Goal: Feedback & Contribution: Contribute content

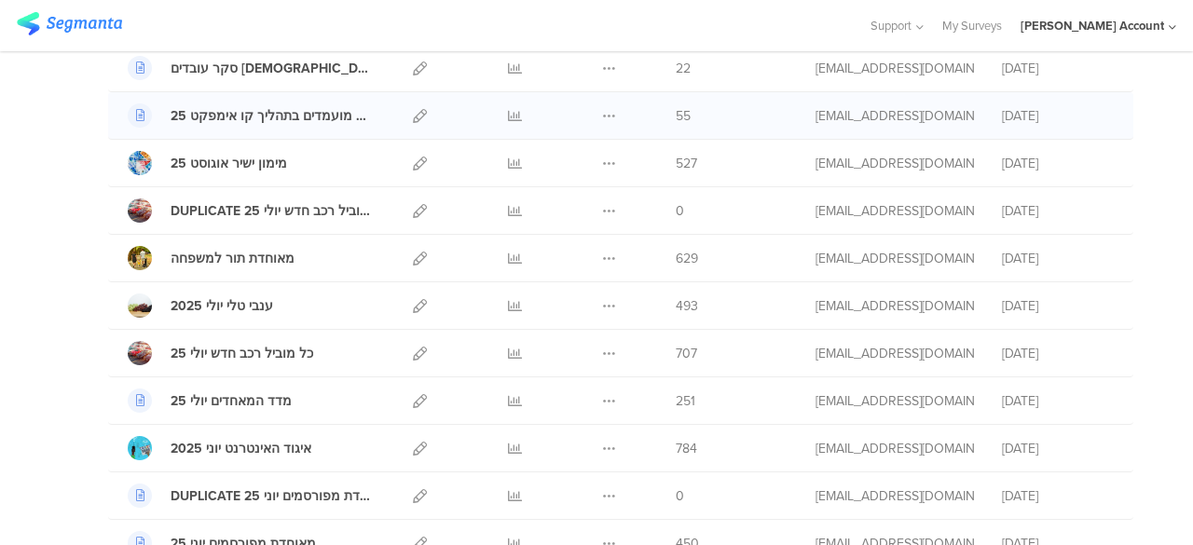
scroll to position [466, 0]
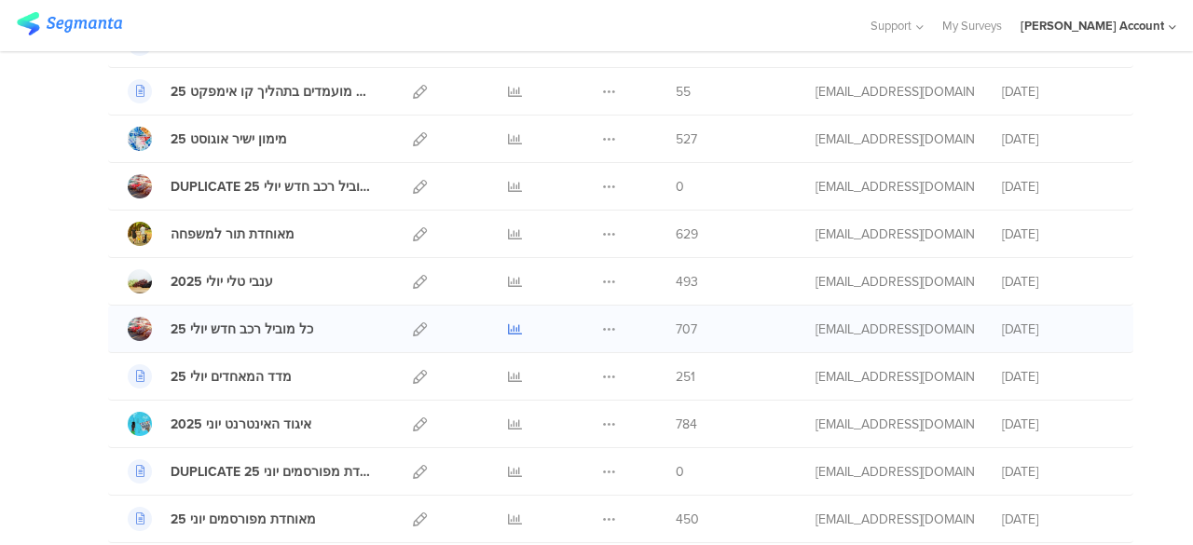
click at [508, 323] on icon at bounding box center [515, 330] width 14 height 14
click at [602, 323] on icon at bounding box center [609, 330] width 14 height 14
click at [565, 370] on button "Duplicate" at bounding box center [572, 377] width 103 height 34
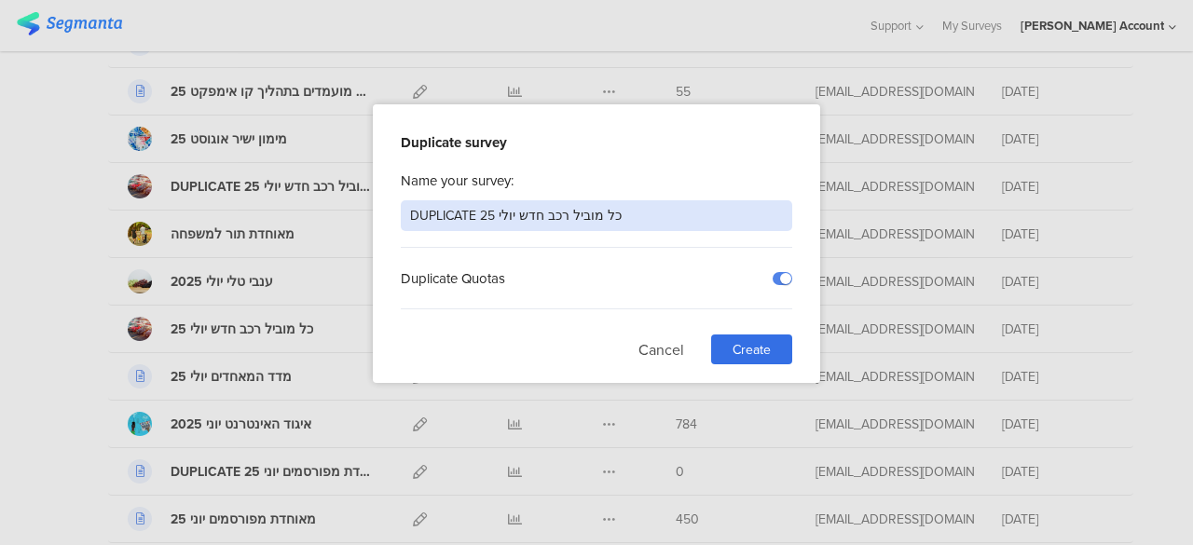
click at [534, 218] on input "DUPLICATE כל מוביל רכב חדש יולי 25" at bounding box center [597, 215] width 392 height 31
type input "כל מוביל סקר השלמה אוג 25"
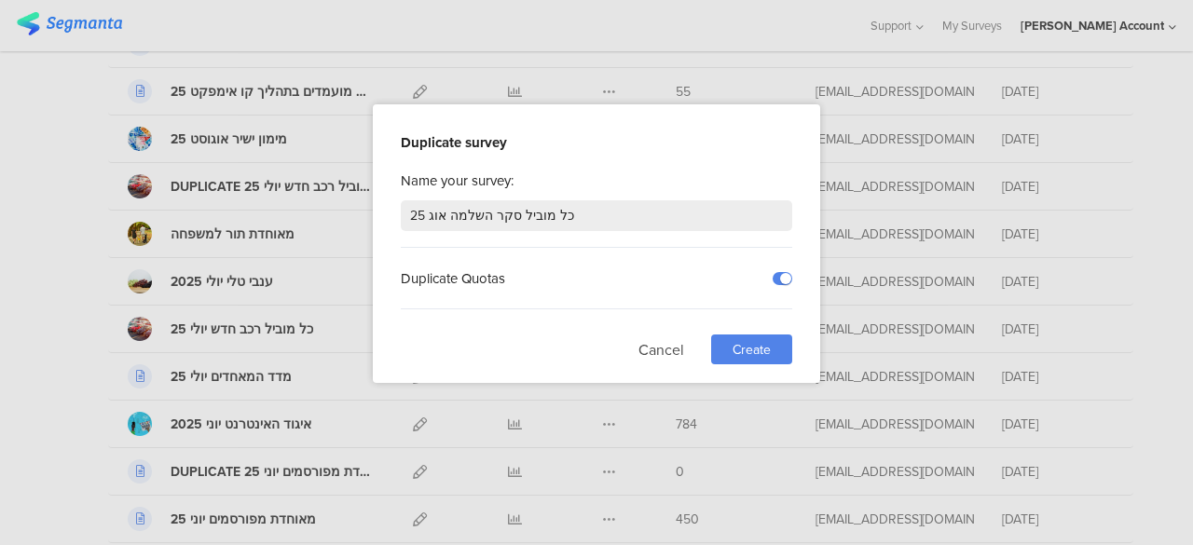
click at [763, 348] on span "Create" at bounding box center [752, 350] width 38 height 20
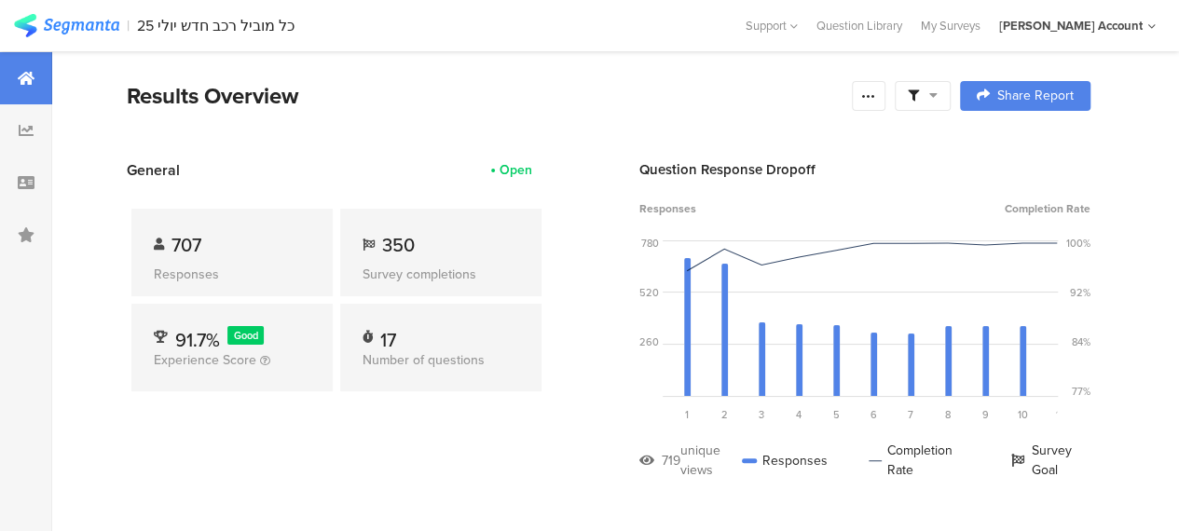
click at [938, 94] on icon at bounding box center [934, 95] width 8 height 13
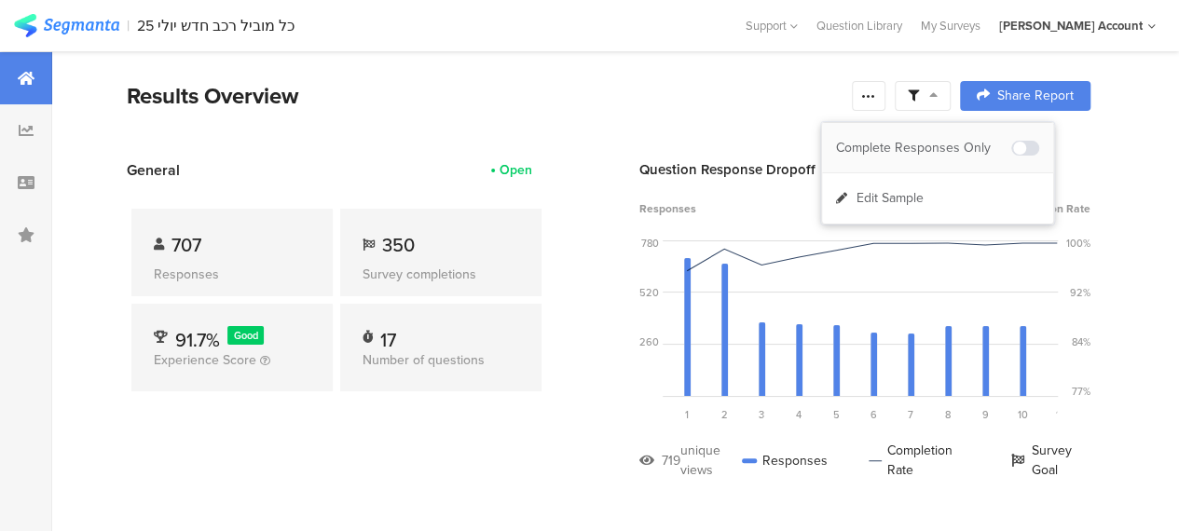
click at [945, 148] on div "Complete Responses Only" at bounding box center [923, 148] width 175 height 19
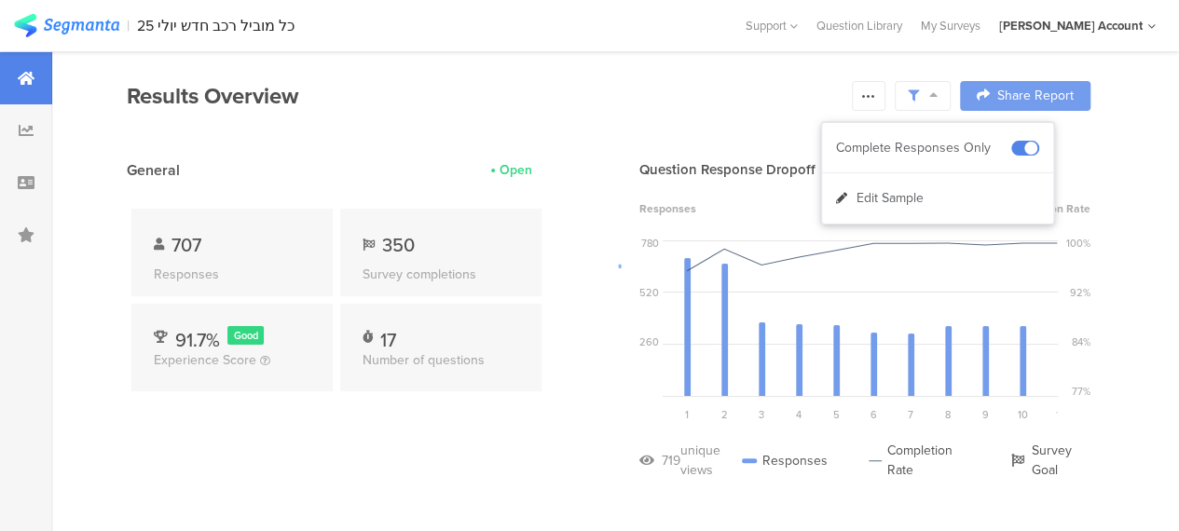
click at [529, 419] on div at bounding box center [589, 265] width 1179 height 531
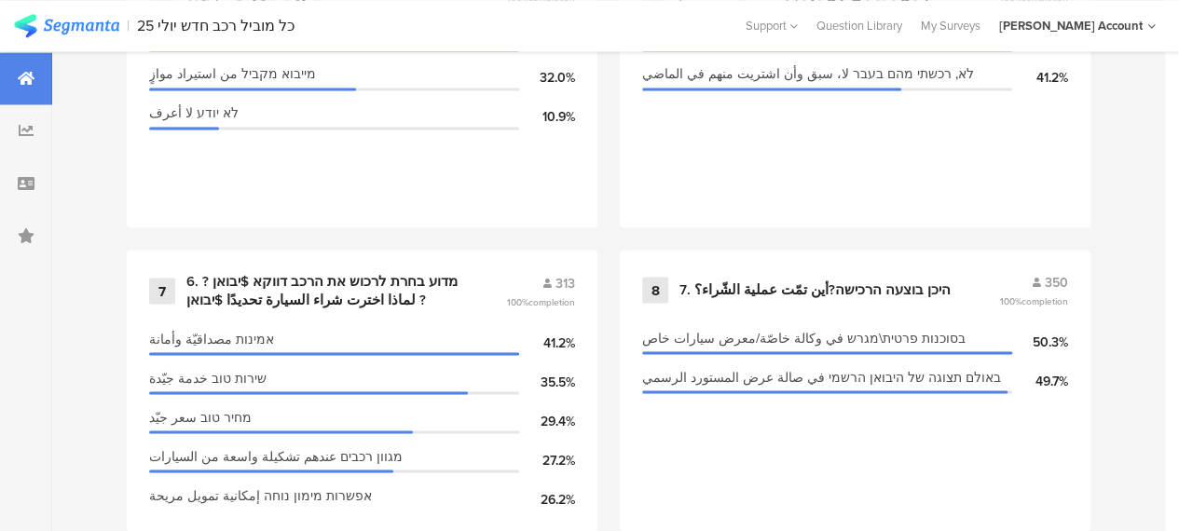
scroll to position [1585, 0]
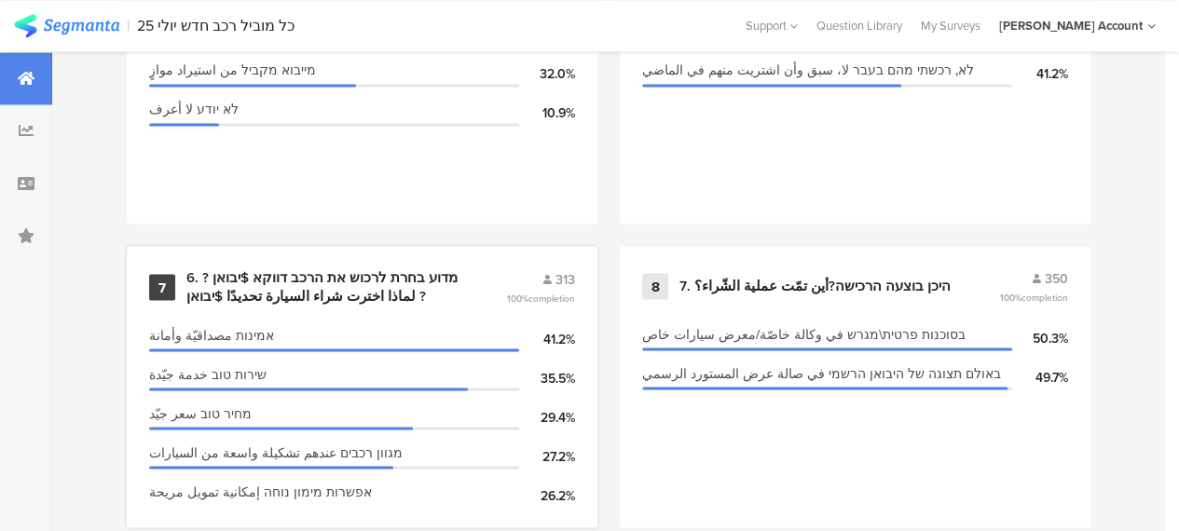
click at [321, 290] on div "6. מדוע בחרת לרכוש את הרכב דווקא $יבואן ?لماذا اخترت شراء السيارة تحديدًا $יבוא…" at bounding box center [323, 287] width 275 height 36
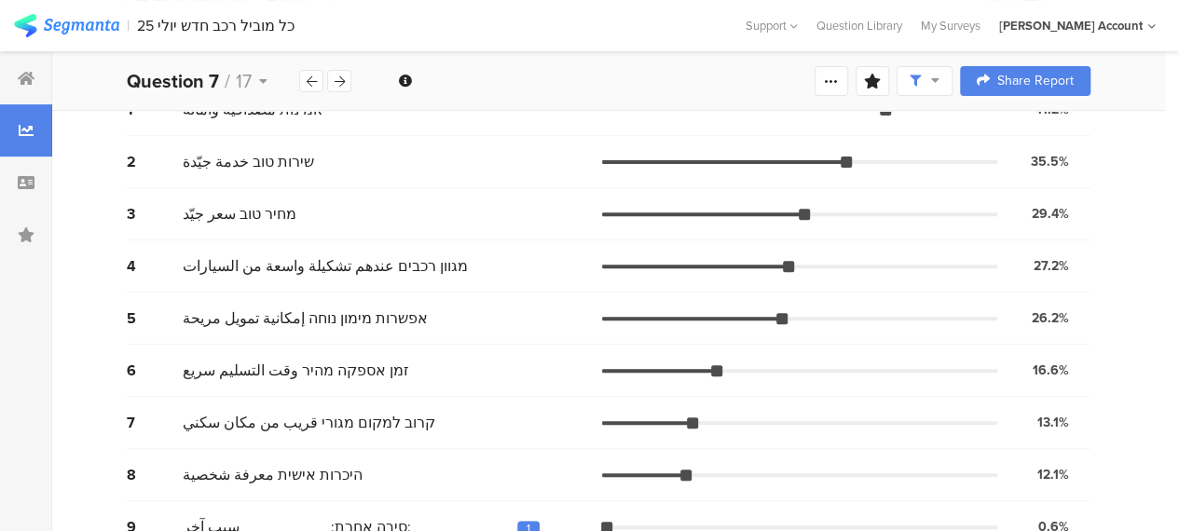
scroll to position [280, 0]
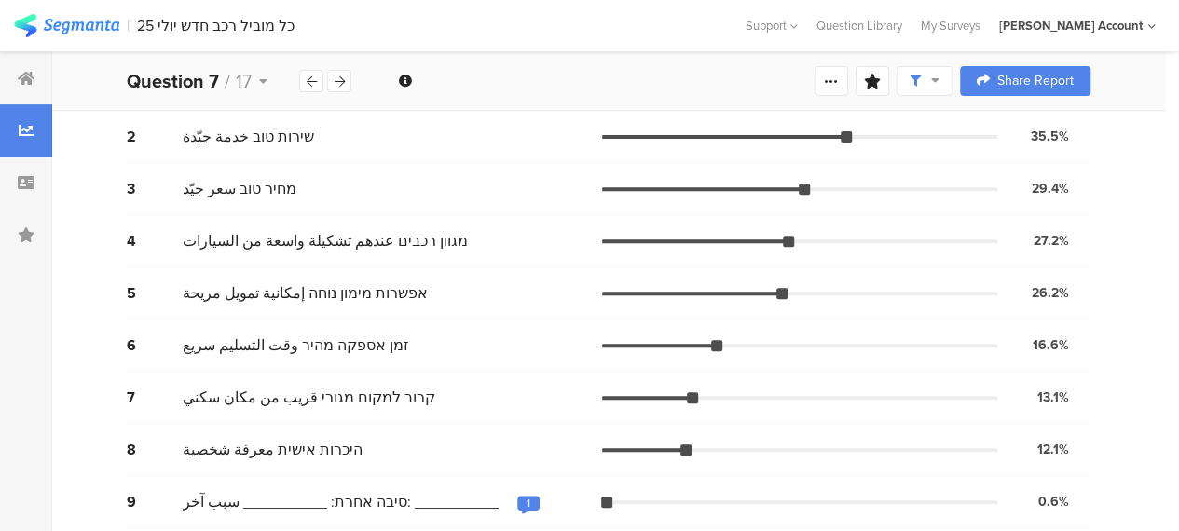
click at [397, 234] on span "מגוון רכבים عندهم تشكيلة واسعة من السيارات" at bounding box center [325, 240] width 285 height 21
click at [369, 241] on span "מגוון רכבים عندهم تشكيلة واسعة من السيارات" at bounding box center [325, 240] width 285 height 21
click at [379, 290] on span "אפשרות מימון נוחה إمكانية تمويل مريحة" at bounding box center [305, 292] width 245 height 21
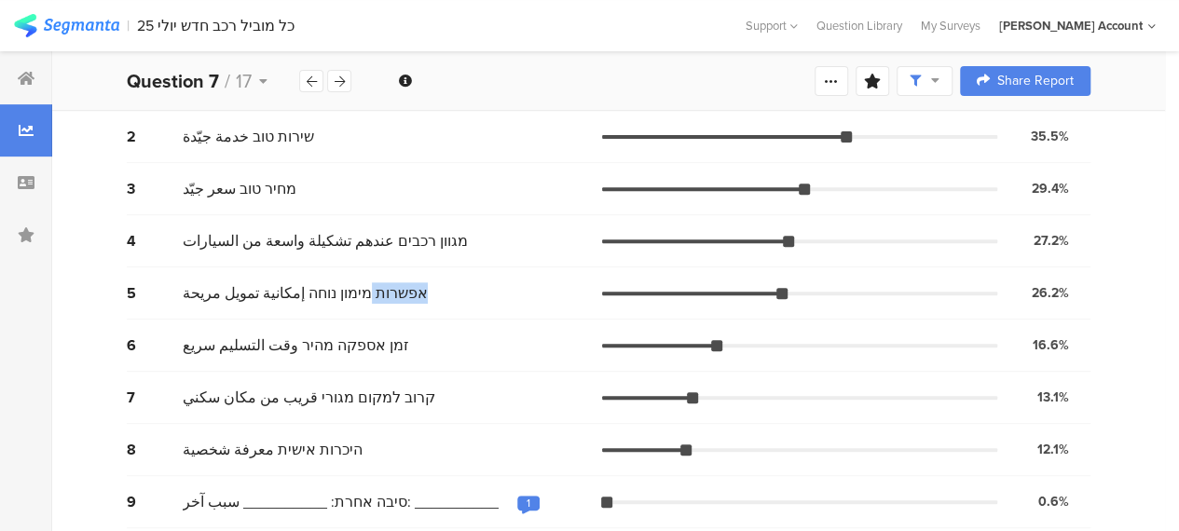
click at [379, 290] on span "אפשרות מימון נוחה إمكانية تمويل مريحة" at bounding box center [305, 292] width 245 height 21
click at [326, 290] on span "אפשרות מימון נוחה إمكانية تمويل مريحة" at bounding box center [305, 292] width 245 height 21
click at [293, 293] on span "אפשרות מימון נוחה إمكانية تمويل مريحة" at bounding box center [305, 292] width 245 height 21
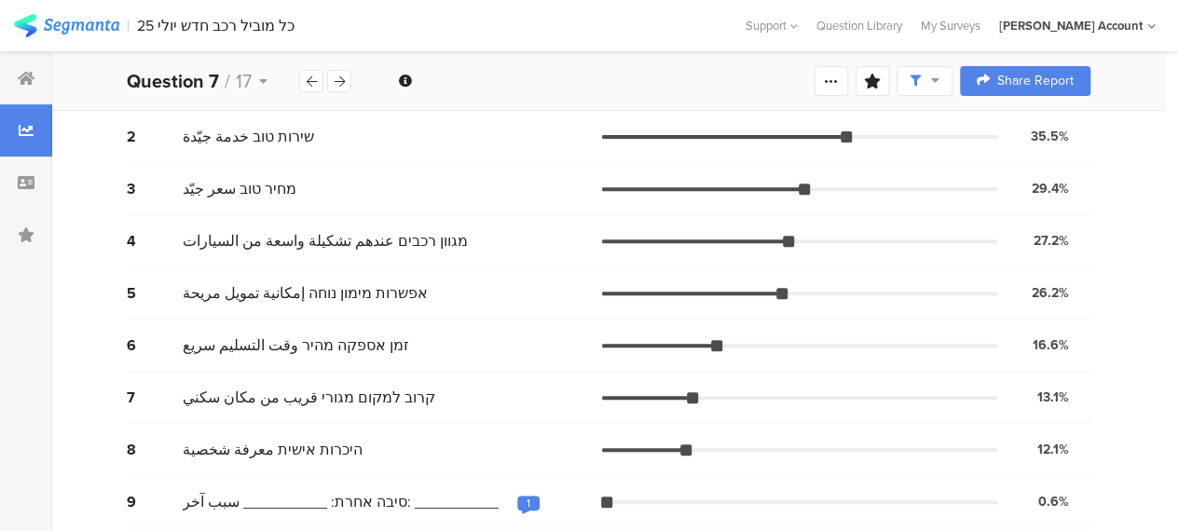
click at [347, 344] on span "זמן אספקה מהיר وقت التسليم سريع" at bounding box center [296, 345] width 227 height 21
click at [365, 402] on span "קרוב למקום מגורי قريب من مكان سكني" at bounding box center [309, 397] width 253 height 21
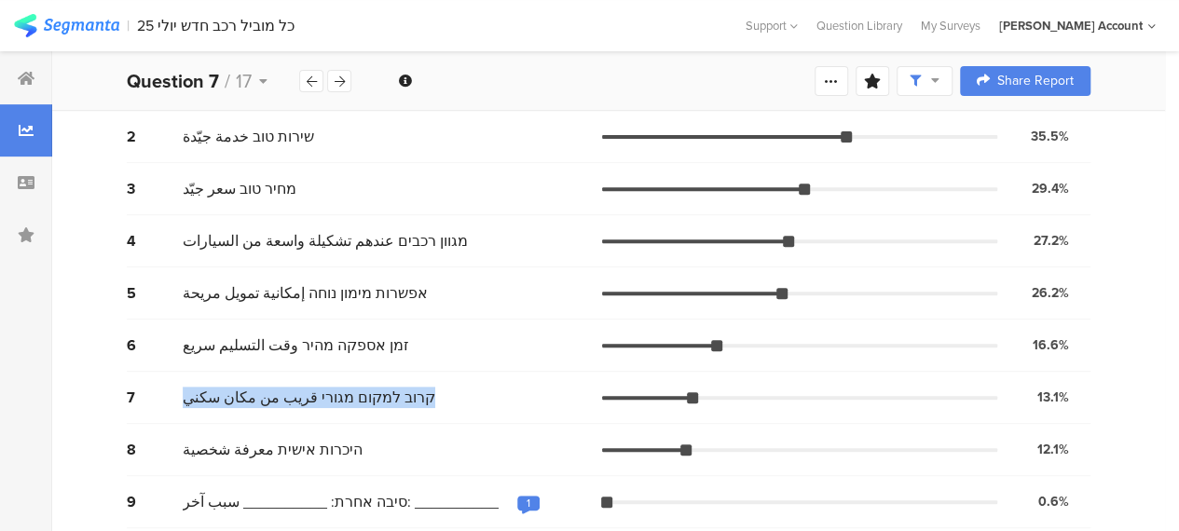
click at [365, 402] on span "קרוב למקום מגורי قريب من مكان سكني" at bounding box center [309, 397] width 253 height 21
click at [302, 399] on span "קרוב למקום מגורי قريب من مكان سكني" at bounding box center [309, 397] width 253 height 21
drag, startPoint x: 285, startPoint y: 395, endPoint x: 423, endPoint y: 387, distance: 138.2
click at [423, 387] on div "קרוב למקום מגורי قريب من مكان سكني" at bounding box center [393, 397] width 420 height 21
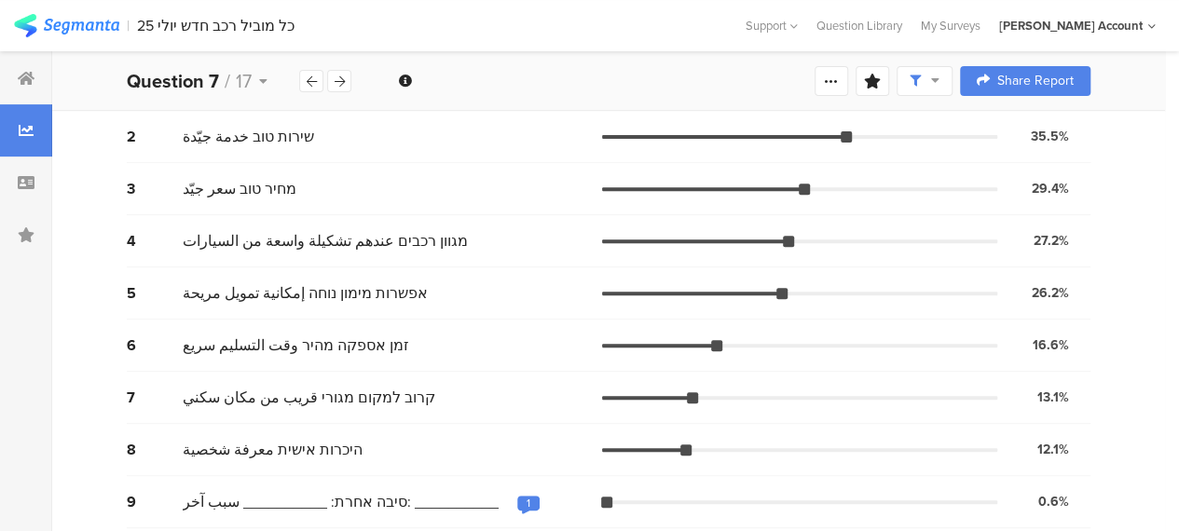
click at [421, 404] on div "קרוב למקום מגורי قريب من مكان سكني" at bounding box center [393, 397] width 420 height 21
drag, startPoint x: 386, startPoint y: 396, endPoint x: 285, endPoint y: 396, distance: 100.7
click at [285, 396] on span "קרוב למקום מגורי قريب من مكان سكني" at bounding box center [309, 397] width 253 height 21
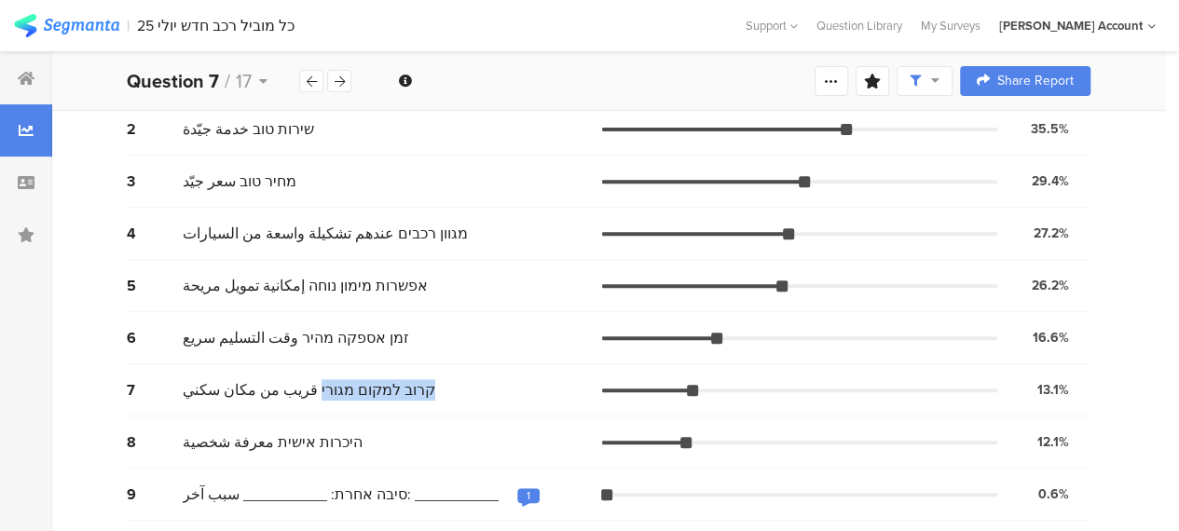
scroll to position [289, 0]
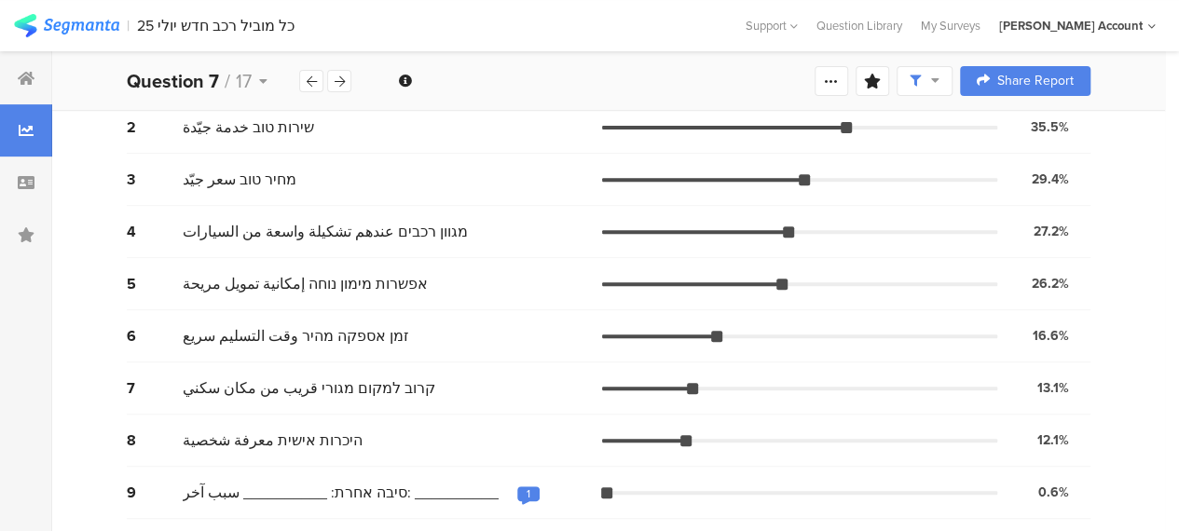
click at [315, 435] on span "היכרות אישית معرفة شخصية" at bounding box center [273, 440] width 180 height 21
click at [263, 444] on span "היכרות אישית معرفة شخصية" at bounding box center [273, 440] width 180 height 21
drag, startPoint x: 257, startPoint y: 441, endPoint x: 336, endPoint y: 434, distance: 78.6
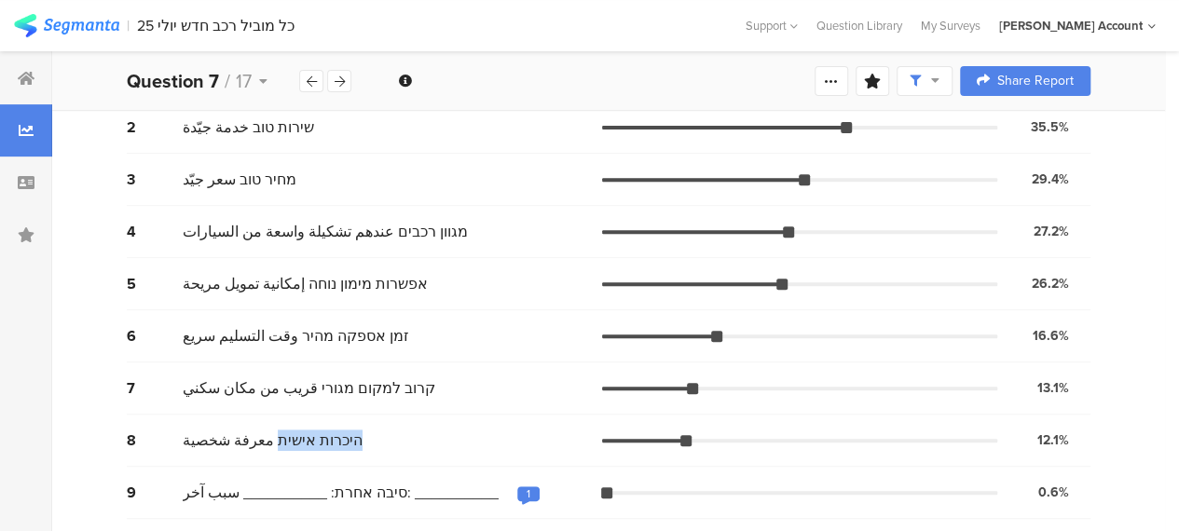
click at [336, 434] on span "היכרות אישית معرفة شخصية" at bounding box center [273, 440] width 180 height 21
click at [334, 443] on span "היכרות אישית معرفة شخصية" at bounding box center [273, 440] width 180 height 21
click at [352, 384] on span "קרוב למקום מגורי قريب من مكان سكني" at bounding box center [309, 388] width 253 height 21
click at [369, 393] on span "קרוב למקום מגורי قريب من مكان سكني" at bounding box center [309, 388] width 253 height 21
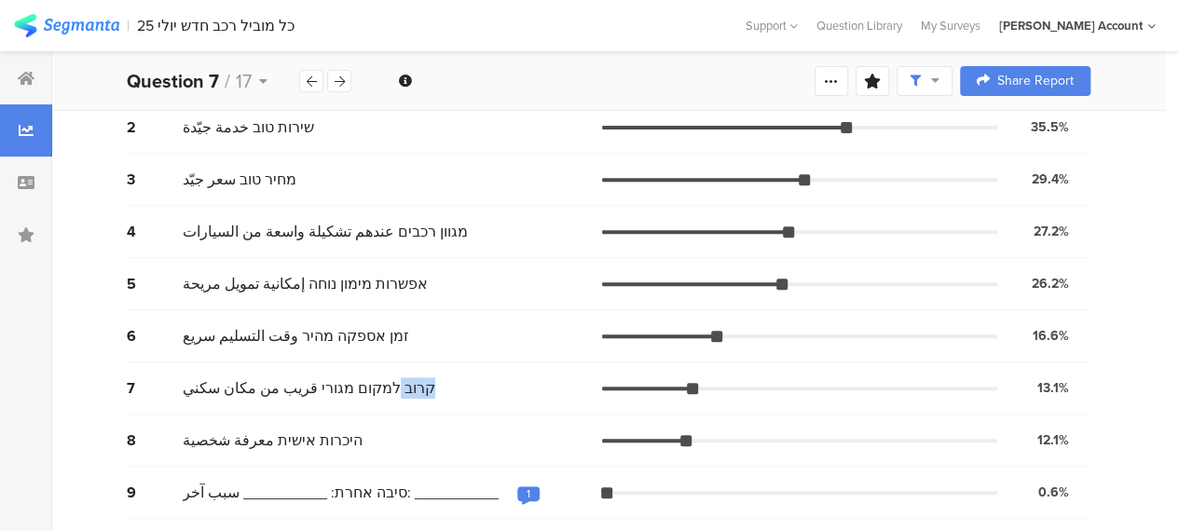
click at [369, 393] on span "קרוב למקום מגורי قريب من مكان سكني" at bounding box center [309, 388] width 253 height 21
click at [386, 431] on div "היכרות אישית معرفة شخصية" at bounding box center [393, 440] width 420 height 21
click at [517, 491] on div "1" at bounding box center [528, 496] width 22 height 19
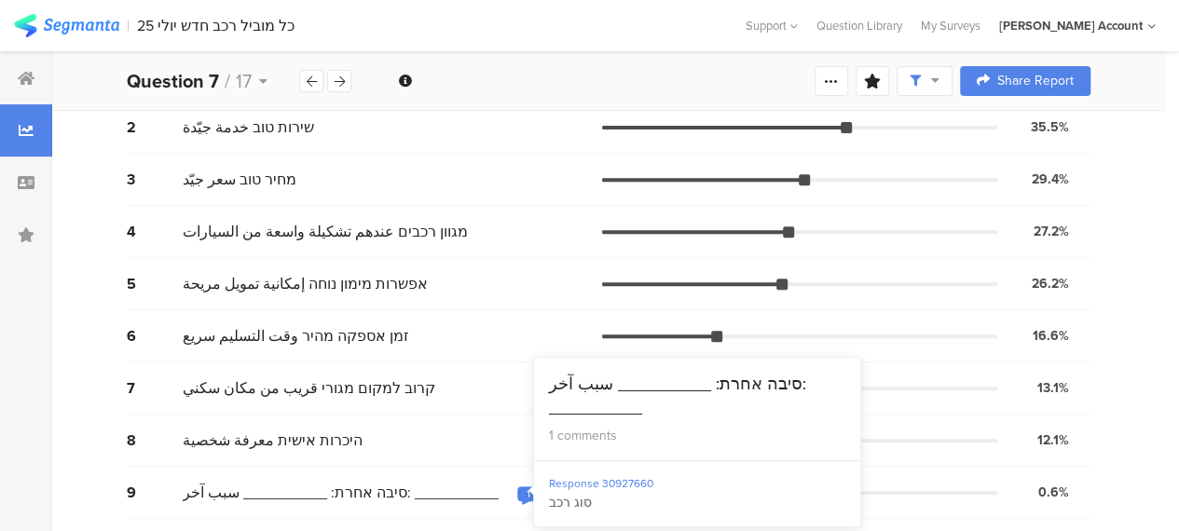
click at [462, 437] on div "היכרות אישית معرفة شخصية" at bounding box center [393, 440] width 420 height 21
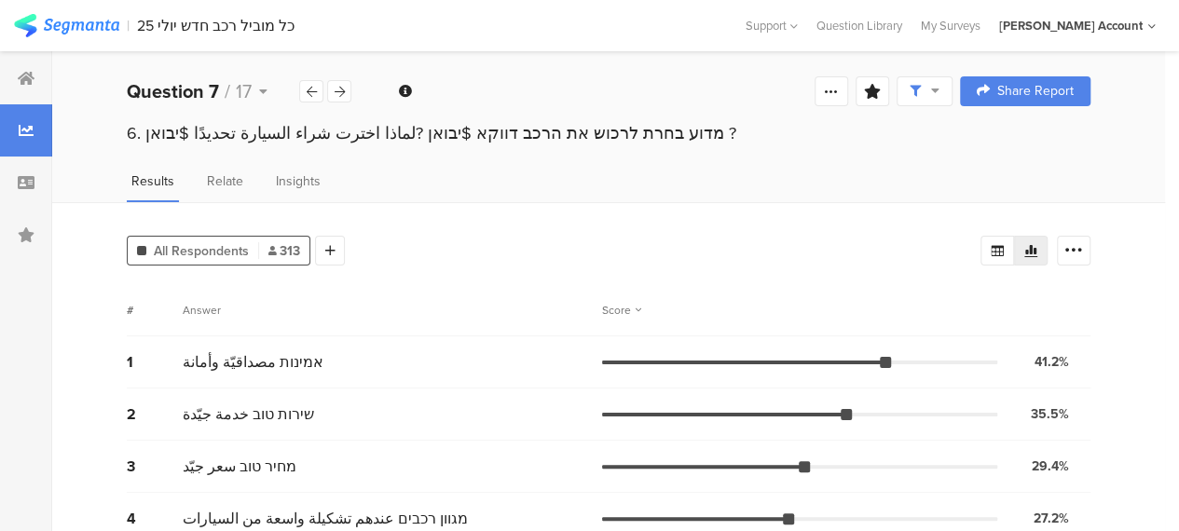
scroll to position [0, 0]
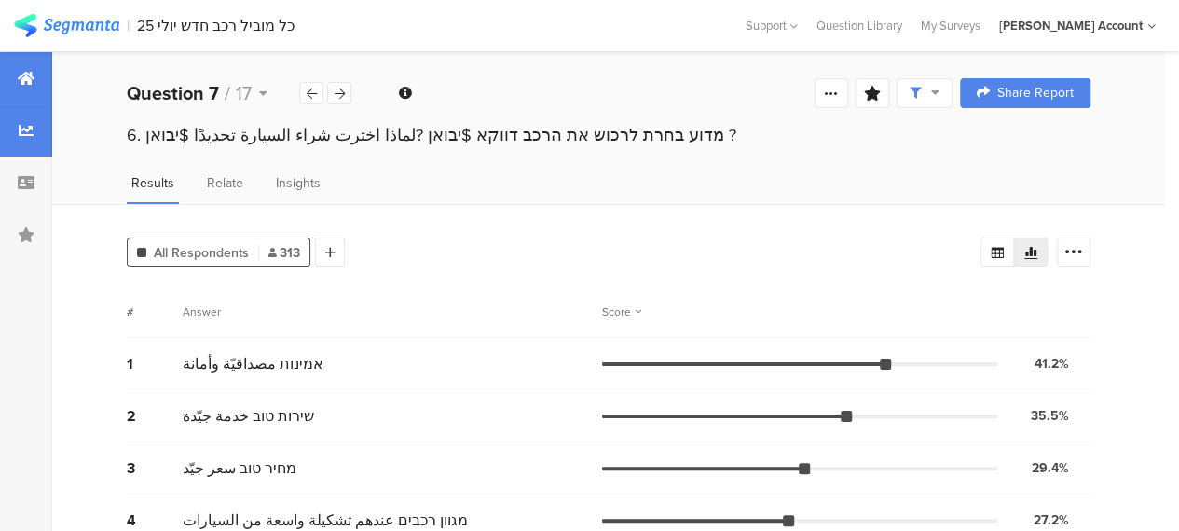
click at [22, 68] on div at bounding box center [26, 78] width 52 height 52
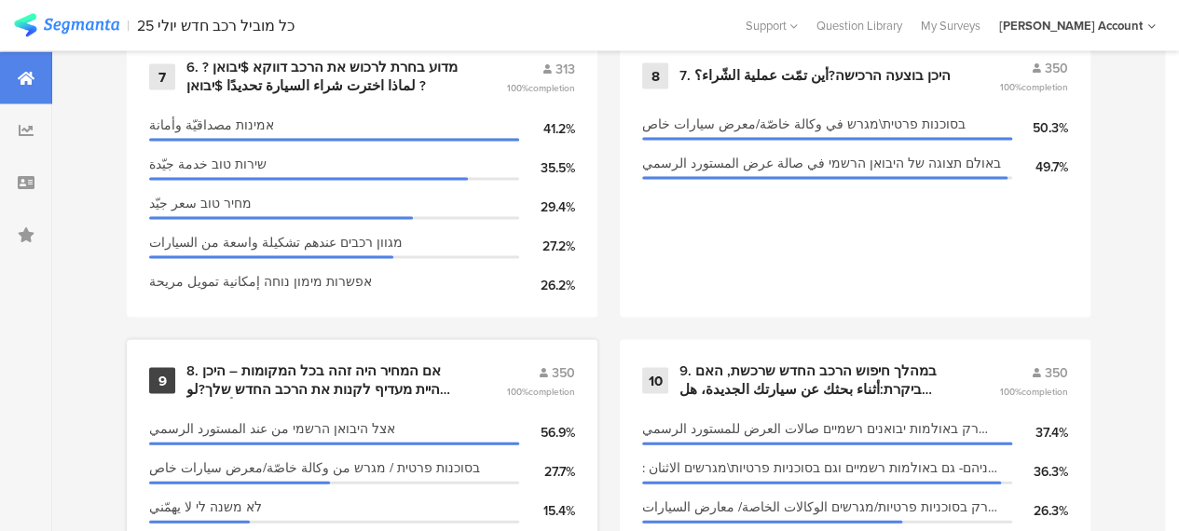
scroll to position [1771, 0]
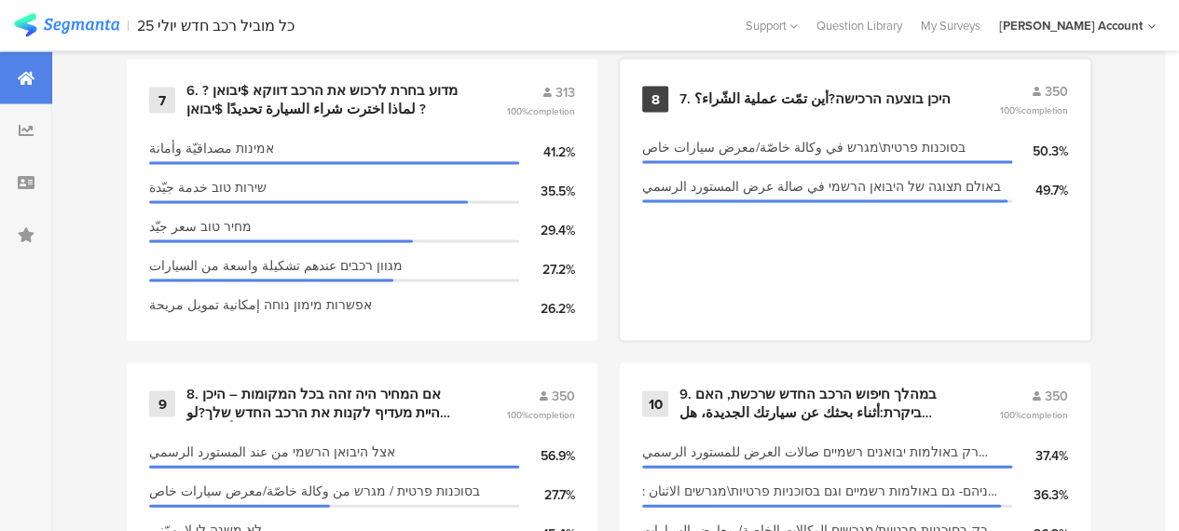
click at [865, 109] on div "7. היכן בוצעה הרכישה?أين تمّت عملية الشّراء؟" at bounding box center [815, 99] width 271 height 19
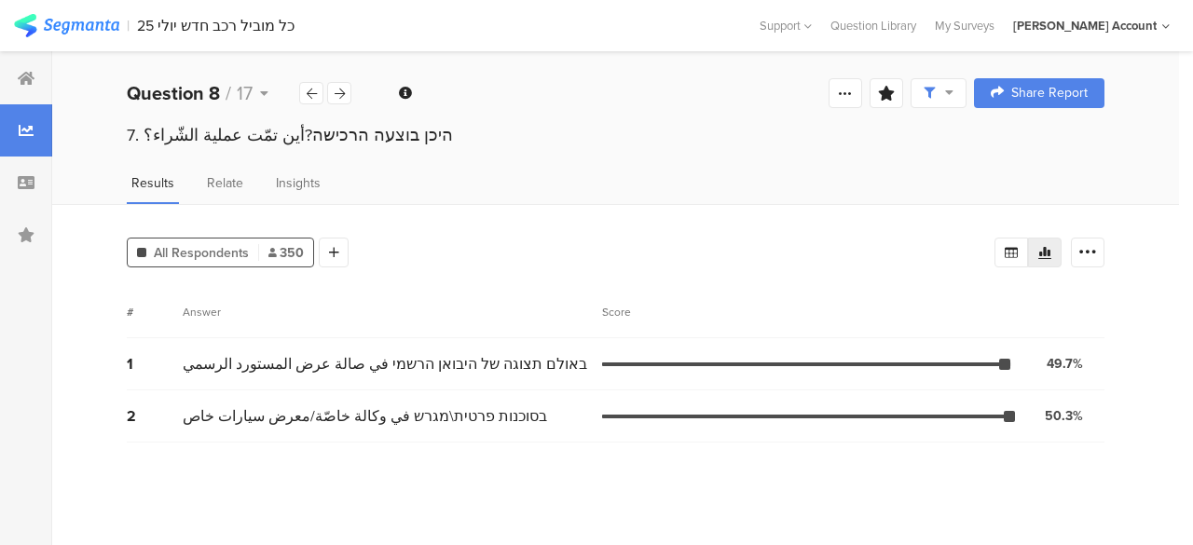
click at [524, 365] on span "באולם תצוגה של היבואן הרשמי في صالة عرض المستورد الرسمي" at bounding box center [385, 363] width 405 height 21
drag, startPoint x: 526, startPoint y: 365, endPoint x: 379, endPoint y: 396, distance: 149.8
click at [349, 379] on div "1 באולם תצוגה של היבואן הרשמי في صالة عرض المستورد الرسمي 49.7% 174 votes" at bounding box center [616, 364] width 978 height 52
click at [425, 410] on span "בסוכנות פרטית\מגרש في وكالة خاصّة/معرض سيارات خاص" at bounding box center [365, 416] width 365 height 21
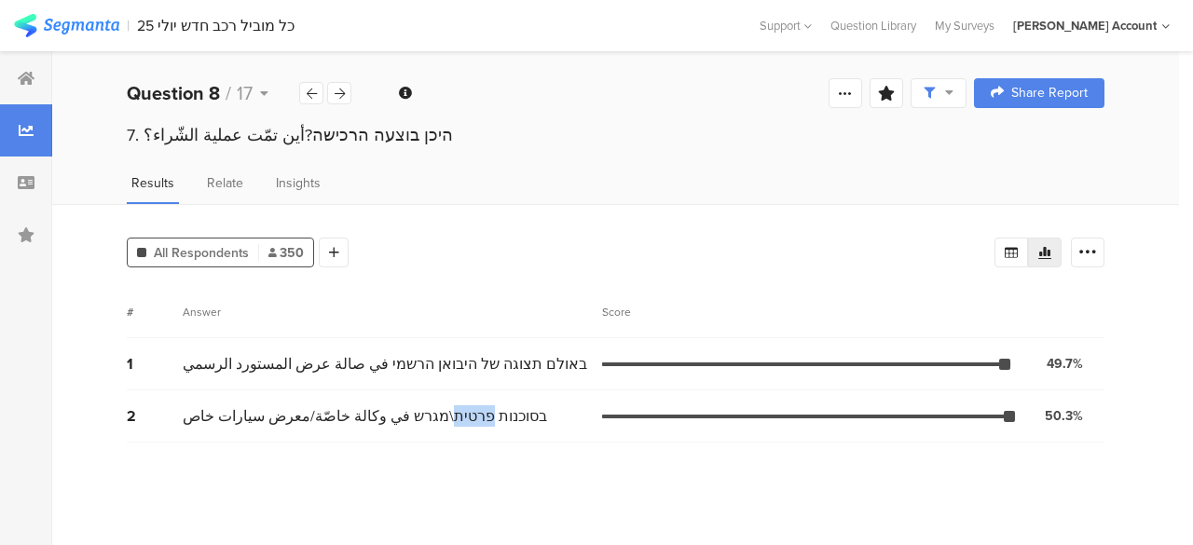
click at [436, 440] on div "2 בסוכנות פרטית\מגרש في وكالة خاصّة/معرض سيارات خاص 50.3% 176 votes" at bounding box center [616, 417] width 978 height 52
click at [509, 368] on span "באולם תצוגה של היבואן הרשמי في صالة عرض المستورد الرسمي" at bounding box center [385, 363] width 405 height 21
click at [434, 423] on span "בסוכנות פרטית\מגרש في وكالة خاصّة/معرض سيارات خاص" at bounding box center [365, 416] width 365 height 21
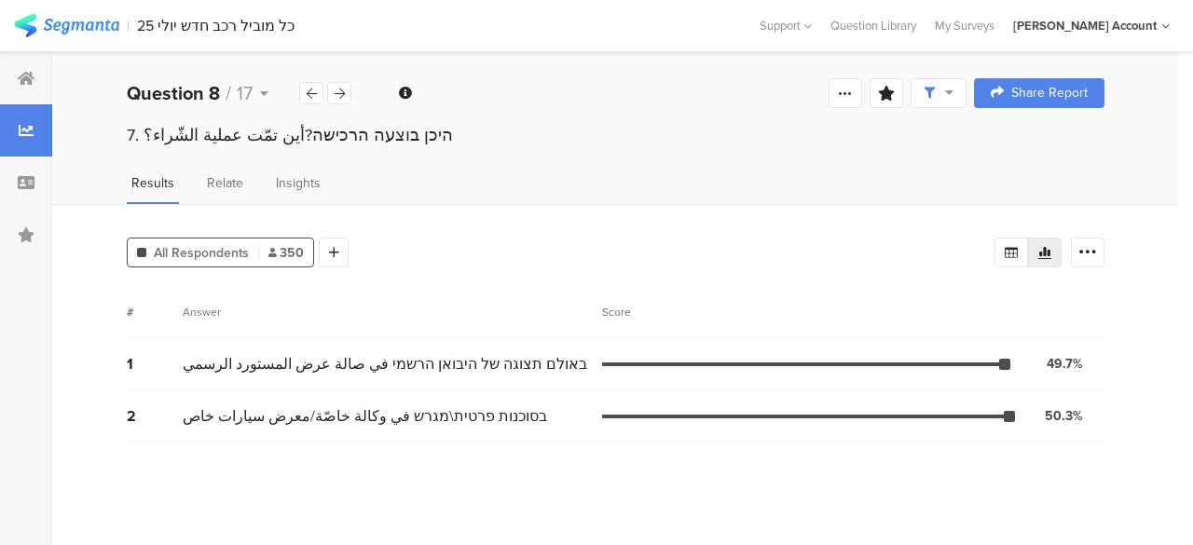
click at [531, 448] on section "# Answer Score 1 באולם תצוגה של היבואן הרשמי في صالة عرض المستورد الرسمي 49.7% …" at bounding box center [616, 408] width 978 height 245
click at [13, 77] on div at bounding box center [26, 78] width 52 height 52
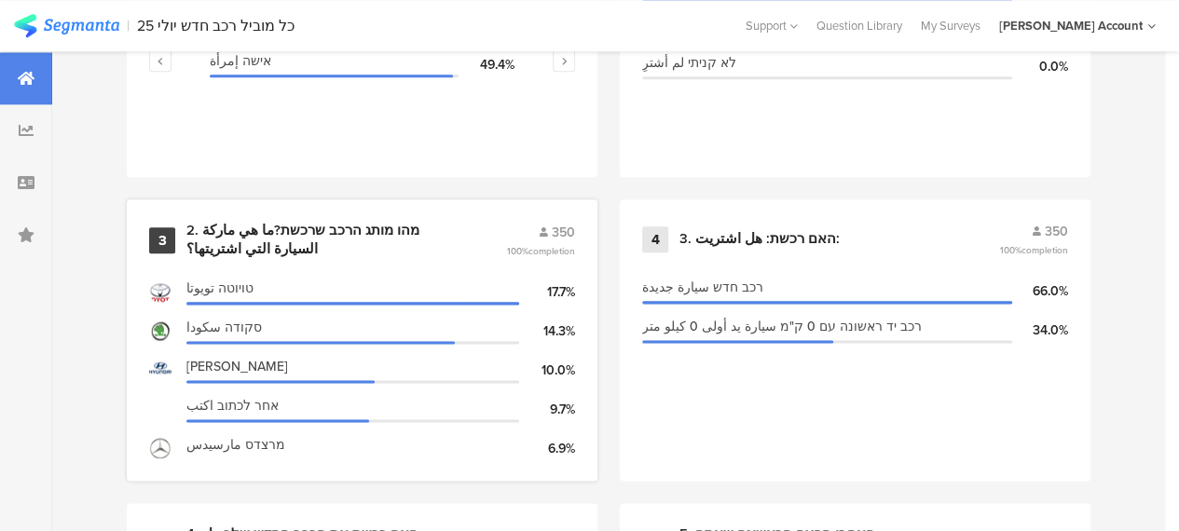
scroll to position [1026, 0]
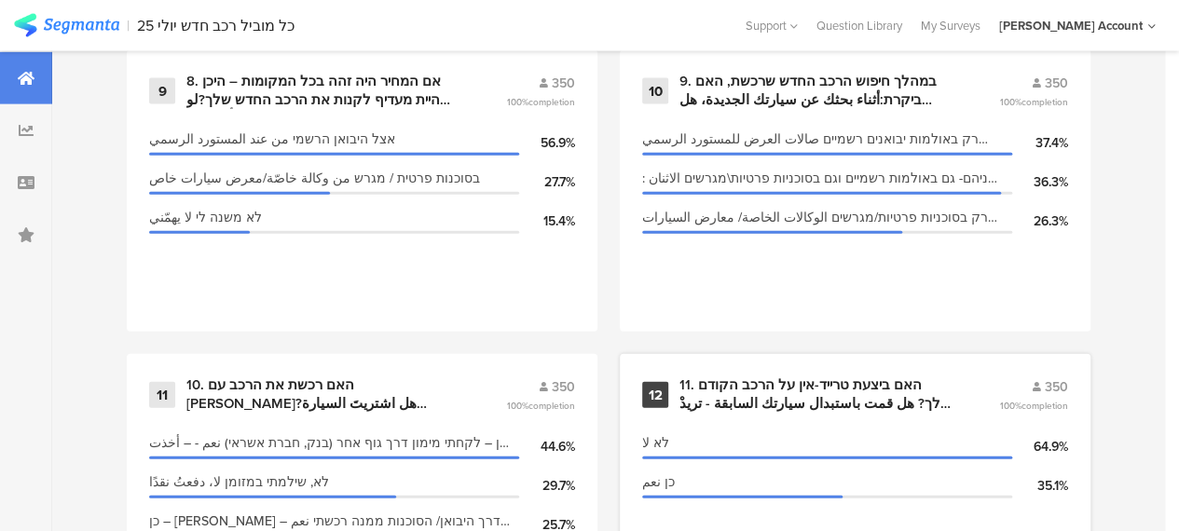
scroll to position [2051, 0]
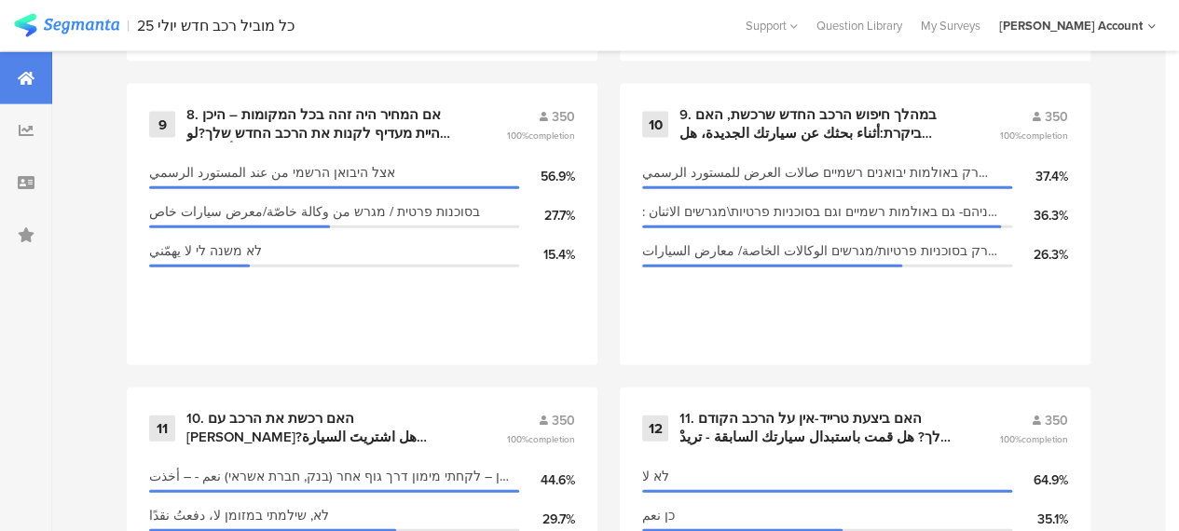
click at [613, 381] on div "1 שאלות סטטיסטיות 350 100% completion מגדר الجنس גבר رجل 50.6% אישה إمرأة 49.4%…" at bounding box center [608, 235] width 1113 height 2735
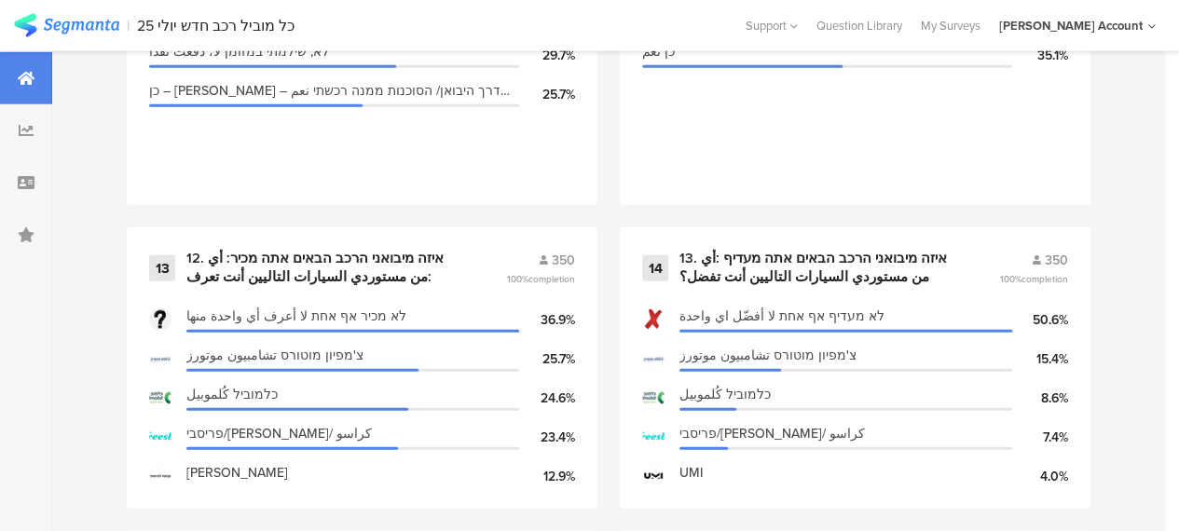
scroll to position [2424, 0]
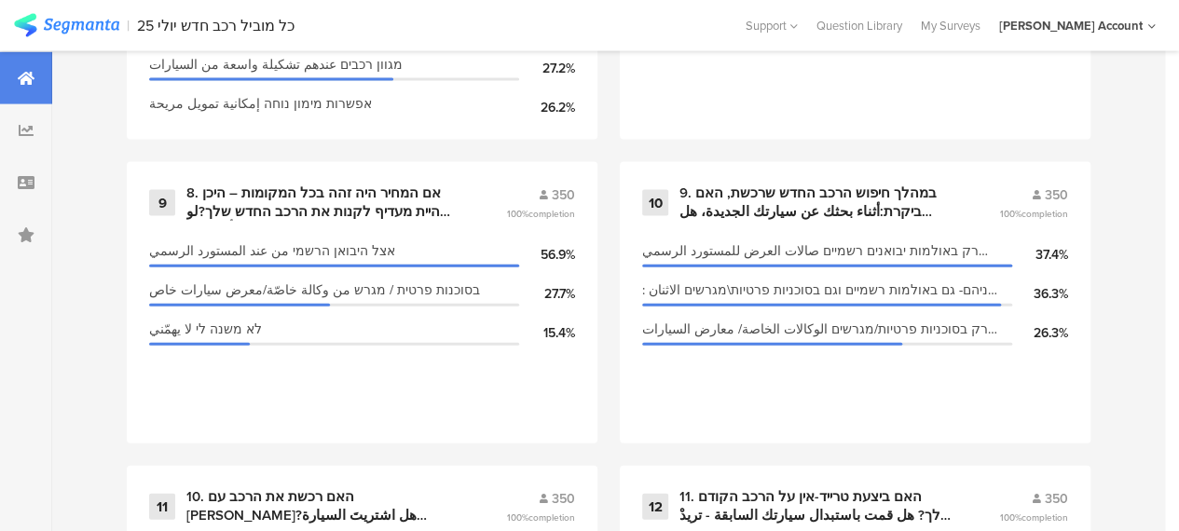
scroll to position [1865, 0]
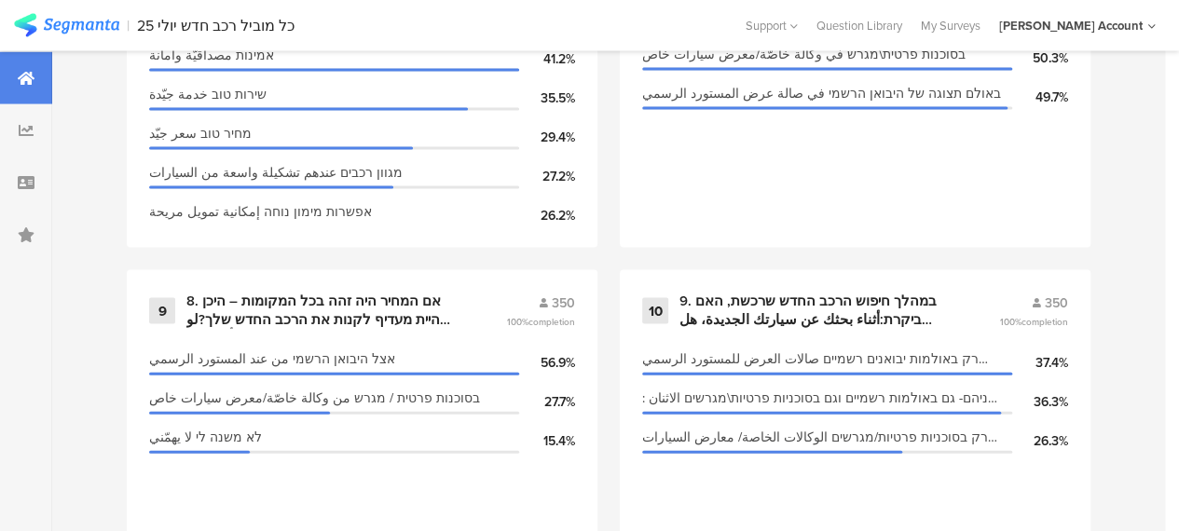
click at [617, 268] on div "1 שאלות סטטיסטיות 350 100% completion מגדר الجنس גבר رجل 50.6% אישה إمرأة 49.4%…" at bounding box center [608, 422] width 1113 height 2735
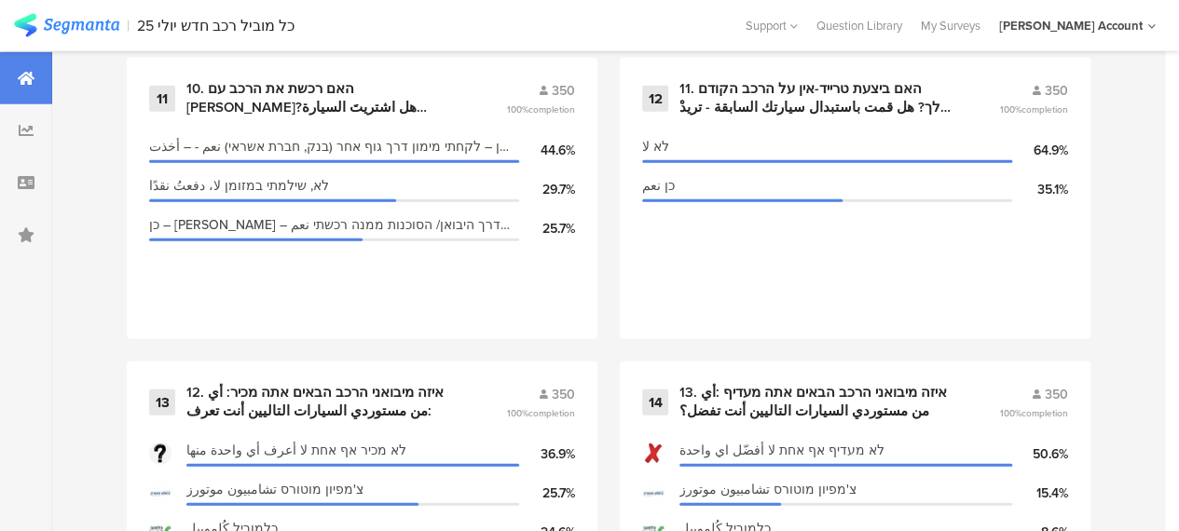
scroll to position [2368, 0]
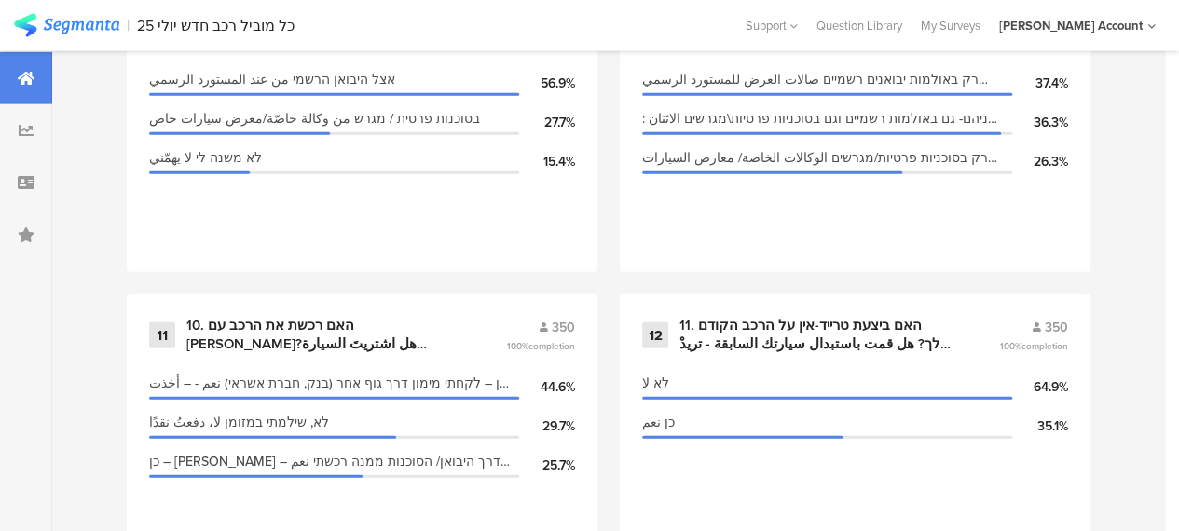
scroll to position [2088, 0]
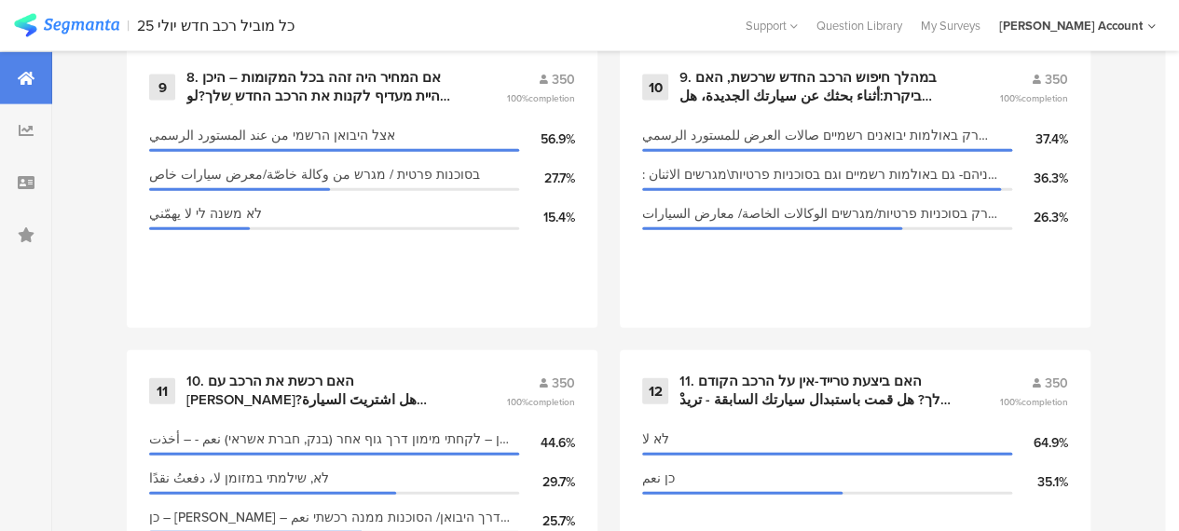
click at [627, 348] on div "1 שאלות סטטיסטיות 350 100% completion מגדר الجنس גבר رجل 50.6% אישה إمرأة 49.4%…" at bounding box center [608, 198] width 1113 height 2735
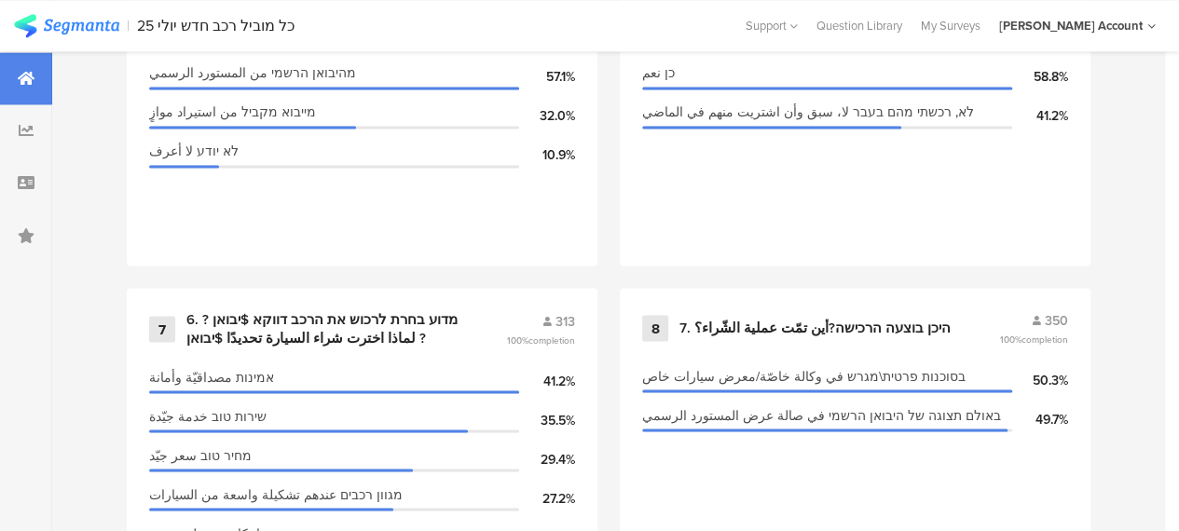
scroll to position [1529, 0]
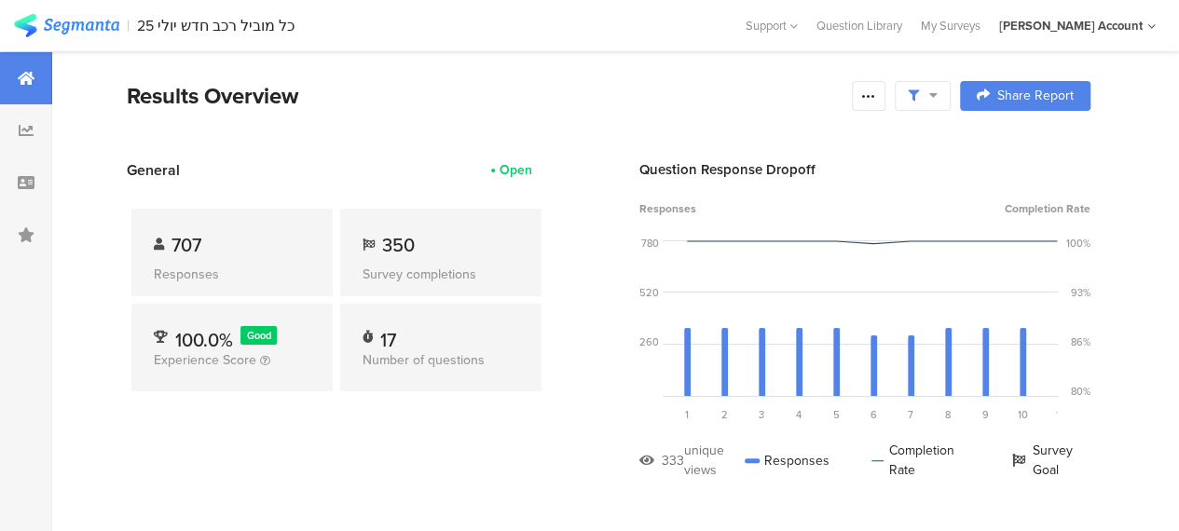
scroll to position [0, 0]
click at [535, 300] on div "707 Responses 350 Survey completions 100.0% Good Experience Score 17 Number of …" at bounding box center [337, 304] width 420 height 246
click at [527, 420] on div "707 Responses 350 Survey completions 100.0% Good Experience Score 17 Number of …" at bounding box center [337, 304] width 420 height 246
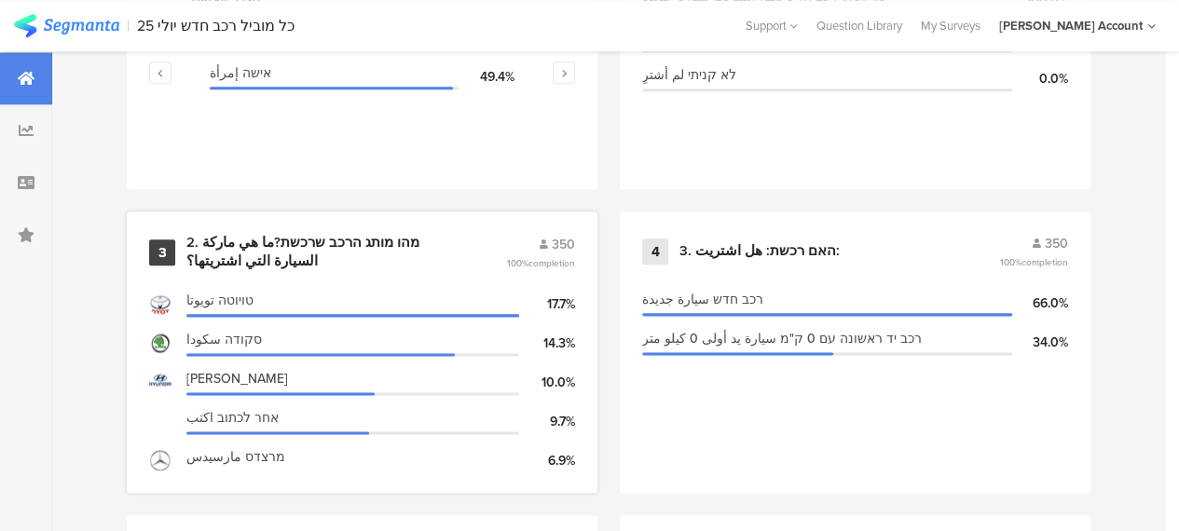
scroll to position [1026, 0]
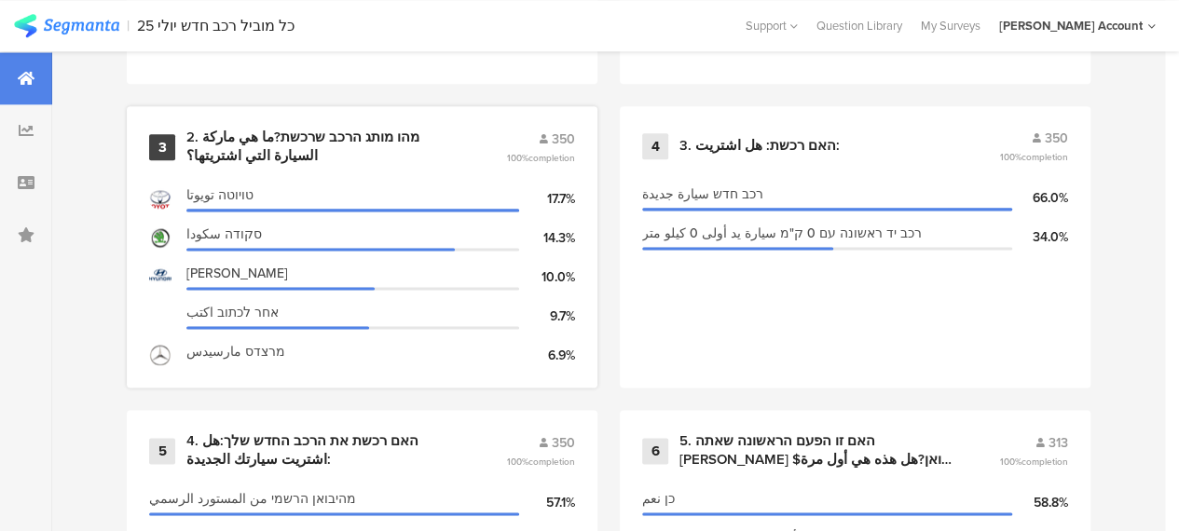
scroll to position [1119, 0]
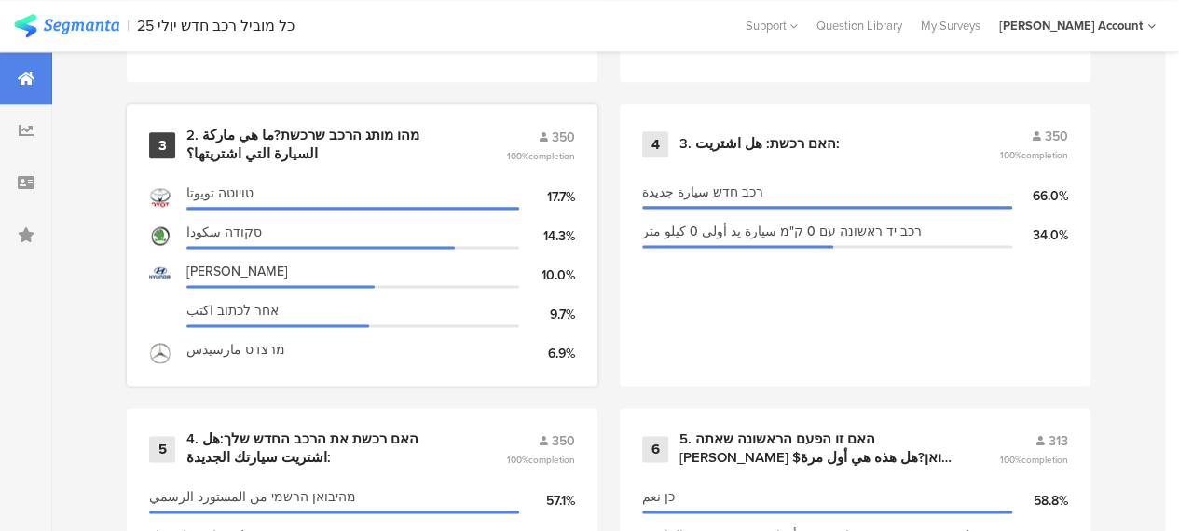
click at [373, 145] on div "2. מהו מותג הרכב שרכשת?ما هي ماركة السيارة التي اشتريتها؟" at bounding box center [323, 145] width 275 height 36
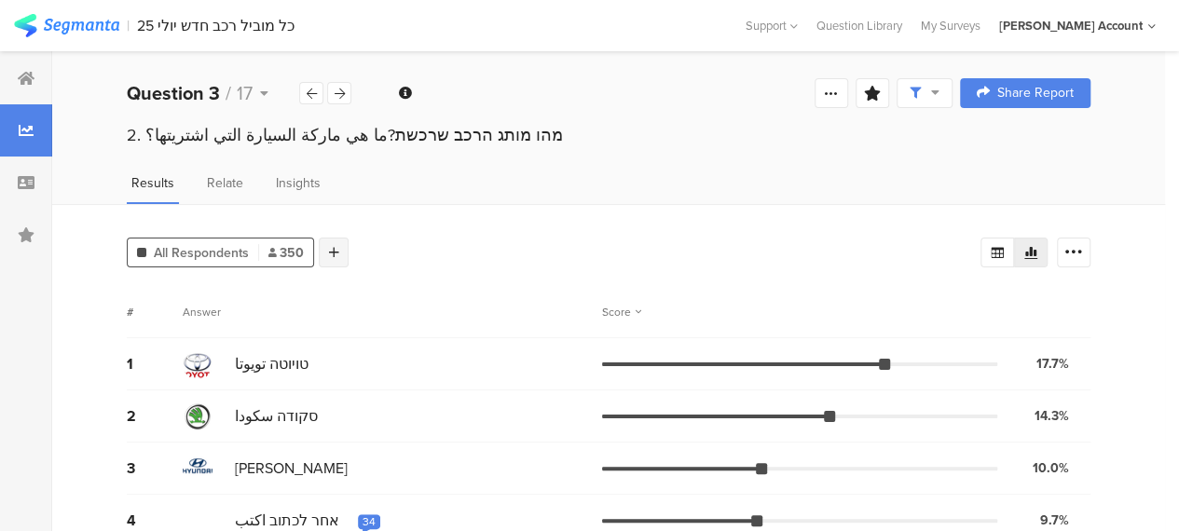
click at [334, 252] on icon at bounding box center [334, 252] width 10 height 13
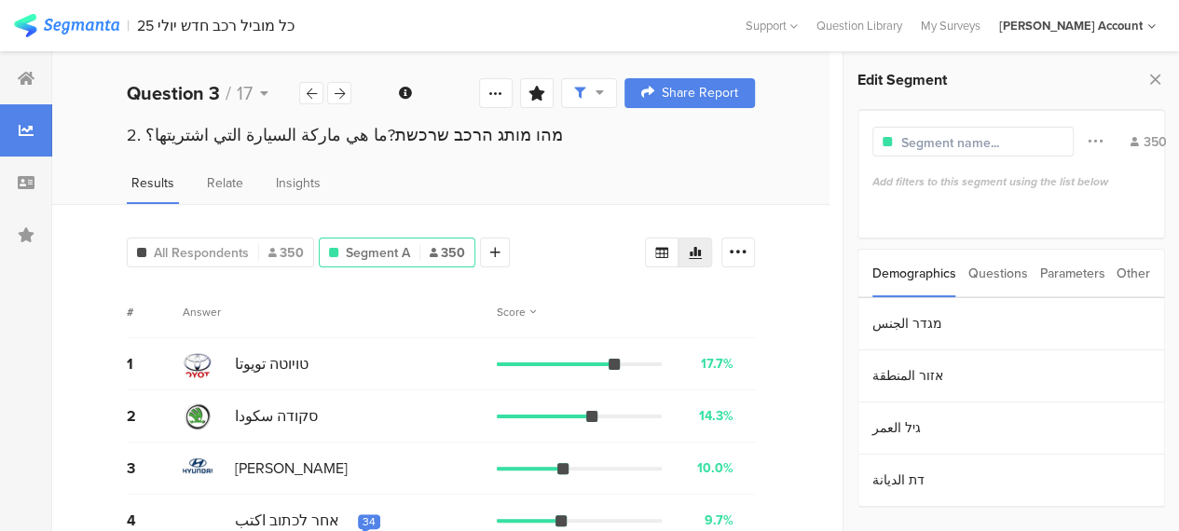
click at [1075, 268] on div "Parameters" at bounding box center [1072, 274] width 65 height 48
click at [884, 317] on section "c" at bounding box center [1012, 324] width 306 height 52
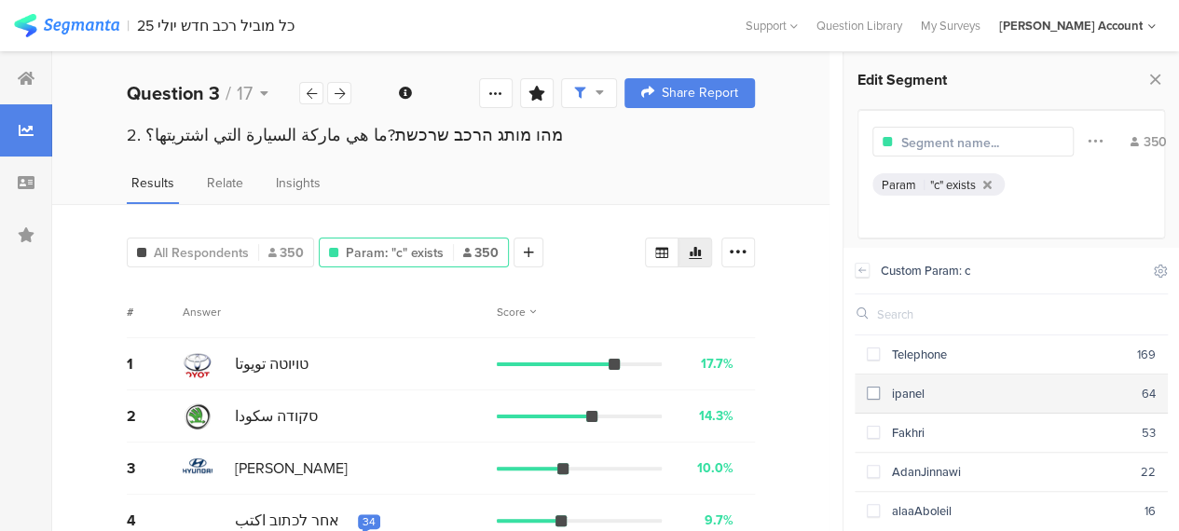
click at [876, 389] on span at bounding box center [873, 393] width 13 height 13
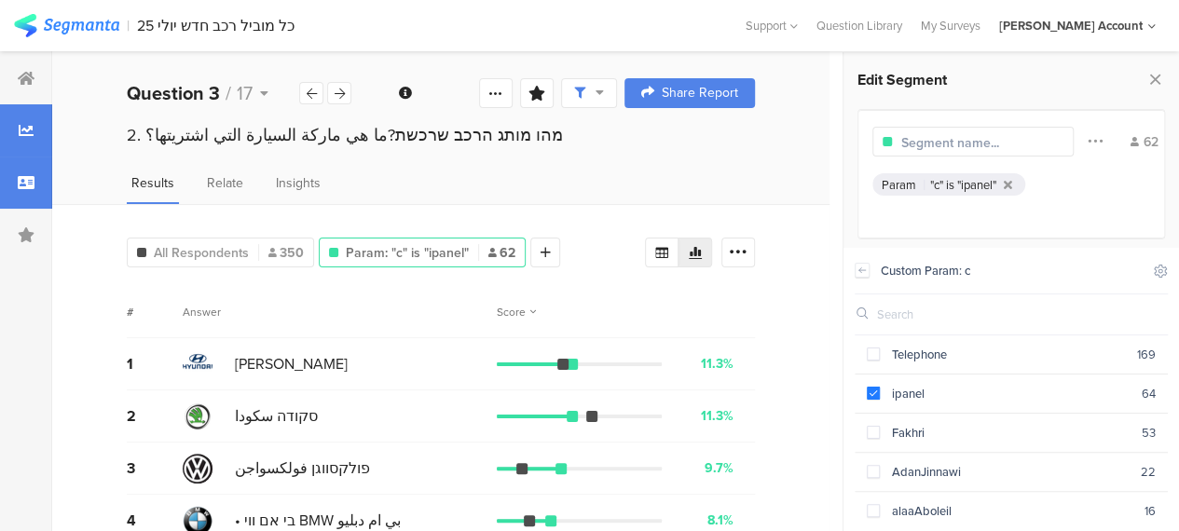
click at [32, 184] on icon at bounding box center [26, 182] width 17 height 15
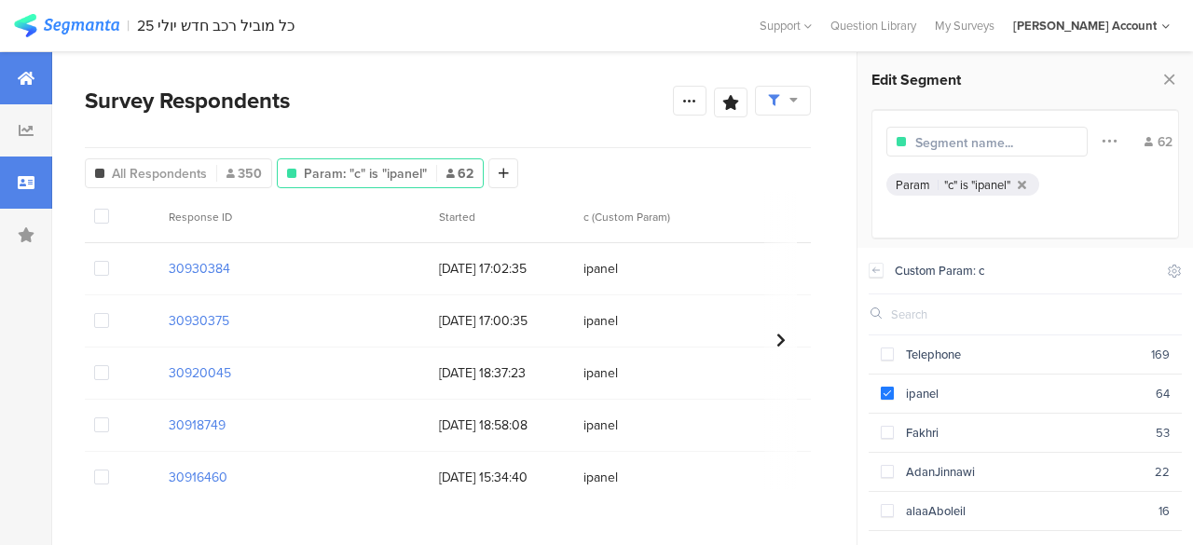
click at [27, 80] on icon at bounding box center [26, 78] width 17 height 15
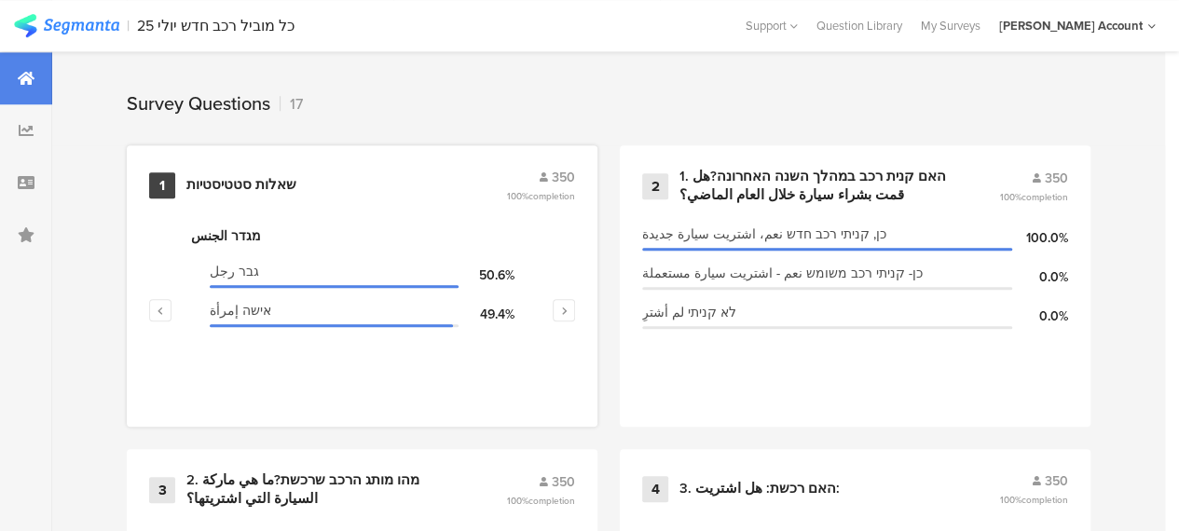
scroll to position [746, 0]
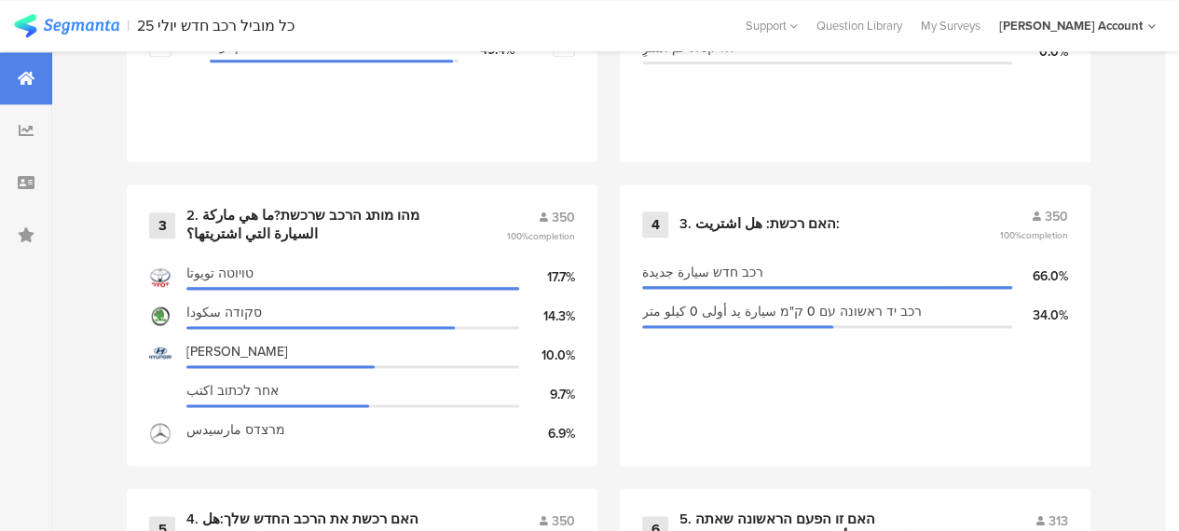
scroll to position [1119, 0]
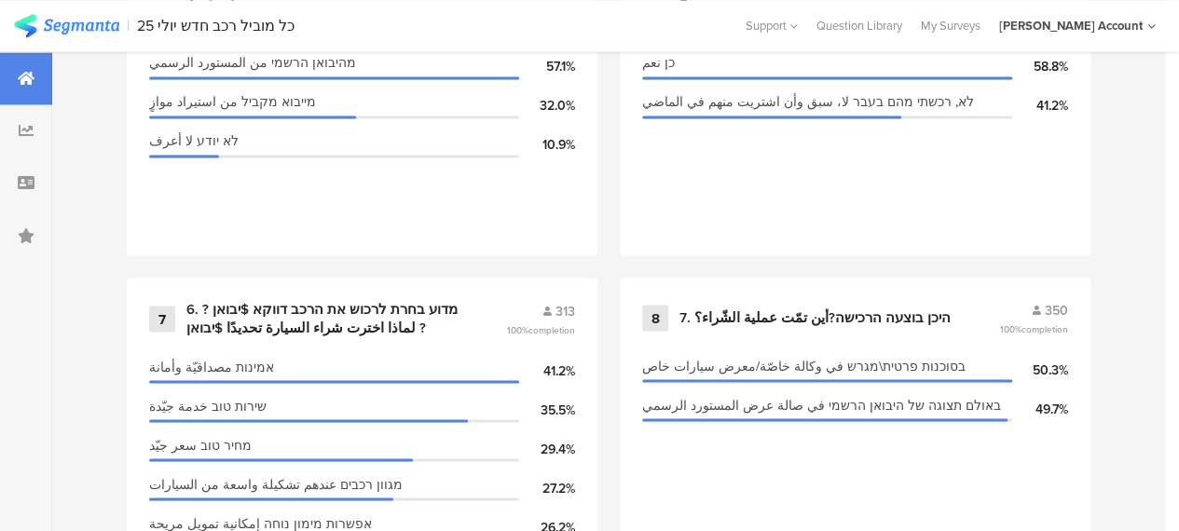
scroll to position [0, 0]
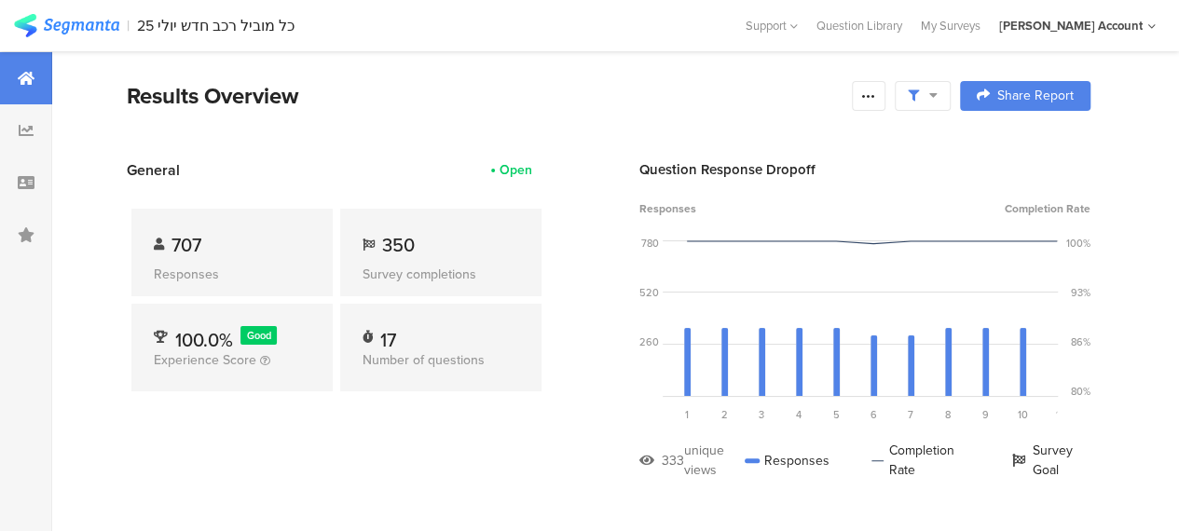
click at [594, 260] on section "General Open 707 Responses 350 Survey completions 100.0% Good Experience Score …" at bounding box center [608, 333] width 1113 height 349
click at [399, 246] on span "350" at bounding box center [398, 245] width 33 height 28
click at [587, 363] on section "General Open 707 Responses 350 Survey completions 100.0% Good Experience Score …" at bounding box center [608, 333] width 1113 height 349
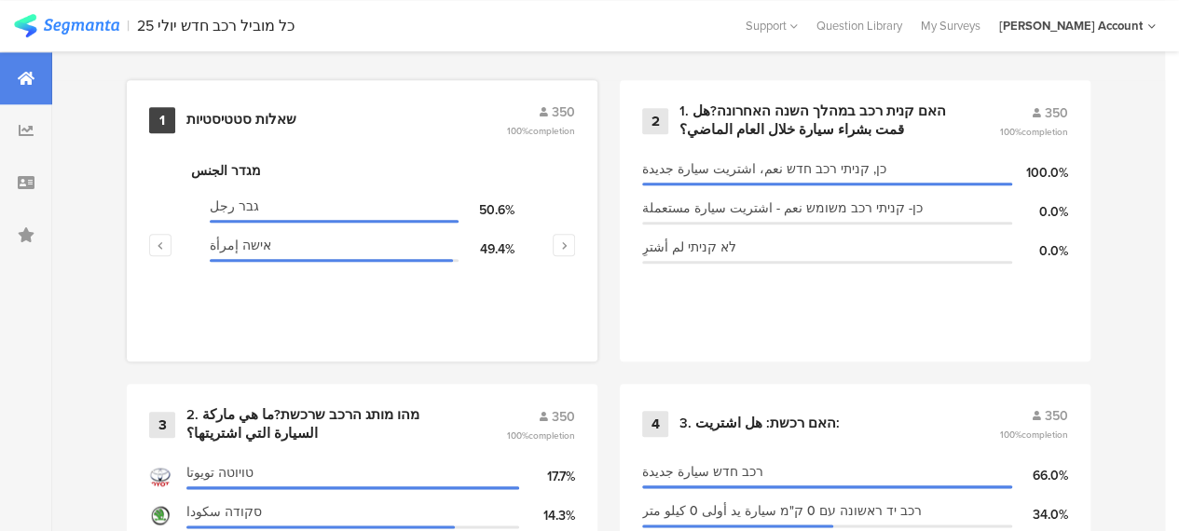
scroll to position [932, 0]
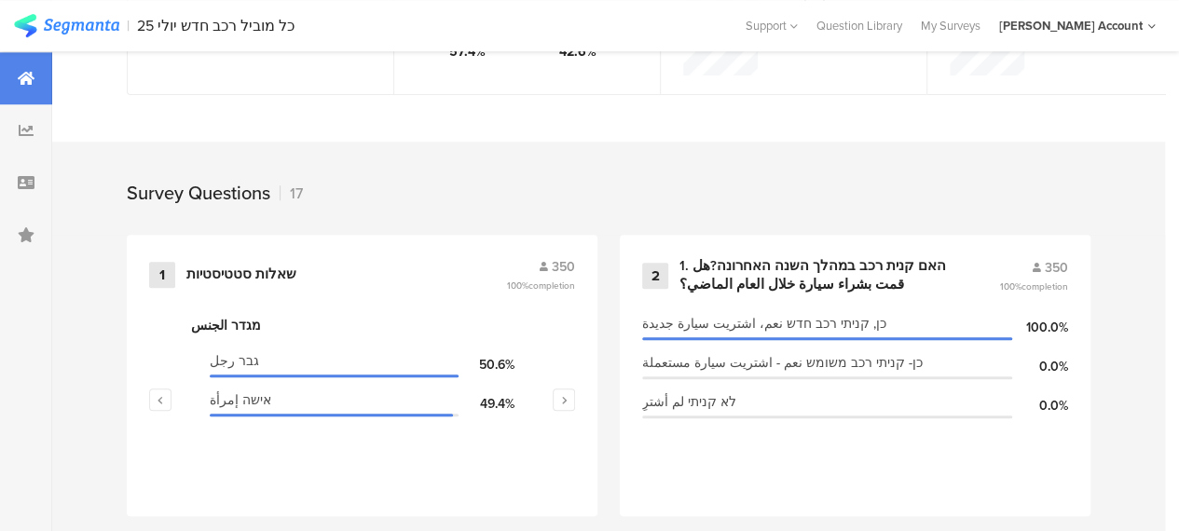
scroll to position [839, 0]
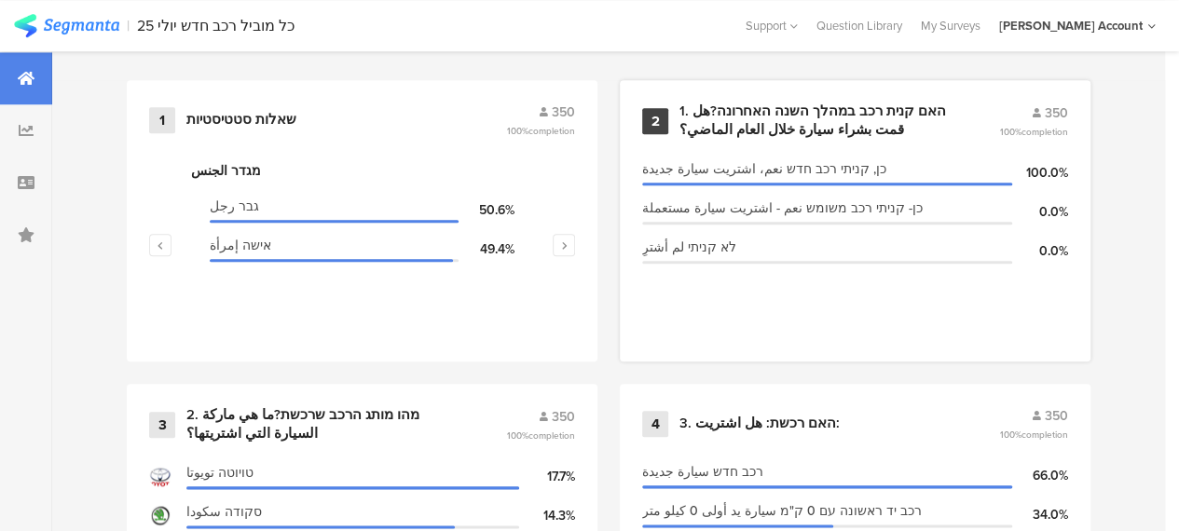
click at [777, 128] on div "1. האם קנית רכב במהלך השנה האחרונה?هل قمت بشراء سيارة خلال العام الماضي؟" at bounding box center [817, 121] width 275 height 36
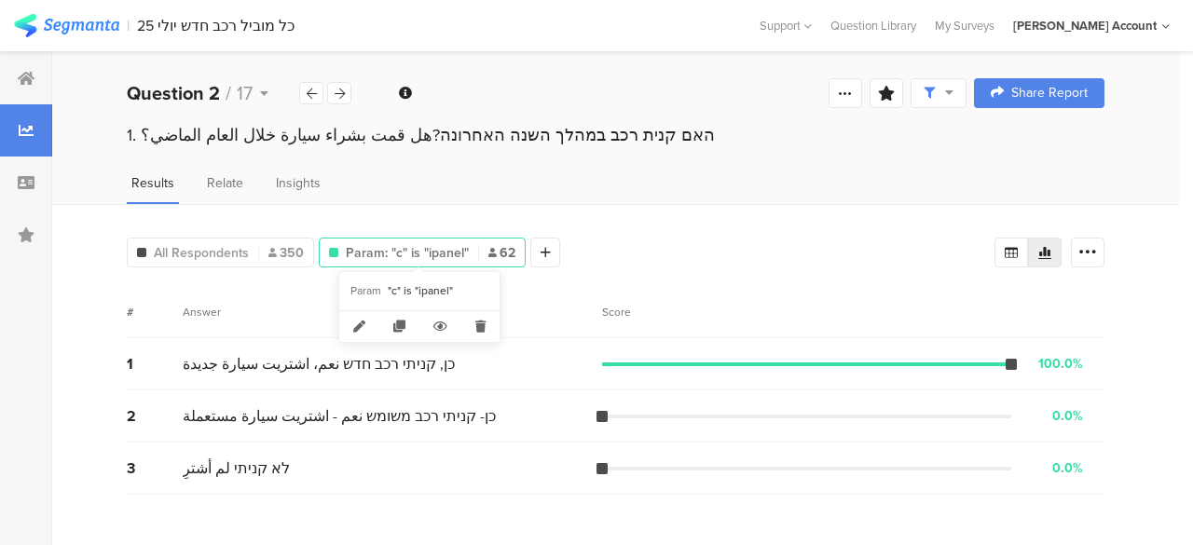
click at [425, 247] on span "Param: "c" is "ipanel"" at bounding box center [407, 253] width 123 height 20
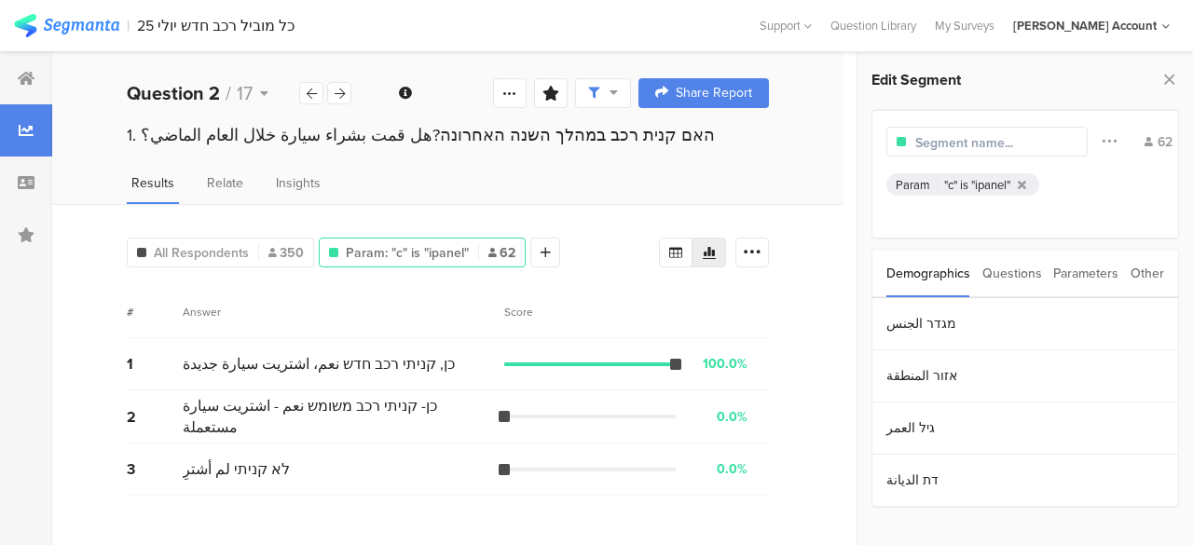
click at [1072, 273] on div "Parameters" at bounding box center [1086, 274] width 65 height 48
click at [893, 324] on section "c" at bounding box center [1026, 324] width 306 height 52
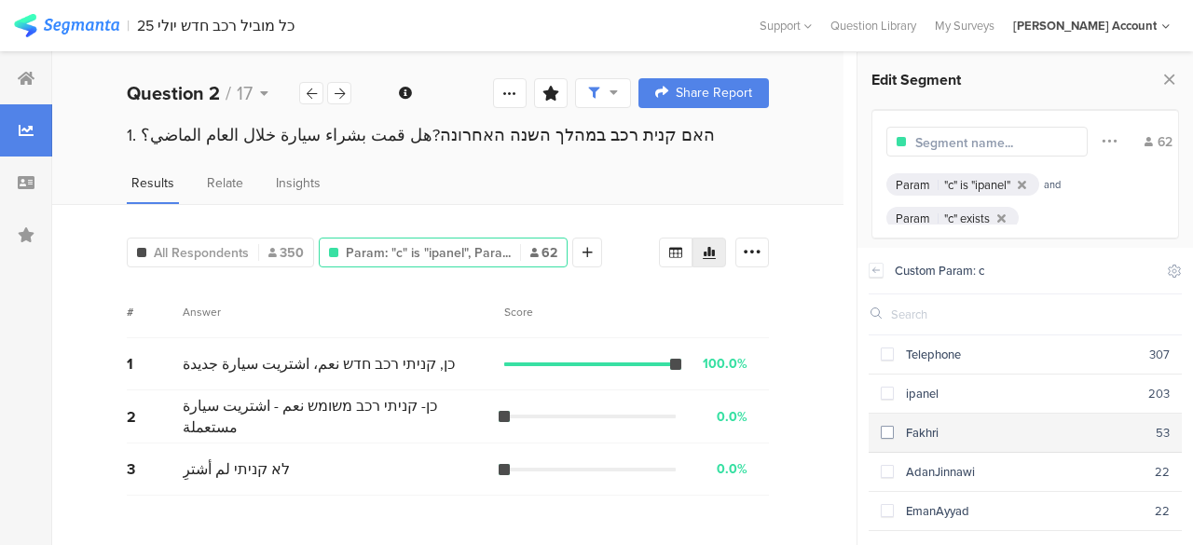
click at [887, 426] on span at bounding box center [887, 432] width 13 height 13
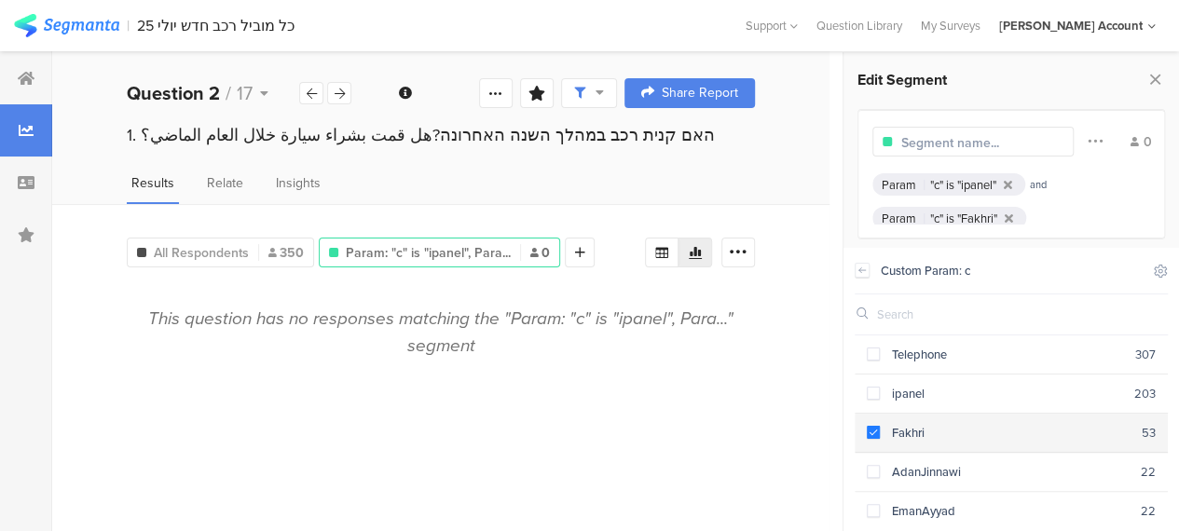
click at [872, 426] on span at bounding box center [873, 432] width 13 height 13
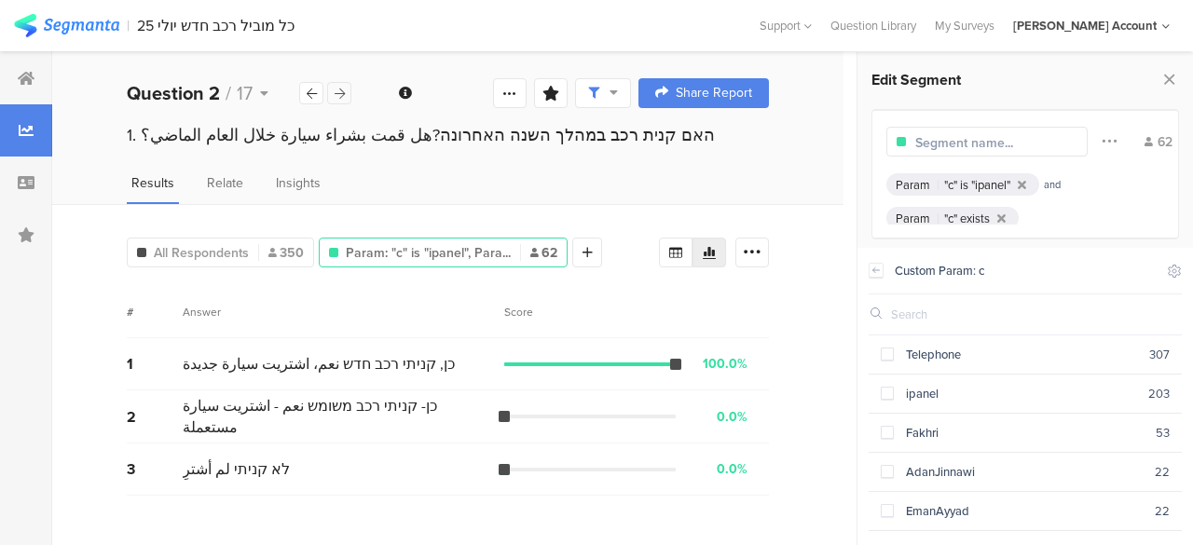
click at [344, 91] on icon at bounding box center [340, 94] width 10 height 12
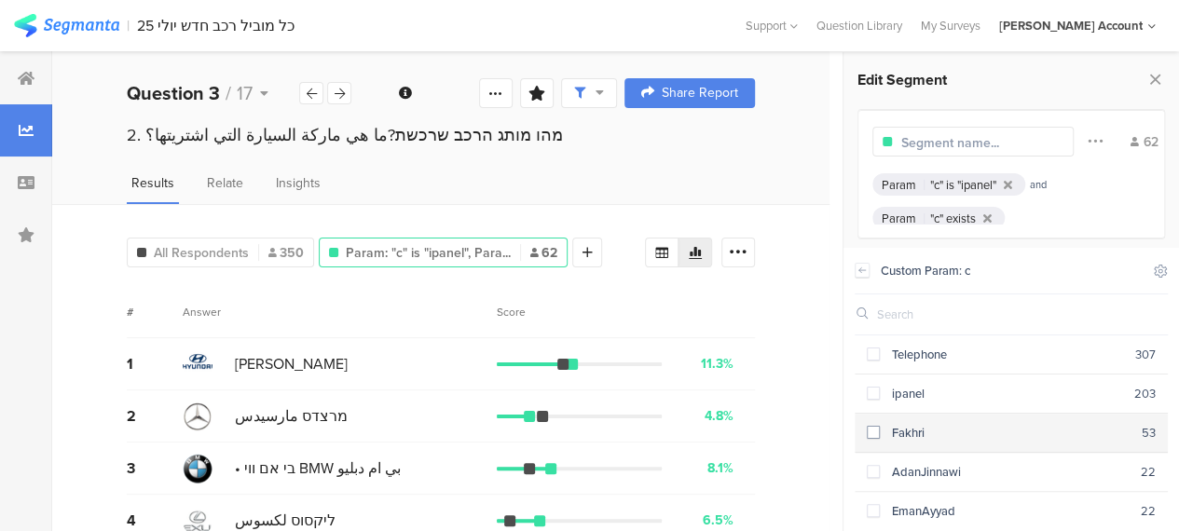
click at [875, 431] on span at bounding box center [873, 432] width 13 height 13
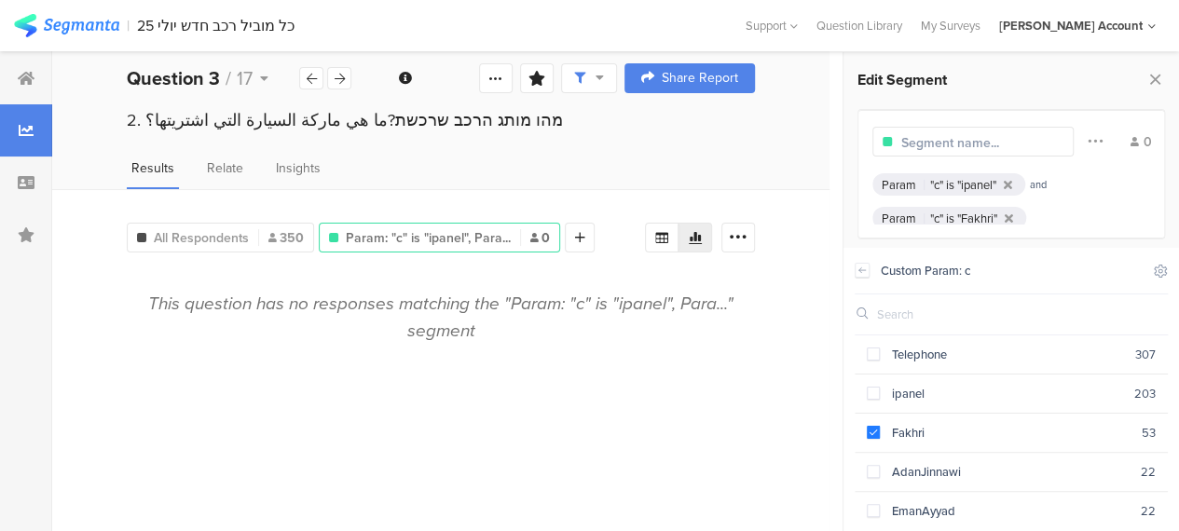
click at [818, 377] on div "All Respondents 350 Param: "c" is "ipanel", Para... 0 Add Segment Segment marke…" at bounding box center [441, 362] width 778 height 346
click at [30, 68] on div at bounding box center [26, 78] width 52 height 52
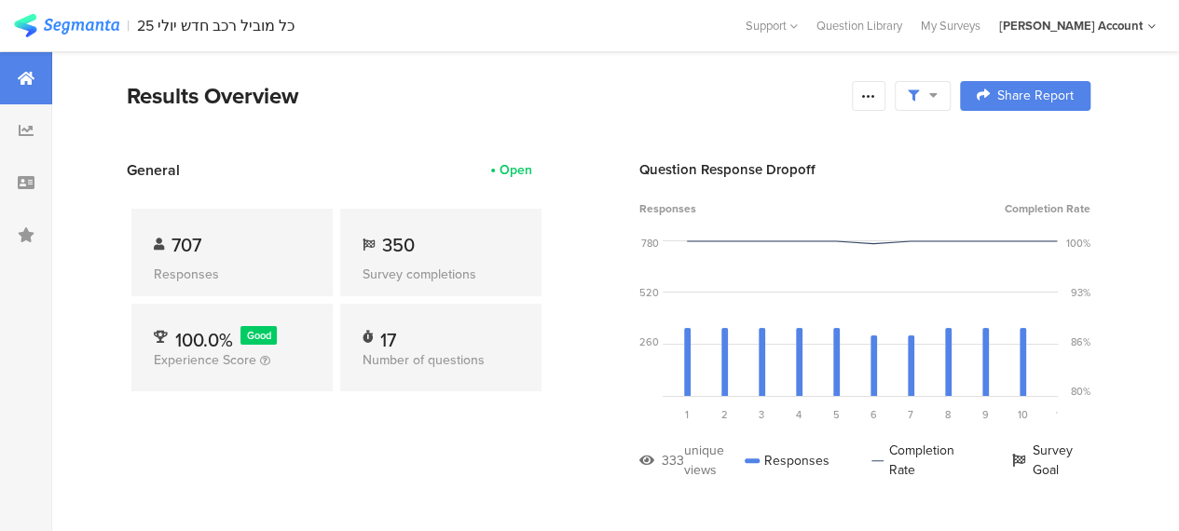
click at [390, 468] on div "General Open 707 Responses 350 Survey completions 100.0% Good Experience Score …" at bounding box center [337, 333] width 420 height 349
click at [388, 335] on div "17" at bounding box center [388, 335] width 16 height 19
click at [440, 443] on div "General Open 707 Responses 350 Survey completions 100.0% Good Experience Score …" at bounding box center [337, 333] width 420 height 349
click at [567, 211] on section "General Open 707 Responses 350 Survey completions 100.0% Good Experience Score …" at bounding box center [608, 333] width 1113 height 349
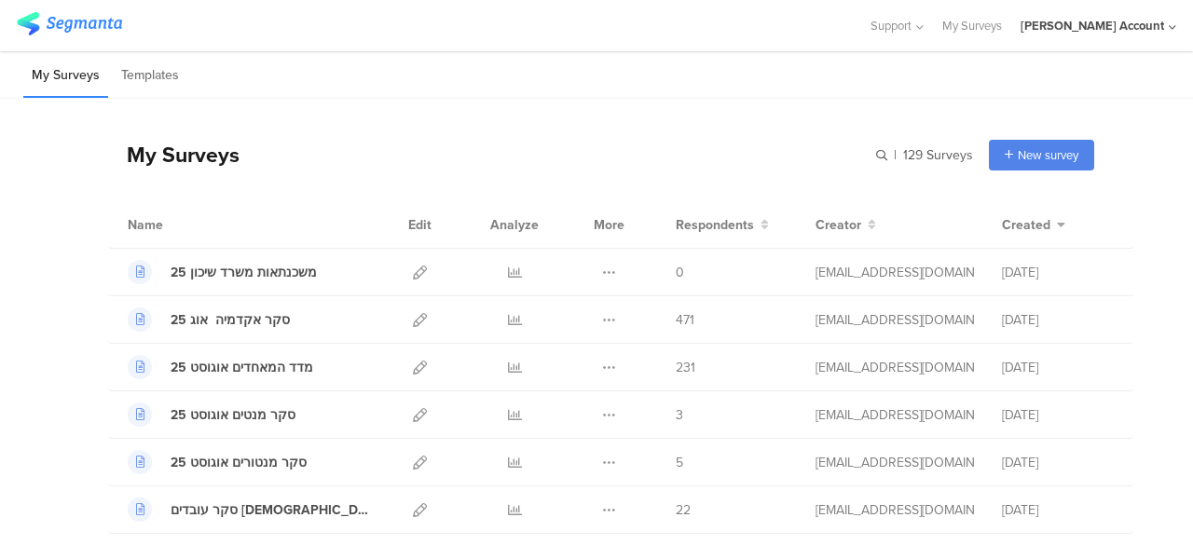
click at [468, 139] on div "My Surveys | 129 Surveys New survey Start from scratch Choose from templates" at bounding box center [601, 154] width 986 height 75
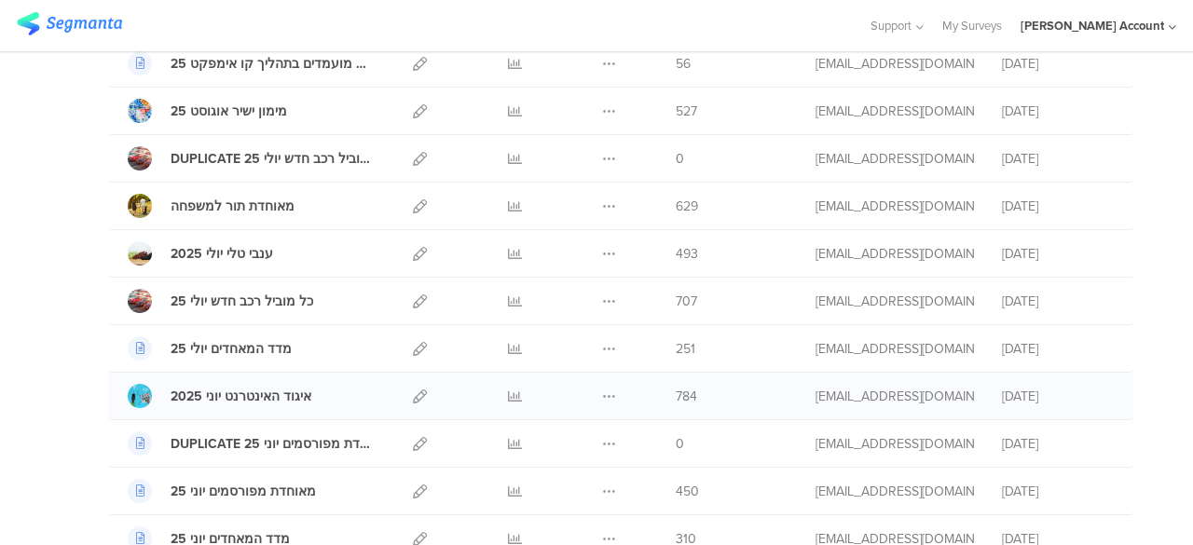
scroll to position [559, 0]
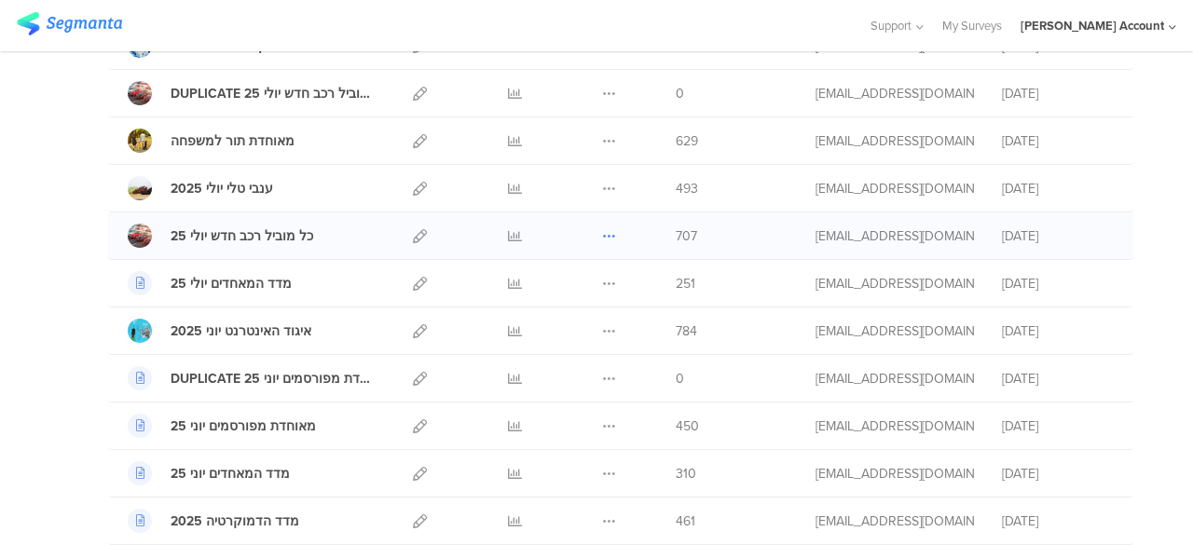
click at [602, 229] on icon at bounding box center [609, 236] width 14 height 14
click at [571, 276] on button "Duplicate" at bounding box center [572, 284] width 103 height 34
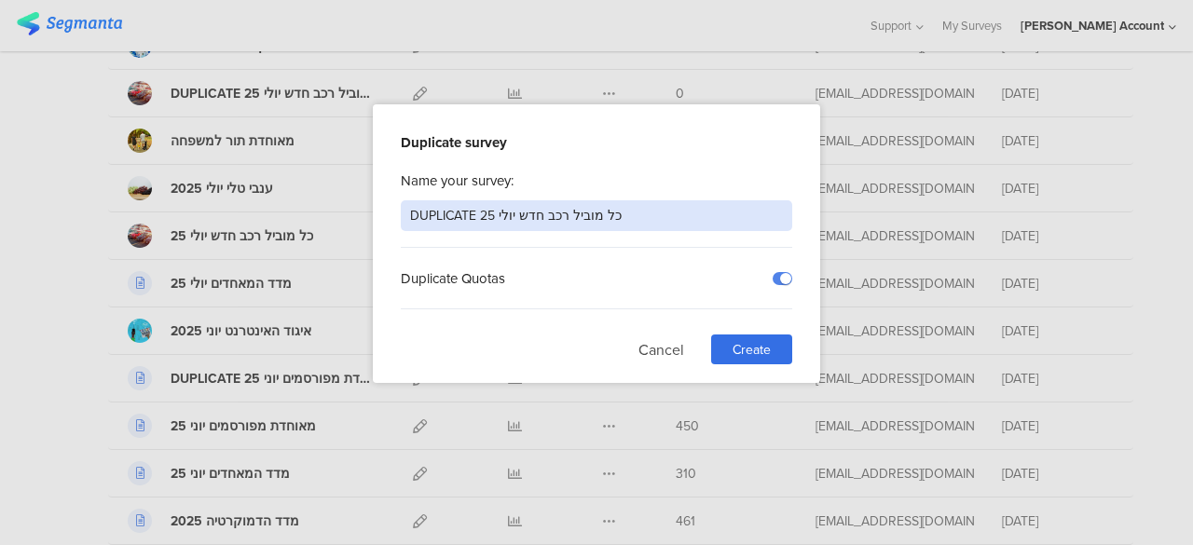
drag, startPoint x: 565, startPoint y: 214, endPoint x: 446, endPoint y: 214, distance: 119.3
click at [432, 212] on input "DUPLICATE כל מוביל רכב חדש יולי 25" at bounding box center [597, 215] width 392 height 31
click at [491, 215] on input "DUPLICATE כל מוביל רכב חדש יולי 25" at bounding box center [597, 215] width 392 height 31
click at [565, 209] on input "DUPLICATE כל מוביל רכב חדש יולי 25" at bounding box center [597, 215] width 392 height 31
type input "D"
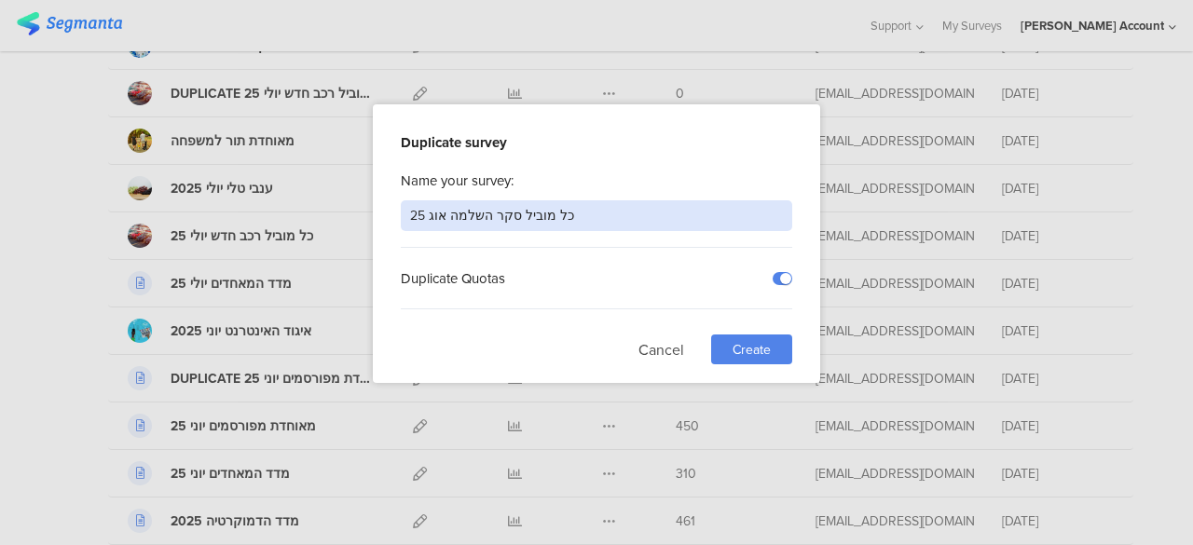
type input "כל מוביל סקר השלמה אוג 25"
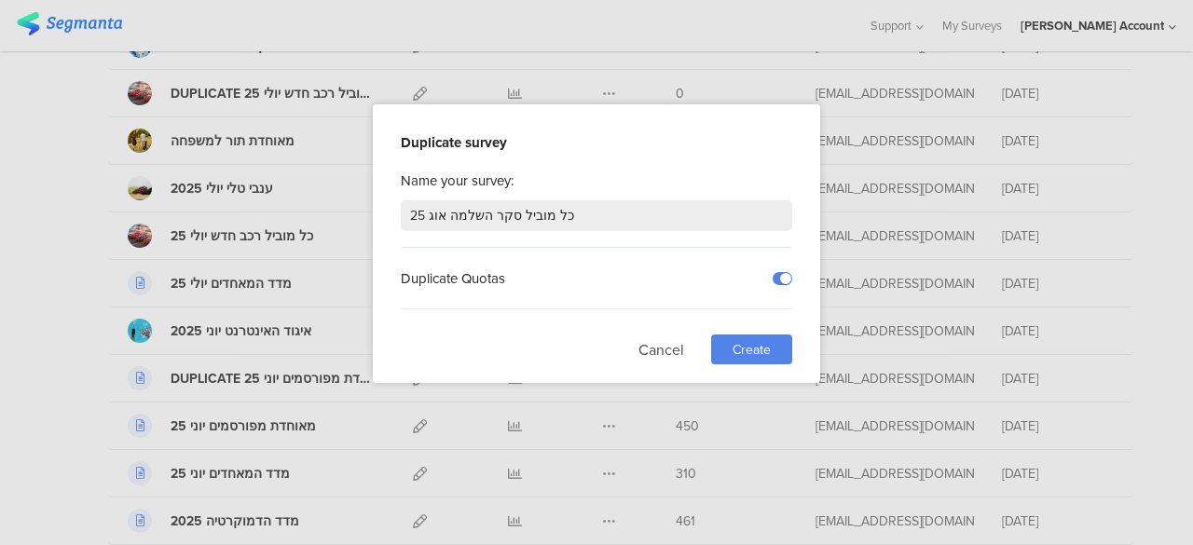
click at [750, 342] on span "Create" at bounding box center [752, 350] width 38 height 20
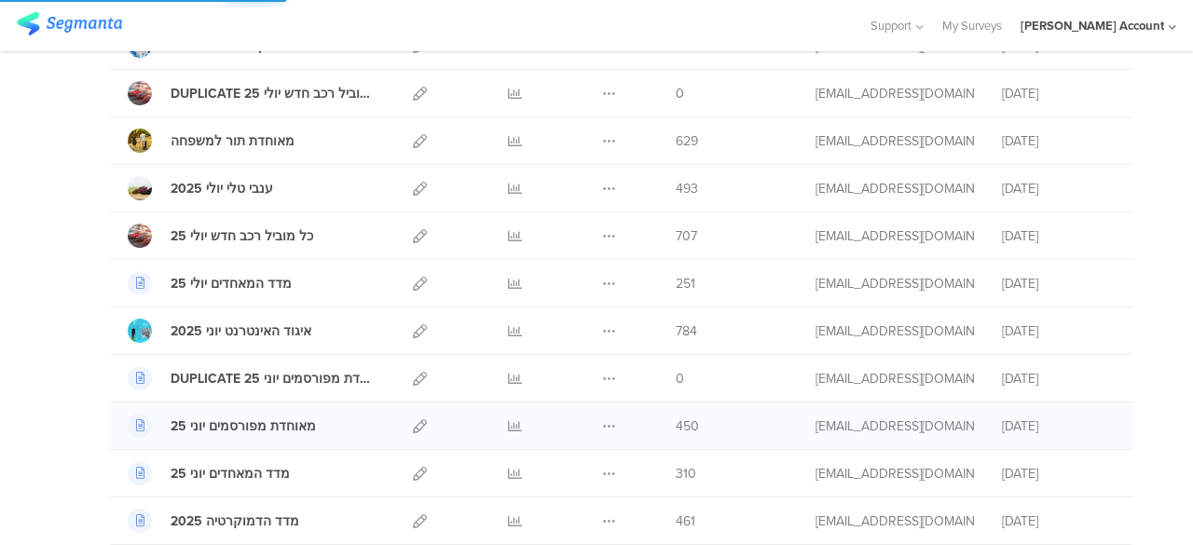
scroll to position [280, 0]
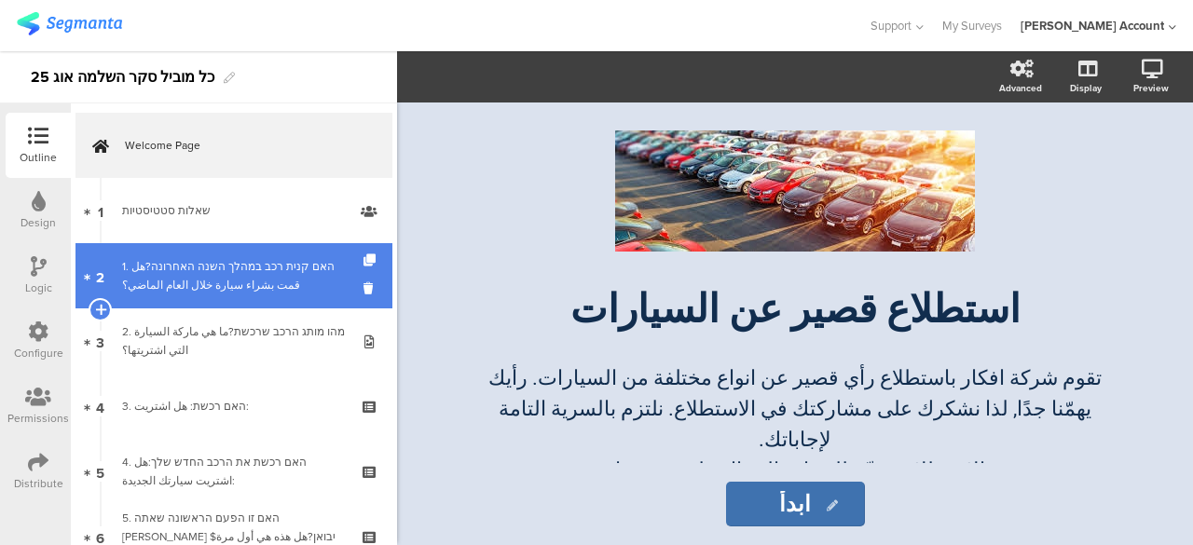
click at [257, 277] on div "1. האם קנית רכב במהלך השנה האחרונה?هل قمت بشراء سيارة خلال العام الماضي؟" at bounding box center [233, 275] width 223 height 37
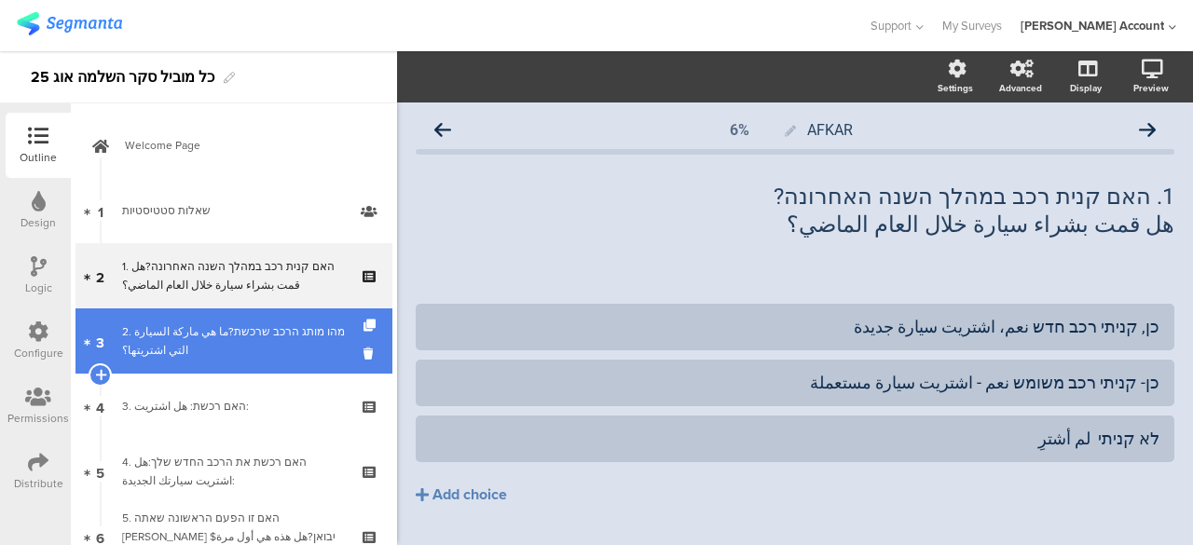
click at [276, 325] on div "2. מהו מותג הרכב שרכשת?ما هي ماركة السيارة التي اشتريتها؟" at bounding box center [233, 341] width 223 height 37
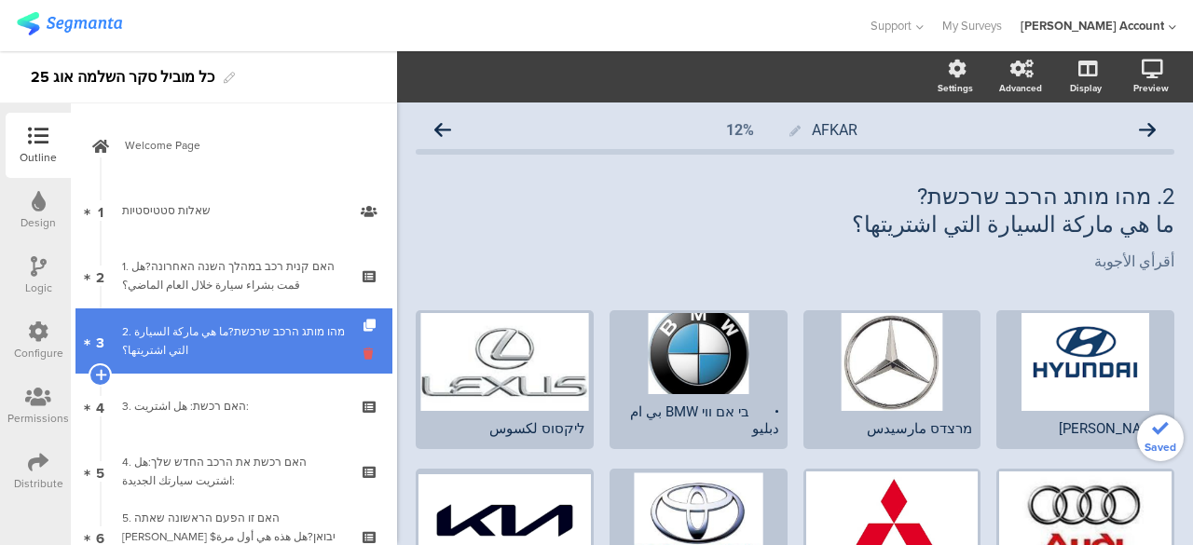
click at [364, 354] on icon at bounding box center [372, 354] width 16 height 18
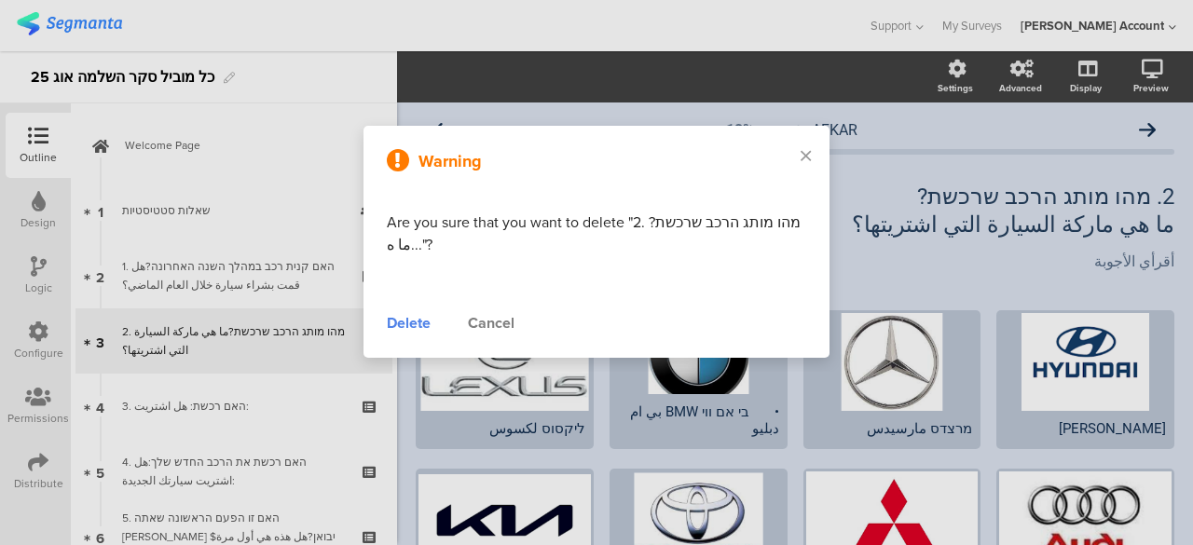
click at [400, 322] on div "Delete" at bounding box center [409, 323] width 44 height 22
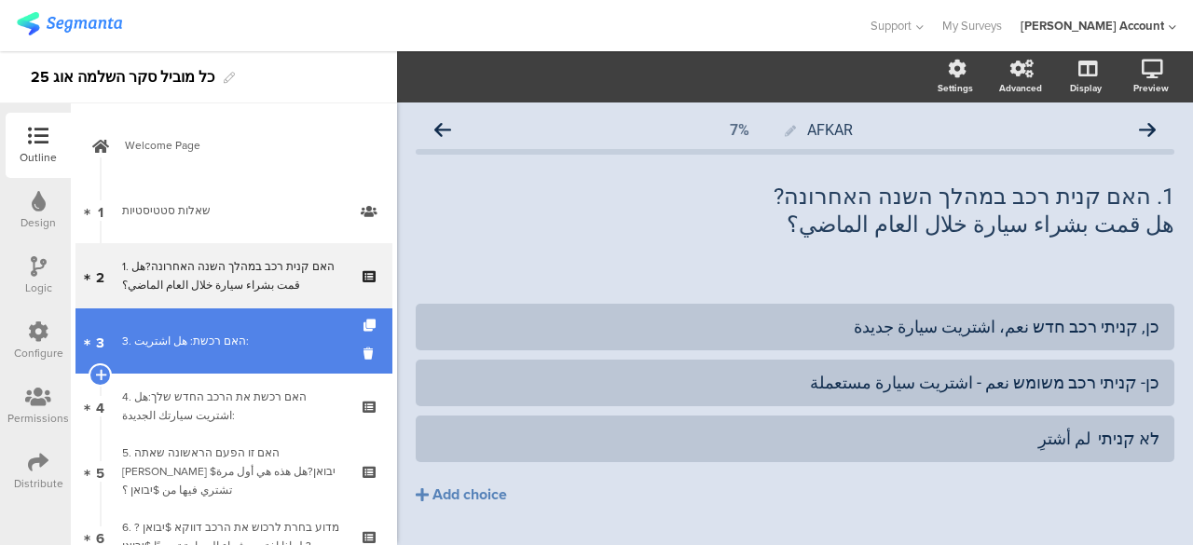
click at [303, 351] on link "3 3. האם רכשת: هل اشتريت:" at bounding box center [234, 341] width 317 height 65
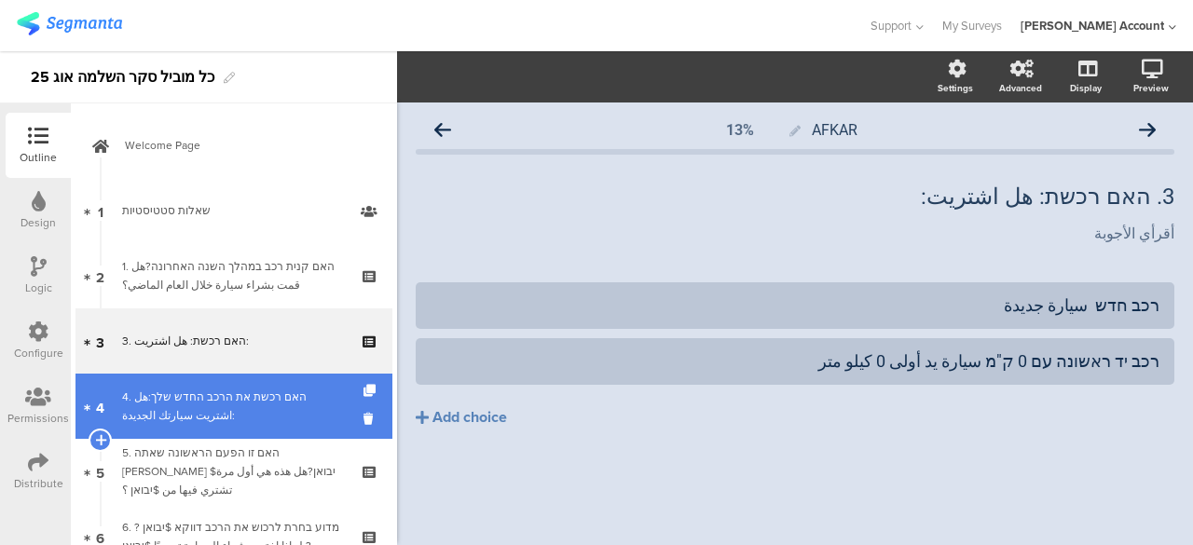
click at [308, 392] on div "4. האם רכשת את הרכב החדש שלך:هل اشتريت سيارتك الجديدة:" at bounding box center [233, 406] width 223 height 37
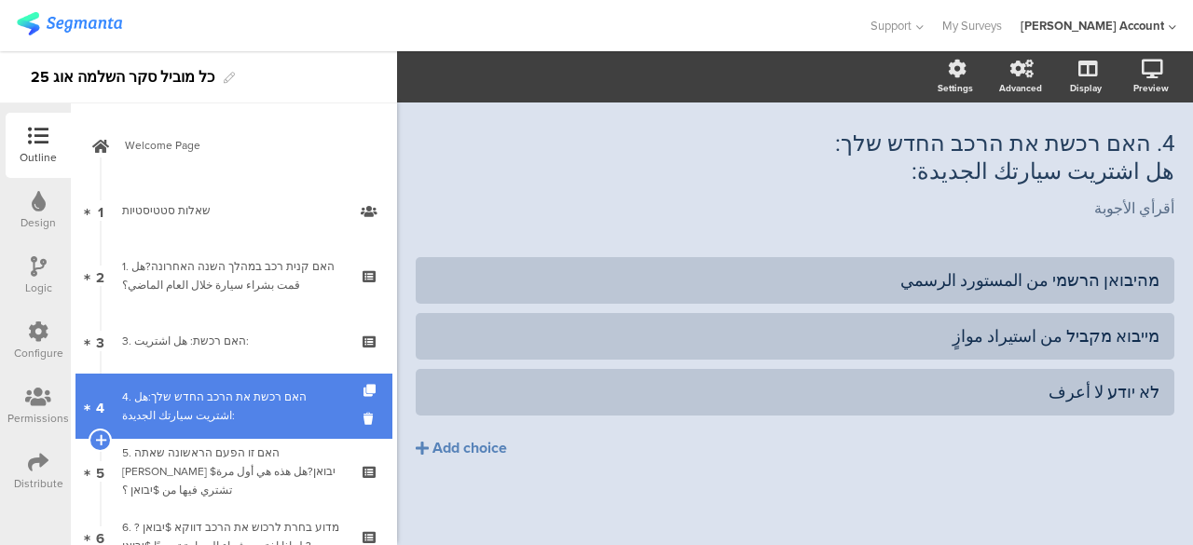
scroll to position [93, 0]
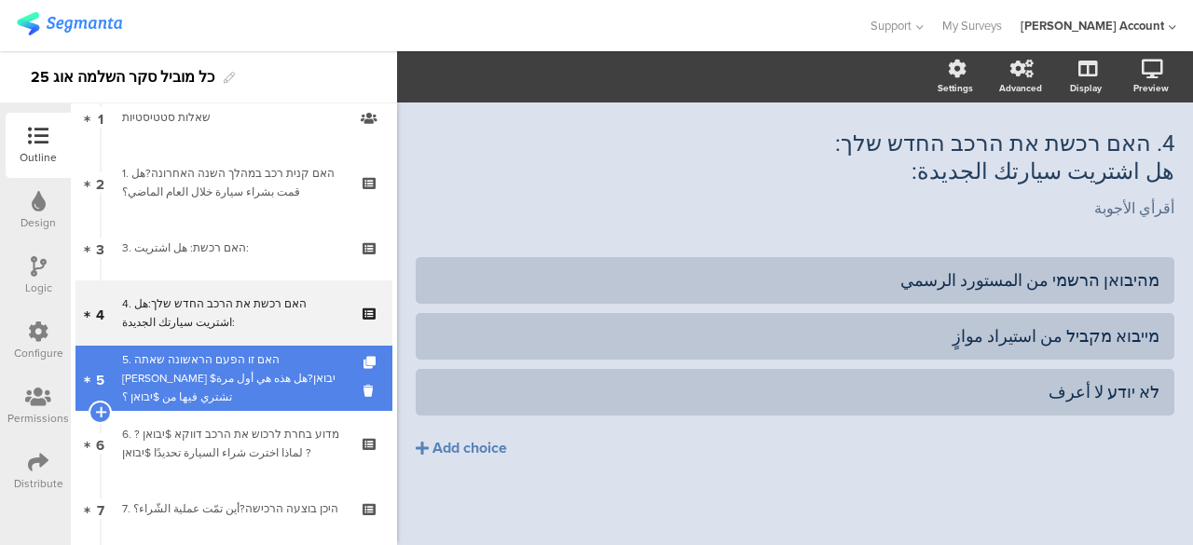
click at [306, 383] on div "5. האם זו הפעם הראשונה שאתה קונה $יבואן?هل هذه هي أول مرة تشتري فيها من $יבואן ؟" at bounding box center [233, 379] width 223 height 56
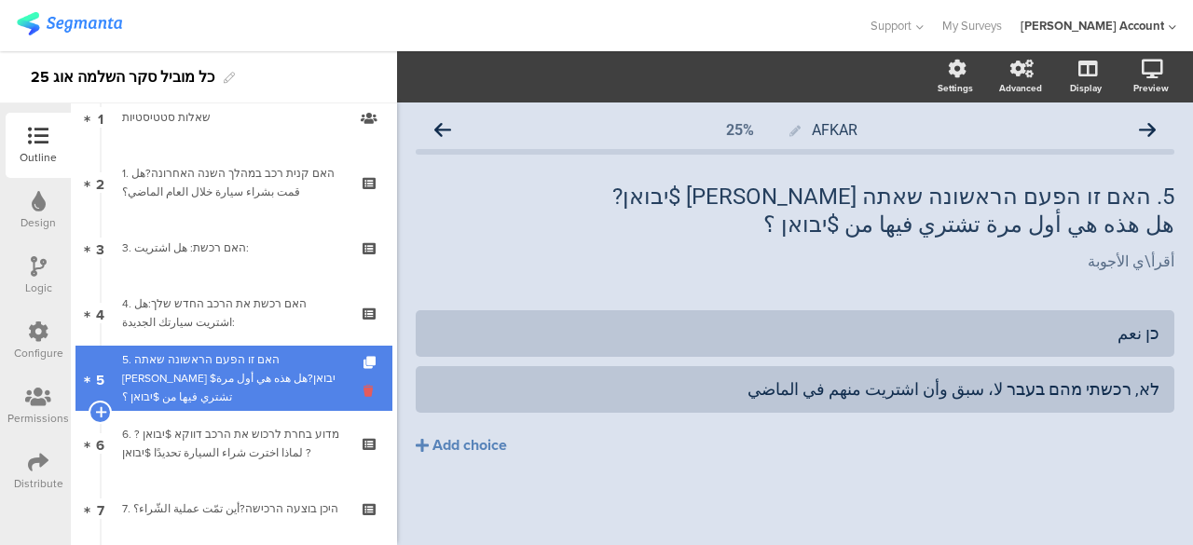
click at [364, 391] on icon at bounding box center [372, 391] width 16 height 18
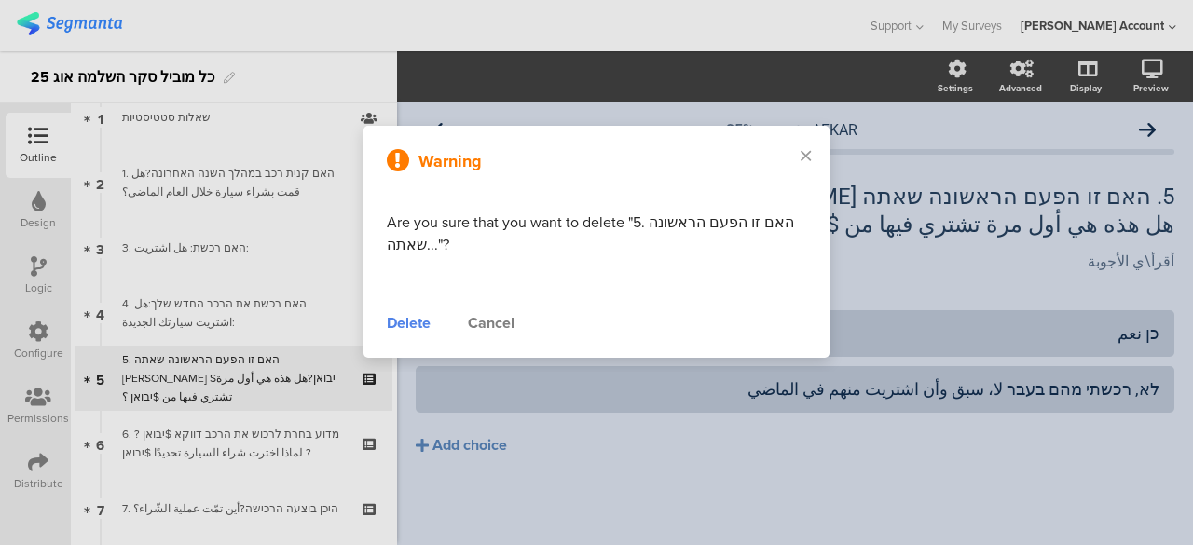
click at [425, 323] on div "Delete" at bounding box center [409, 323] width 44 height 22
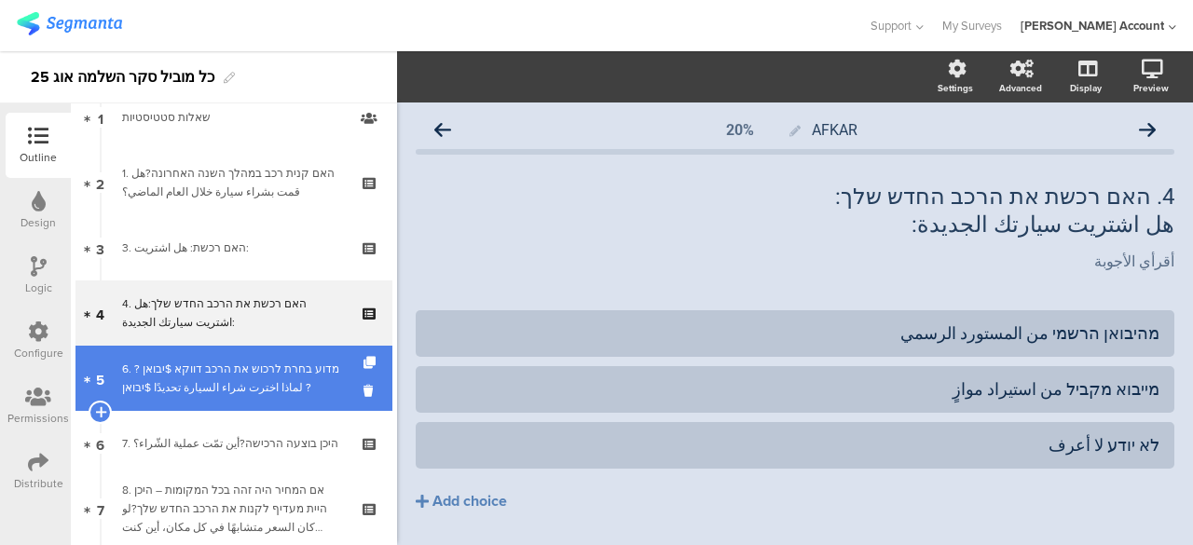
click at [317, 378] on div "6. מדוע בחרת לרכוש את הרכב דווקא $יבואן ?لماذا اخترت شراء السيارة تحديدًا $יבוא…" at bounding box center [233, 378] width 223 height 37
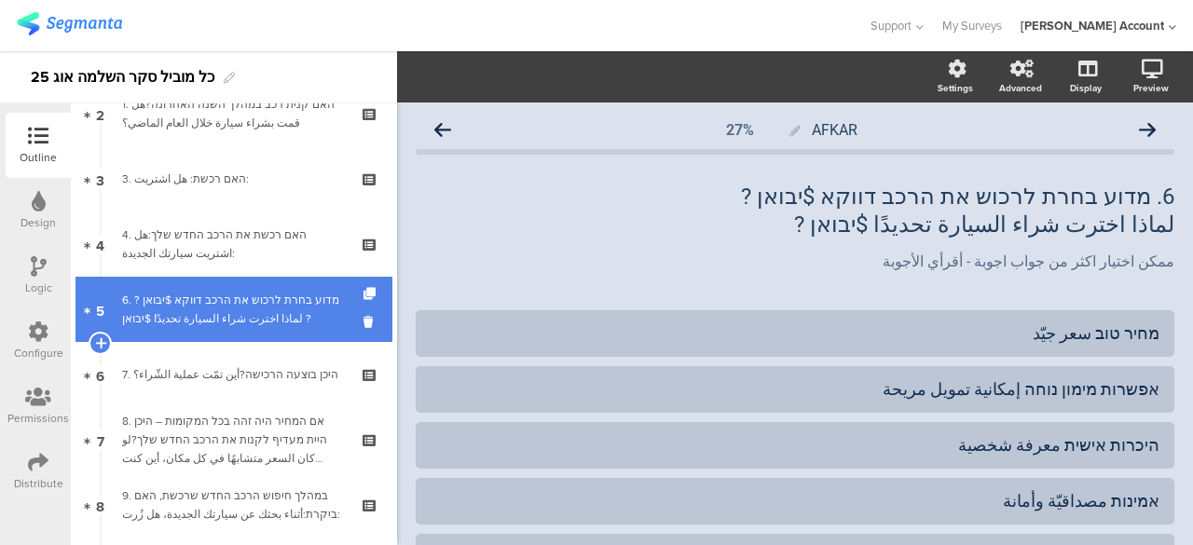
scroll to position [186, 0]
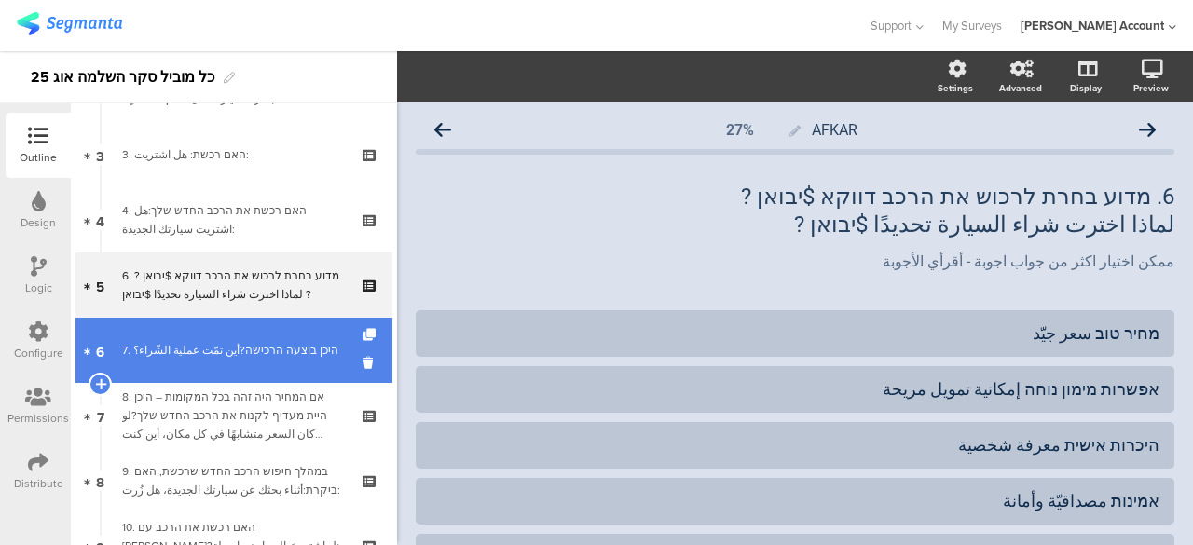
click at [313, 358] on div "7. היכן בוצעה הרכישה?أين تمّت عملية الشّراء؟" at bounding box center [233, 350] width 223 height 19
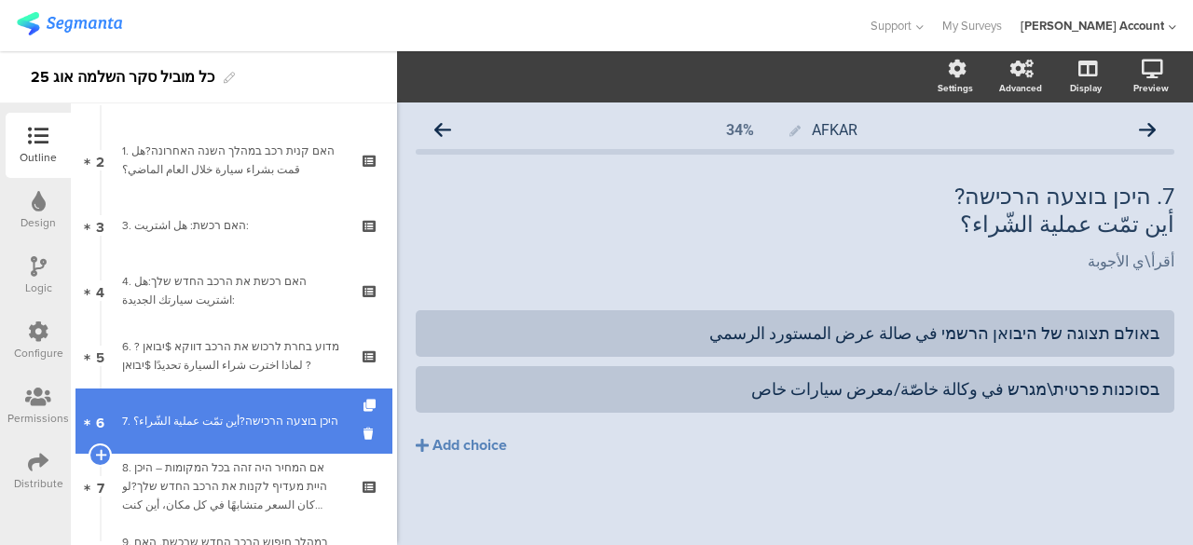
scroll to position [93, 0]
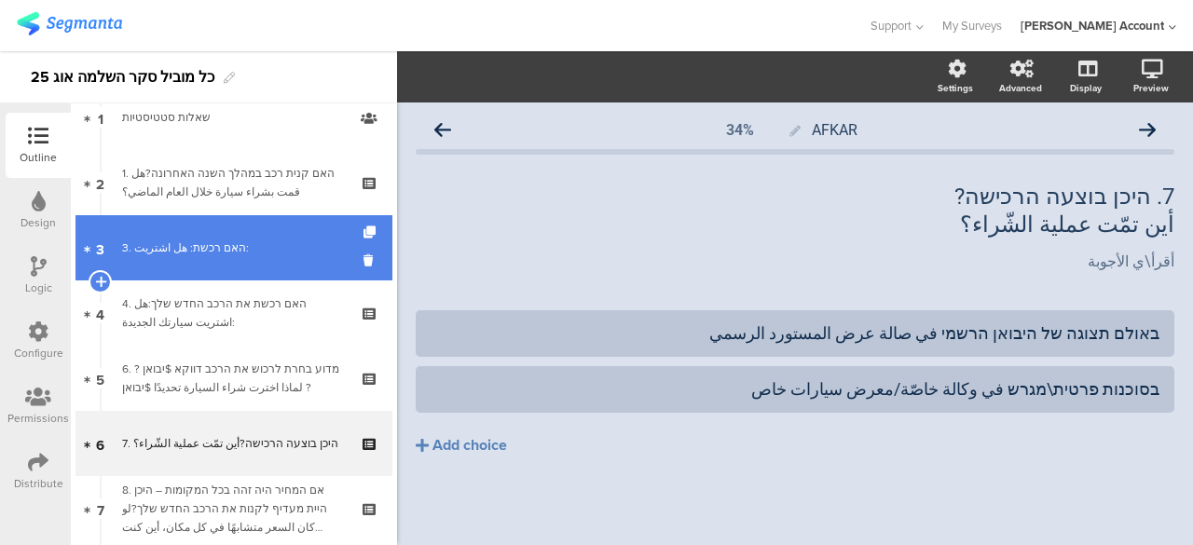
click at [222, 255] on div "3. האם רכשת: هل اشتريت:" at bounding box center [233, 248] width 223 height 19
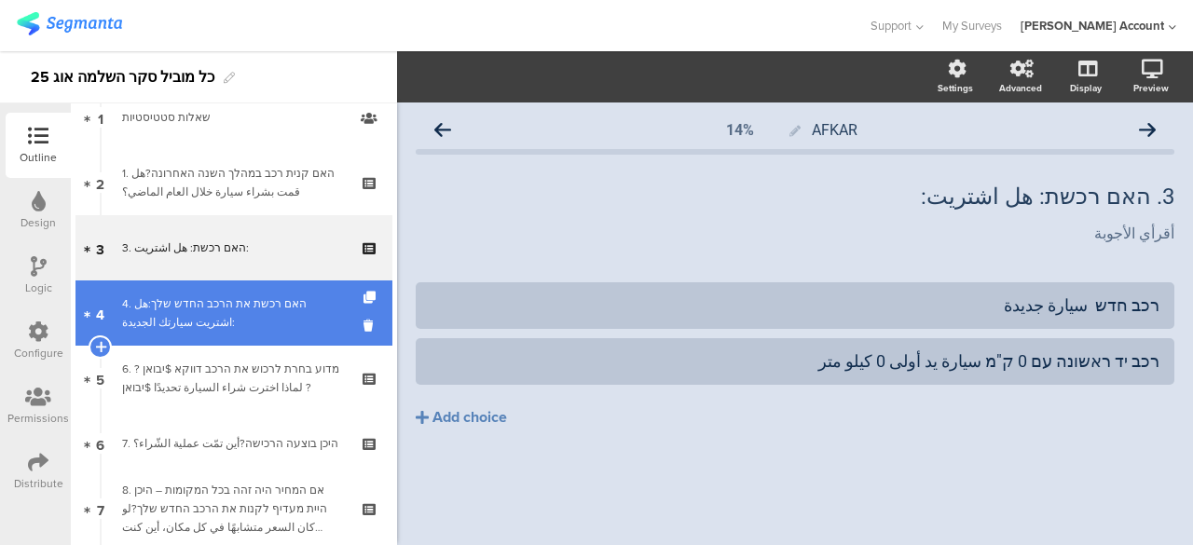
click at [244, 320] on div "4. האם רכשת את הרכב החדש שלך:هل اشتريت سيارتك الجديدة:" at bounding box center [233, 313] width 223 height 37
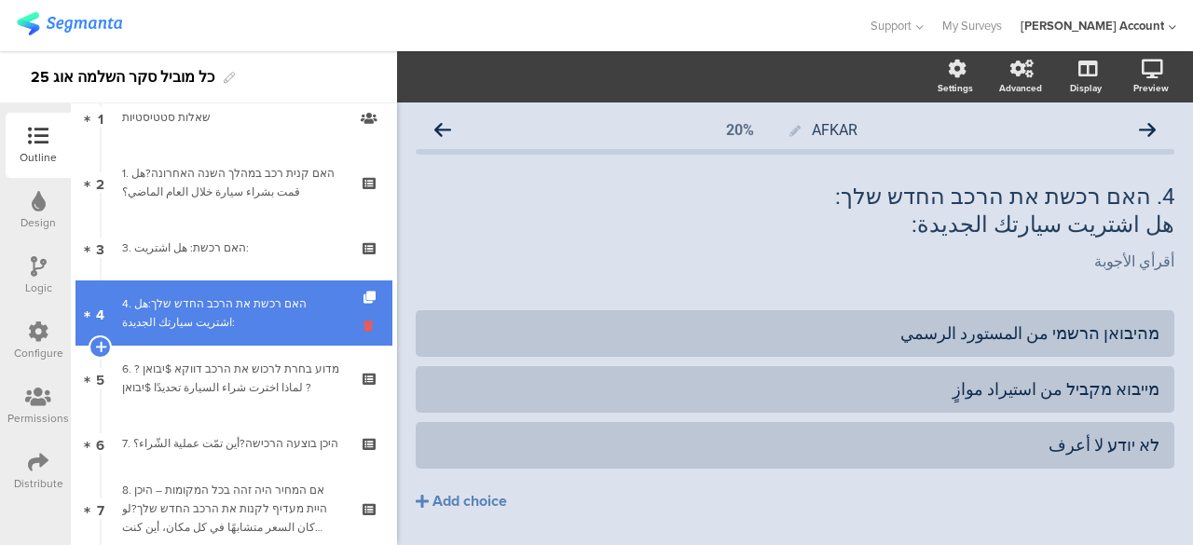
click at [364, 323] on icon at bounding box center [372, 326] width 16 height 18
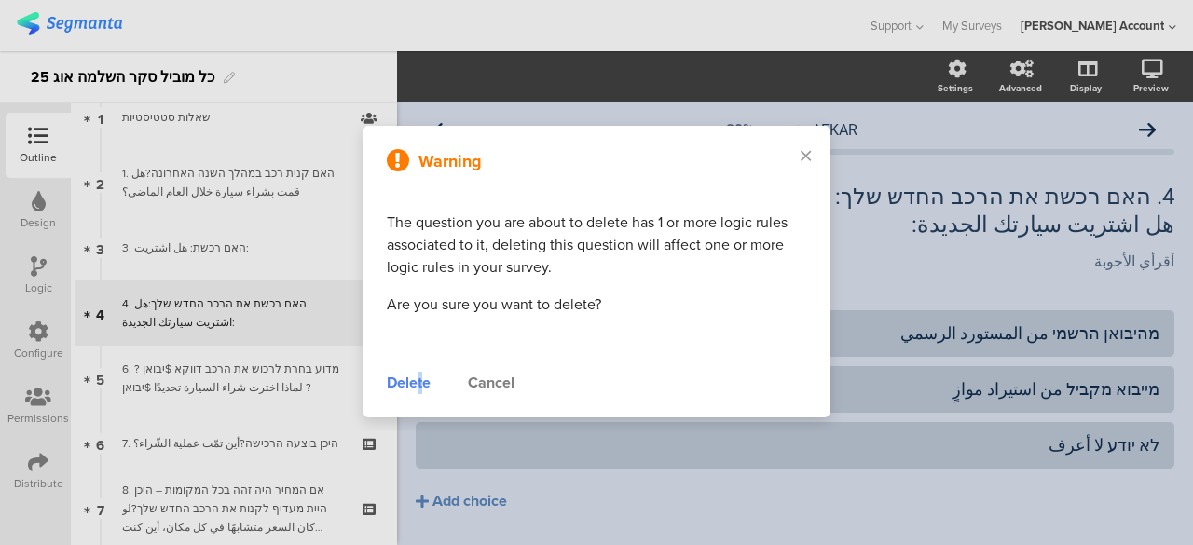
click at [420, 376] on div "Delete" at bounding box center [409, 383] width 44 height 22
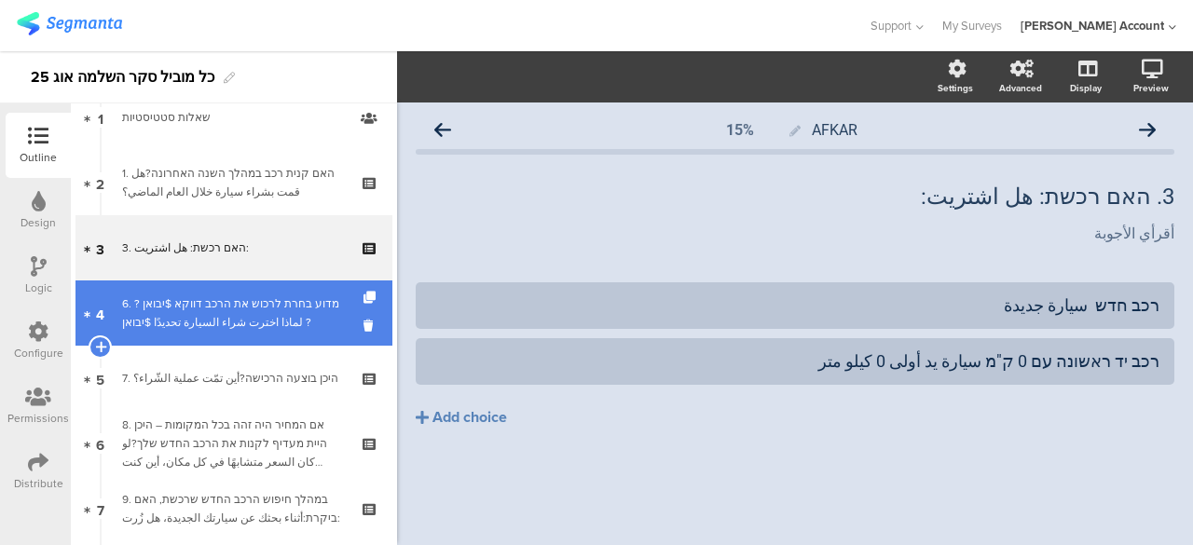
click at [305, 329] on div "6. מדוע בחרת לרכוש את הרכב דווקא $יבואן ?لماذا اخترت شراء السيارة تحديدًا $יבוא…" at bounding box center [233, 313] width 223 height 37
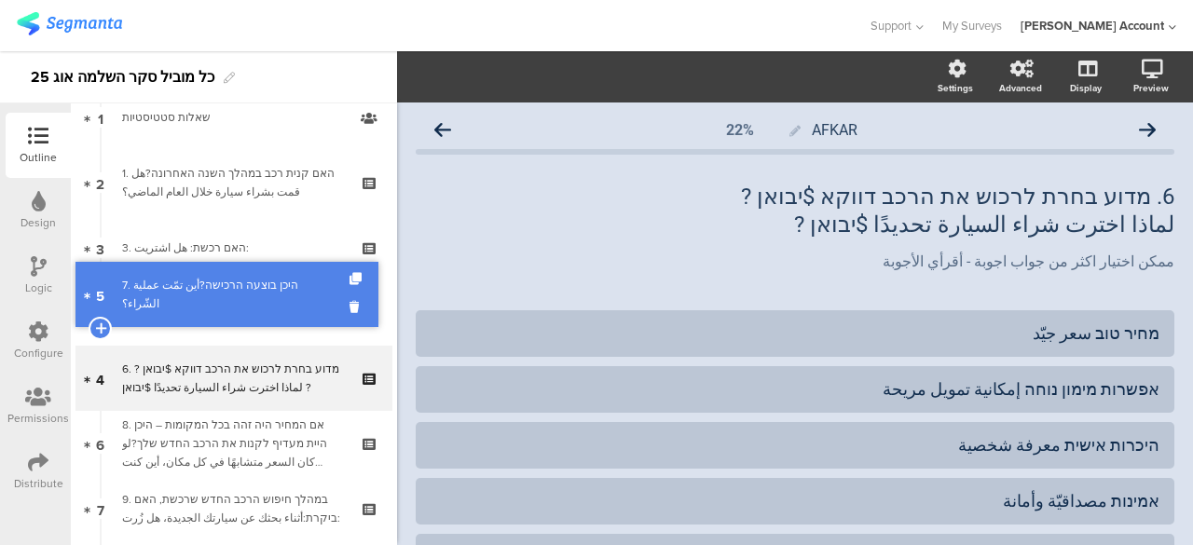
drag, startPoint x: 276, startPoint y: 378, endPoint x: 287, endPoint y: 294, distance: 84.7
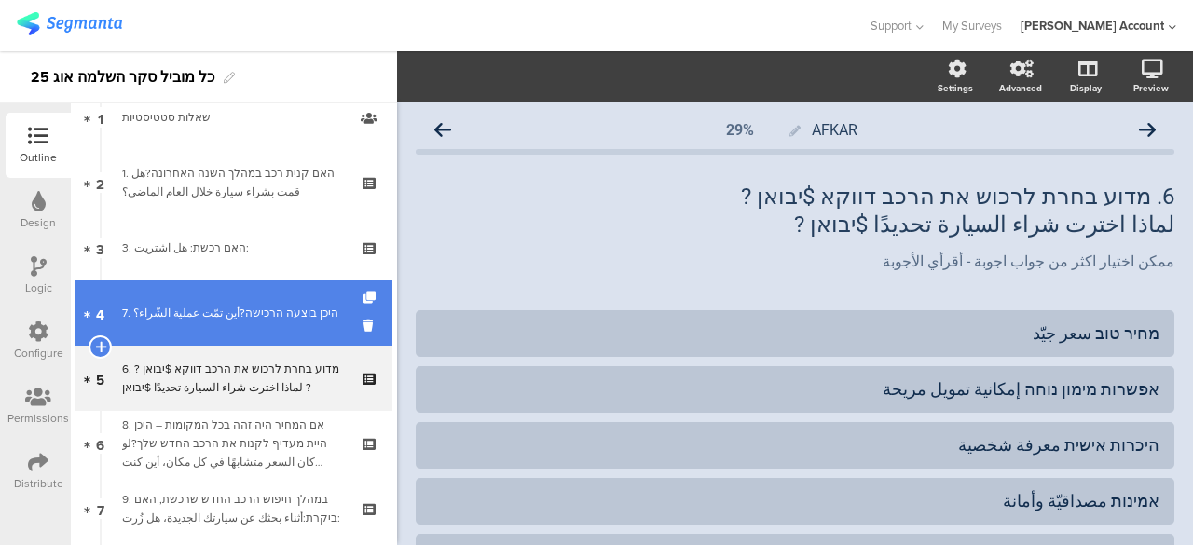
click at [273, 310] on div "7. היכן בוצעה הרכישה?أين تمّت عملية الشّراء؟" at bounding box center [233, 313] width 223 height 19
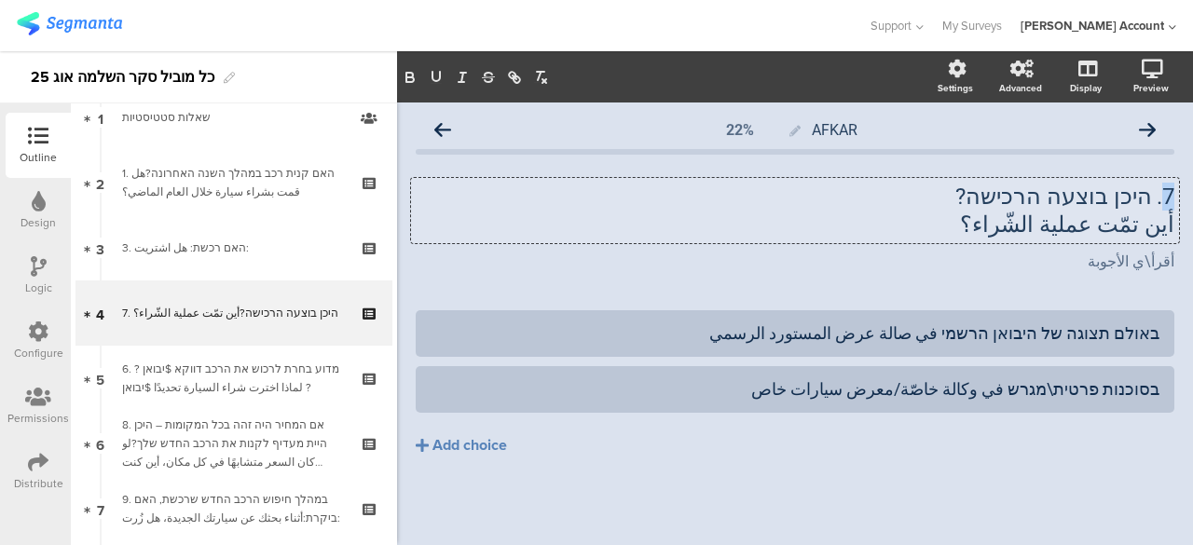
click at [1169, 195] on div "7. היכן בוצעה הרכישה? أين تمّت عملية الشّراء؟ 7. היכן בוצעה הרכישה? أين تمّت عم…" at bounding box center [795, 210] width 768 height 65
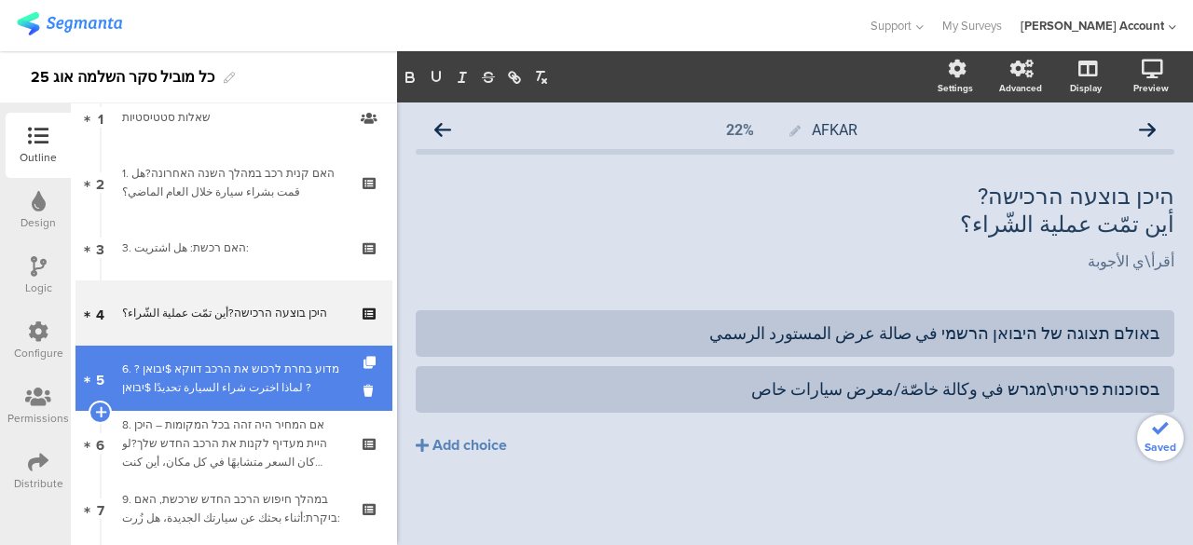
click at [261, 373] on div "6. מדוע בחרת לרכוש את הרכב דווקא $יבואן ?لماذا اخترت شراء السيارة تحديدًا $יבוא…" at bounding box center [233, 378] width 223 height 37
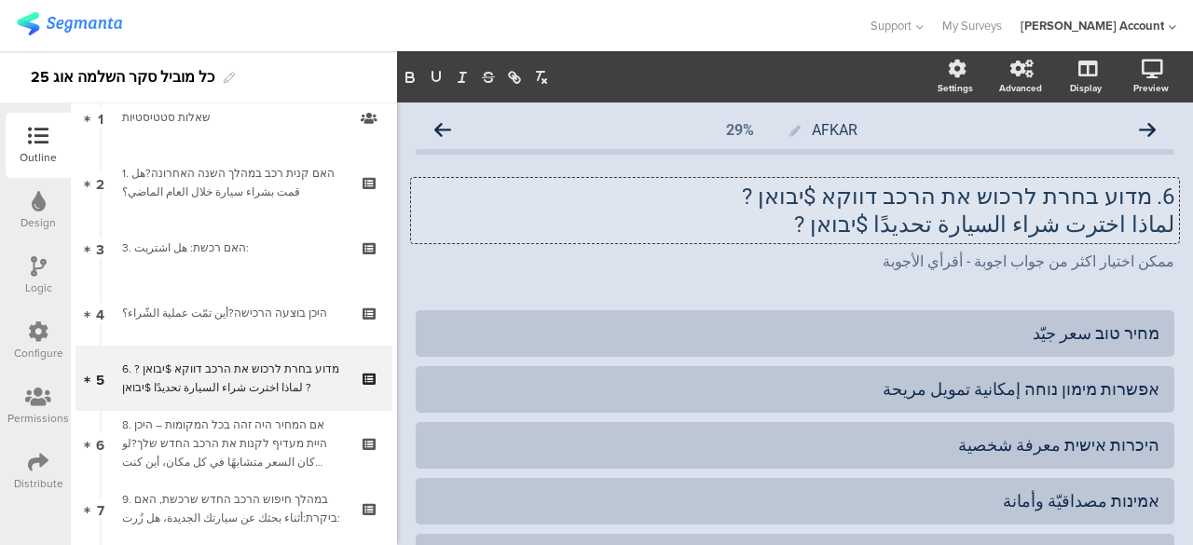
click at [915, 200] on div "6. מדוע בחרת לרכוש את הרכב דווקא $יבואן ? لماذا اخترت شراء السيارة تحديدًا $יבו…" at bounding box center [795, 210] width 768 height 65
drag, startPoint x: 873, startPoint y: 197, endPoint x: 817, endPoint y: 200, distance: 56.1
click at [817, 200] on p "6. מדוע בחרת לרכוש את הרכב דווקא $יבואן ?" at bounding box center [795, 197] width 759 height 28
drag, startPoint x: 929, startPoint y: 226, endPoint x: 875, endPoint y: 223, distance: 53.2
click at [875, 223] on p "لماذا اخترت شراء السيارة تحديدًا $יבואן ?" at bounding box center [795, 225] width 759 height 28
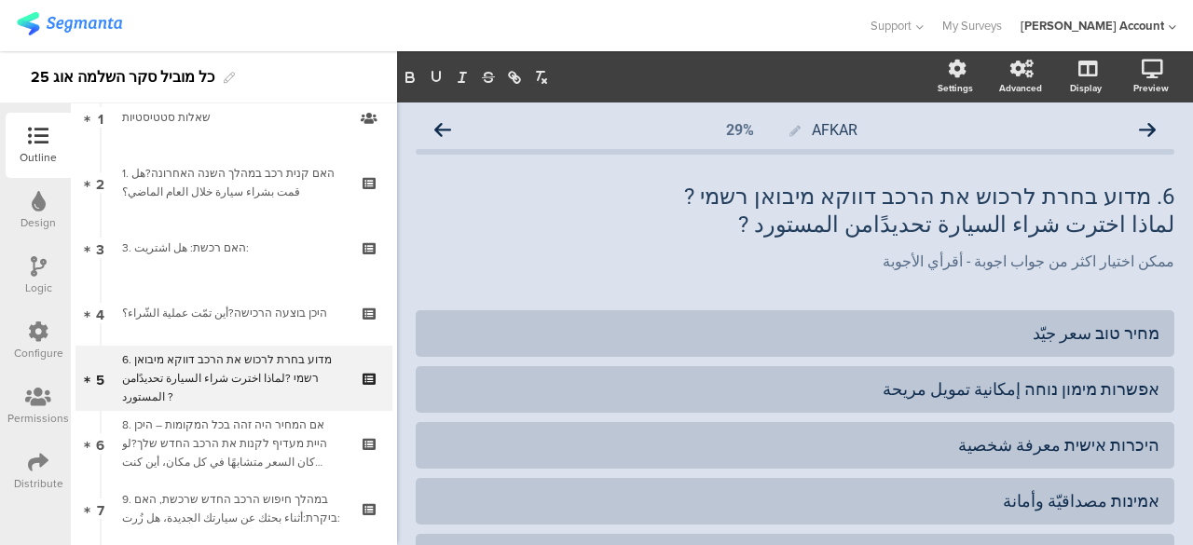
click at [746, 299] on div "AFKAR 29% 6. מדוע בחרת לרכוש את הרכב דווקא מיבואן רשמי ? لماذا اخترت شراء السيا…" at bounding box center [795, 519] width 759 height 815
click at [843, 228] on p "لماذا اخترت شراء السيارة تحديدًامن المستورد ?" at bounding box center [795, 225] width 759 height 28
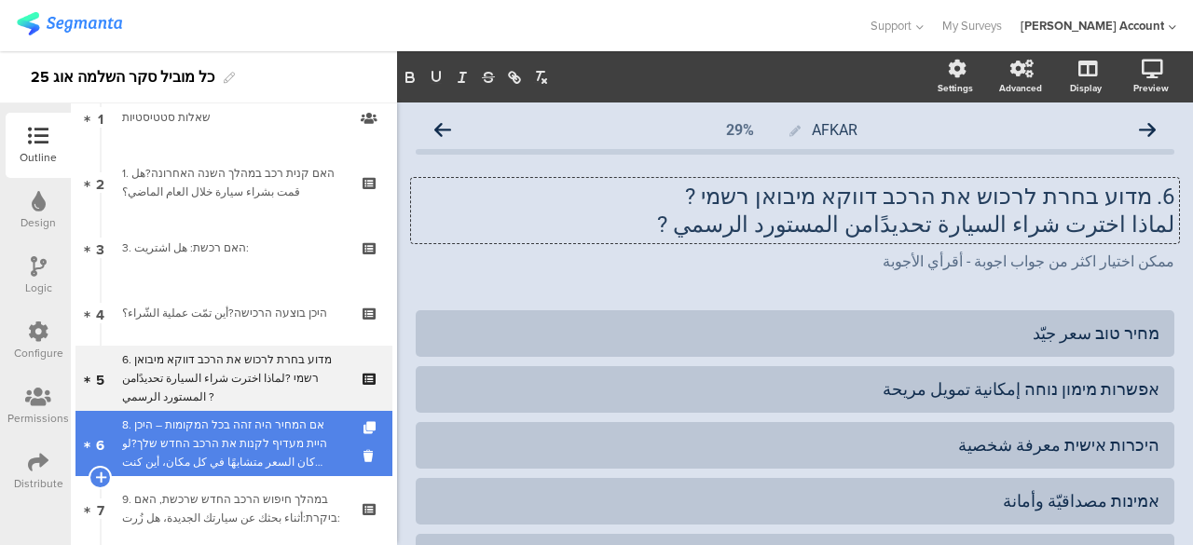
click at [298, 434] on div "8. אם המחיר היה זהה בכל המקומות – היכן היית מעדיף לקנות את הרכב החדש שלך?لو كان…" at bounding box center [233, 444] width 223 height 56
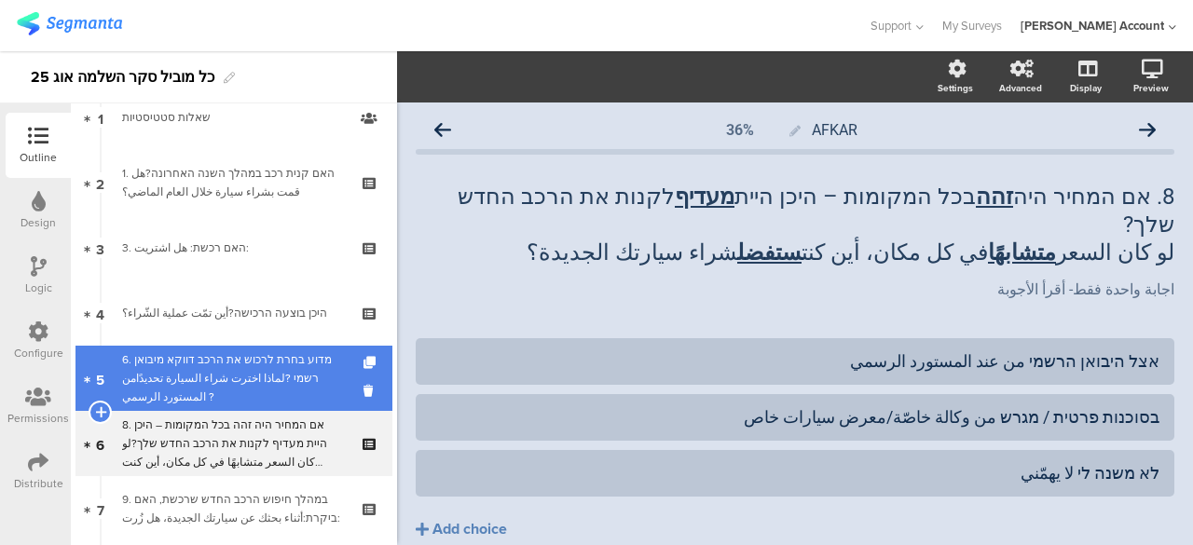
click at [285, 384] on div "6. מדוע בחרת לרכוש את הרכב דווקא מיבואן רשמי ?لماذا اخترت شراء السيارة تحديدًام…" at bounding box center [233, 379] width 223 height 56
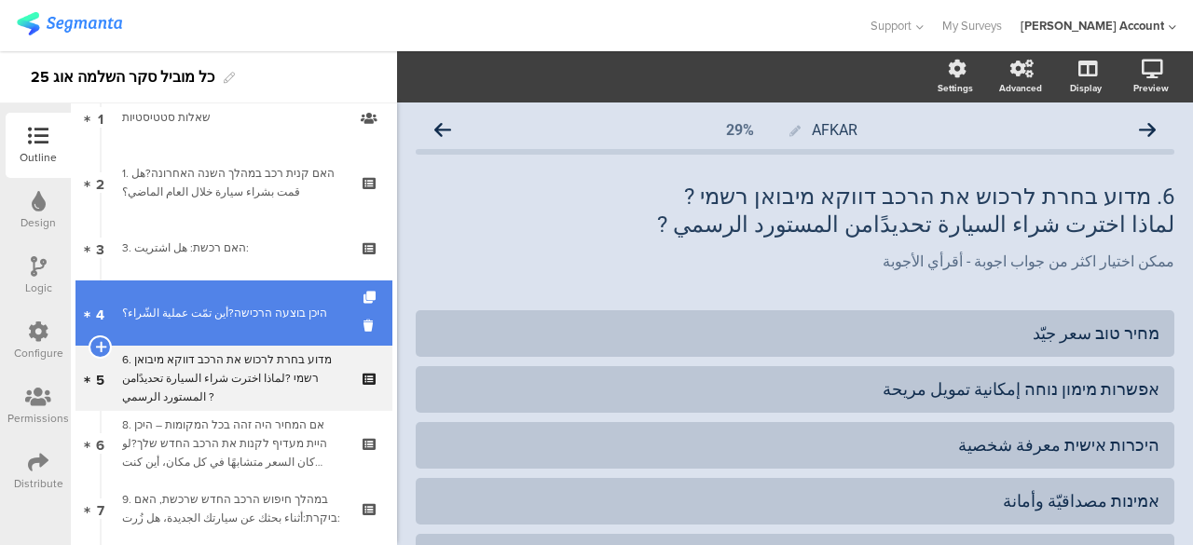
click at [300, 317] on div "היכן בוצעה הרכישה?أين تمّت عملية الشّراء؟" at bounding box center [233, 313] width 223 height 19
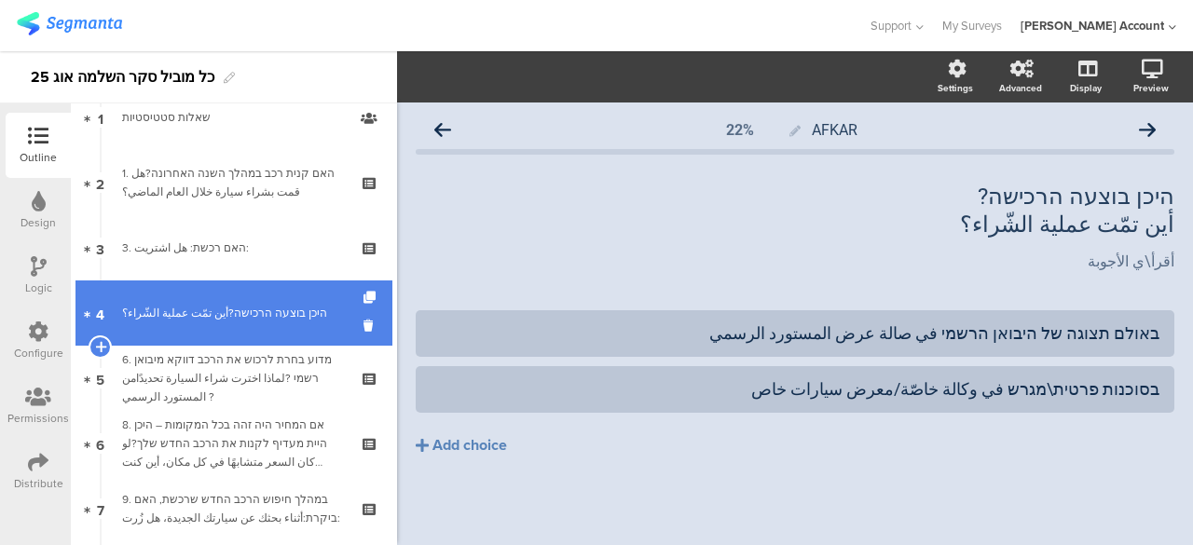
click at [274, 324] on link "4 היכן בוצעה הרכישה?أين تمّت عملية الشّراء؟" at bounding box center [234, 313] width 317 height 65
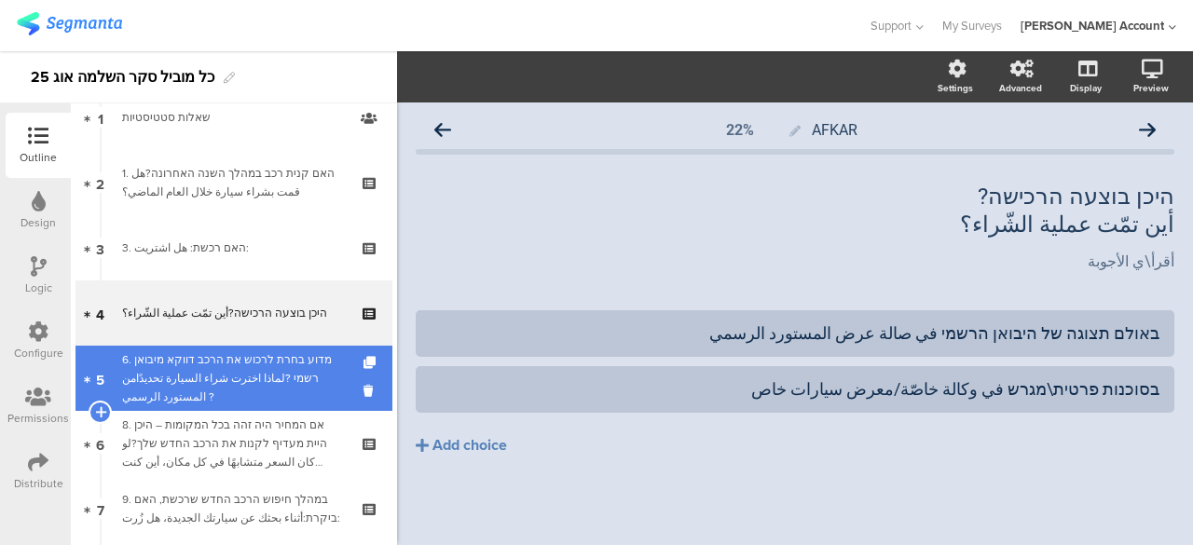
click at [293, 373] on div "6. מדוע בחרת לרכוש את הרכב דווקא מיבואן רשמי ?لماذا اخترت شراء السيارة تحديدًام…" at bounding box center [233, 379] width 223 height 56
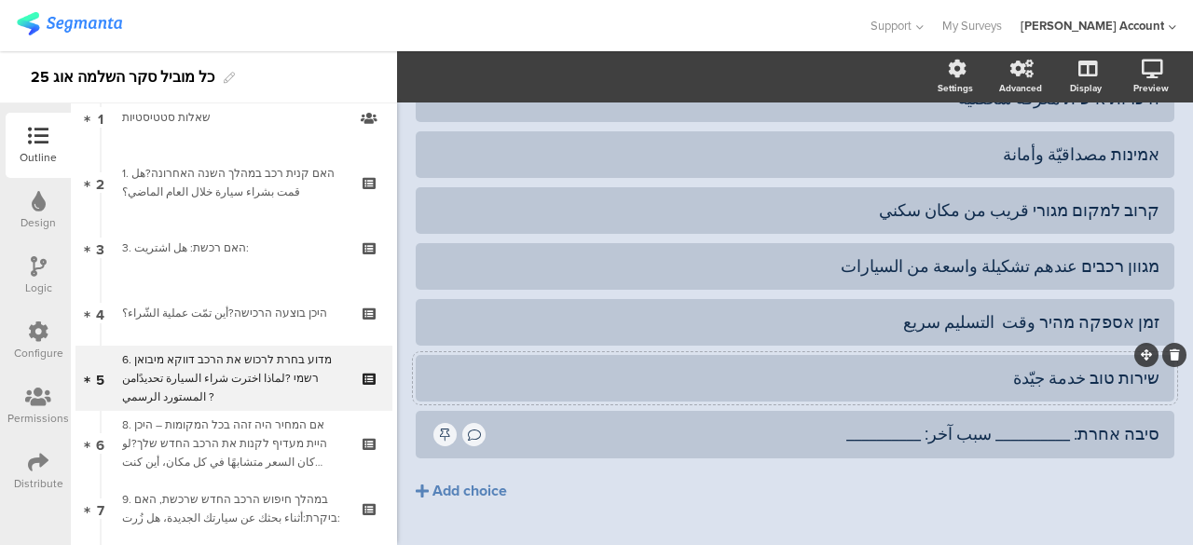
scroll to position [373, 0]
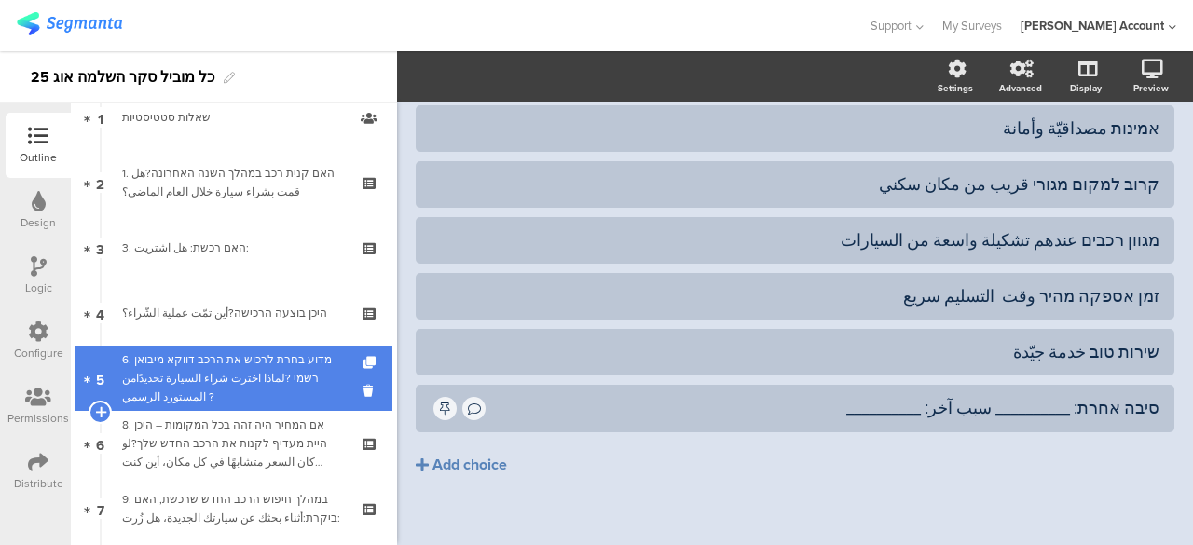
click at [292, 387] on div "6. מדוע בחרת לרכוש את הרכב דווקא מיבואן רשמי ?لماذا اخترت شراء السيارة تحديدًام…" at bounding box center [233, 379] width 223 height 56
click at [364, 361] on icon at bounding box center [372, 363] width 16 height 12
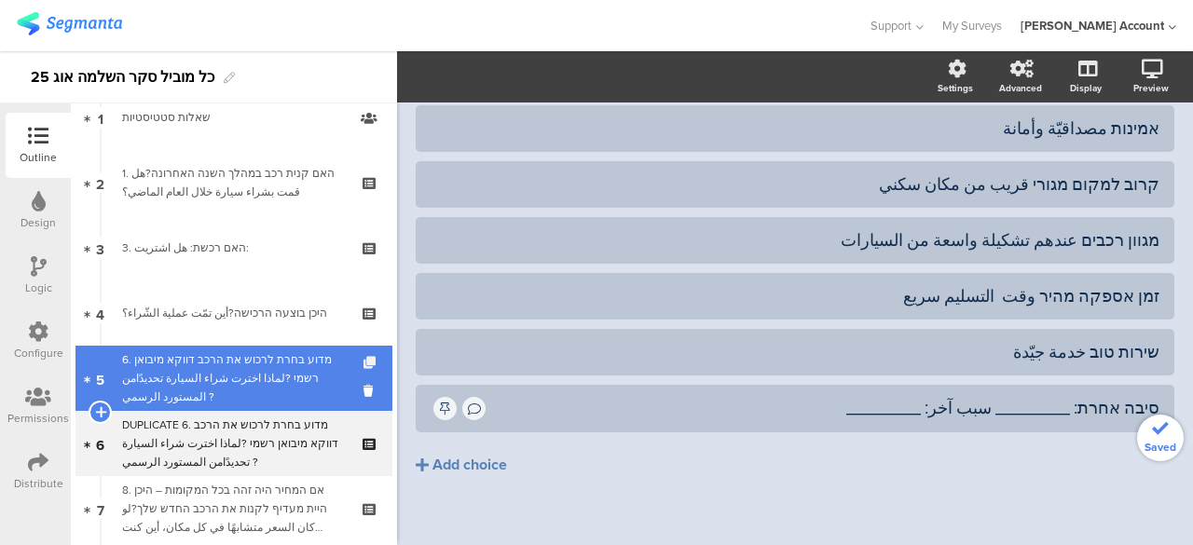
scroll to position [390, 0]
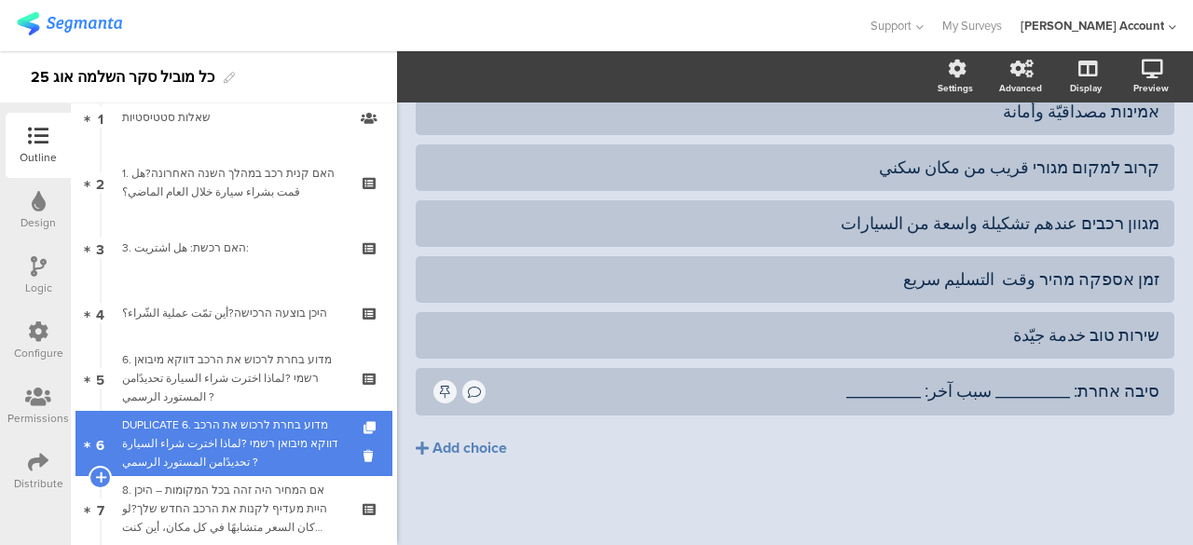
click at [276, 446] on div "DUPLICATE 6. מדוע בחרת לרכוש את הרכב דווקא מיבואן רשמי ?لماذا اخترت شراء السيار…" at bounding box center [233, 444] width 223 height 56
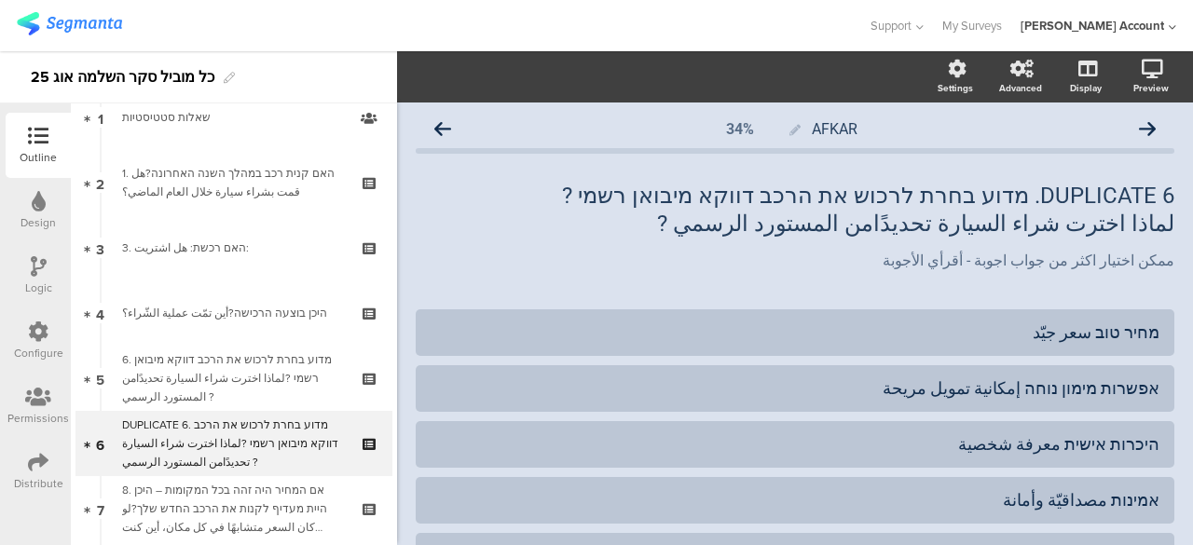
scroll to position [0, 0]
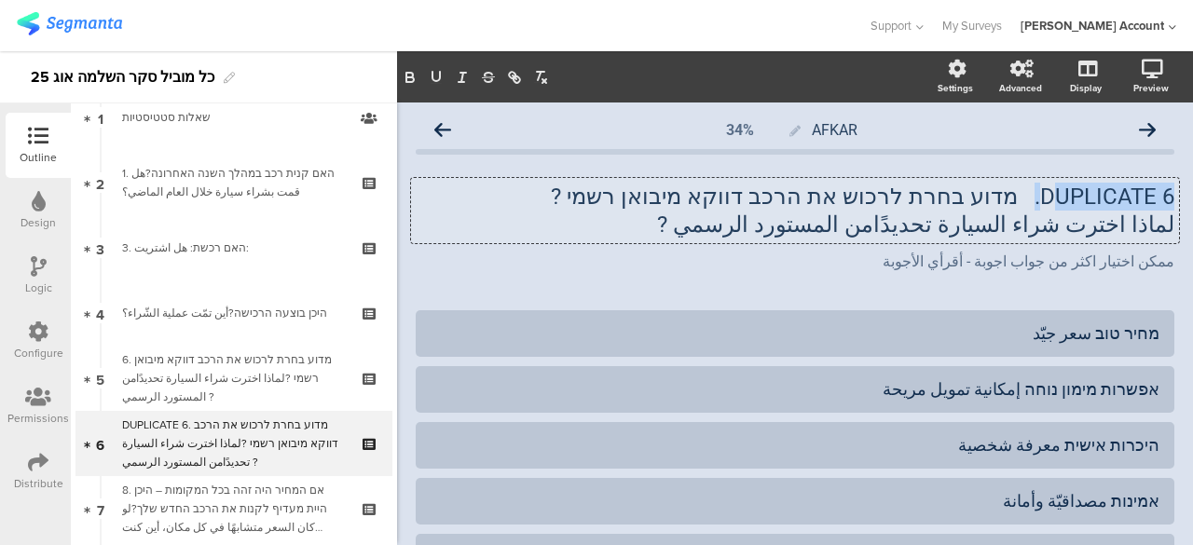
drag, startPoint x: 1019, startPoint y: 204, endPoint x: 1039, endPoint y: 200, distance: 19.9
click at [1039, 200] on div "DUPLICATE 6. מדוע בחרת לרכוש את הרכב דווקא מיבואן רשמי ? لماذا اخترت شراء السيا…" at bounding box center [795, 210] width 768 height 65
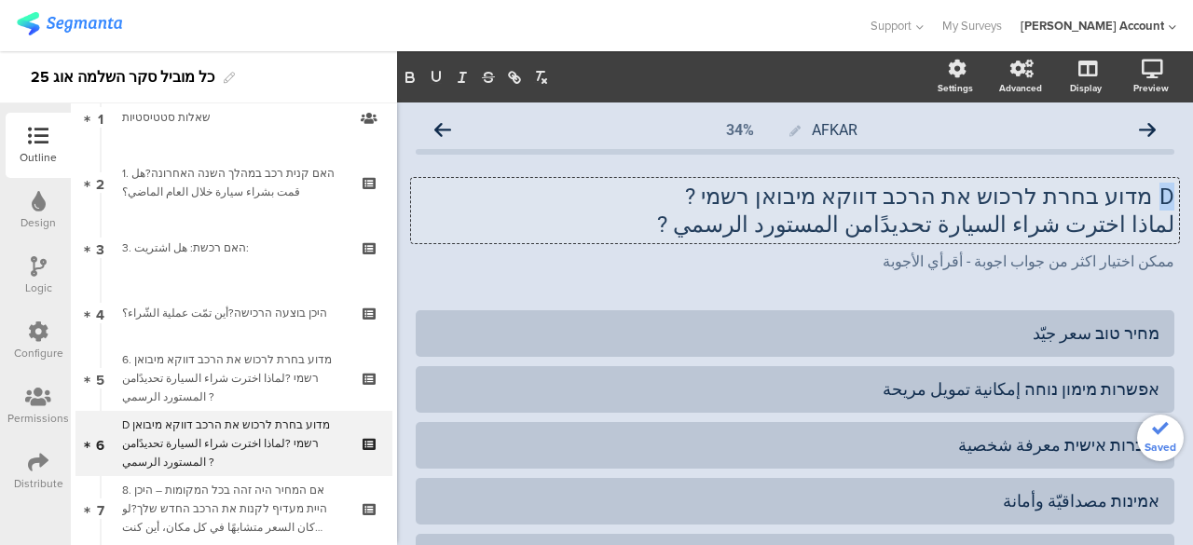
drag, startPoint x: 1145, startPoint y: 197, endPoint x: 1156, endPoint y: 194, distance: 11.5
click at [1156, 194] on p "D מדוע בחרת לרכוש את הרכב דווקא מיבואן רשמי ?" at bounding box center [795, 197] width 759 height 28
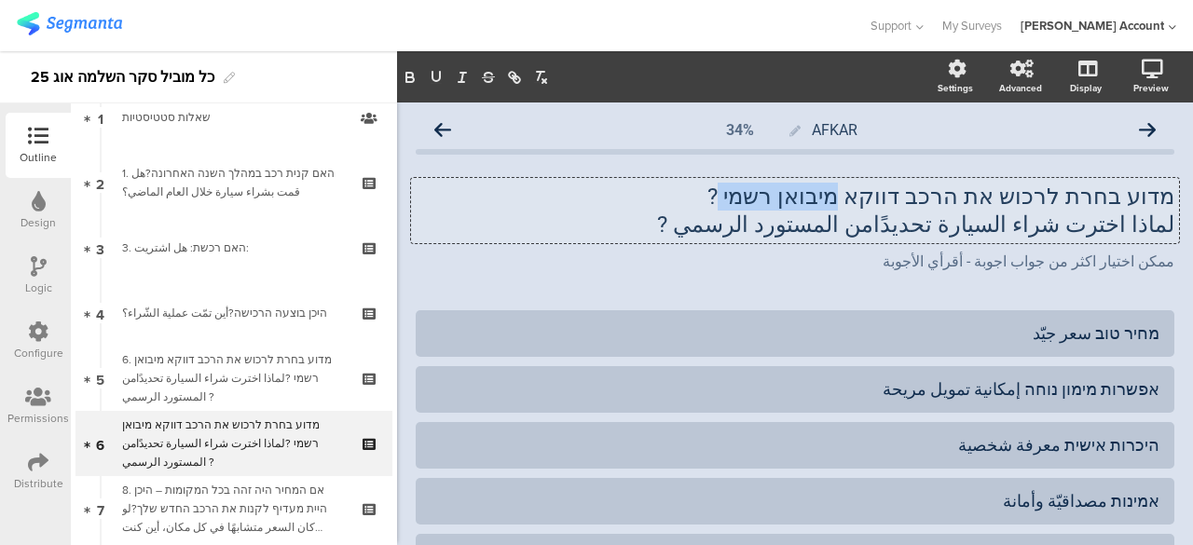
drag, startPoint x: 891, startPoint y: 197, endPoint x: 791, endPoint y: 200, distance: 100.8
click at [791, 200] on p "מדוע בחרת לרכוש את הרכב דווקא מיבואן רשמי ?" at bounding box center [795, 197] width 759 height 28
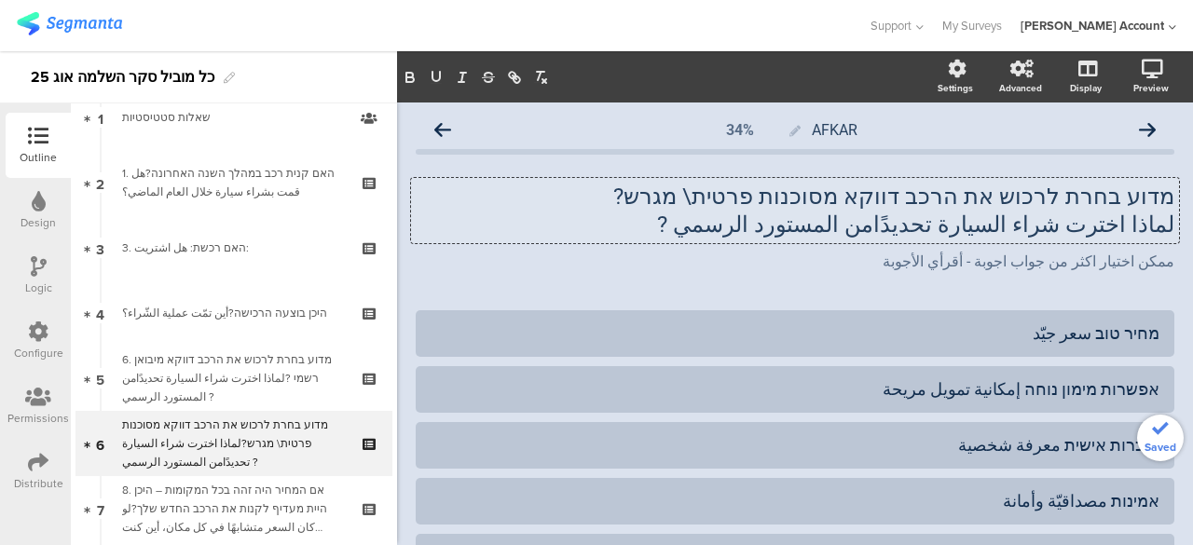
click at [843, 232] on p "لماذا اخترت شراء السيارة تحديدًامن المستورد الرسمي ?" at bounding box center [795, 225] width 759 height 28
drag, startPoint x: 904, startPoint y: 228, endPoint x: 784, endPoint y: 231, distance: 120.3
click at [784, 231] on p "لماذا اخترت شراء السيارة تحديدًامن المستورد الرسمي ?" at bounding box center [795, 225] width 759 height 28
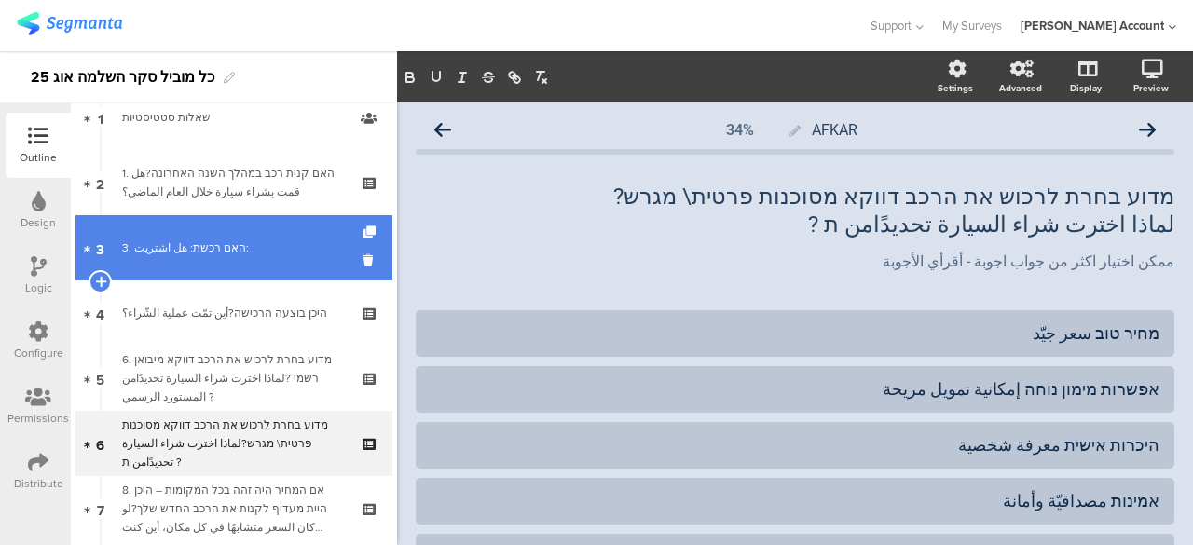
click at [185, 253] on div "3. האם רכשת: هل اشتريت:" at bounding box center [233, 248] width 223 height 19
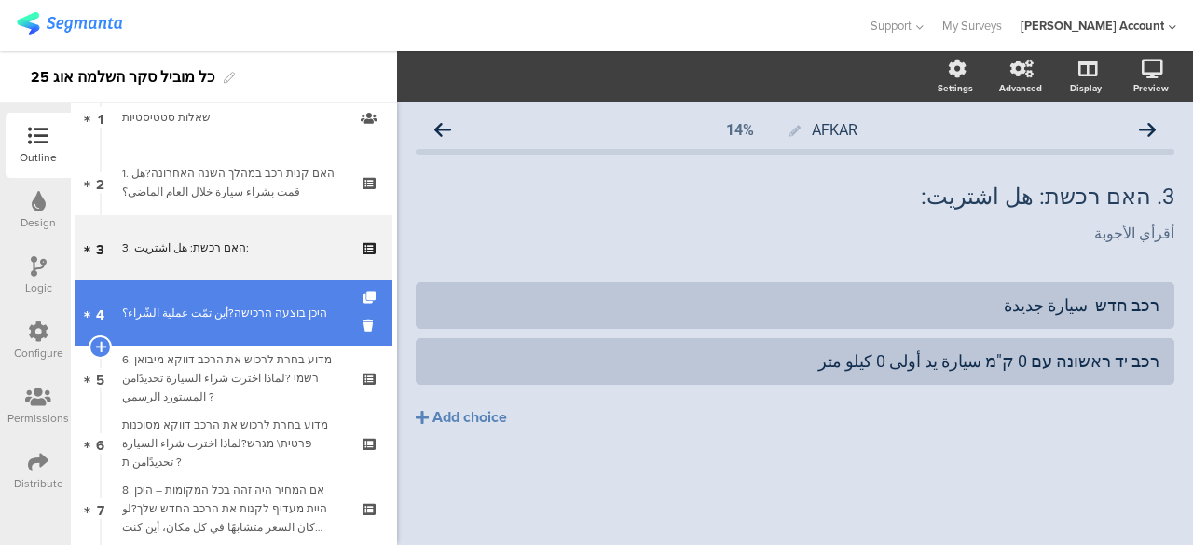
click at [229, 305] on div "היכן בוצעה הרכישה?أين تمّت عملية الشّراء؟" at bounding box center [233, 313] width 223 height 19
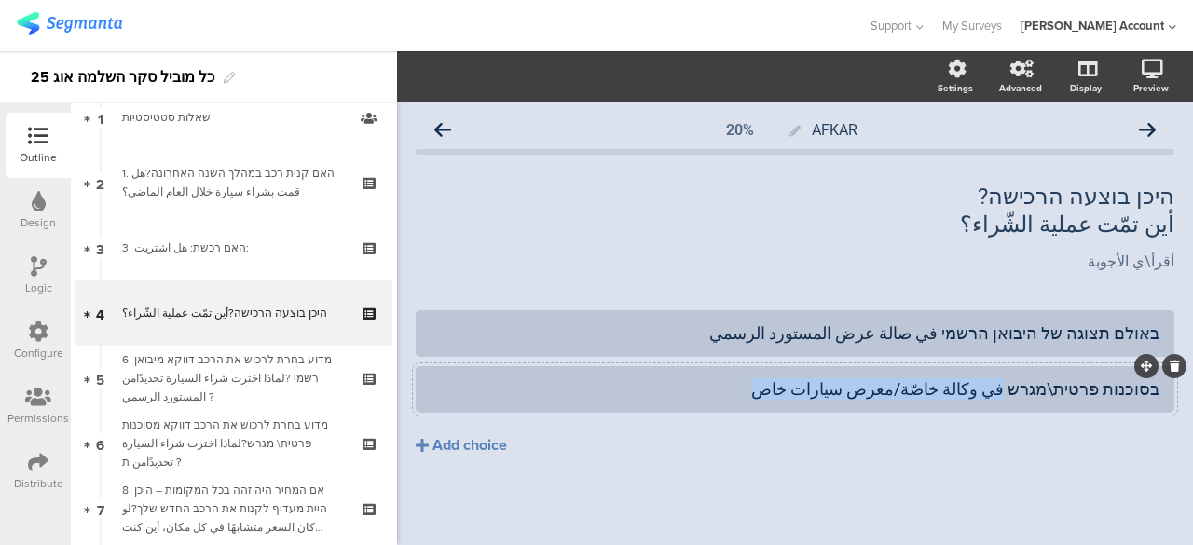
drag, startPoint x: 1032, startPoint y: 391, endPoint x: 790, endPoint y: 393, distance: 242.4
click at [790, 393] on div "בסוכנות פרטית\מגרש في وكالة خاصّة/معرض سيارات خاص" at bounding box center [795, 389] width 729 height 21
click at [850, 401] on div "בסוכנות פרטית\מגרש في وكالة خاصّة/معرض سيارات خاص" at bounding box center [795, 389] width 729 height 31
click at [940, 391] on div "בסוכנות פרטית\מגרש في وكالة خاصّة/معرض سيارات خاص" at bounding box center [795, 389] width 729 height 21
drag, startPoint x: 942, startPoint y: 391, endPoint x: 1004, endPoint y: 385, distance: 62.7
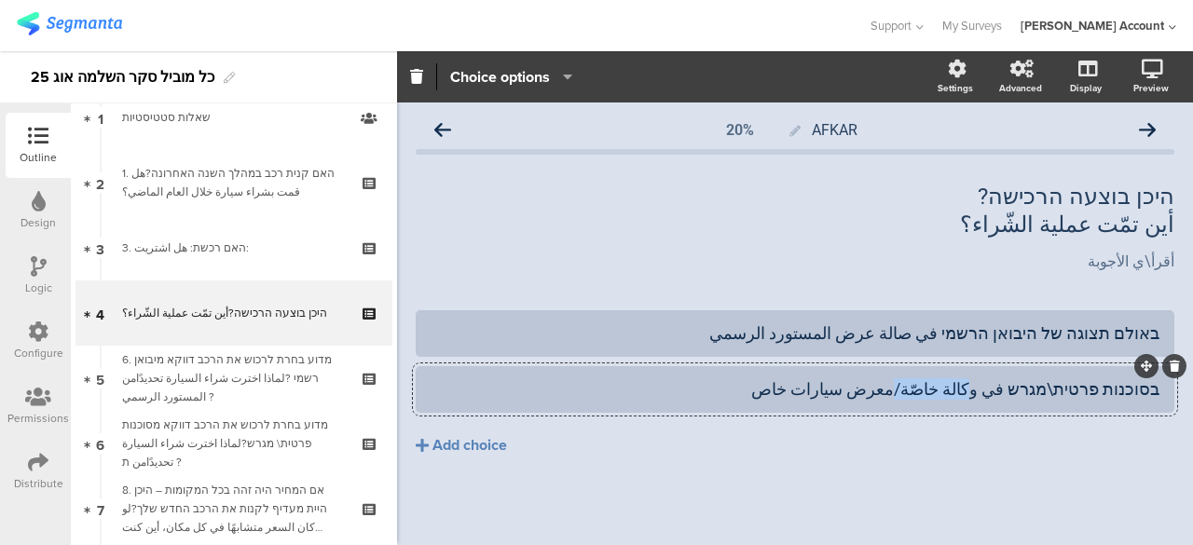
click at [1004, 385] on div "בסוכנות פרטית\מגרש في وكالة خاصّة/معرض سيارات خاص" at bounding box center [795, 389] width 729 height 21
click at [888, 396] on div "בסוכנות פרטית\מגרש في معرض سيارات خاص" at bounding box center [795, 389] width 729 height 21
click at [822, 503] on div "באולם תצוגה של היבואן הרשמי في صالة عرض المستورد الرسمي בסוכנות פרטית\מגרש في م…" at bounding box center [795, 422] width 759 height 224
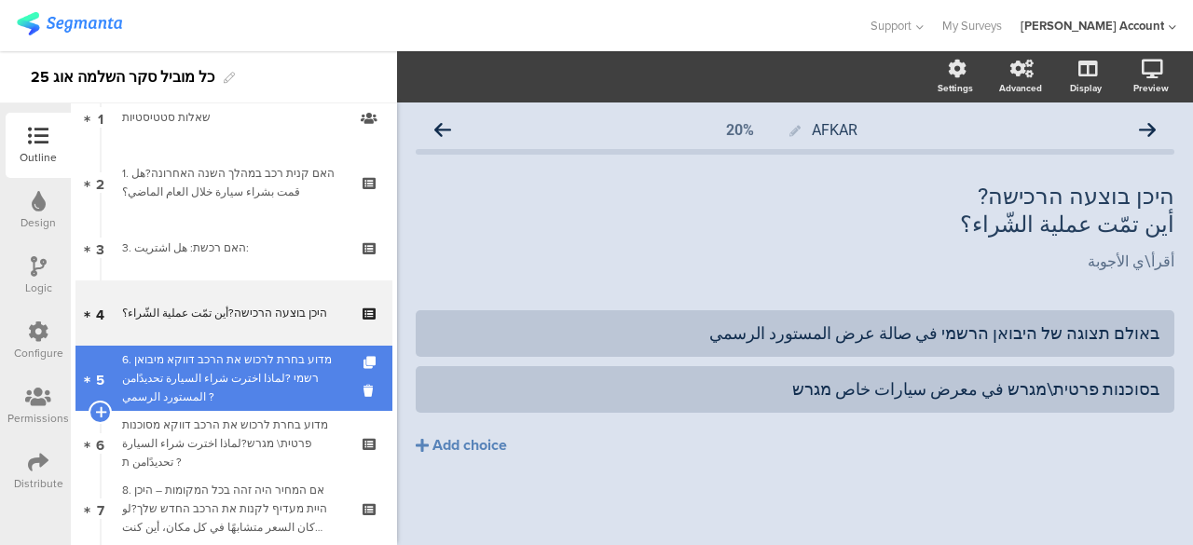
click at [252, 368] on div "6. מדוע בחרת לרכוש את הרכב דווקא מיבואן רשמי ?لماذا اخترت شراء السيارة تحديدًام…" at bounding box center [233, 379] width 223 height 56
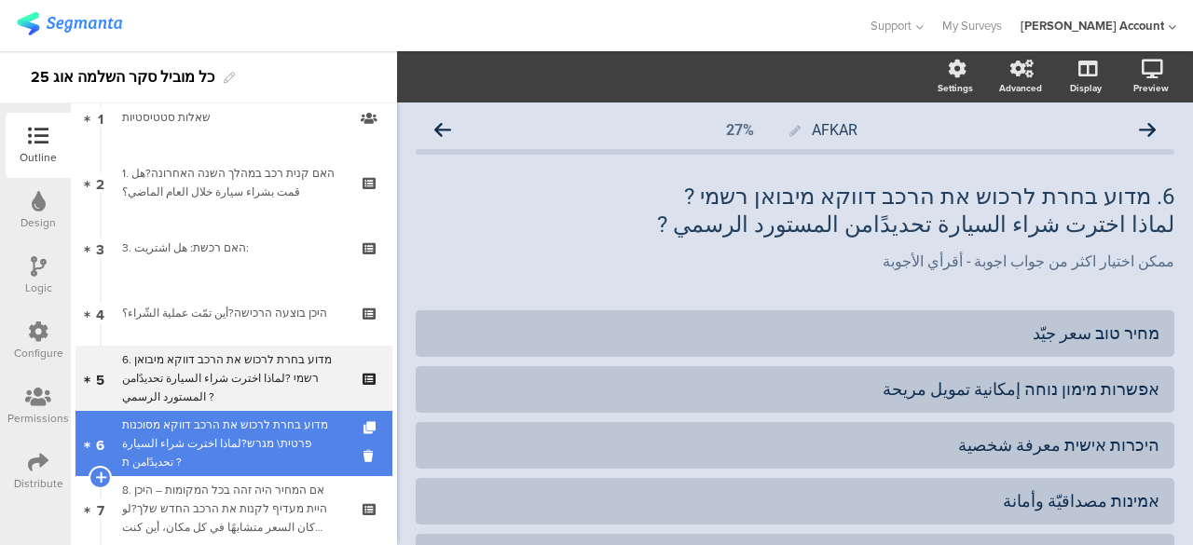
click at [268, 427] on div "מדוע בחרת לרכוש את הרכב דווקא מסוכנות פרטית\ מגרש?لماذا اخترت شراء السيارة تحدي…" at bounding box center [233, 444] width 223 height 56
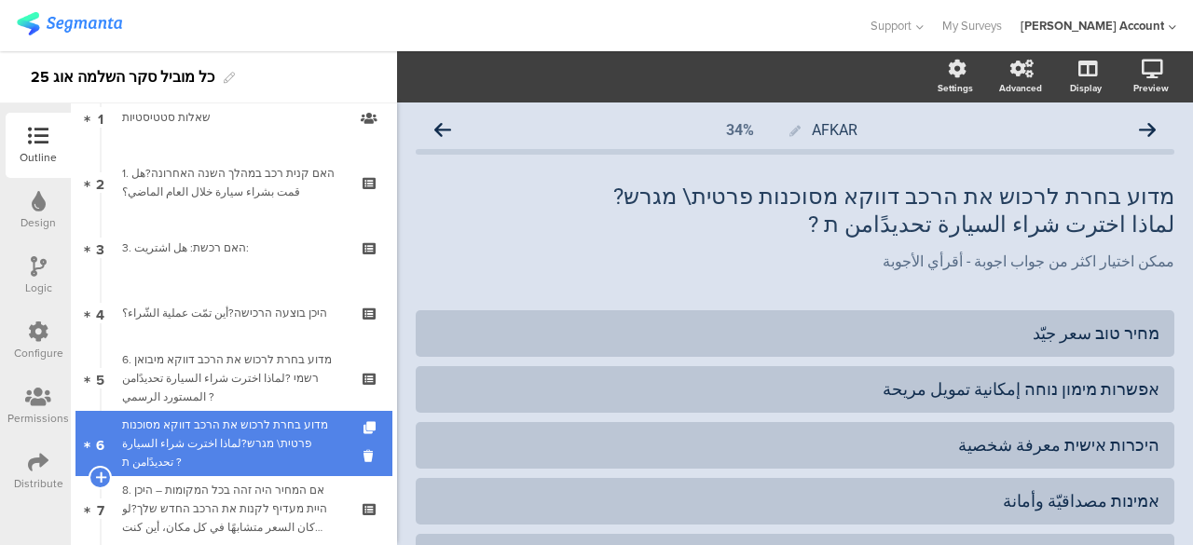
scroll to position [186, 0]
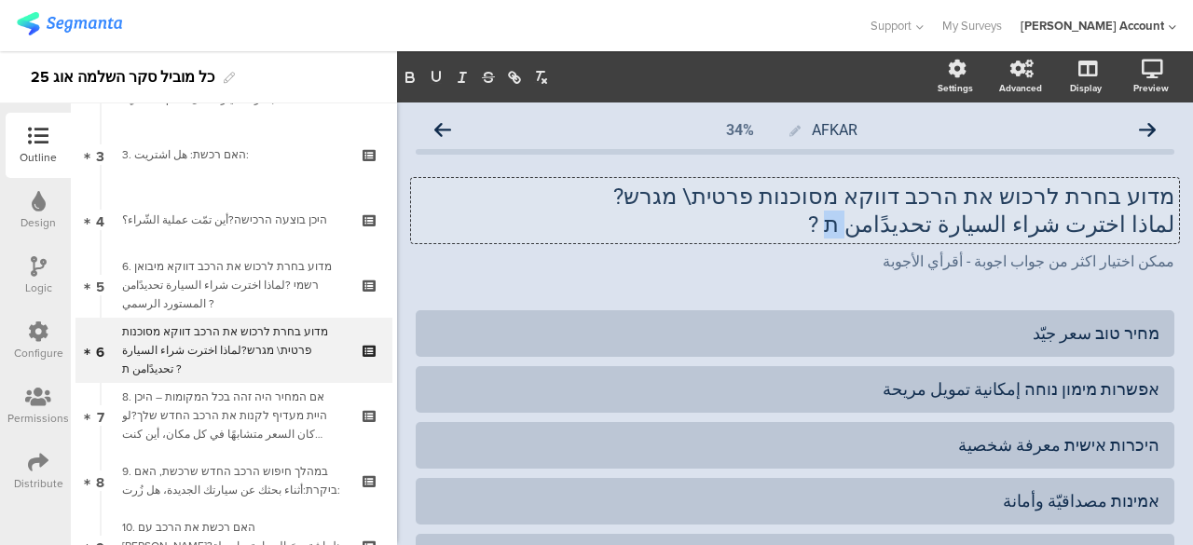
drag, startPoint x: 897, startPoint y: 226, endPoint x: 907, endPoint y: 224, distance: 10.4
click at [907, 224] on div "מדוע בחרת לרכוש את הרכב דווקא מסוכנות פרטית\ מגרש? لماذا اخترت شراء السيارة تحد…" at bounding box center [795, 210] width 768 height 65
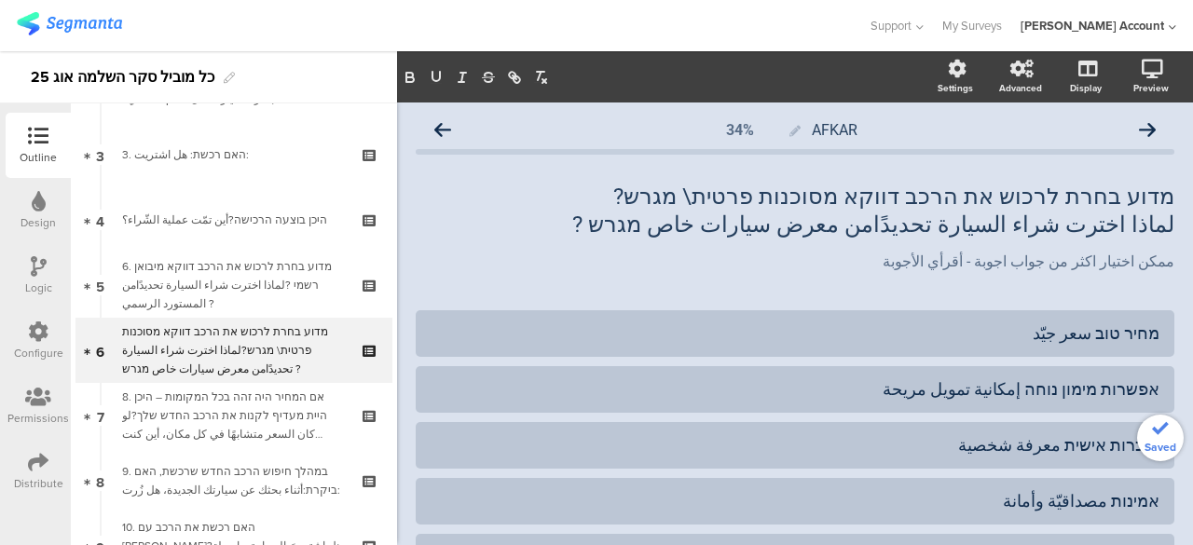
click at [912, 295] on div "AFKAR 34% מדוע בחרת לרכוש את הרכב דווקא מסוכנות פרטית\ מגרש? لماذا اخترت شراء ا…" at bounding box center [795, 519] width 759 height 815
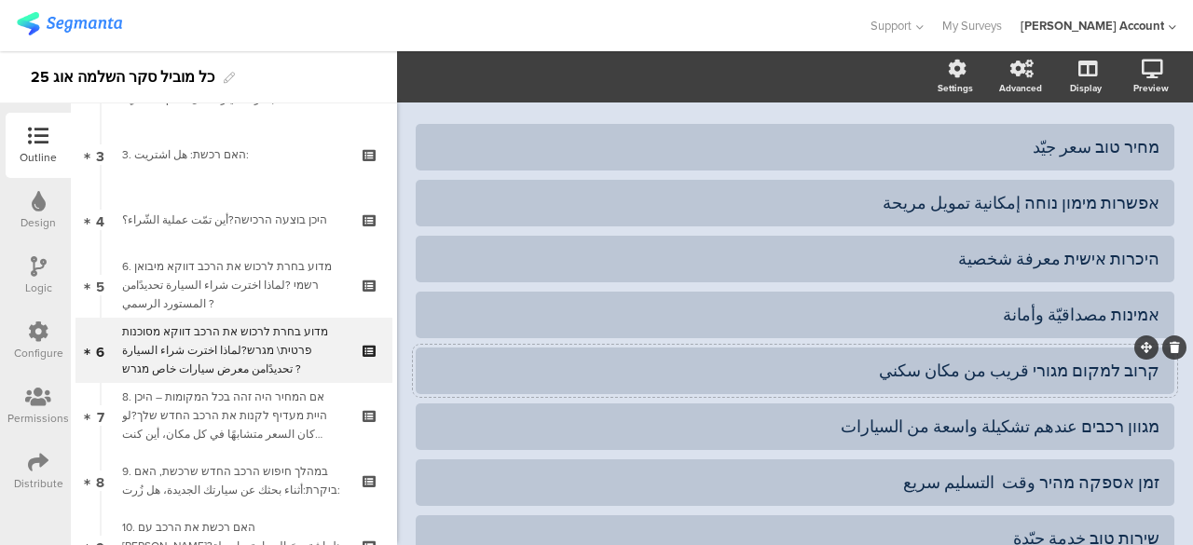
scroll to position [280, 0]
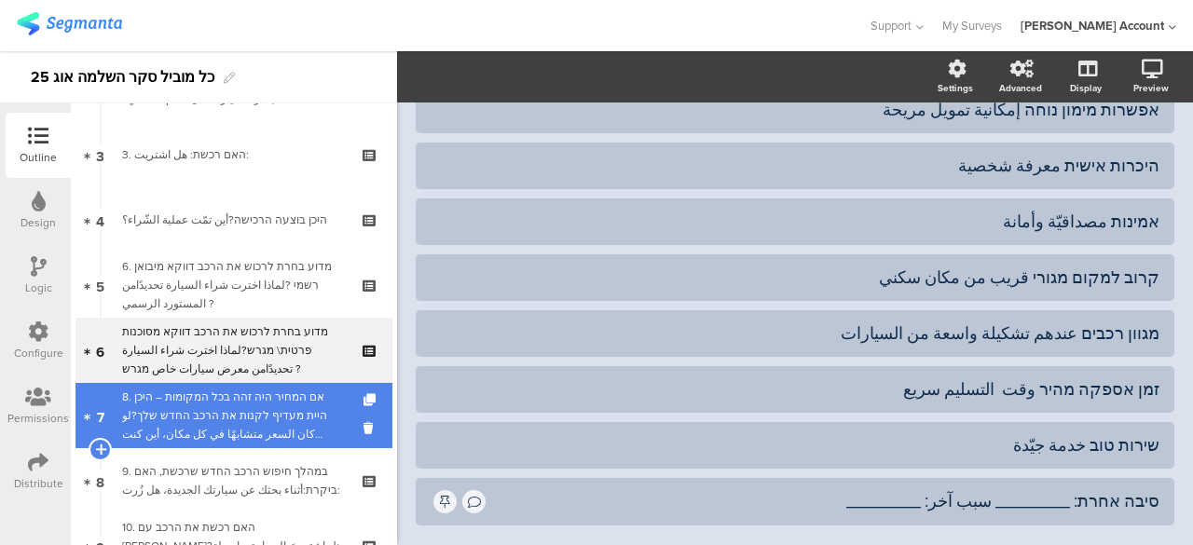
click at [274, 417] on div "8. אם המחיר היה זהה בכל המקומות – היכן היית מעדיף לקנות את הרכב החדש שלך?لو كان…" at bounding box center [233, 416] width 223 height 56
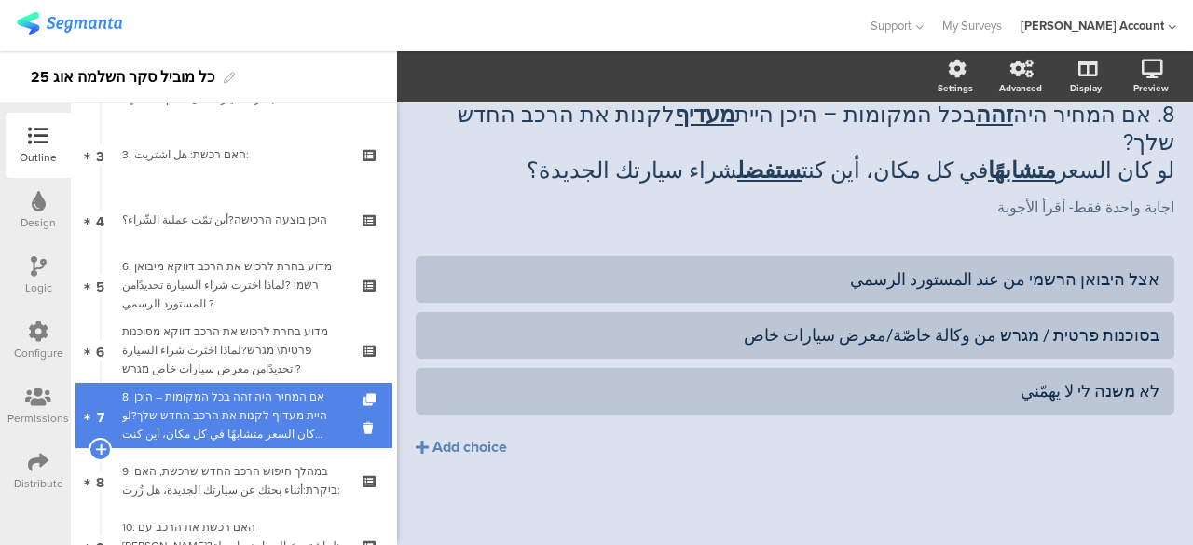
scroll to position [53, 0]
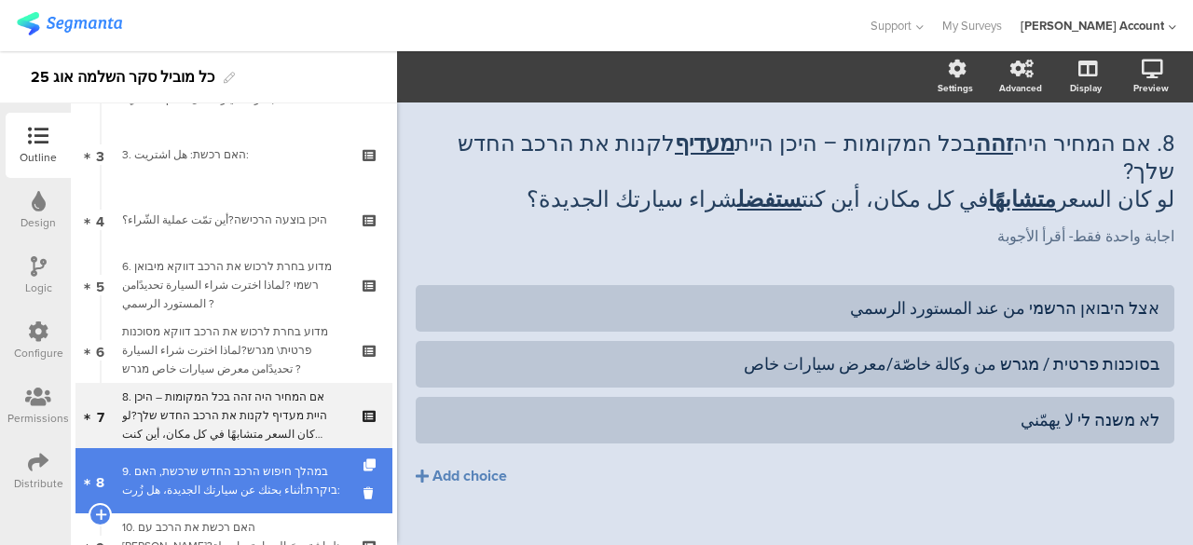
click at [263, 471] on div "9. במהלך חיפוש הרכב החדש שרכשת, האם ביקרת:أثناء بحثك عن سيارتك الجديدة، هل زُرت:" at bounding box center [233, 480] width 223 height 37
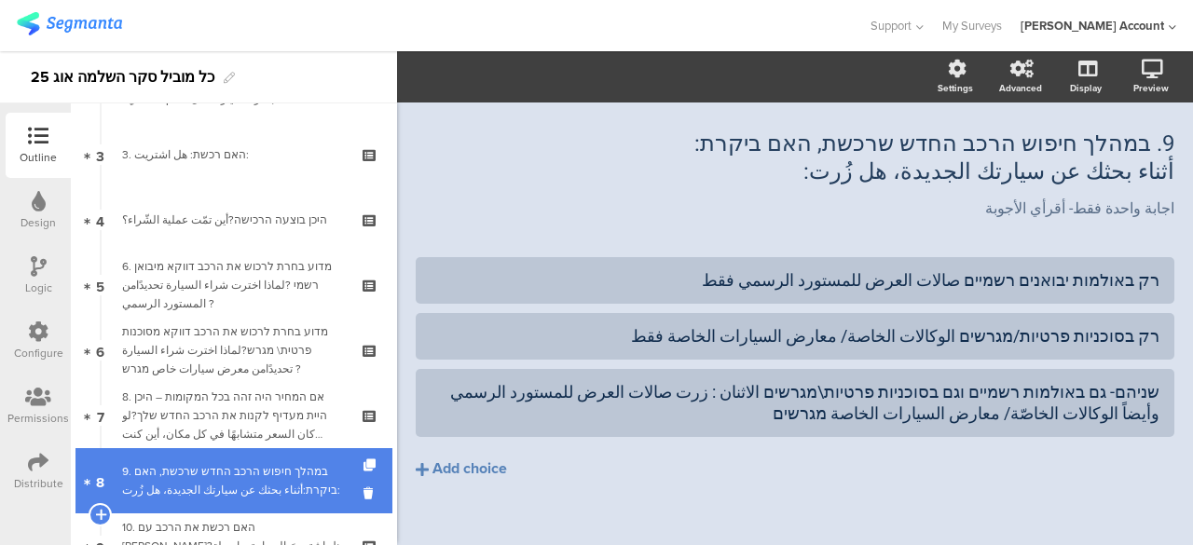
scroll to position [75, 0]
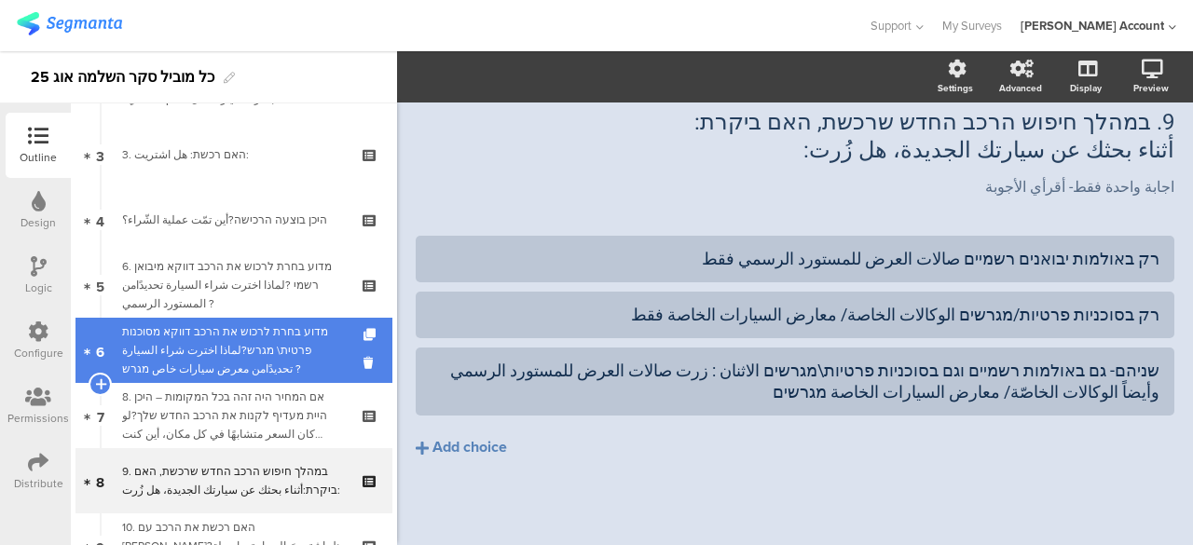
click at [278, 357] on div "מדוע בחרת לרכוש את הרכב דווקא מסוכנות פרטית\ מגרש?لماذا اخترت شراء السيارة تحدي…" at bounding box center [233, 351] width 223 height 56
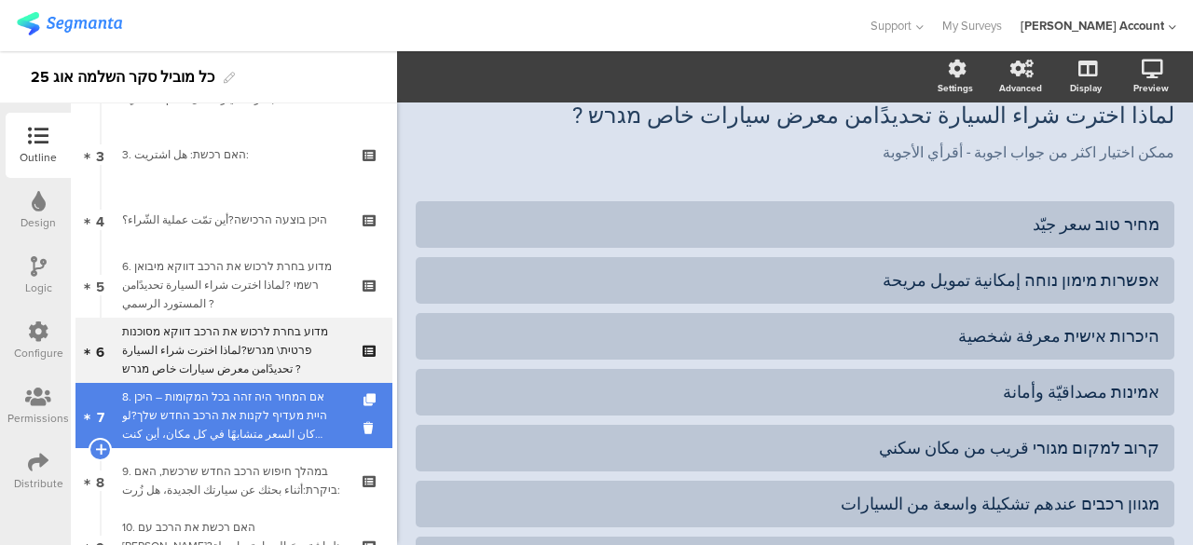
scroll to position [373, 0]
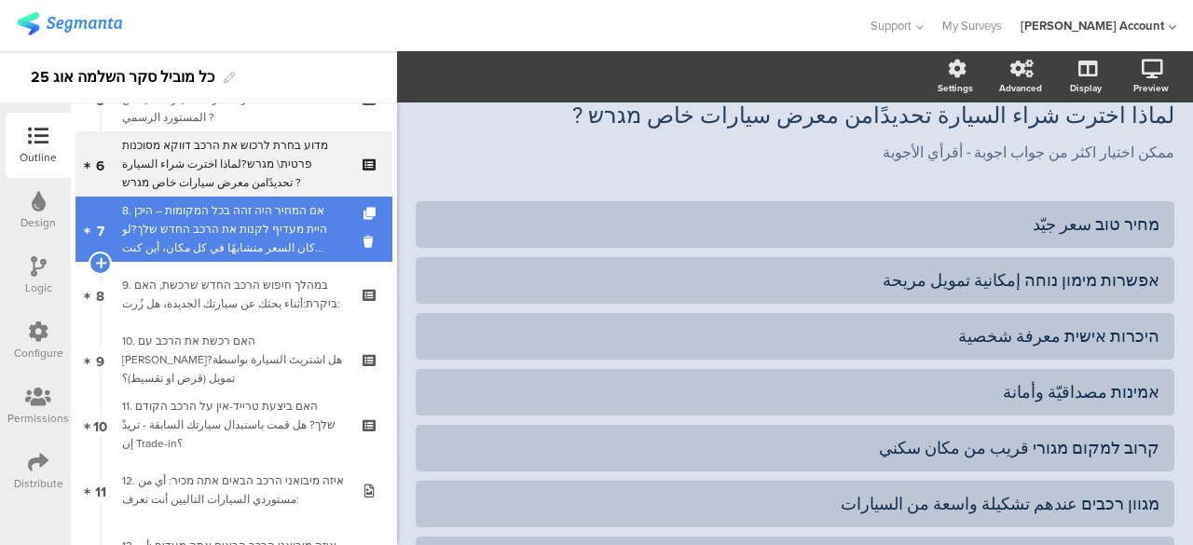
click at [270, 228] on div "8. אם המחיר היה זהה בכל המקומות – היכן היית מעדיף לקנות את הרכב החדש שלך?لو كان…" at bounding box center [233, 229] width 223 height 56
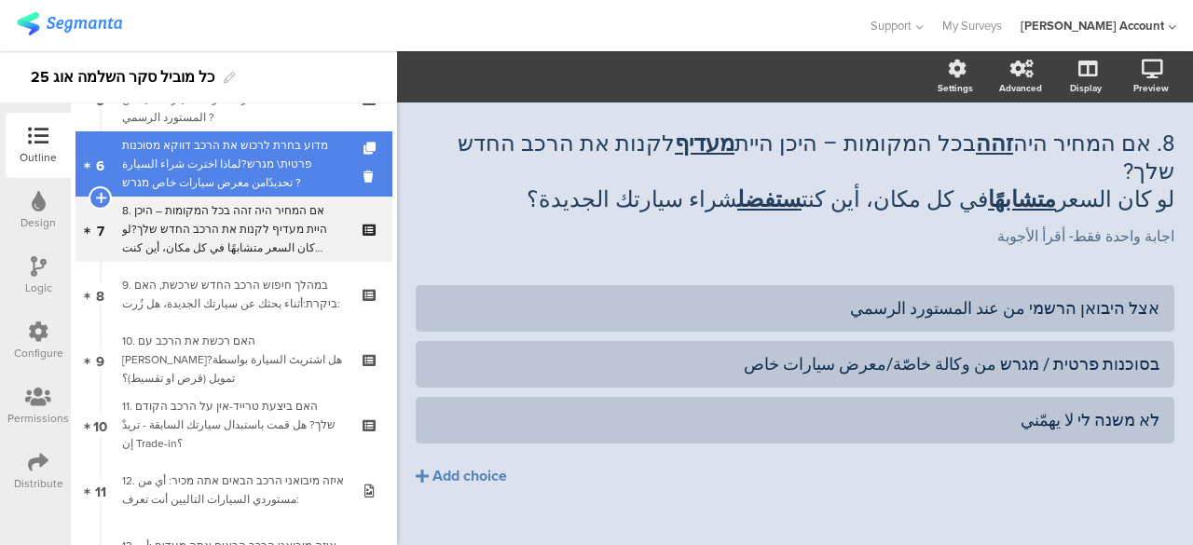
click at [274, 172] on div "מדוע בחרת לרכוש את הרכב דווקא מסוכנות פרטית\ מגרש?لماذا اخترت شراء السيارة تحدي…" at bounding box center [233, 164] width 223 height 56
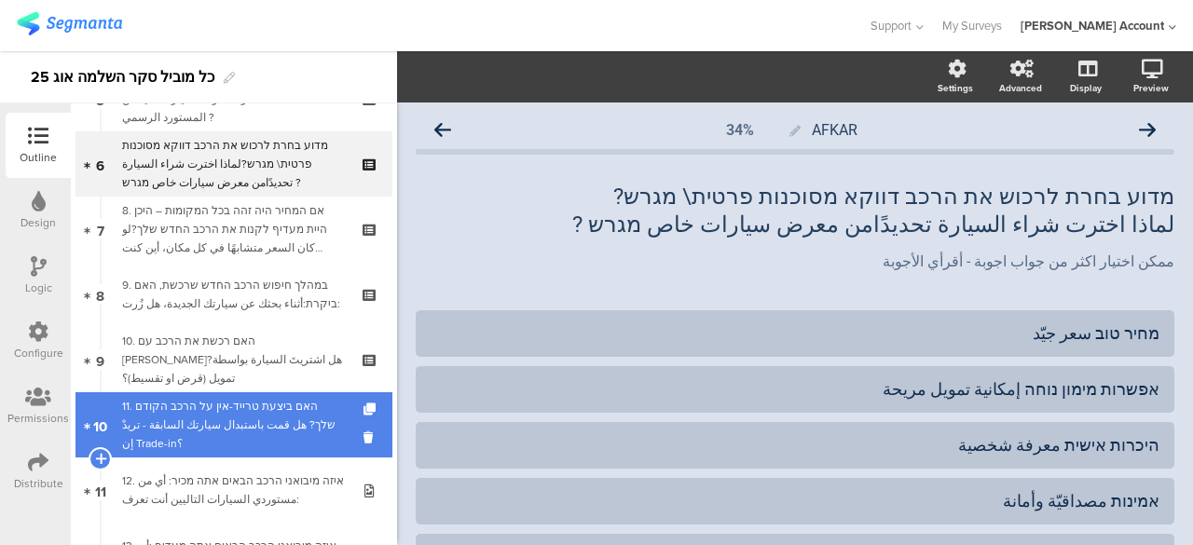
click at [277, 423] on div "11. האם ביצעת טרייד-אין על הרכב הקודם שלך? هل قمت باستبدال سيارتك السابقة - تري…" at bounding box center [233, 425] width 223 height 56
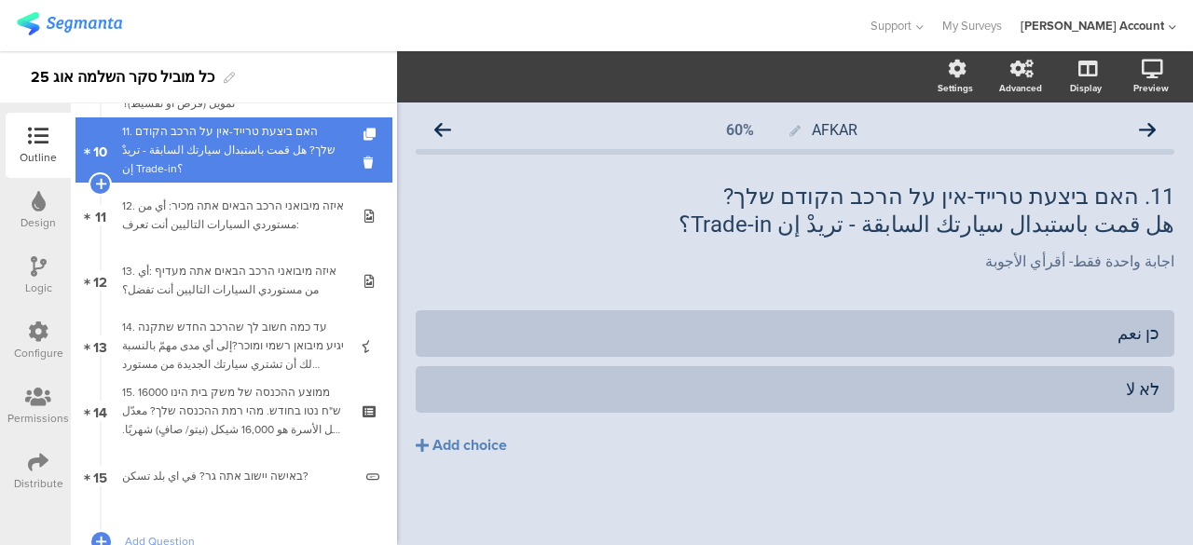
scroll to position [653, 0]
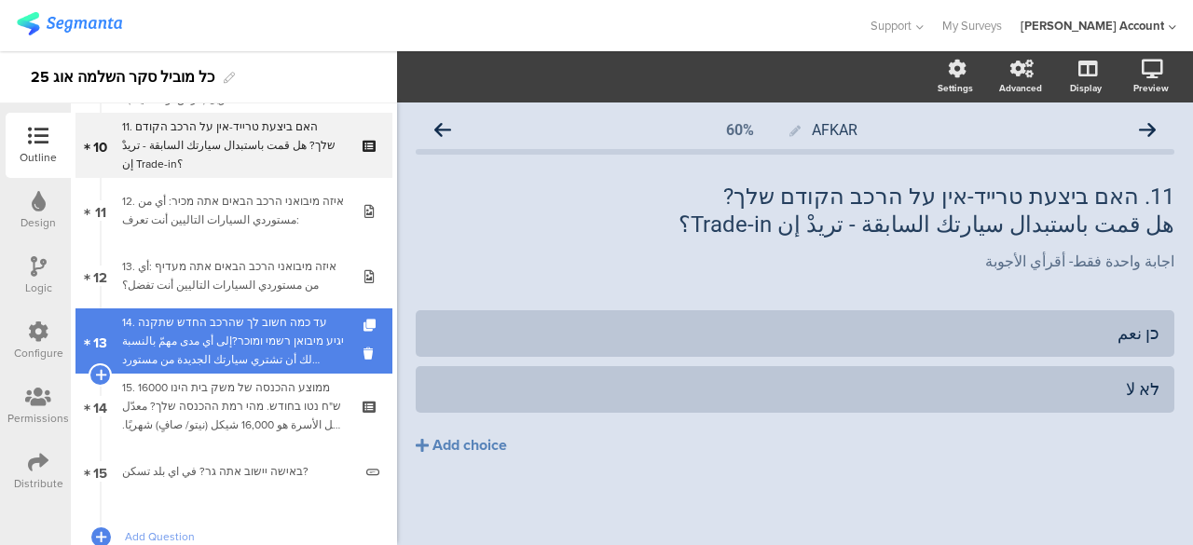
click at [312, 337] on div "14. עד כמה חשוב לך שהרכב החדש שתקנה יגיע מיבואן רשמי ומוכר?إلى أي مدى مهمّ بالن…" at bounding box center [233, 341] width 223 height 56
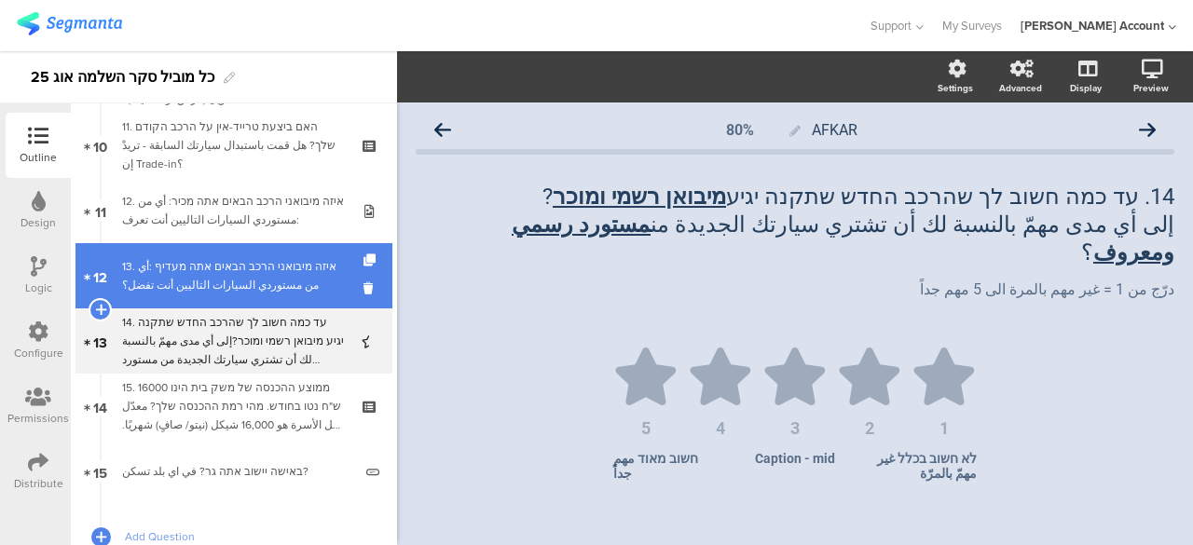
click at [306, 281] on div "13. איזה מיבואני הרכב הבאים אתה מעדיף :أي من مستوردي السيارات التاليين أنت تفضل؟" at bounding box center [233, 275] width 223 height 37
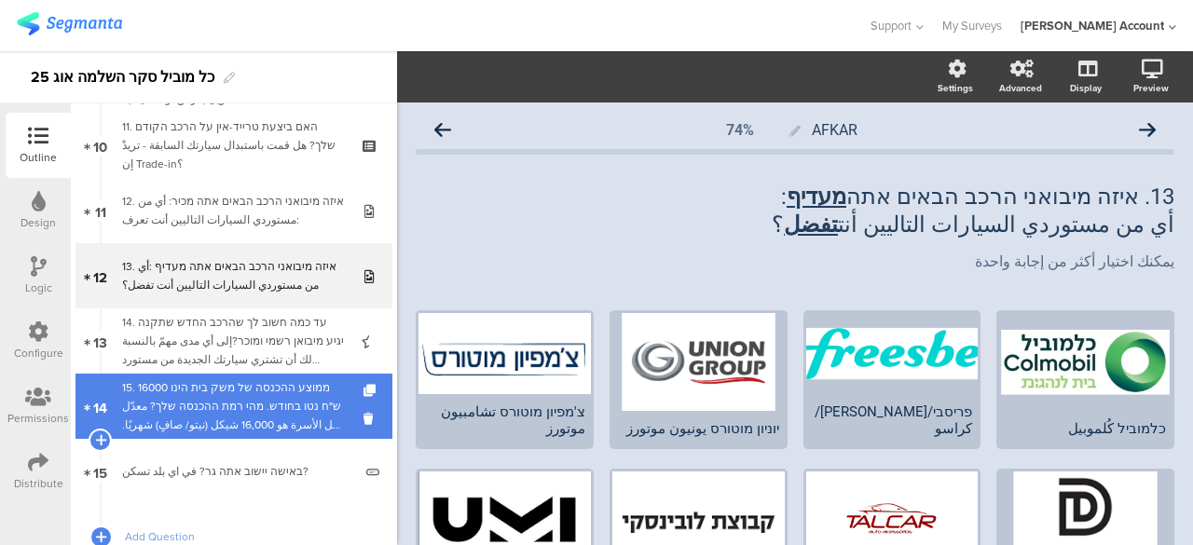
click at [308, 401] on div "15. ממוצע ההכנסה של משק בית הינו 16000 ש"ח נטו בחודש. מהי רמת ההכנסה שלך? معدّل…" at bounding box center [233, 407] width 223 height 56
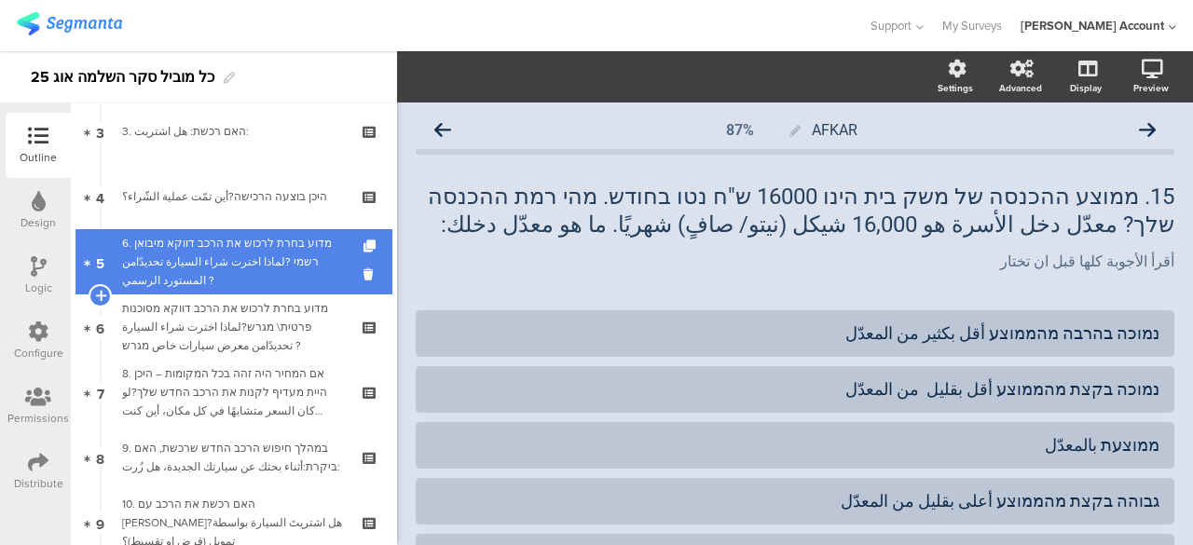
scroll to position [186, 0]
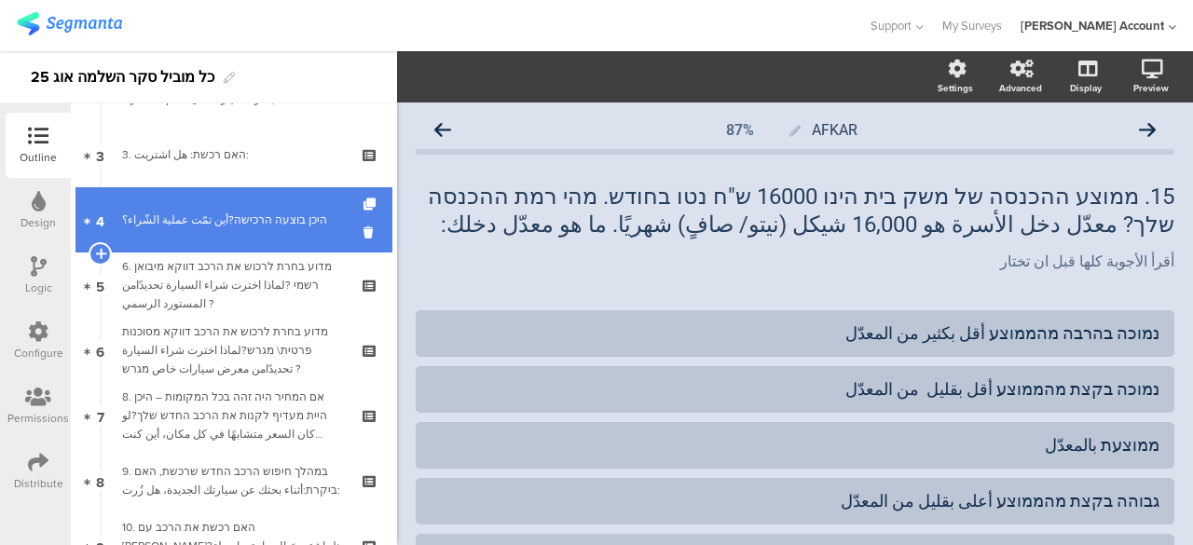
click at [304, 233] on link "4 היכן בוצעה הרכישה?أين تمّت عملية الشّراء؟" at bounding box center [234, 219] width 317 height 65
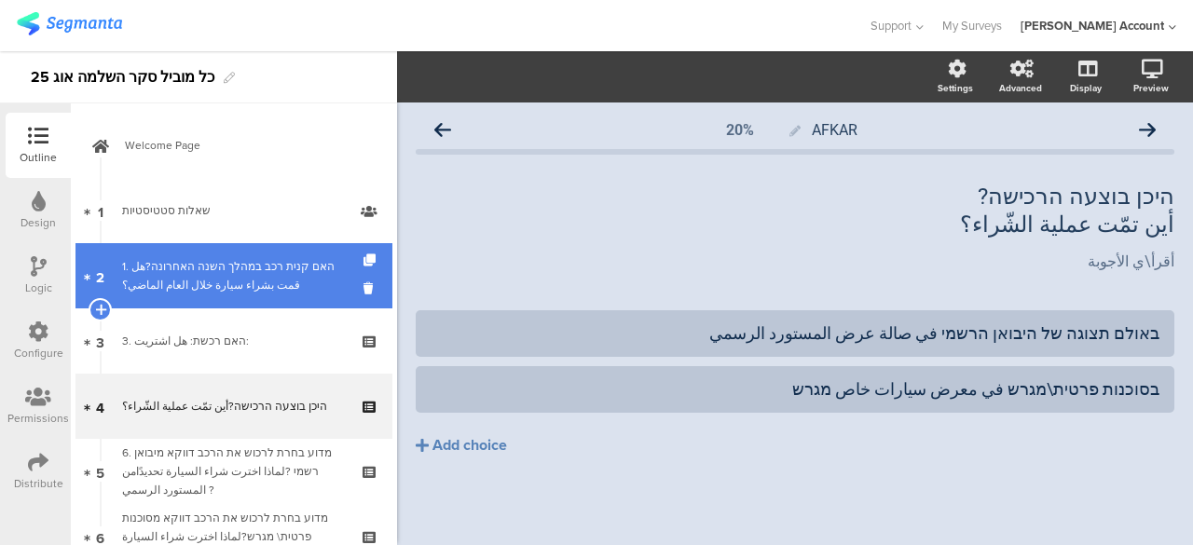
click at [282, 273] on div "1. האם קנית רכב במהלך השנה האחרונה?هل قمت بشراء سيارة خلال العام الماضي؟" at bounding box center [233, 275] width 223 height 37
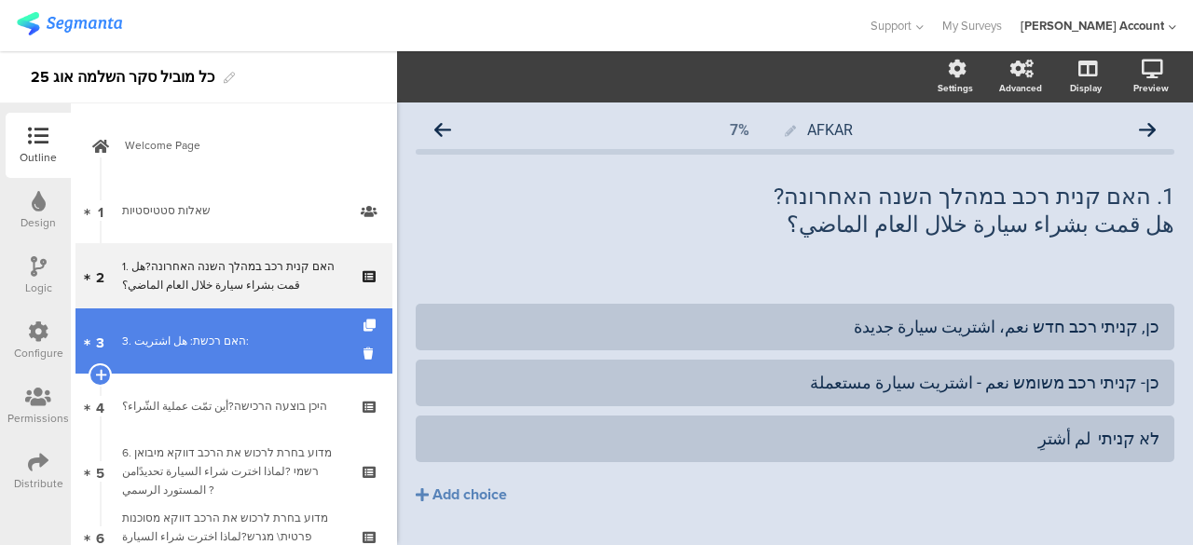
click at [175, 335] on div "3. האם רכשת: هل اشتريت:" at bounding box center [233, 341] width 223 height 19
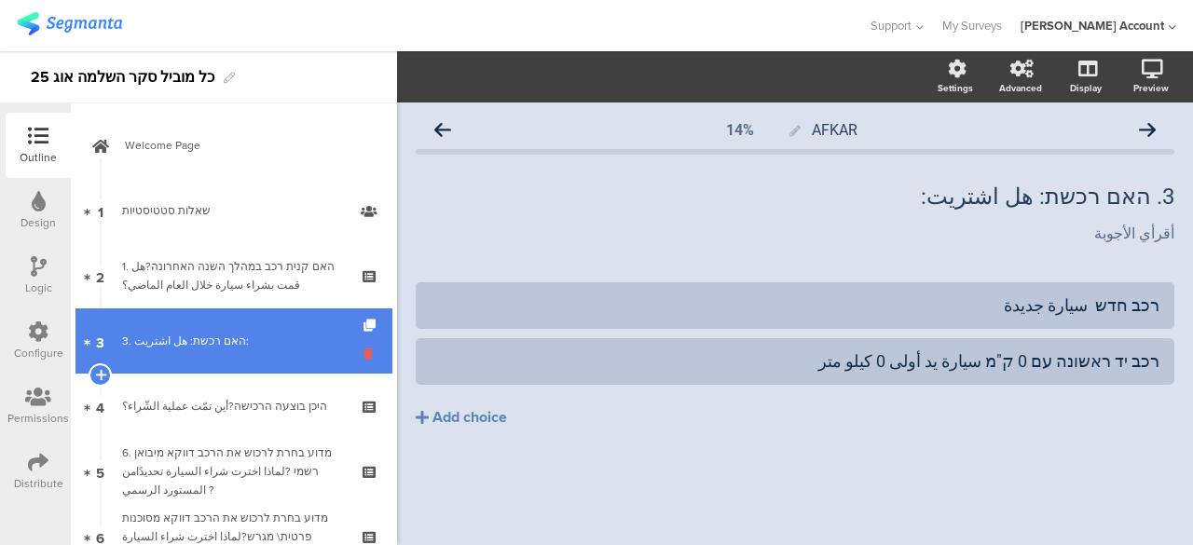
click at [364, 352] on icon at bounding box center [372, 354] width 16 height 18
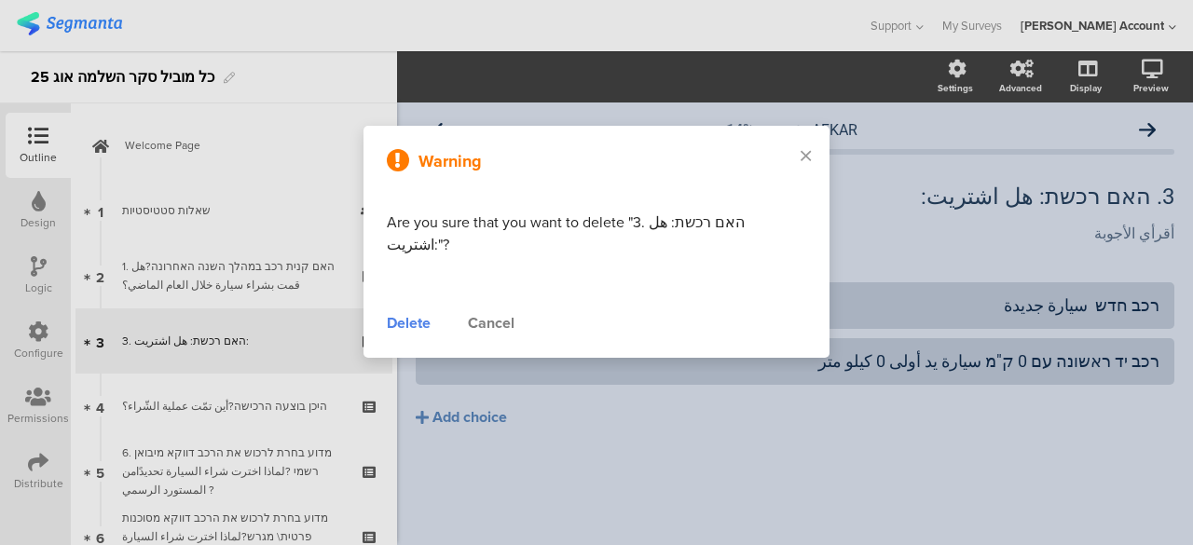
click at [416, 312] on div "Delete" at bounding box center [409, 323] width 44 height 22
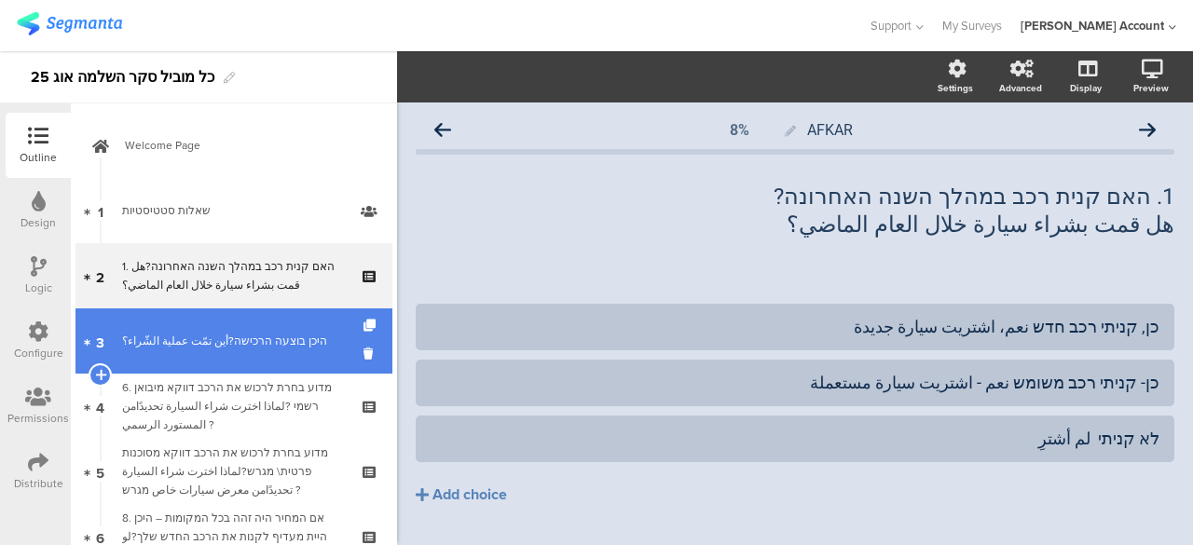
click at [278, 337] on div "היכן בוצעה הרכישה?أين تمّت عملية الشّراء؟" at bounding box center [233, 341] width 223 height 19
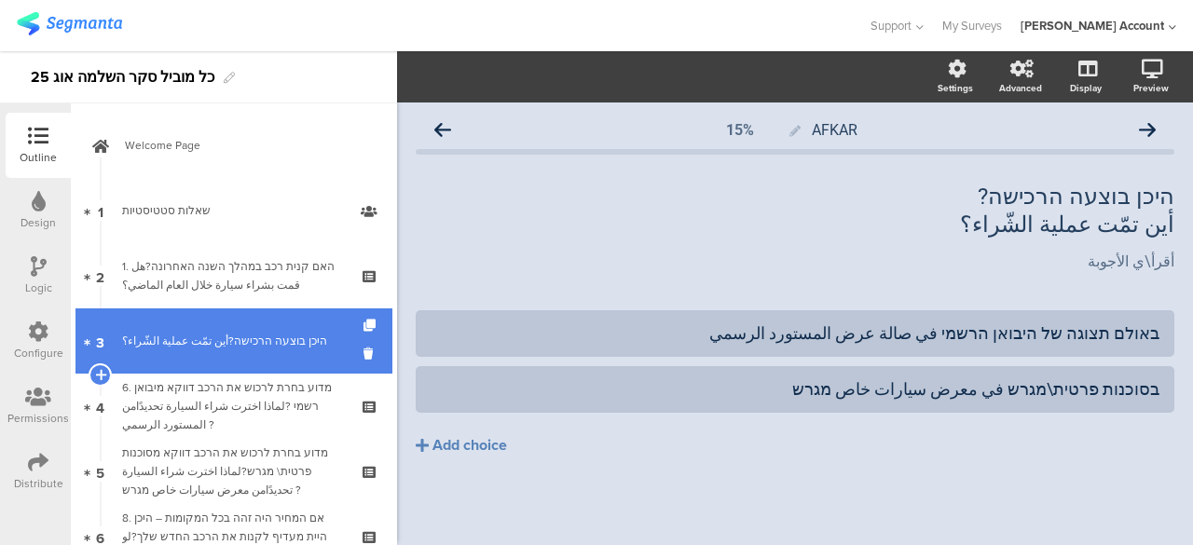
click at [248, 353] on link "3 היכן בוצעה הרכישה?أين تمّت عملية الشّراء؟" at bounding box center [234, 341] width 317 height 65
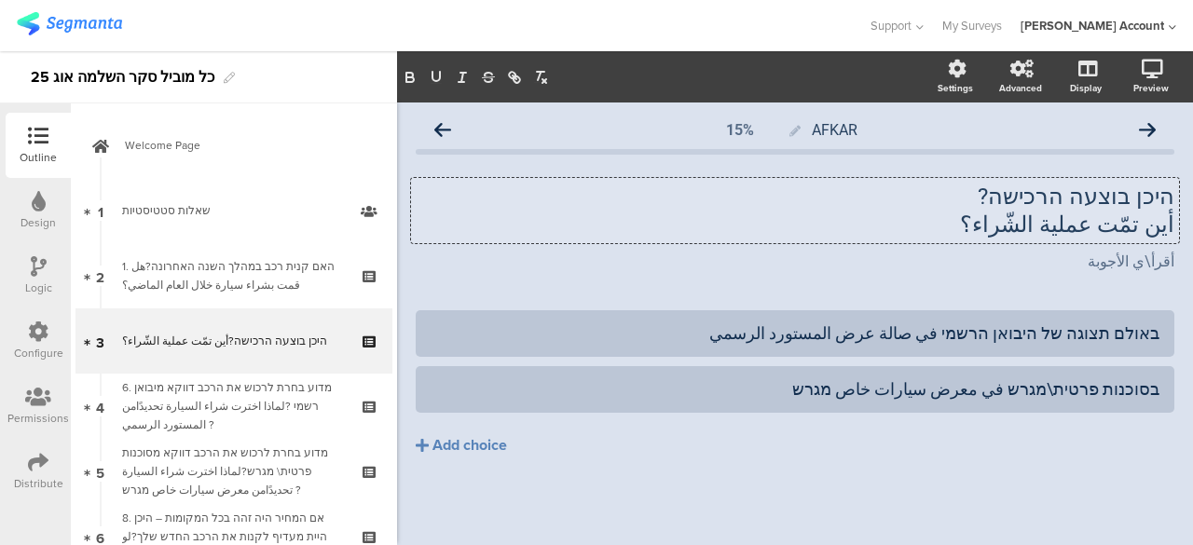
click at [1078, 196] on div "היכן בוצעה הרכישה? أين تمّت عملية الشّراء؟ היכן בוצעה הרכישה? أين تمّت عملية ال…" at bounding box center [795, 210] width 768 height 65
drag, startPoint x: 1136, startPoint y: 199, endPoint x: 1027, endPoint y: 206, distance: 108.4
click at [1027, 206] on p "היכן בוצעה הרכישה?" at bounding box center [795, 197] width 759 height 28
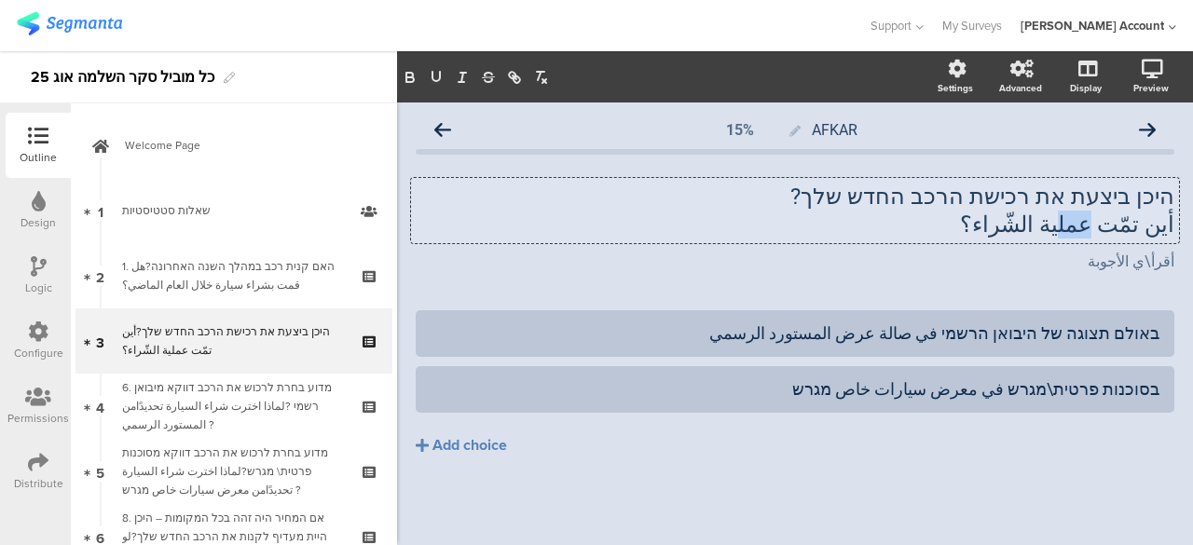
drag, startPoint x: 1106, startPoint y: 225, endPoint x: 1087, endPoint y: 223, distance: 18.7
click at [1087, 223] on p "أين تمّت عملية الشّراء؟" at bounding box center [795, 225] width 759 height 28
click at [1058, 223] on p "أين تمّت عملية الشّراء؟" at bounding box center [795, 225] width 759 height 28
click at [1031, 227] on p "أين تمّت عملية شّراء؟" at bounding box center [795, 225] width 759 height 28
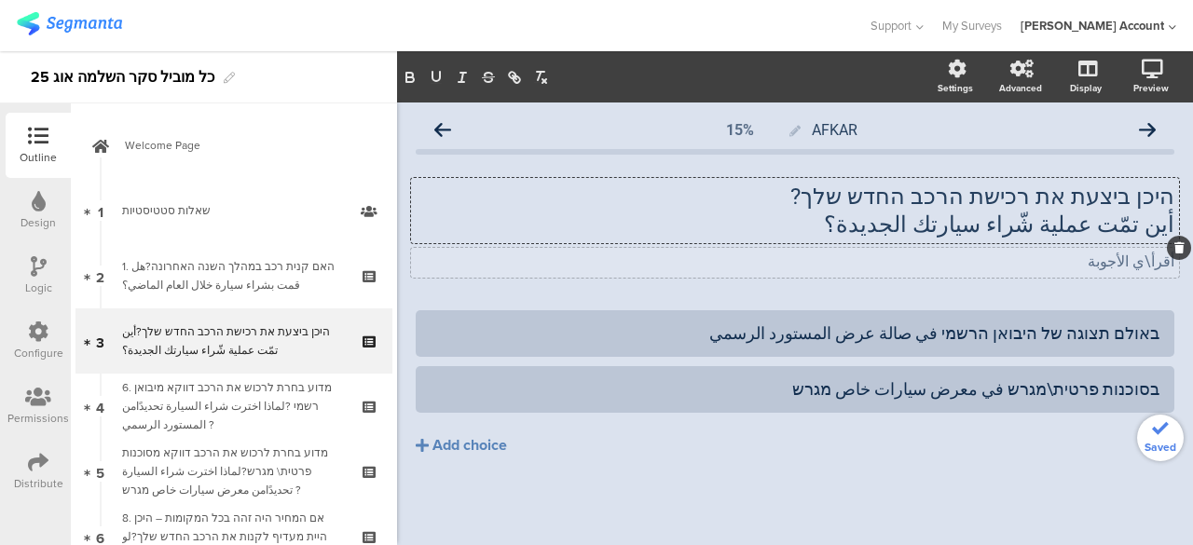
click at [1048, 255] on div "أقرأ\ي الأجوبة أقرأ\ي الأجوبة" at bounding box center [795, 263] width 768 height 30
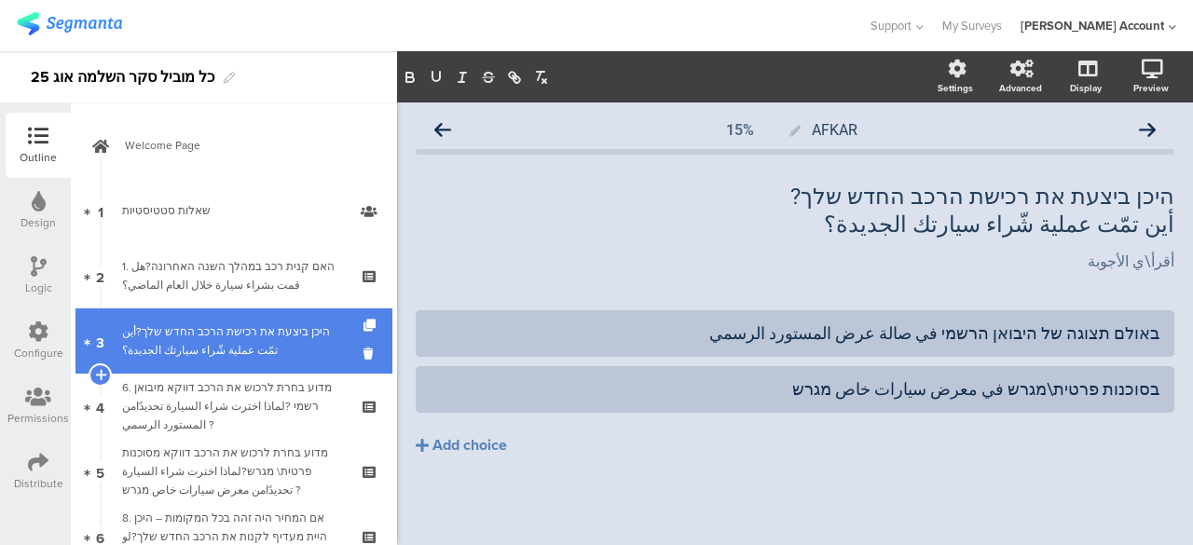
click at [214, 340] on div "היכן ביצעת את רכישת הרכב החדש שלך?أين تمّت عملية شّراء سيارتك الجديدة؟" at bounding box center [233, 341] width 223 height 37
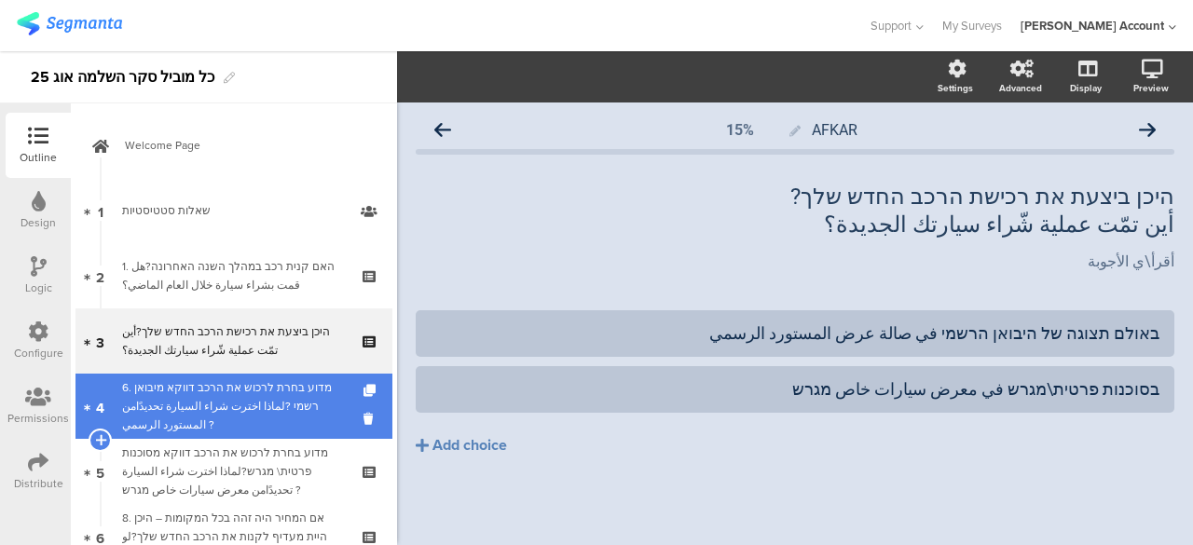
click at [227, 391] on div "6. מדוע בחרת לרכוש את הרכב דווקא מיבואן רשמי ?لماذا اخترت شراء السيارة تحديدًام…" at bounding box center [233, 407] width 223 height 56
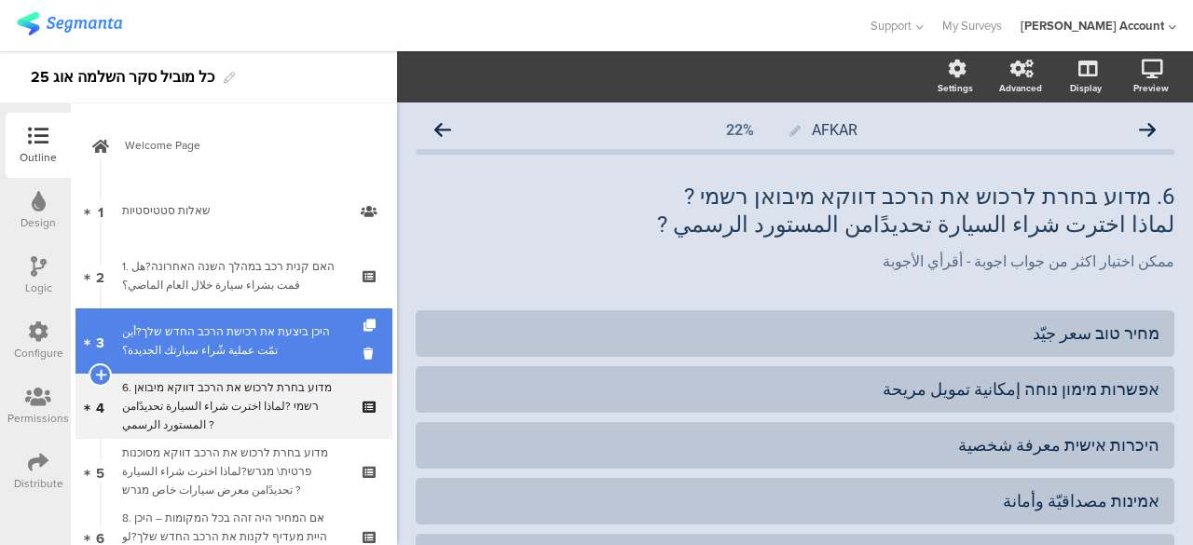
click at [218, 343] on div "היכן ביצעת את רכישת הרכב החדש שלך?أين تمّت عملية شّراء سيارتك الجديدة؟" at bounding box center [233, 341] width 223 height 37
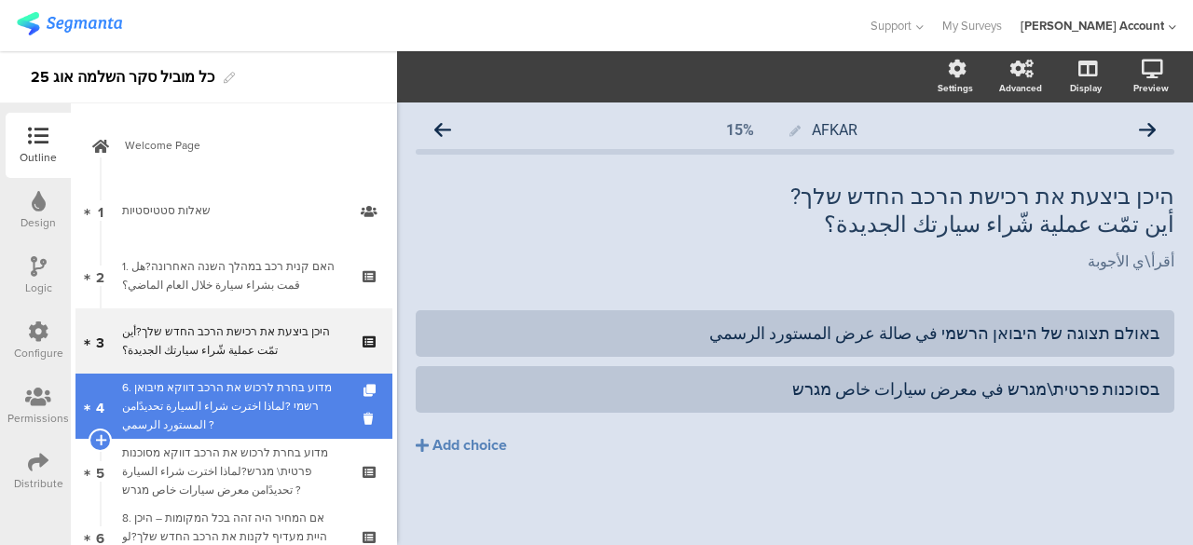
click at [217, 381] on div "6. מדוע בחרת לרכוש את הרכב דווקא מיבואן רשמי ?لماذا اخترت شراء السيارة تحديدًام…" at bounding box center [233, 407] width 223 height 56
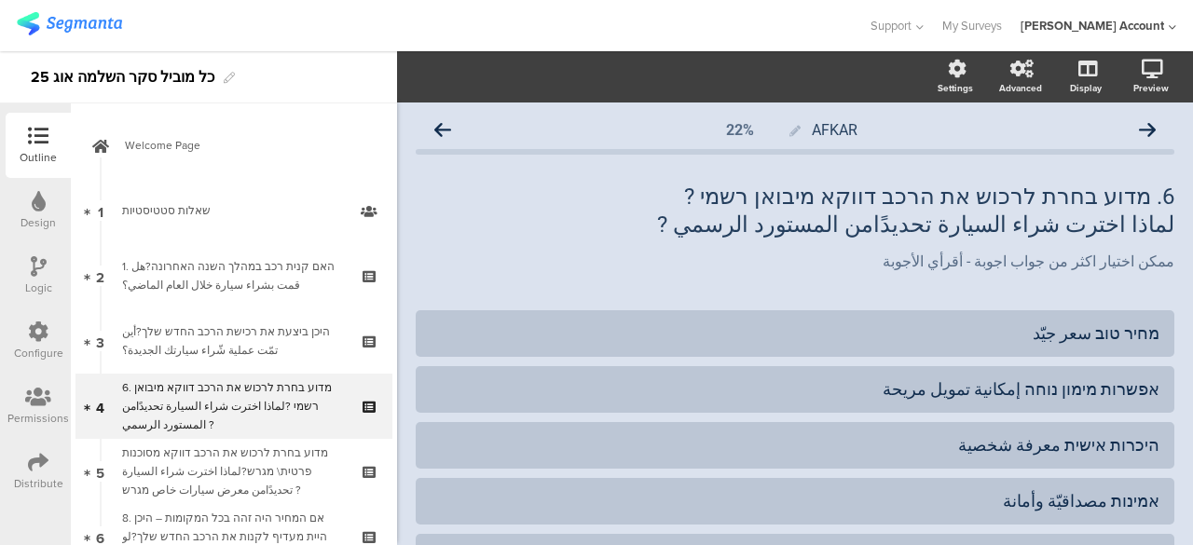
click at [34, 262] on icon at bounding box center [39, 266] width 16 height 21
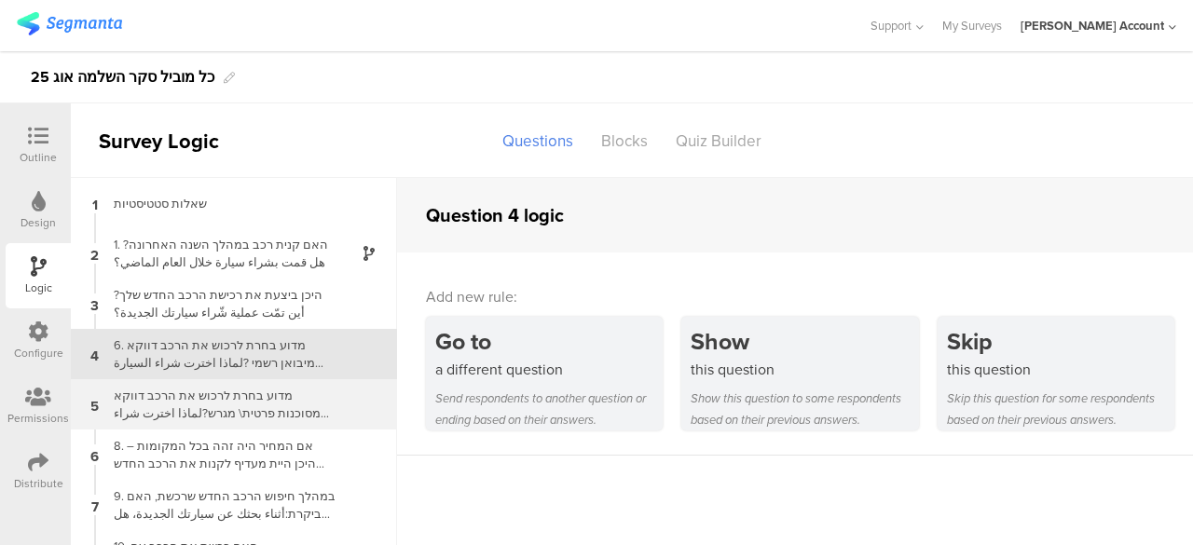
scroll to position [30, 0]
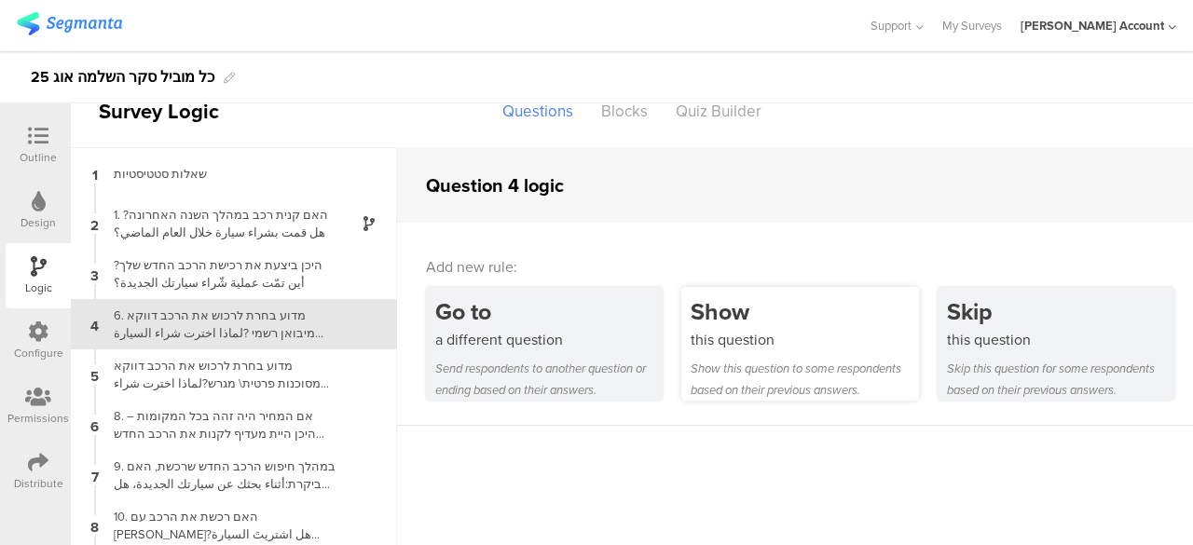
click at [737, 332] on div "this question" at bounding box center [804, 339] width 227 height 21
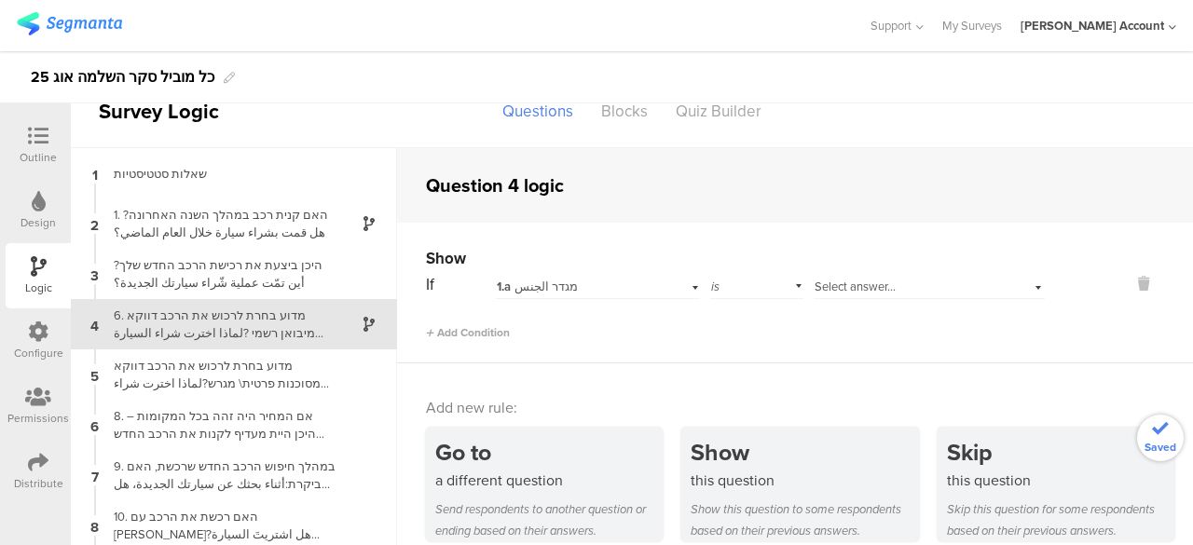
click at [631, 287] on div "1.a מגדר الجنس" at bounding box center [577, 287] width 161 height 17
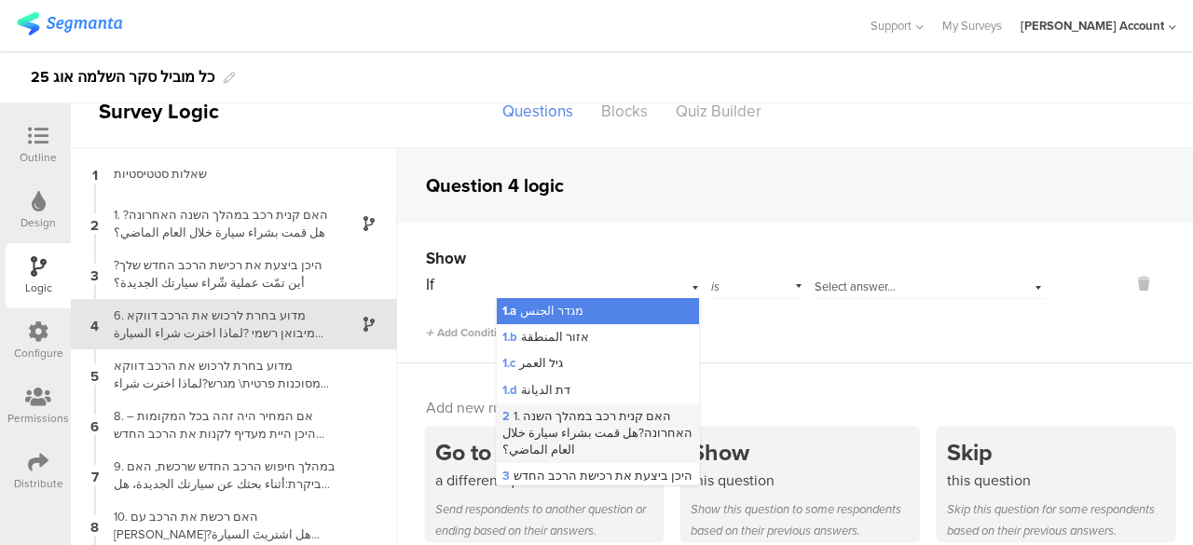
scroll to position [93, 0]
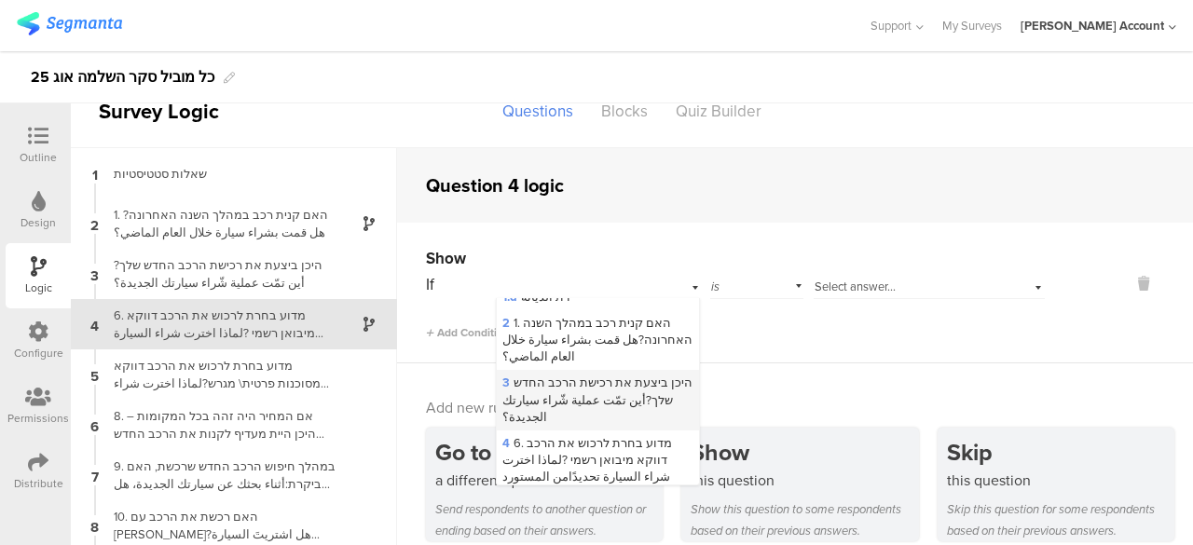
click at [596, 389] on span "3 היכן ביצעת את רכישת הרכב החדש שלך?أين تمّت عملية شّراء سيارتك الجديدة؟" at bounding box center [598, 399] width 190 height 51
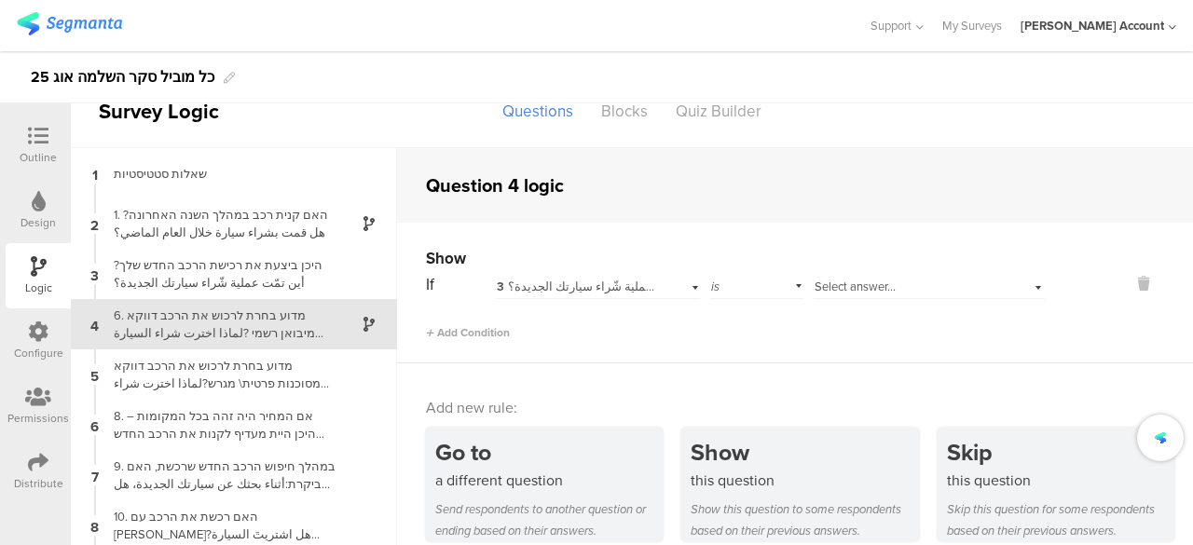
click at [847, 288] on span "Select answer..." at bounding box center [855, 287] width 81 height 18
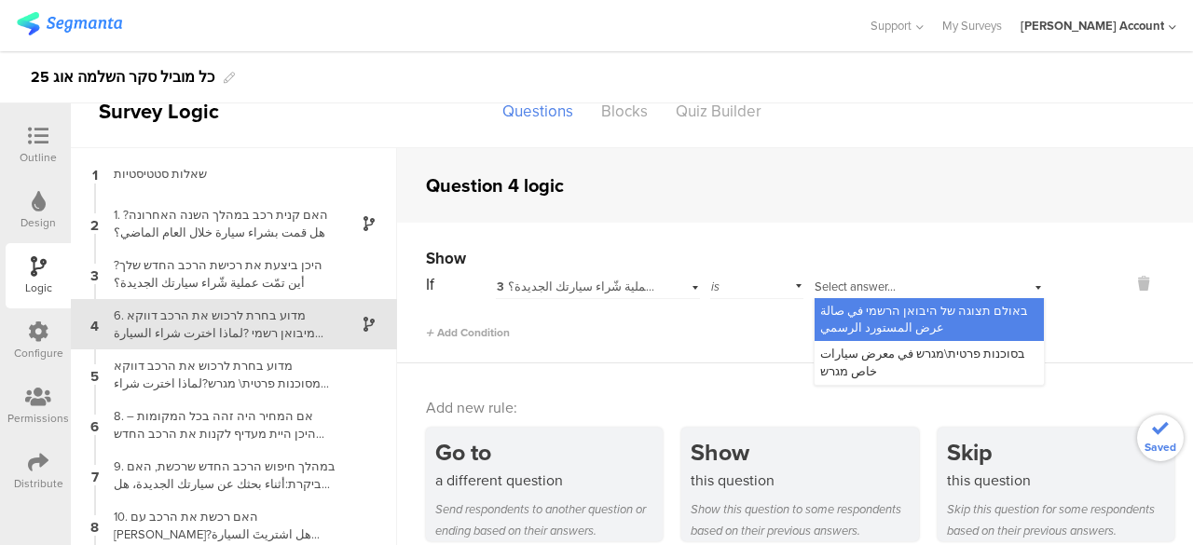
click at [843, 323] on span "באולם תצוגה של היבואן הרשמי في صالة عرض المستورد الرسمي" at bounding box center [924, 319] width 208 height 34
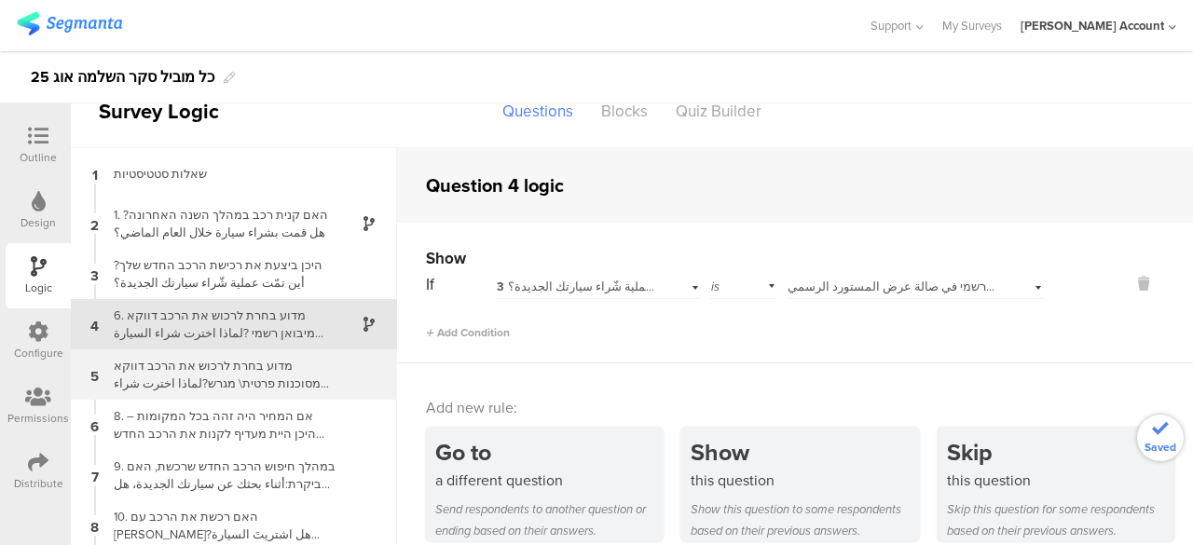
click at [296, 370] on div "מדוע בחרת לרכוש את הרכב דווקא מסוכנות פרטית\ מגרש?لماذا اخترت شراء السيارة تحدي…" at bounding box center [219, 374] width 233 height 35
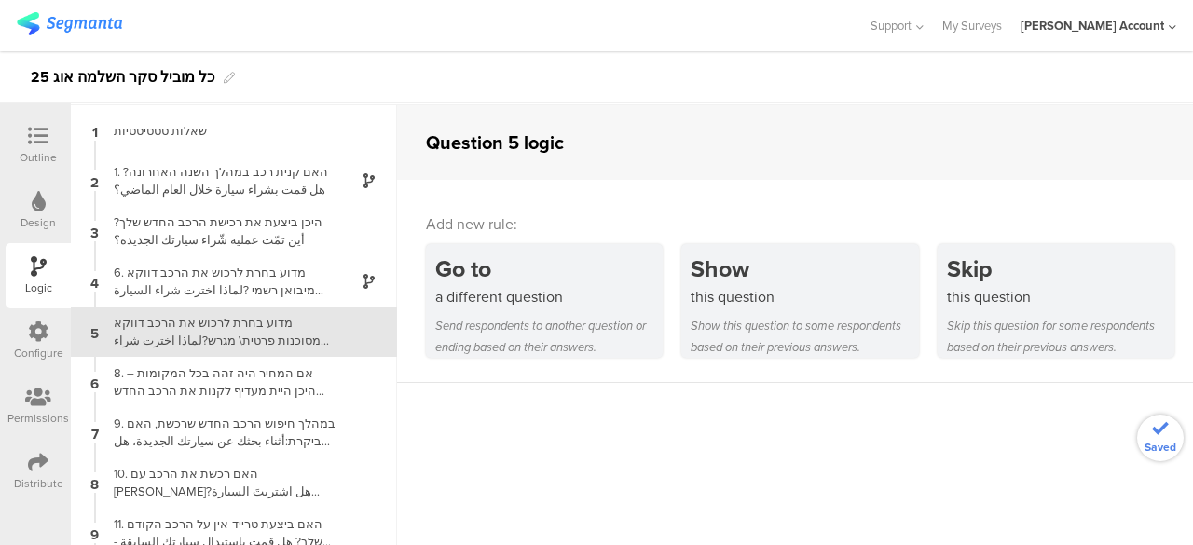
scroll to position [75, 0]
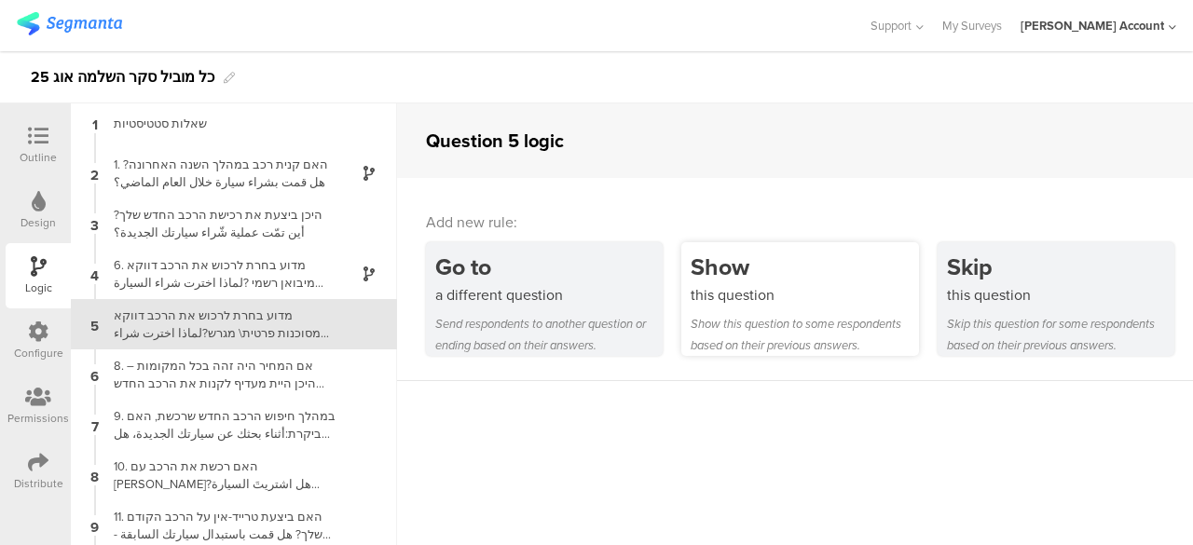
click at [783, 292] on div "this question" at bounding box center [804, 294] width 227 height 21
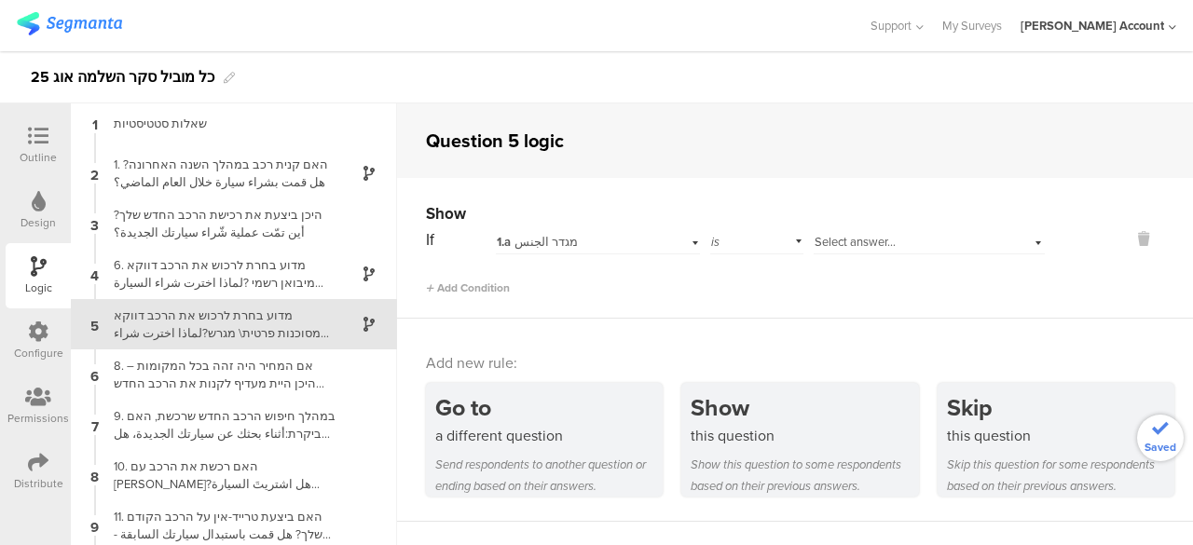
click at [526, 244] on span "1.a מגדר الجنس" at bounding box center [537, 242] width 81 height 18
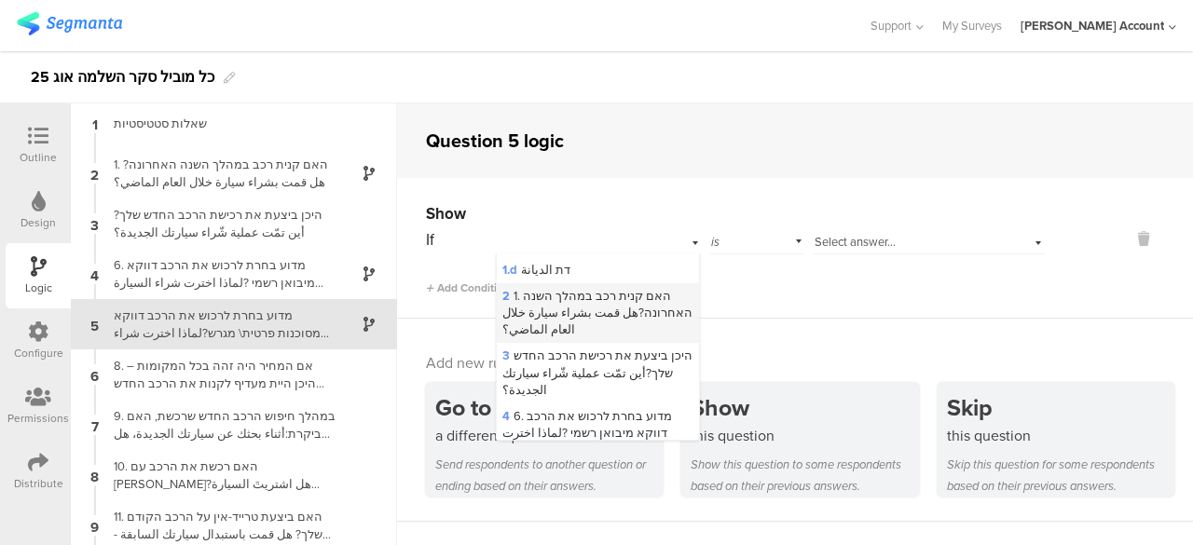
scroll to position [93, 0]
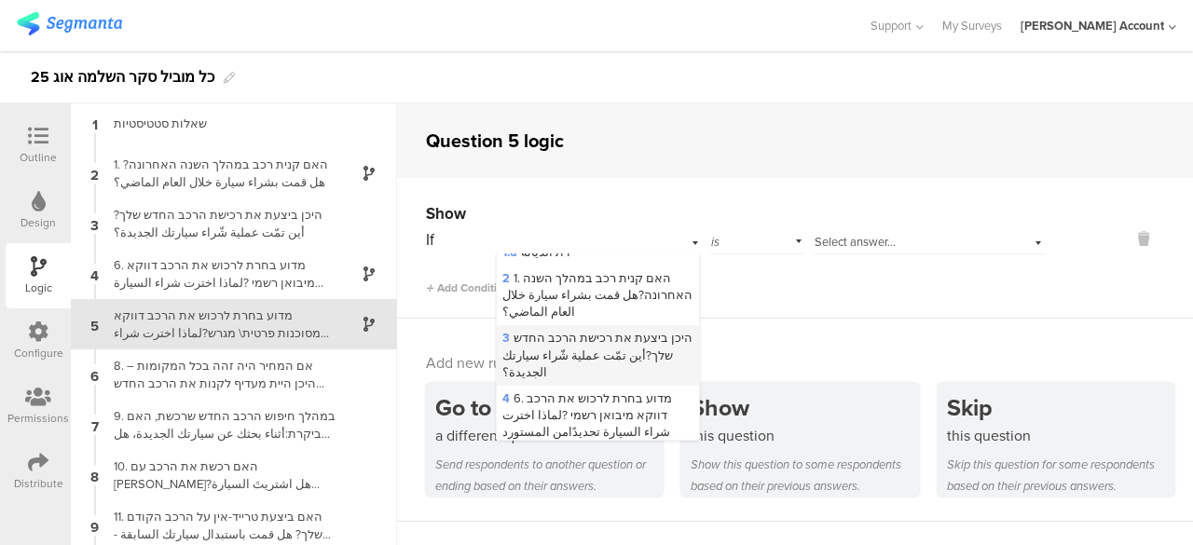
click at [581, 346] on span "3 היכן ביצעת את רכישת הרכב החדש שלך?أين تمّت عملية شّراء سيارتك الجديدة؟" at bounding box center [598, 354] width 190 height 51
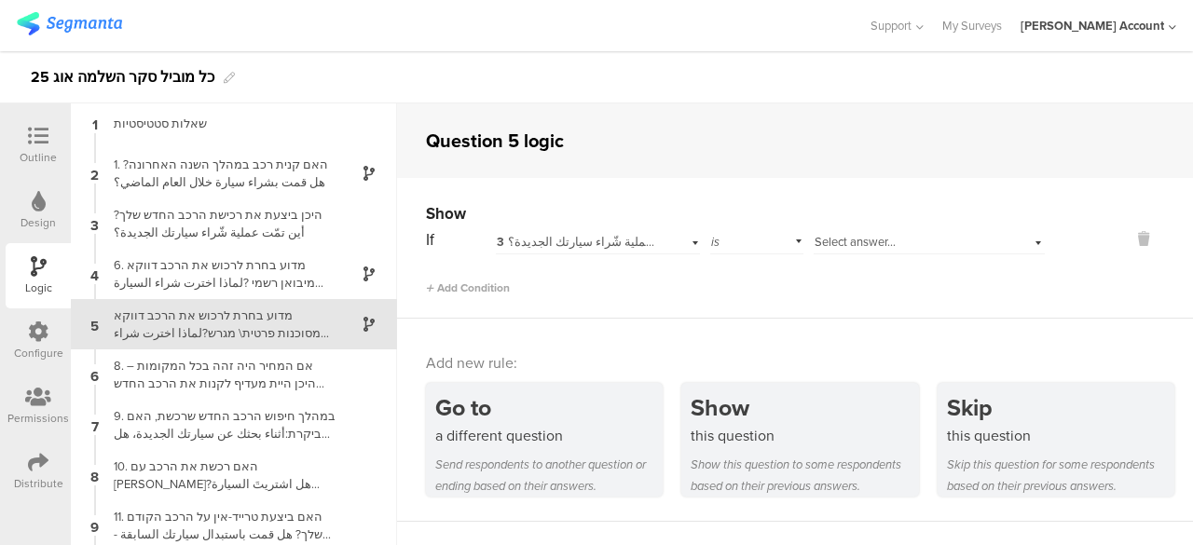
click at [855, 238] on span "Select answer..." at bounding box center [855, 242] width 81 height 18
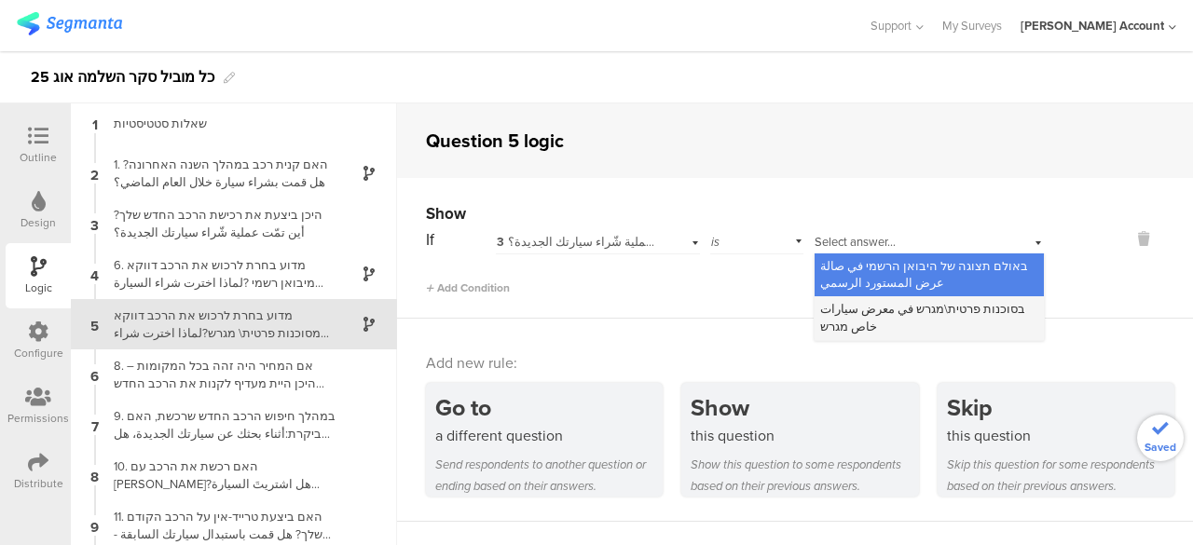
click at [844, 314] on span "בסוכנות פרטית\מגרש في معرض سيارات خاص מגרש" at bounding box center [922, 317] width 205 height 34
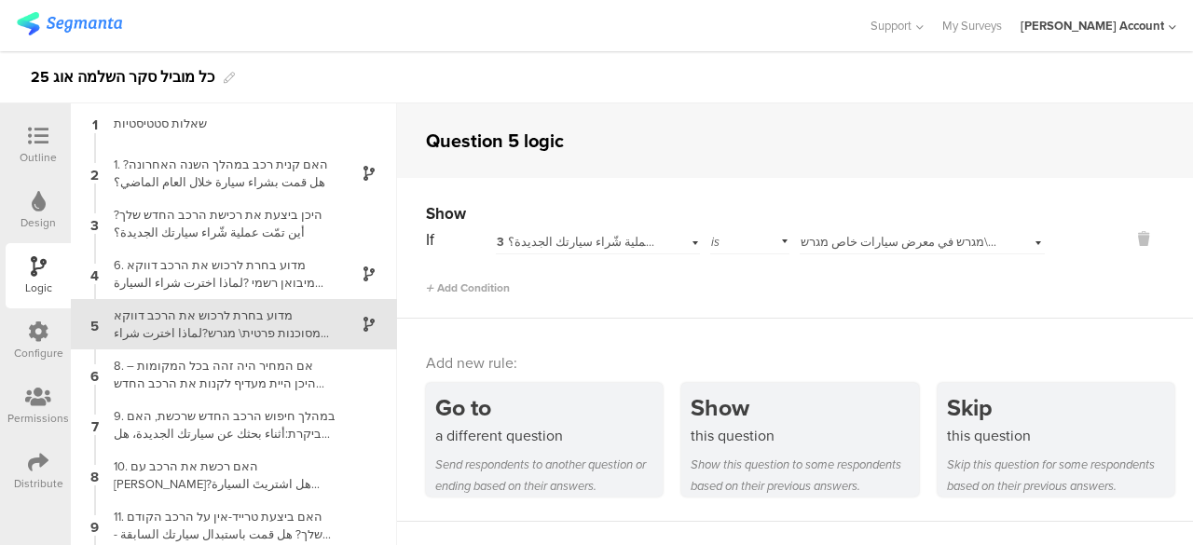
click at [655, 327] on div "Add new rule: Go to a different question Send respondents to another question o…" at bounding box center [795, 420] width 796 height 203
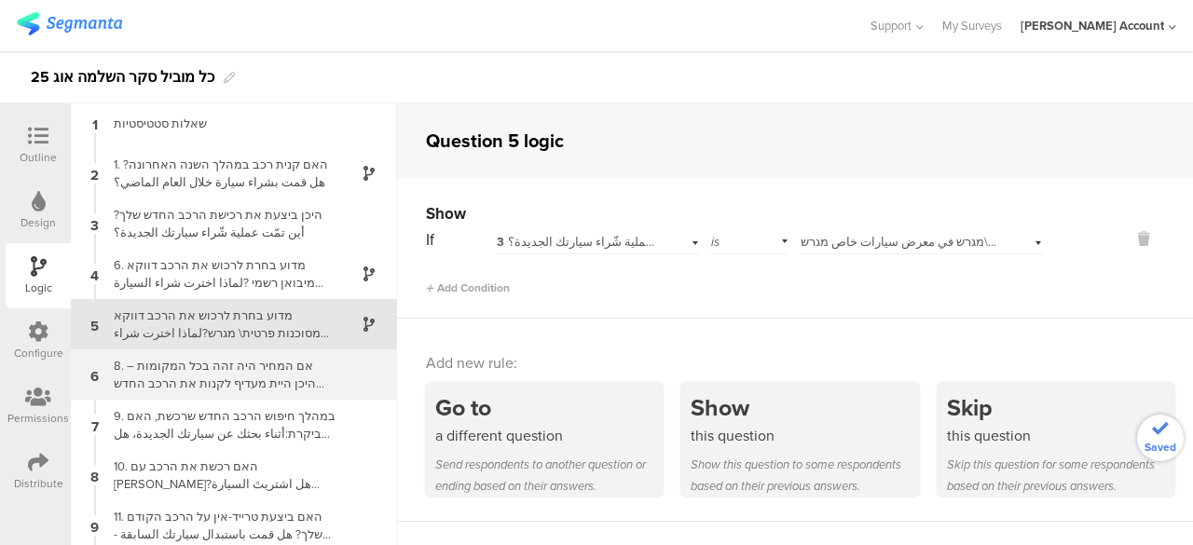
click at [274, 389] on div "8. אם המחיר היה זהה בכל המקומות – היכן היית מעדיף לקנות את הרכב החדש שלך?لو كان…" at bounding box center [219, 374] width 233 height 35
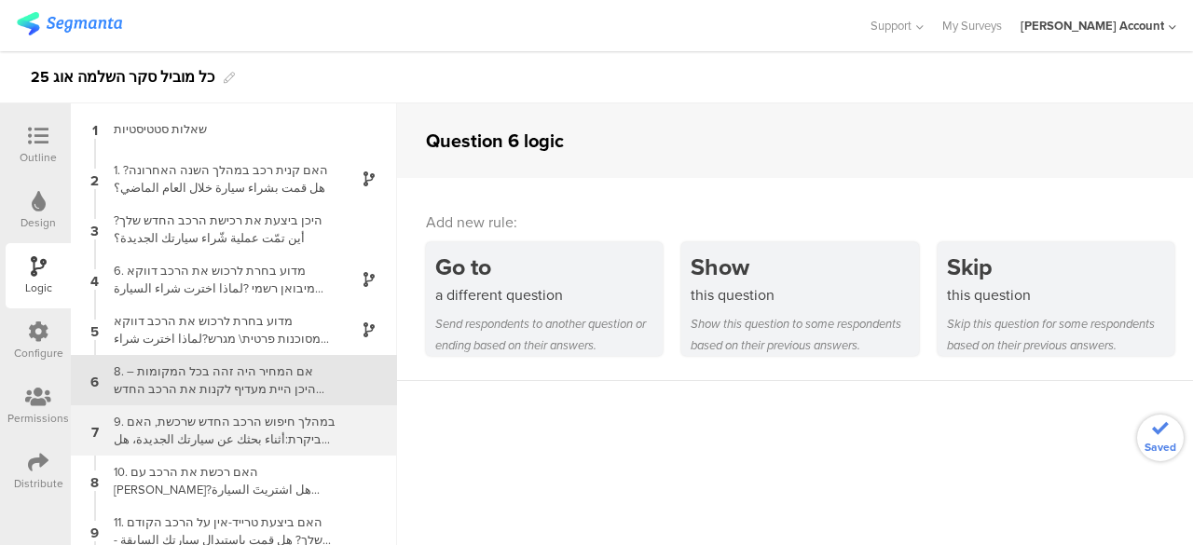
scroll to position [56, 0]
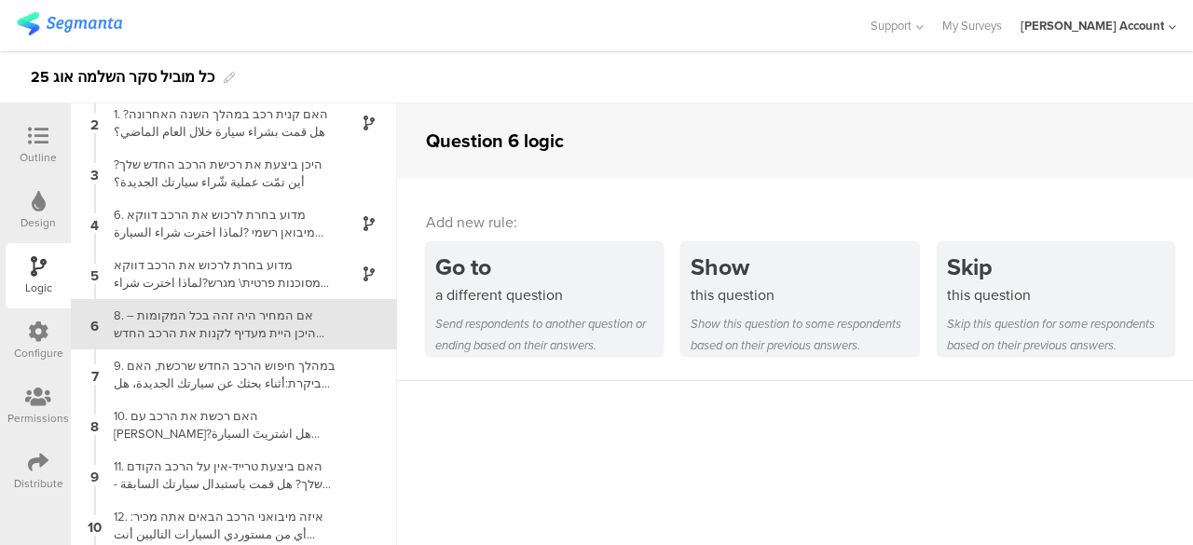
click at [310, 320] on div "8. אם המחיר היה זהה בכל המקומות – היכן היית מעדיף לקנות את הרכב החדש שלך?لو كان…" at bounding box center [219, 324] width 233 height 35
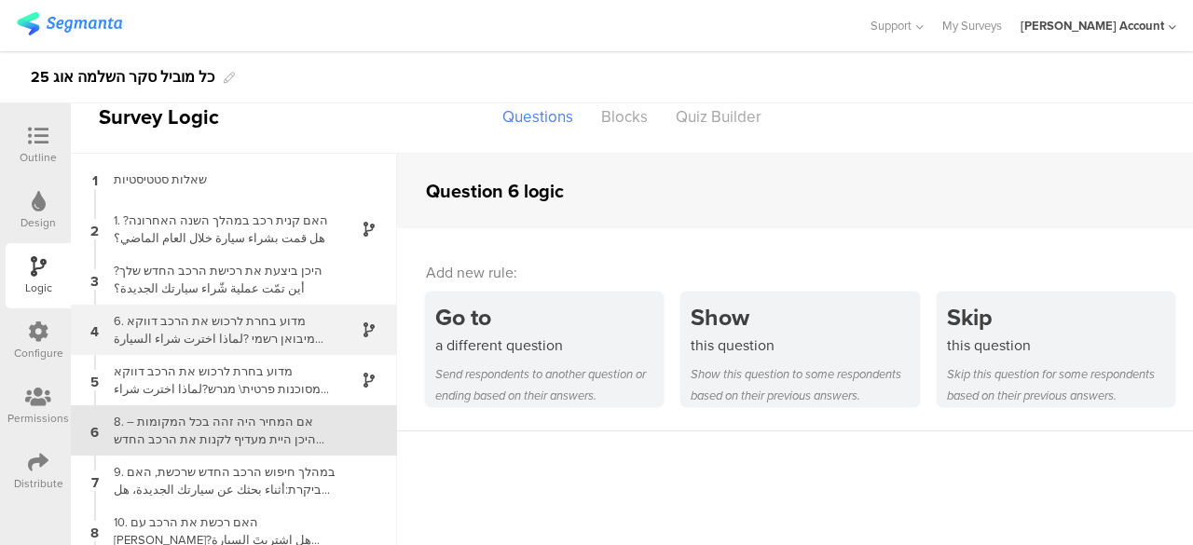
scroll to position [0, 0]
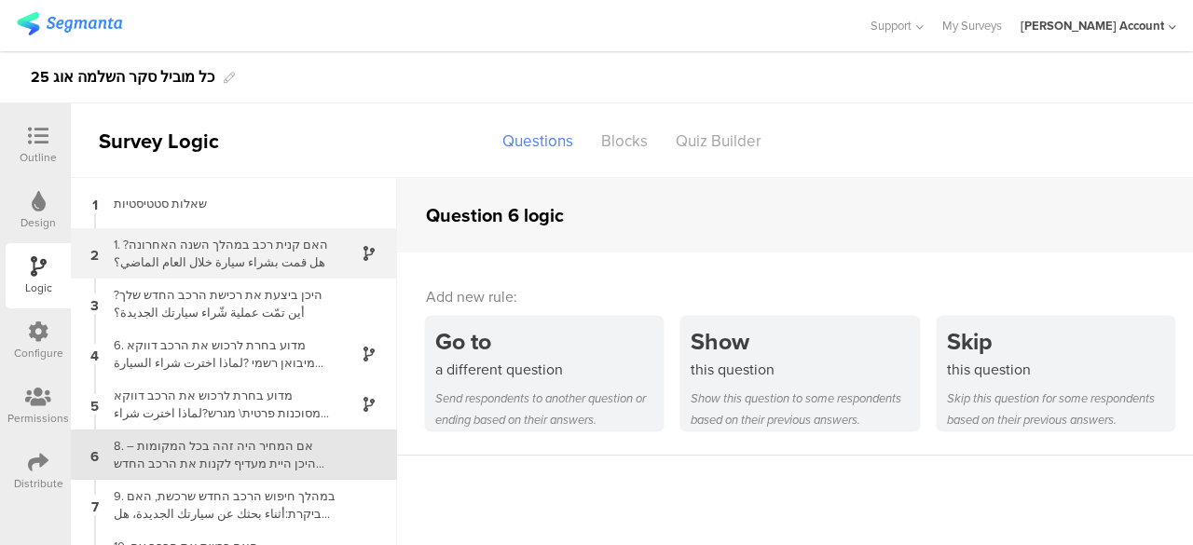
click at [292, 254] on div "1. האם קנית רכב במהלך השנה האחרונה?هل قمت بشراء سيارة خلال العام الماضي؟" at bounding box center [219, 253] width 233 height 35
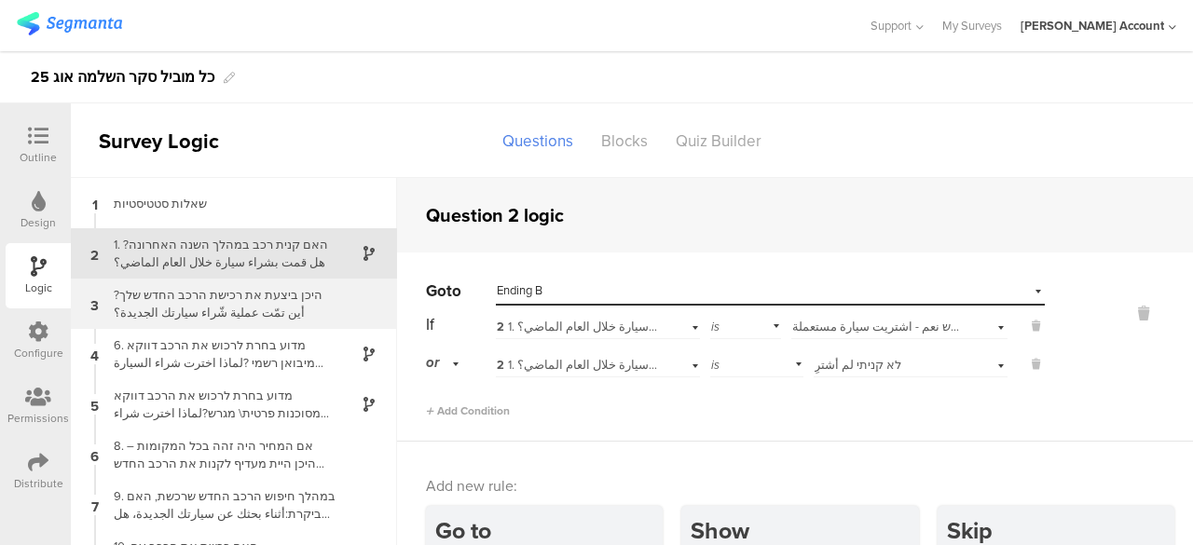
click at [288, 316] on div "היכן ביצעת את רכישת הרכב החדש שלך?أين تمّت عملية شّراء سيارتك الجديدة؟" at bounding box center [219, 303] width 233 height 35
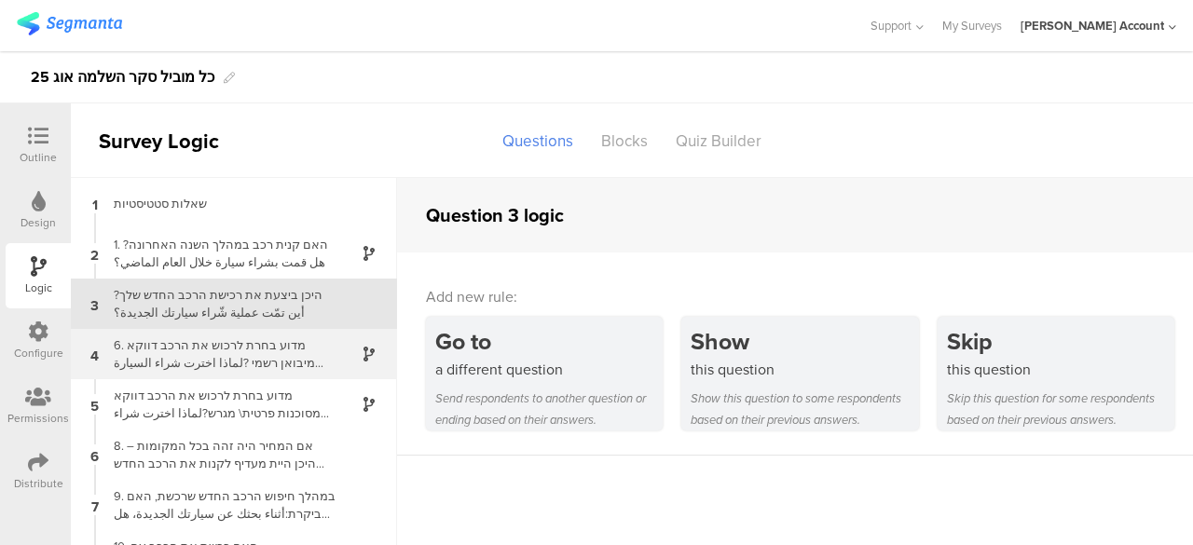
click at [290, 350] on div "6. מדוע בחרת לרכוש את הרכב דווקא מיבואן רשמי ?لماذا اخترت شراء السيارة تحديدًام…" at bounding box center [219, 354] width 233 height 35
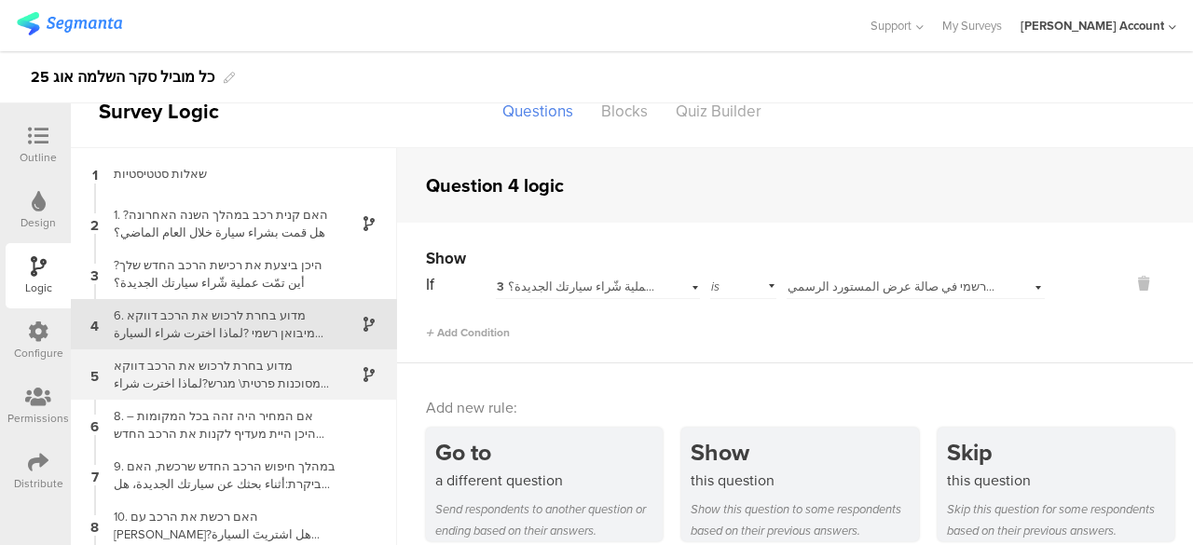
click at [285, 377] on div "מדוע בחרת לרכוש את הרכב דווקא מסוכנות פרטית\ מגרש?لماذا اخترت شراء السيارة تحدي…" at bounding box center [219, 374] width 233 height 35
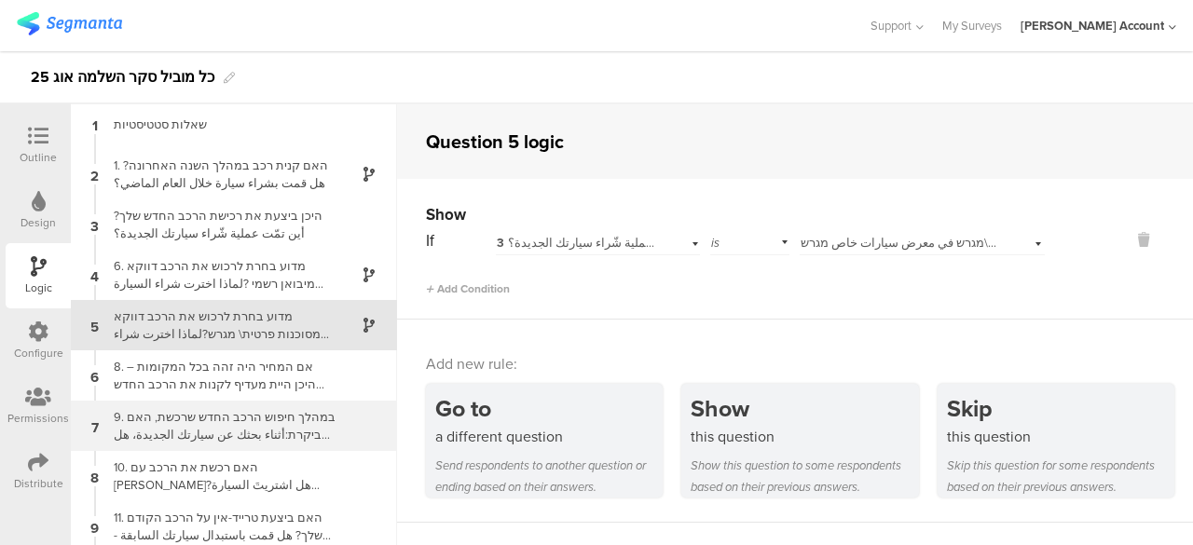
scroll to position [75, 0]
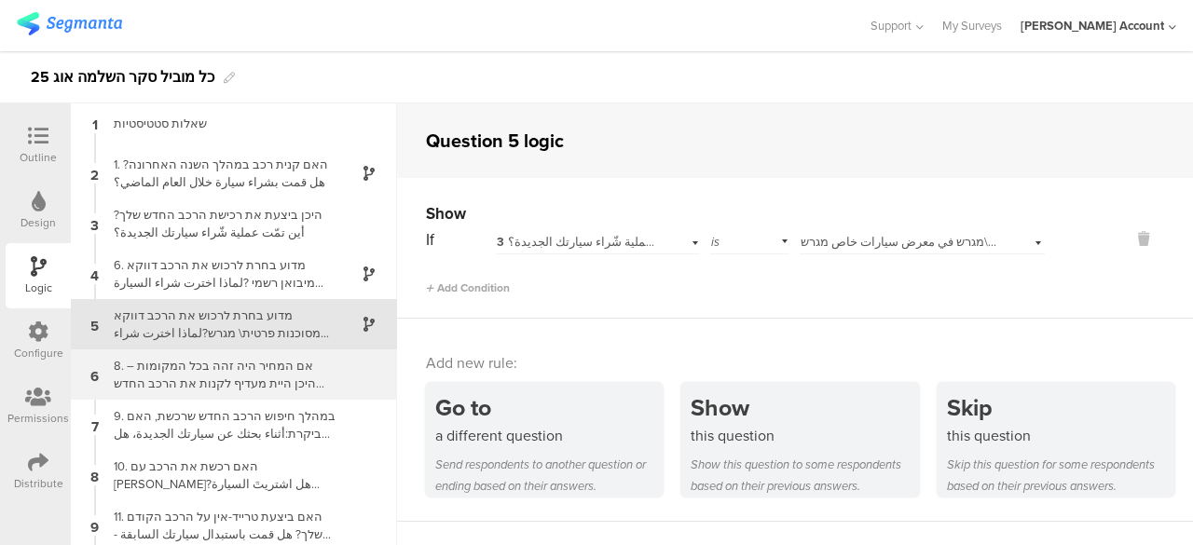
click at [282, 368] on div "8. אם המחיר היה זהה בכל המקומות – היכן היית מעדיף לקנות את הרכב החדש שלך?لو كان…" at bounding box center [219, 374] width 233 height 35
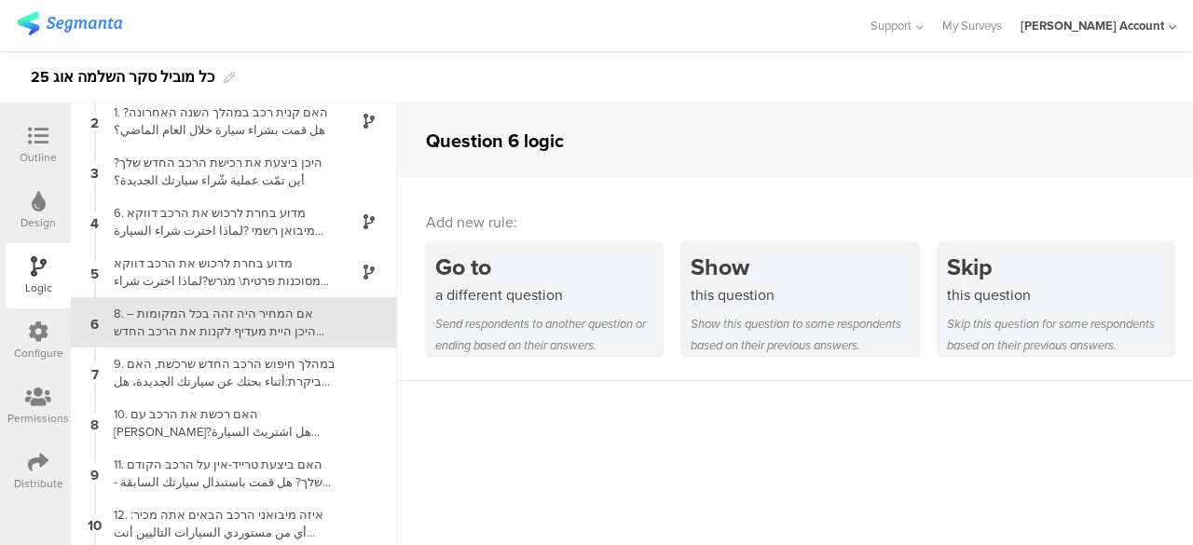
scroll to position [48, 0]
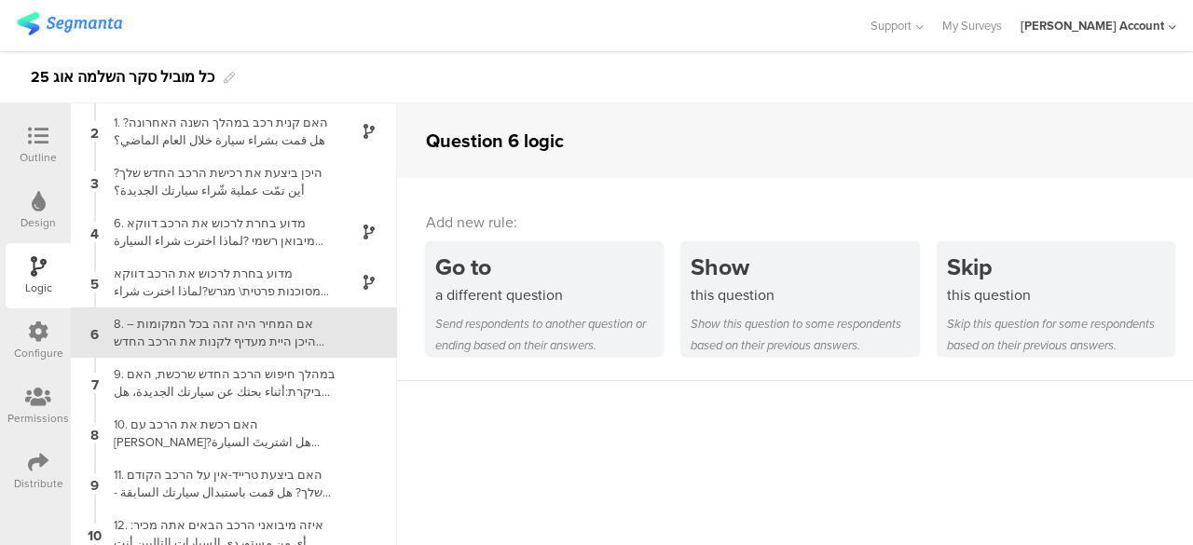
click at [289, 342] on div "8. אם המחיר היה זהה בכל המקומות – היכן היית מעדיף לקנות את הרכב החדש שלך?لو كان…" at bounding box center [219, 332] width 233 height 35
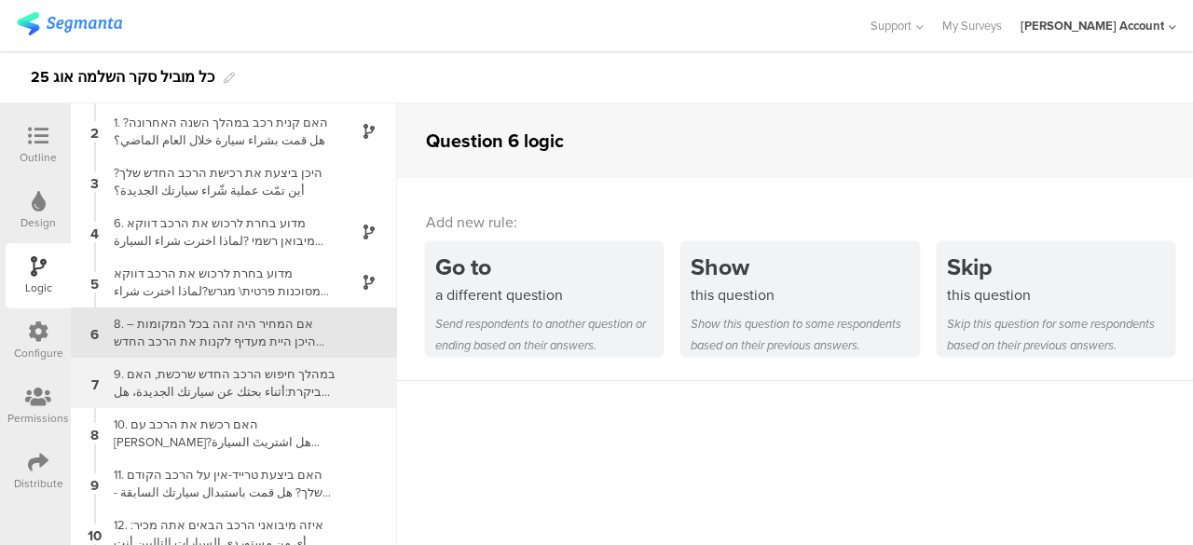
click at [275, 374] on div "9. במהלך חיפוש הרכב החדש שרכשת, האם ביקרת:أثناء بحثك عن سيارتك الجديدة، هل زُرت:" at bounding box center [219, 382] width 233 height 35
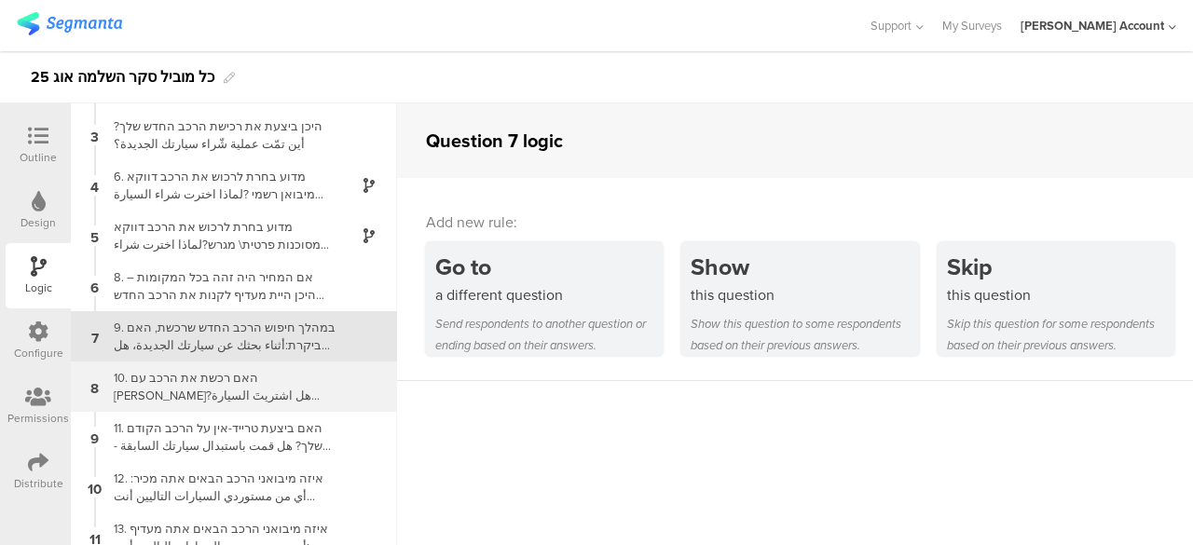
scroll to position [106, 0]
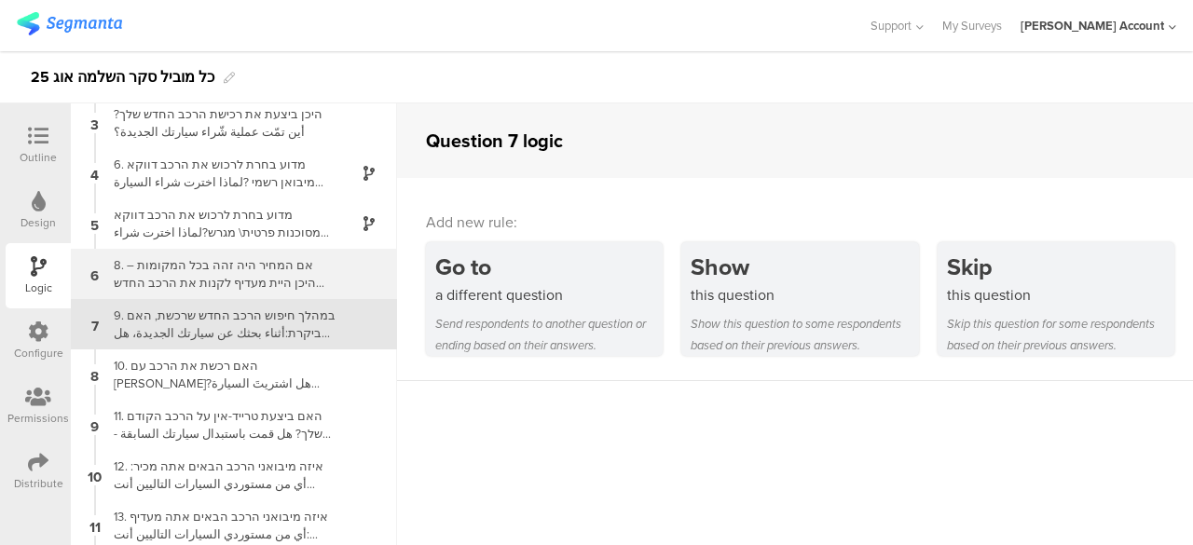
click at [286, 277] on div "8. אם המחיר היה זהה בכל המקומות – היכן היית מעדיף לקנות את הרכב החדש שלך?لو كان…" at bounding box center [219, 273] width 233 height 35
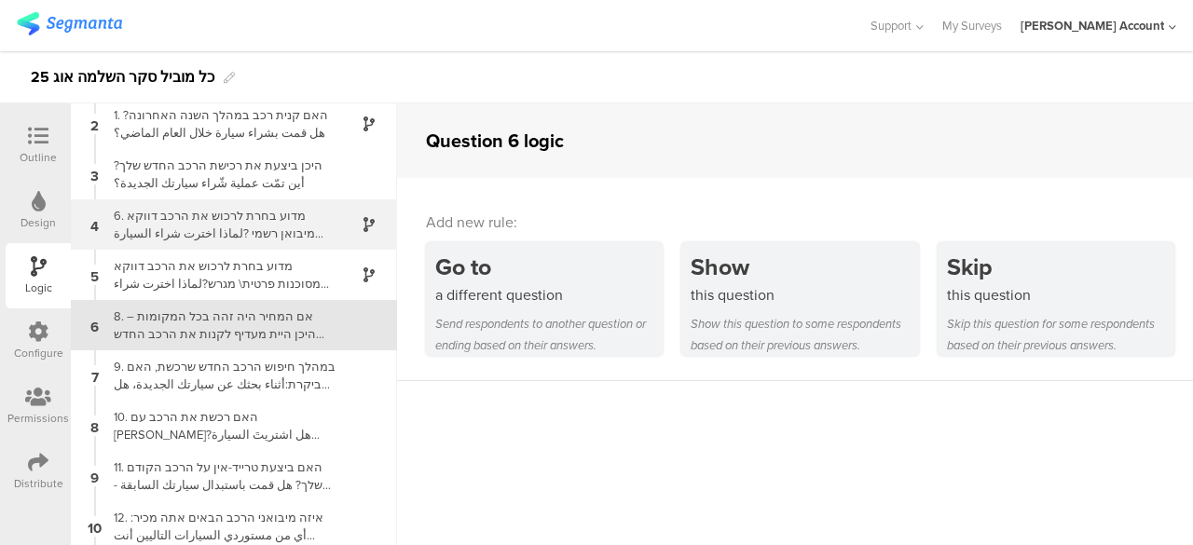
scroll to position [56, 0]
click at [282, 226] on div "6. מדוע בחרת לרכוש את הרכב דווקא מיבואן רשמי ?لماذا اخترت شراء السيارة تحديدًام…" at bounding box center [219, 223] width 233 height 35
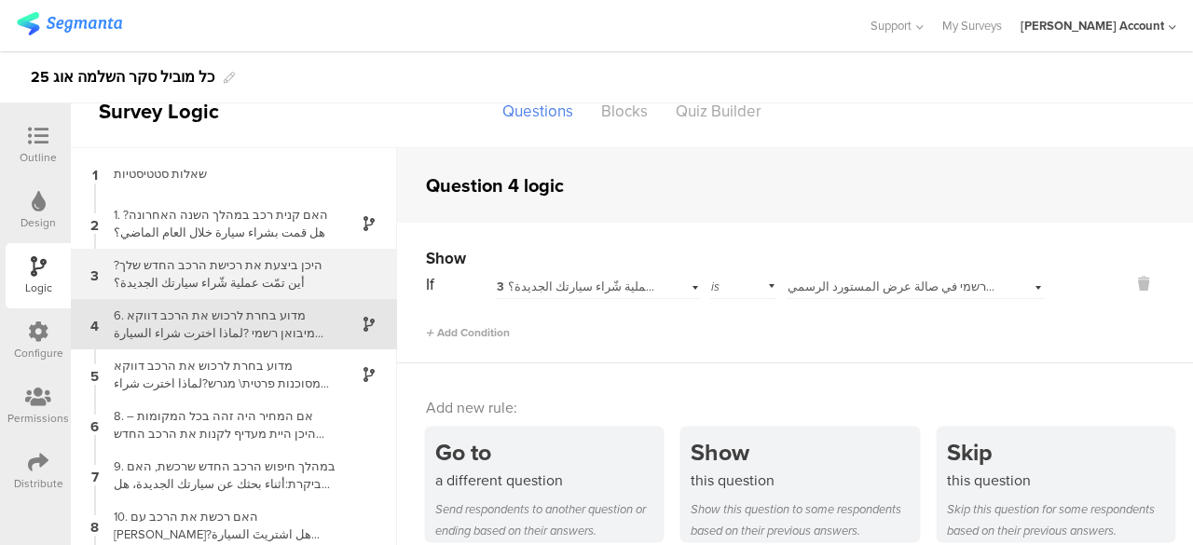
scroll to position [30, 0]
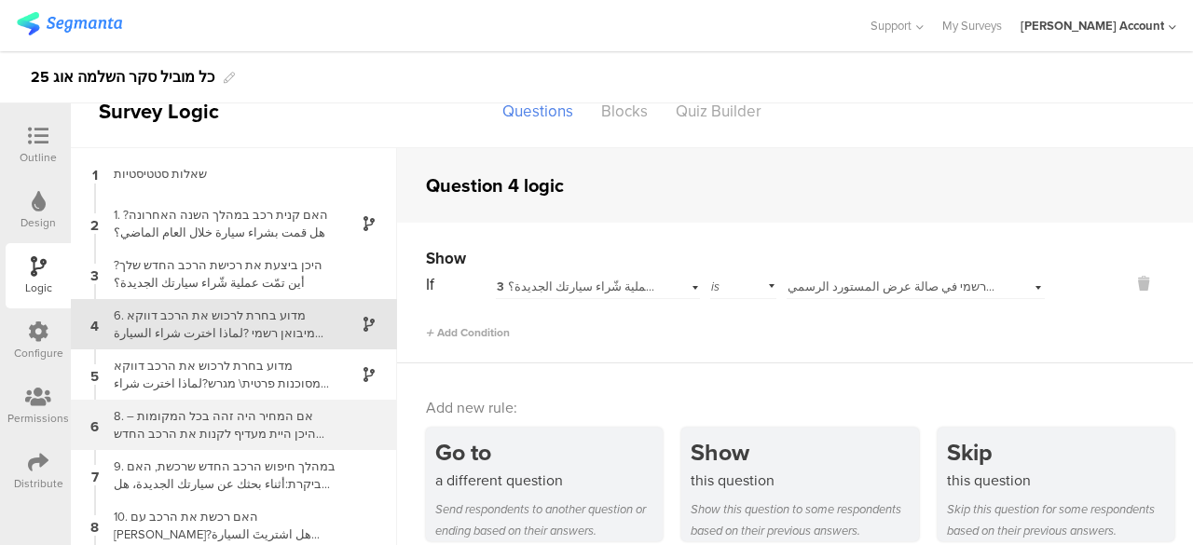
click at [275, 432] on div "8. אם המחיר היה זהה בכל המקומות – היכן היית מעדיף לקנות את הרכב החדש שלך?لو كان…" at bounding box center [219, 424] width 233 height 35
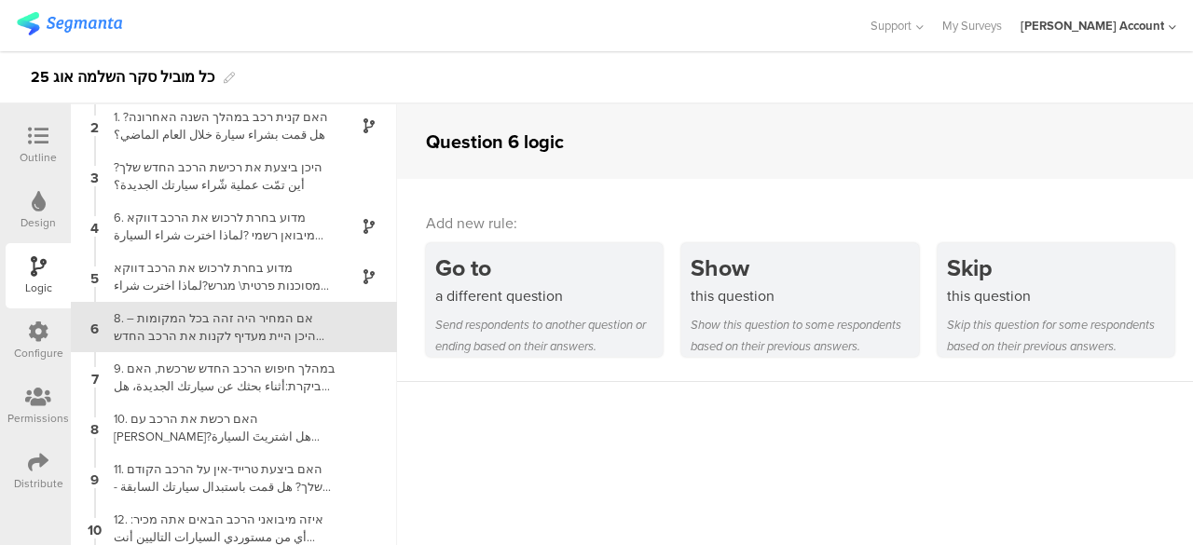
scroll to position [56, 0]
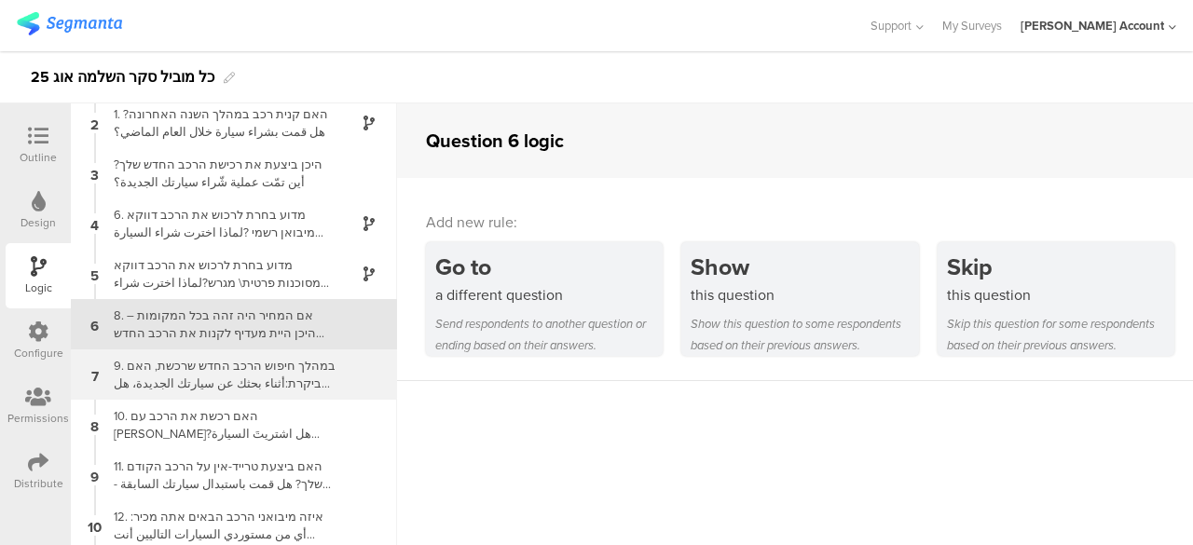
click at [302, 373] on div "9. במהלך חיפוש הרכב החדש שרכשת, האם ביקרת:أثناء بحثك عن سيارتك الجديدة، هل زُرت:" at bounding box center [219, 374] width 233 height 35
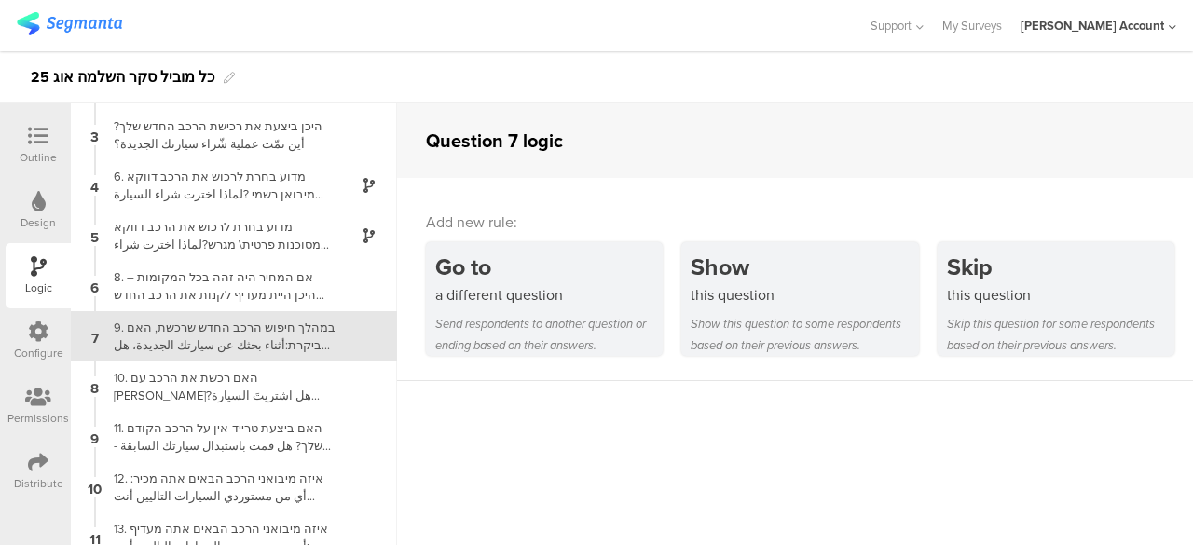
scroll to position [106, 0]
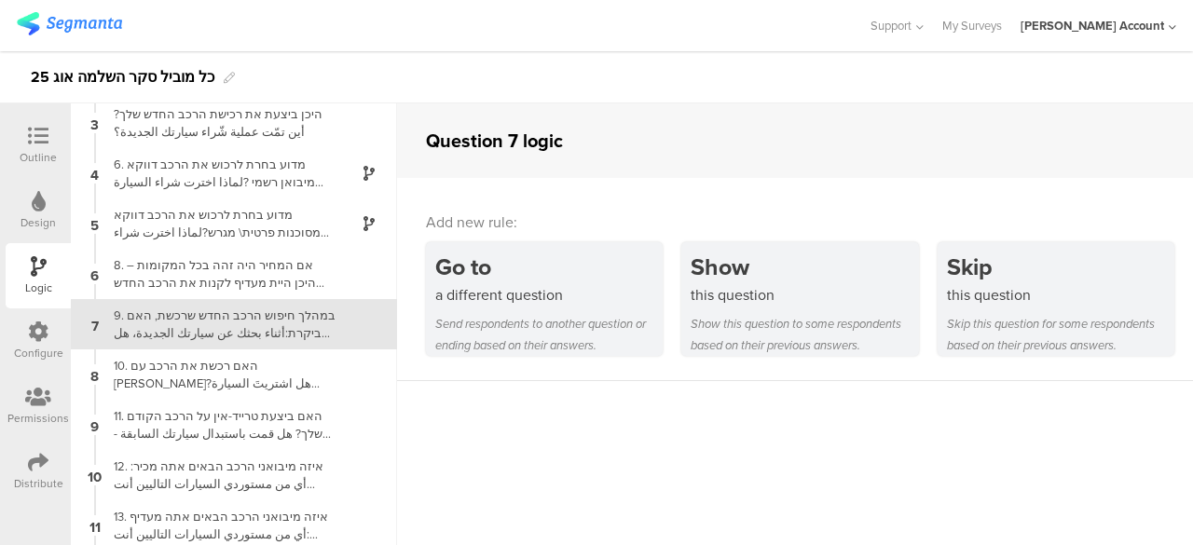
click at [43, 142] on icon at bounding box center [38, 136] width 21 height 21
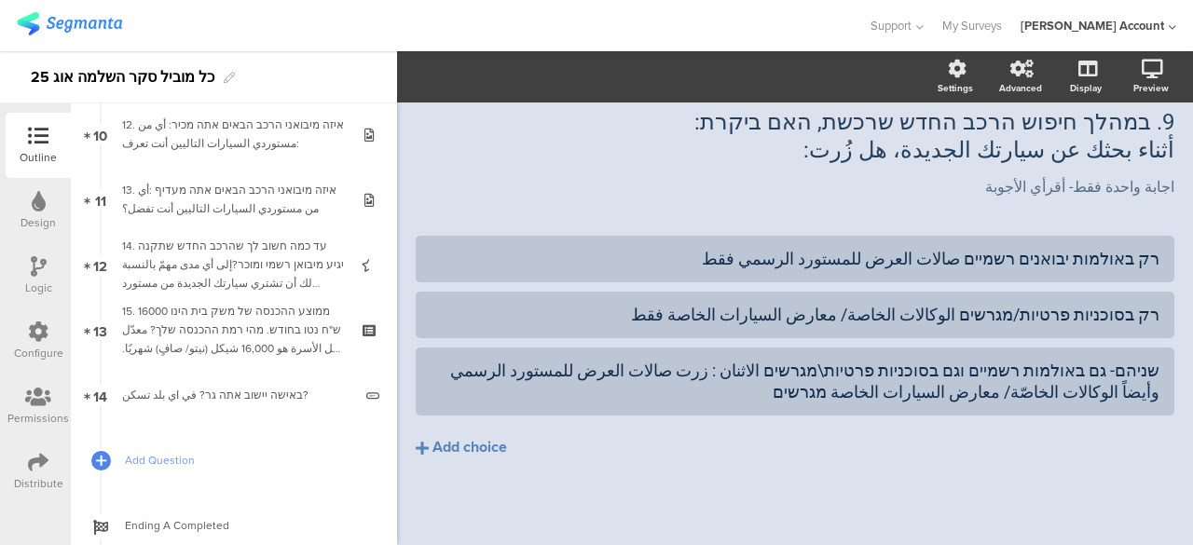
scroll to position [651, 0]
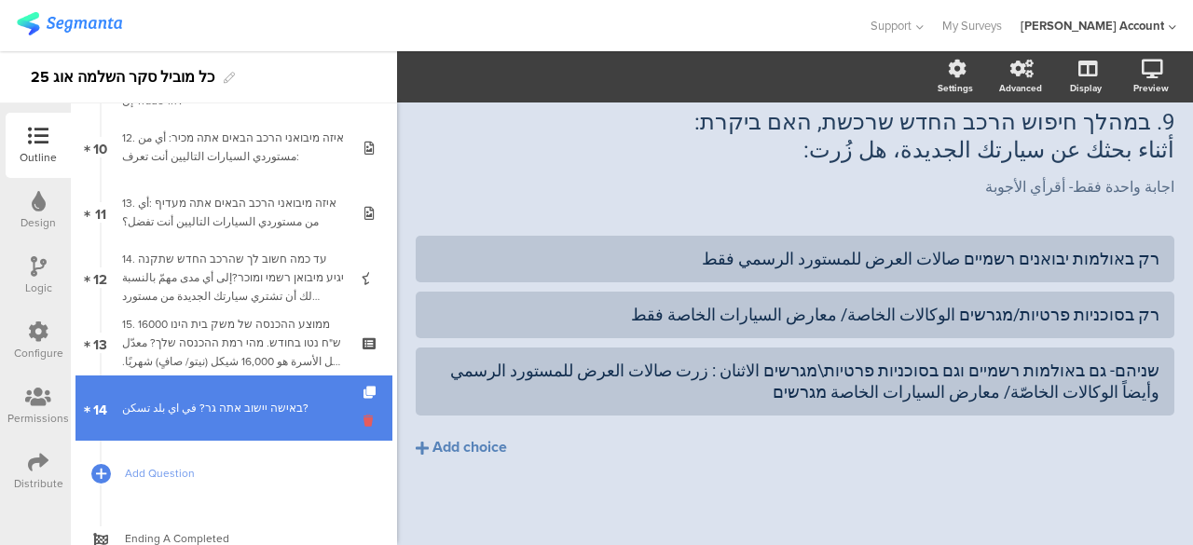
click at [364, 419] on icon at bounding box center [372, 421] width 16 height 18
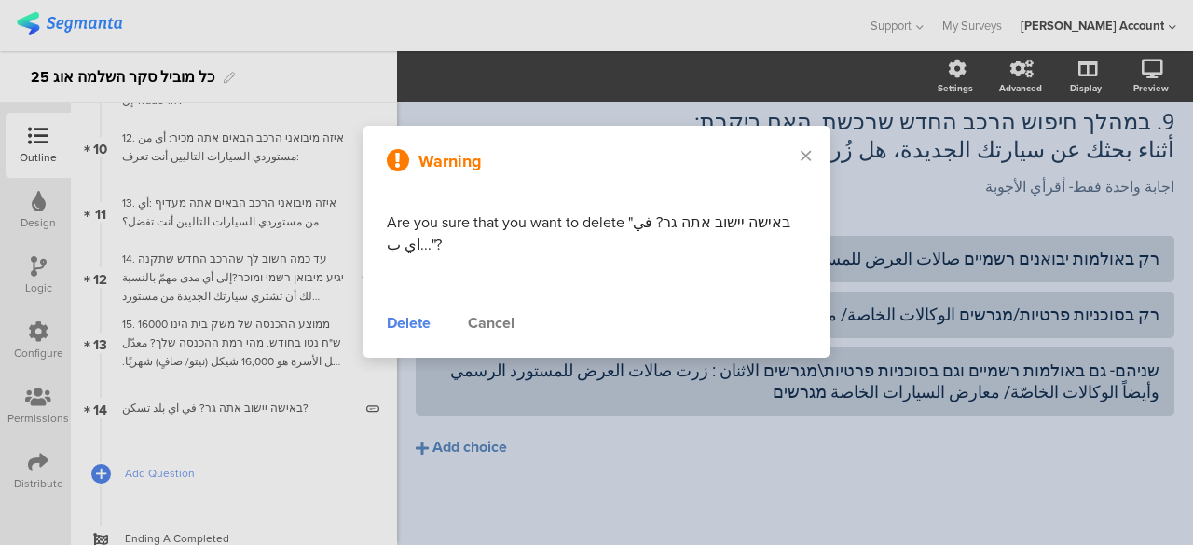
click at [397, 323] on div "Delete" at bounding box center [409, 323] width 44 height 22
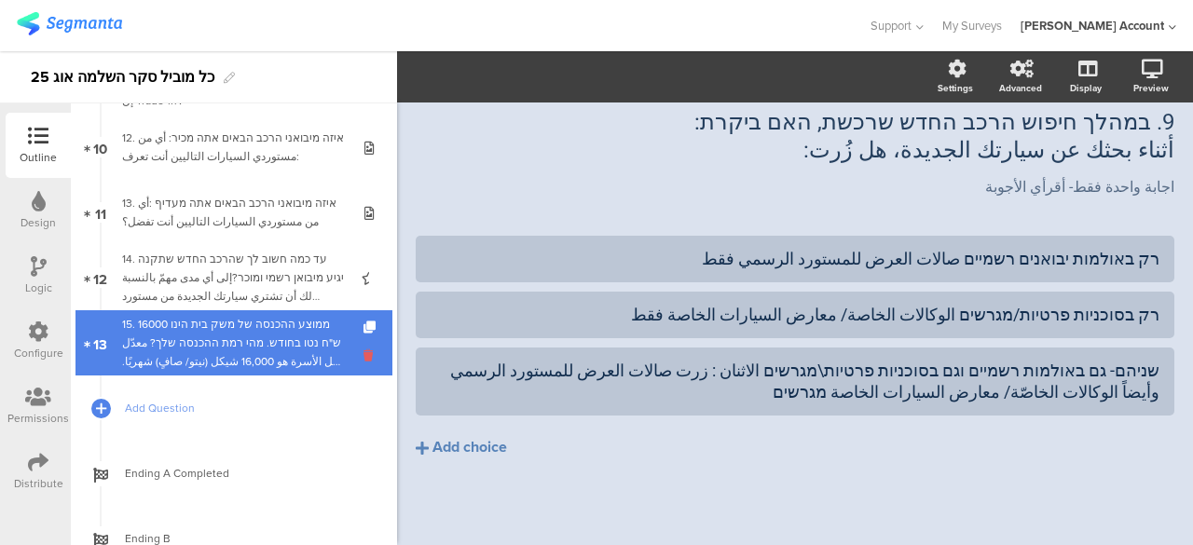
click at [364, 353] on icon at bounding box center [372, 356] width 16 height 18
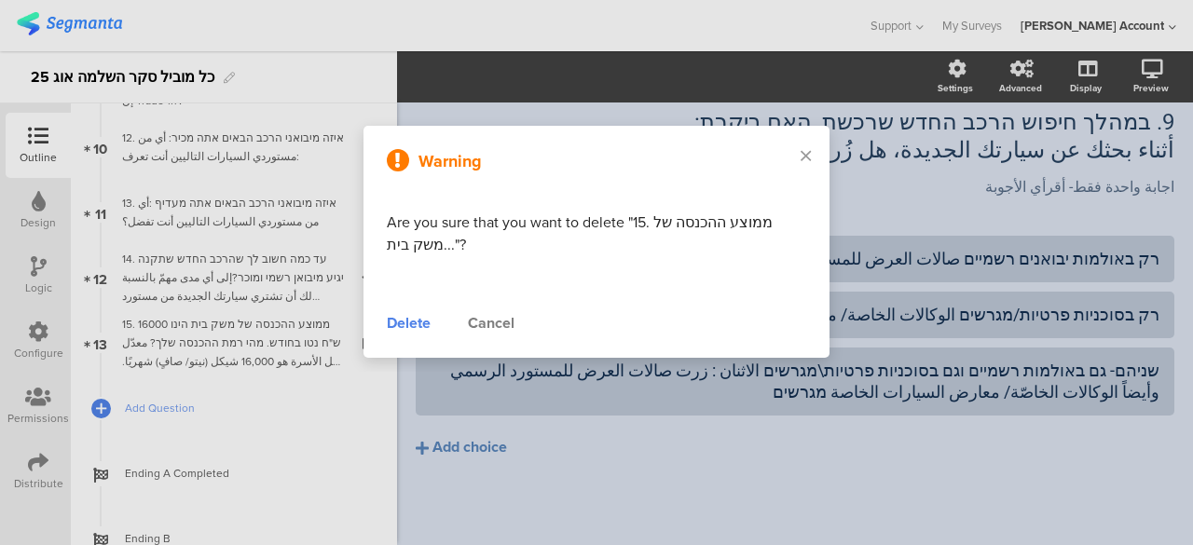
click at [420, 323] on div "Delete" at bounding box center [409, 323] width 44 height 22
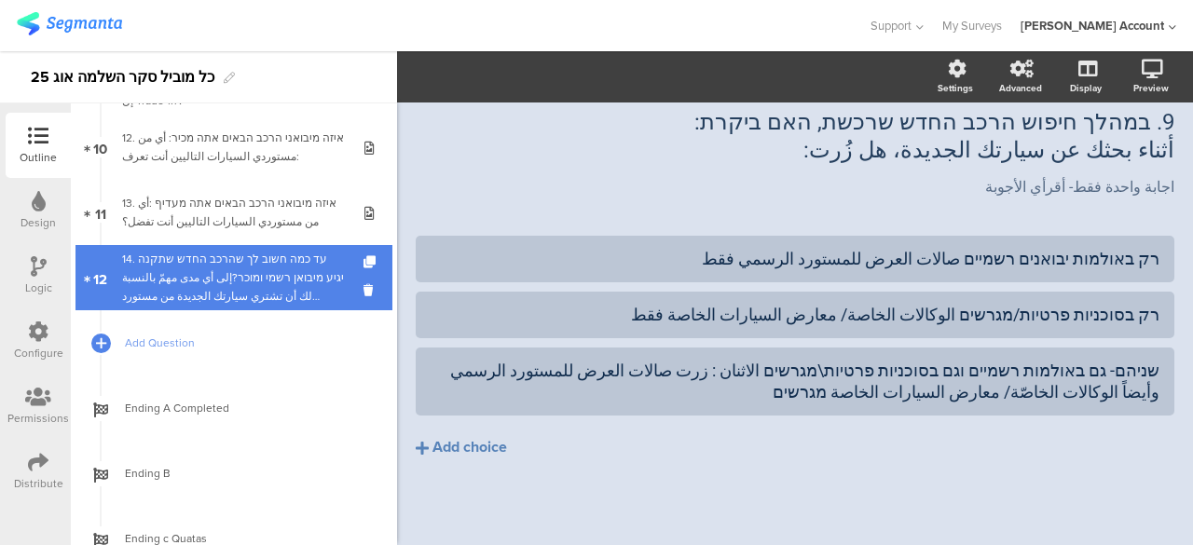
click at [310, 278] on div "14. עד כמה חשוב לך שהרכב החדש שתקנה יגיע מיבואן רשמי ומוכר?إلى أي مدى مهمّ بالن…" at bounding box center [233, 278] width 223 height 56
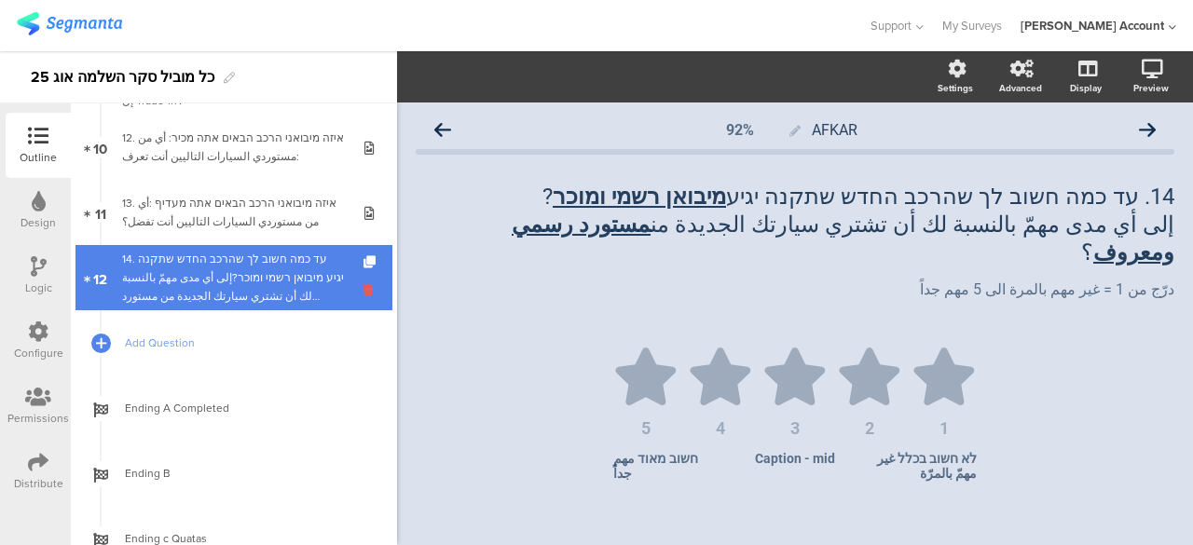
click at [364, 286] on icon at bounding box center [372, 291] width 16 height 18
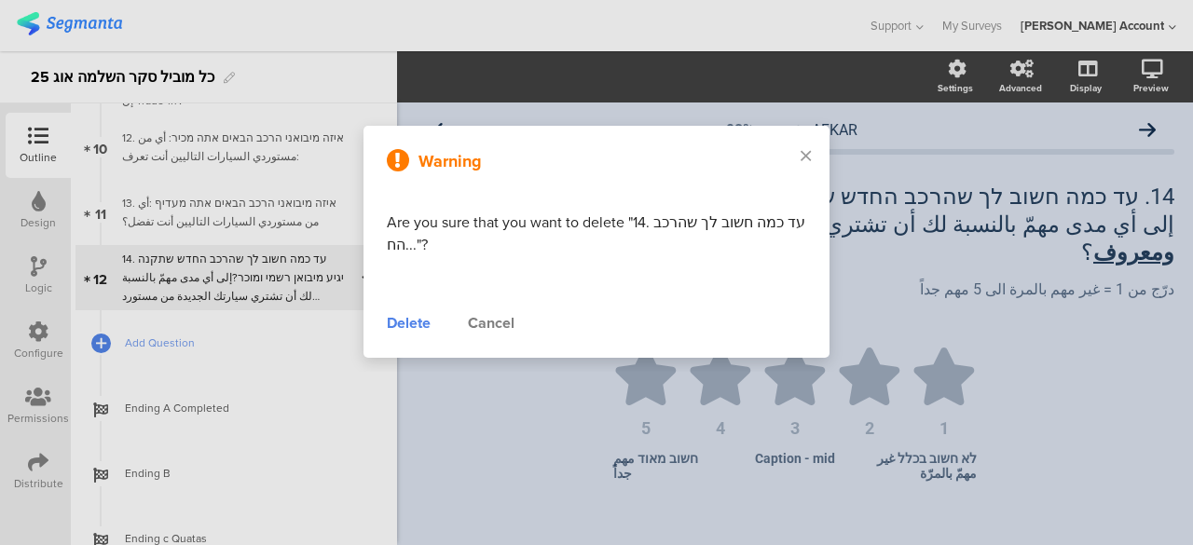
click at [424, 322] on div "Delete" at bounding box center [409, 323] width 44 height 22
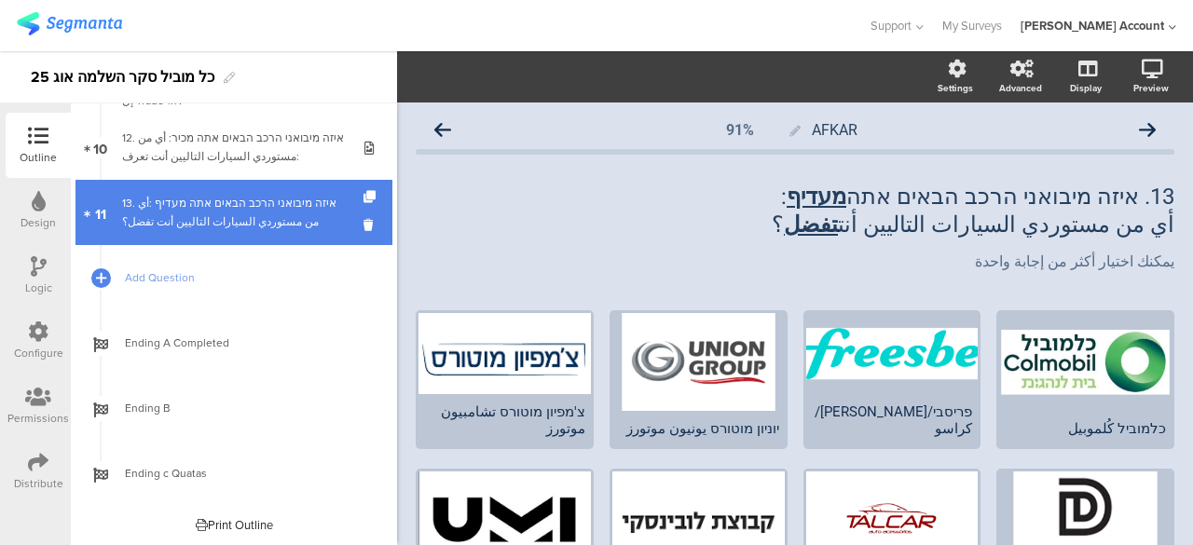
click at [311, 213] on div "13. איזה מיבואני הרכב הבאים אתה מעדיף :أي من مستوردي السيارات التاليين أنت تفضل؟" at bounding box center [233, 212] width 223 height 37
click at [364, 222] on icon at bounding box center [372, 225] width 16 height 18
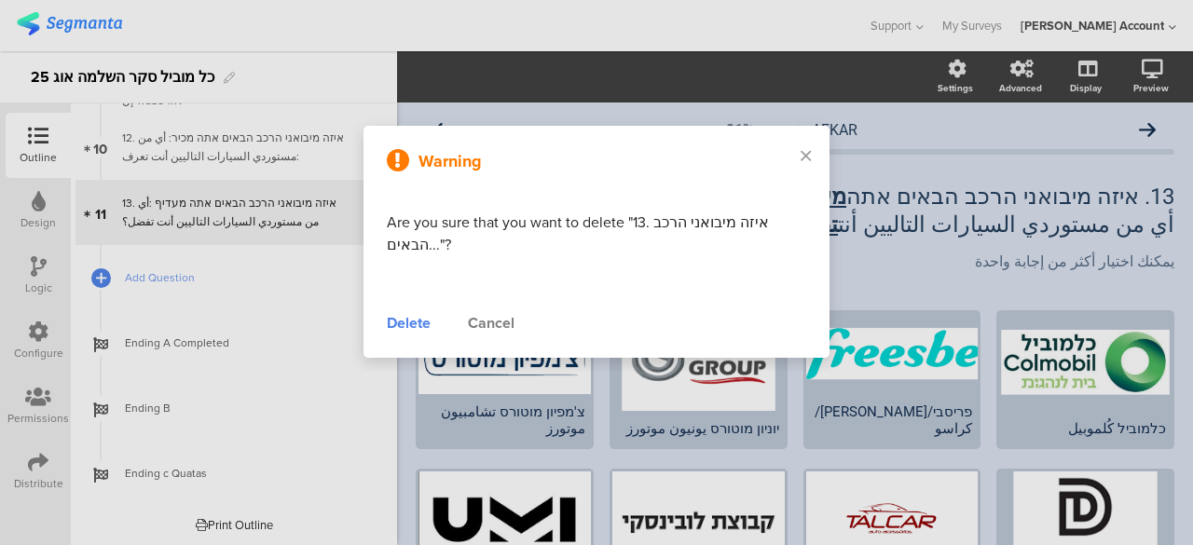
click at [418, 316] on div "Delete" at bounding box center [409, 323] width 44 height 22
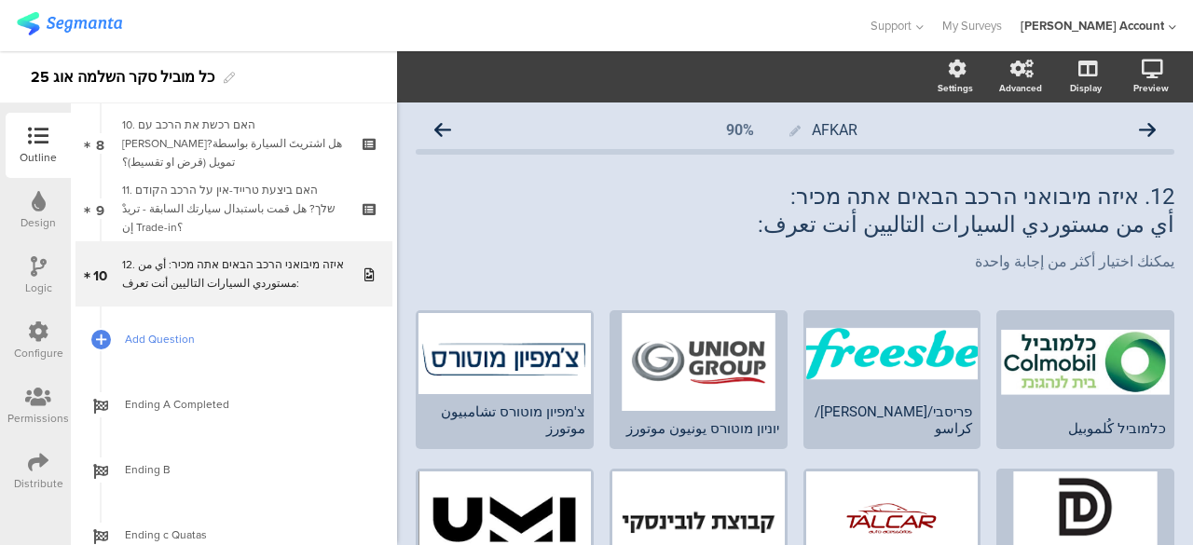
scroll to position [494, 0]
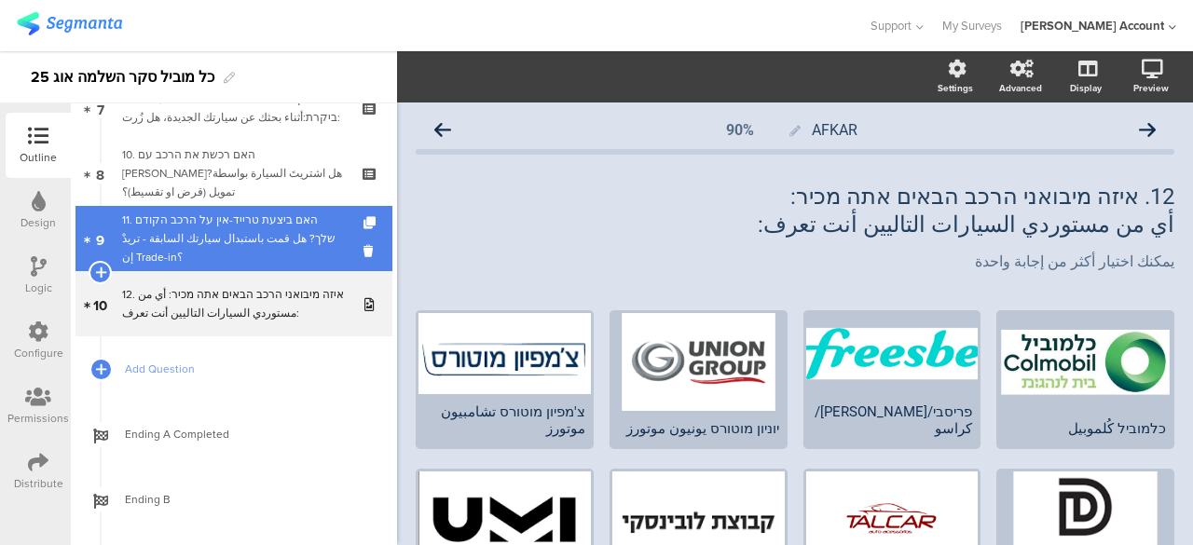
click at [305, 248] on div "11. האם ביצעת טרייד-אין על הרכב הקודם שלך? هل قمت باستبدال سيارتك السابقة - تري…" at bounding box center [233, 239] width 223 height 56
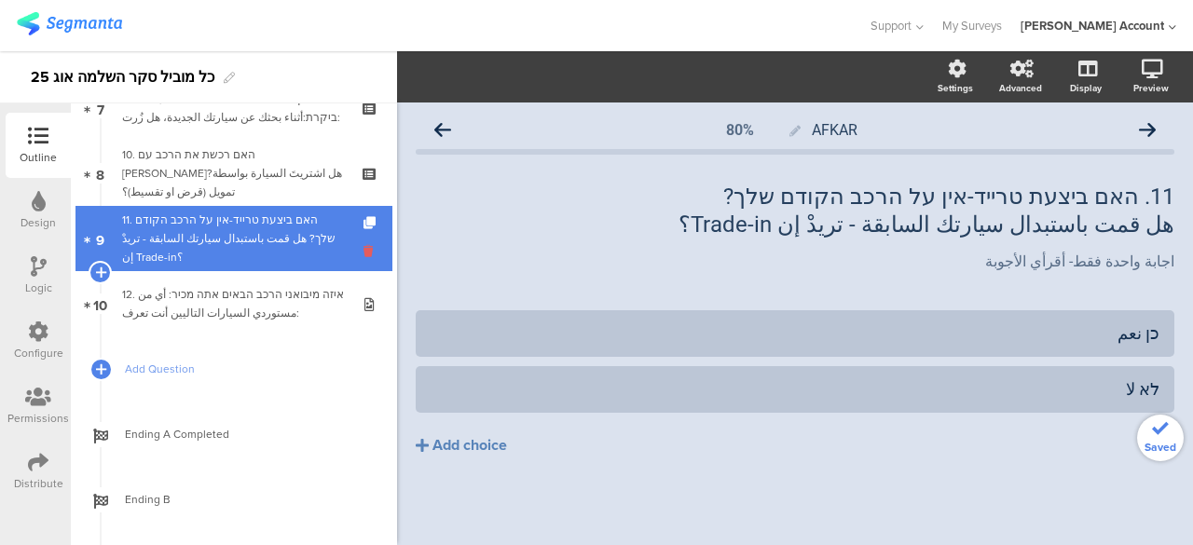
click at [364, 253] on icon at bounding box center [372, 251] width 16 height 18
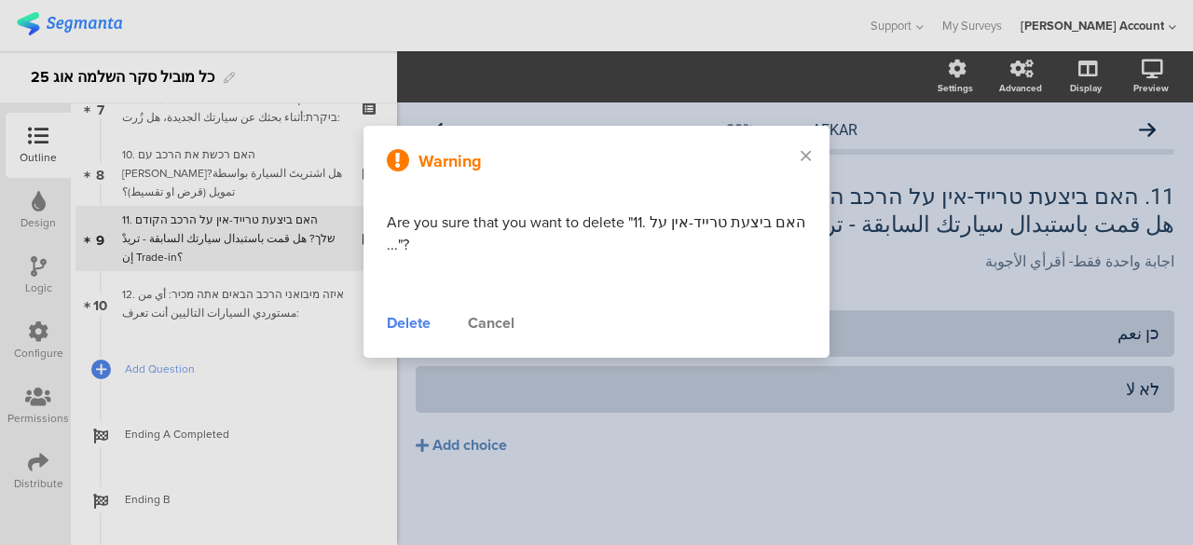
click at [401, 324] on div "Delete" at bounding box center [409, 323] width 44 height 22
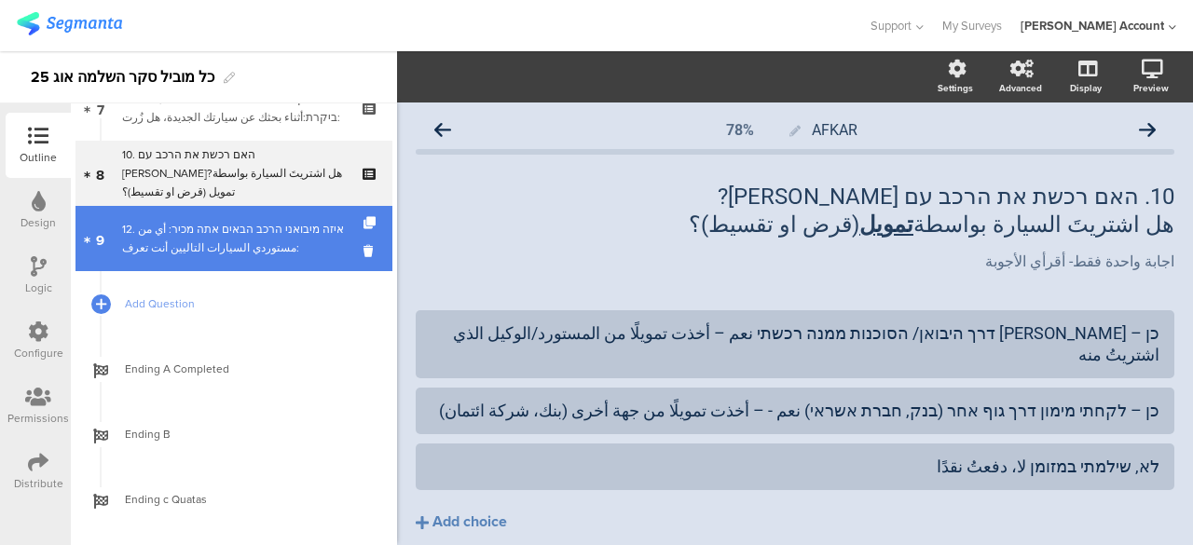
click at [329, 238] on div "12. איזה מיבואני הרכב הבאים אתה מכיר: أي من مستوردي السيارات التاليين أنت تعرف:" at bounding box center [233, 238] width 223 height 37
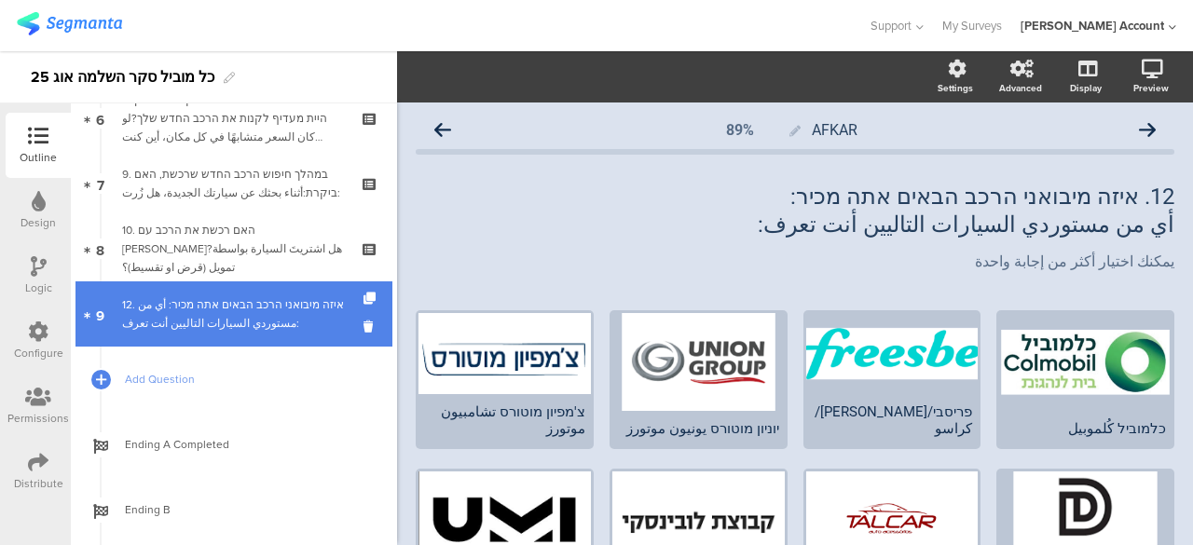
scroll to position [401, 0]
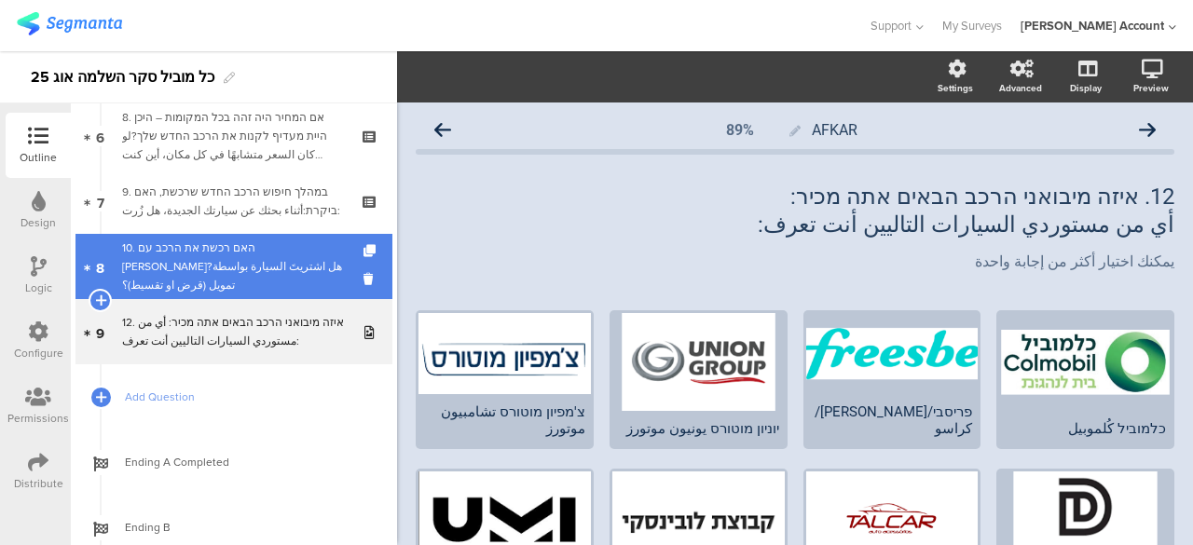
click at [295, 268] on div "10. האם רכשת את הרכב עם מימון?هل اشتريتَ السيارة بواسطة تمويل (قرض او تقسيط)؟" at bounding box center [233, 267] width 223 height 56
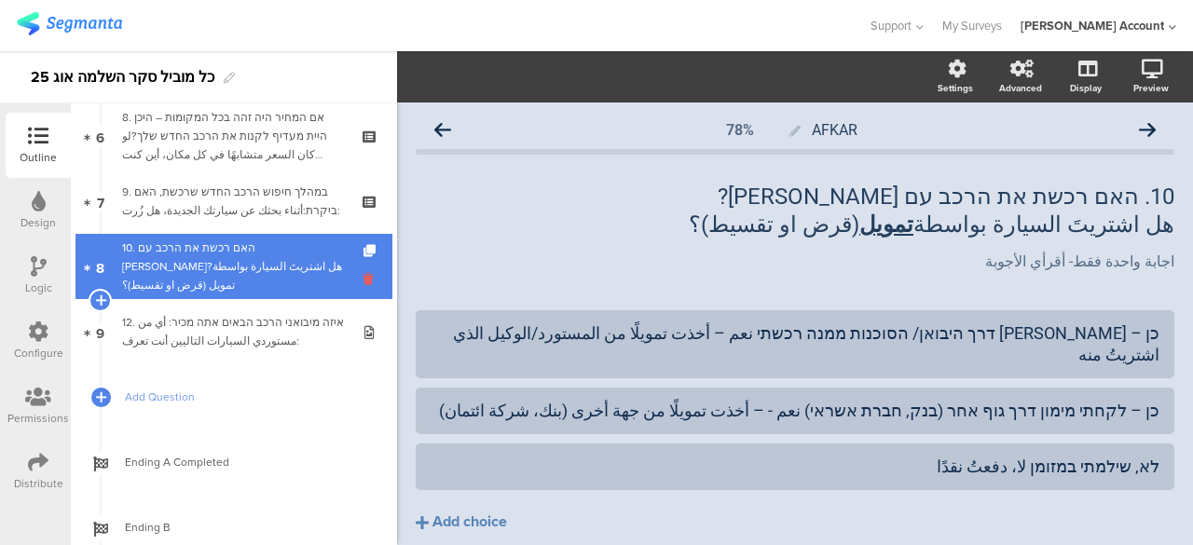
click at [364, 276] on icon at bounding box center [372, 279] width 16 height 18
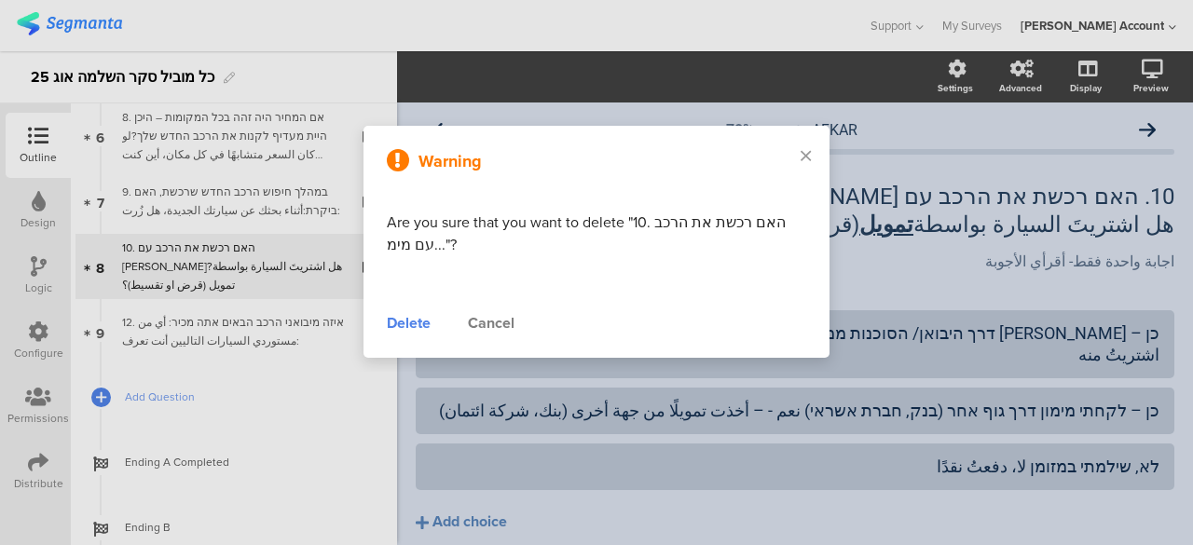
click at [407, 327] on div "Delete" at bounding box center [409, 323] width 44 height 22
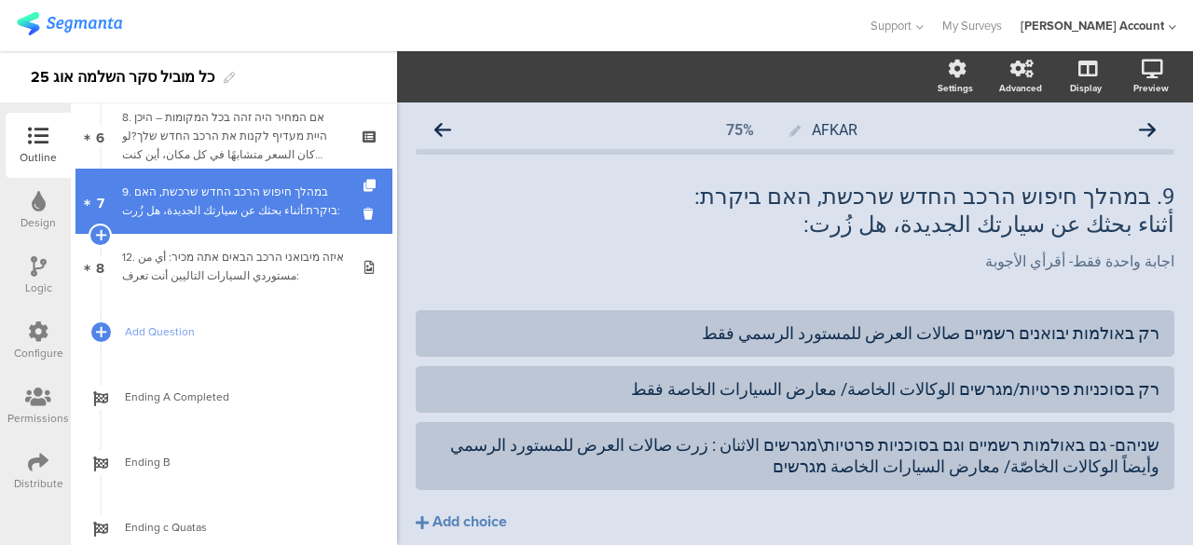
click at [285, 190] on div "9. במהלך חיפוש הרכב החדש שרכשת, האם ביקרת:أثناء بحثك عن سيارتك الجديدة، هل زُرت:" at bounding box center [233, 201] width 223 height 37
click at [364, 210] on icon at bounding box center [372, 214] width 16 height 18
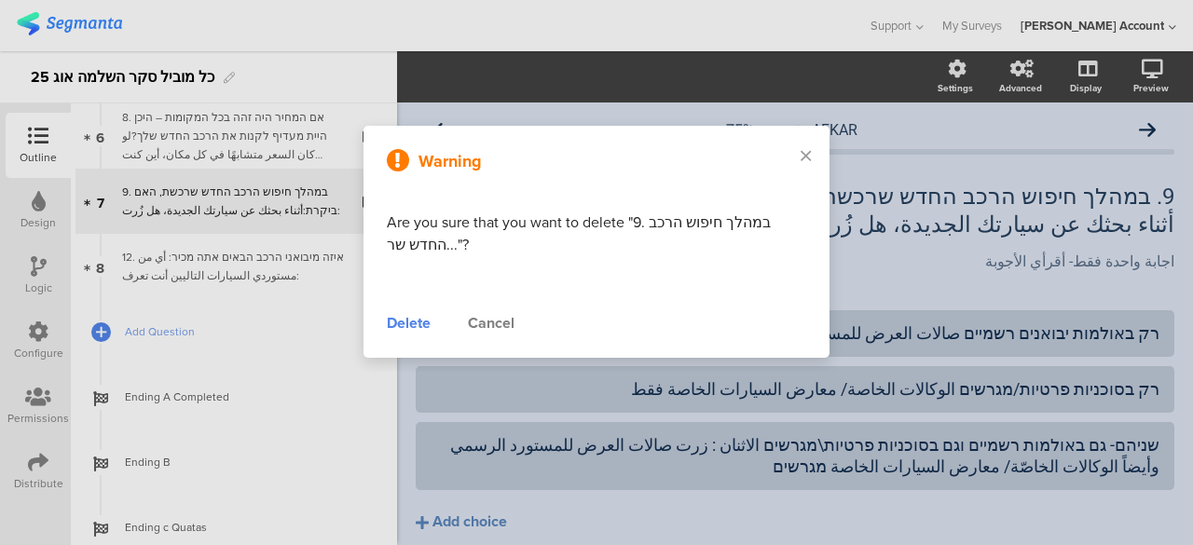
click at [406, 323] on div "Delete" at bounding box center [409, 323] width 44 height 22
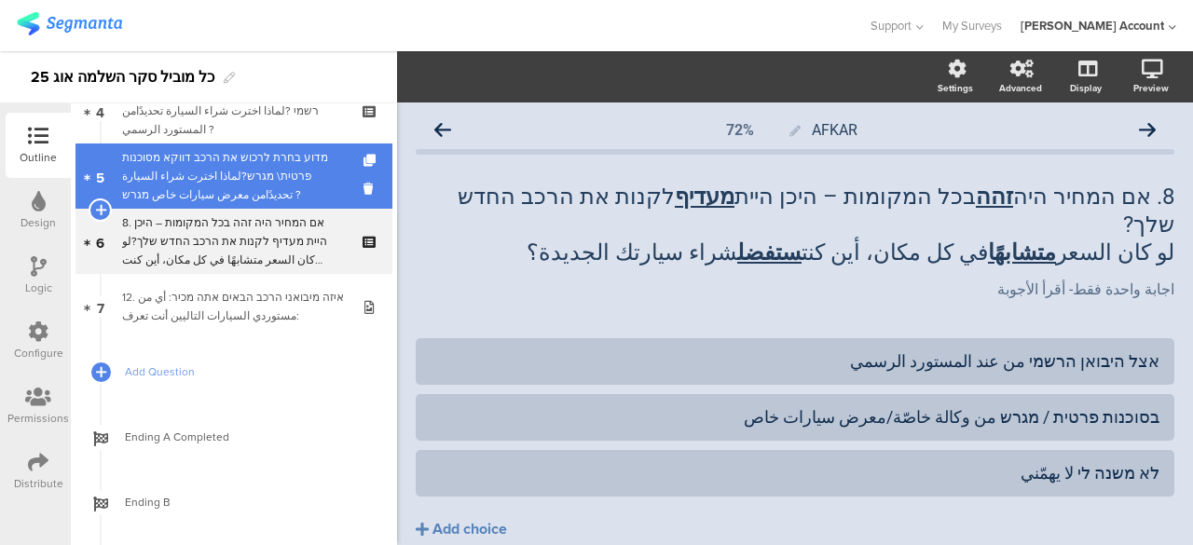
scroll to position [112, 0]
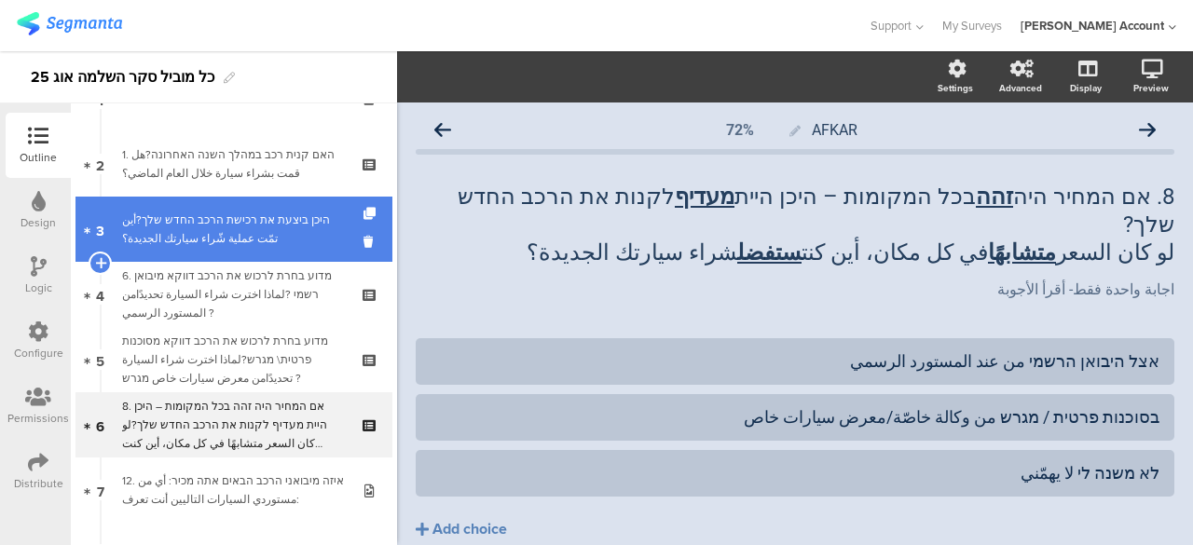
click at [302, 228] on div "היכן ביצעת את רכישת הרכב החדש שלך?أين تمّت عملية شّراء سيارتك الجديدة؟" at bounding box center [233, 229] width 223 height 37
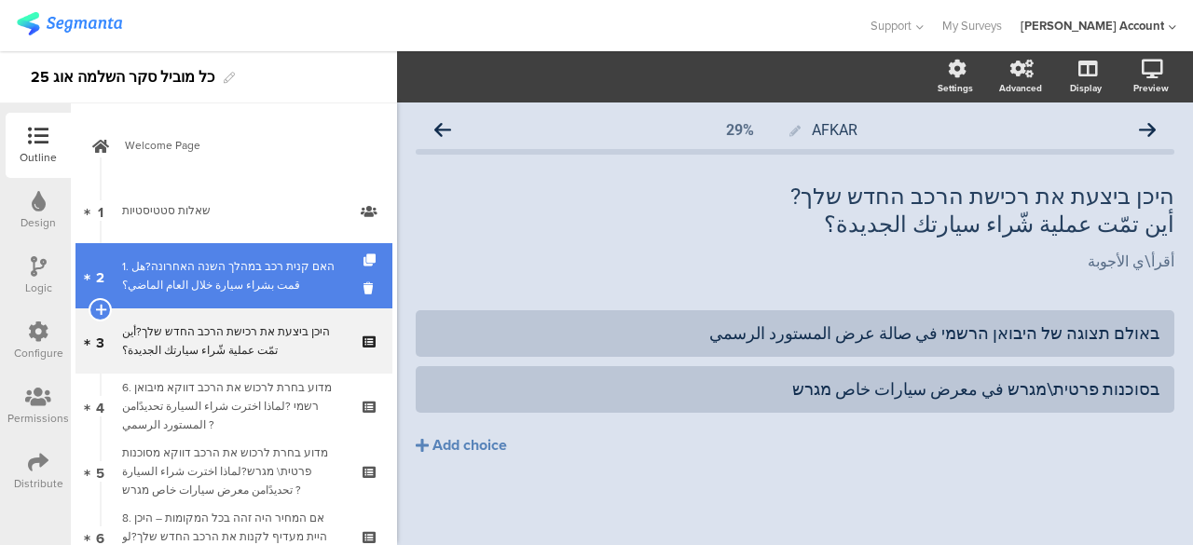
click at [304, 288] on div "1. האם קנית רכב במהלך השנה האחרונה?هل قمت بشراء سيارة خلال العام الماضي؟" at bounding box center [233, 275] width 223 height 37
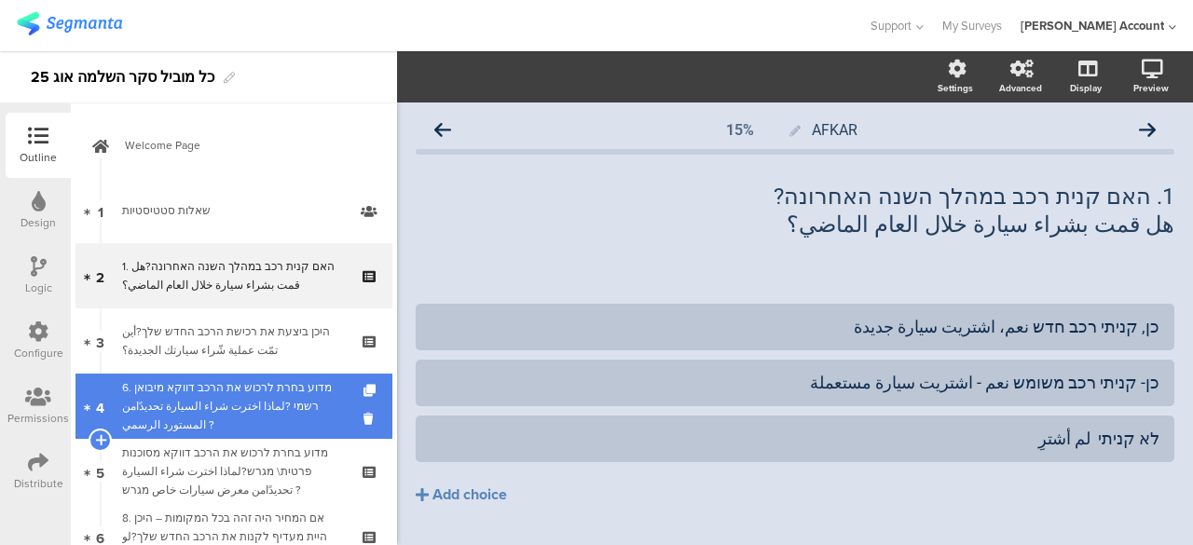
click at [293, 393] on div "6. מדוע בחרת לרכוש את הרכב דווקא מיבואן רשמי ?لماذا اخترت شراء السيارة تحديدًام…" at bounding box center [233, 407] width 223 height 56
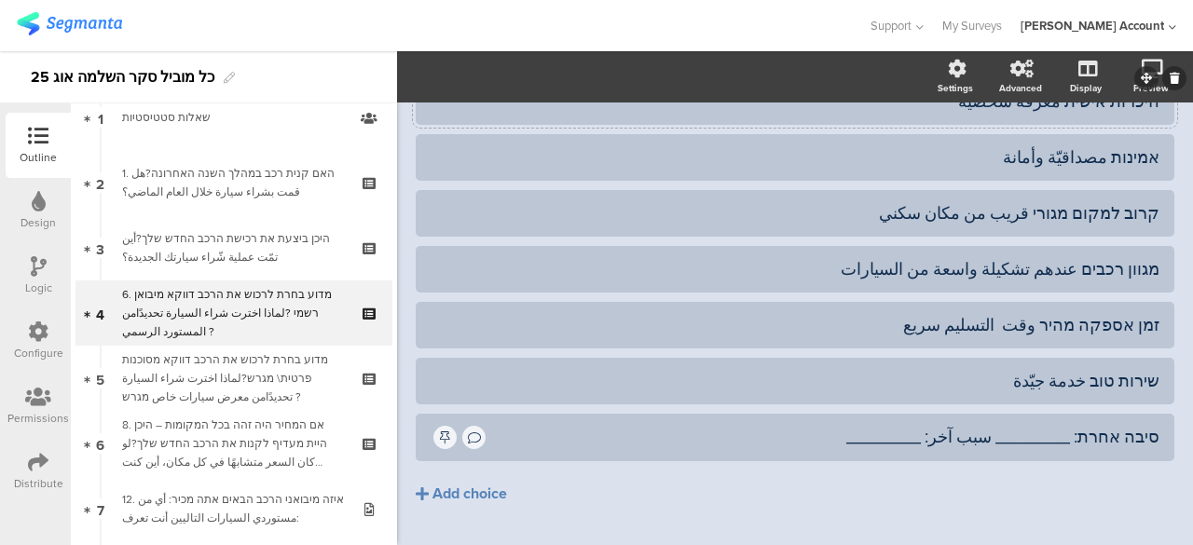
scroll to position [373, 0]
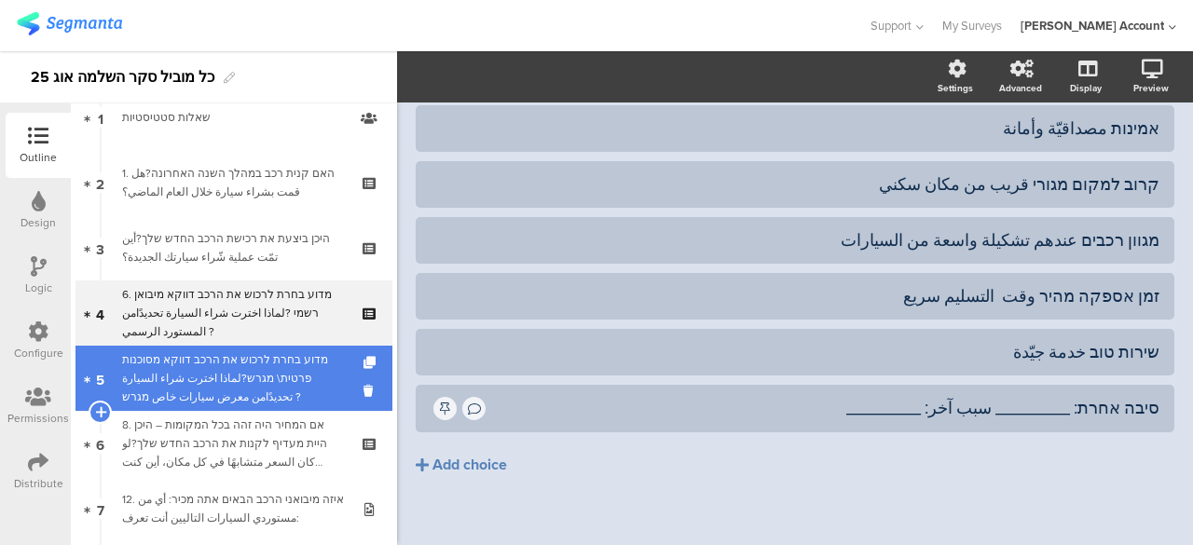
click at [301, 381] on div "מדוע בחרת לרכוש את הרכב דווקא מסוכנות פרטית\ מגרש?لماذا اخترت شراء السيارة تحدي…" at bounding box center [233, 379] width 223 height 56
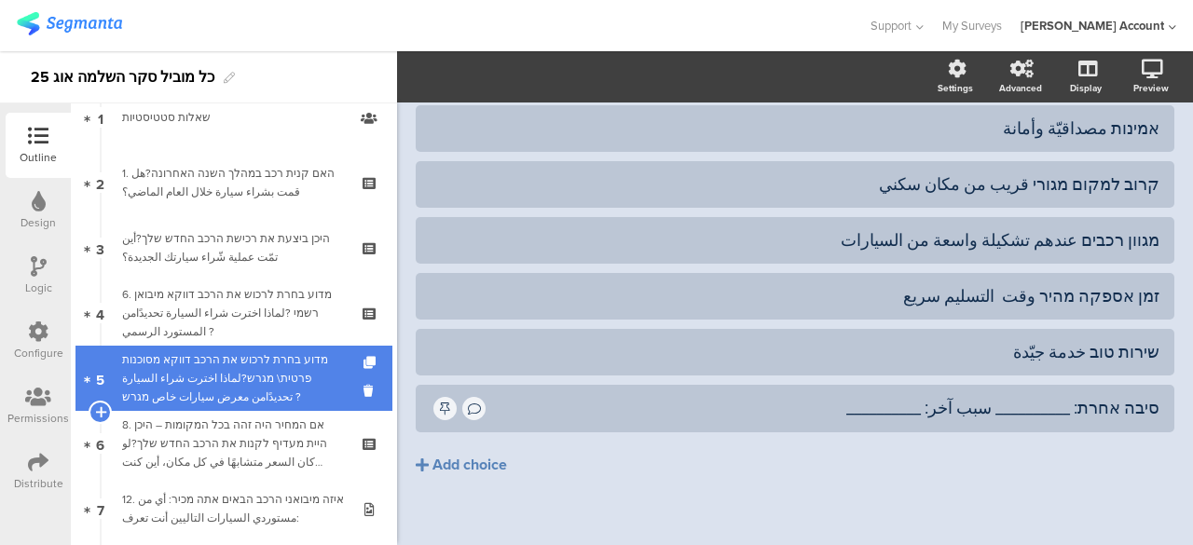
scroll to position [390, 0]
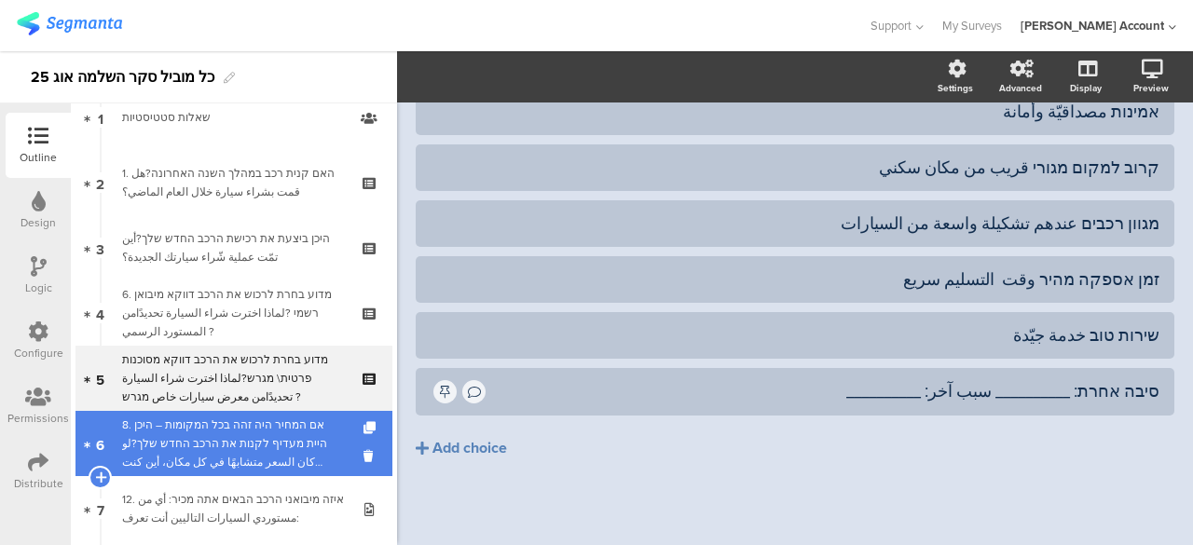
click at [308, 443] on div "8. אם המחיר היה זהה בכל המקומות – היכן היית מעדיף לקנות את הרכב החדש שלך?لو كان…" at bounding box center [233, 444] width 223 height 56
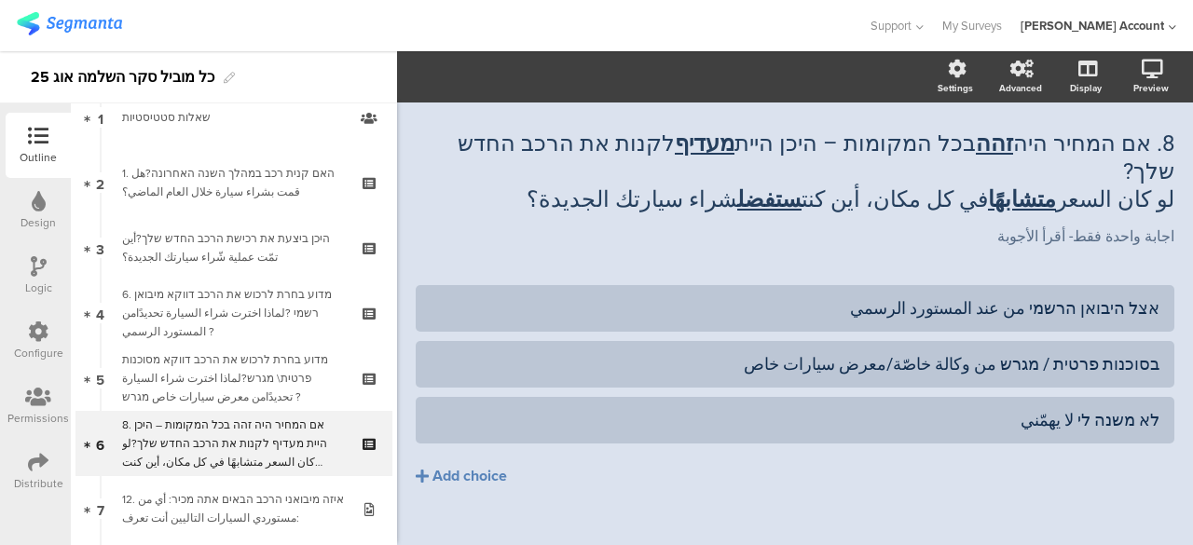
click at [988, 473] on div "אצל היבואן הרשמי من عند المستورد الرسمي בסוכנות פרטית / מגרש من وكالة خاصّة/معر…" at bounding box center [795, 425] width 759 height 280
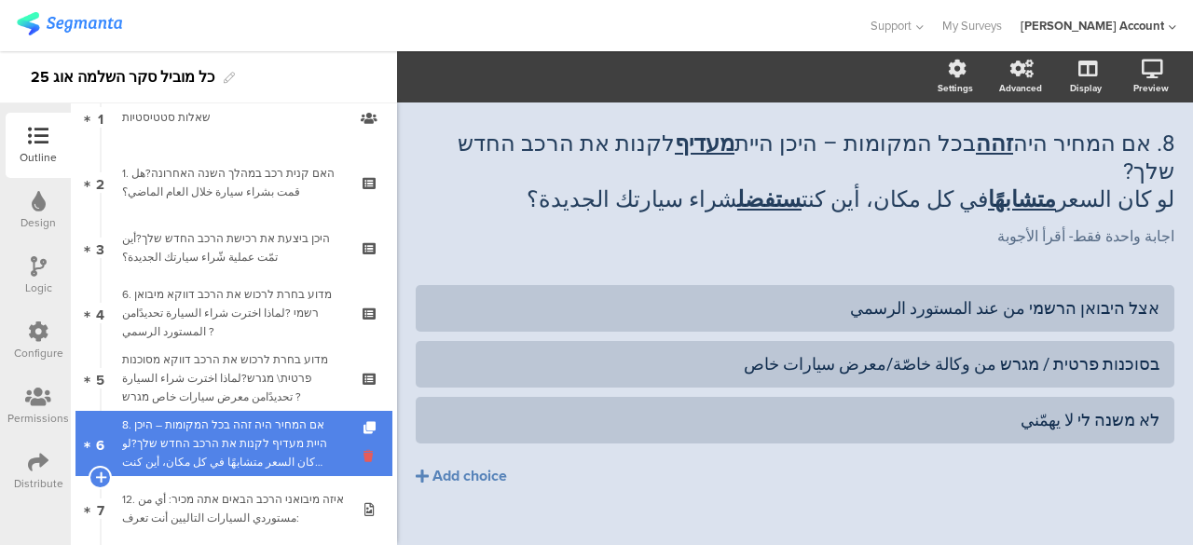
click at [364, 456] on icon at bounding box center [372, 457] width 16 height 18
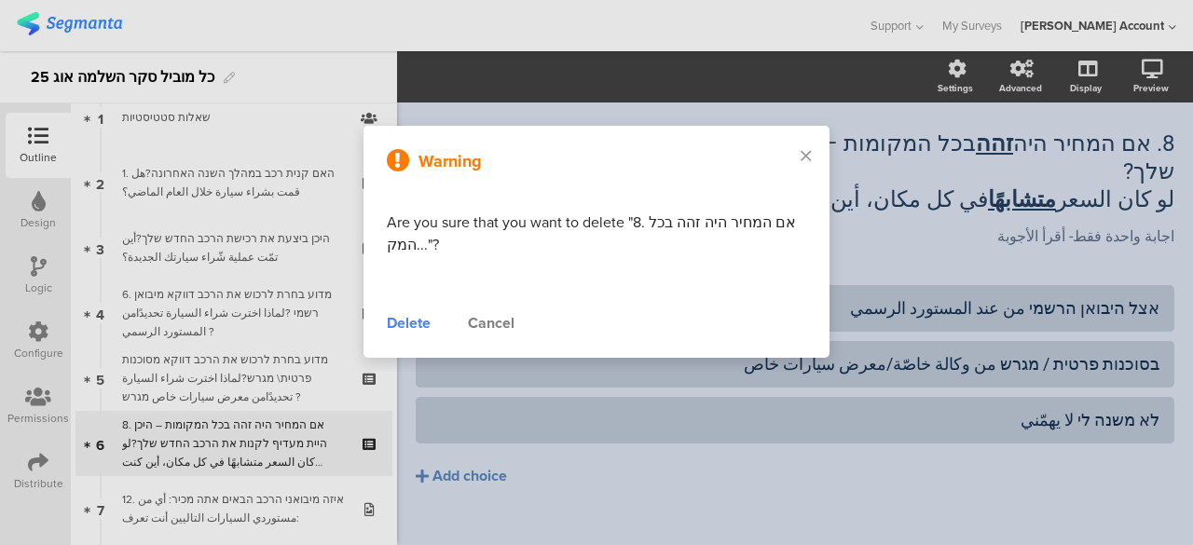
click at [416, 317] on div "Delete" at bounding box center [409, 323] width 44 height 22
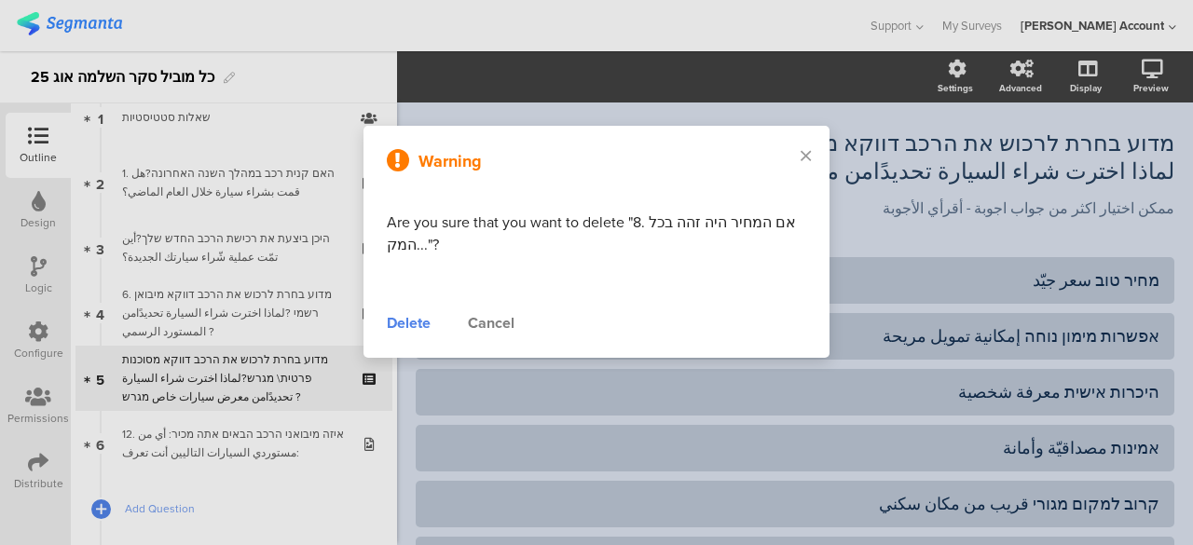
scroll to position [109, 0]
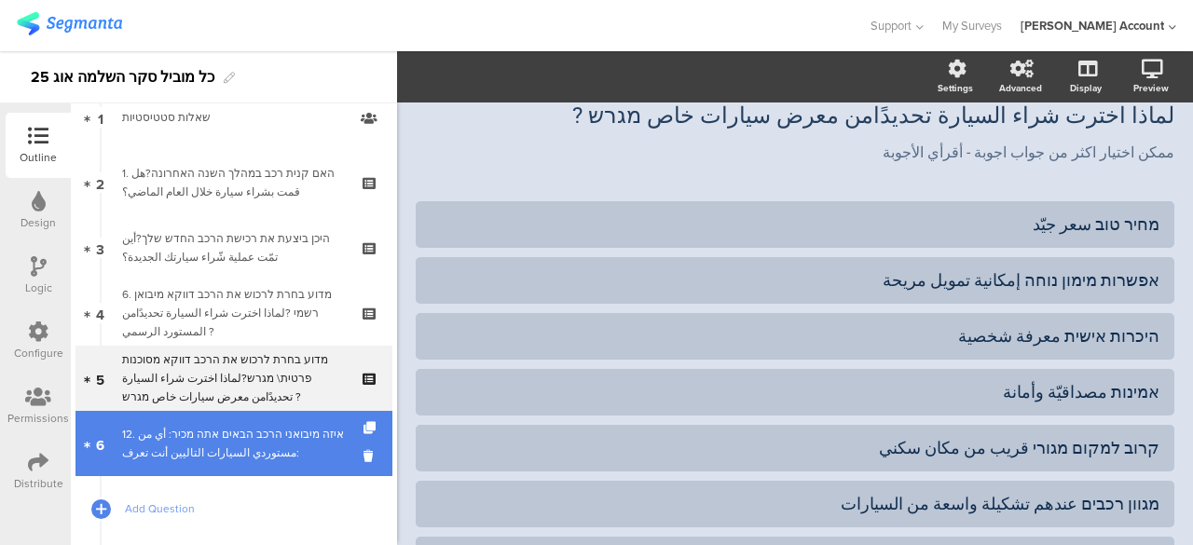
click at [312, 445] on div "12. איזה מיבואני הרכב הבאים אתה מכיר: أي من مستوردي السيارات التاليين أنت تعرف:" at bounding box center [233, 443] width 223 height 37
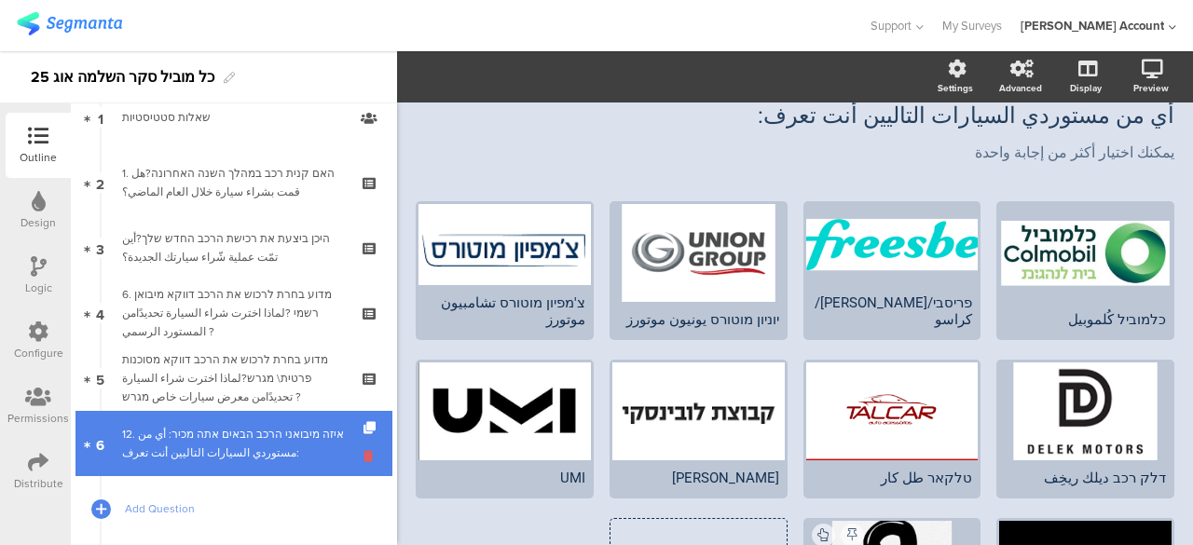
click at [364, 453] on icon at bounding box center [372, 457] width 16 height 18
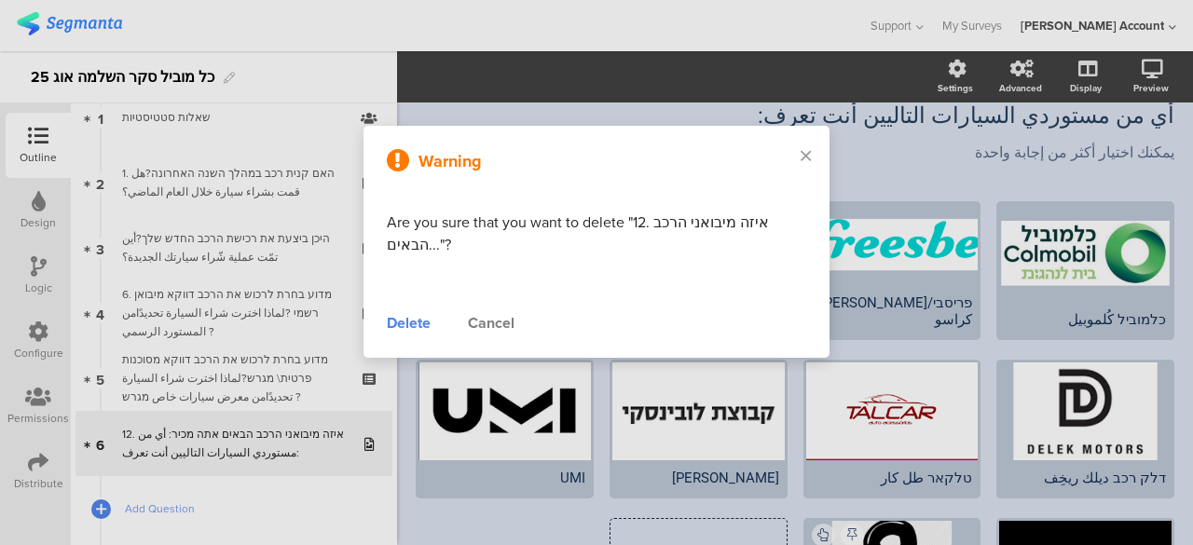
click at [407, 325] on div "Delete" at bounding box center [409, 323] width 44 height 22
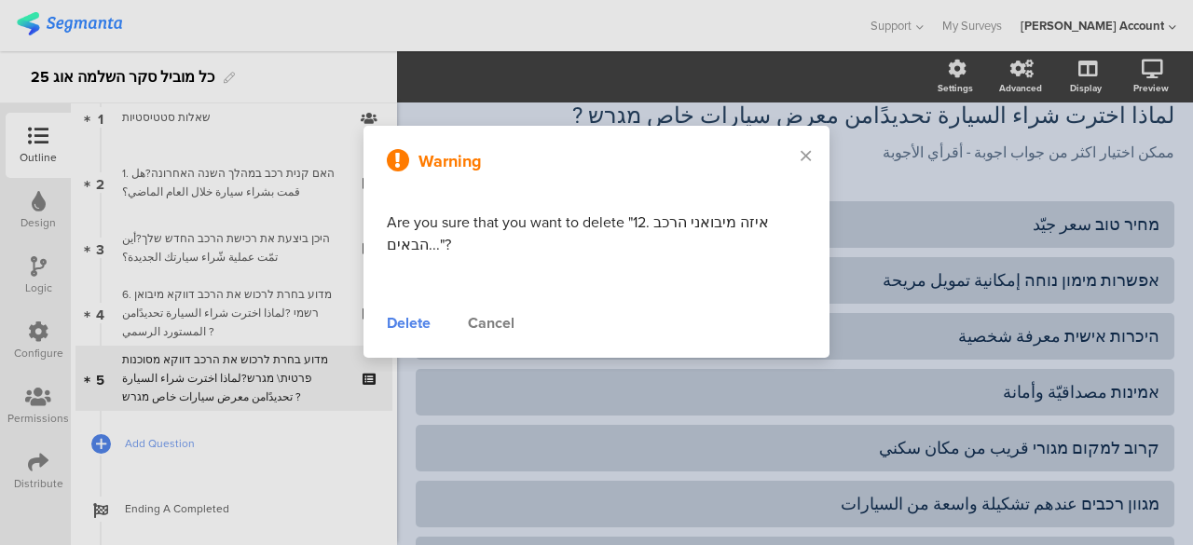
scroll to position [83, 0]
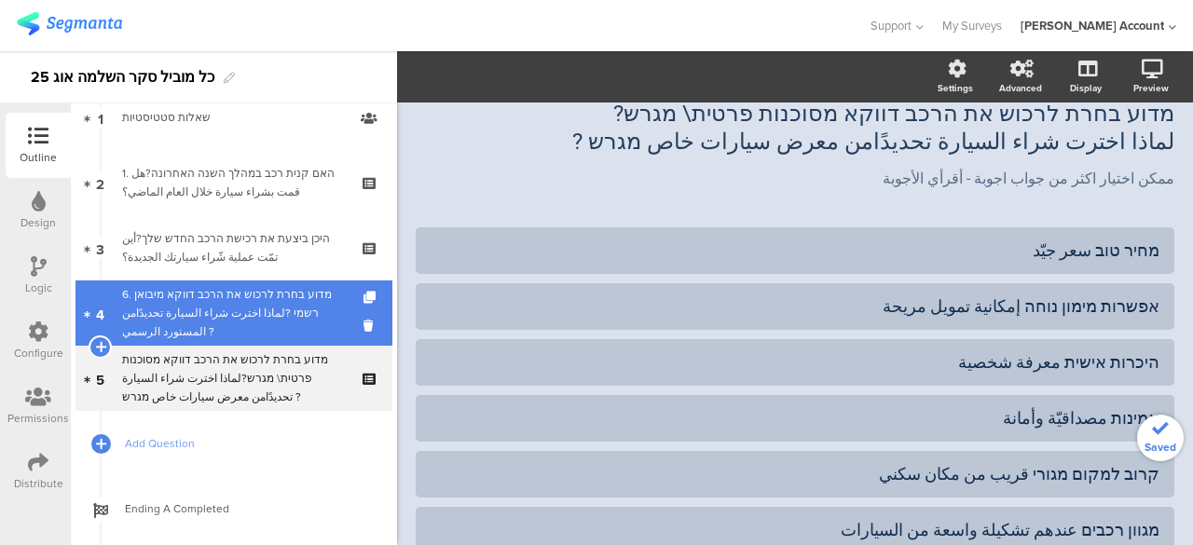
click at [283, 312] on div "6. מדוע בחרת לרכוש את הרכב דווקא מיבואן רשמי ?لماذا اخترت شراء السيارة تحديدًام…" at bounding box center [233, 313] width 223 height 56
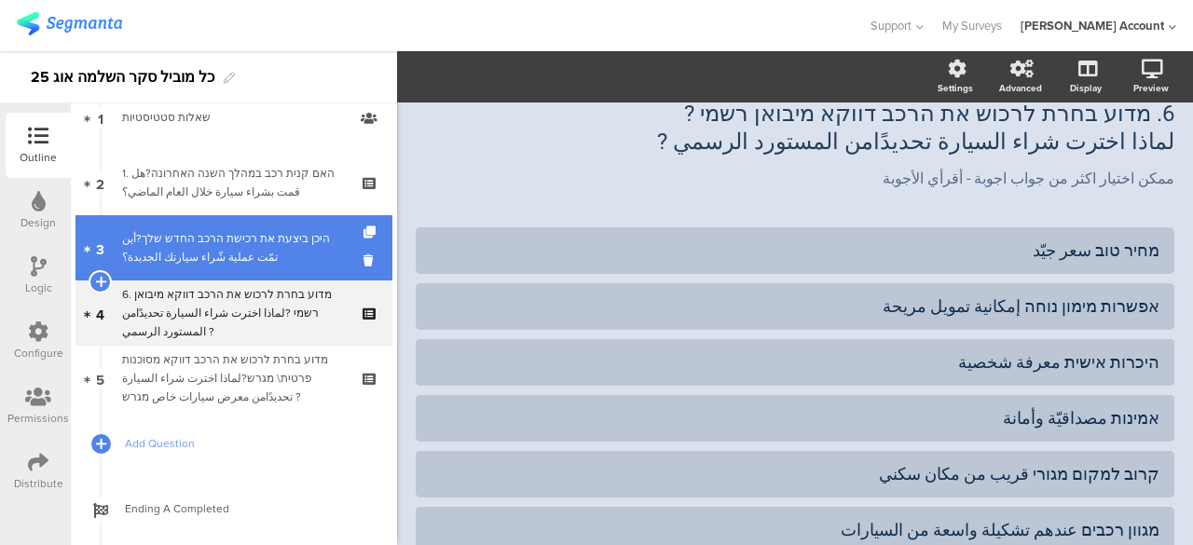
click at [282, 262] on div "היכן ביצעת את רכישת הרכב החדש שלך?أين تمّت عملية شّراء سيارتك الجديدة؟" at bounding box center [233, 247] width 223 height 37
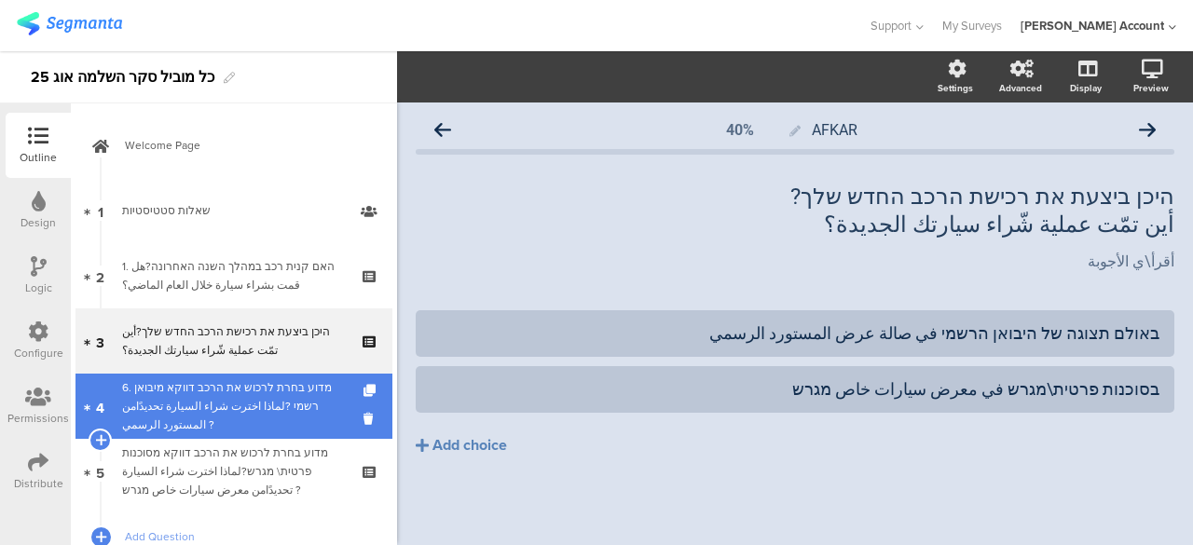
click at [214, 396] on div "6. מדוע בחרת לרכוש את הרכב דווקא מיבואן רשמי ?لماذا اخترت شراء السيارة تحديدًام…" at bounding box center [233, 407] width 223 height 56
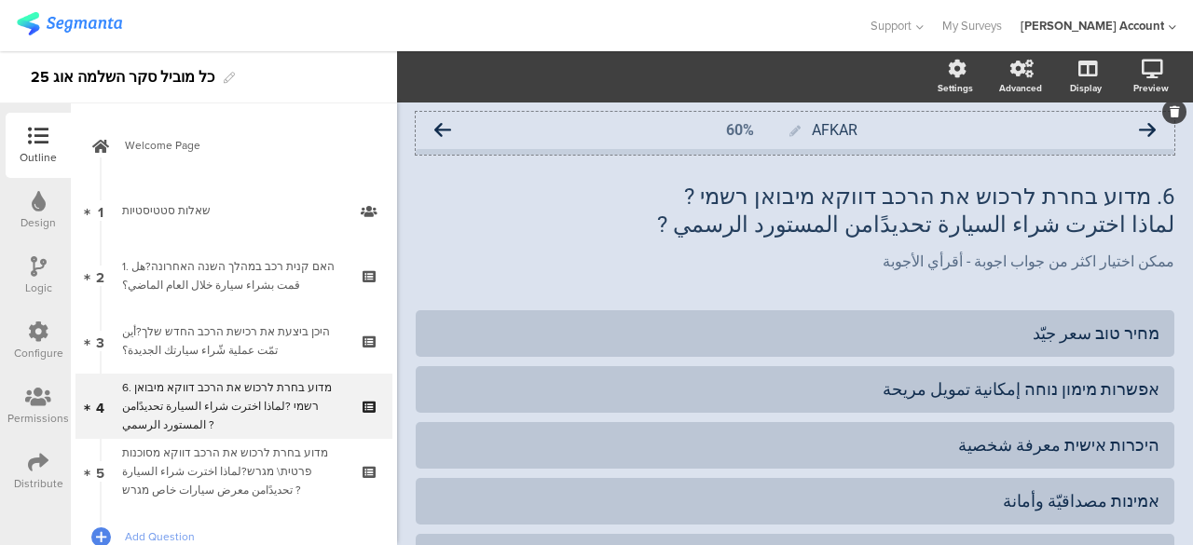
click at [445, 131] on icon at bounding box center [442, 130] width 17 height 17
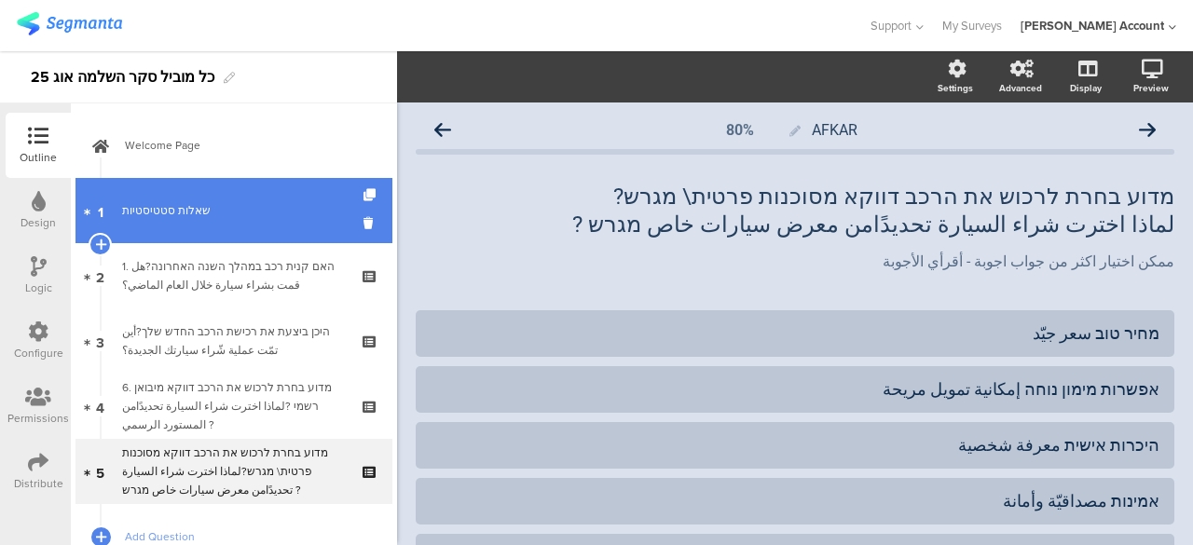
click at [198, 210] on div "שאלות סטטיסטיות" at bounding box center [233, 210] width 223 height 19
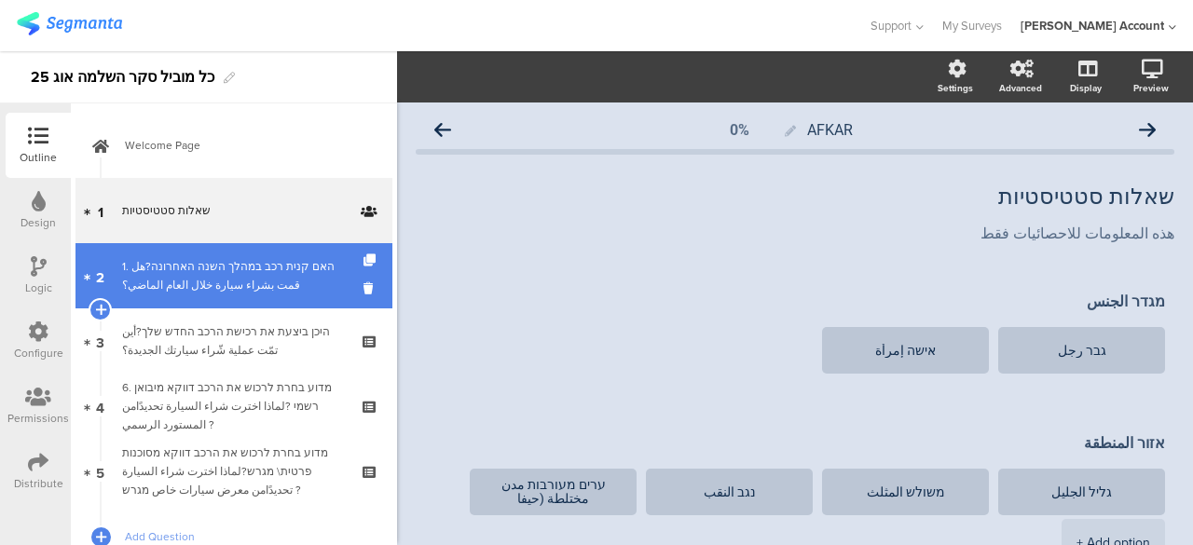
click at [237, 269] on div "1. האם קנית רכב במהלך השנה האחרונה?هل قمت بشراء سيارة خلال العام الماضي؟" at bounding box center [233, 275] width 223 height 37
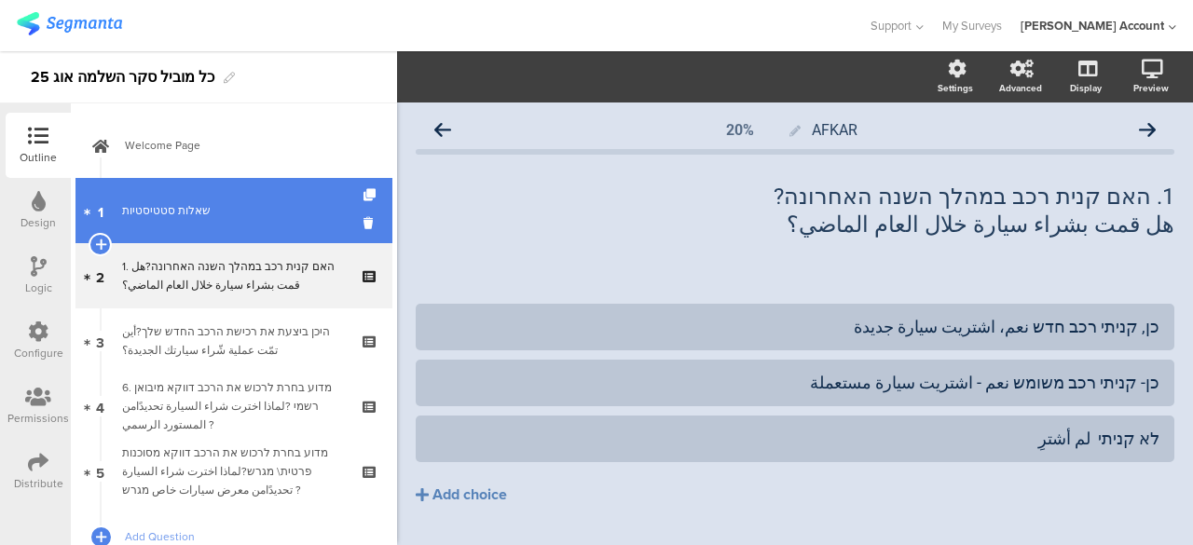
click at [236, 213] on div "שאלות סטטיסטיות" at bounding box center [233, 210] width 223 height 19
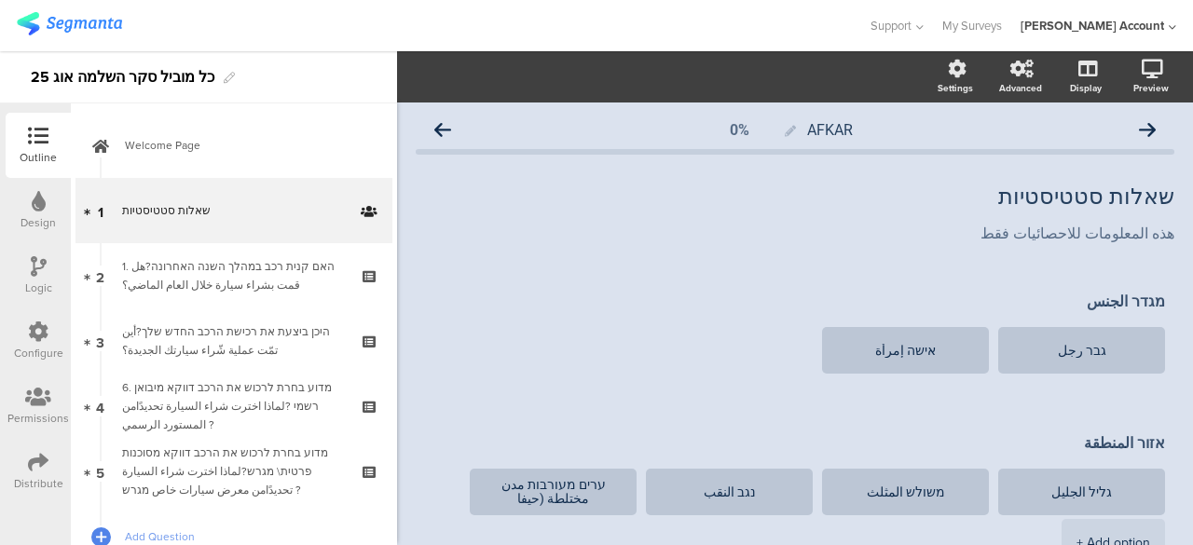
click at [103, 20] on img at bounding box center [69, 23] width 105 height 23
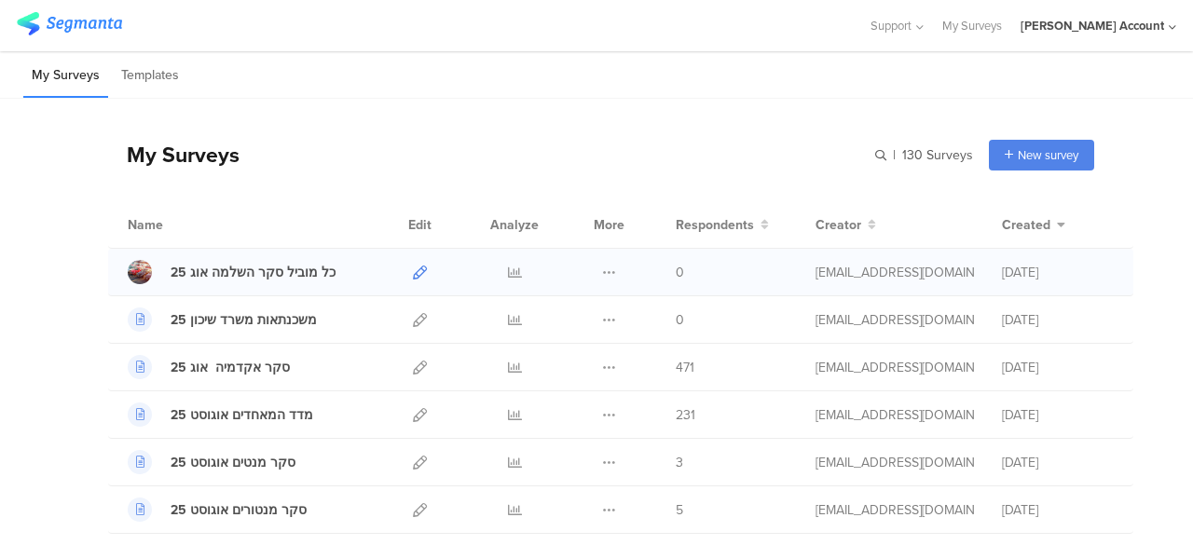
click at [413, 269] on icon at bounding box center [420, 273] width 14 height 14
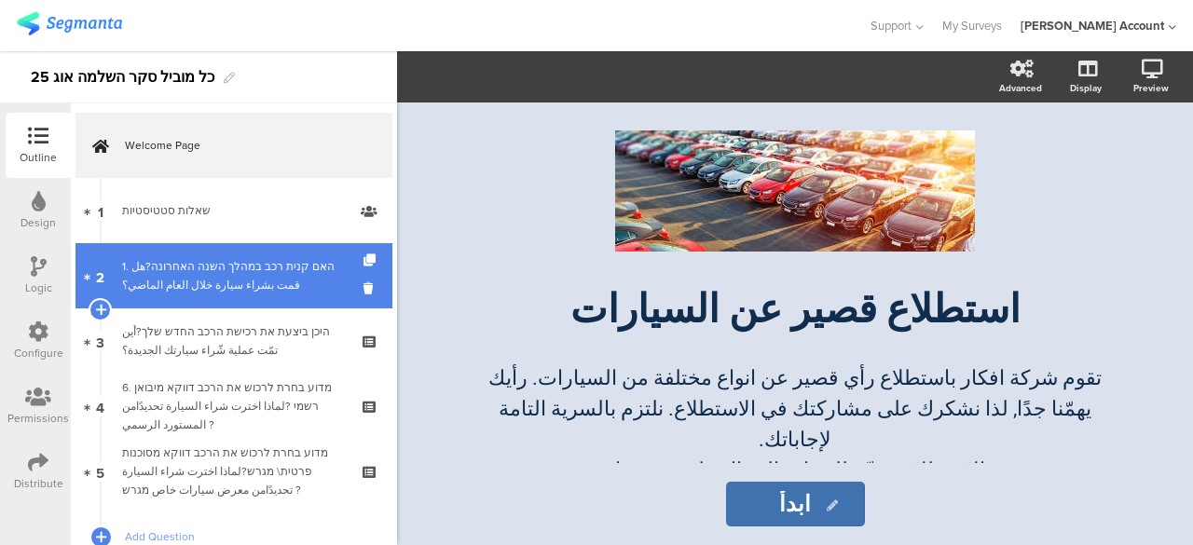
click at [283, 282] on div "1. האם קנית רכב במהלך השנה האחרונה?هل قمت بشراء سيارة خلال العام الماضي؟" at bounding box center [233, 275] width 223 height 37
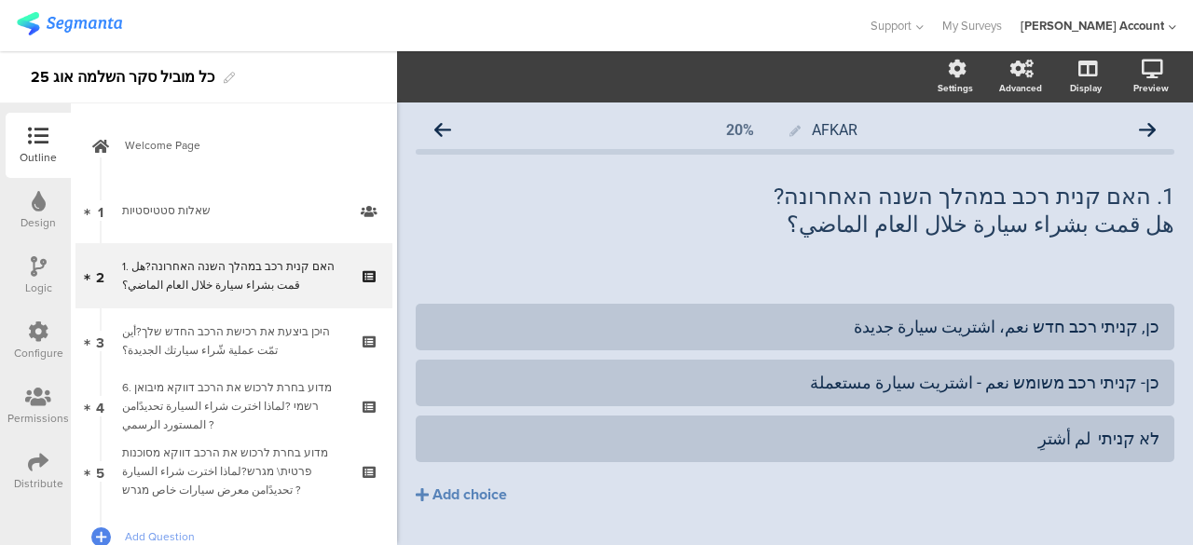
click at [35, 264] on icon at bounding box center [39, 266] width 16 height 21
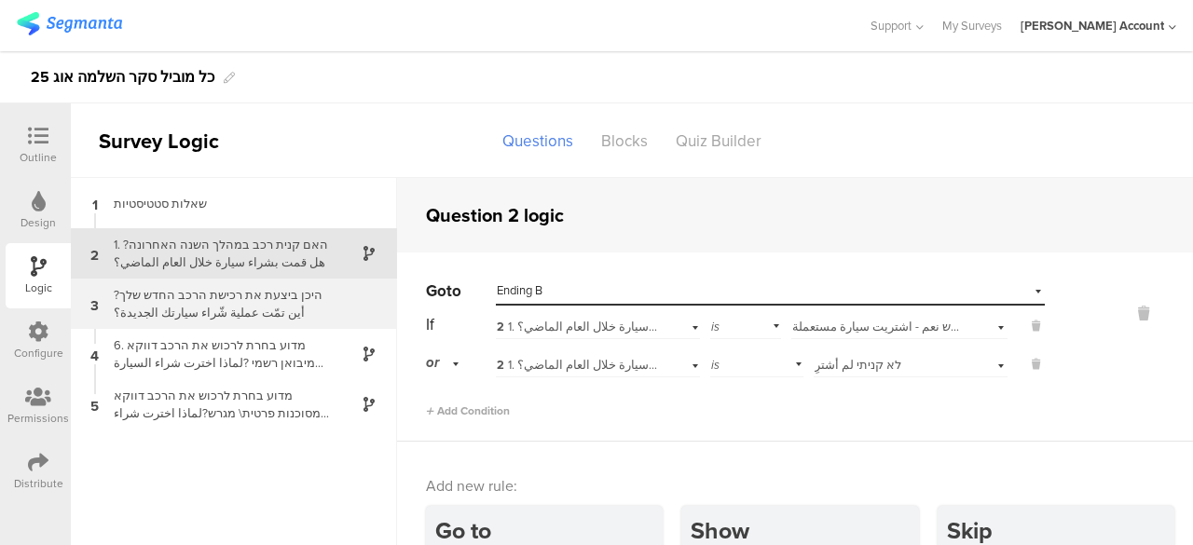
click at [281, 311] on div "היכן ביצעת את רכישת הרכב החדש שלך?أين تمّت عملية شّراء سيارتك الجديدة؟" at bounding box center [219, 303] width 233 height 35
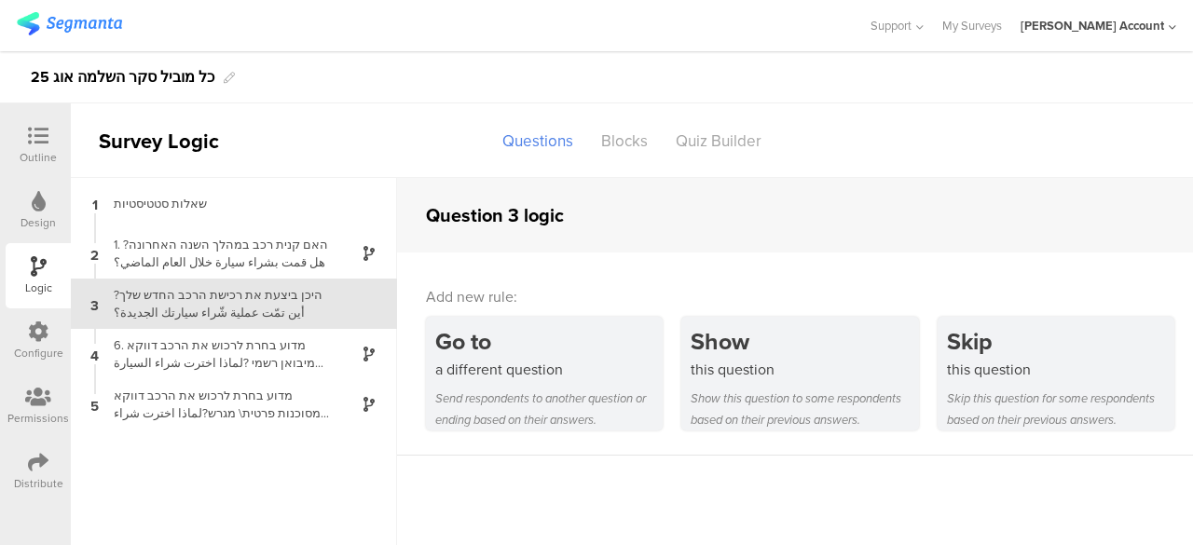
click at [42, 130] on icon at bounding box center [38, 136] width 21 height 21
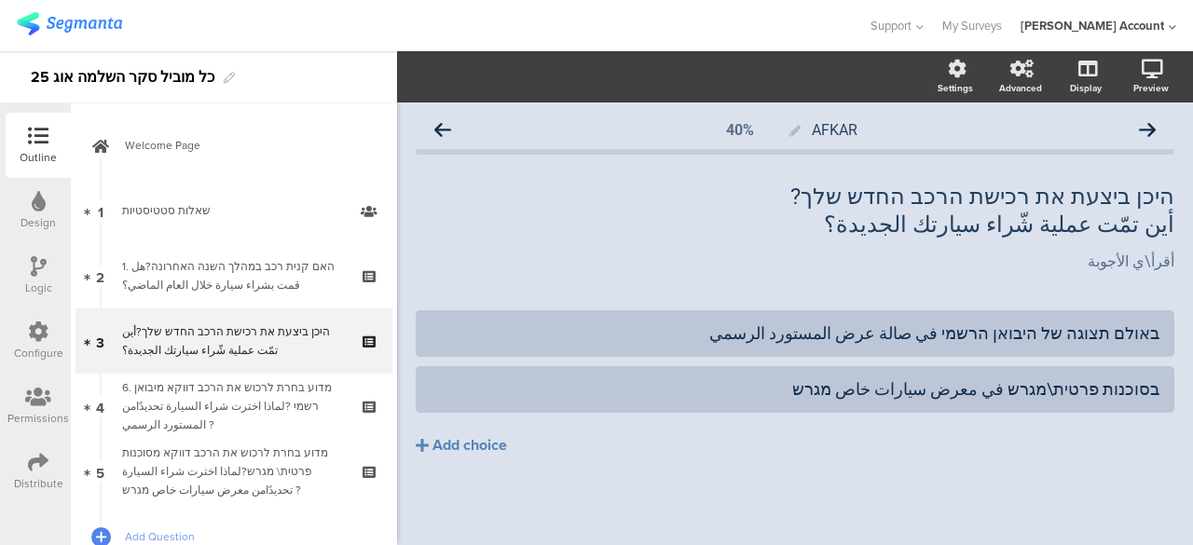
scroll to position [17, 0]
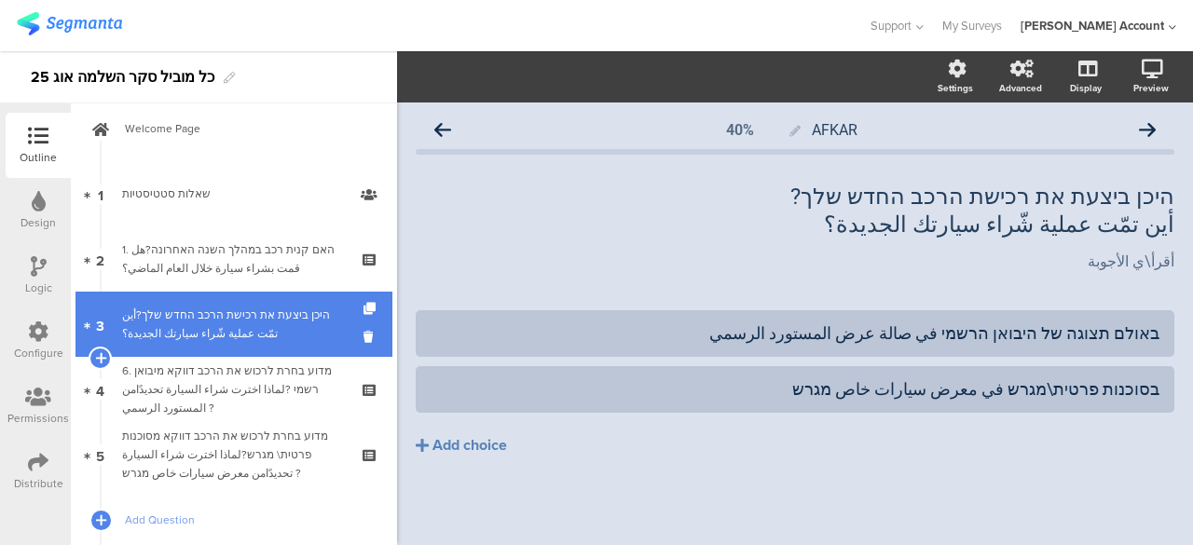
click at [286, 324] on div "היכן ביצעת את רכישת הרכב החדש שלך?أين تمّت عملية شّراء سيارتك الجديدة؟" at bounding box center [233, 324] width 223 height 37
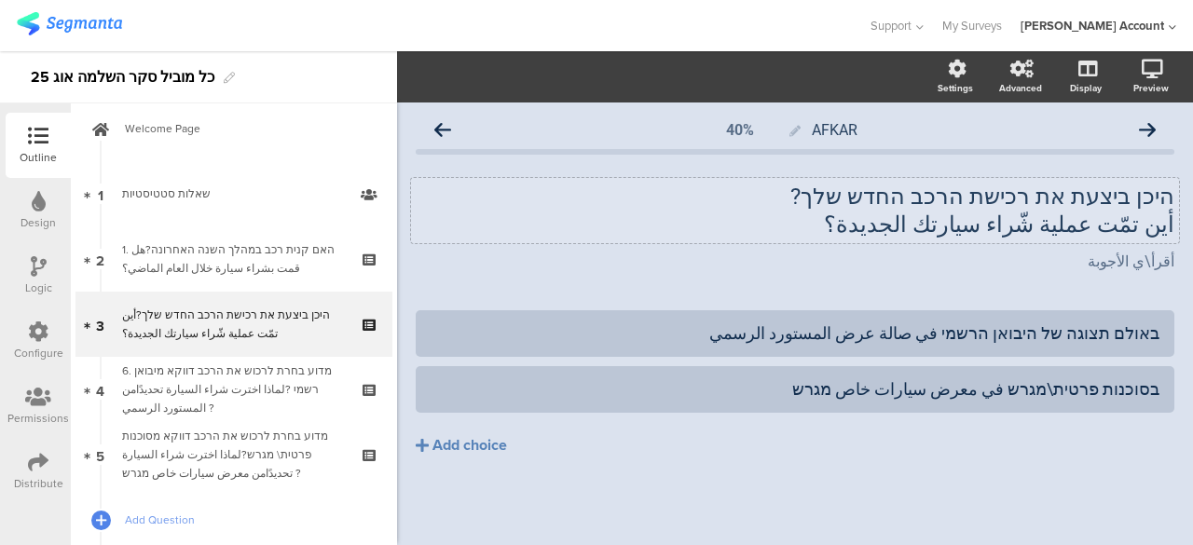
click at [1173, 197] on div "היכן ביצעת את רכישת הרכב החדש שלך? أين تمّت عملية شّراء سيارتك الجديدة؟ היכן בי…" at bounding box center [795, 210] width 768 height 65
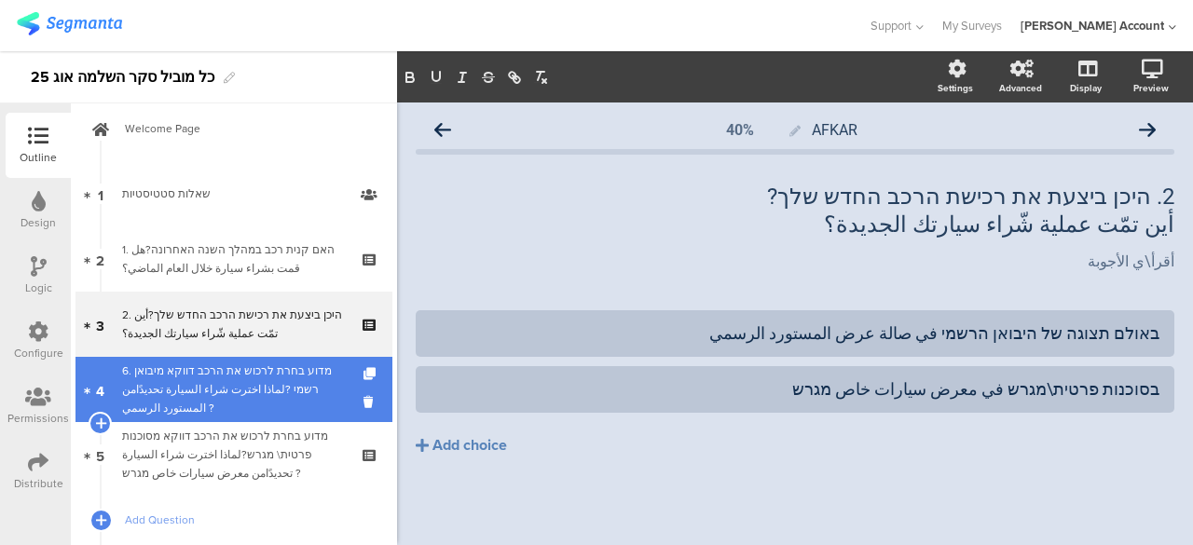
click at [227, 381] on div "6. מדוע בחרת לרכוש את הרכב דווקא מיבואן רשמי ?لماذا اخترت شراء السيارة تحديدًام…" at bounding box center [233, 390] width 223 height 56
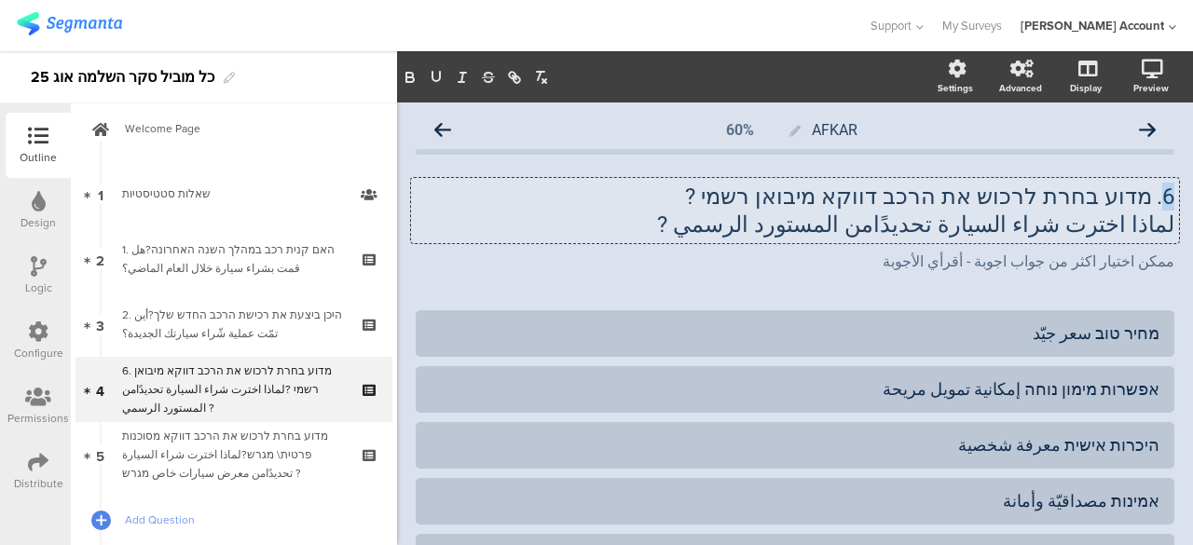
click at [1158, 199] on div "6. מדוע בחרת לרכוש את הרכב דווקא מיבואן רשמי ? لماذا اخترت شراء السيارة تحديدًا…" at bounding box center [795, 210] width 768 height 65
drag, startPoint x: 866, startPoint y: 201, endPoint x: 758, endPoint y: 201, distance: 108.2
click at [758, 201] on p "3. מדוע בחרת לרכוש את הרכב דווקא מיבואן רשמי ?" at bounding box center [795, 197] width 759 height 28
click at [438, 81] on icon "button" at bounding box center [436, 76] width 7 height 9
drag, startPoint x: 410, startPoint y: 78, endPoint x: 440, endPoint y: 92, distance: 32.9
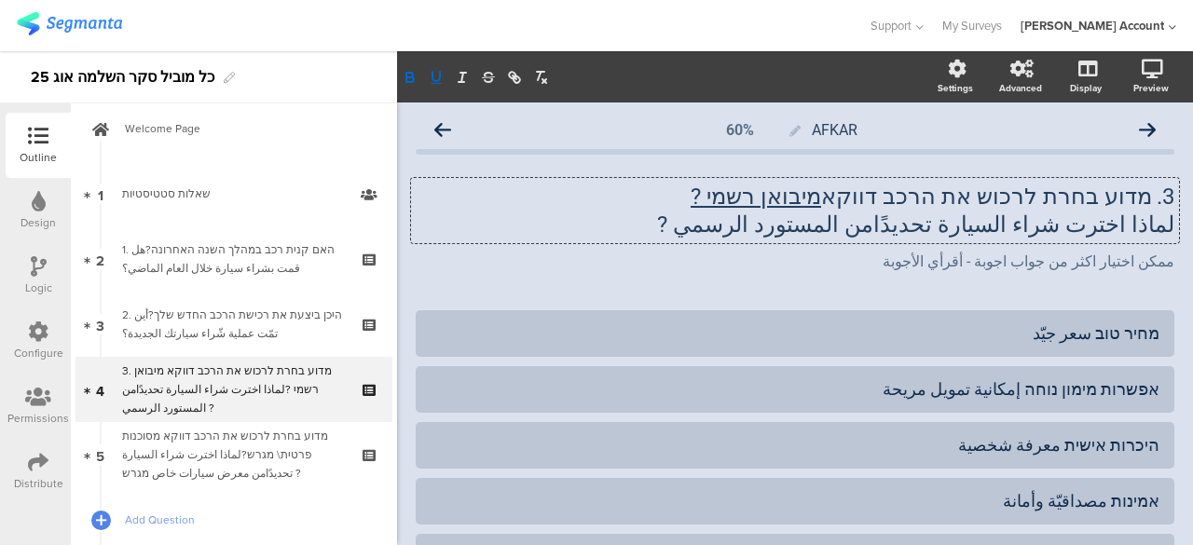
click at [410, 77] on icon "button" at bounding box center [410, 77] width 17 height 17
drag, startPoint x: 910, startPoint y: 225, endPoint x: 772, endPoint y: 221, distance: 138.0
click at [772, 221] on p "لماذا اخترت شراء السيارة تحديدًامن المستورد الرسمي ?" at bounding box center [795, 225] width 759 height 28
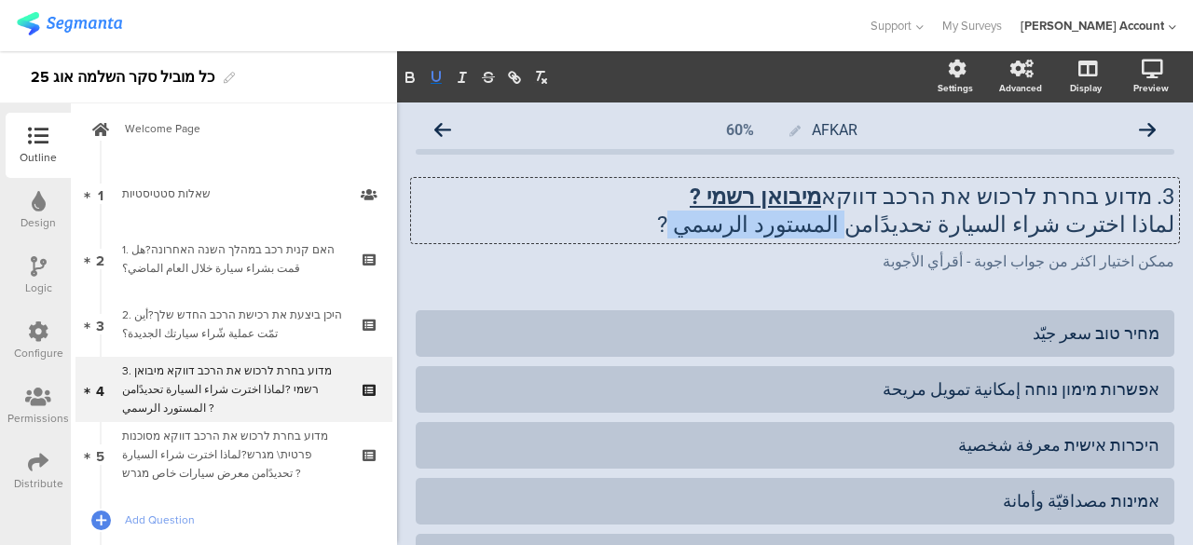
click at [433, 76] on icon "button" at bounding box center [436, 76] width 7 height 9
click at [414, 77] on icon "button" at bounding box center [410, 77] width 17 height 17
click at [407, 271] on div "AFKAR 60% 3. מדוע בחרת לרכוש את הרכב דווקא מיבואן רשמי ? لماذا اخترت شراء السيا…" at bounding box center [795, 520] width 796 height 834
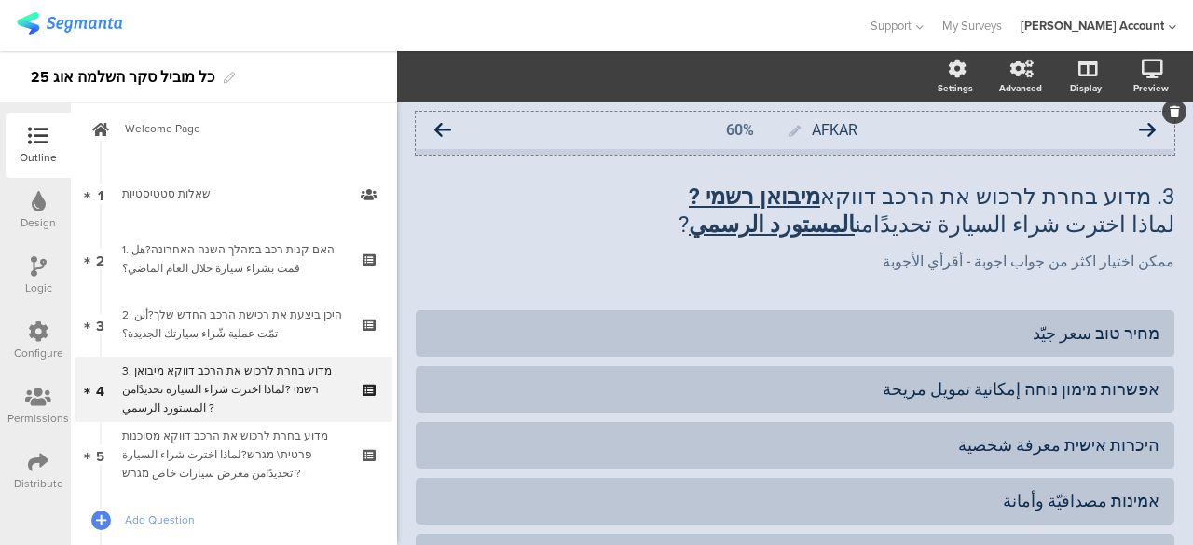
click at [445, 130] on icon at bounding box center [442, 130] width 17 height 17
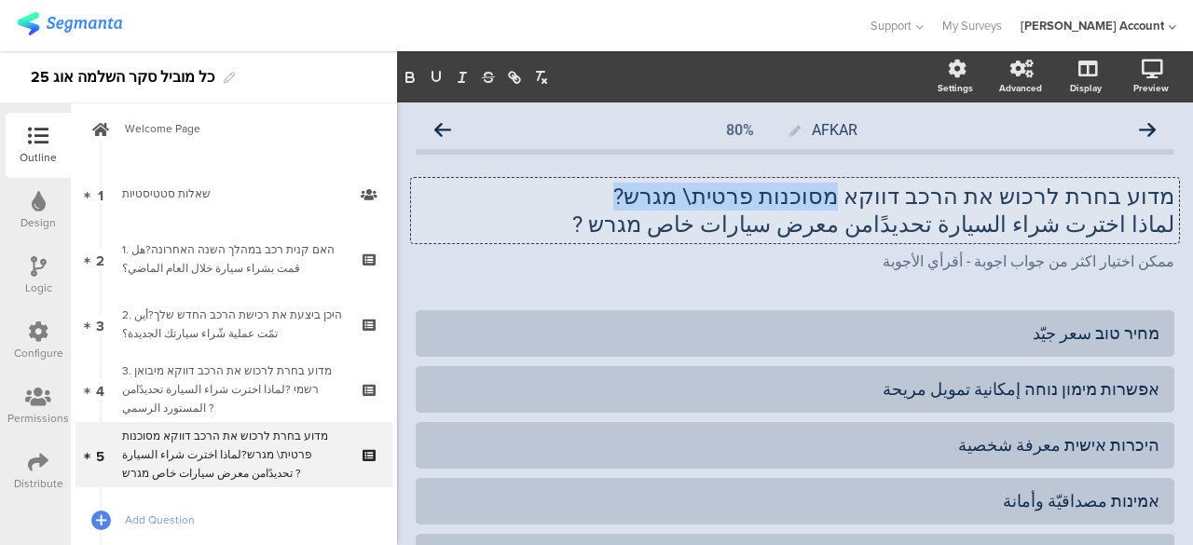
drag, startPoint x: 893, startPoint y: 197, endPoint x: 654, endPoint y: 189, distance: 238.8
click at [654, 189] on div "מדוע בחרת לרכוש את הרכב דווקא מסוכנות פרטית\ מגרש? لماذا اخترت شراء السيارة تحد…" at bounding box center [795, 210] width 768 height 65
drag, startPoint x: 443, startPoint y: 77, endPoint x: 365, endPoint y: 90, distance: 78.3
click at [440, 77] on icon "button" at bounding box center [436, 77] width 17 height 17
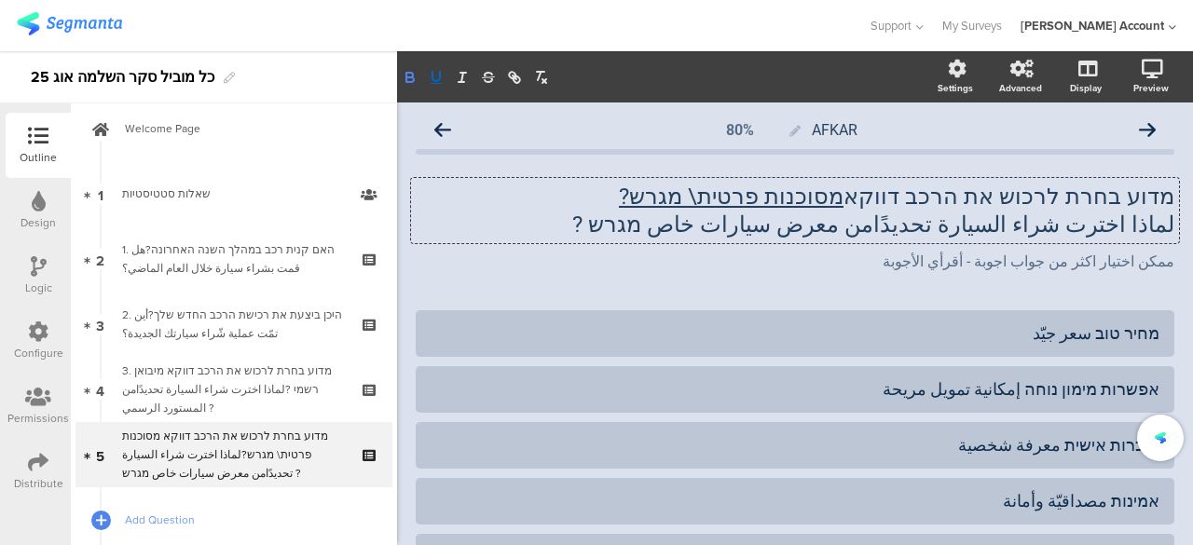
click at [407, 77] on icon "button" at bounding box center [409, 79] width 7 height 5
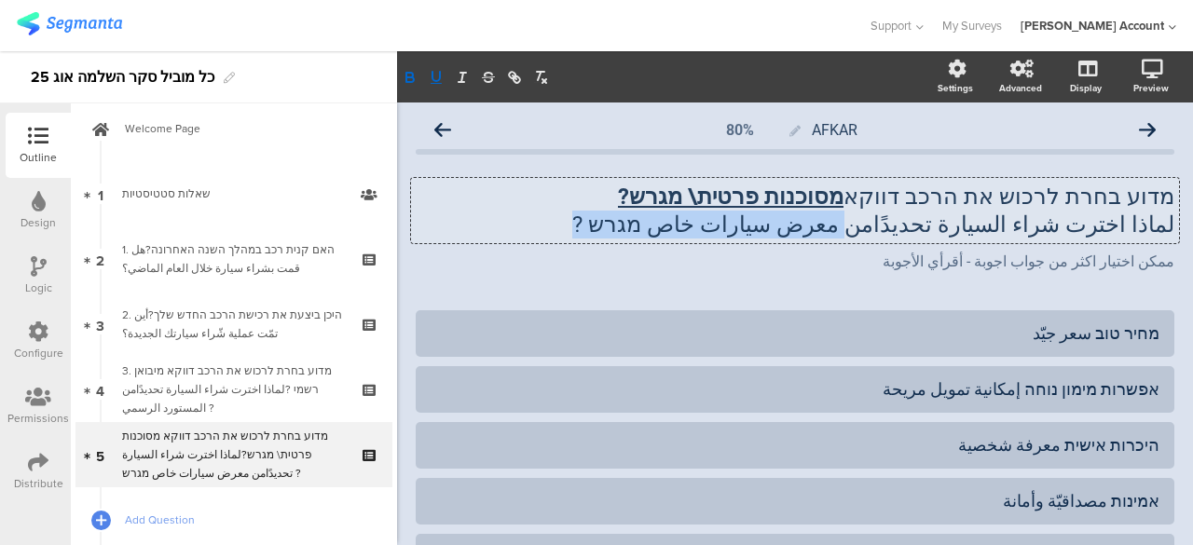
drag, startPoint x: 907, startPoint y: 230, endPoint x: 665, endPoint y: 240, distance: 242.6
click at [665, 240] on div "מדוע בחרת לרכוש את הרכב דווקא מסוכנות פרטית\ מגרש? لماذا اخترت شراء السيارة تحد…" at bounding box center [795, 210] width 768 height 65
click at [434, 76] on icon "button" at bounding box center [436, 77] width 17 height 17
click at [416, 76] on icon "button" at bounding box center [410, 77] width 17 height 17
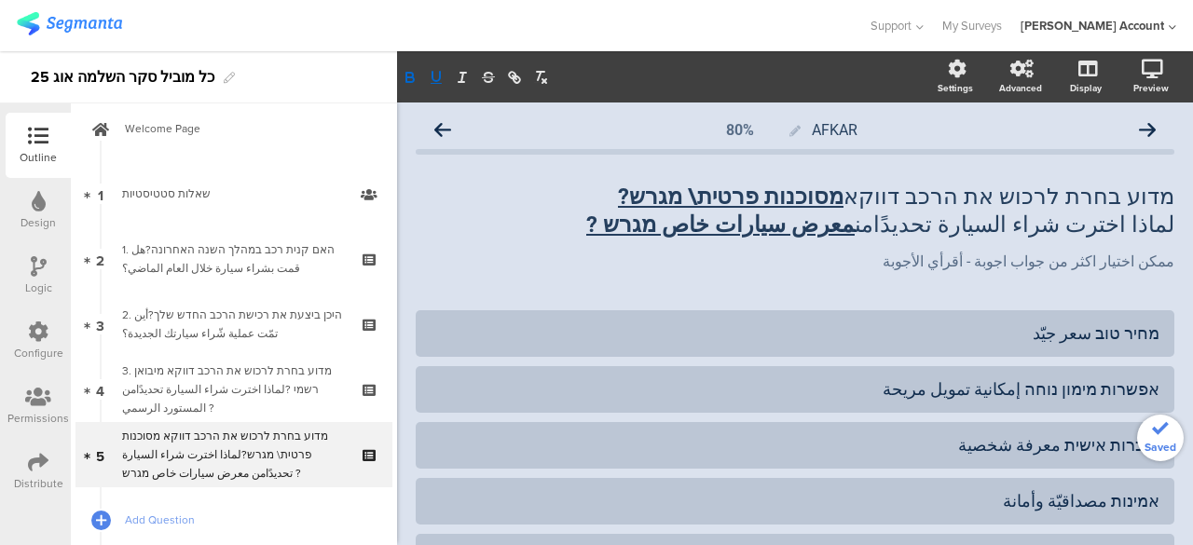
click at [705, 281] on div "מדוע בחרת לרכוש את הרכב דווקא מסוכנות פרטית\ מגרש? لماذا اخترت شراء السيارة تحد…" at bounding box center [795, 228] width 759 height 128
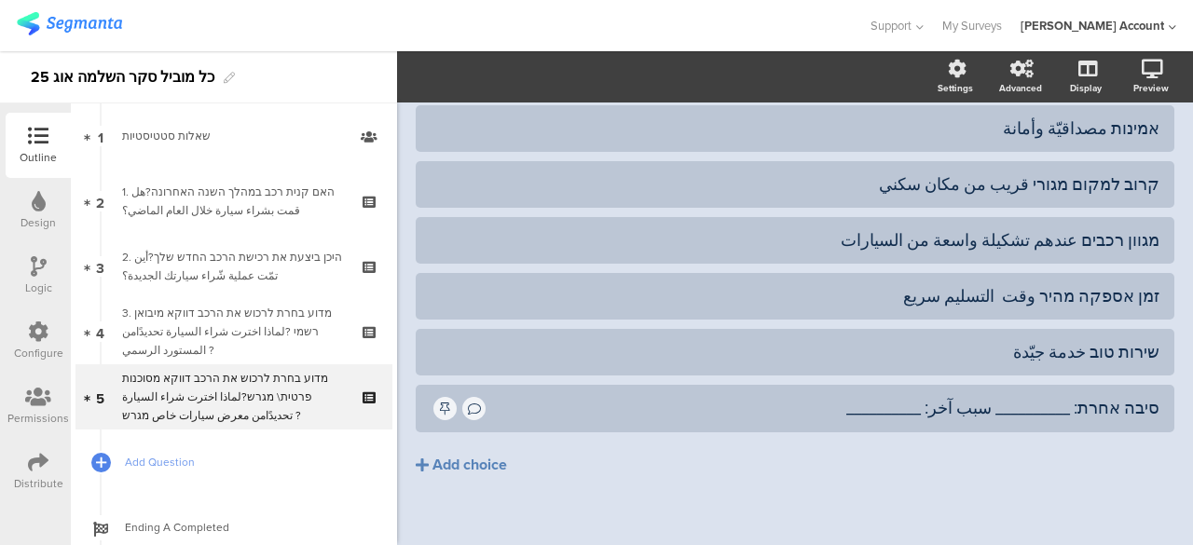
scroll to position [73, 0]
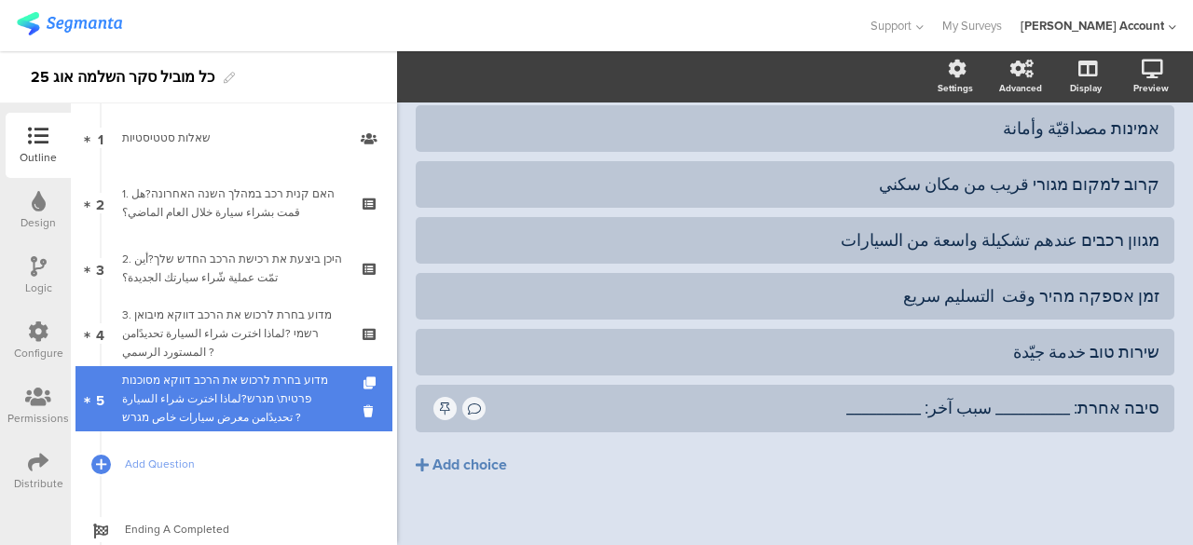
click at [242, 391] on div "מדוע בחרת לרכוש את הרכב דווקא מסוכנות פרטית\ מגרש?لماذا اخترت شراء السيارة تحدي…" at bounding box center [233, 399] width 223 height 56
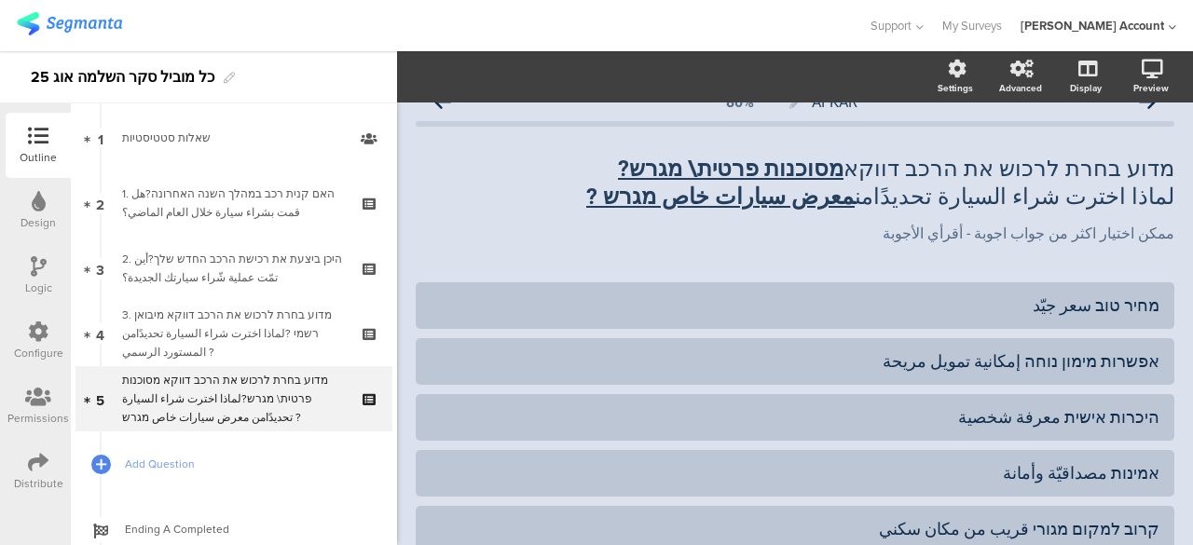
scroll to position [0, 0]
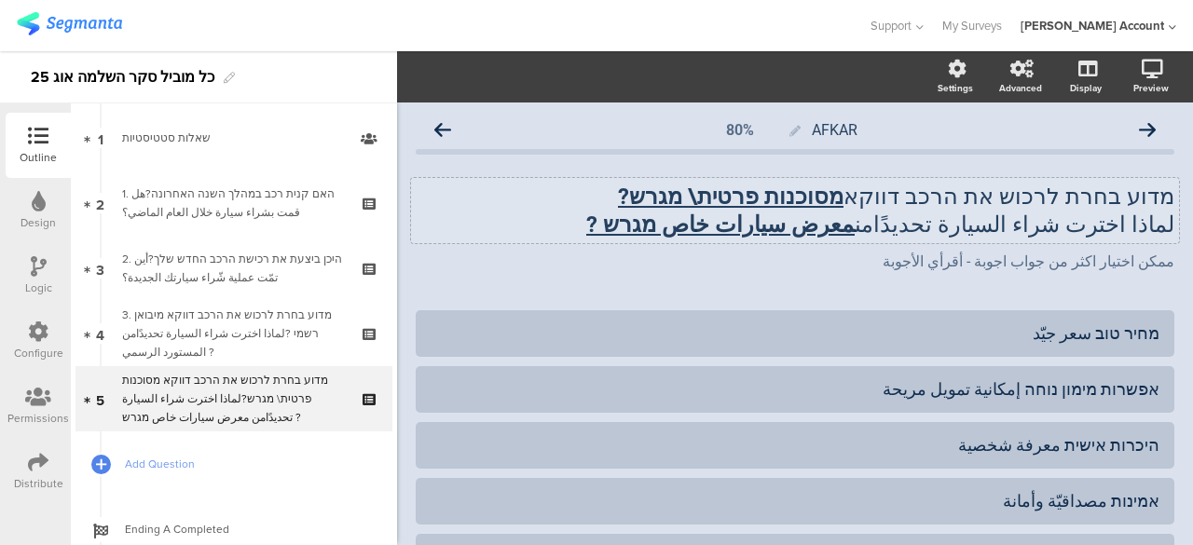
click at [1159, 199] on div "מדוע בחרת לרכוש את הרכב דווקא מסוכנות פרטית\ מגרש? لماذا اخترت شراء السيارة تحد…" at bounding box center [795, 210] width 768 height 65
click at [408, 379] on div "AFKAR 80% 3. מדוע בחרת לרכוש את הרכב דווקא מסוכנות פרטית\ מגרש? لماذا اخترت شرا…" at bounding box center [795, 520] width 796 height 834
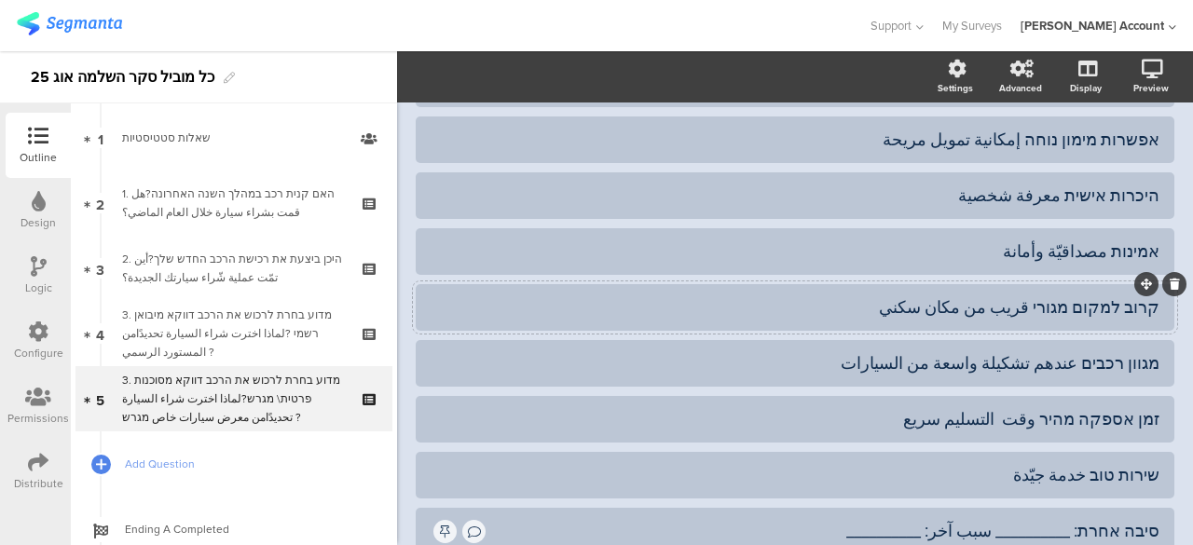
scroll to position [280, 0]
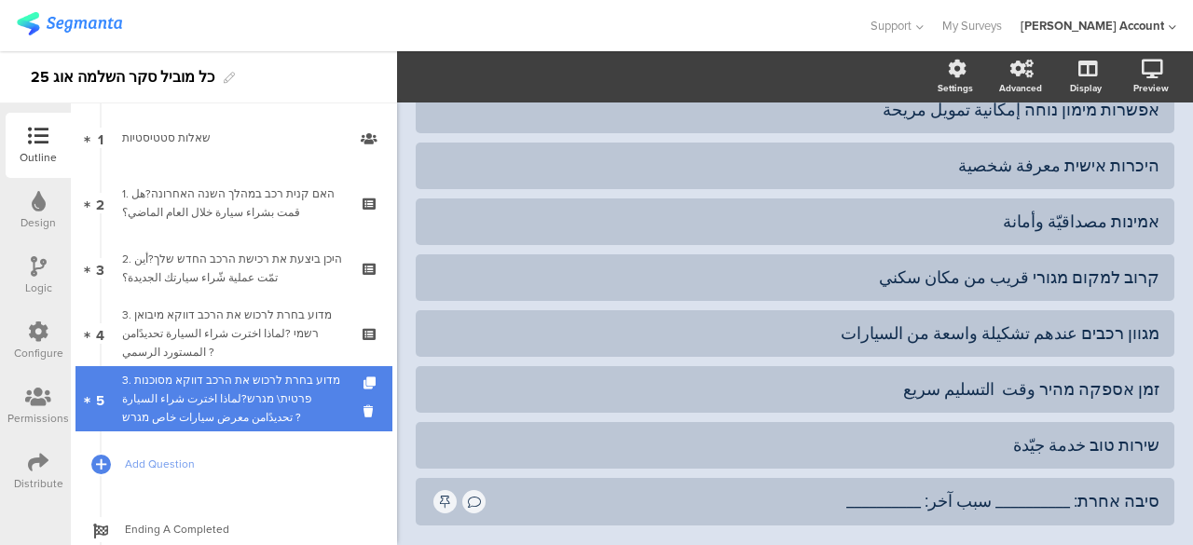
click at [225, 394] on div "3. מדוע בחרת לרכוש את הרכב דווקא מסוכנות פרטית\ מגרש?لماذا اخترت شراء السيارة ت…" at bounding box center [233, 399] width 223 height 56
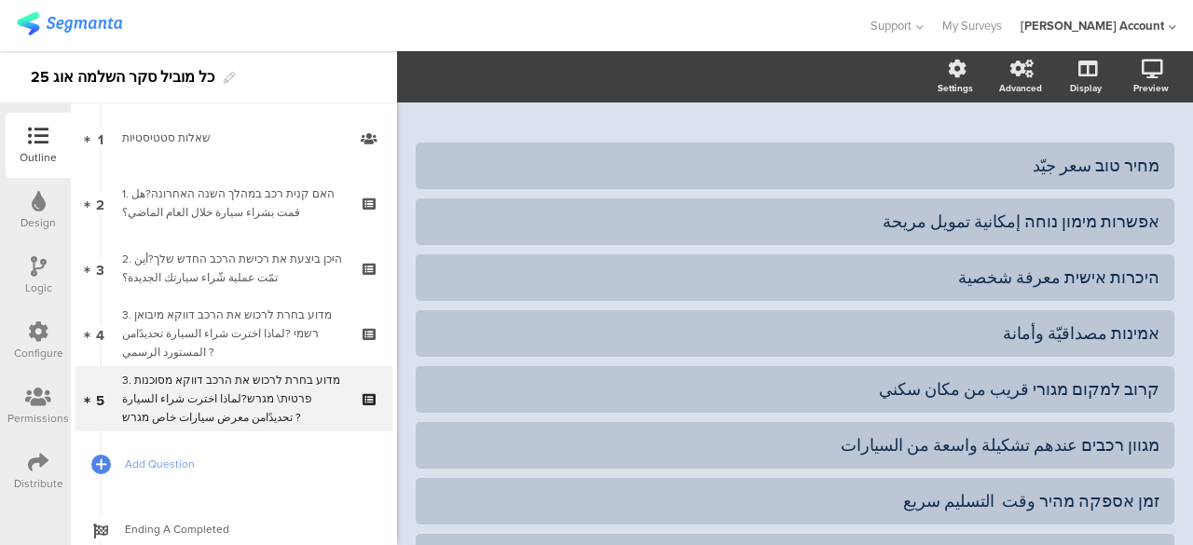
scroll to position [0, 0]
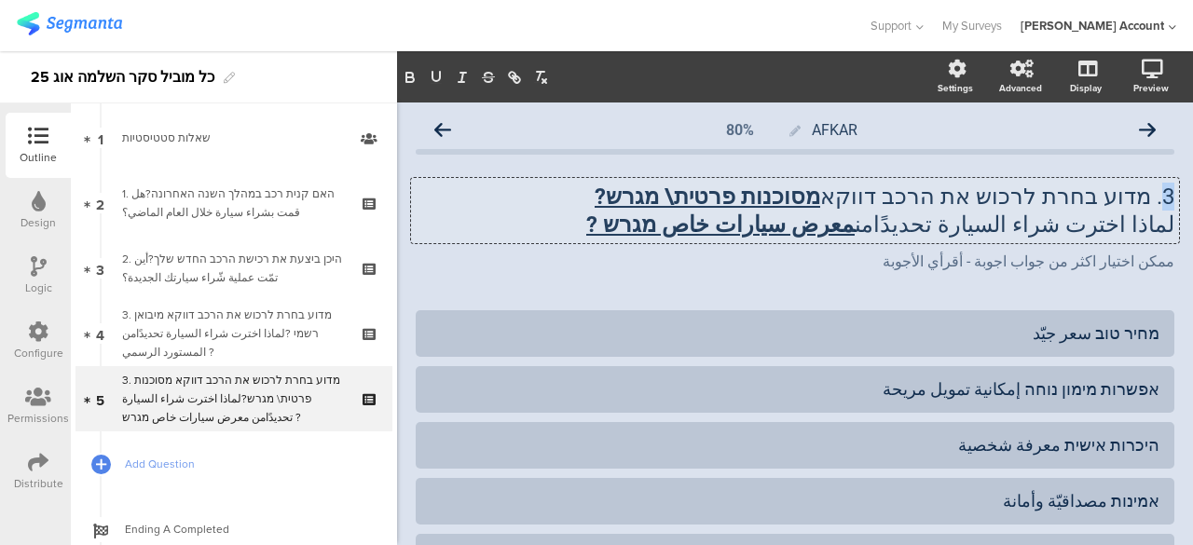
drag, startPoint x: 1151, startPoint y: 199, endPoint x: 1160, endPoint y: 197, distance: 9.5
click at [1160, 197] on div "3. מדוע בחרת לרכוש את הרכב דווקא מסוכנות פרטית\ מגרש? لماذا اخترت شراء السيارة …" at bounding box center [795, 210] width 768 height 65
click at [410, 482] on div "AFKAR 80% 4. מדוע בחרת לרכוש את הרכב דווקא מסוכנות פרטית\ מגרש? لماذا اخترت شرا…" at bounding box center [795, 520] width 796 height 834
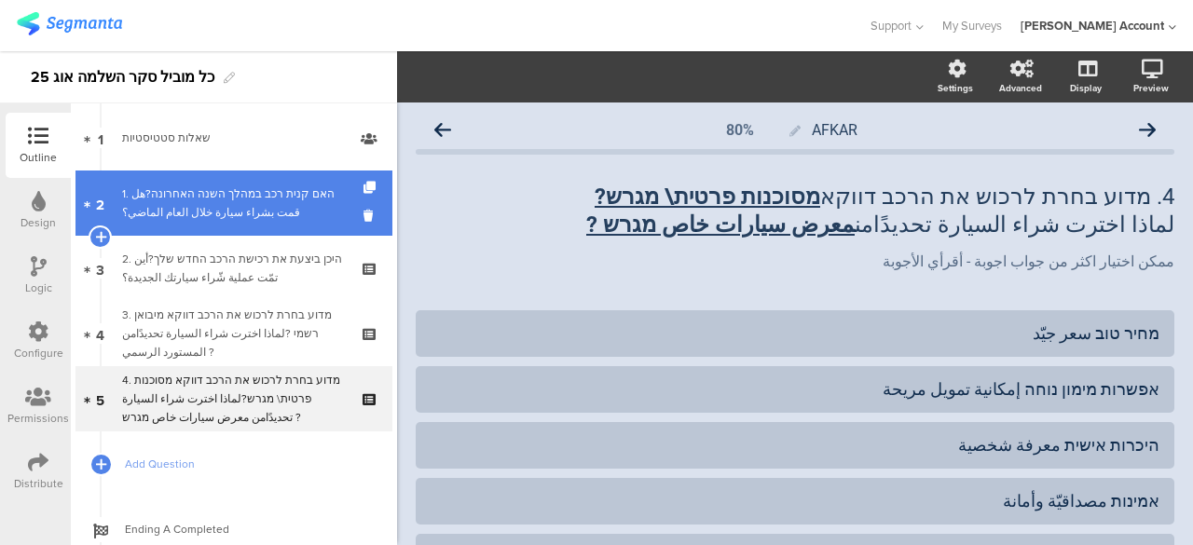
click at [307, 214] on div "1. האם קנית רכב במהלך השנה האחרונה?هل قمت بشراء سيارة خلال العام الماضي؟" at bounding box center [233, 203] width 223 height 37
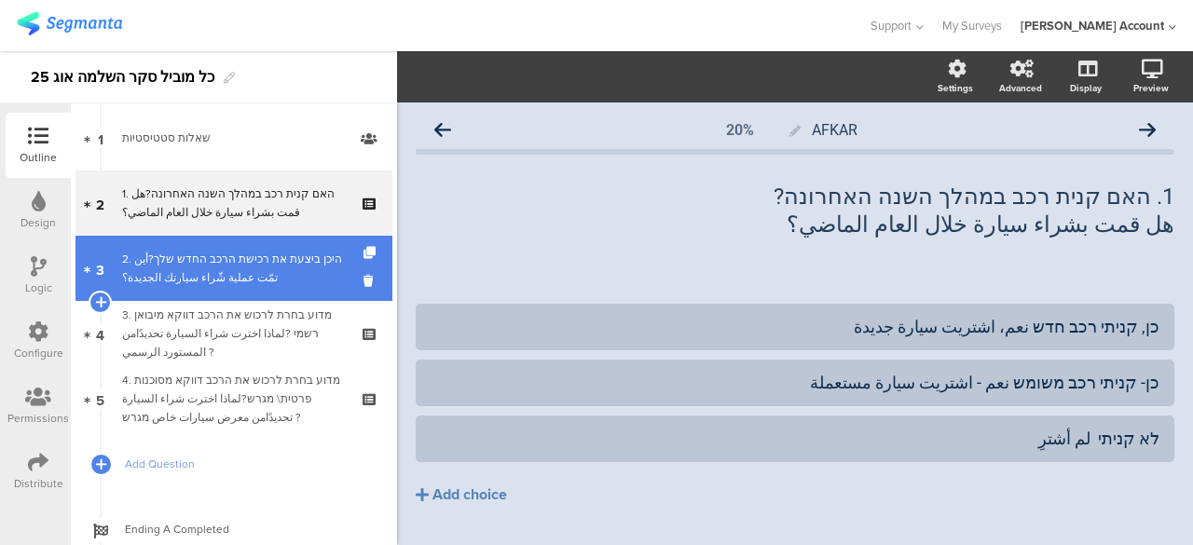
click at [306, 258] on div "2. היכן ביצעת את רכישת הרכב החדש שלך?أين تمّت عملية شّراء سيارتك الجديدة؟" at bounding box center [233, 268] width 223 height 37
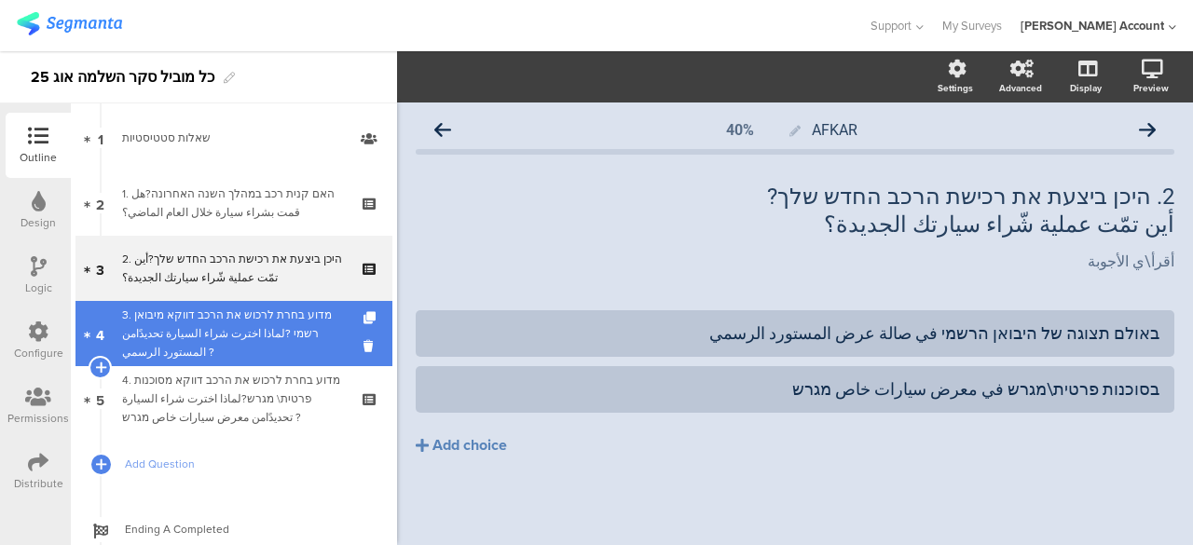
click at [308, 314] on div "3. מדוע בחרת לרכוש את הרכב דווקא מיבואן רשמי ?لماذا اخترت شراء السيارة تحديدًام…" at bounding box center [233, 334] width 223 height 56
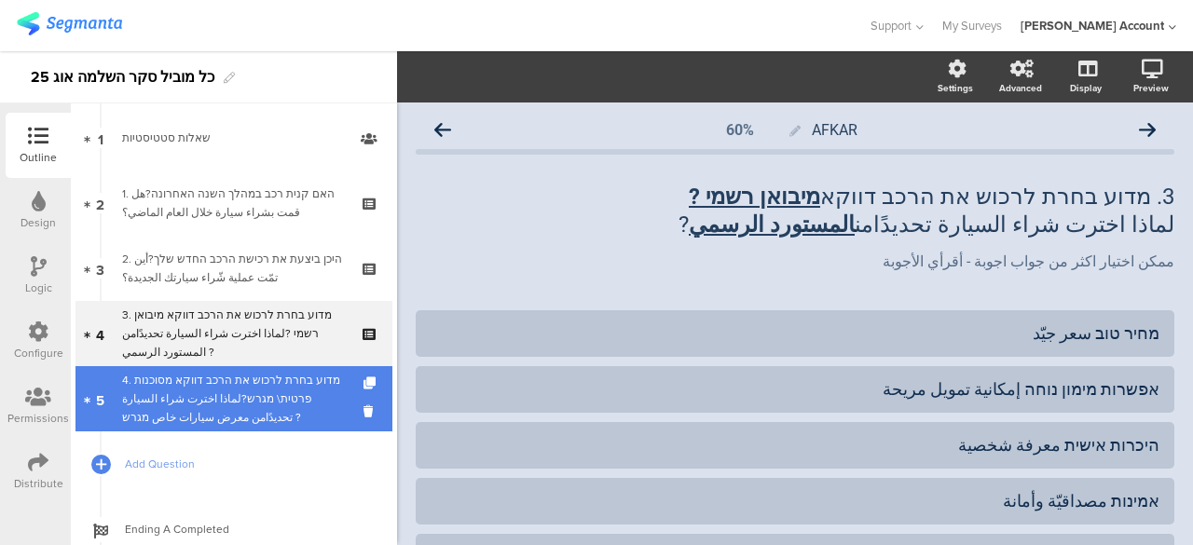
click at [299, 372] on div "4. מדוע בחרת לרכוש את הרכב דווקא מסוכנות פרטית\ מגרש?لماذا اخترت شراء السيارة ت…" at bounding box center [233, 399] width 223 height 56
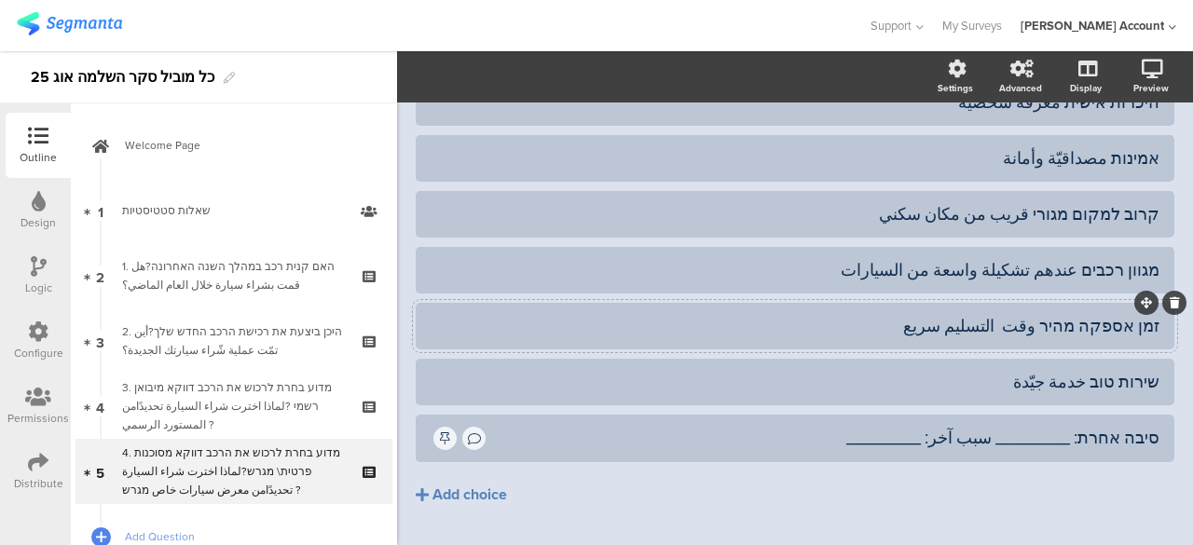
scroll to position [373, 0]
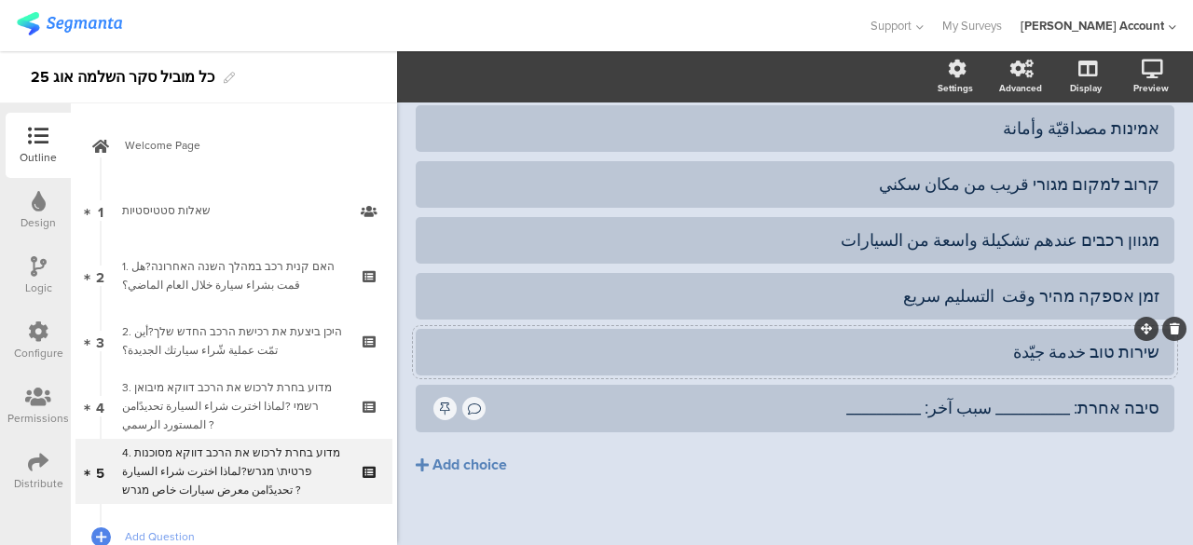
click at [1096, 348] on div "שירות טוב خدمة جيّدة" at bounding box center [795, 351] width 729 height 21
click at [1138, 509] on div "מחיר טוב سعر جيّد אפשרות מימון נוחה إمكانية تمويل مريحة היכרות אישית معرفة شخصية" at bounding box center [795, 246] width 759 height 616
click at [1105, 296] on div "זמן אספקה מהיר وقت التسليم سريع" at bounding box center [795, 295] width 729 height 21
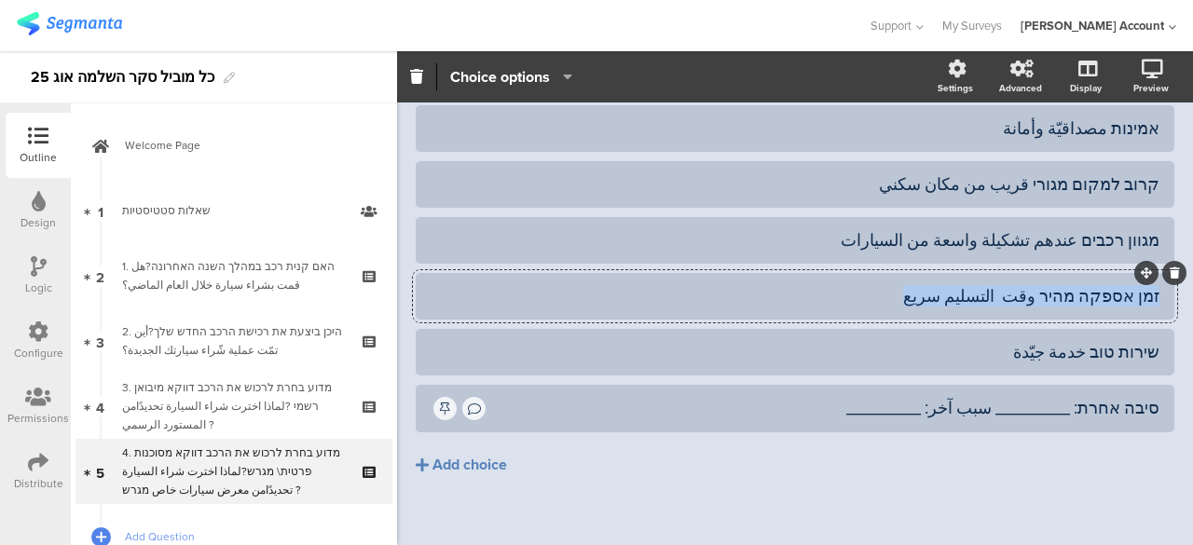
click at [1105, 296] on div "זמן אספקה מהיר وقت التسليم سريع" at bounding box center [795, 295] width 729 height 21
click at [1151, 463] on button "Add choice" at bounding box center [795, 465] width 759 height 47
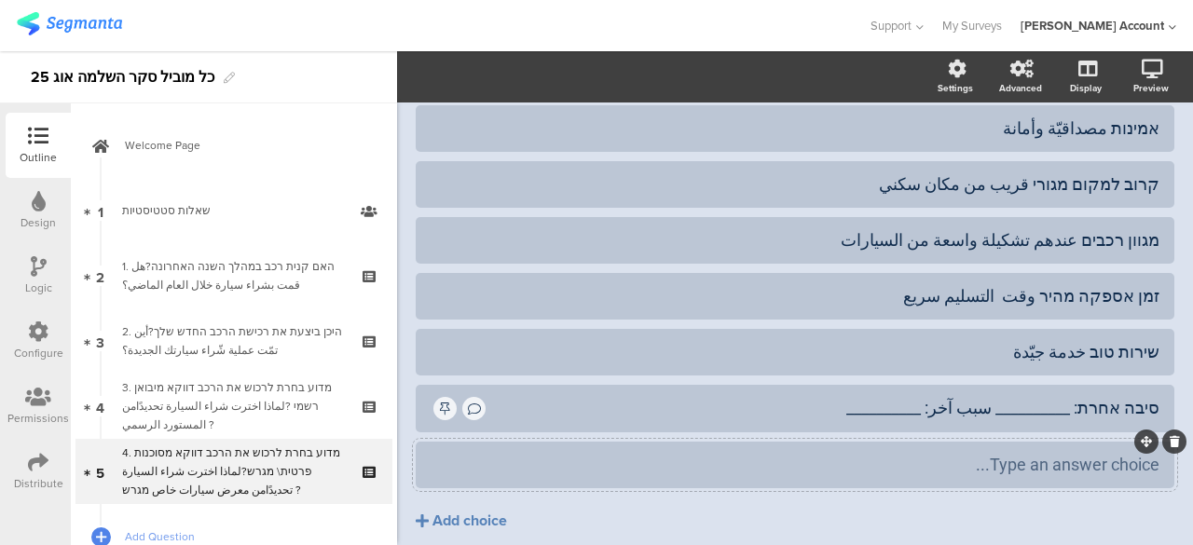
click at [1170, 447] on icon at bounding box center [1175, 441] width 10 height 11
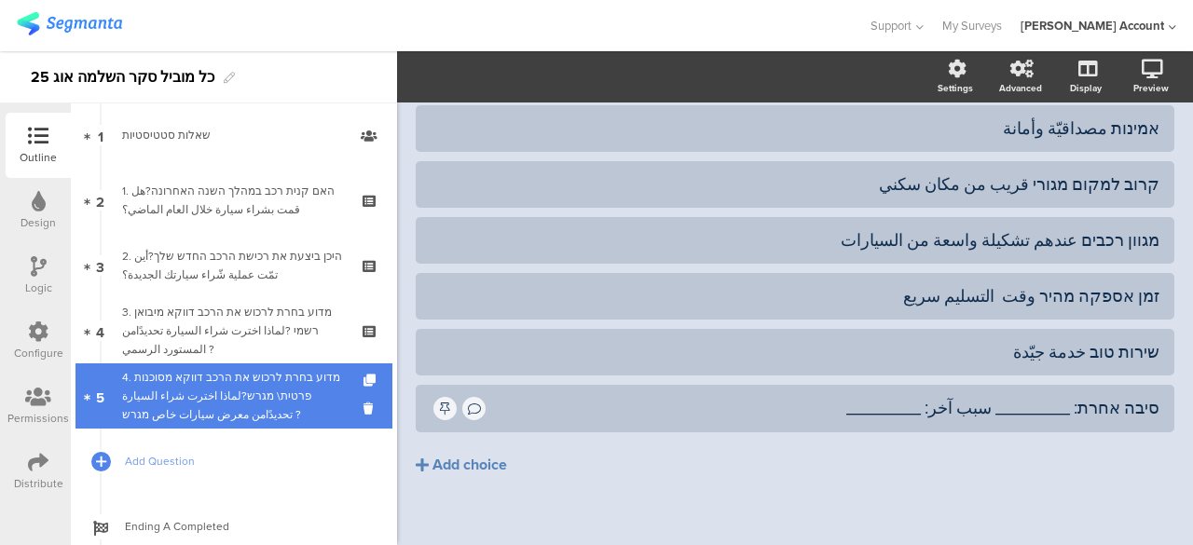
scroll to position [93, 0]
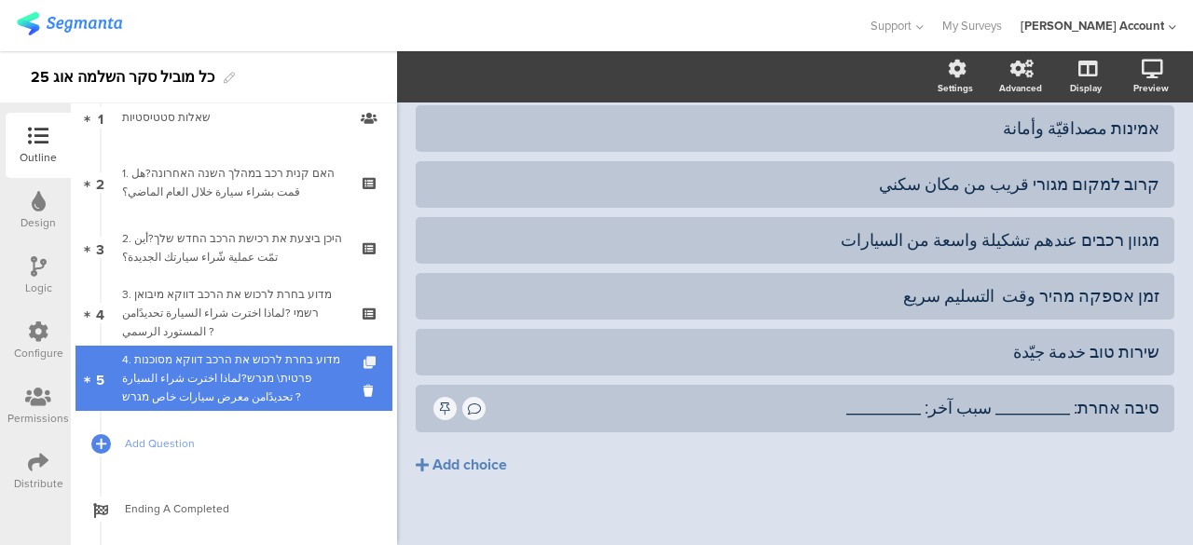
click at [364, 362] on icon at bounding box center [372, 363] width 16 height 12
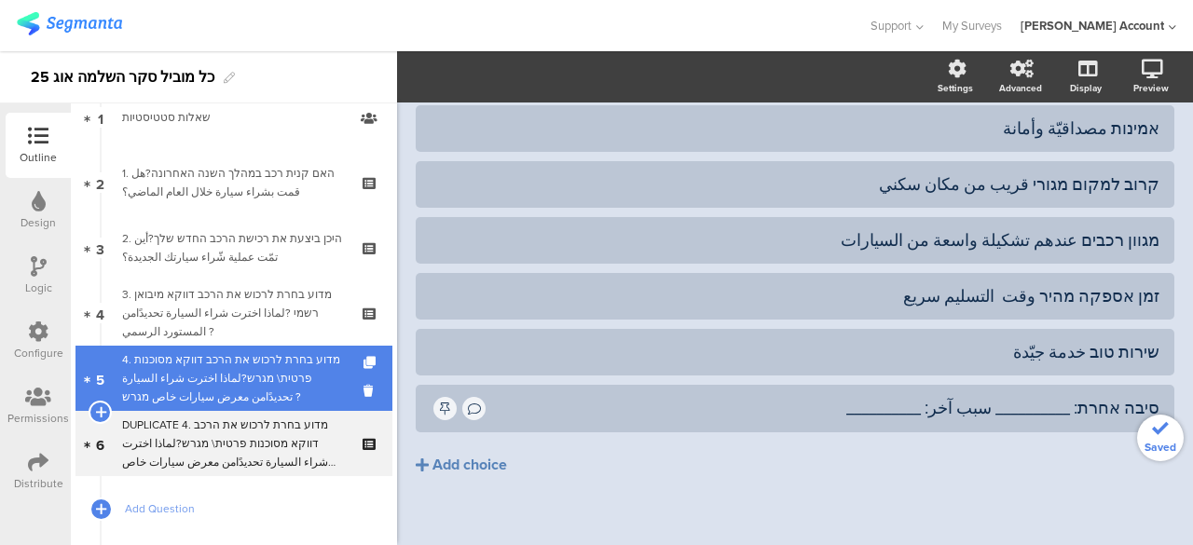
scroll to position [390, 0]
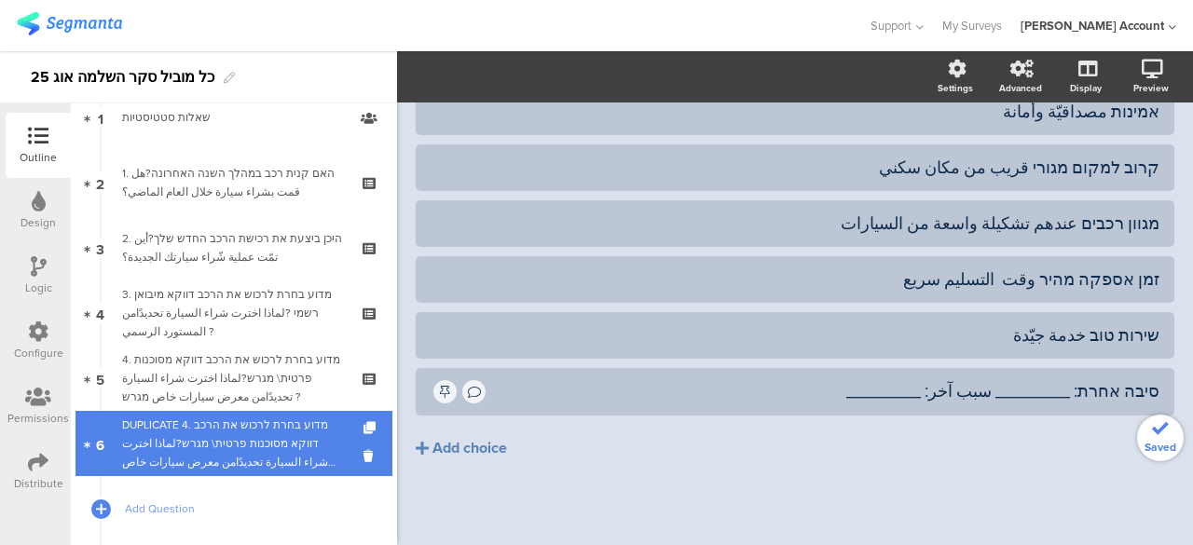
click at [276, 434] on div "DUPLICATE 4. מדוע בחרת לרכוש את הרכב דווקא מסוכנות פרטית\ מגרש?لماذا اخترت شراء…" at bounding box center [233, 444] width 223 height 56
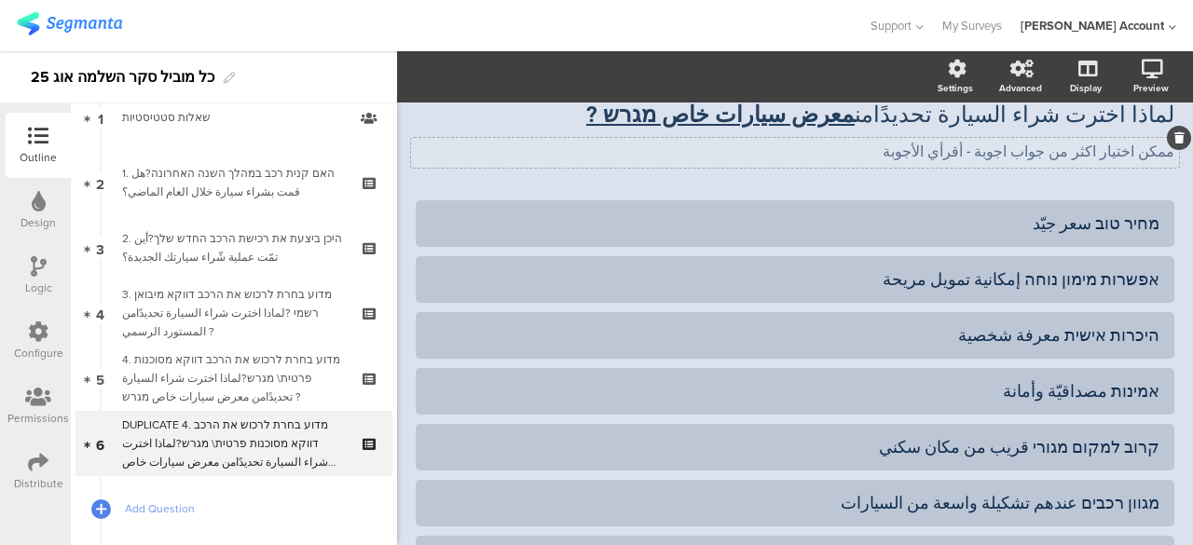
scroll to position [0, 0]
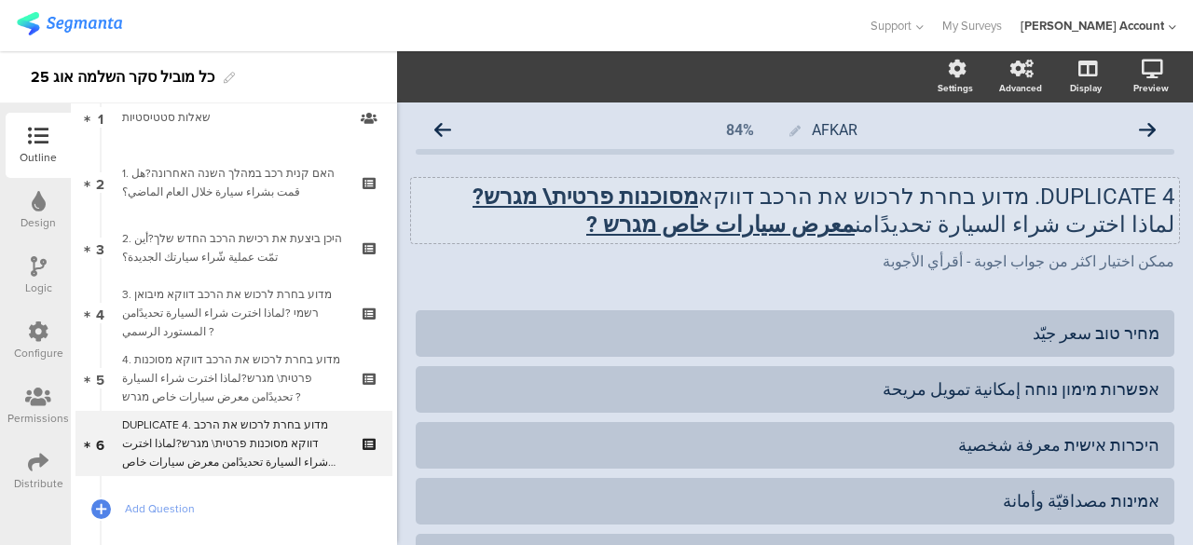
click at [1106, 202] on p "DUPLICATE 4. מדוע בחרת לרכוש את הרכב דווקא מסוכנות פרטית\ מגרש?" at bounding box center [795, 197] width 759 height 28
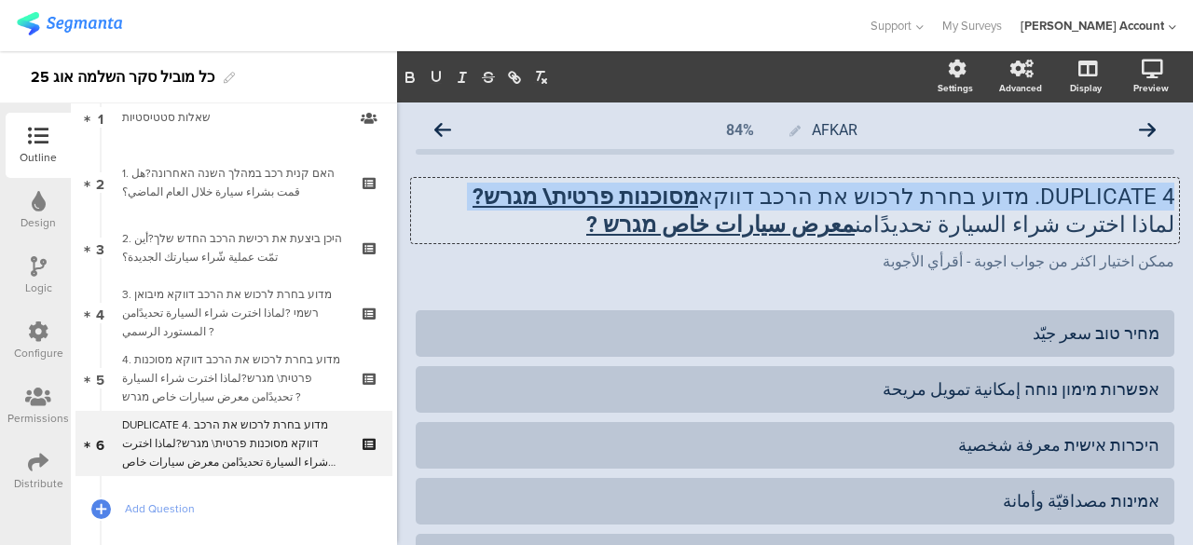
click at [1106, 202] on p "DUPLICATE 4. מדוע בחרת לרכוש את הרכב דווקא מסוכנות פרטית\ מגרש?" at bounding box center [795, 197] width 759 height 28
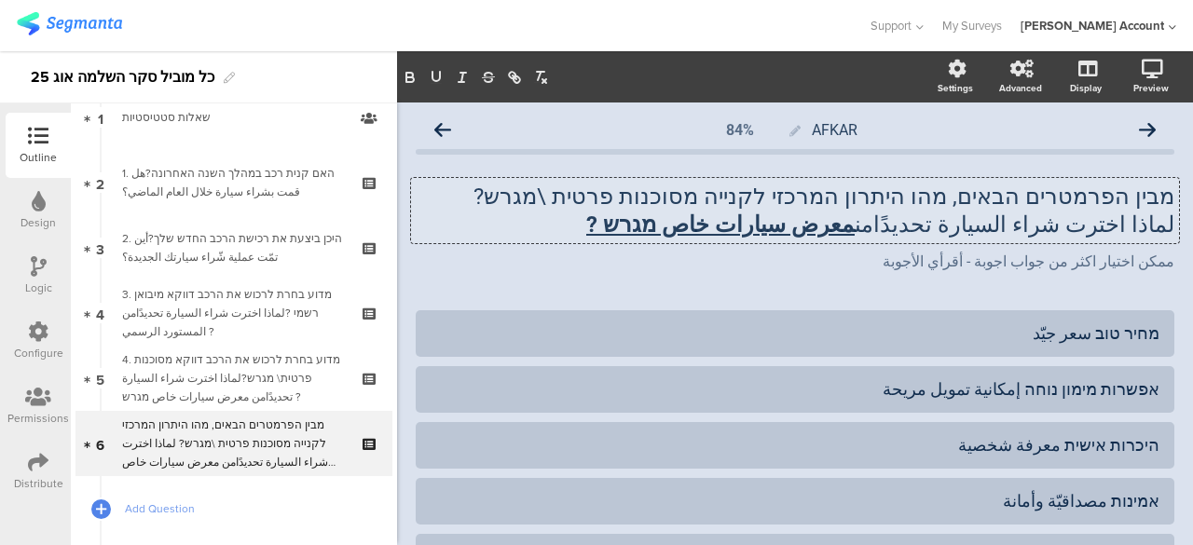
click at [1091, 195] on span "מבין הפרמטרים הבאים, מהו היתרון המרכזי לקנייה מסוכנות פרטית \מגרש?" at bounding box center [824, 197] width 701 height 26
click at [966, 229] on span "لماذا اخترت شراء السيارة تحديدًامن" at bounding box center [1015, 225] width 320 height 26
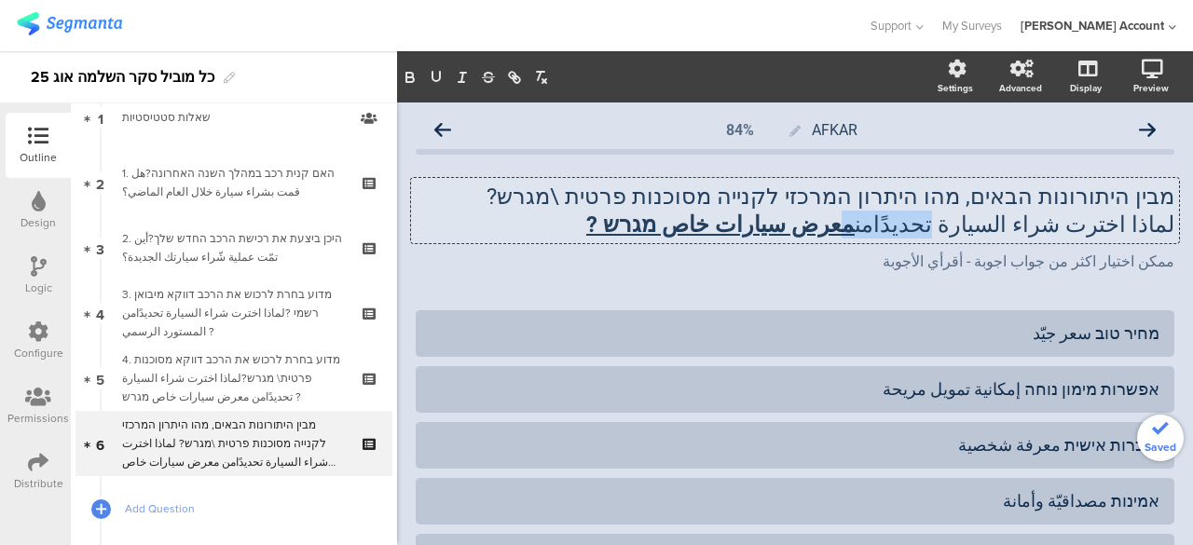
click at [966, 229] on span "لماذا اخترت شراء السيارة تحديدًامن" at bounding box center [1015, 225] width 320 height 26
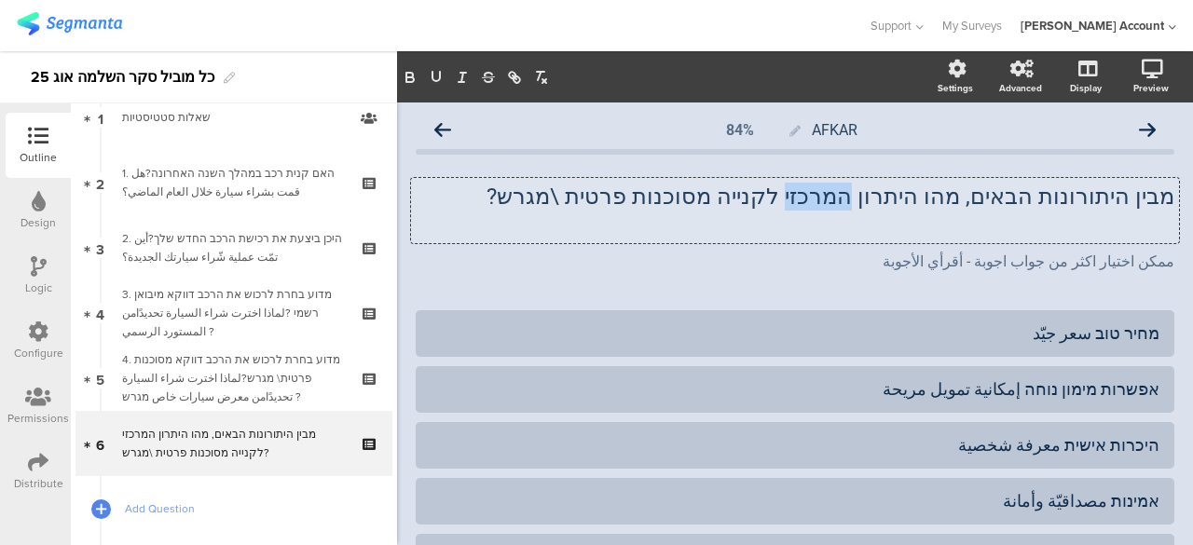
drag, startPoint x: 891, startPoint y: 202, endPoint x: 839, endPoint y: 202, distance: 52.2
click at [839, 202] on span "מבין היתורונות הבאים, מהו היתרון המרכזי לקנייה מסוכנות פרטית \מגרש?" at bounding box center [831, 197] width 688 height 26
drag, startPoint x: 440, startPoint y: 81, endPoint x: 430, endPoint y: 81, distance: 10.3
click at [440, 81] on icon "button" at bounding box center [436, 77] width 17 height 17
drag, startPoint x: 412, startPoint y: 78, endPoint x: 421, endPoint y: 84, distance: 10.9
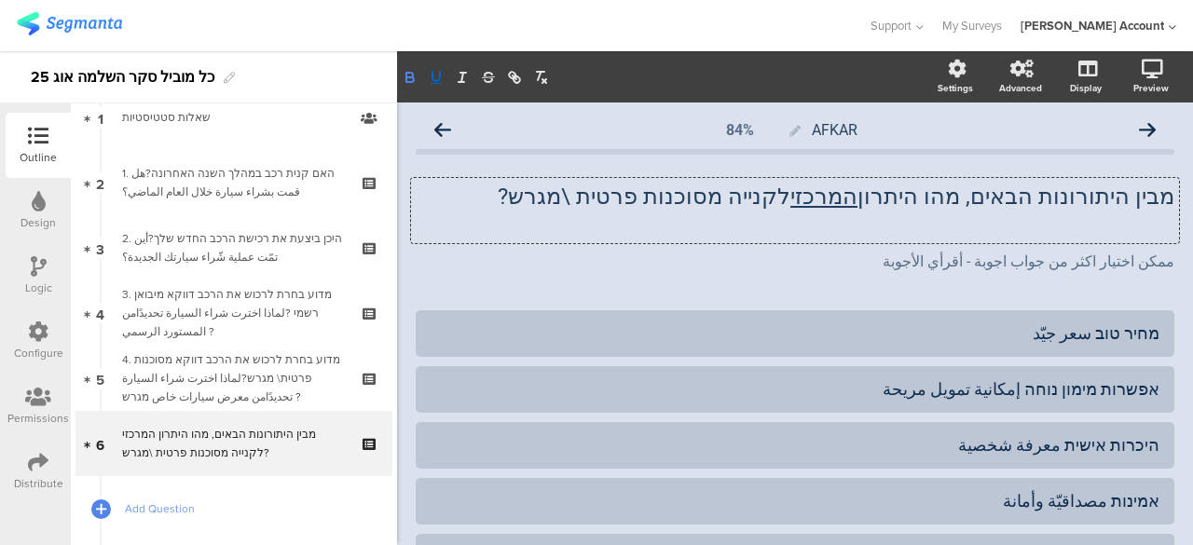
click at [412, 77] on icon "button" at bounding box center [409, 79] width 7 height 5
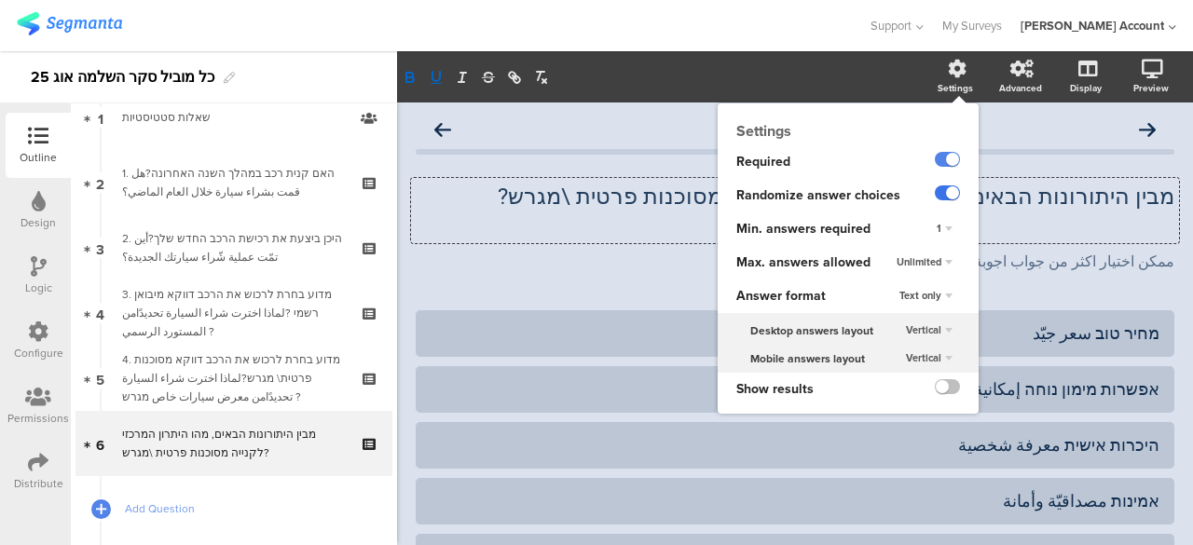
click at [935, 195] on label at bounding box center [947, 193] width 25 height 15
click at [0, 0] on input "checkbox" at bounding box center [0, 0] width 0 height 0
click at [935, 195] on label at bounding box center [947, 193] width 25 height 15
click at [0, 0] on input "checkbox" at bounding box center [0, 0] width 0 height 0
click at [930, 263] on div "Unlimited" at bounding box center [924, 263] width 71 height 22
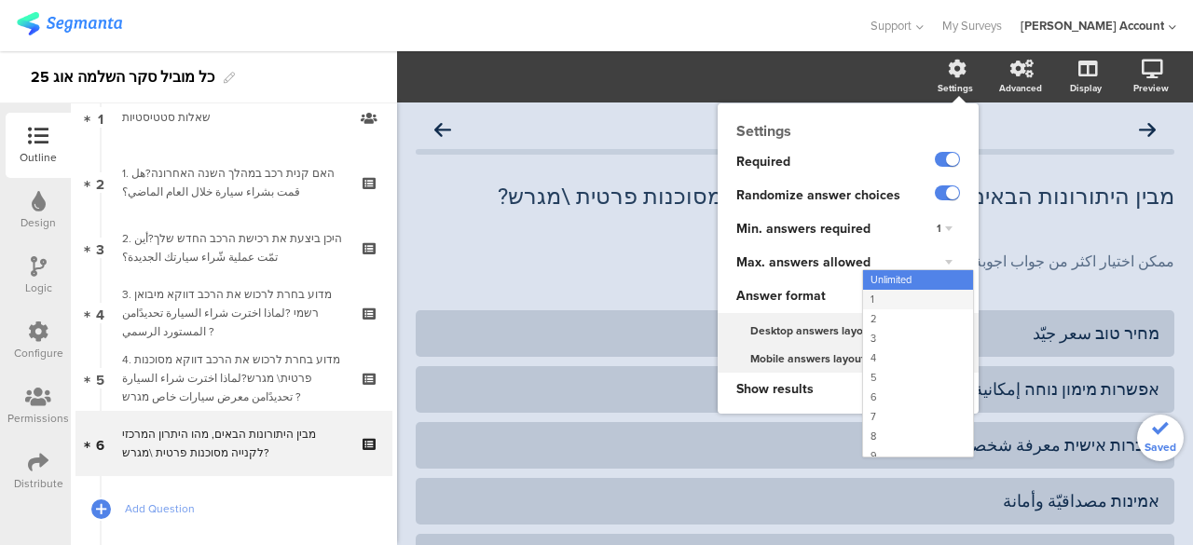
click at [868, 297] on div "1" at bounding box center [918, 300] width 110 height 20
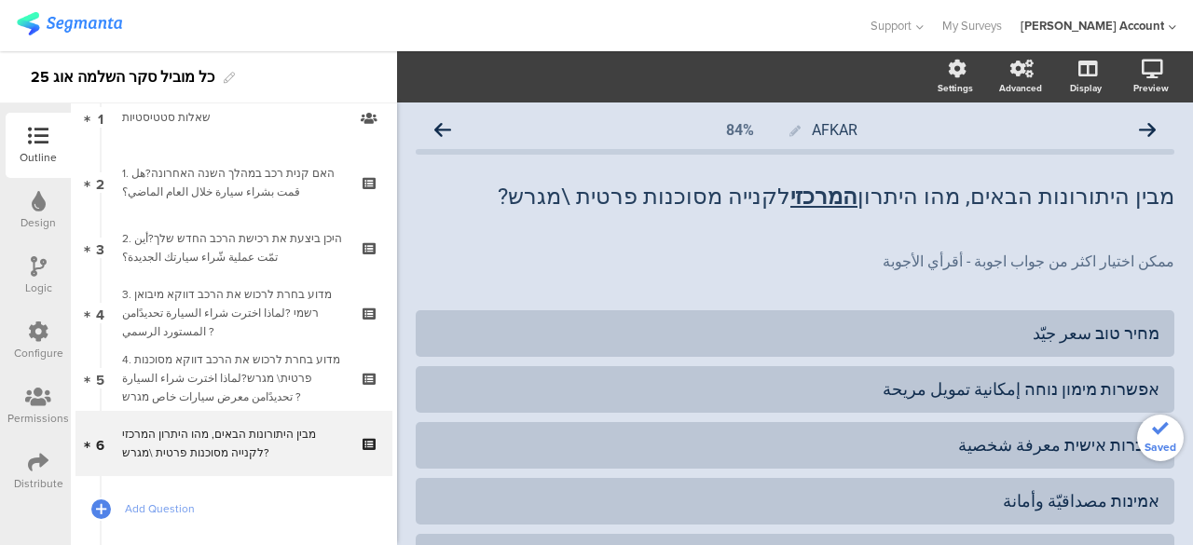
click at [668, 296] on div "AFKAR 84% מבין היתורונות הבאים, מהו היתרון המרכזי לקנייה מסוכנות פרטית \מגרש? מ…" at bounding box center [795, 519] width 759 height 815
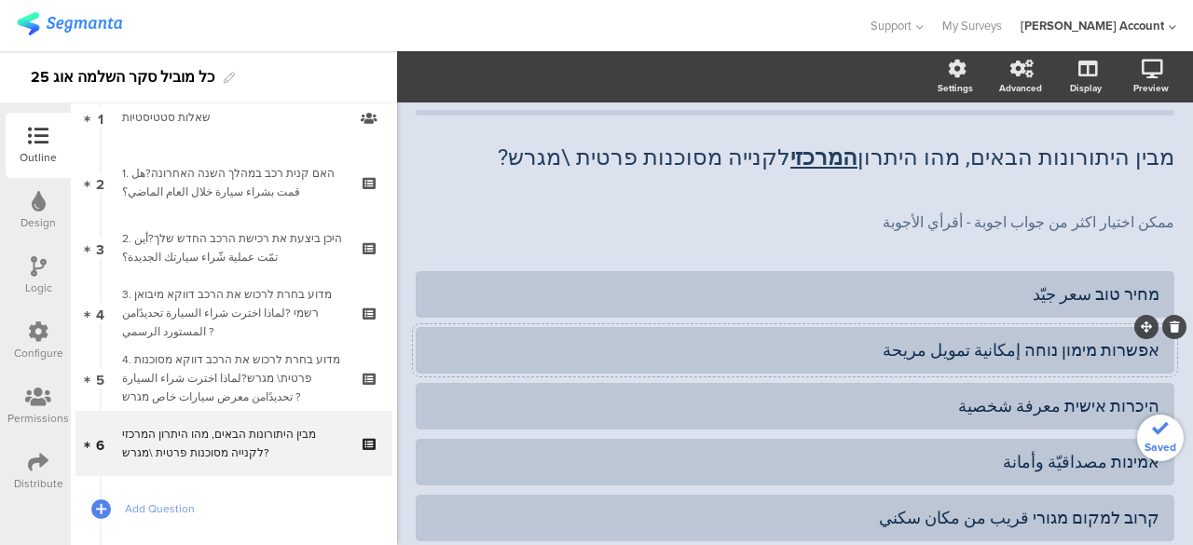
scroll to position [93, 0]
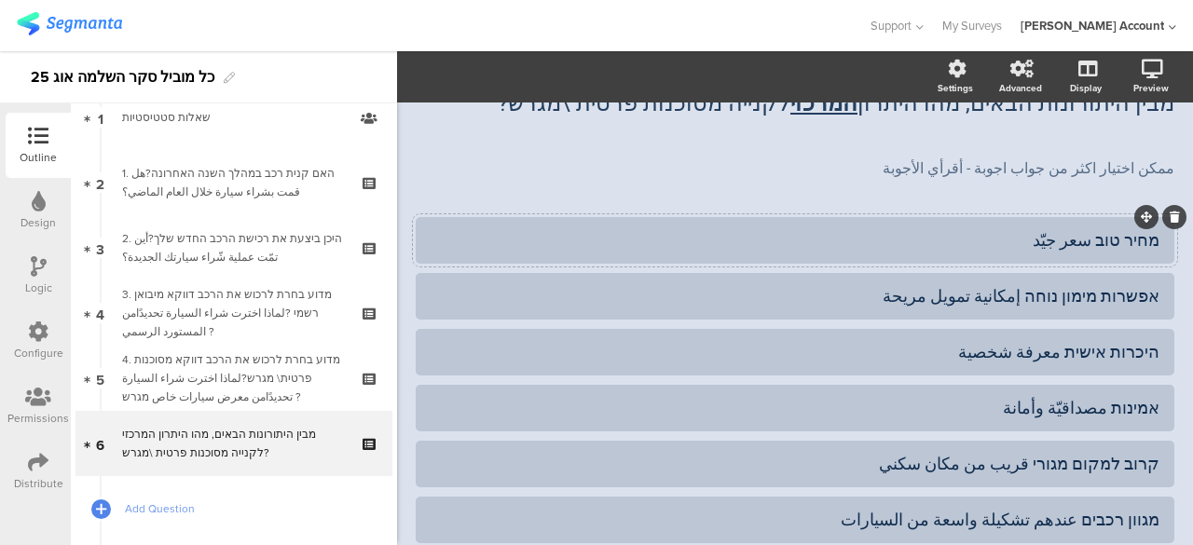
click at [1121, 241] on div "מחיר טוב سعر جيّد" at bounding box center [795, 239] width 729 height 21
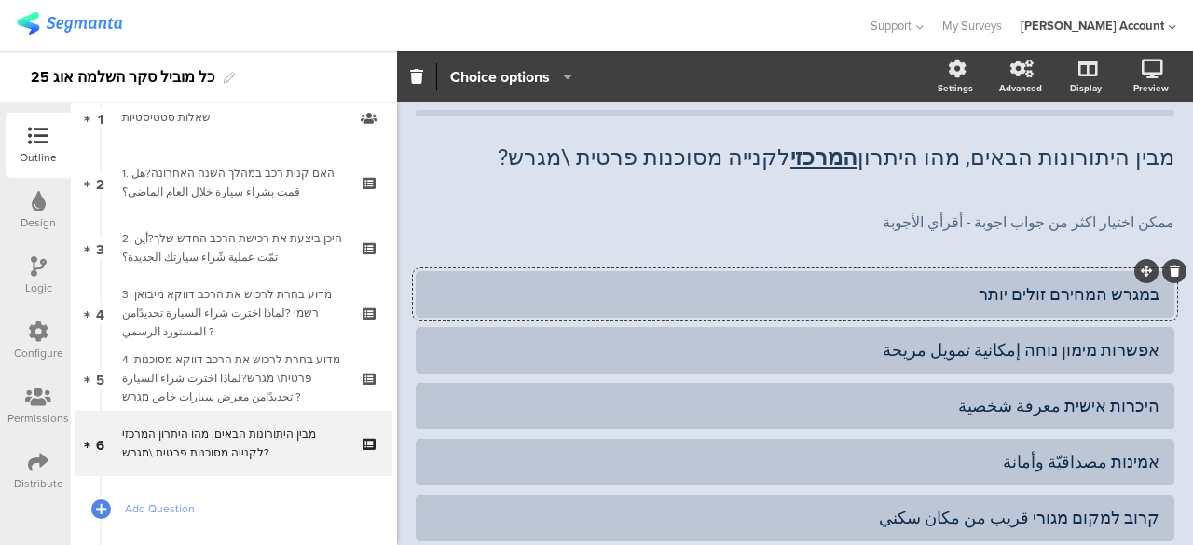
scroll to position [0, 0]
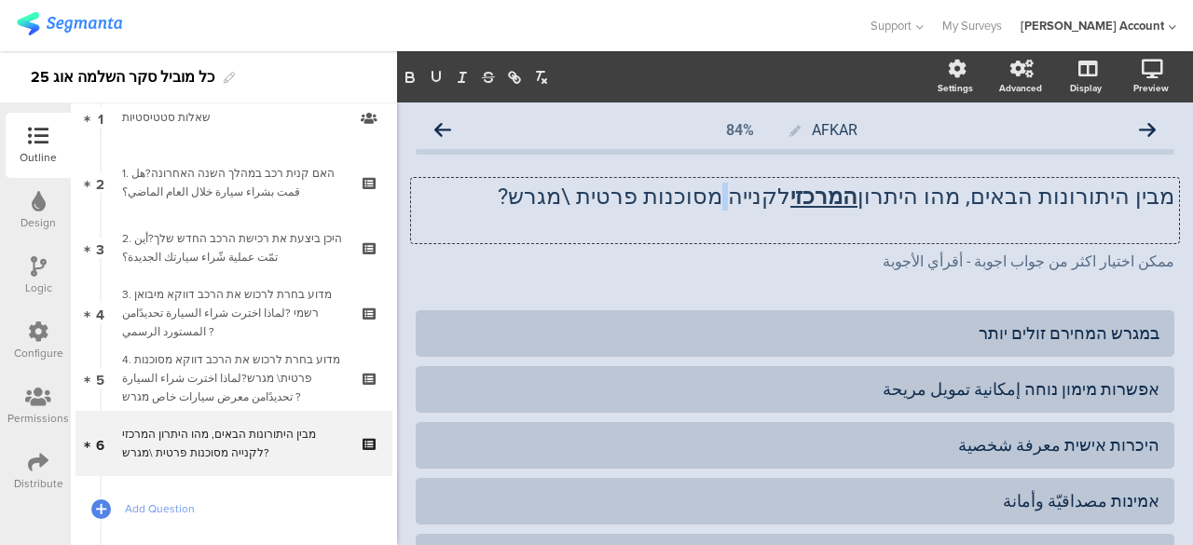
click at [785, 199] on div "מבין היתורונות הבאים, מהו היתרון המרכזי לקנייה מסוכנות פרטית \מגרש? מבין היתורו…" at bounding box center [795, 210] width 768 height 65
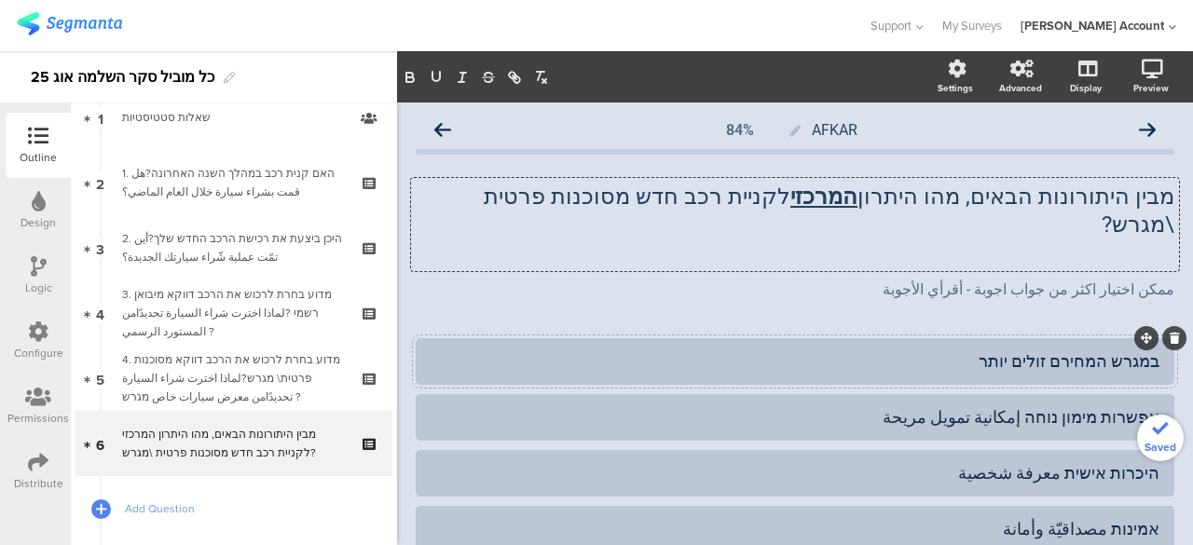
scroll to position [93, 0]
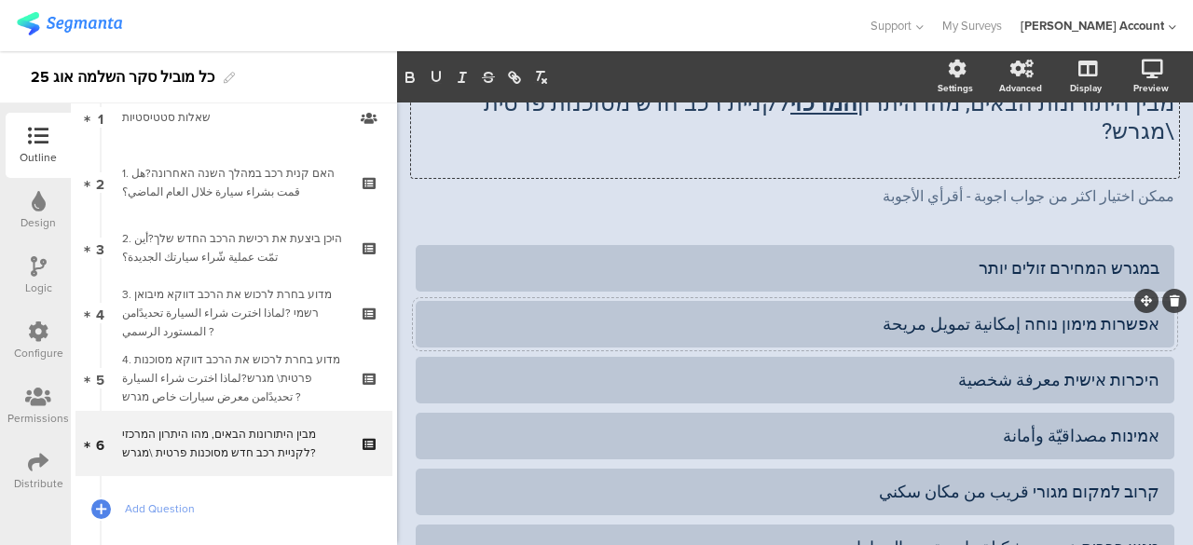
click at [1013, 313] on div "אפשרות מימון נוחה إمكانية تمويل مريحة" at bounding box center [795, 323] width 729 height 21
click at [1122, 369] on div "היכרות אישית معرفة شخصية" at bounding box center [795, 379] width 729 height 21
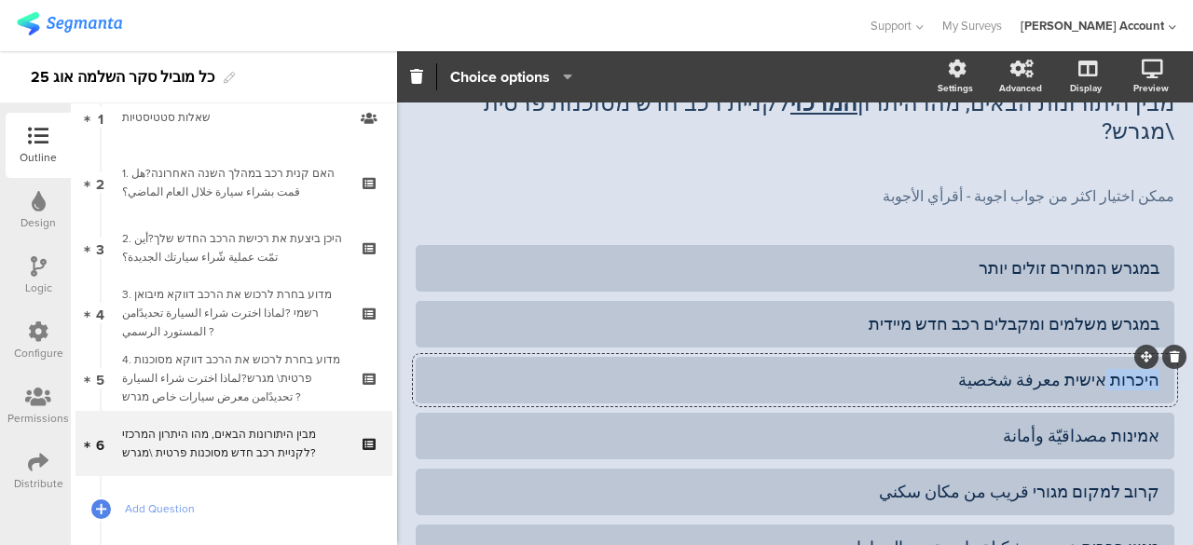
click at [1122, 369] on div "היכרות אישית معرفة شخصية" at bounding box center [795, 379] width 729 height 21
click at [1058, 425] on div "אמינות مصداقيّة وأمانة" at bounding box center [795, 435] width 729 height 21
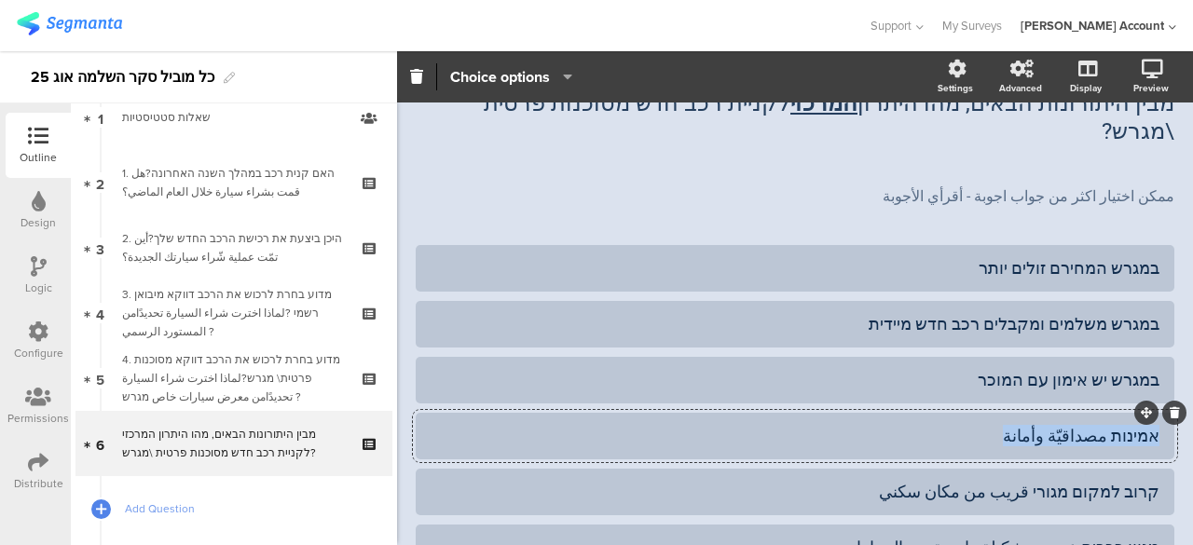
click at [1058, 425] on div "אמינות مصداقيّة وأمانة" at bounding box center [795, 435] width 729 height 21
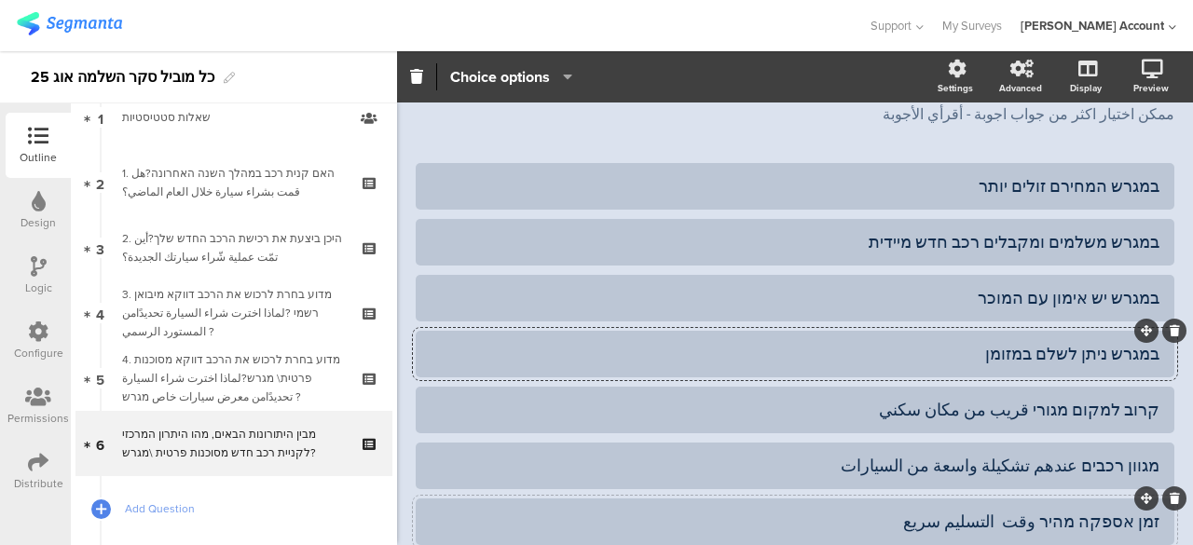
scroll to position [280, 0]
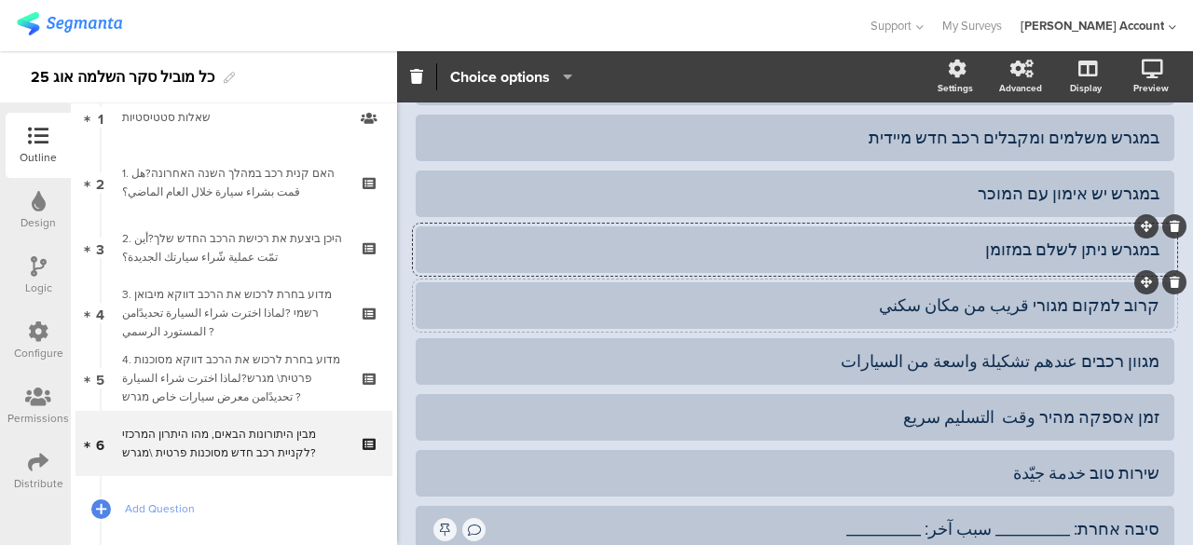
click at [1059, 295] on div "קרוב למקום מגורי قريب من مكان سكني" at bounding box center [795, 305] width 729 height 21
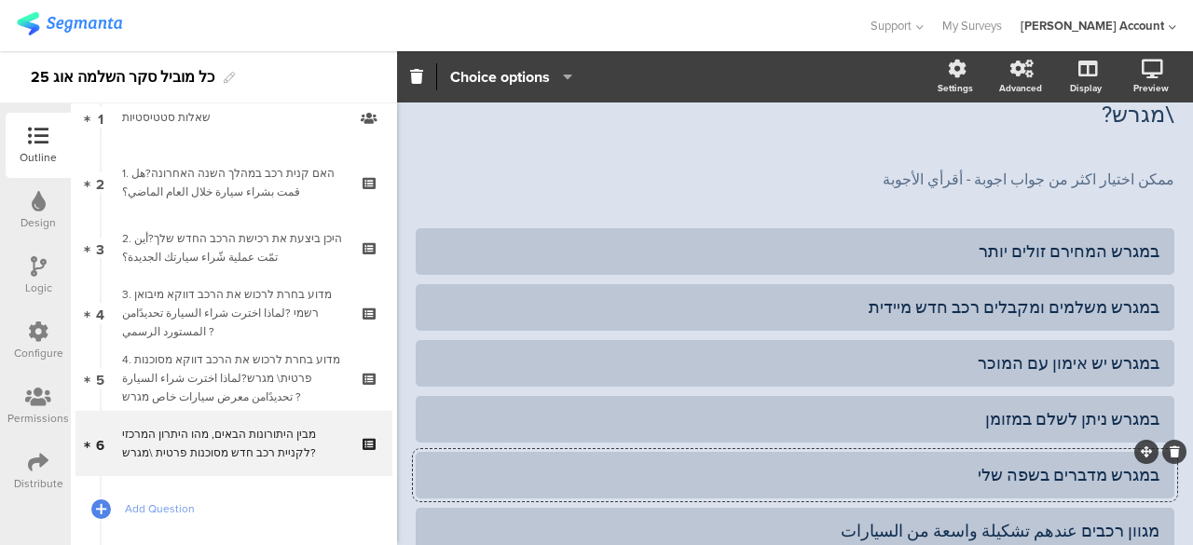
scroll to position [93, 0]
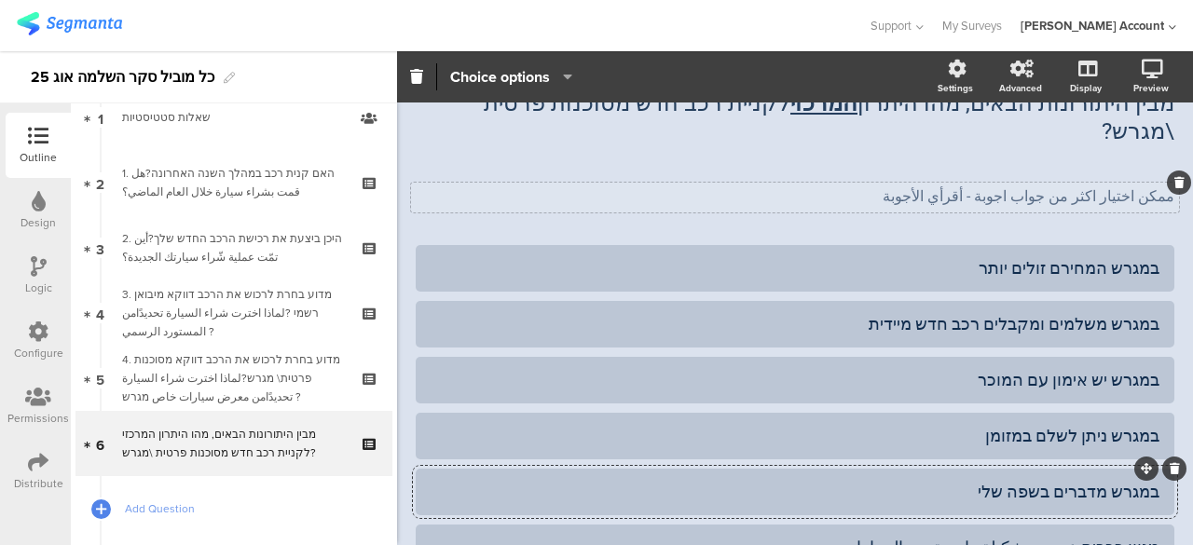
click at [1141, 183] on div "ممكن اختيار اكثر من جواب اجوبة - أقرأي الأجوبة ممكن اختيار اكثر من جواب اجوبة -…" at bounding box center [795, 198] width 768 height 30
click at [1141, 187] on p "ممكن اختيار اكثر من جواب اجوبة - أقرأي الأجوبة" at bounding box center [795, 196] width 759 height 18
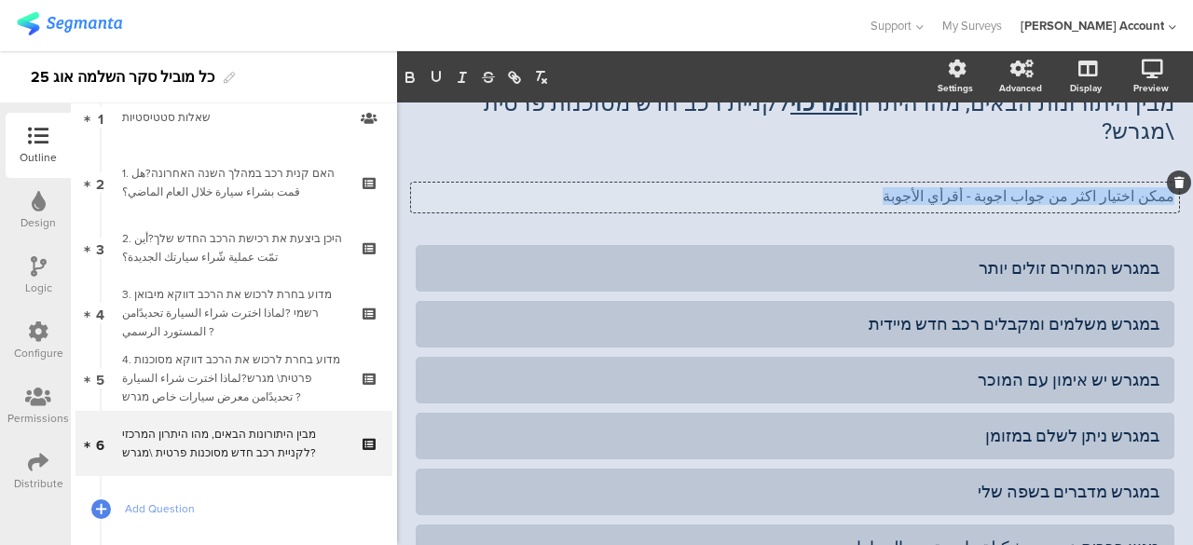
click at [1141, 187] on p "ممكن اختيار اكثر من جواب اجوبة - أقرأي الأجوبة" at bounding box center [795, 196] width 759 height 18
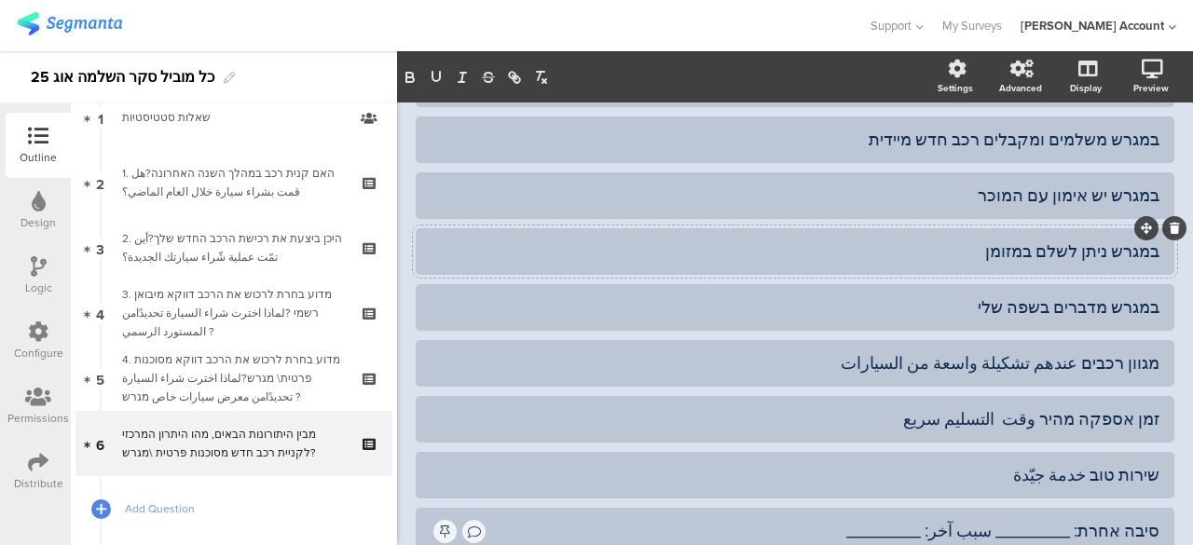
scroll to position [280, 0]
click at [1170, 333] on icon at bounding box center [1175, 338] width 10 height 11
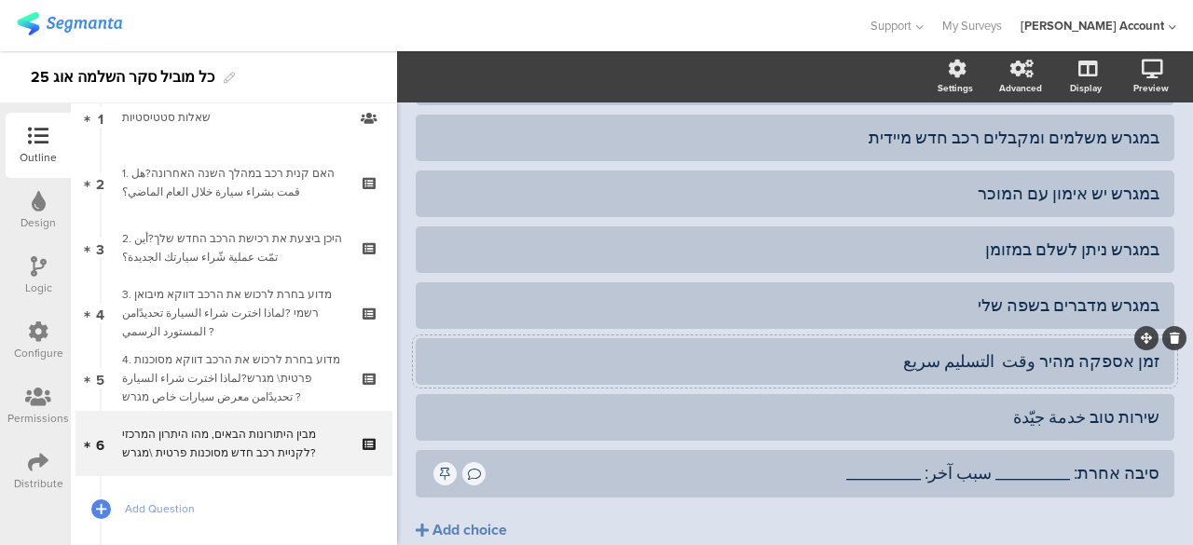
click at [1170, 333] on icon at bounding box center [1175, 338] width 10 height 11
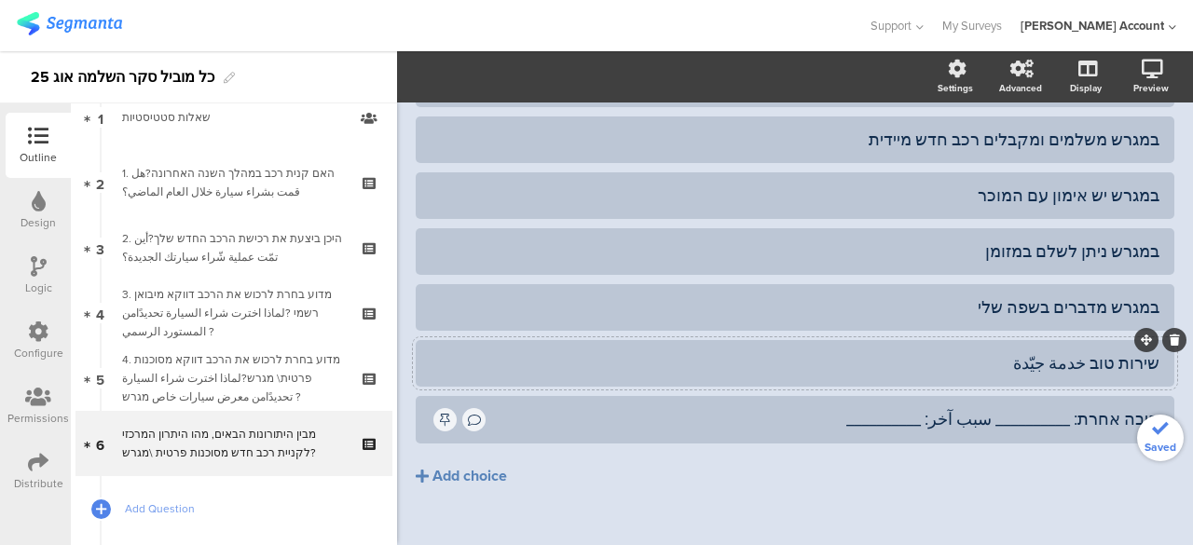
click at [1163, 328] on div at bounding box center [1175, 340] width 24 height 24
click at [1170, 335] on icon at bounding box center [1175, 340] width 10 height 11
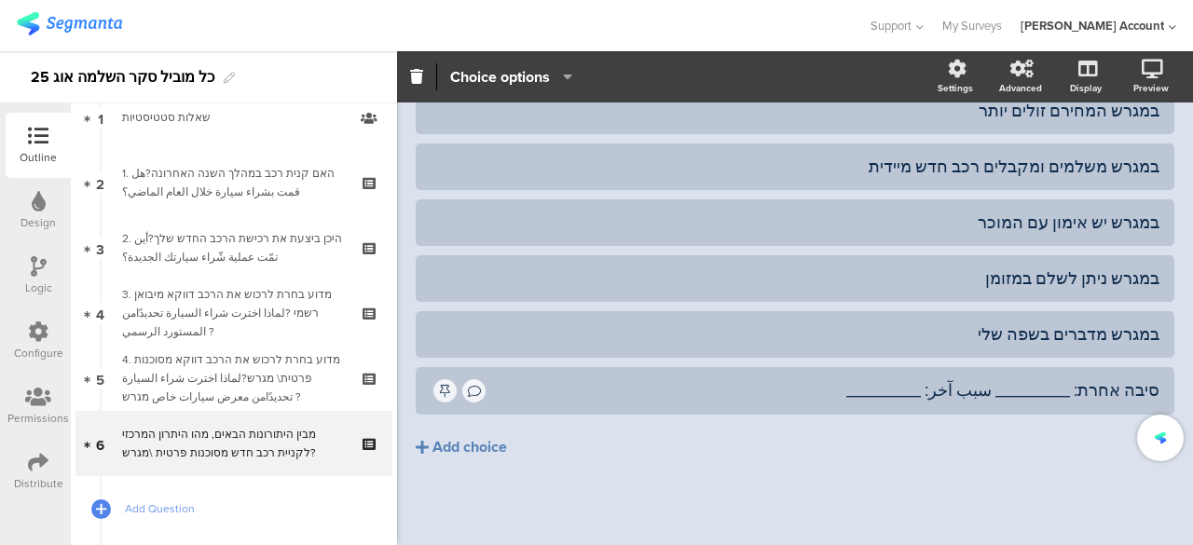
scroll to position [222, 0]
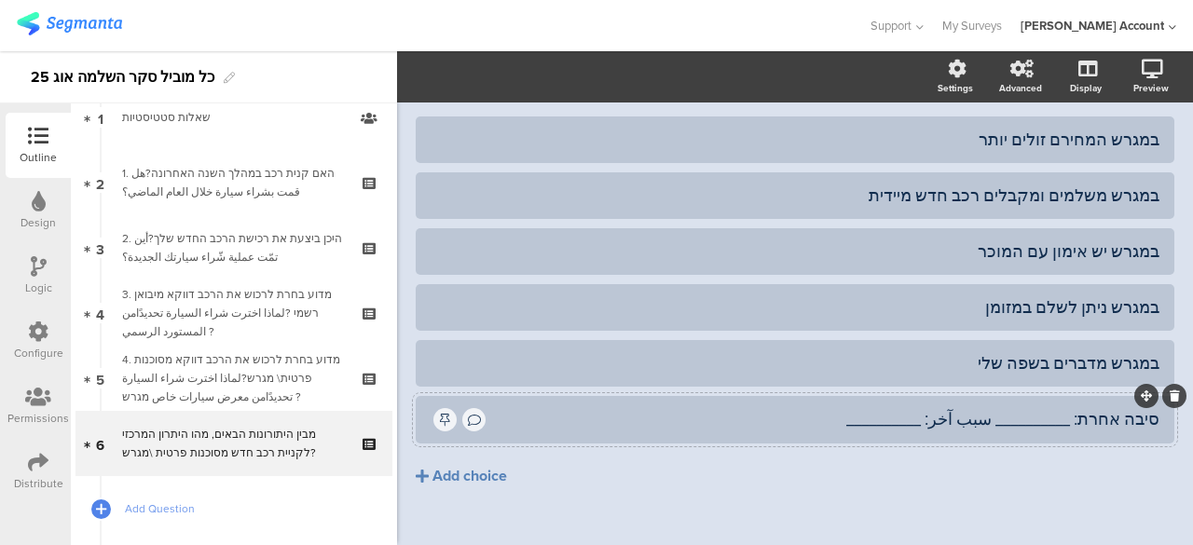
click at [1170, 391] on icon at bounding box center [1175, 396] width 10 height 11
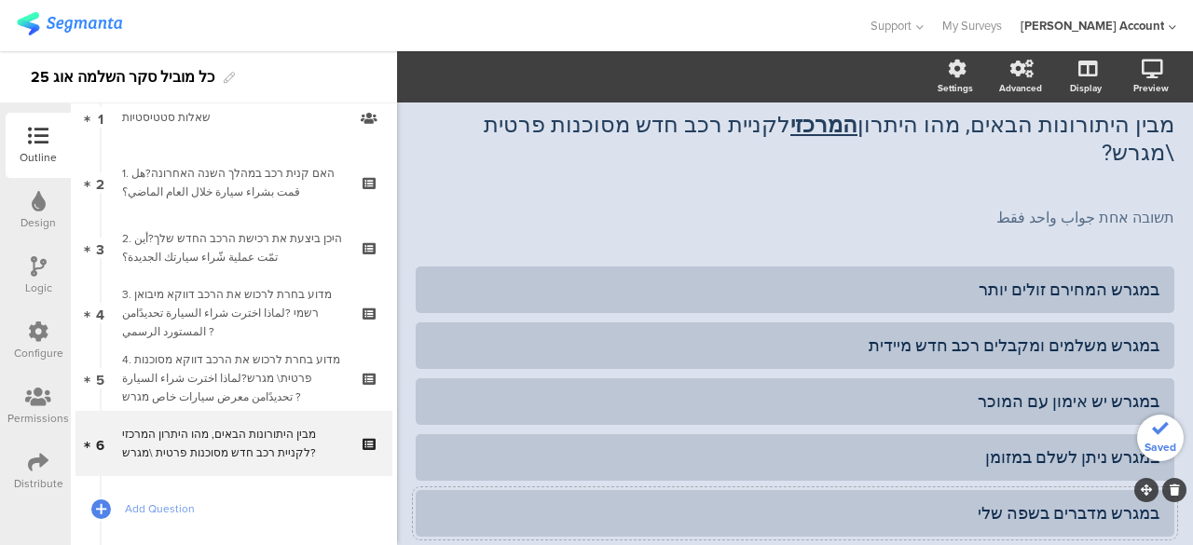
scroll to position [0, 0]
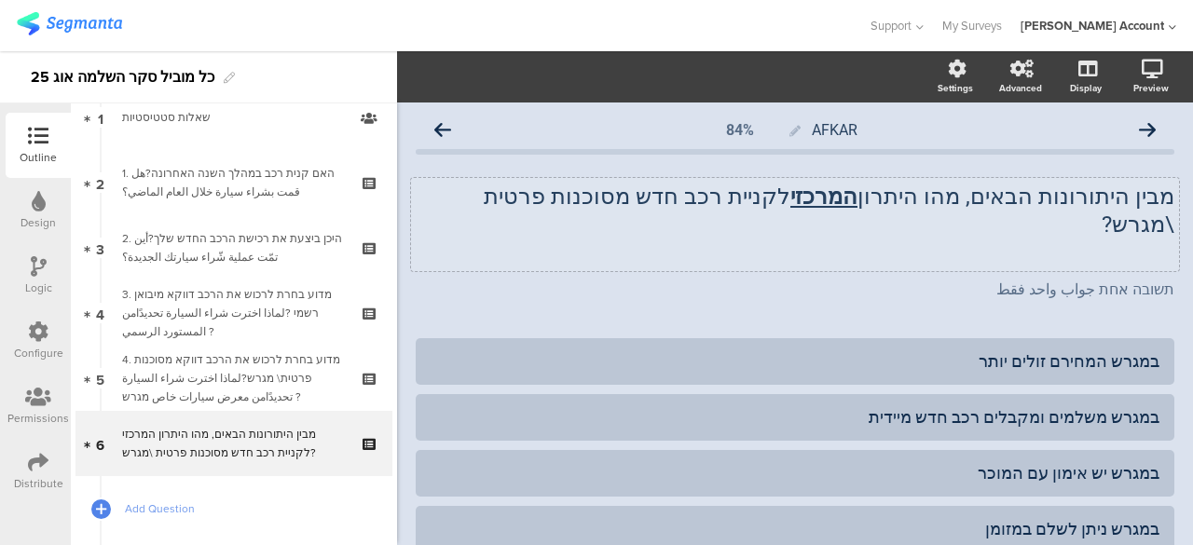
click at [1104, 227] on div "מבין היתורונות הבאים, מהו היתרון המרכזי לקניית רכב חדש מסוכנות פרטית \מגרש? מבי…" at bounding box center [795, 224] width 768 height 93
click at [714, 197] on p "מבין היתורונות הבאים, מהו היתרון המרכזי לקניית רכב חדש מסוכנות פרטית \מגרש?" at bounding box center [795, 211] width 759 height 56
click at [714, 196] on p "מבין היתורונות הבאים, מהו היתרון המרכזי לקניית רכב חדש מסוכנות פרטית \מגרש?" at bounding box center [795, 211] width 759 height 56
click at [436, 77] on icon "button" at bounding box center [436, 77] width 17 height 17
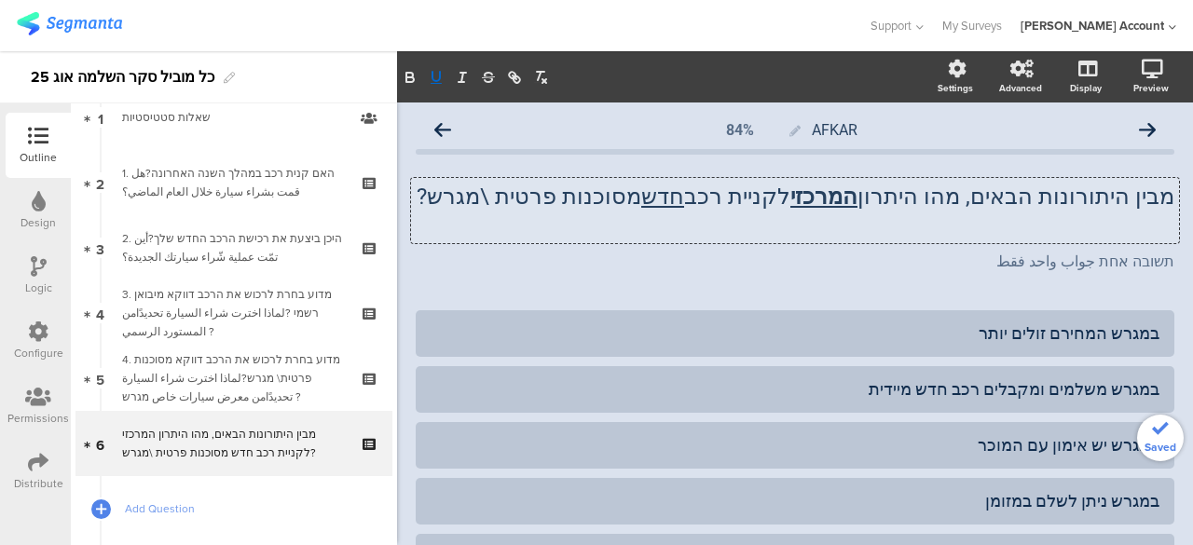
click at [613, 214] on p at bounding box center [795, 225] width 759 height 28
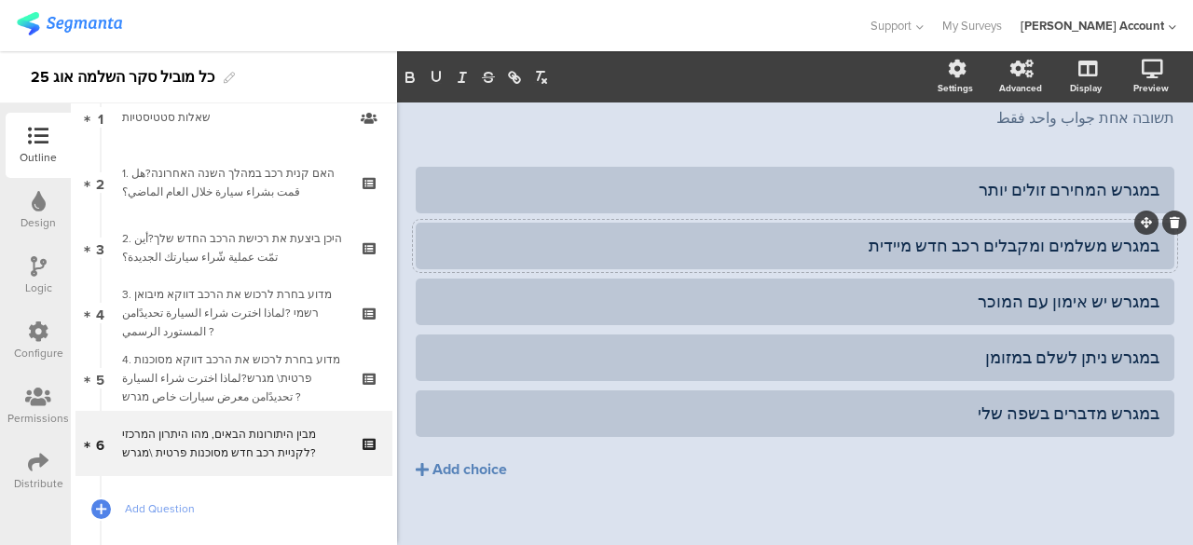
scroll to position [165, 0]
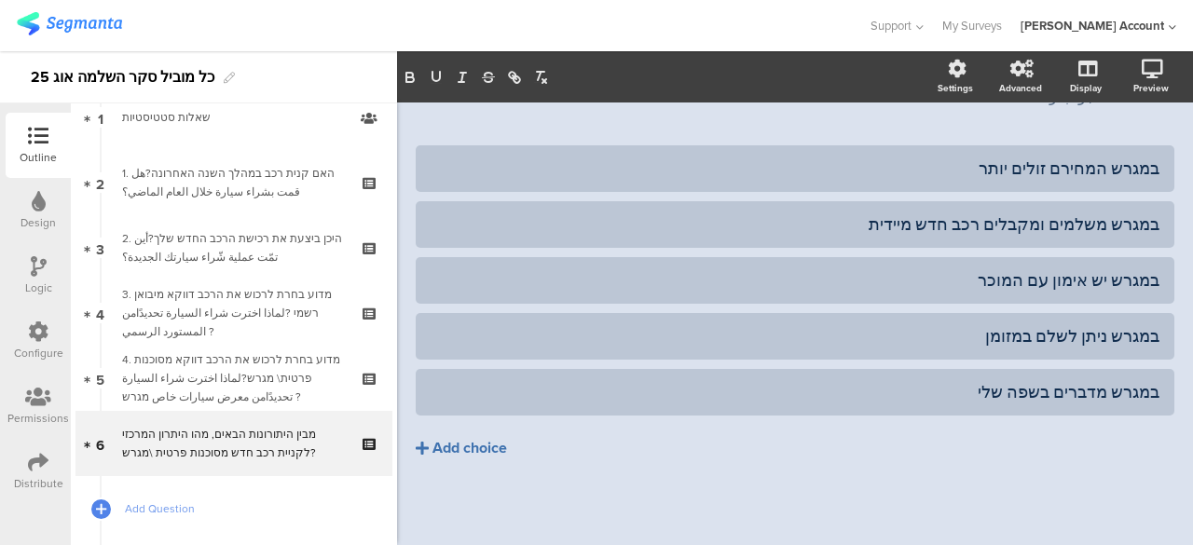
click at [492, 454] on div "Add choice" at bounding box center [470, 449] width 75 height 20
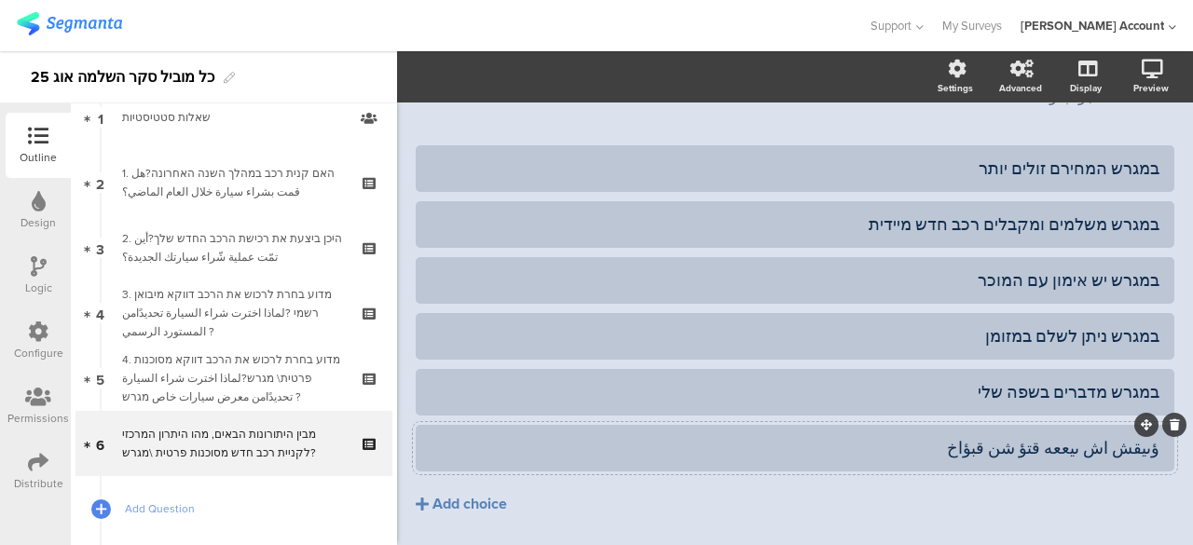
click at [1087, 440] on div "ؤىيقش اش ىيععه قتؤ شن قبؤاخ" at bounding box center [795, 447] width 729 height 21
click at [1087, 514] on button "Add choice" at bounding box center [795, 504] width 759 height 47
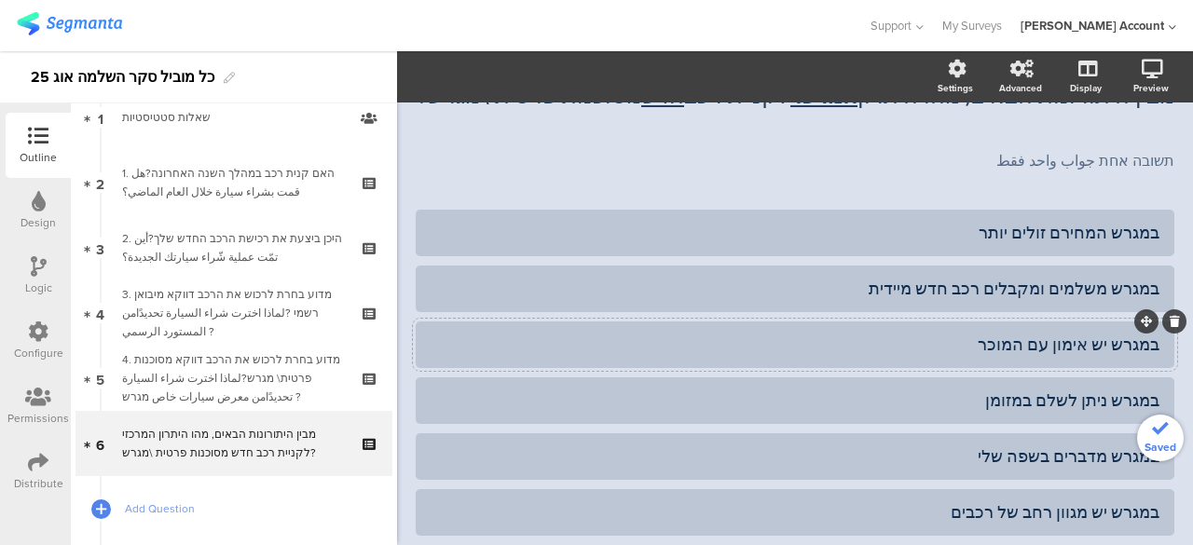
scroll to position [0, 0]
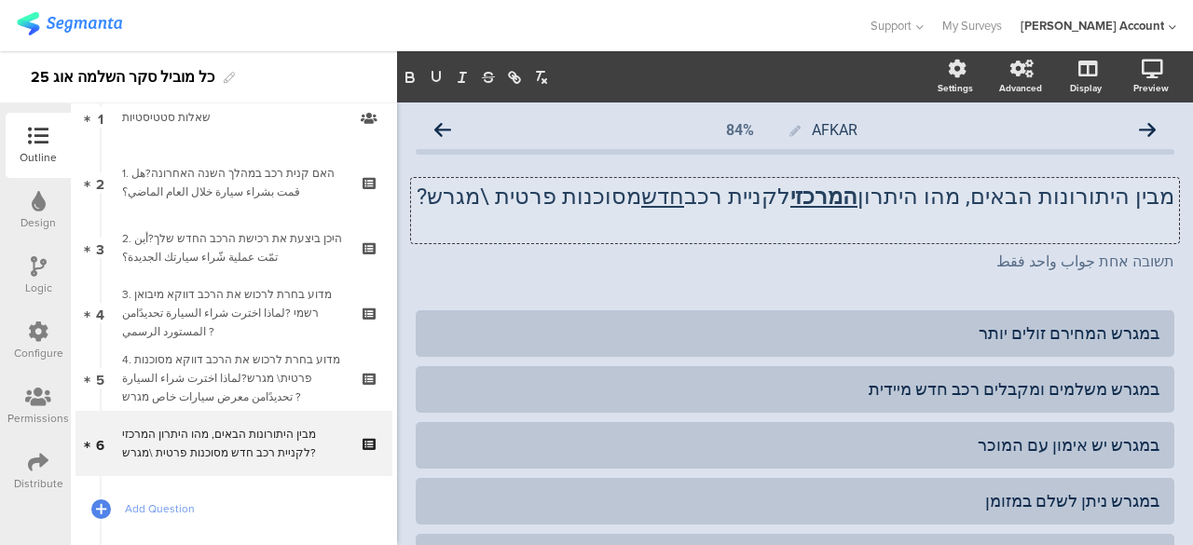
click at [983, 199] on div "מבין היתורונות הבאים, מהו היתרון המרכזי לקניית רכב חדש מסוכנות פרטית \מגרש? מבי…" at bounding box center [795, 210] width 768 height 65
drag, startPoint x: 985, startPoint y: 199, endPoint x: 1156, endPoint y: 186, distance: 172.0
click at [1156, 186] on p "מבין היתורונות הבאים, מהו היתרון המרכזי לקניית רכב חדש מסוכנות פרטית \מגרש?" at bounding box center [795, 197] width 759 height 28
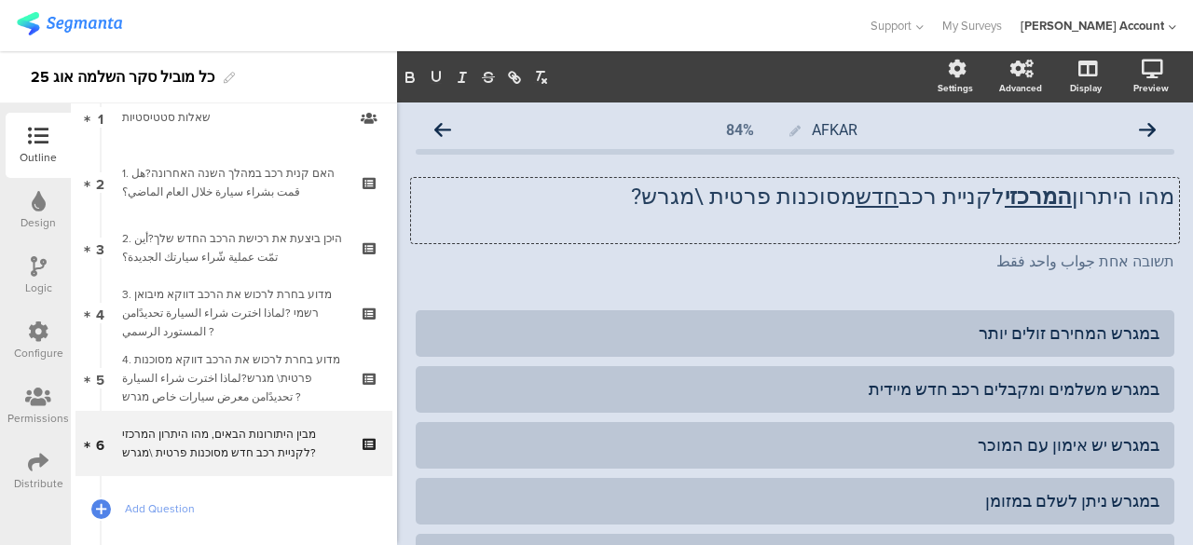
click at [1117, 244] on span "מבין היתורונות הבאים, מהו היתרון המרכזי לקניית רכב חדש מסוכנות פרטית \מגרש? מבי…" at bounding box center [795, 228] width 759 height 90
click at [1121, 224] on div "מהו היתרון המרכזי לקניית רכב חדש מסוכנות פרטית \מגרש? מהו היתרון המרכזי לקניית …" at bounding box center [795, 210] width 768 height 65
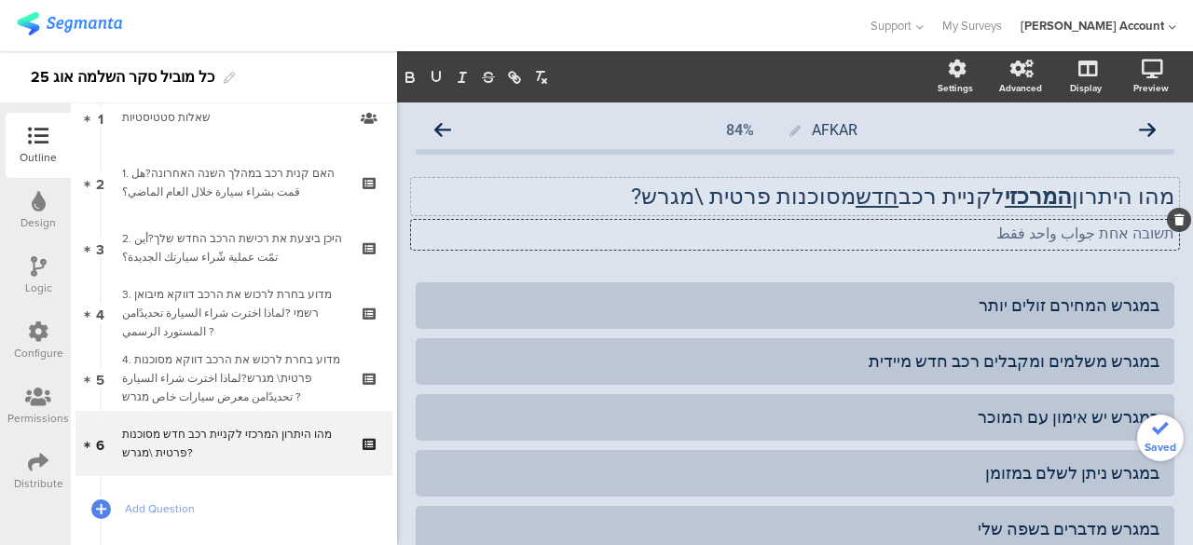
click at [518, 238] on div "תשובה אחת جواب واحد فقط תשובה אחת جواب واحد فقط תשובה אחת جواب واحد فقط" at bounding box center [795, 235] width 768 height 30
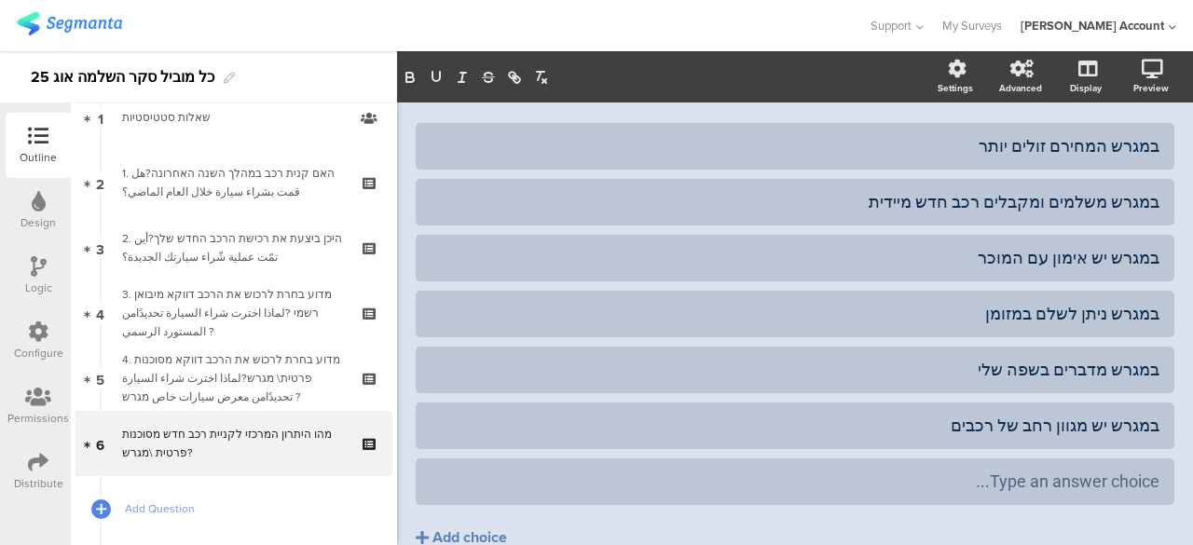
scroll to position [186, 0]
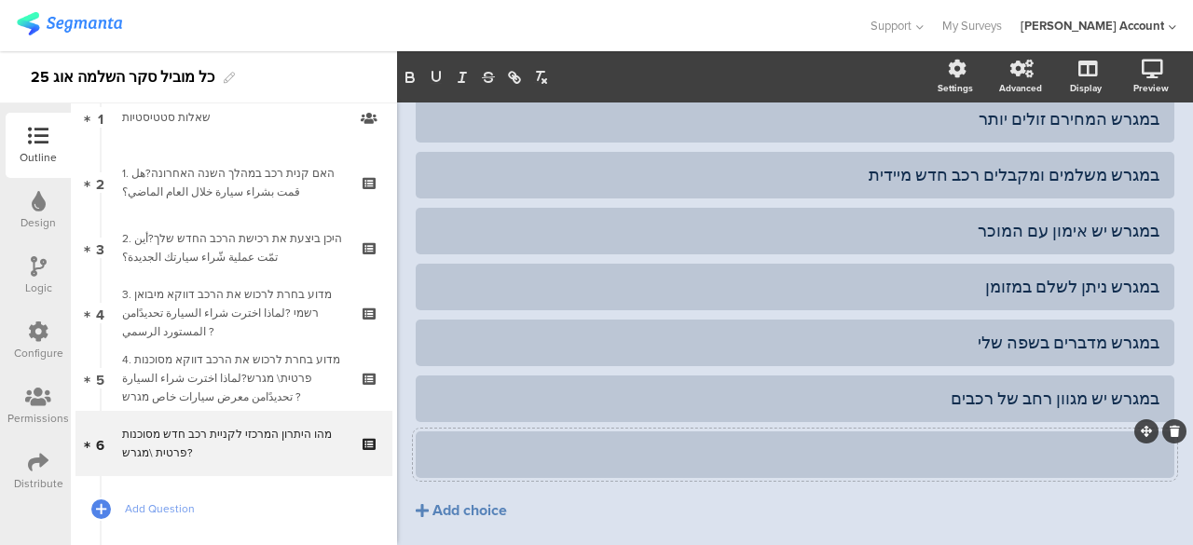
click at [1067, 441] on div at bounding box center [795, 454] width 729 height 31
click at [743, 490] on button "Add choice" at bounding box center [795, 511] width 759 height 47
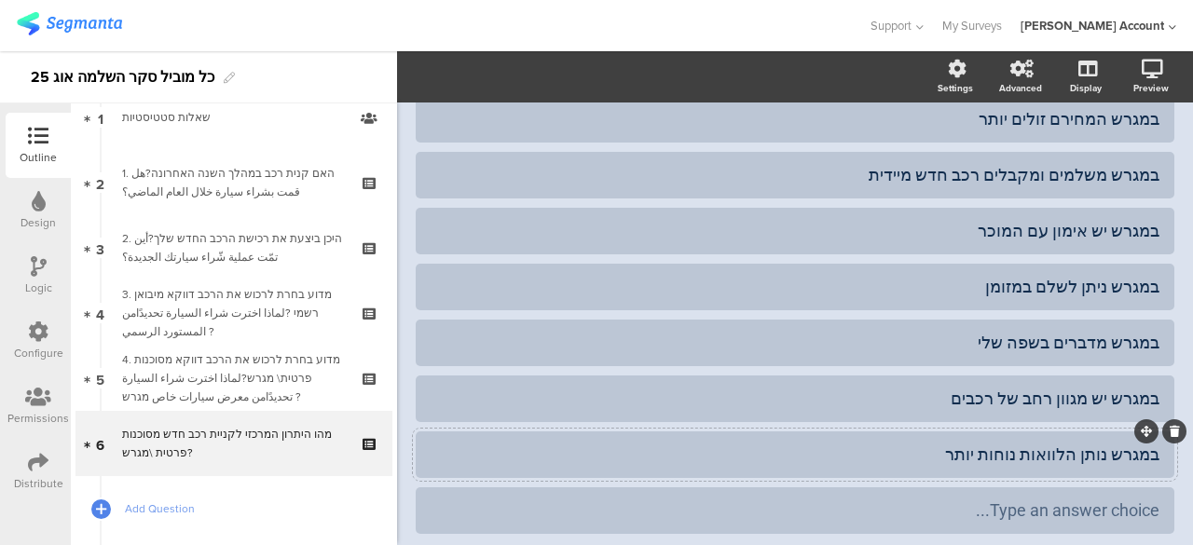
scroll to position [93, 0]
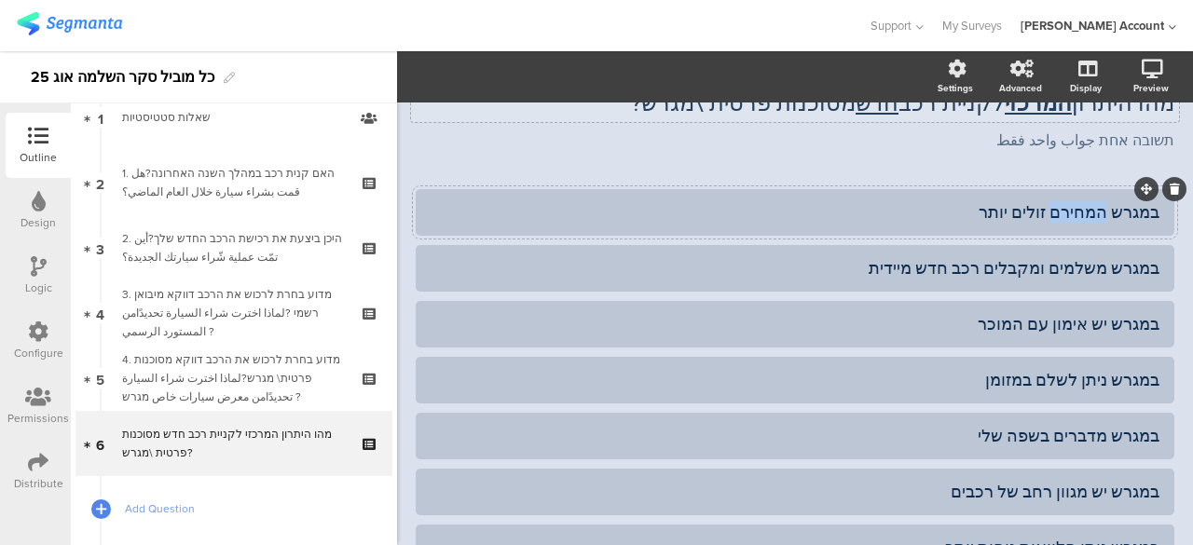
drag, startPoint x: 1057, startPoint y: 212, endPoint x: 1102, endPoint y: 217, distance: 45.1
click at [1102, 217] on div "במגרש המחירם זולים יותר" at bounding box center [795, 211] width 729 height 21
click at [408, 376] on div "AFKAR 84% מהו היתרון המרכזי לקניית רכב חדש מסוכנות פרטית \מגרש? מהו היתרון המרכ…" at bounding box center [795, 383] width 796 height 749
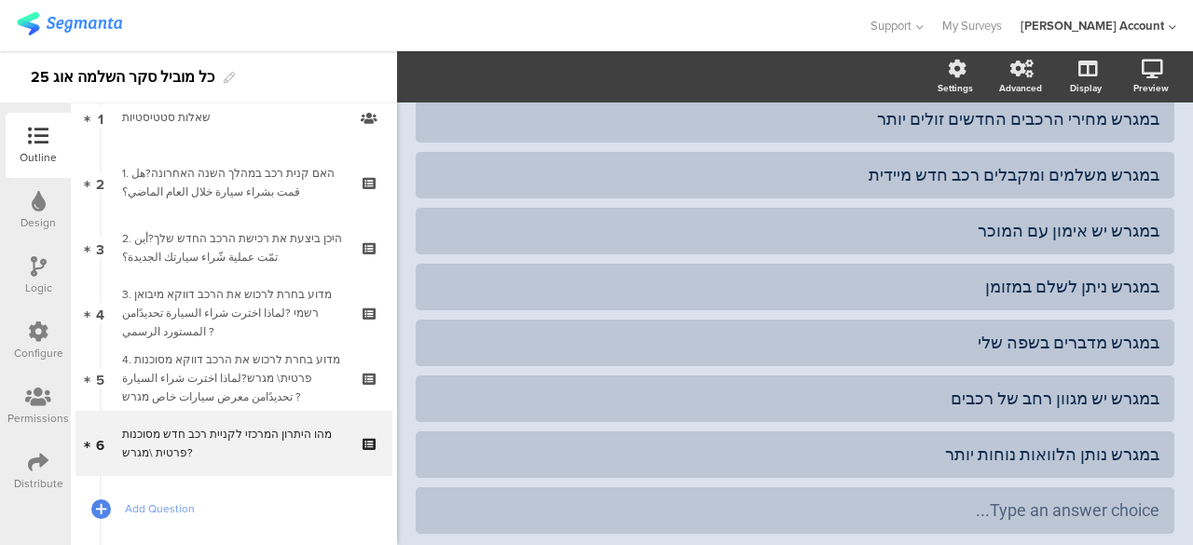
scroll to position [280, 0]
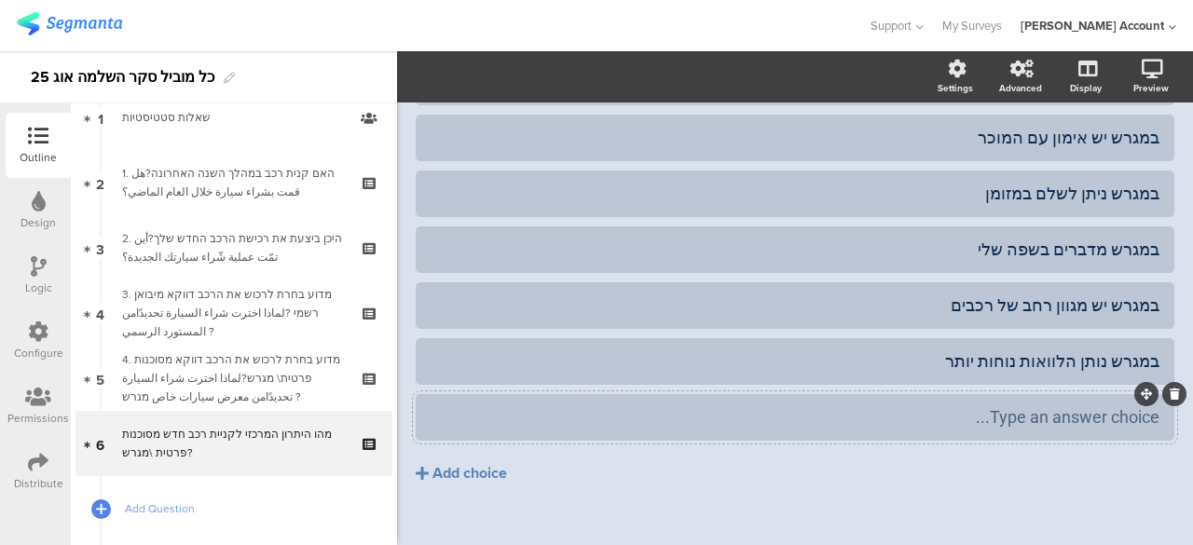
click at [1163, 396] on div at bounding box center [1175, 394] width 24 height 24
click at [1170, 393] on icon at bounding box center [1175, 394] width 10 height 11
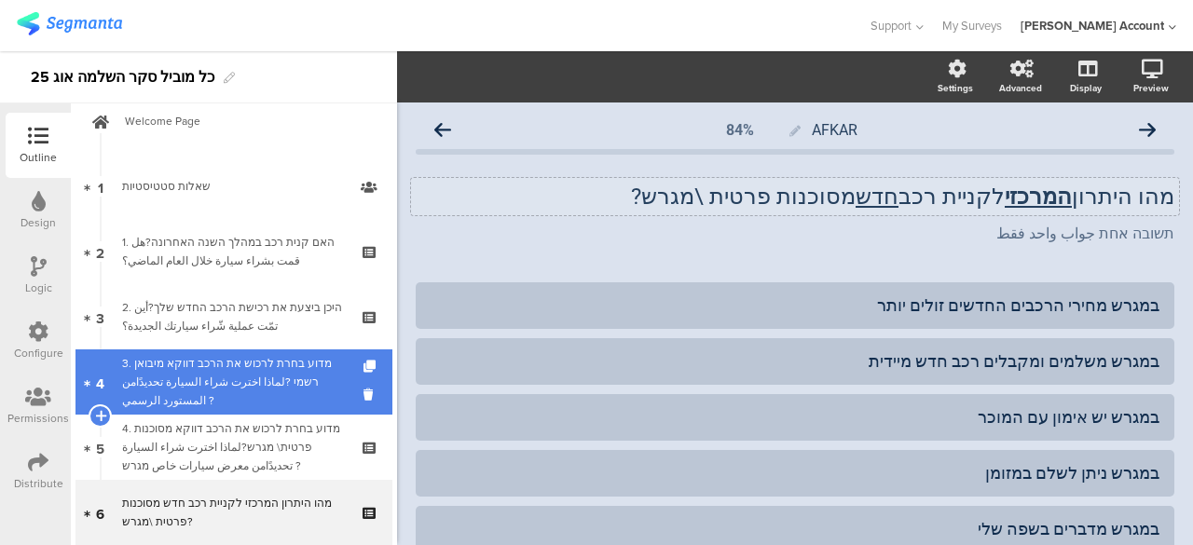
scroll to position [0, 0]
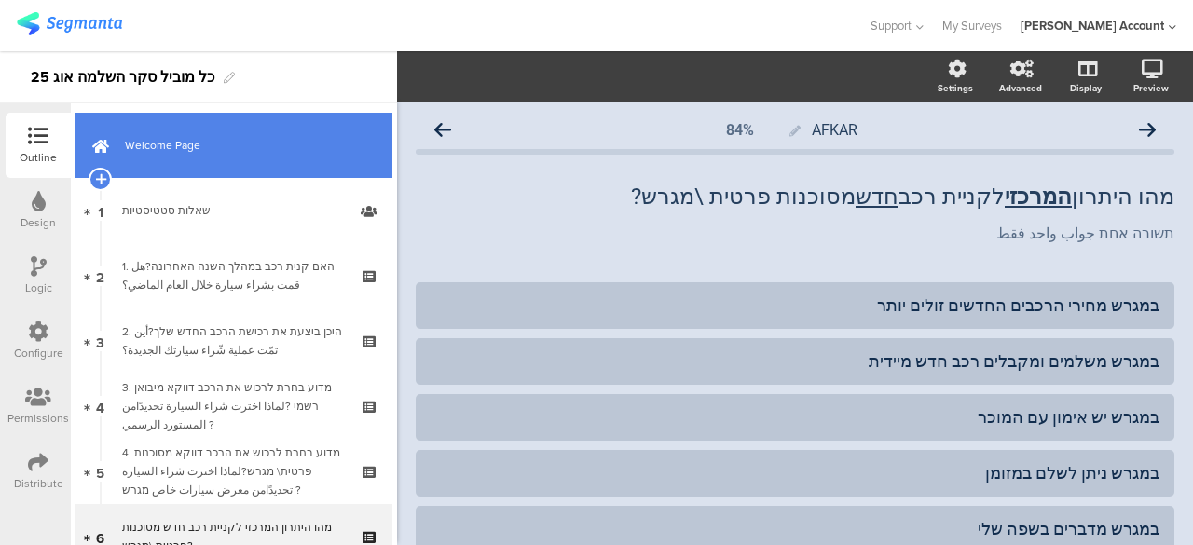
click at [239, 153] on span "Welcome Page" at bounding box center [244, 145] width 239 height 19
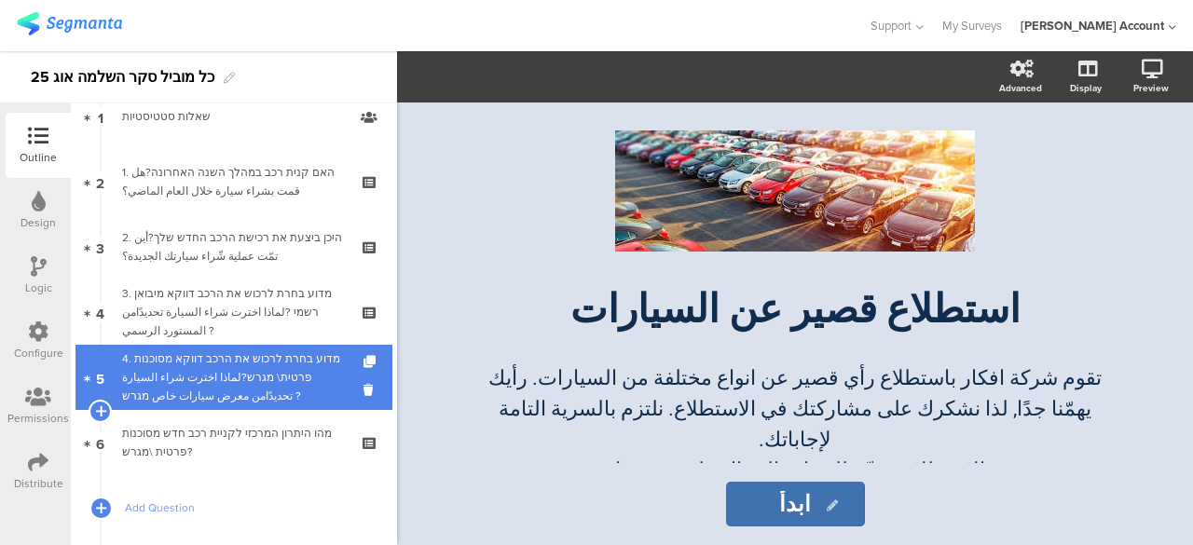
scroll to position [186, 0]
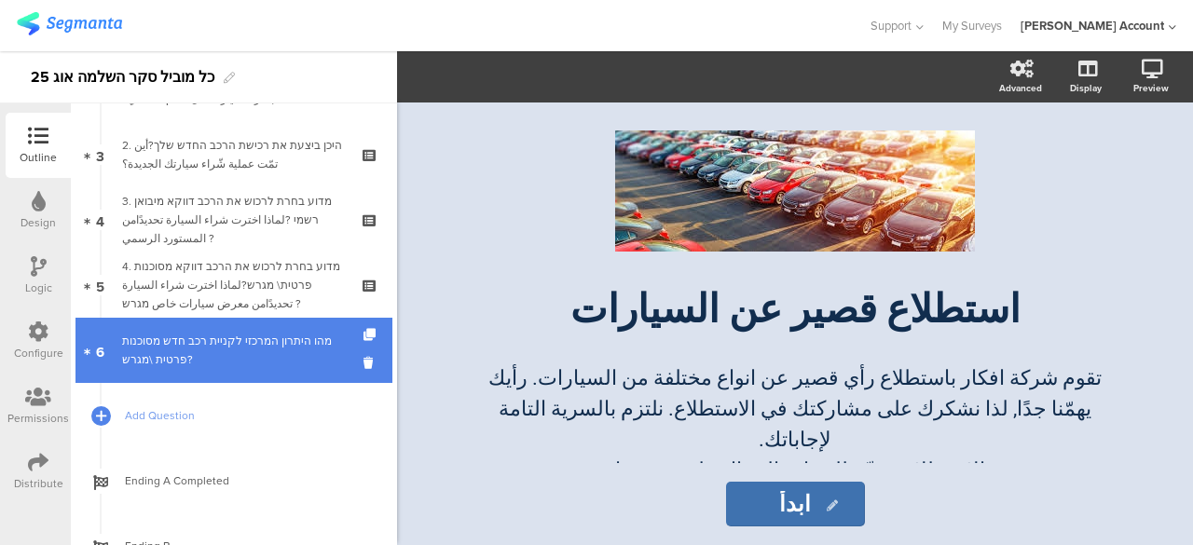
click at [285, 351] on div "מהו היתרון המרכזי לקניית רכב חדש מסוכנות פרטית \מגרש?" at bounding box center [233, 350] width 223 height 37
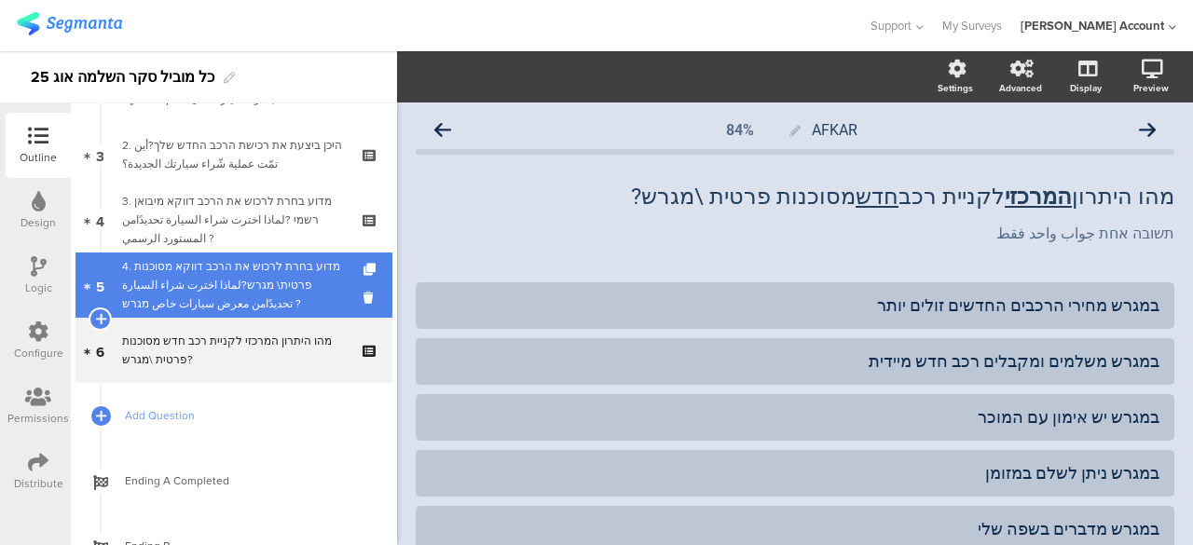
click at [283, 290] on div "4. מדוע בחרת לרכוש את הרכב דווקא מסוכנות פרטית\ מגרש?لماذا اخترت شراء السيارة ت…" at bounding box center [233, 285] width 223 height 56
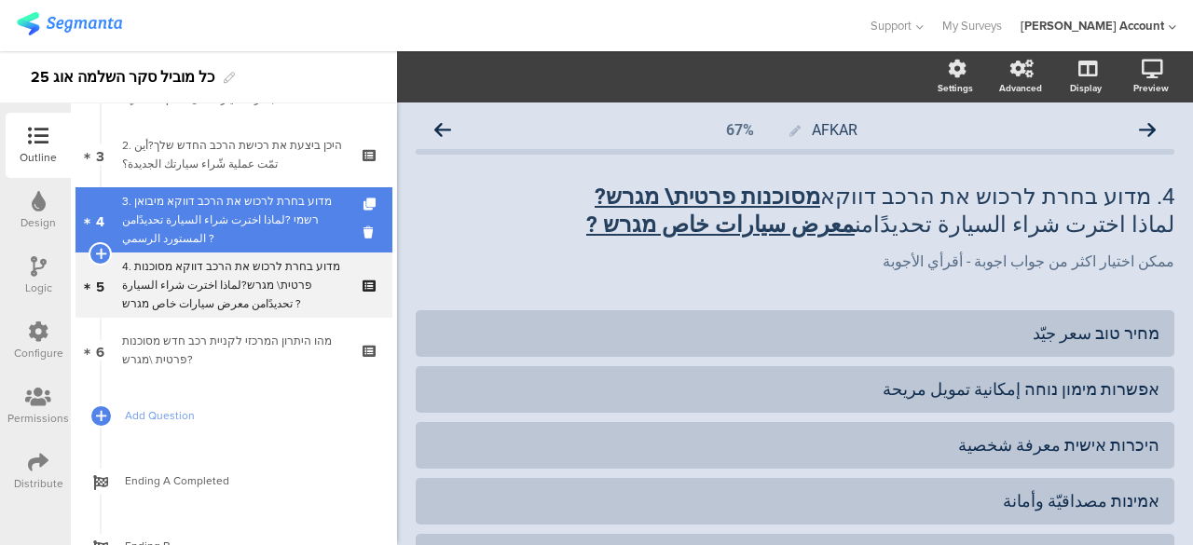
click at [296, 215] on div "3. מדוע בחרת לרכוש את הרכב דווקא מיבואן רשמי ?لماذا اخترت شراء السيارة تحديدًام…" at bounding box center [233, 220] width 223 height 56
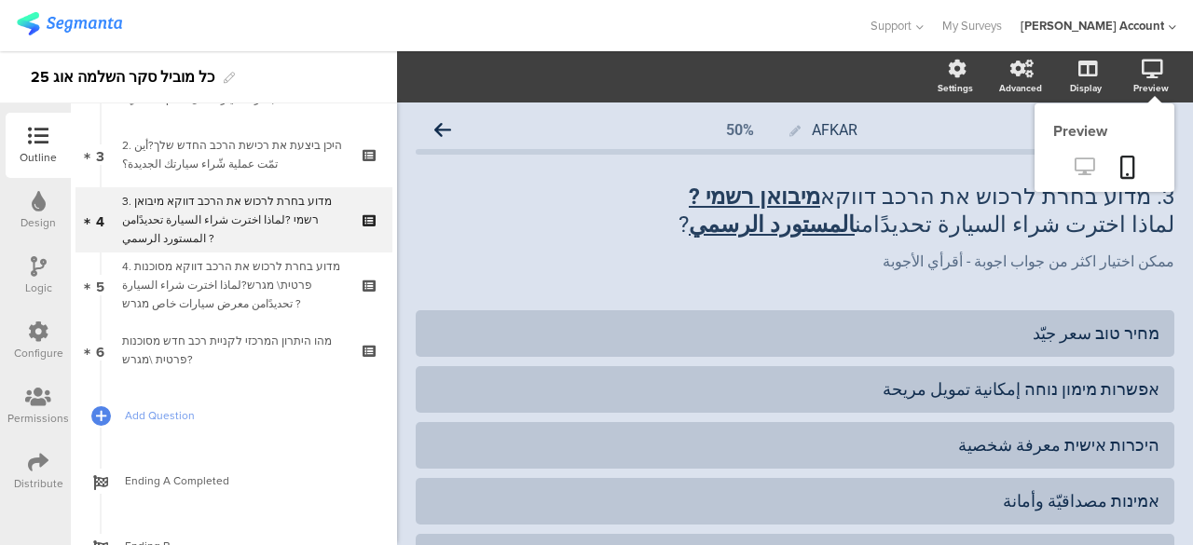
click at [1075, 167] on icon at bounding box center [1085, 167] width 20 height 18
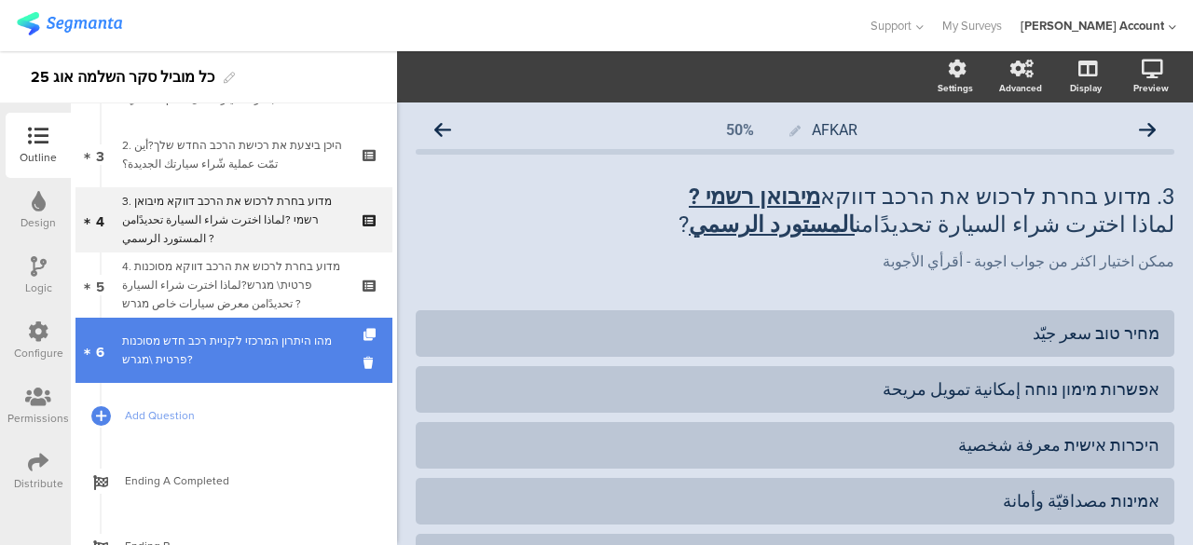
click at [312, 348] on div "מהו היתרון המרכזי לקניית רכב חדש מסוכנות פרטית \מגרש?" at bounding box center [233, 350] width 223 height 37
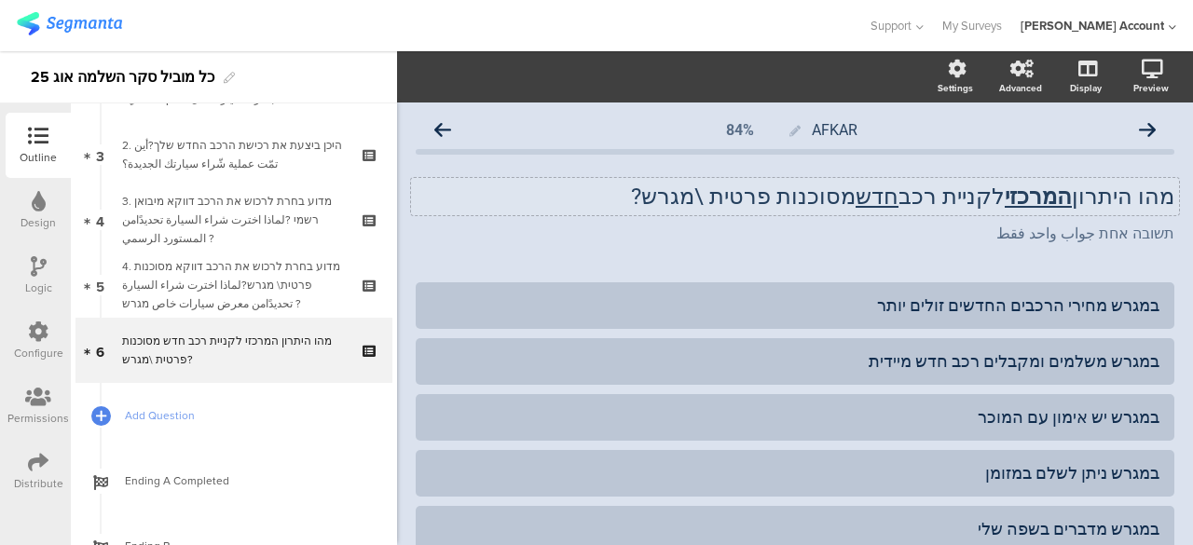
click at [1156, 199] on p "מהו היתרון המרכזי לקניית רכב חדש מסוכנות פרטית \מגרש?" at bounding box center [795, 197] width 759 height 28
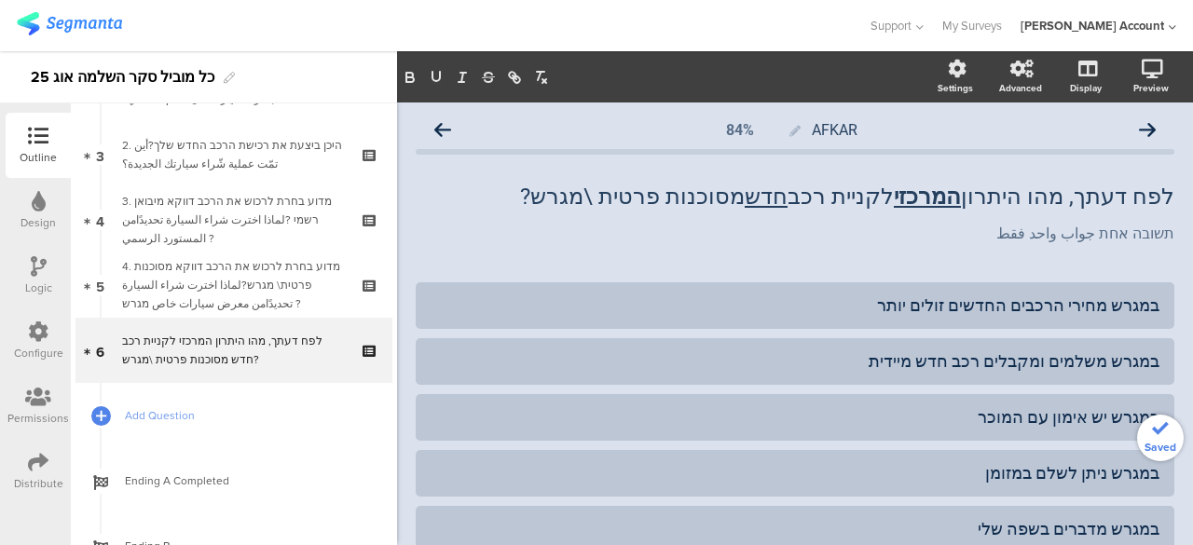
click at [846, 262] on div "לפח דעתך, מהו היתרון המרכזי לקניית רכב חדש מסוכנות פרטית \מגרש? לפח דעתך, מהו ה…" at bounding box center [795, 214] width 759 height 100
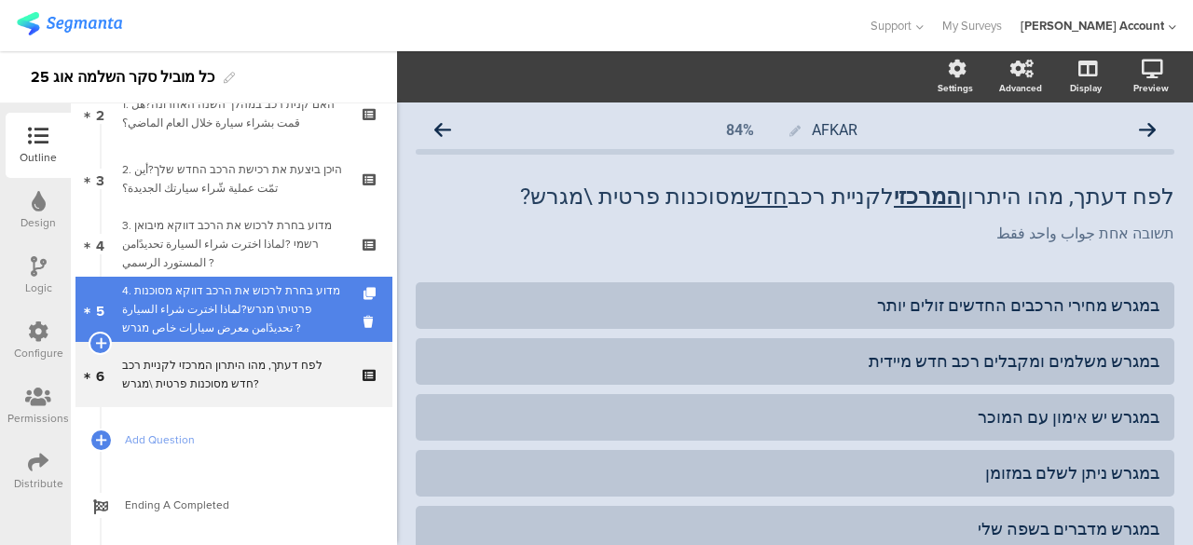
scroll to position [93, 0]
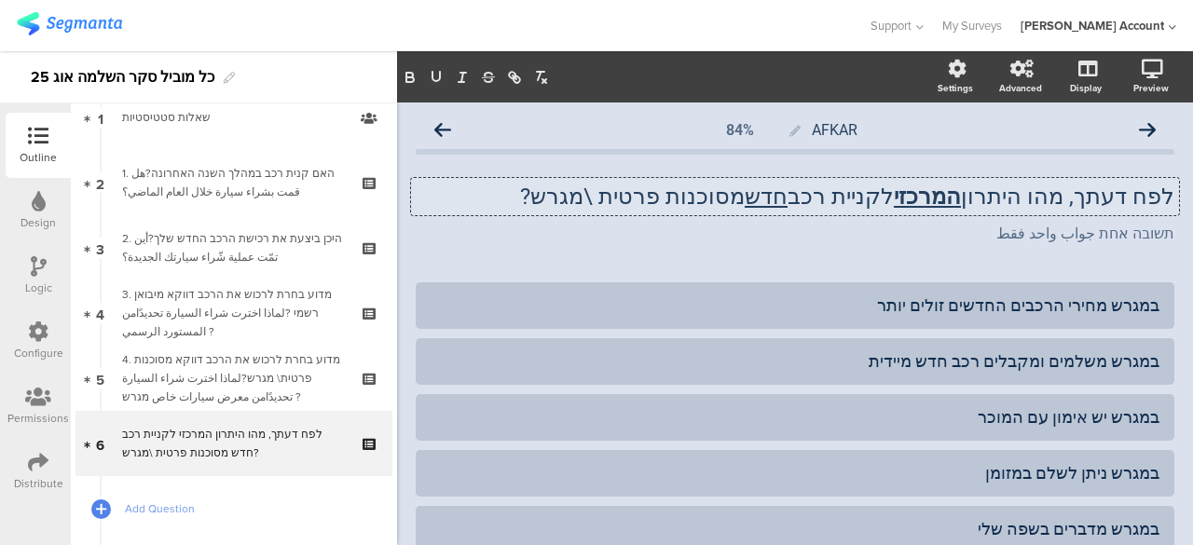
click at [1159, 197] on div "לפח דעתך, מהו היתרון המרכזי לקניית רכב חדש מסוכנות פרטית \מגרש? לפח דעתך, מהו ה…" at bounding box center [795, 196] width 768 height 37
drag, startPoint x: 1147, startPoint y: 193, endPoint x: 1136, endPoint y: 197, distance: 11.8
click at [1136, 197] on p "5< לפח דעתך, מהו היתרון המרכזי לקניית רכב חדש מסוכנות פרטית \מגרש?" at bounding box center [795, 197] width 759 height 28
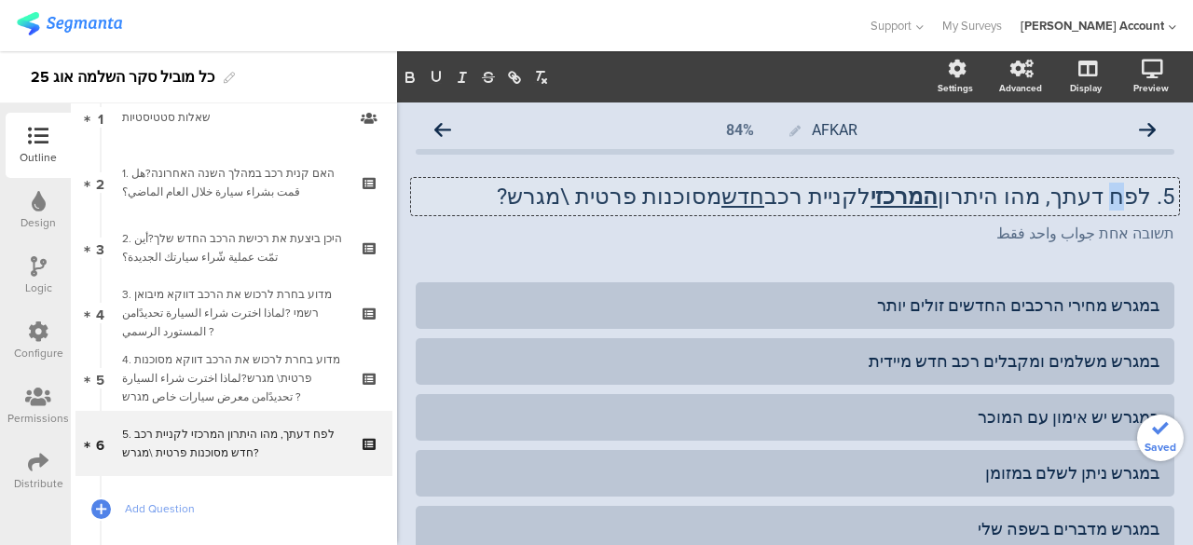
drag, startPoint x: 1106, startPoint y: 196, endPoint x: 1119, endPoint y: 196, distance: 13.1
click at [1119, 196] on p "5. לפח דעתך, מהו היתרון המרכזי לקניית רכב חדש מסוכנות פרטית \מגרש?" at bounding box center [795, 197] width 759 height 28
click at [1101, 269] on div "AFKAR 84% 5. לפי דעתך, מהו היתרון המרכזי לקניית רכב חדש מסוכנות פרטית \מגרש? 5.…" at bounding box center [795, 449] width 759 height 674
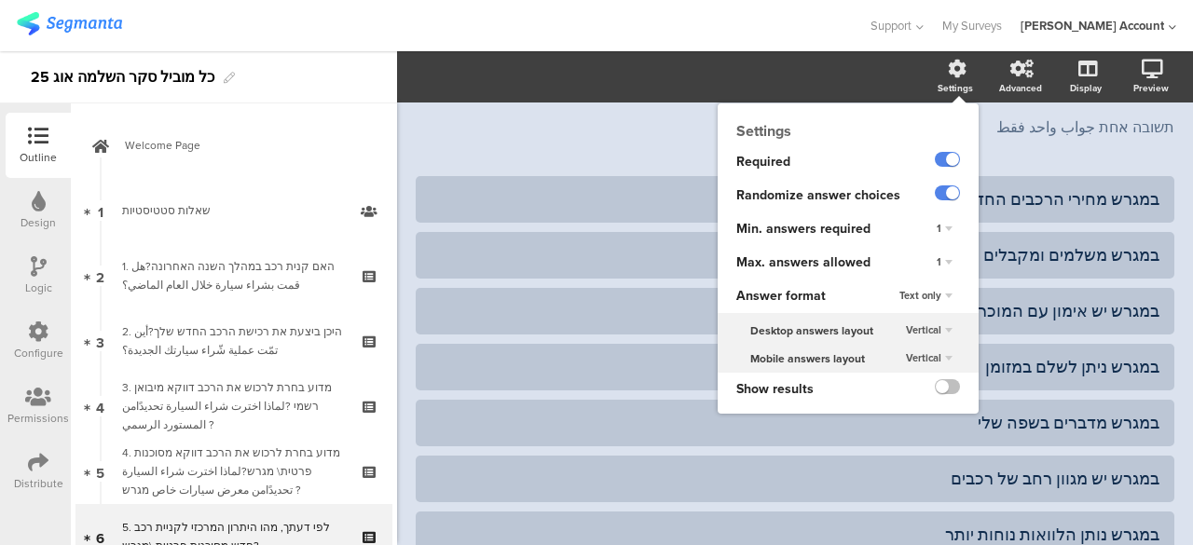
scroll to position [249, 0]
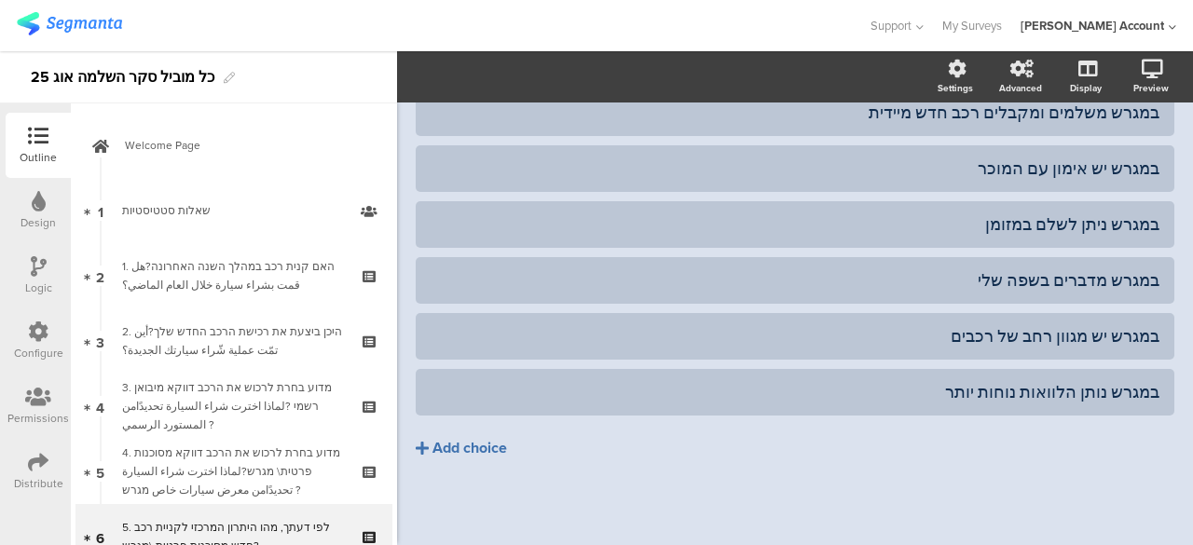
click at [489, 445] on div "Add choice" at bounding box center [470, 449] width 75 height 20
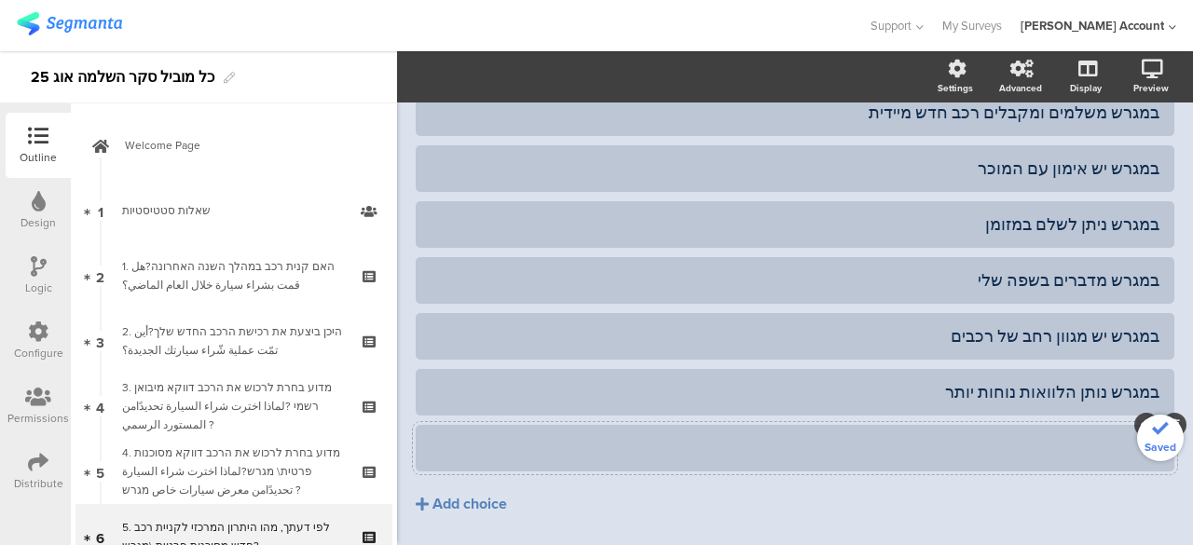
click at [584, 443] on div at bounding box center [795, 447] width 729 height 21
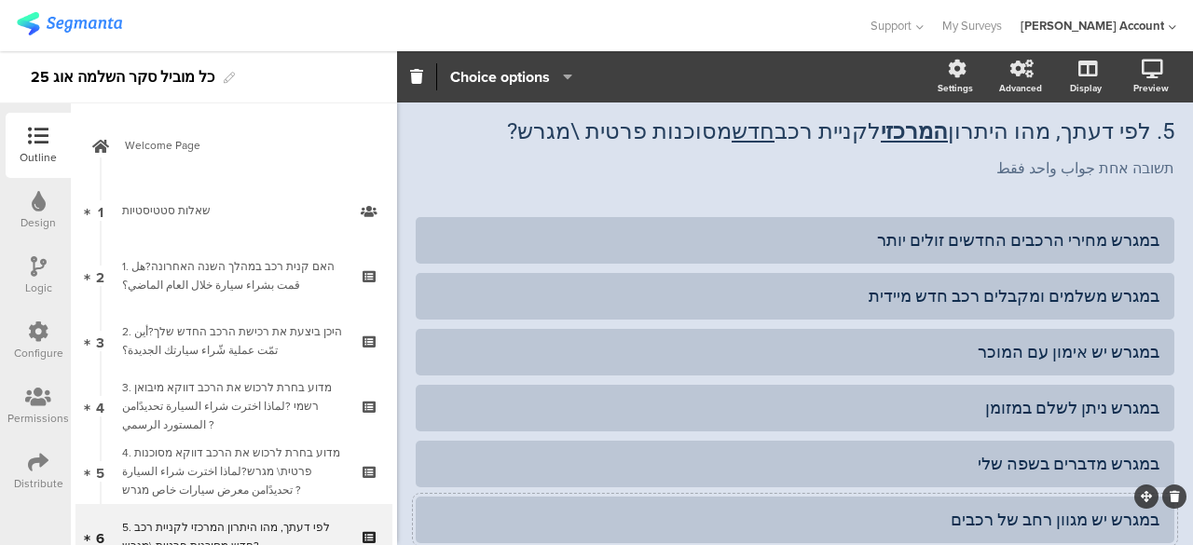
scroll to position [62, 0]
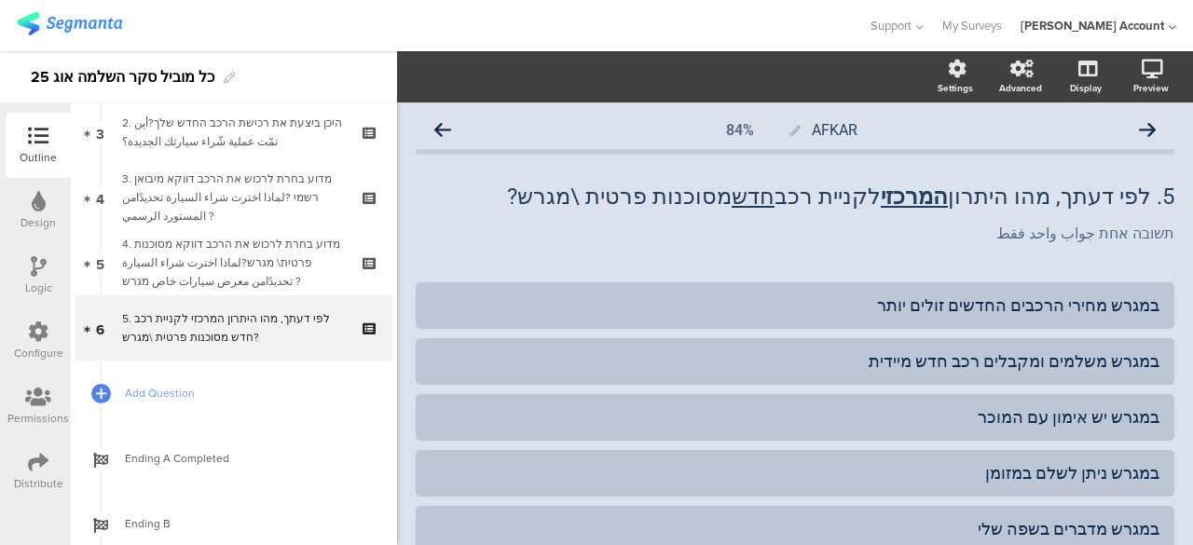
scroll to position [213, 0]
drag, startPoint x: 95, startPoint y: 23, endPoint x: 72, endPoint y: 31, distance: 24.5
click at [72, 31] on img at bounding box center [69, 23] width 105 height 23
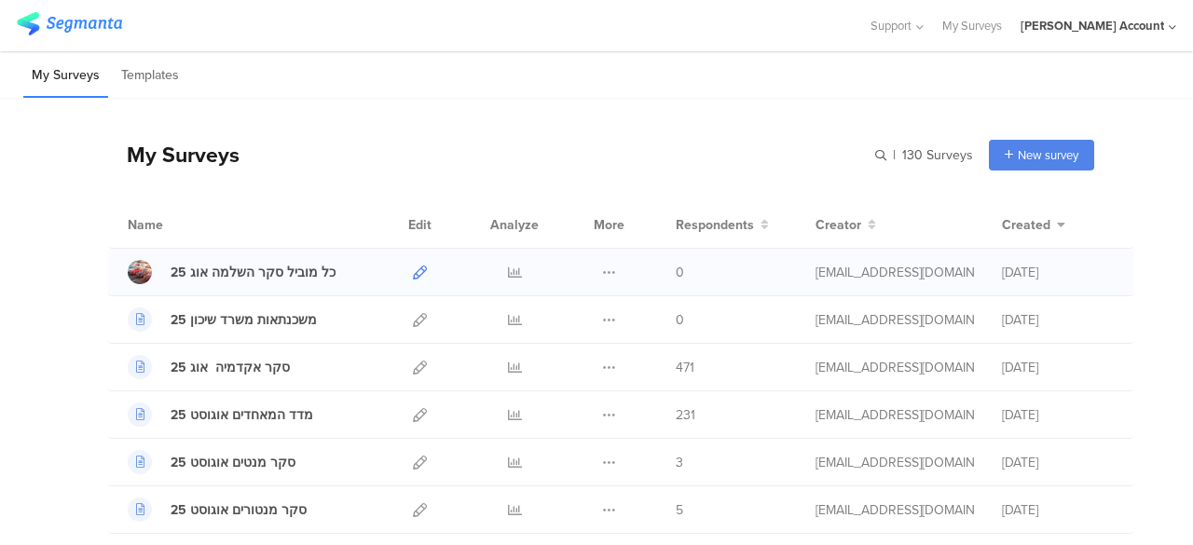
click at [413, 267] on icon at bounding box center [420, 273] width 14 height 14
click at [413, 269] on icon at bounding box center [420, 273] width 14 height 14
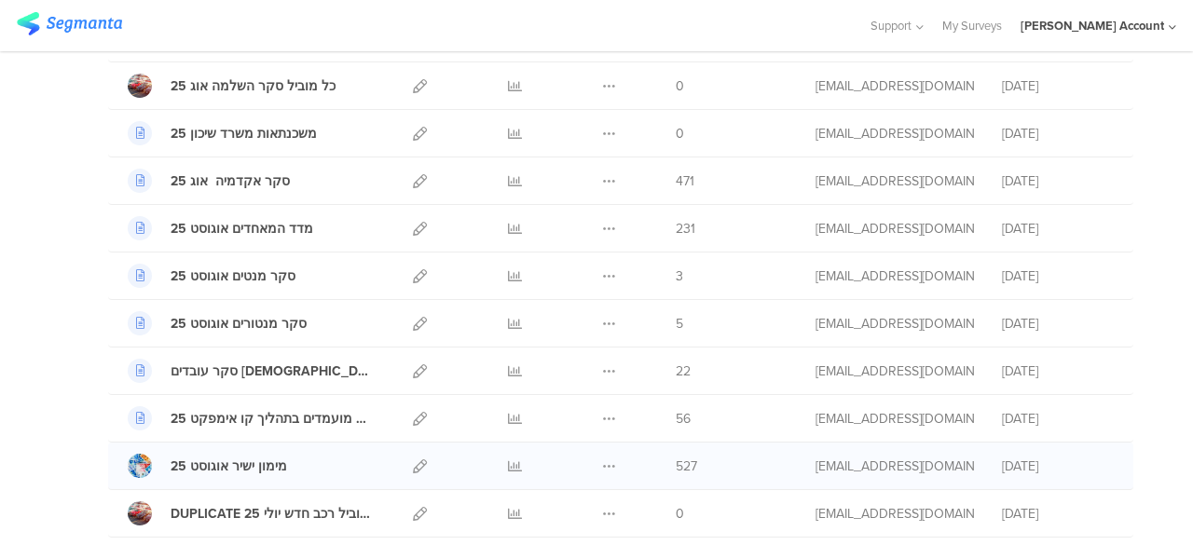
scroll to position [280, 0]
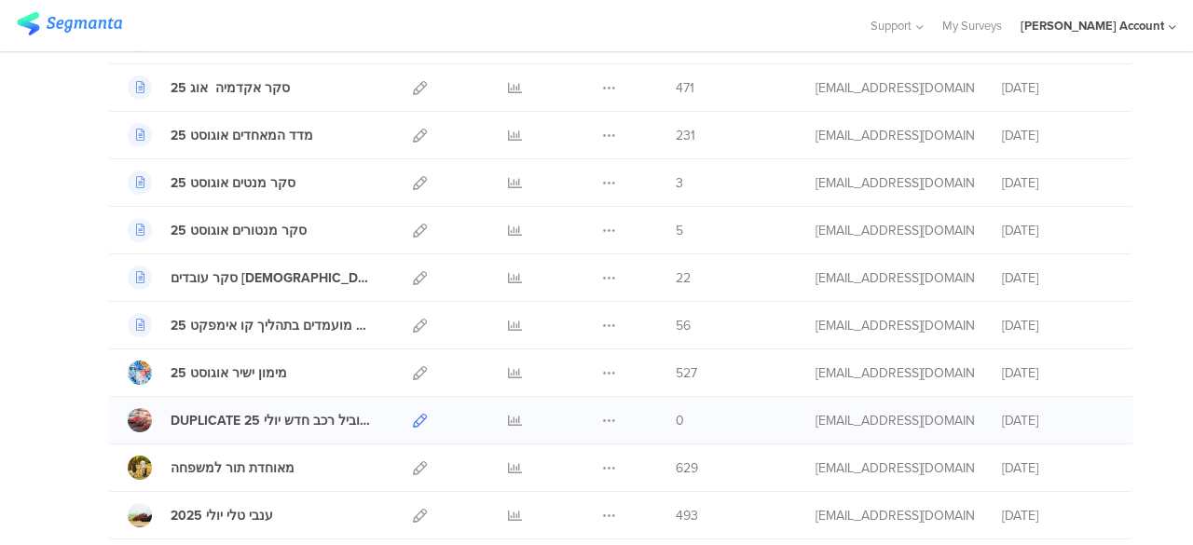
click at [413, 414] on icon at bounding box center [420, 421] width 14 height 14
click at [758, 30] on div at bounding box center [434, 25] width 834 height 31
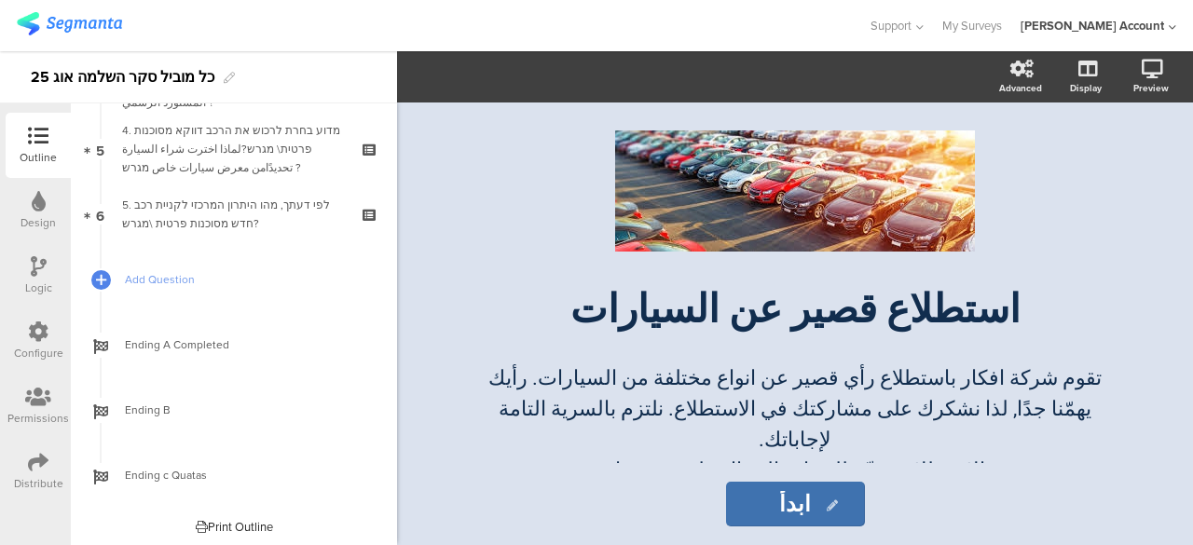
scroll to position [326, 0]
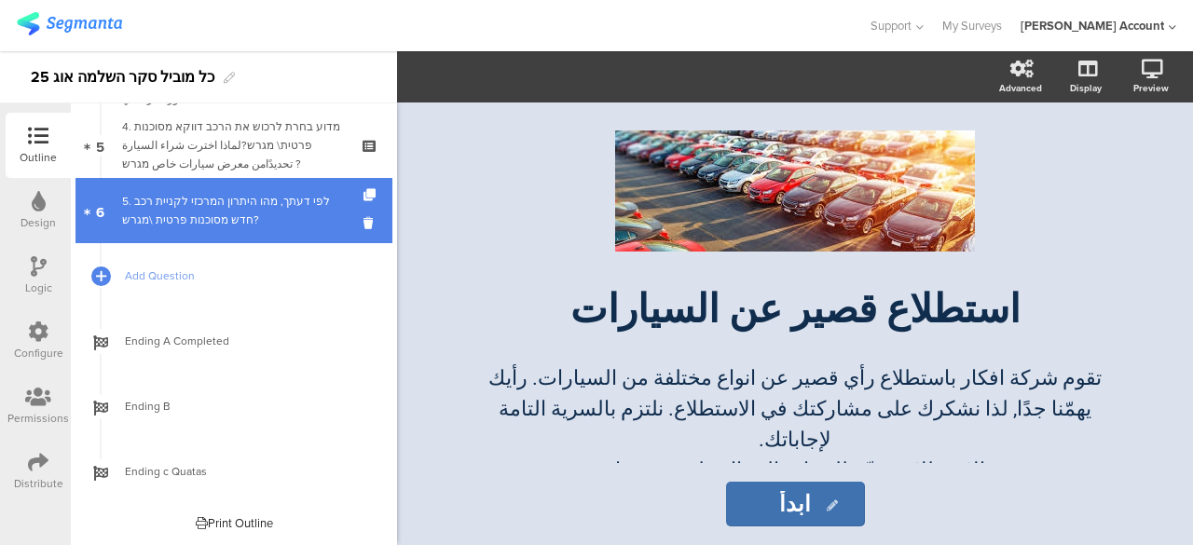
click at [282, 223] on div "5. לפי דעתך, מהו היתרון המרכזי לקניית רכב חדש מסוכנות פרטית \מגרש?" at bounding box center [233, 210] width 223 height 37
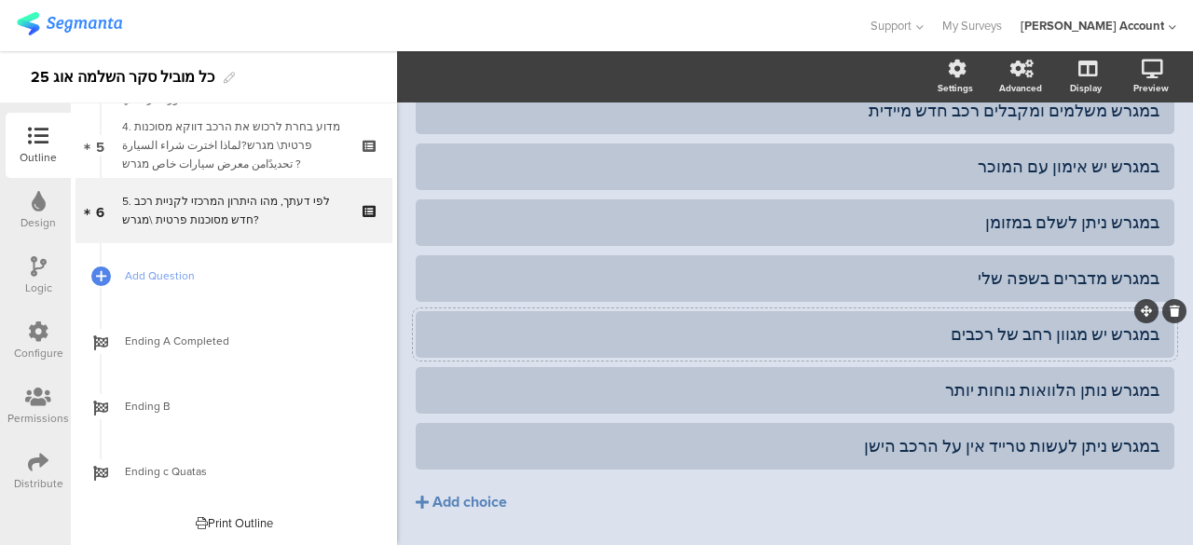
scroll to position [280, 0]
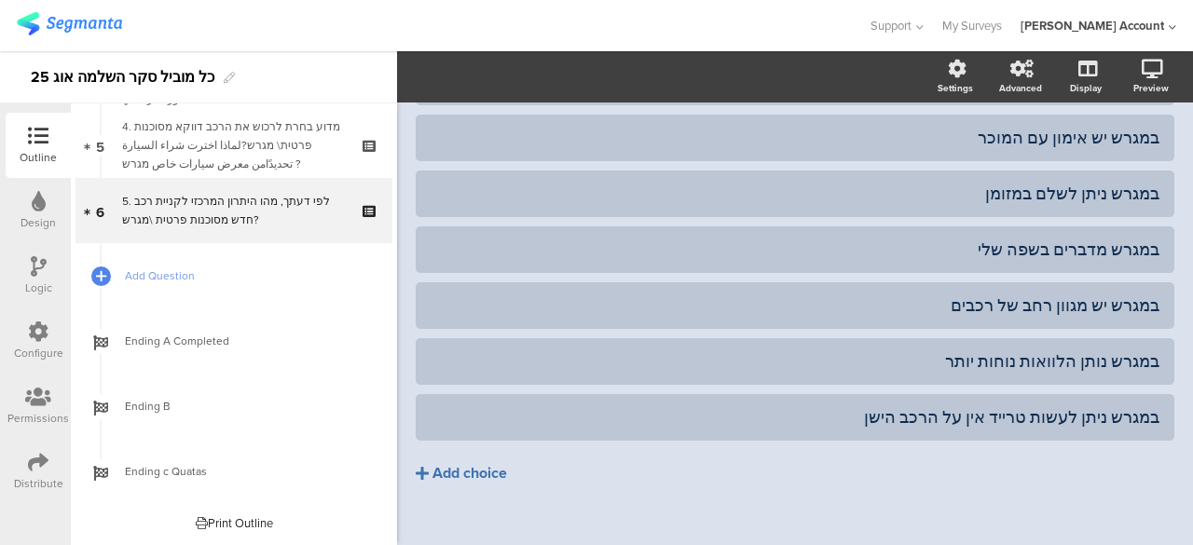
click at [504, 473] on div "Add choice" at bounding box center [470, 474] width 75 height 20
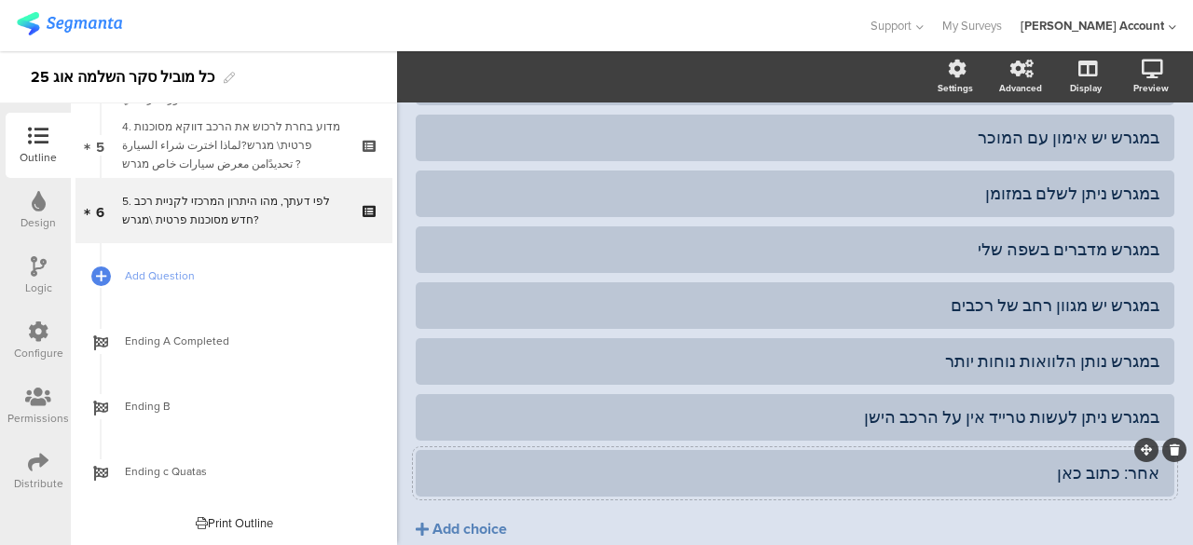
click at [962, 474] on div "אחר: כתוב כאן" at bounding box center [795, 472] width 729 height 21
click at [572, 72] on icon "button" at bounding box center [563, 76] width 19 height 15
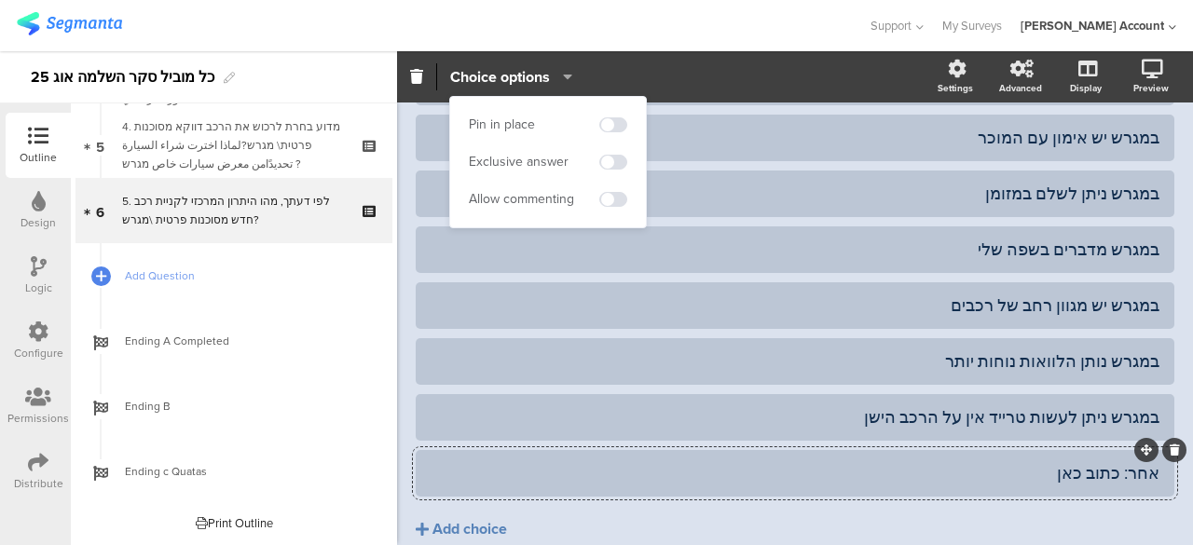
click at [557, 200] on div "Allow commenting" at bounding box center [521, 199] width 105 height 19
click at [614, 191] on div "Allow commenting" at bounding box center [548, 200] width 158 height 28
click at [610, 197] on span at bounding box center [613, 199] width 28 height 15
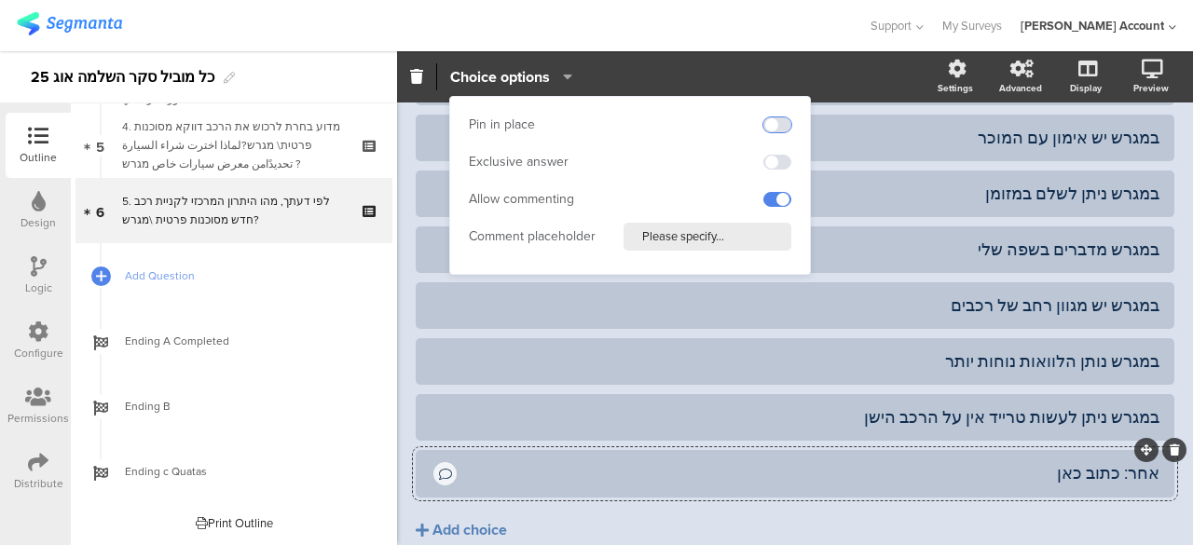
click at [782, 120] on span at bounding box center [778, 124] width 28 height 15
click at [778, 165] on span at bounding box center [778, 162] width 28 height 15
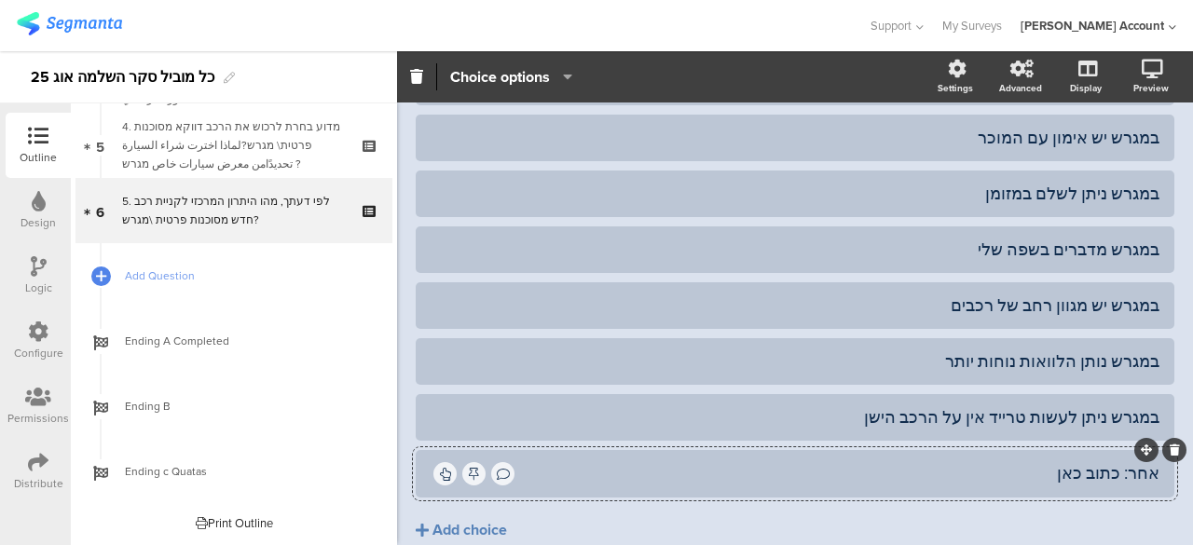
click at [405, 309] on div "AFKAR 84% 5. לפי דעתך, מהו היתרון המרכזי לקניית רכב חדש מסוכנות פרטית \מגרש? 5.…" at bounding box center [795, 226] width 796 height 806
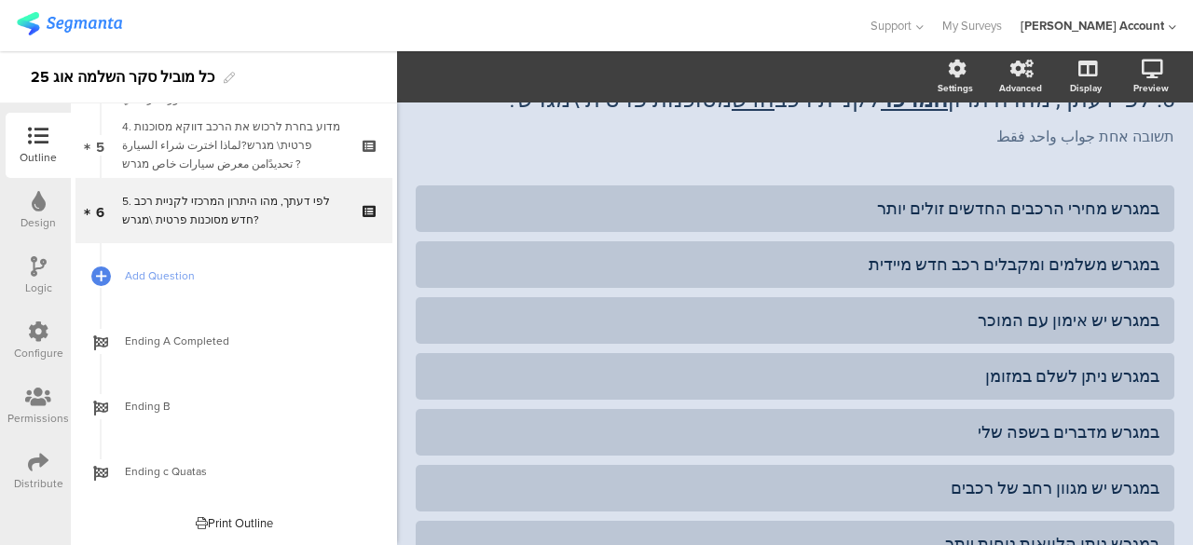
scroll to position [0, 0]
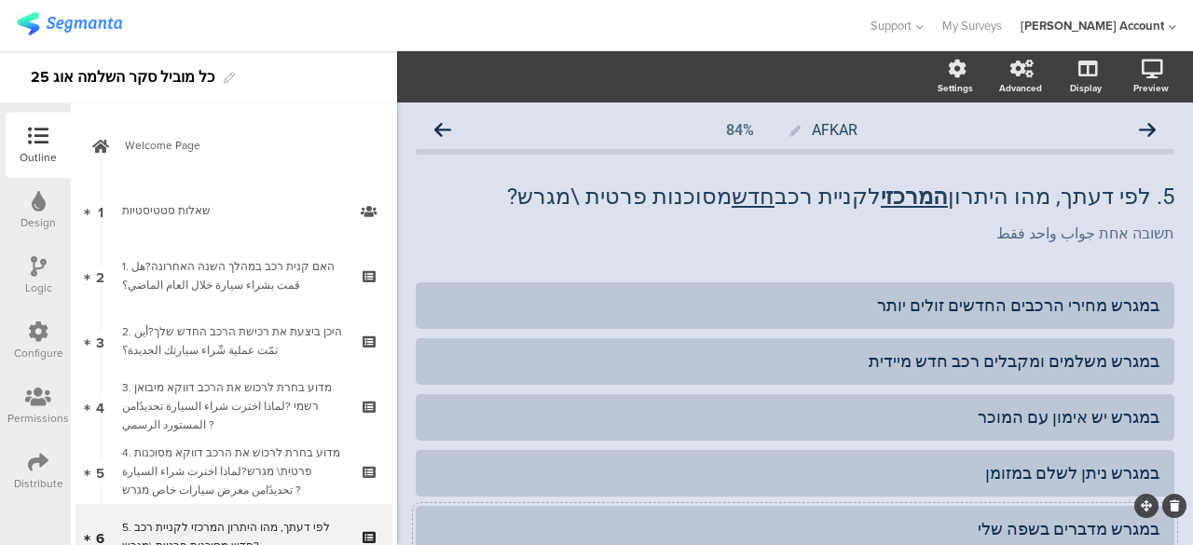
scroll to position [213, 0]
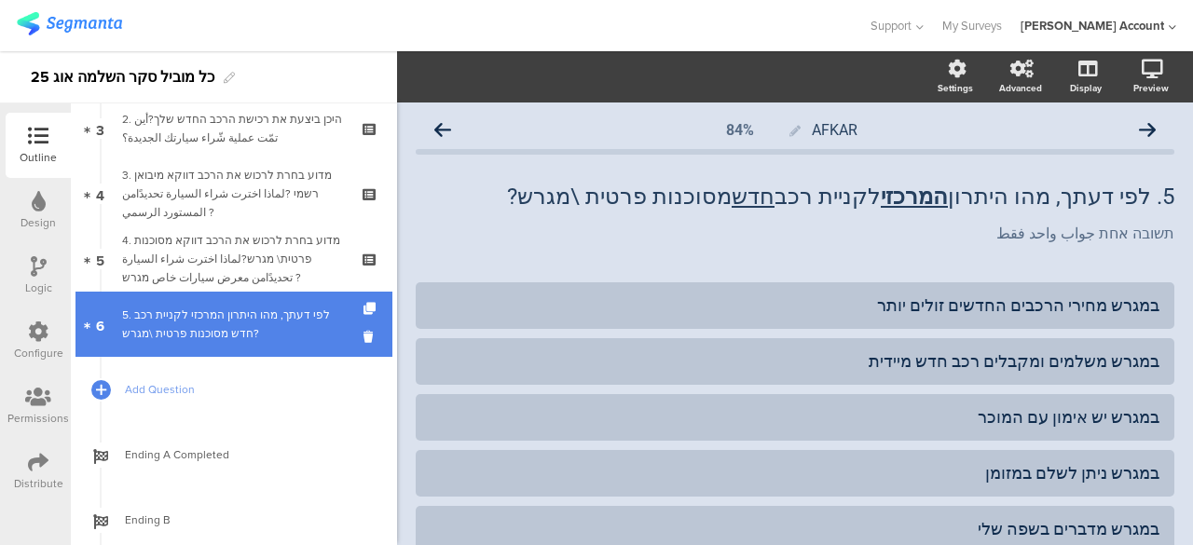
click at [220, 342] on div "5. לפי דעתך, מהו היתרון המרכזי לקניית רכב חדש מסוכנות פרטית \מגרש?" at bounding box center [233, 324] width 223 height 37
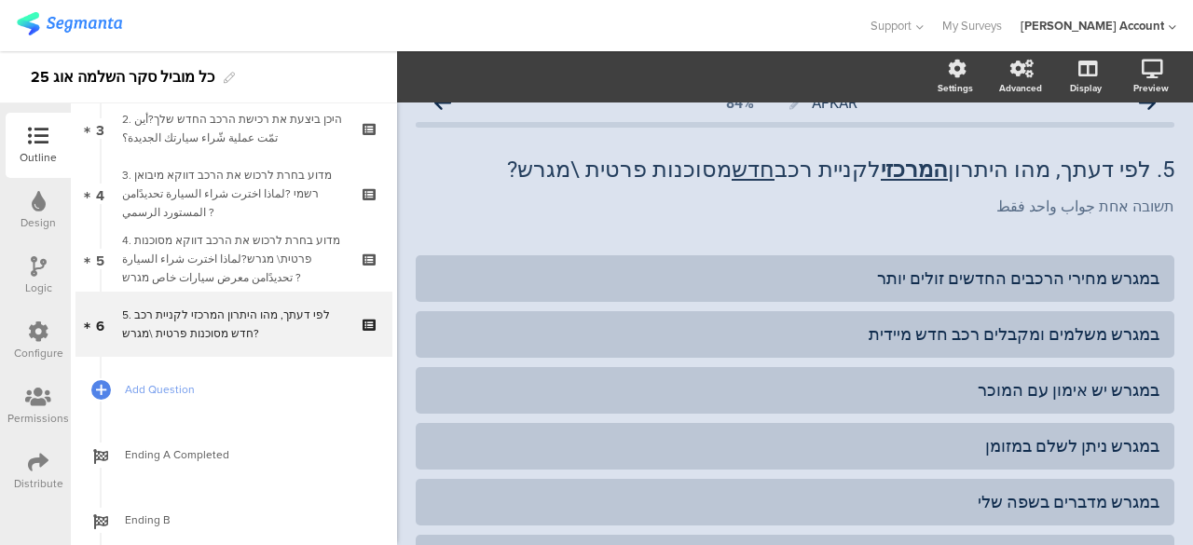
scroll to position [0, 0]
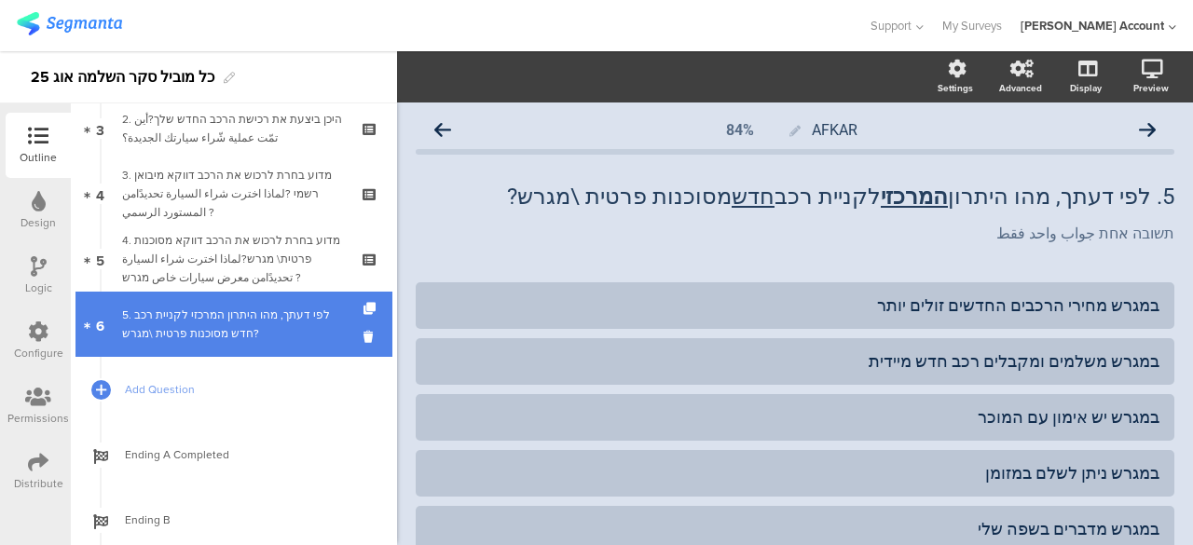
click at [292, 322] on div "5. לפי דעתך, מהו היתרון המרכזי לקניית רכב חדש מסוכנות פרטית \מגרש?" at bounding box center [233, 324] width 223 height 37
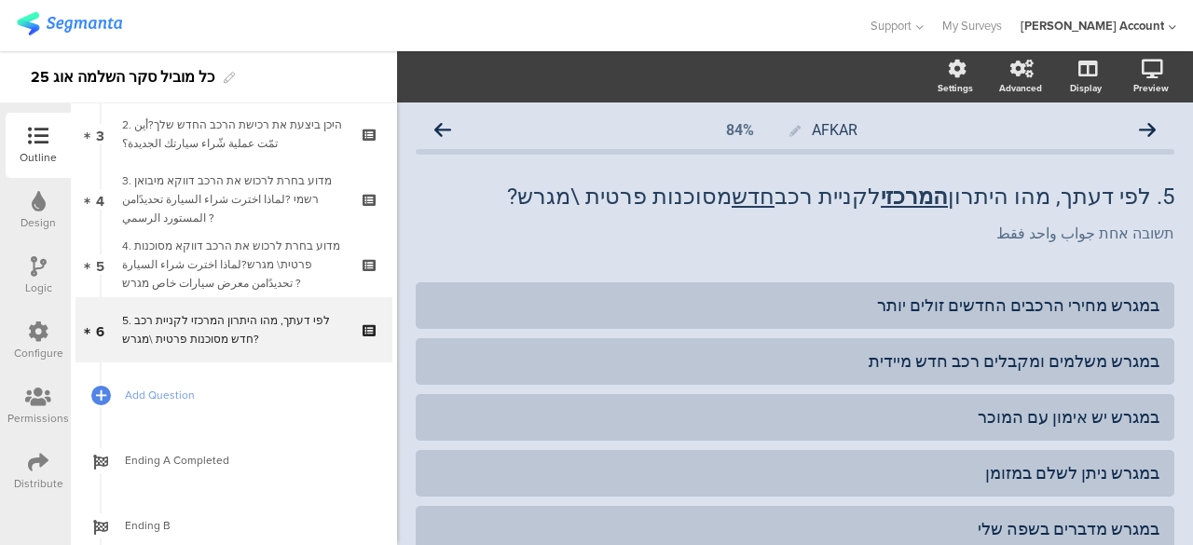
scroll to position [213, 0]
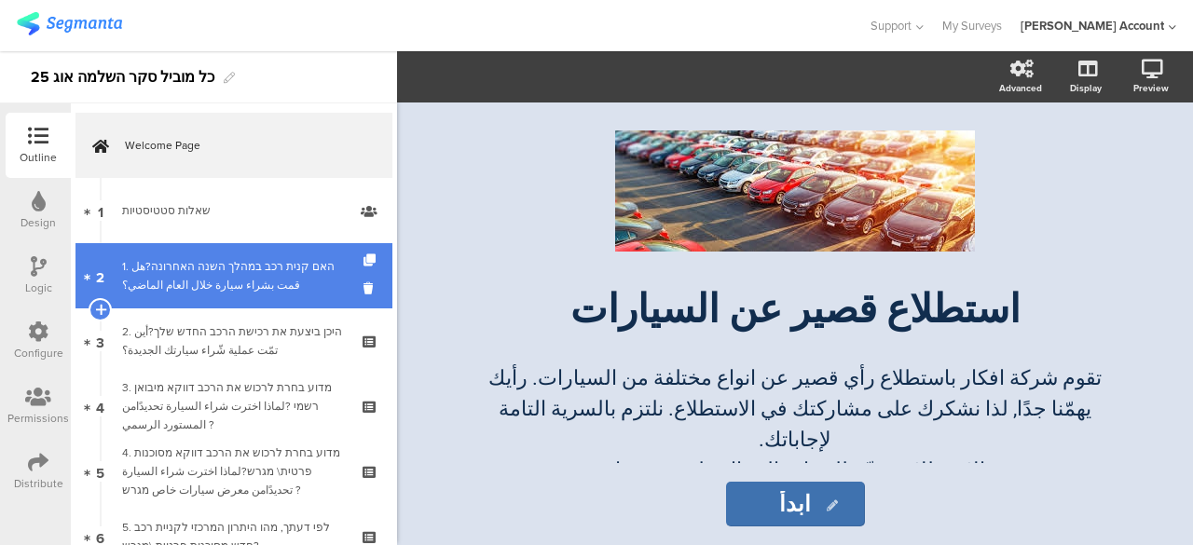
click at [232, 267] on div "1. האם קנית רכב במהלך השנה האחרונה?هل قمت بشراء سيارة خلال العام الماضي؟" at bounding box center [233, 275] width 223 height 37
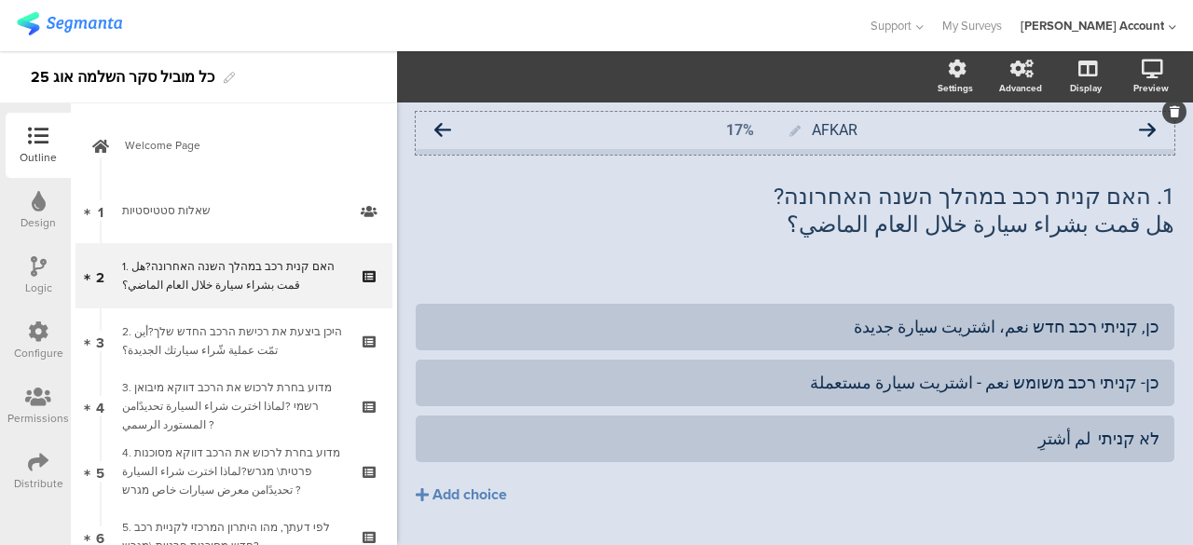
click at [443, 126] on icon at bounding box center [442, 130] width 17 height 17
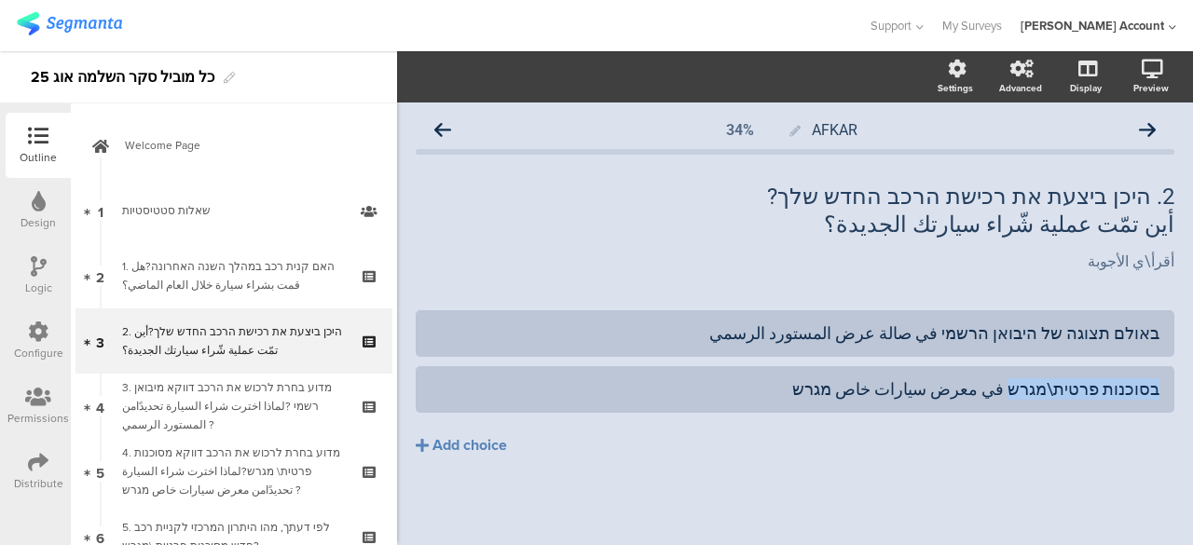
drag, startPoint x: 1033, startPoint y: 389, endPoint x: 1186, endPoint y: 396, distance: 153.1
click at [1186, 396] on div "AFKAR 34% 2. היכן ביצעת את רכישת הרכב החדש שלך? أين تمّت عملية شّراء سيارتك الج…" at bounding box center [795, 323] width 796 height 441
click at [446, 131] on icon at bounding box center [442, 130] width 17 height 17
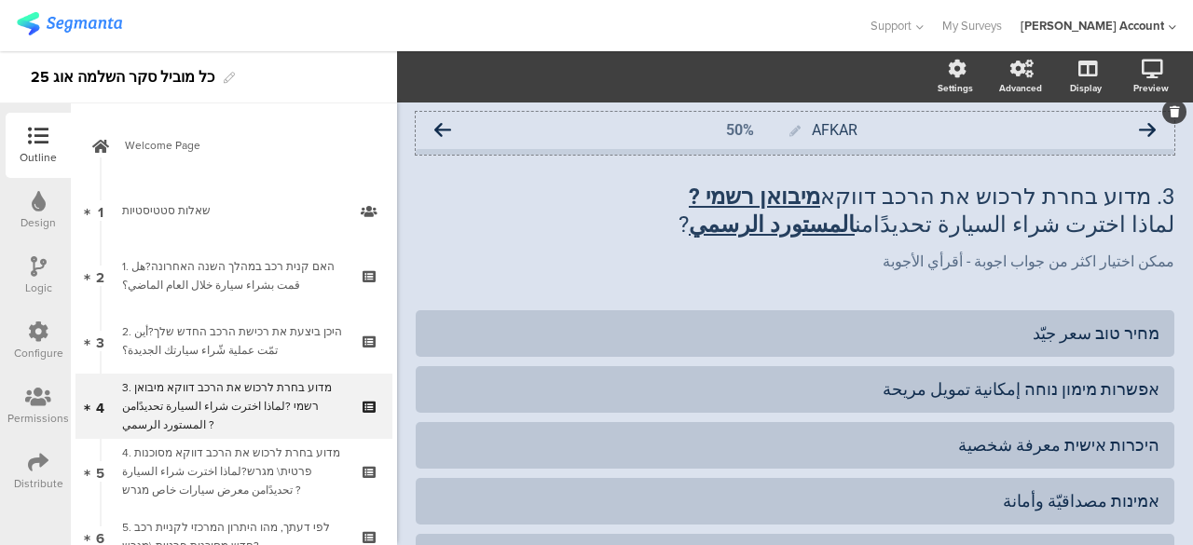
click at [444, 128] on icon at bounding box center [442, 130] width 17 height 17
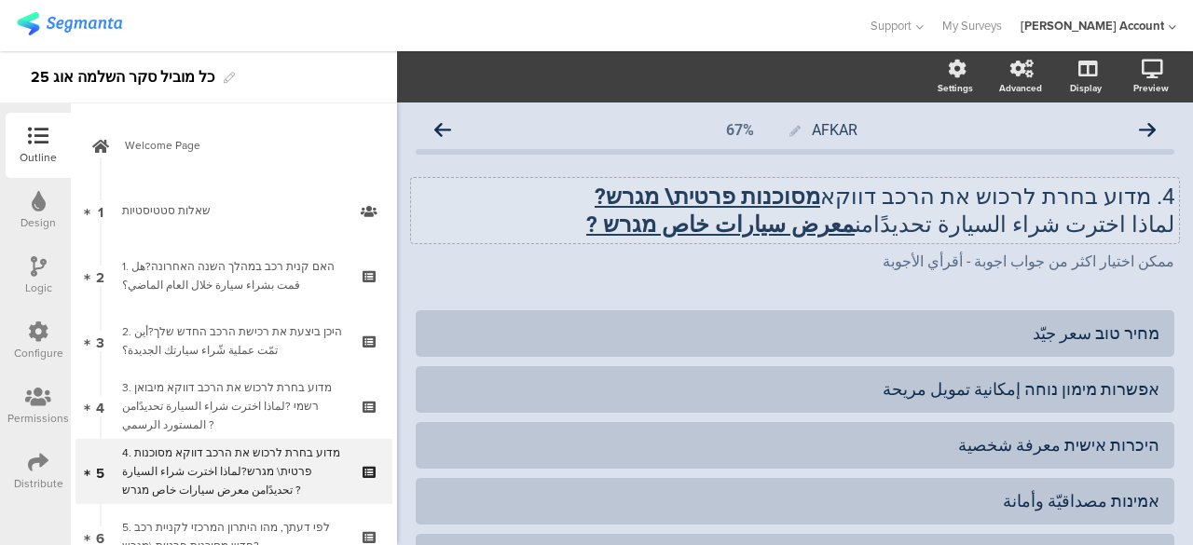
click at [854, 200] on div "4. מדוע בחרת לרכוש את הרכב דווקא מסוכנות פרטית\ מגרש? لماذا اخترت شراء السيارة …" at bounding box center [795, 210] width 768 height 65
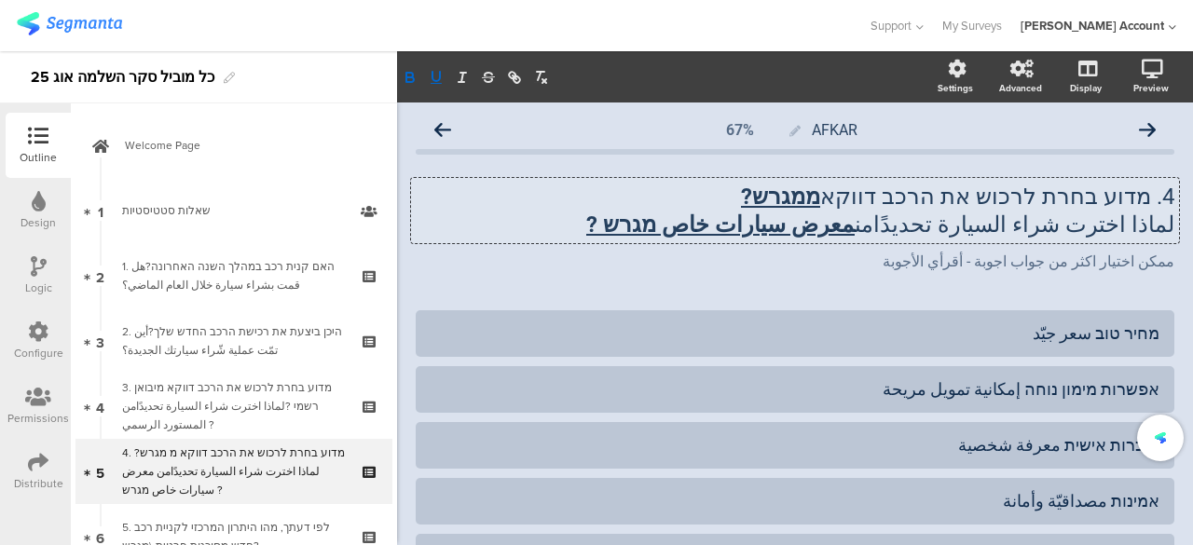
click at [812, 200] on u "ממגרש?" at bounding box center [780, 197] width 79 height 26
click at [793, 251] on div "ممكن اختيار اكثر من جواب اجوبة - أقرأي الأجوبة ممكن اختيار اكثر من جواب اجوبة -…" at bounding box center [795, 263] width 768 height 30
click at [446, 128] on icon at bounding box center [442, 130] width 17 height 17
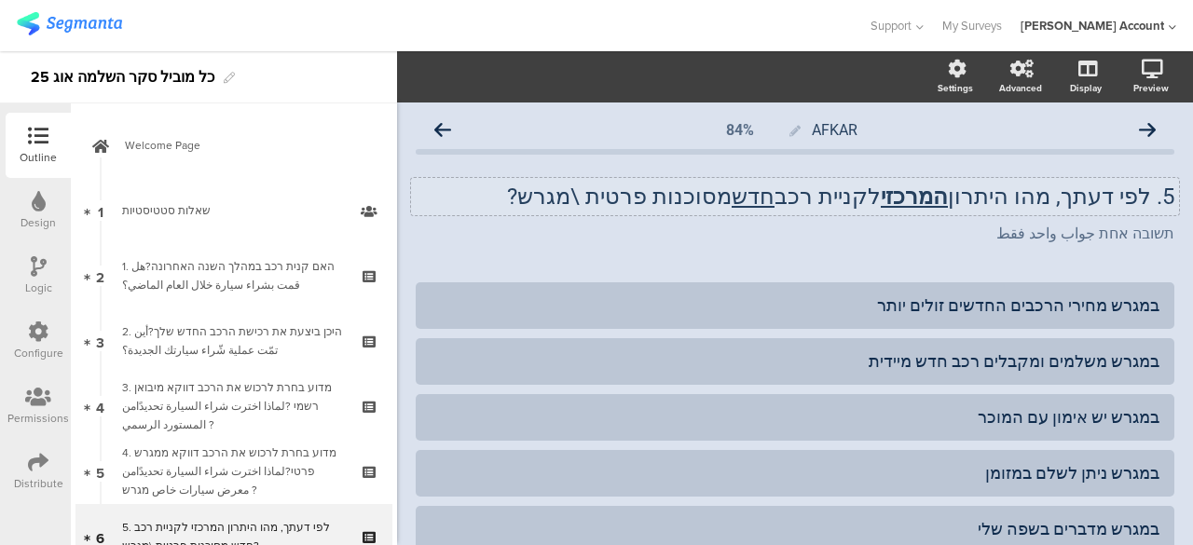
click at [638, 199] on div "5. לפי דעתך, מהו היתרון המרכזי לקניית רכב חדש מסוכנות פרטית \מגרש? 5. לפי דעתך,…" at bounding box center [795, 196] width 768 height 37
click at [721, 201] on p "5. לפי דעתך, מהו היתרון המרכזי לקניית רכב חדש ממגרש?" at bounding box center [795, 197] width 759 height 28
click at [701, 239] on div "תשובה אחת جواب واحد فقط תשובה אחת جواب واحد فقط תשובה אחת جواب واحد فقط" at bounding box center [795, 235] width 768 height 30
click at [1078, 266] on div "AFKAR 84% 5. לפי דעתך, מהו היתרון המרכזי לקניית רכב חדש ממגרש פרטי? 5. לפי דעתך…" at bounding box center [795, 505] width 759 height 787
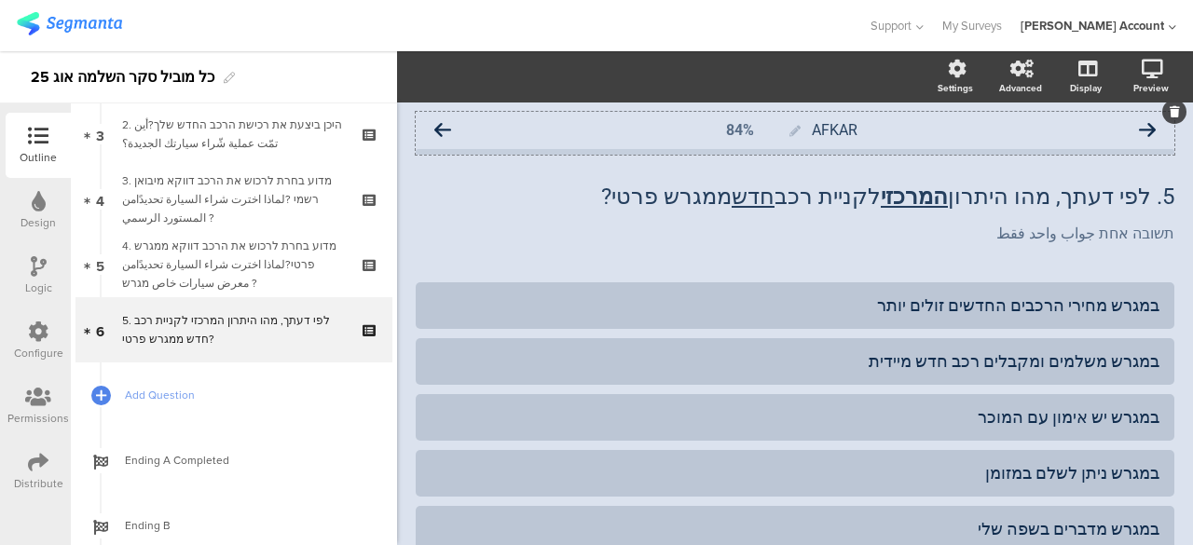
scroll to position [213, 0]
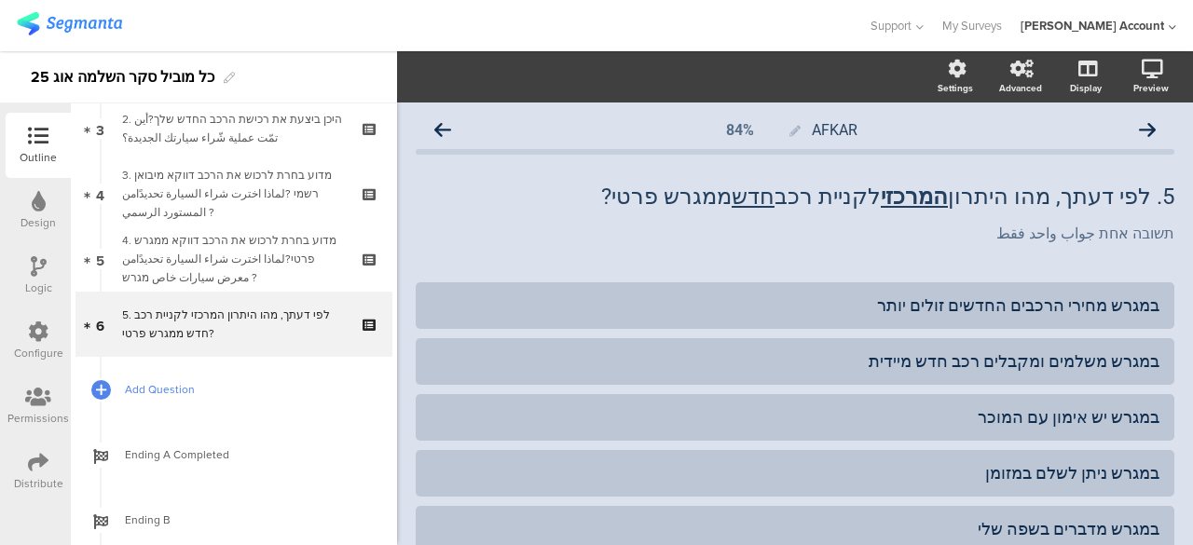
click at [178, 385] on span "Add Question" at bounding box center [244, 389] width 239 height 19
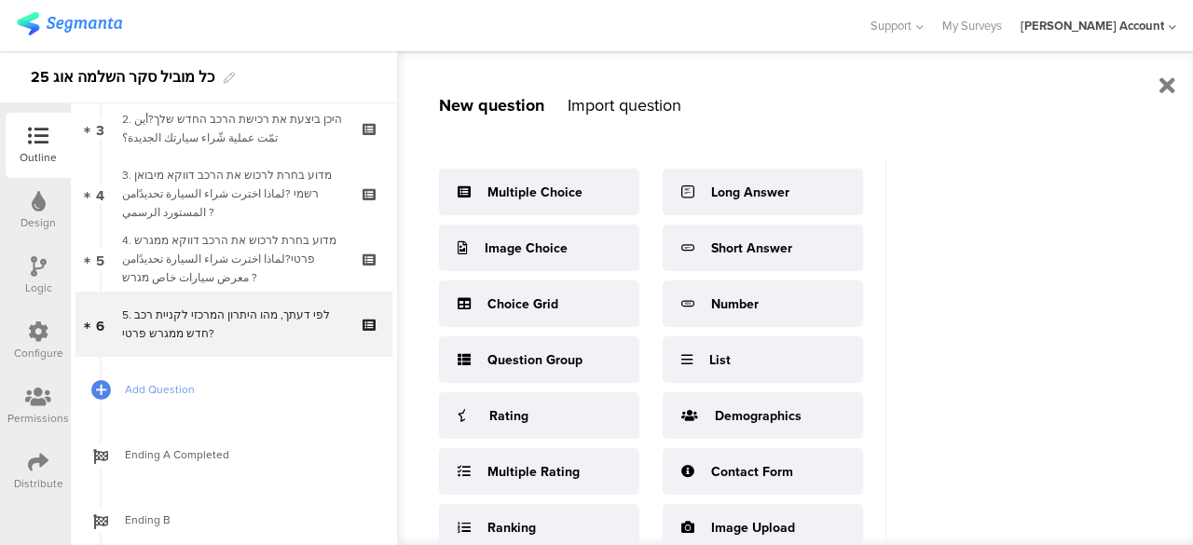
click at [627, 105] on div "Import question" at bounding box center [625, 105] width 114 height 24
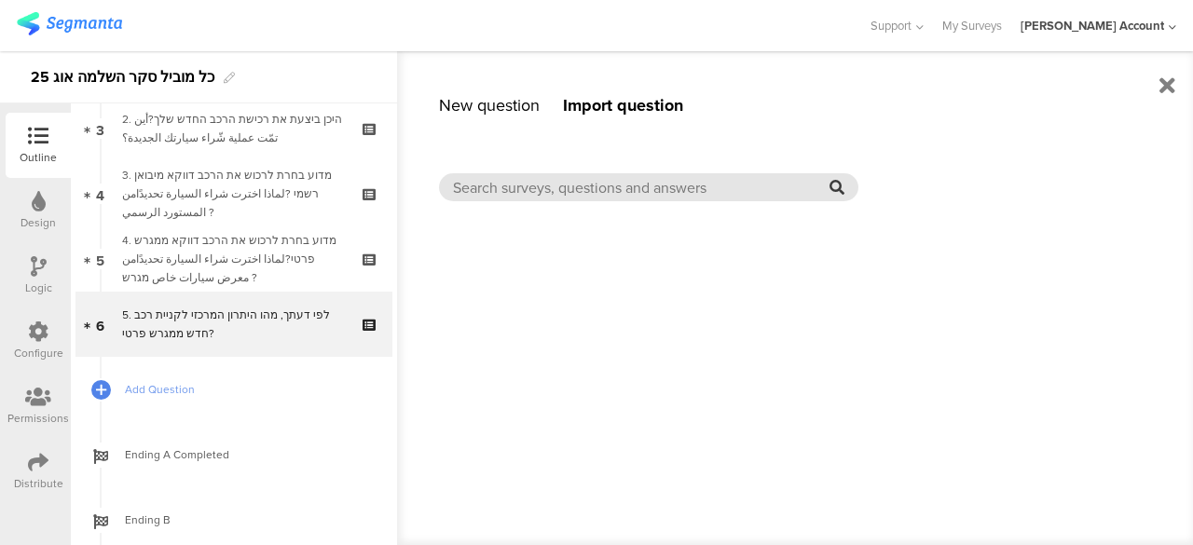
click at [627, 192] on input "text" at bounding box center [641, 187] width 377 height 21
type input "f"
type input "כלמוביל"
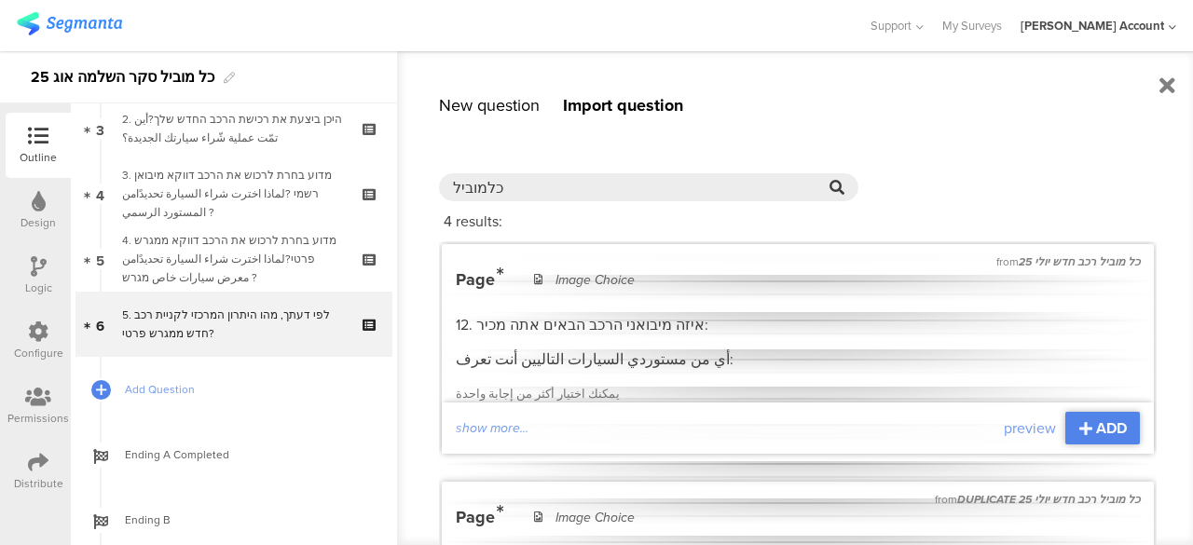
scroll to position [0, 0]
click at [491, 187] on input "כלמוביל" at bounding box center [641, 187] width 377 height 21
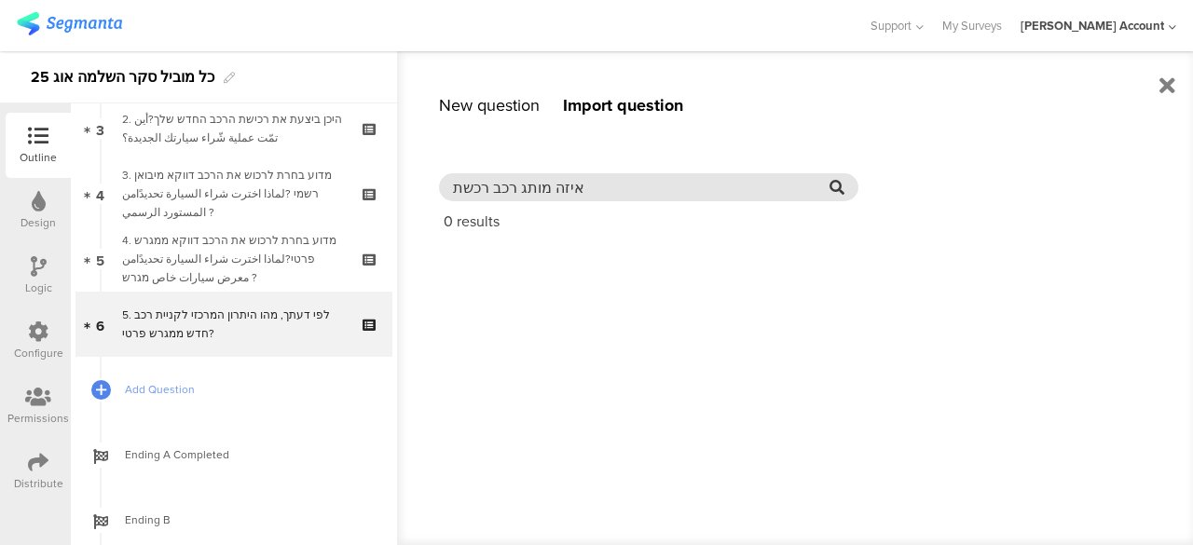
click at [561, 194] on input "איזה מותג רכב רכשת" at bounding box center [641, 187] width 377 height 21
type input "איזה מותג רכב רכשת"
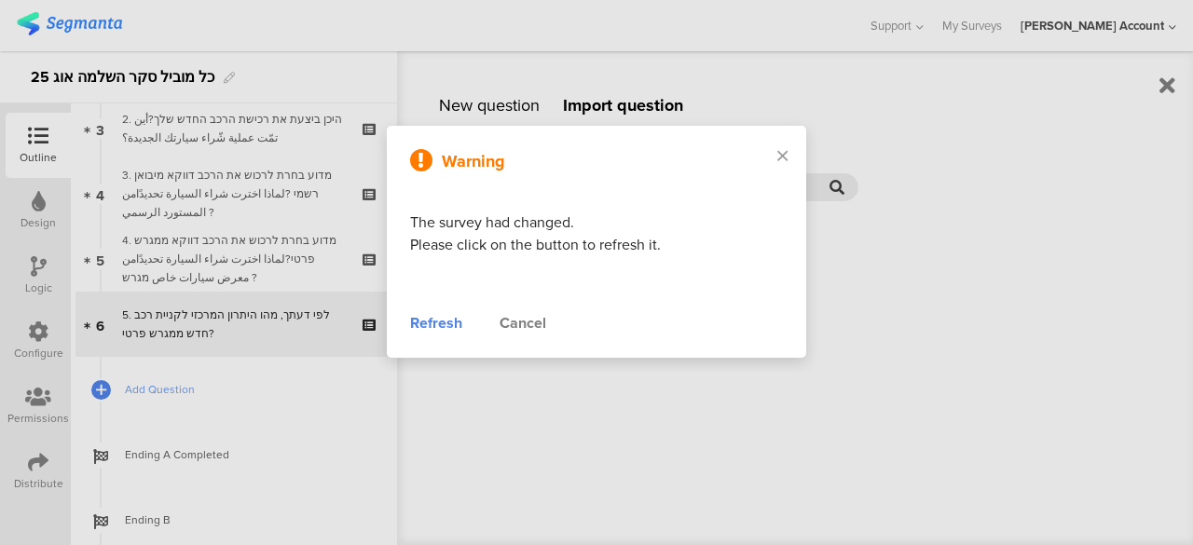
click at [511, 322] on div "Cancel" at bounding box center [523, 323] width 47 height 22
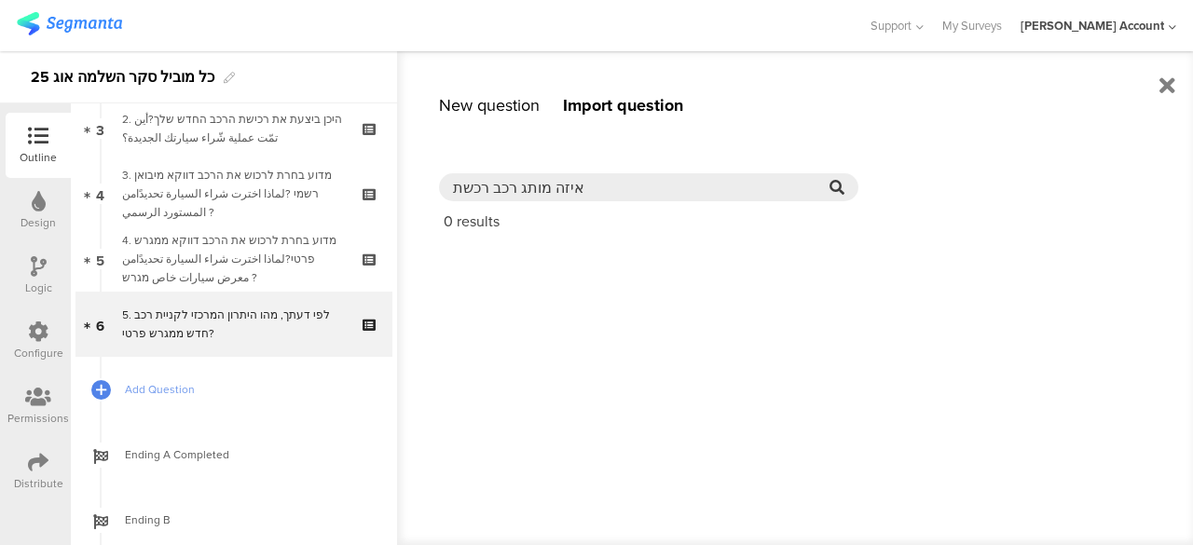
click at [626, 300] on div "Multiple Choice Image Choice Choice Grid Question Group Rating Multiple Rating …" at bounding box center [816, 331] width 755 height 344
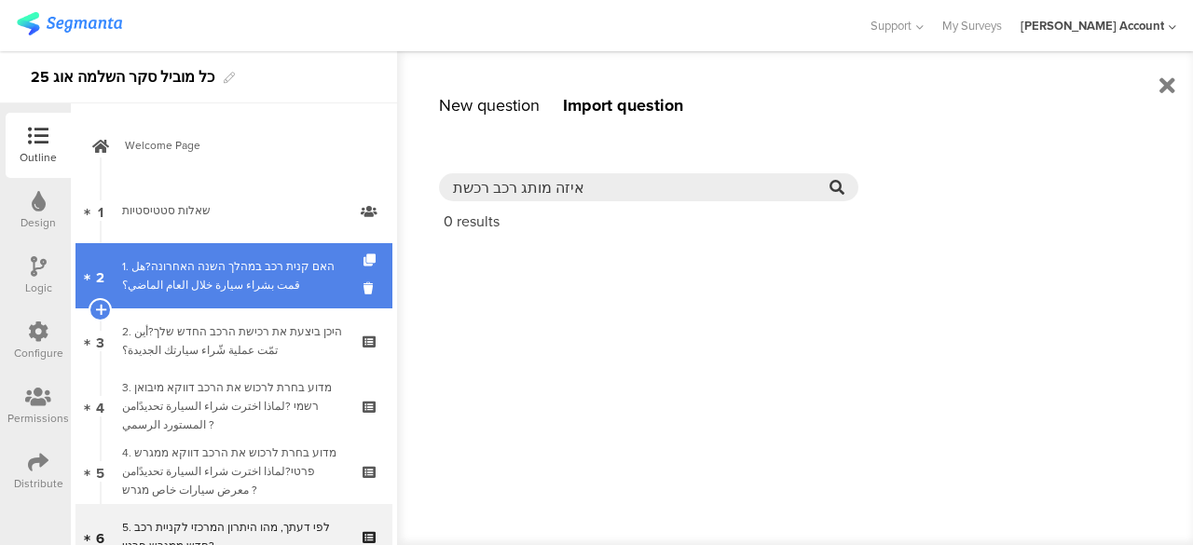
click at [260, 281] on div "1. האם קנית רכב במהלך השנה האחרונה?هل قمت بشراء سيارة خلال العام الماضي؟" at bounding box center [233, 275] width 223 height 37
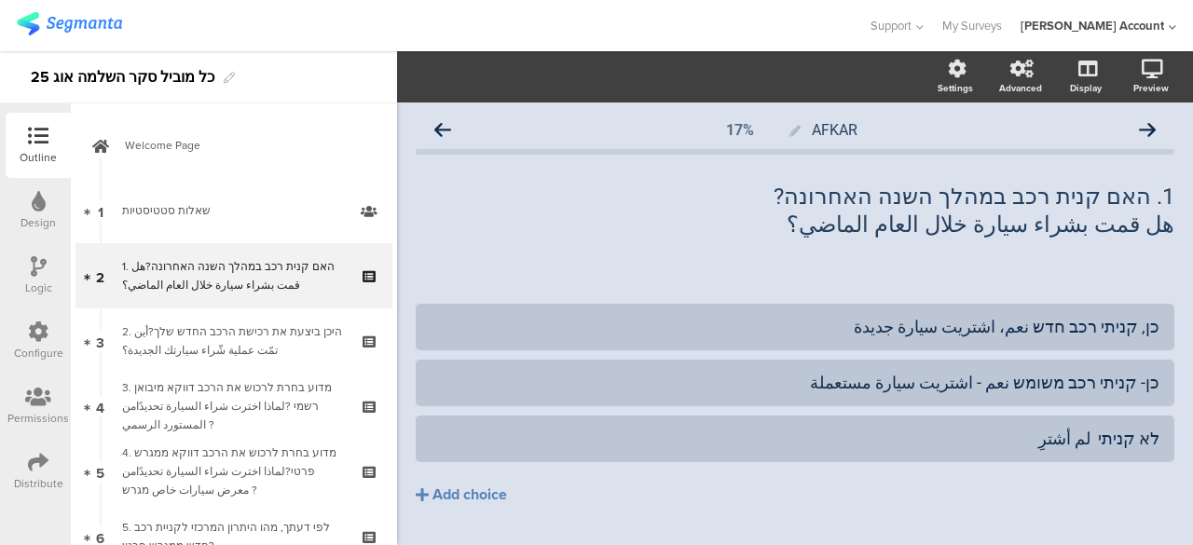
click at [354, 34] on div at bounding box center [434, 25] width 834 height 31
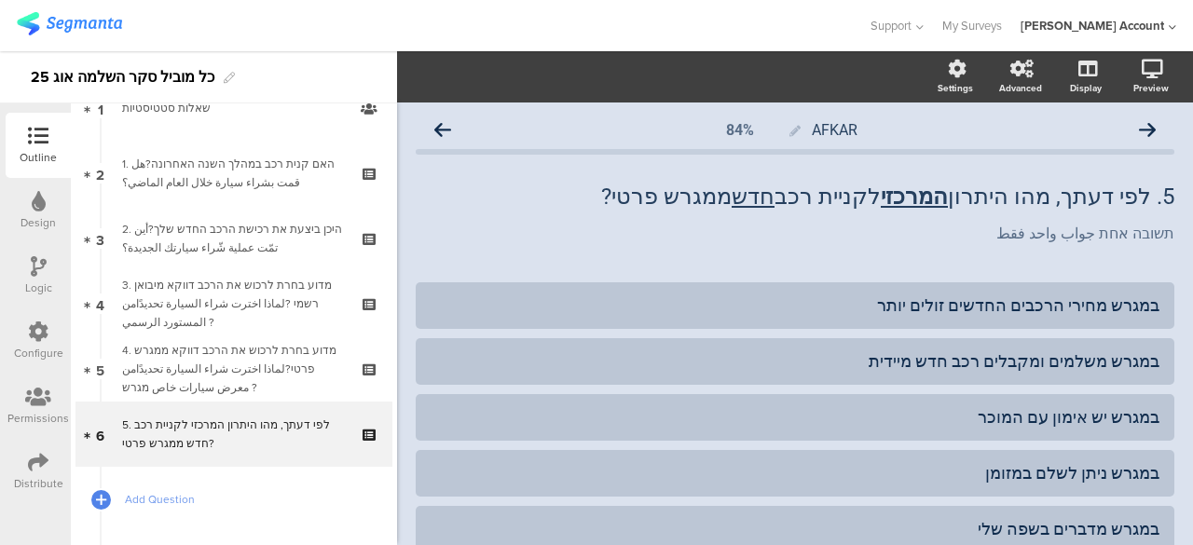
scroll to position [213, 0]
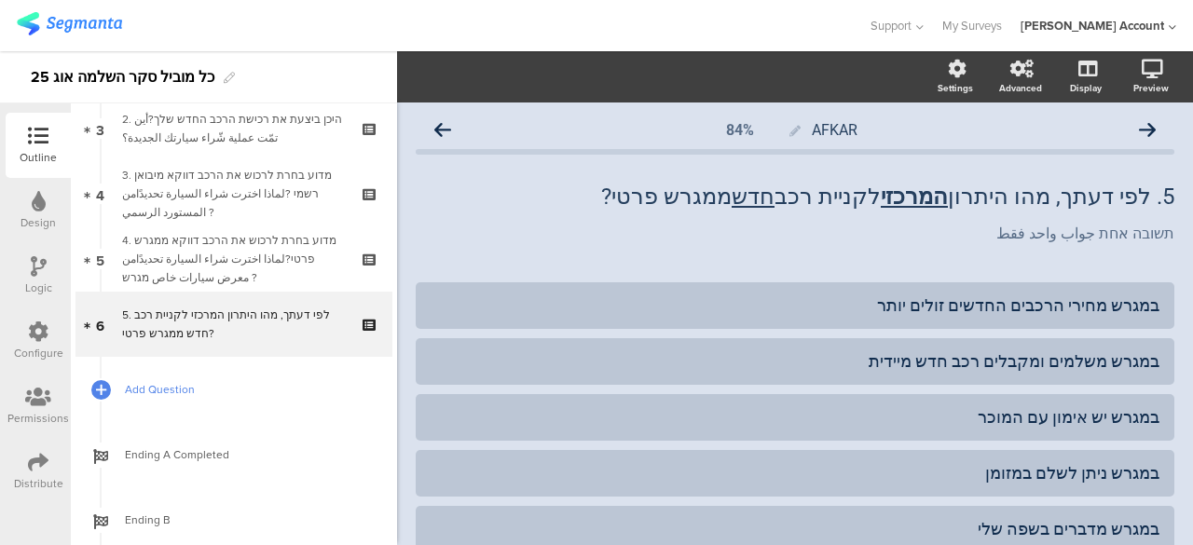
click at [167, 387] on span "Add Question" at bounding box center [244, 389] width 239 height 19
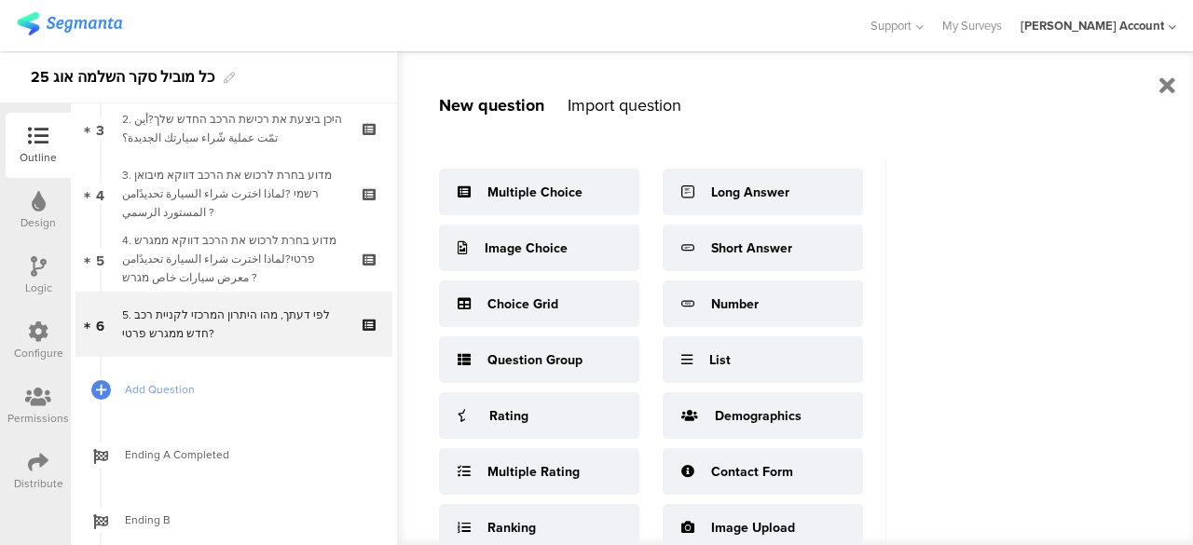
click at [666, 99] on div "Import question" at bounding box center [625, 105] width 114 height 24
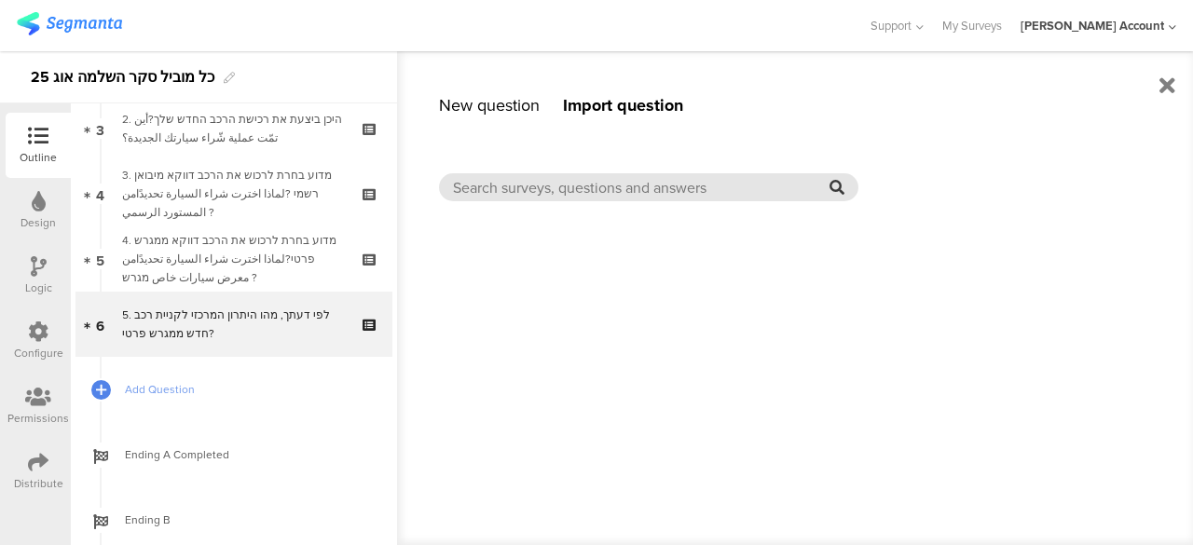
click at [710, 182] on input "text" at bounding box center [641, 187] width 377 height 21
paste input "מהו מותג הרכב שרכשת?"
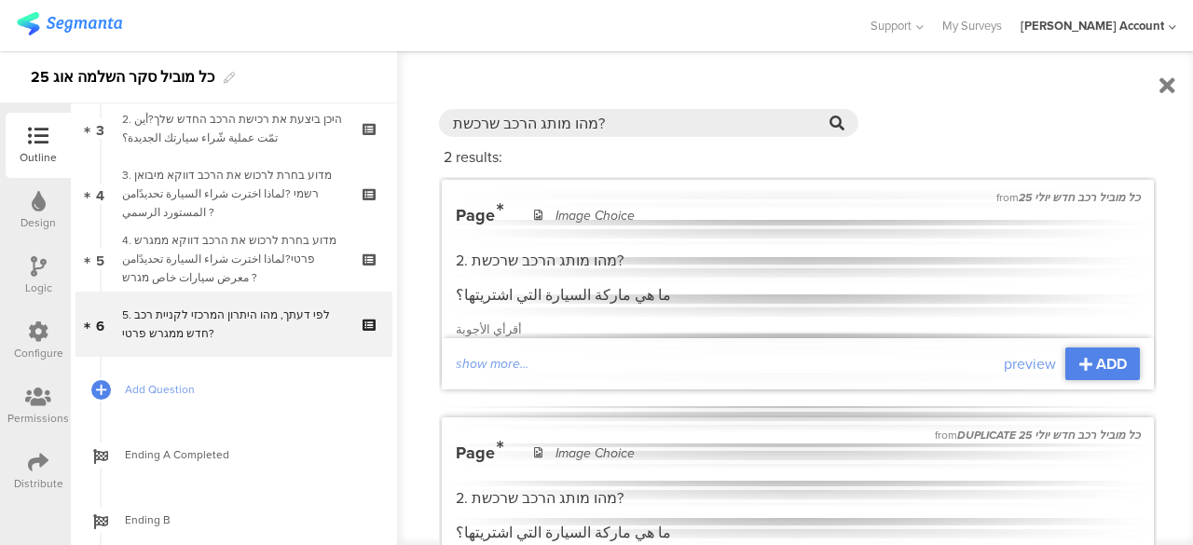
scroll to position [93, 0]
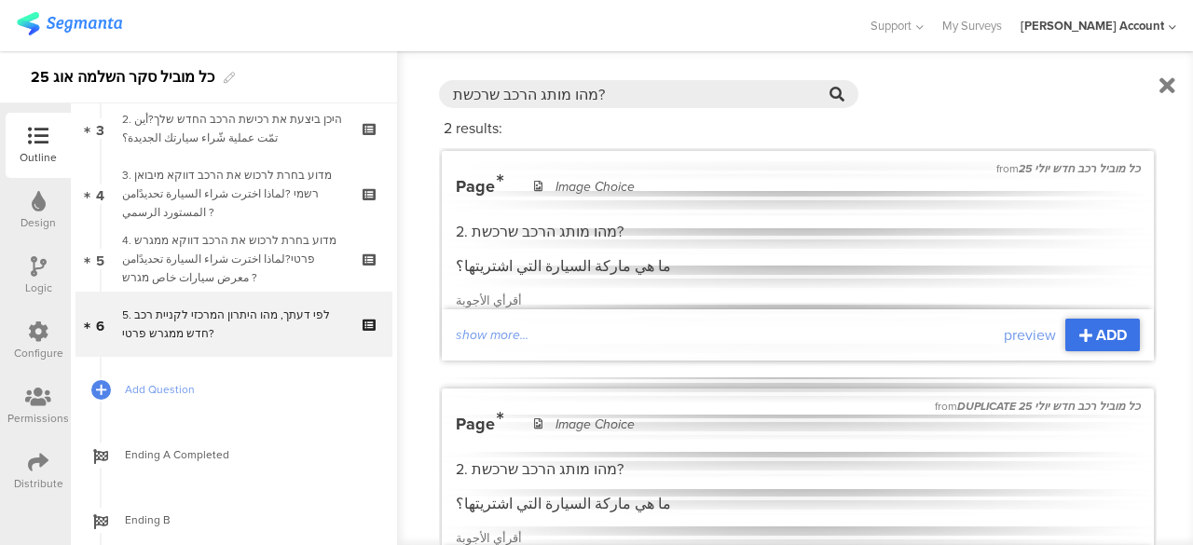
type input "מהו מותג הרכב שרכשת?"
click at [1096, 329] on span "ADD" at bounding box center [1111, 334] width 31 height 21
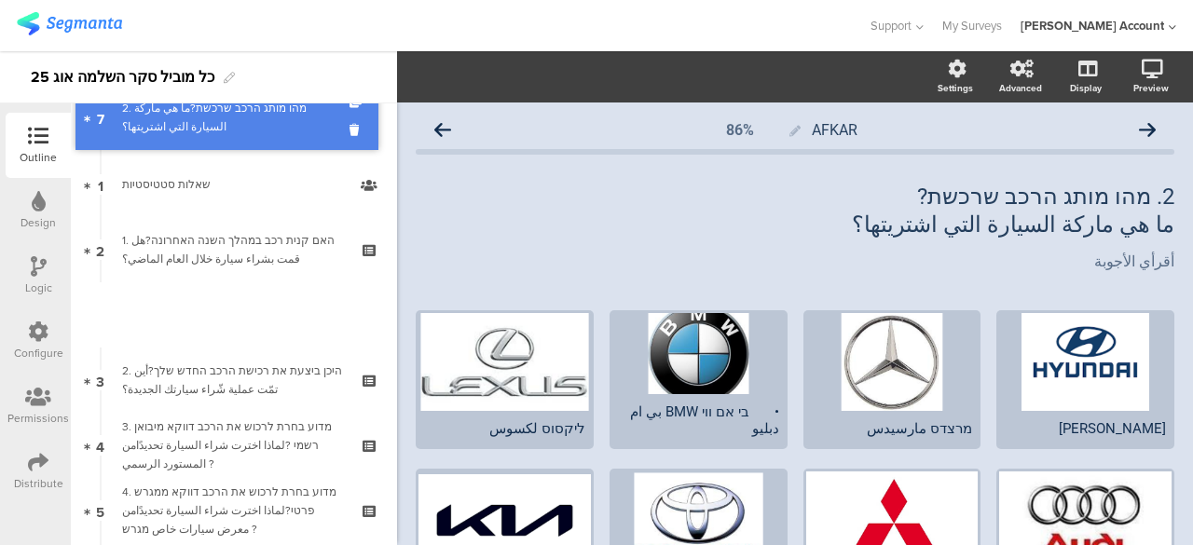
scroll to position [7, 0]
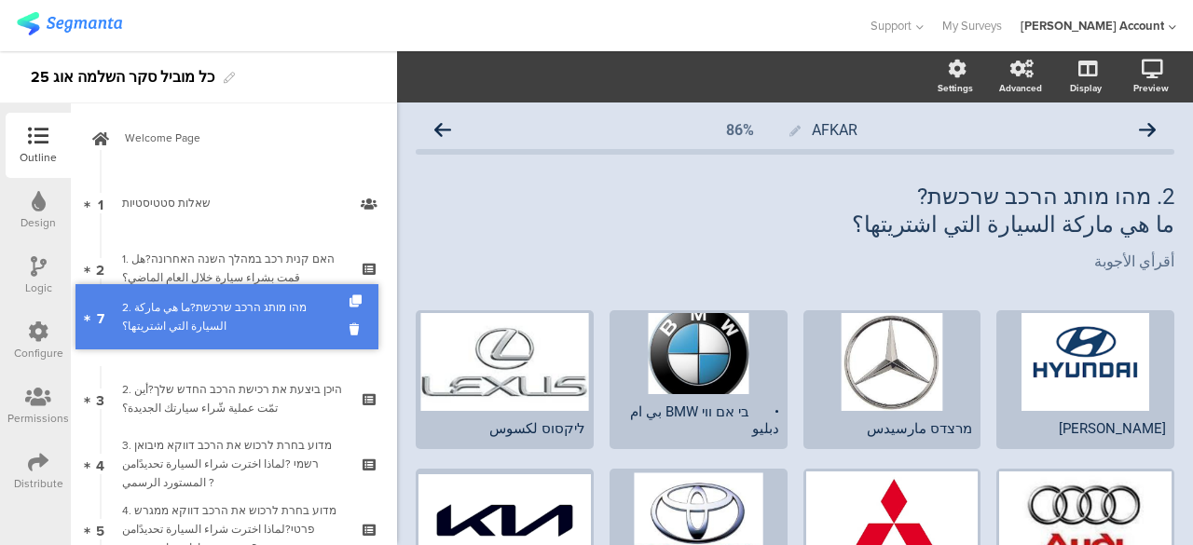
drag, startPoint x: 255, startPoint y: 393, endPoint x: 319, endPoint y: 320, distance: 97.1
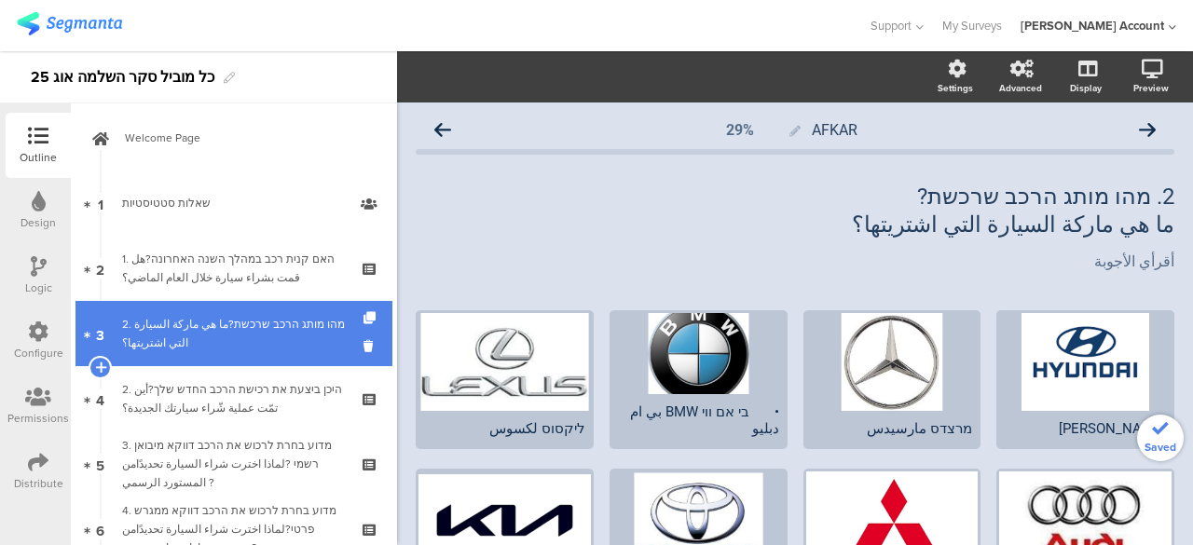
click at [328, 334] on div "2. מהו מותג הרכב שרכשת?ما هي ماركة السيارة التي اشتريتها؟" at bounding box center [233, 333] width 223 height 37
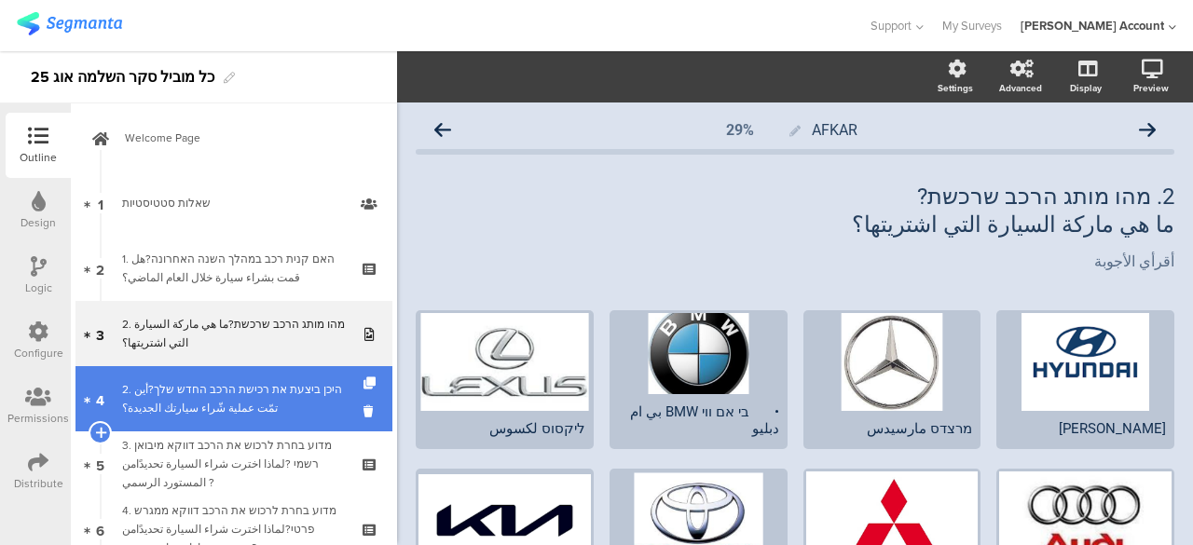
click at [253, 389] on div "2. היכן ביצעת את רכישת הרכב החדש שלך?أين تمّت عملية شّراء سيارتك الجديدة؟" at bounding box center [233, 398] width 223 height 37
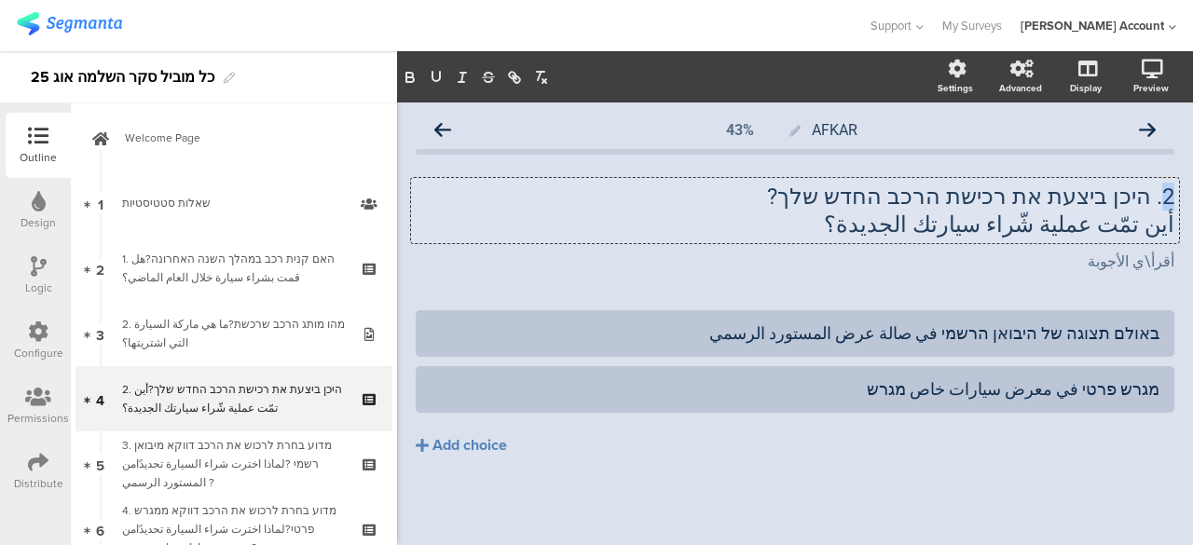
click at [1168, 199] on div "2. היכן ביצעת את רכישת הרכב החדש שלך? أين تمّت عملية شّراء سيارتك الجديدة؟ 2. ה…" at bounding box center [795, 210] width 768 height 65
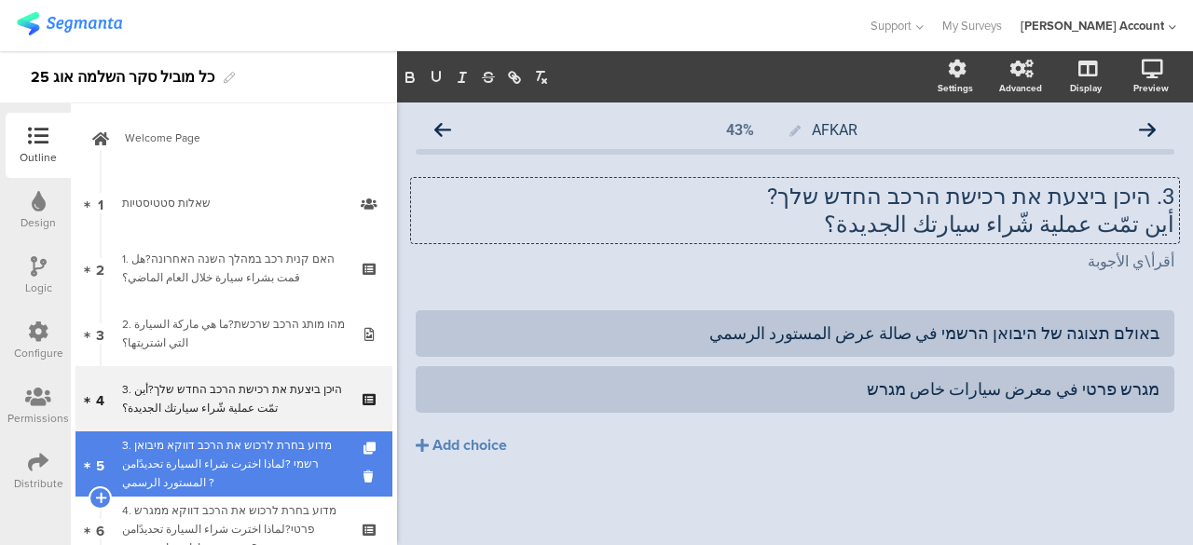
click at [236, 441] on div "3. מדוע בחרת לרכוש את הרכב דווקא מיבואן רשמי ?لماذا اخترت شراء السيارة تحديدًام…" at bounding box center [233, 464] width 223 height 56
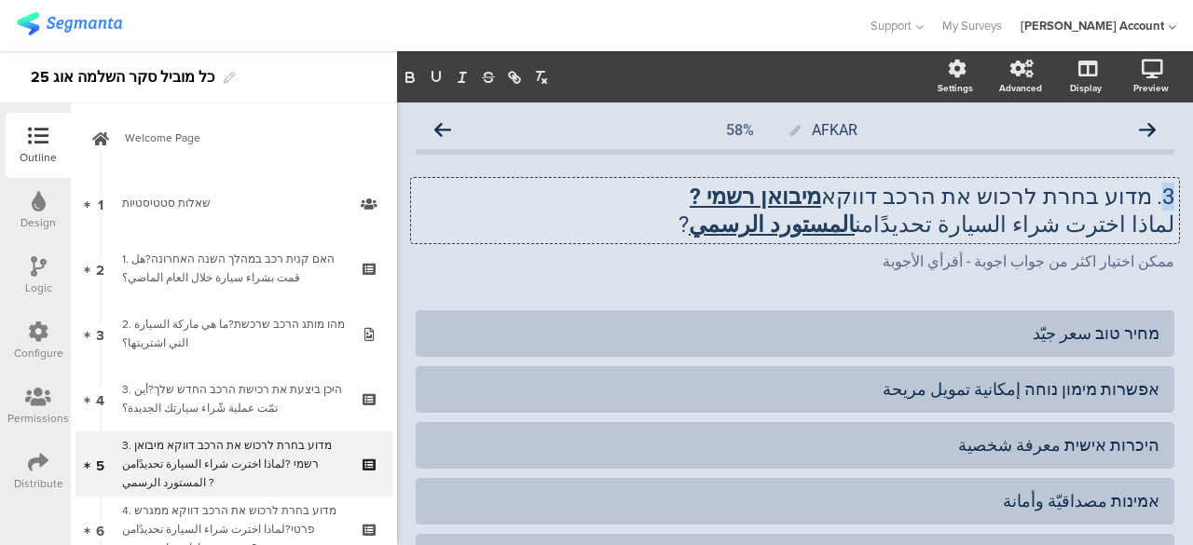
click at [1156, 193] on div "3. מדוע בחרת לרכוש את הרכב דווקא מיבואן רשמי ? لماذا اخترت شراء السيارة تحديدًا…" at bounding box center [795, 210] width 768 height 65
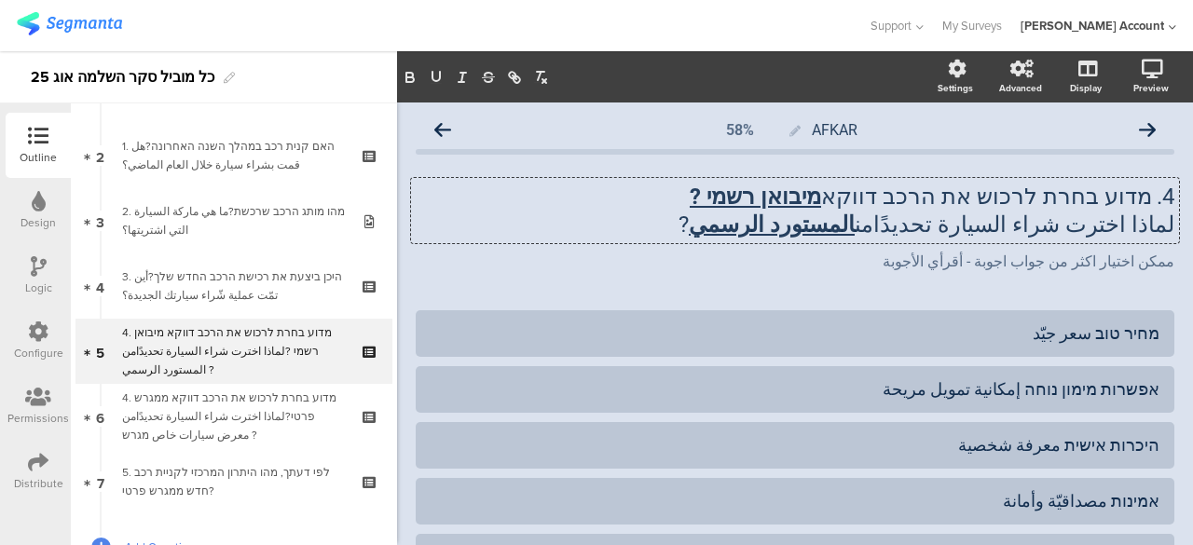
scroll to position [194, 0]
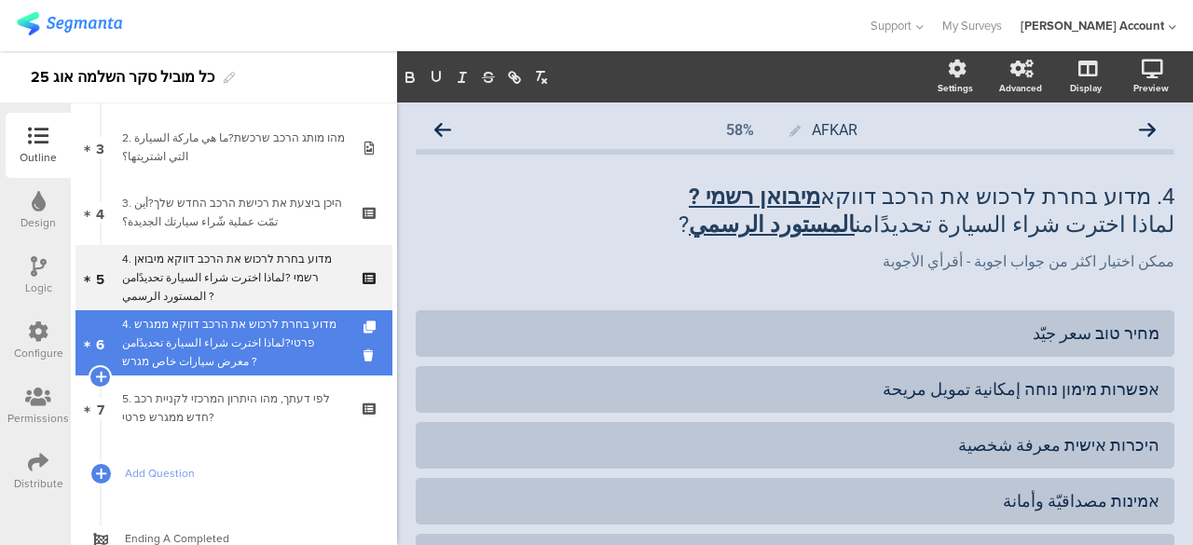
click at [223, 346] on div "4. מדוע בחרת לרכוש את הרכב דווקא ממגרש פרטי?لماذا اخترت شراء السيارة تحديدًامن …" at bounding box center [233, 343] width 223 height 56
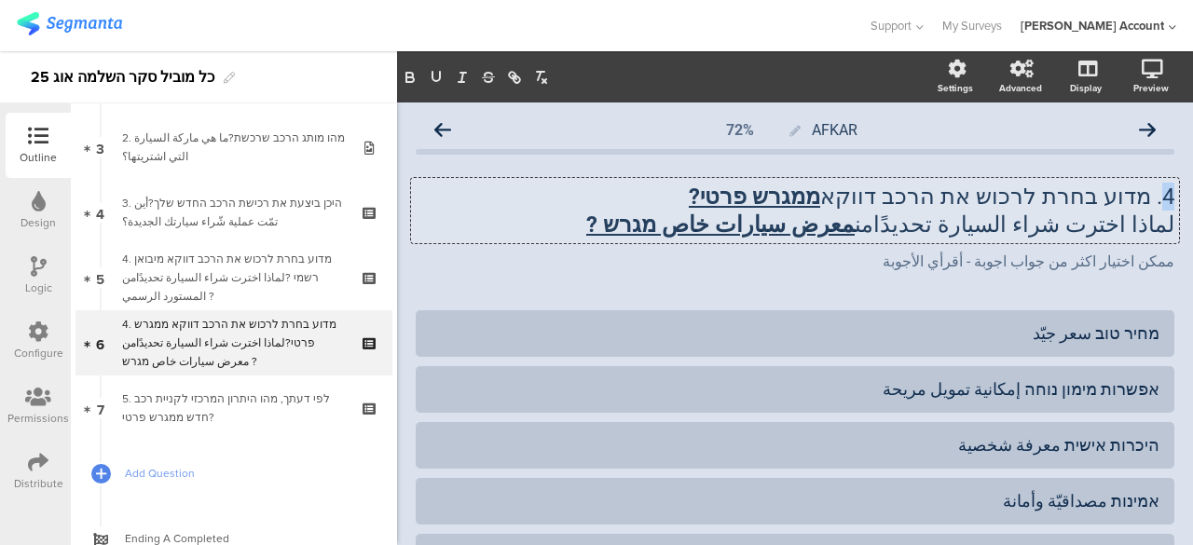
click at [1154, 197] on div "4. מדוע בחרת לרכוש את הרכב דווקא ממגרש פרטי? لماذا اخترت شراء السيارة تحديدًامن…" at bounding box center [795, 210] width 768 height 65
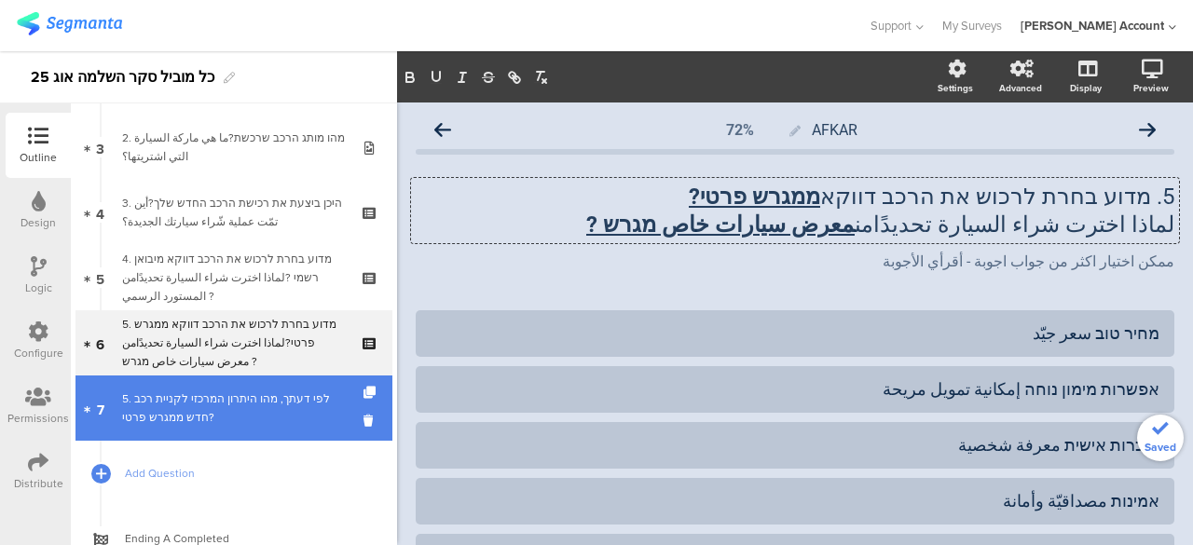
click at [252, 393] on div "5. לפי דעתך, מהו היתרון המרכזי לקניית רכב חדש ממגרש פרטי?" at bounding box center [233, 408] width 223 height 37
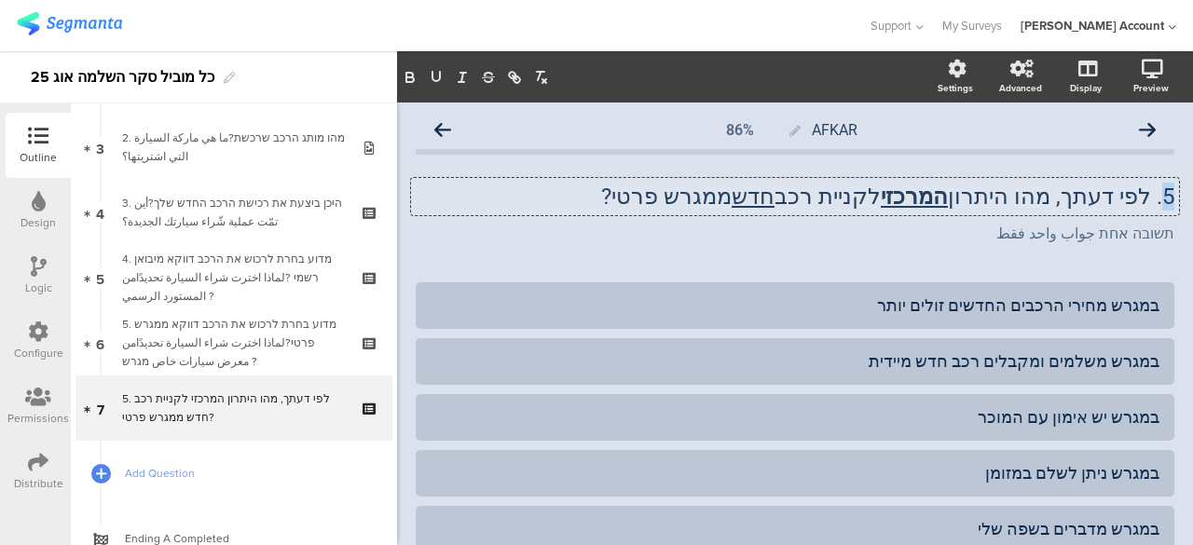
click at [1160, 194] on div "5. לפי דעתך, מהו היתרון המרכזי לקניית רכב חדש ממגרש פרטי? 5. לפי דעתך, מהו היתר…" at bounding box center [795, 196] width 768 height 37
click at [410, 448] on div "AFKAR 86% 6. לפי דעתך, מהו היתרון המרכזי לקניית רכב חדש ממגרש פרטי? 6. לפי דעתך…" at bounding box center [795, 506] width 796 height 806
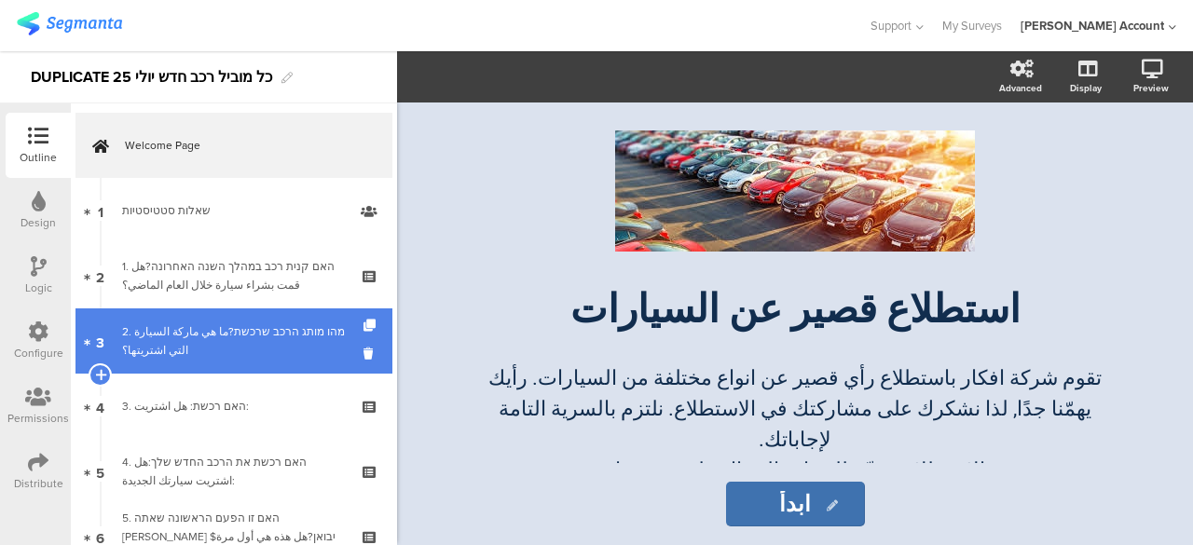
drag, startPoint x: 283, startPoint y: 343, endPoint x: 316, endPoint y: 344, distance: 32.6
click at [283, 343] on div "2. מהו מותג הרכב שרכשת?ما هي ماركة السيارة التي اشتريتها؟" at bounding box center [233, 341] width 223 height 37
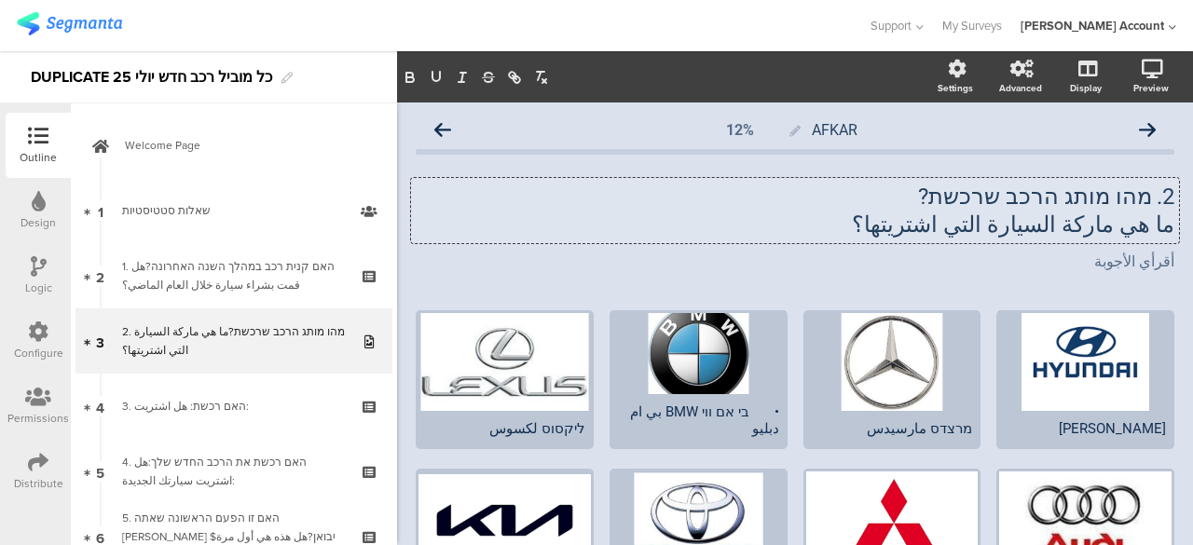
drag, startPoint x: 1132, startPoint y: 199, endPoint x: 930, endPoint y: 199, distance: 202.3
click at [930, 199] on div "2. מהו מותג הרכב שרכשת? ما هي ماركة السيارة التي اشتريتها؟ 2. מהו מותג הרכב שרכ…" at bounding box center [795, 210] width 768 height 65
drag, startPoint x: 1137, startPoint y: 200, endPoint x: 906, endPoint y: 200, distance: 230.3
click at [906, 200] on p "2. מהו מותג הרכב שרכשת?" at bounding box center [795, 197] width 759 height 28
copy p "מהו מותג הרכב שרכשת?"
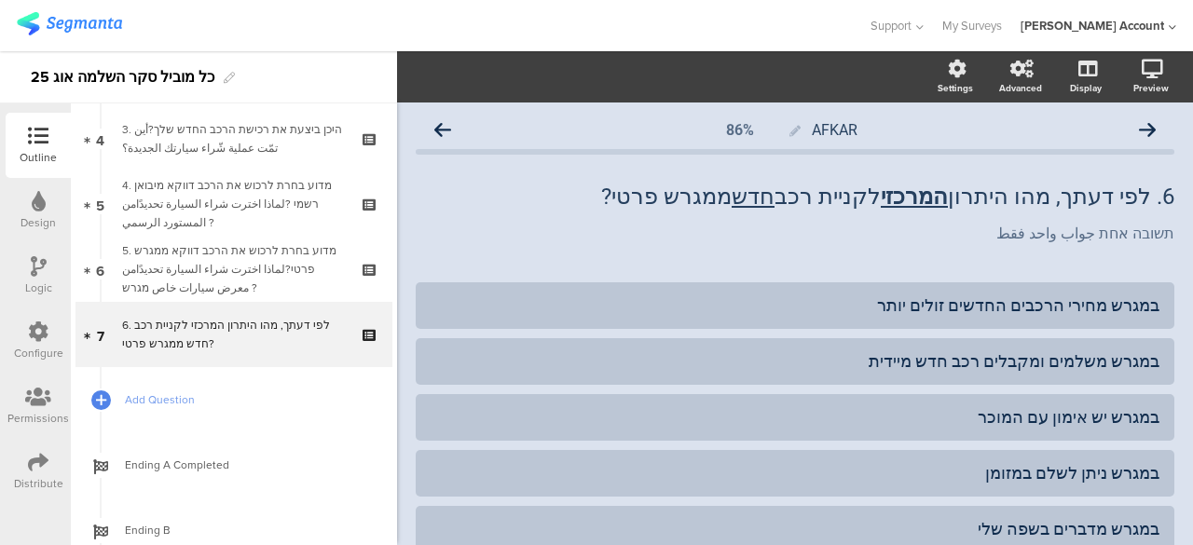
scroll to position [278, 0]
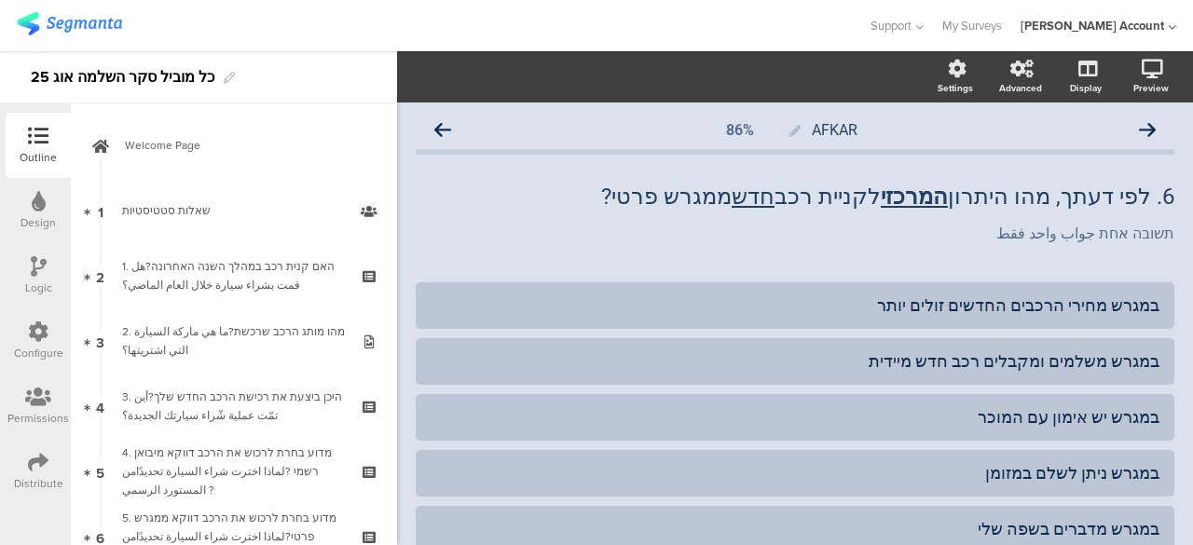
scroll to position [278, 0]
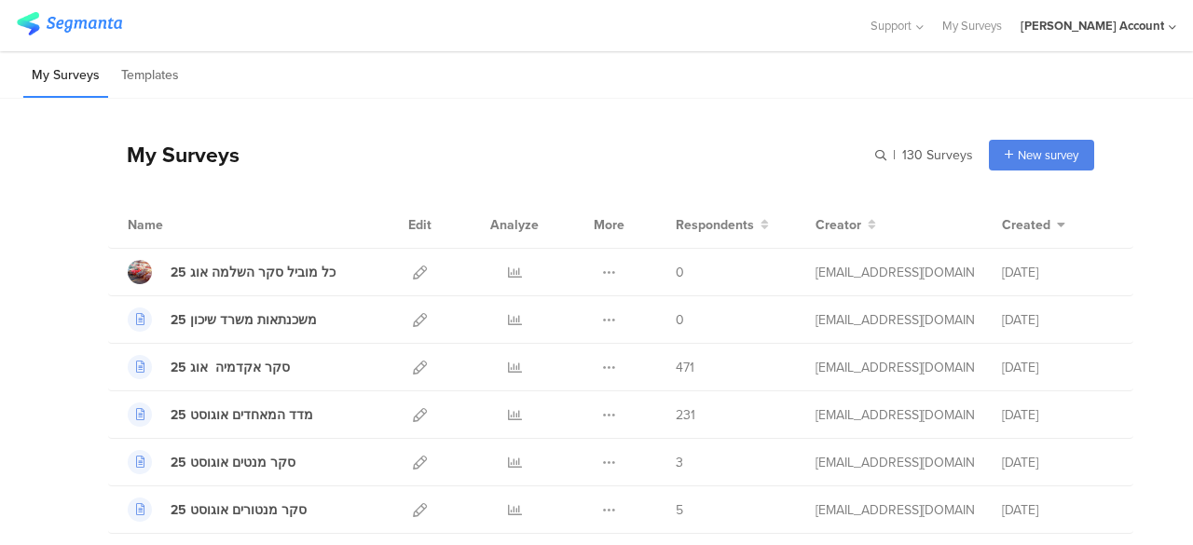
click at [239, 69] on div "My Surveys Templates" at bounding box center [596, 75] width 1193 height 48
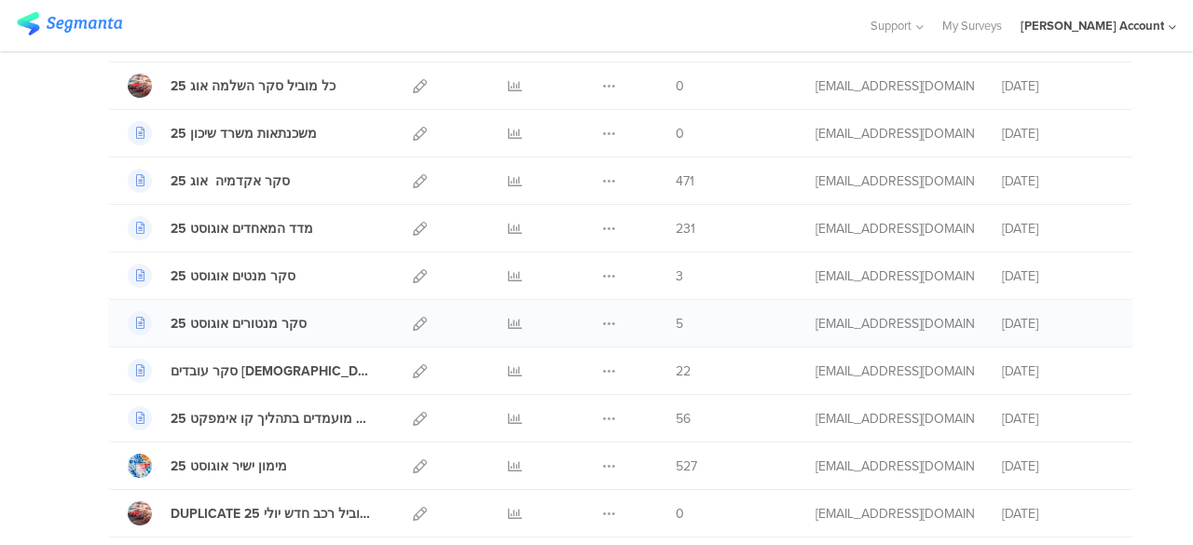
scroll to position [280, 0]
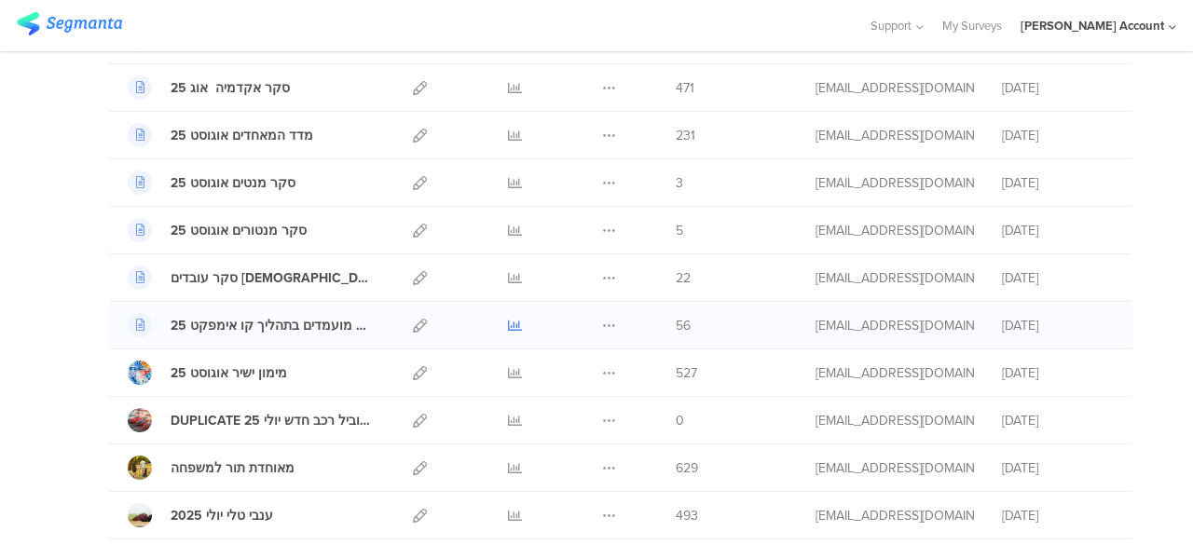
click at [508, 324] on icon at bounding box center [515, 326] width 14 height 14
click at [595, 19] on div at bounding box center [434, 25] width 834 height 31
click at [508, 276] on icon at bounding box center [515, 278] width 14 height 14
click at [558, 4] on div "Support Help Center Live Chat My Surveys hisham Jubran Account ACCOUNTS hisham …" at bounding box center [597, 25] width 1160 height 51
click at [508, 368] on icon at bounding box center [515, 373] width 14 height 14
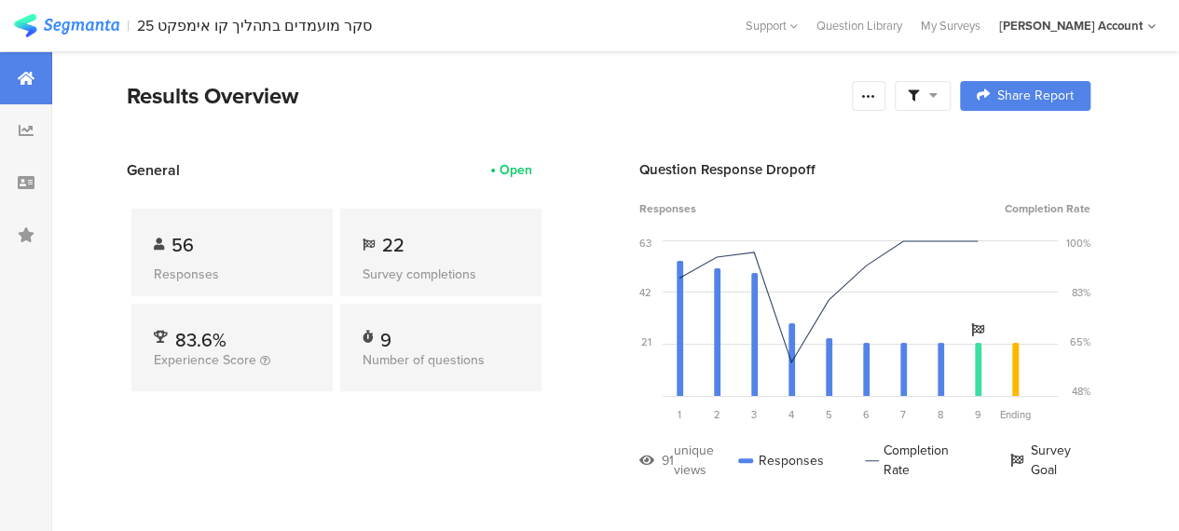
click at [938, 96] on icon at bounding box center [934, 95] width 8 height 13
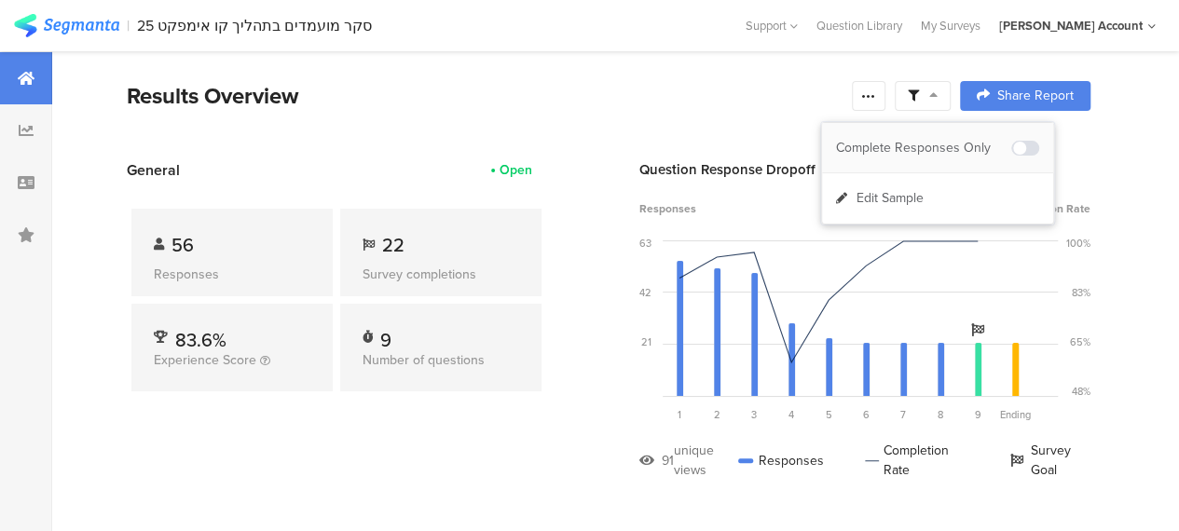
click at [946, 133] on div "Complete Responses Only" at bounding box center [937, 148] width 231 height 50
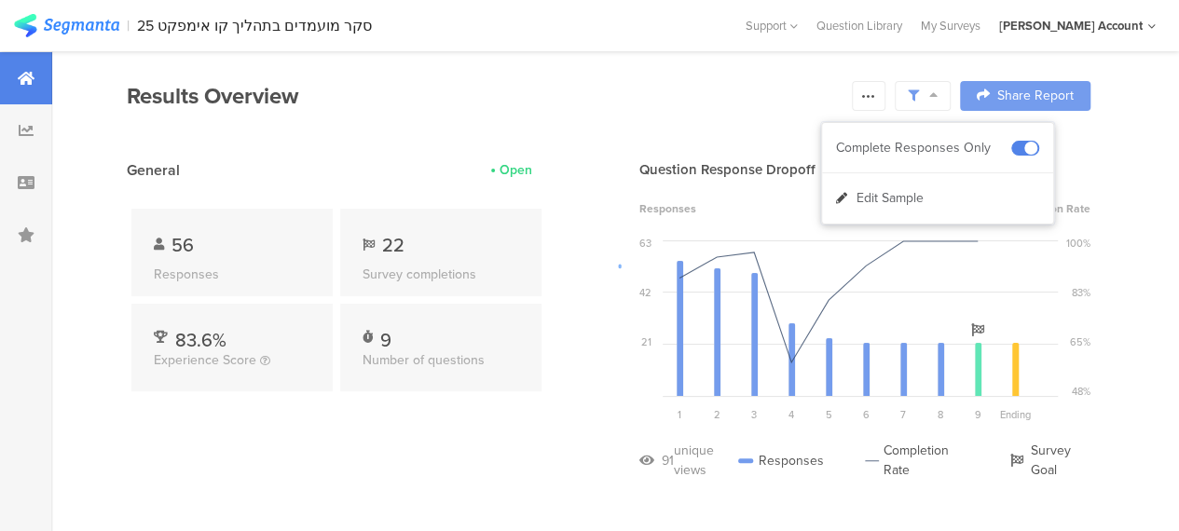
click at [596, 120] on div at bounding box center [589, 265] width 1179 height 531
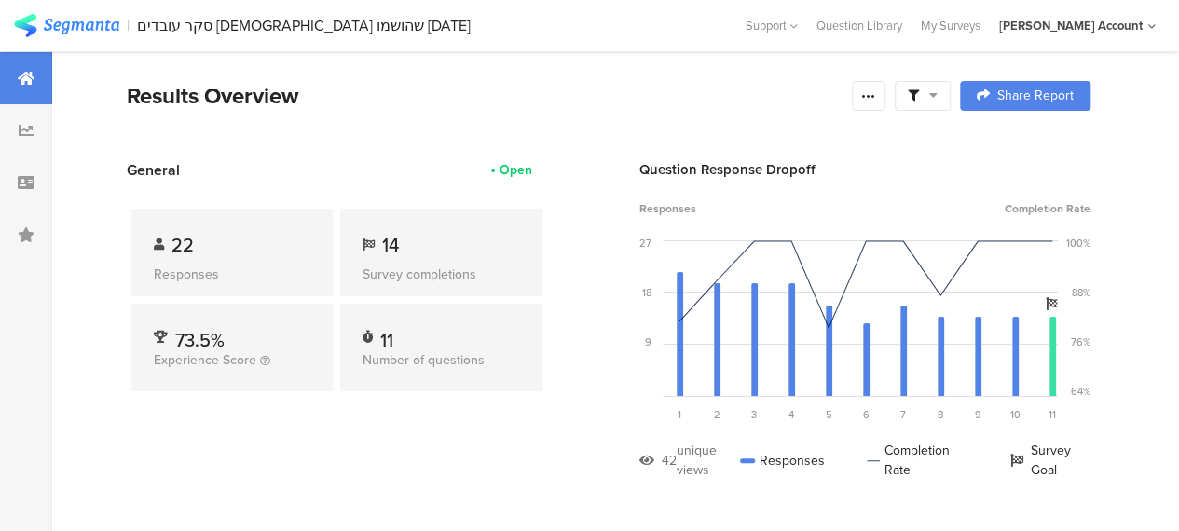
click at [938, 95] on icon at bounding box center [934, 95] width 8 height 13
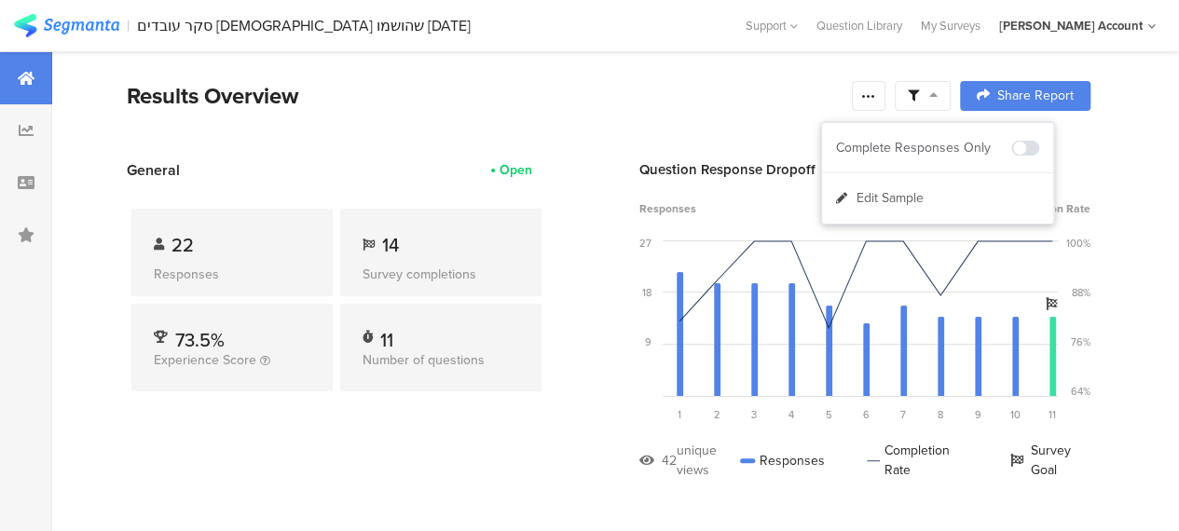
click at [938, 95] on icon at bounding box center [934, 95] width 8 height 13
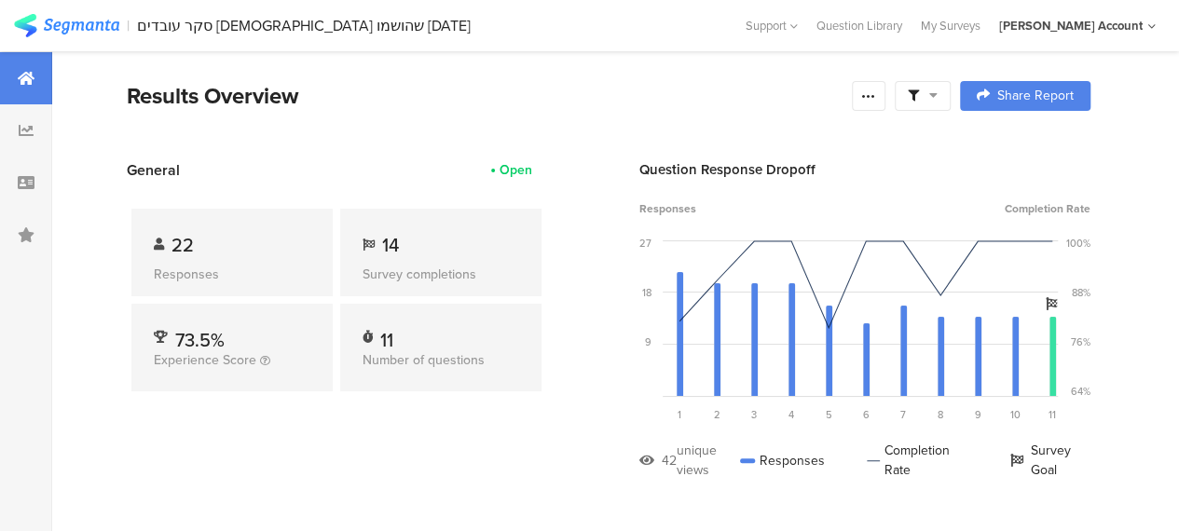
click at [793, 95] on div "Results Overview" at bounding box center [485, 96] width 716 height 34
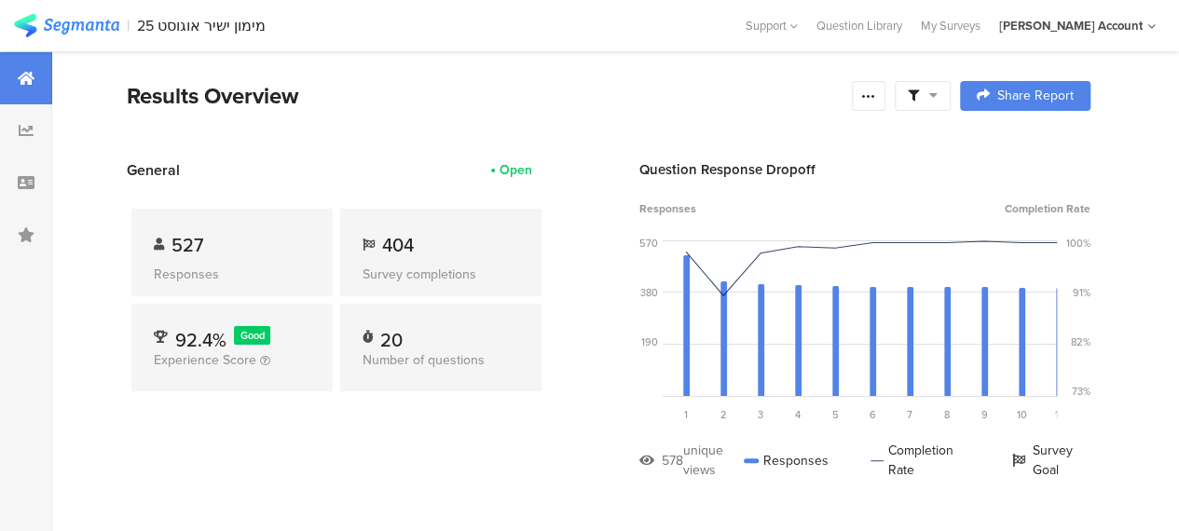
click at [938, 95] on icon at bounding box center [934, 95] width 8 height 13
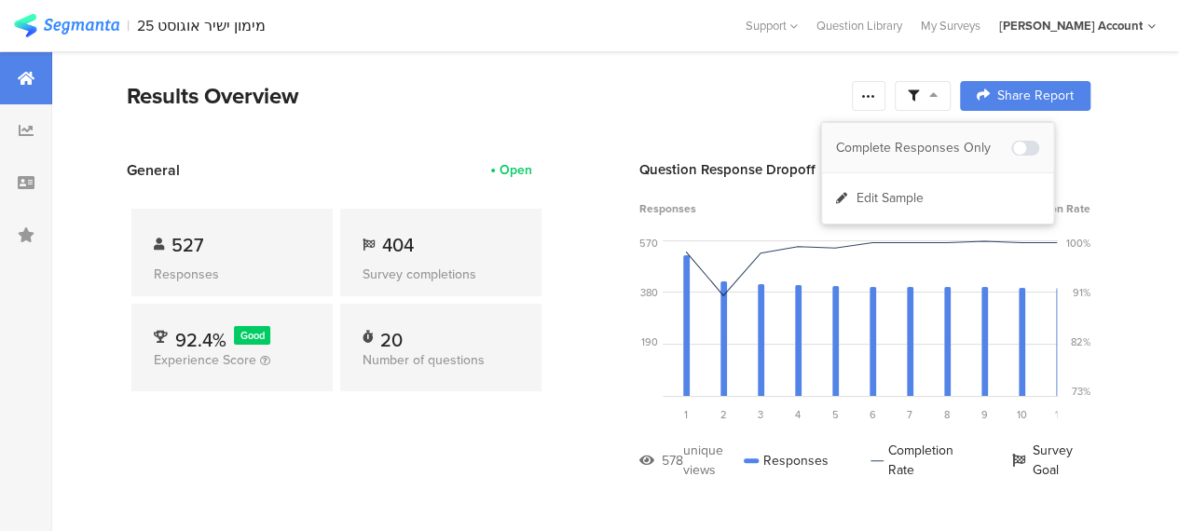
click at [944, 148] on div "Complete Responses Only" at bounding box center [923, 148] width 175 height 19
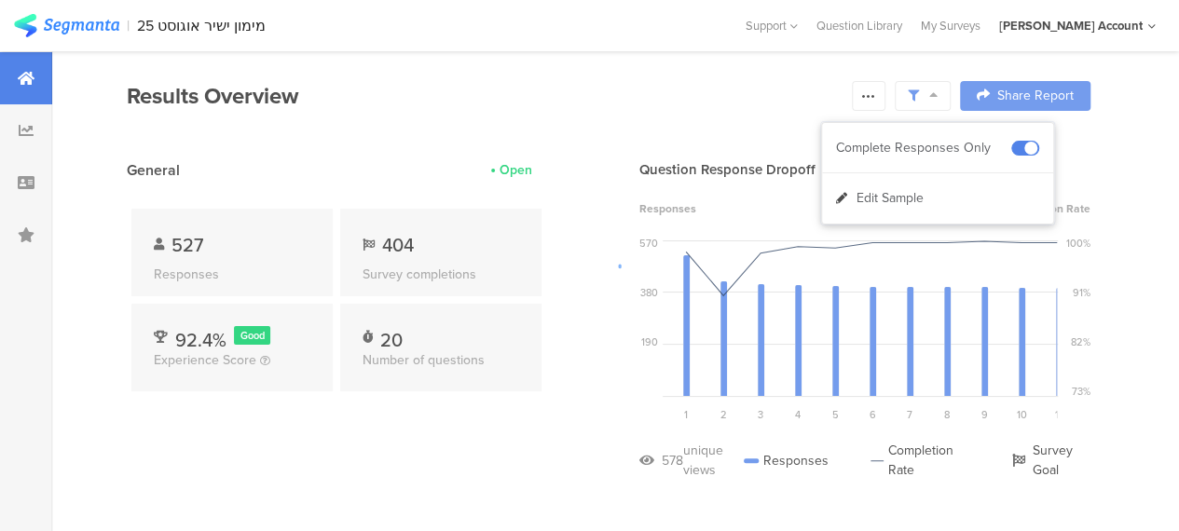
click at [476, 439] on div at bounding box center [589, 265] width 1179 height 531
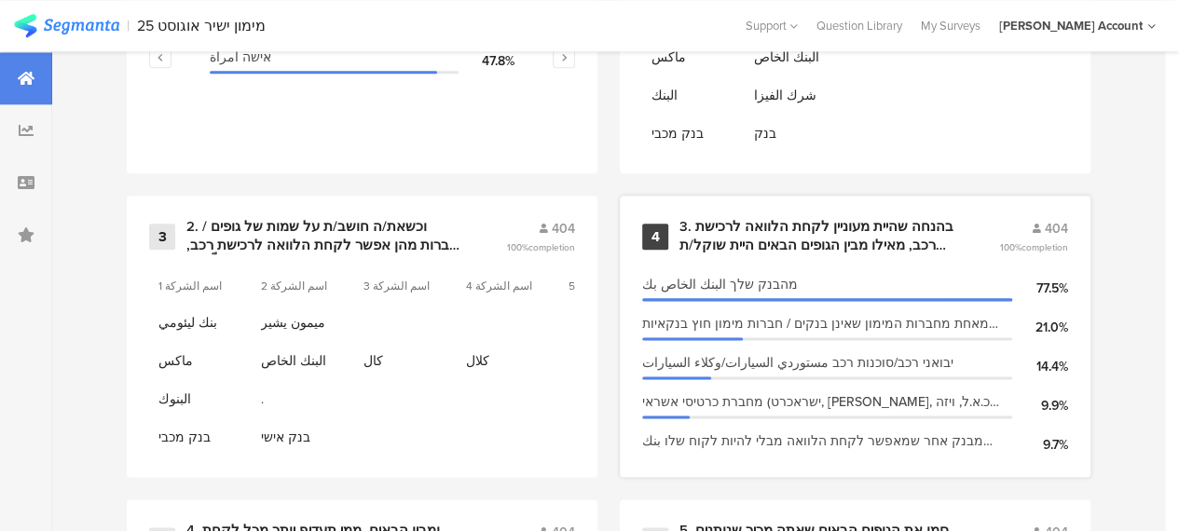
scroll to position [1026, 0]
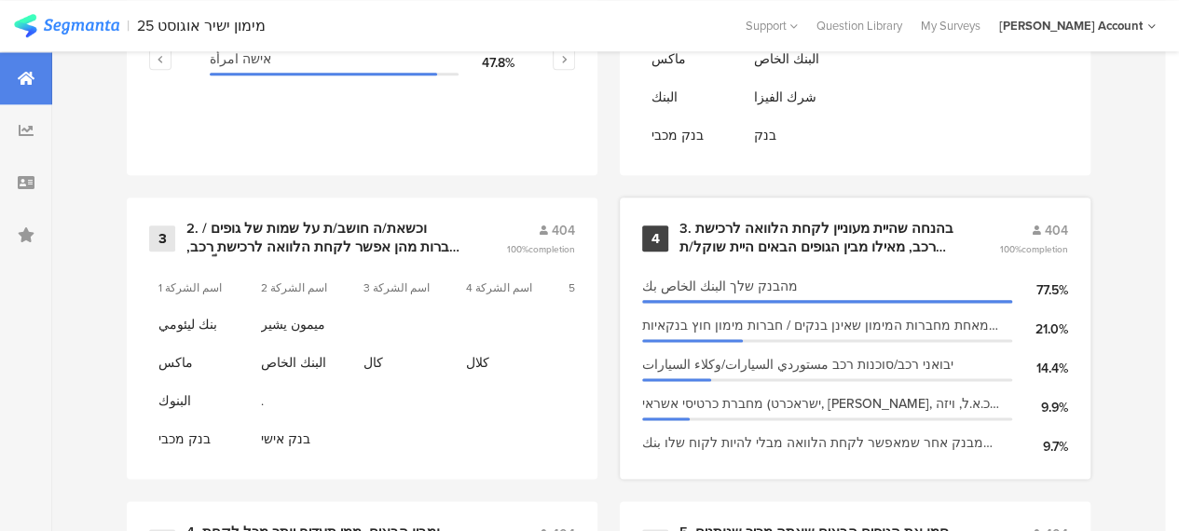
click at [814, 254] on div "3. בהנחה שהיית מעוניין לקחת הלוואה לרכישת רכב, מאילו מבין הגופים הבאים היית שוק…" at bounding box center [817, 238] width 275 height 36
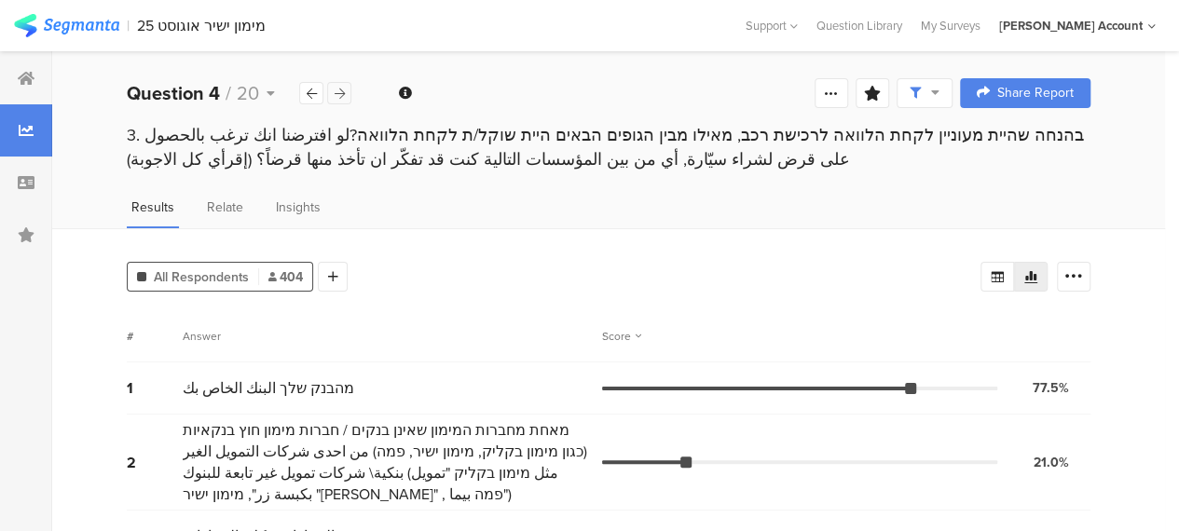
click at [342, 88] on icon at bounding box center [340, 94] width 10 height 12
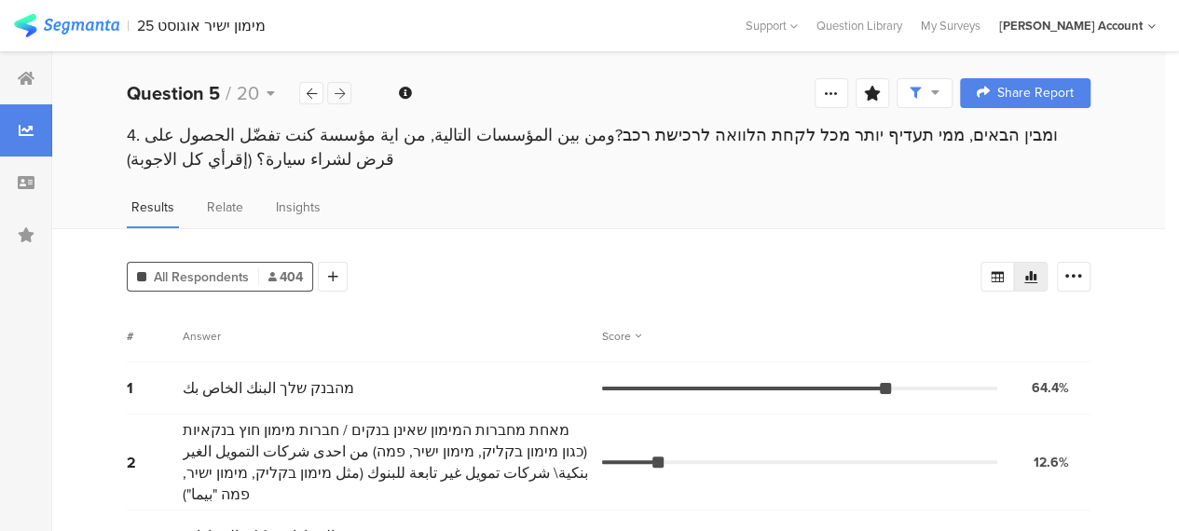
click at [341, 90] on icon at bounding box center [340, 94] width 10 height 12
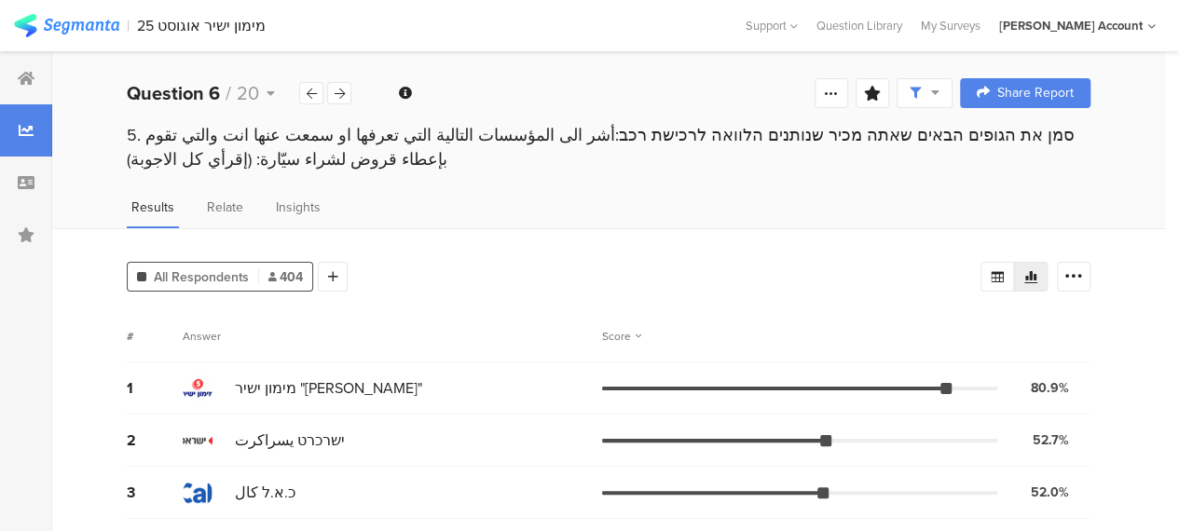
click at [443, 303] on div "All Respondents 404 Add Segment Segment markers Confidence interval Vote count …" at bounding box center [608, 511] width 1113 height 566
click at [336, 90] on icon at bounding box center [340, 94] width 10 height 12
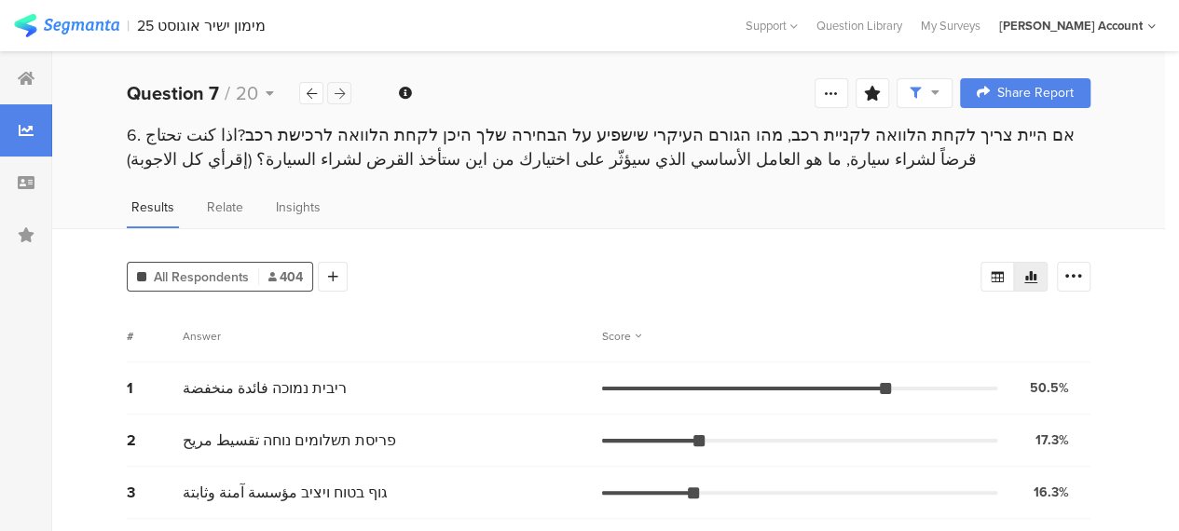
click at [345, 92] on div at bounding box center [339, 93] width 24 height 22
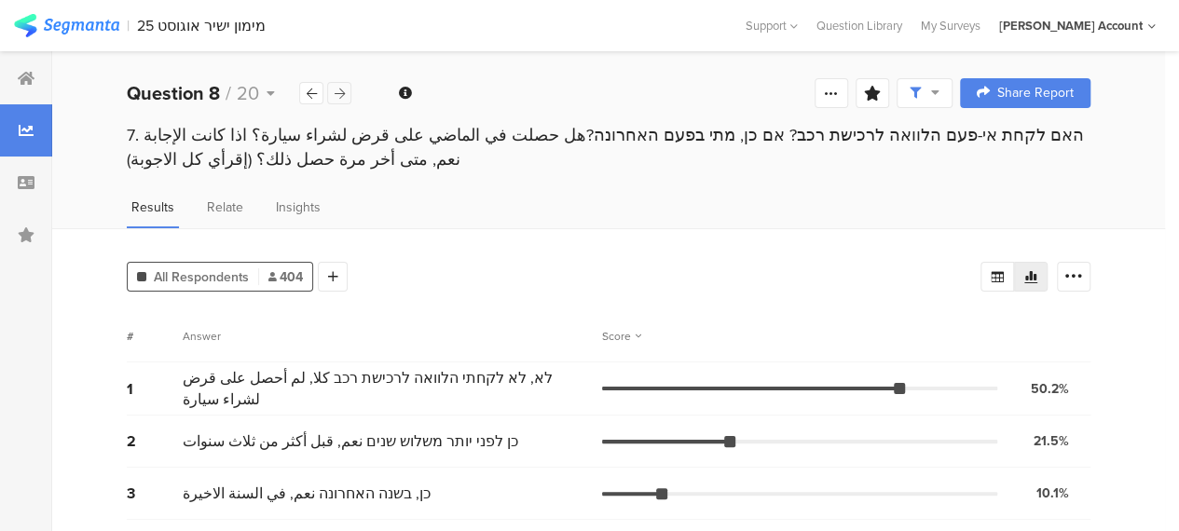
click at [341, 88] on icon at bounding box center [340, 94] width 10 height 12
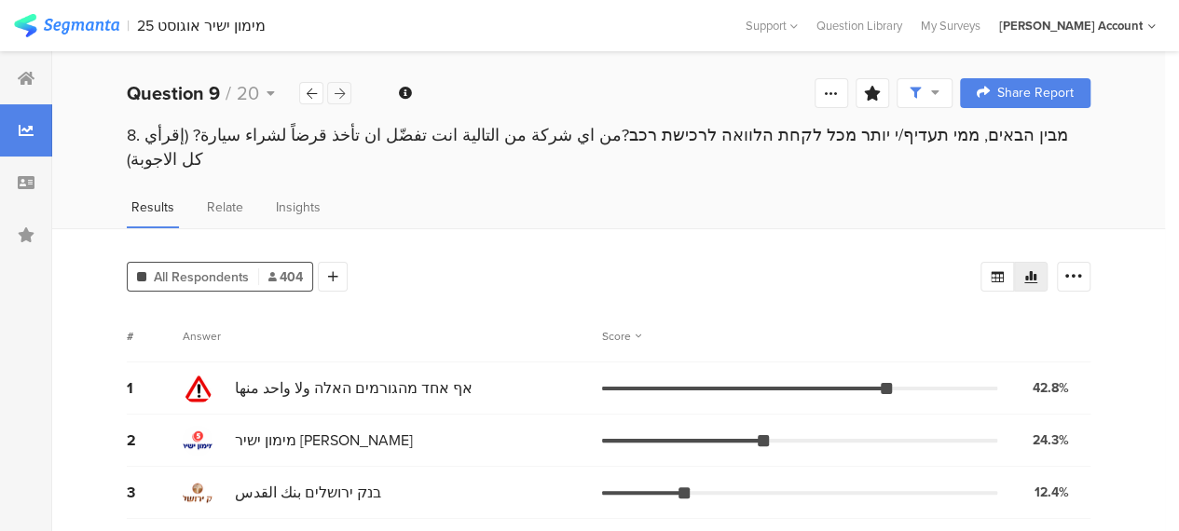
click at [341, 95] on icon at bounding box center [340, 94] width 10 height 12
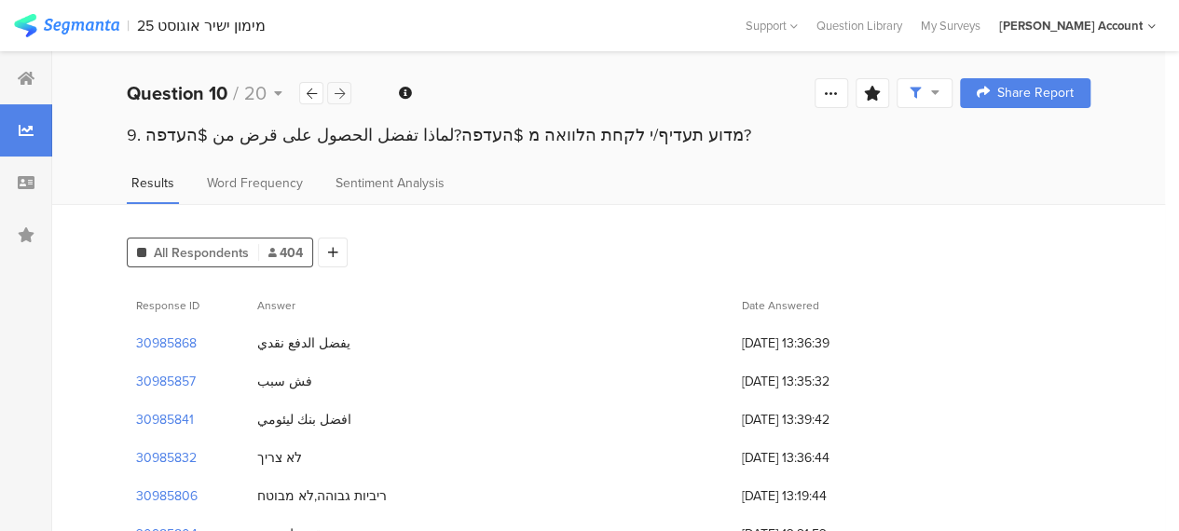
click at [341, 95] on icon at bounding box center [340, 94] width 10 height 12
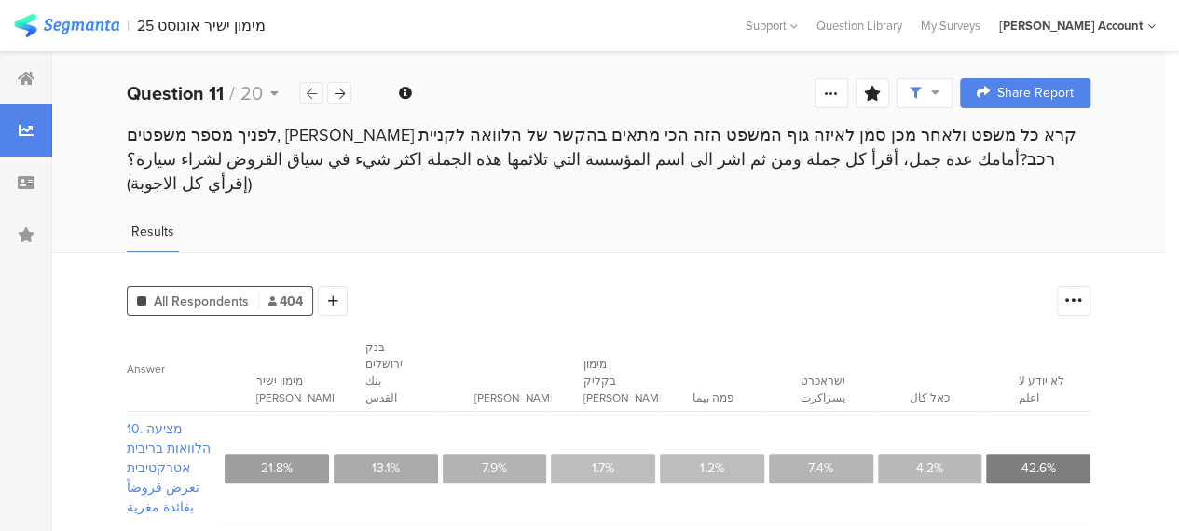
click at [317, 93] on div at bounding box center [311, 93] width 24 height 22
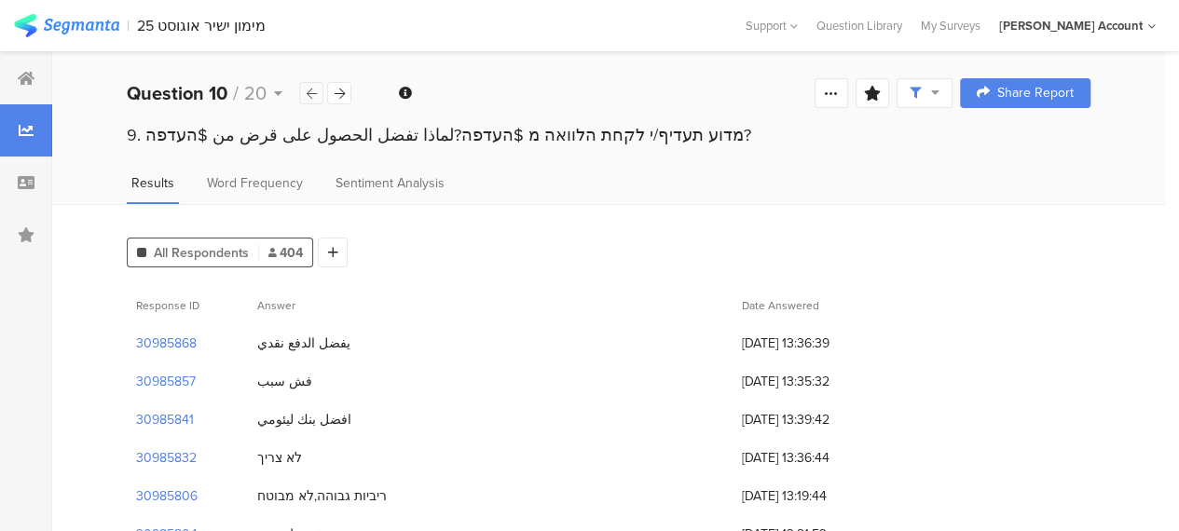
click at [317, 93] on div at bounding box center [311, 93] width 24 height 22
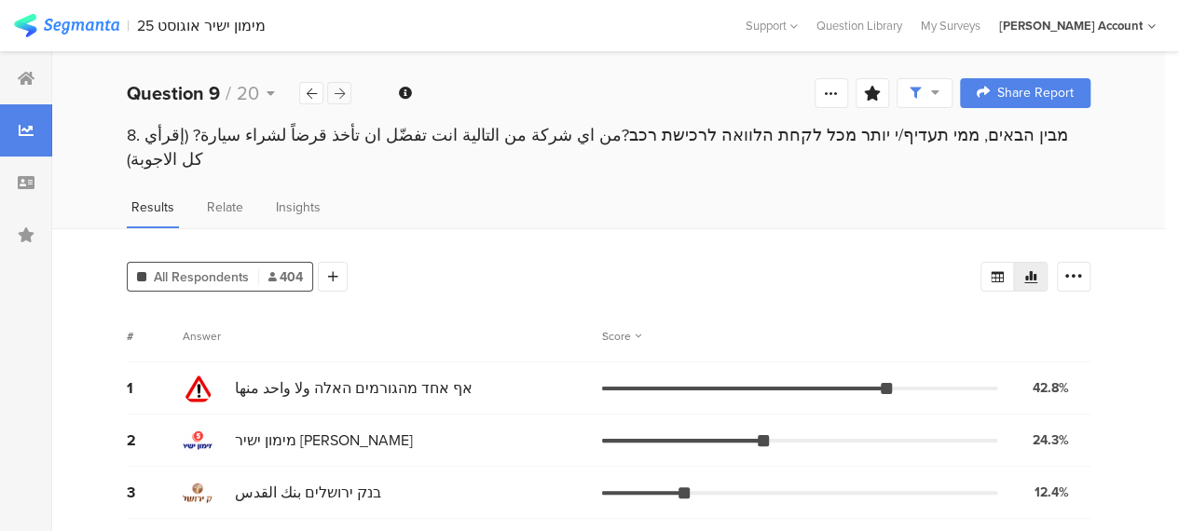
click at [339, 92] on icon at bounding box center [340, 94] width 10 height 12
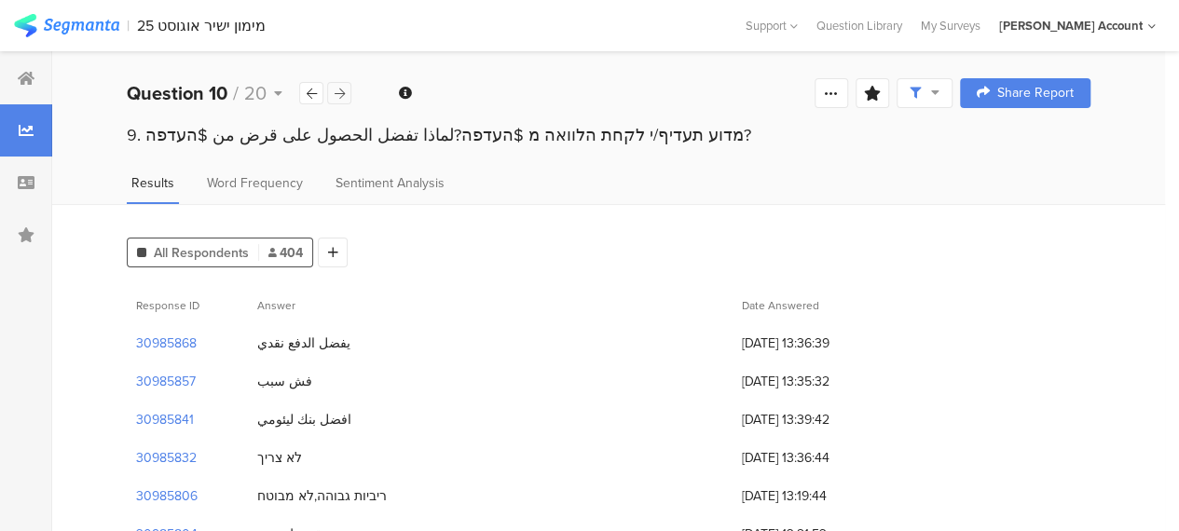
click at [339, 92] on icon at bounding box center [340, 94] width 10 height 12
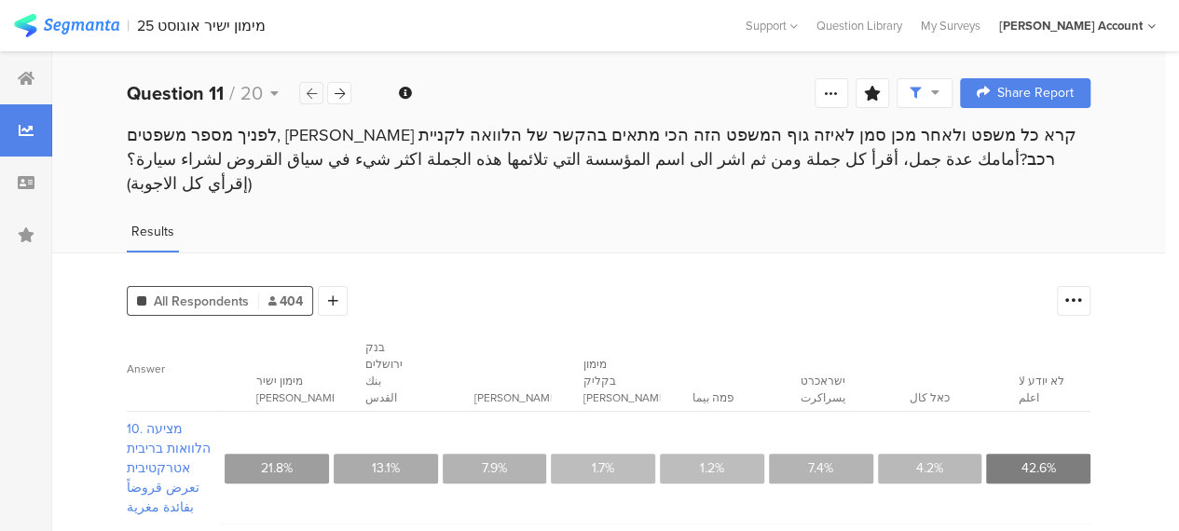
click at [313, 93] on icon at bounding box center [312, 94] width 10 height 12
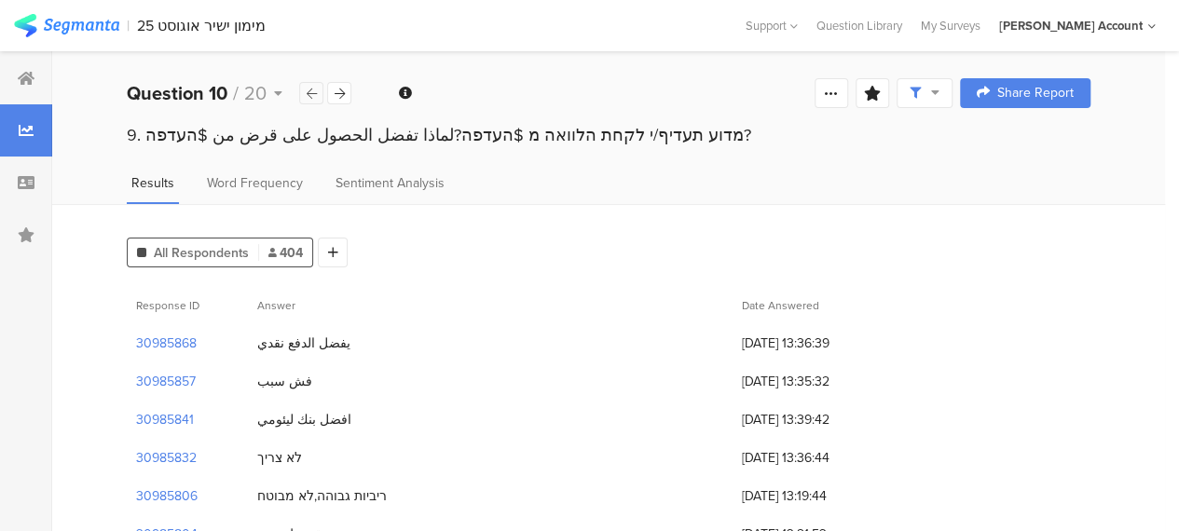
click at [313, 93] on icon at bounding box center [312, 94] width 10 height 12
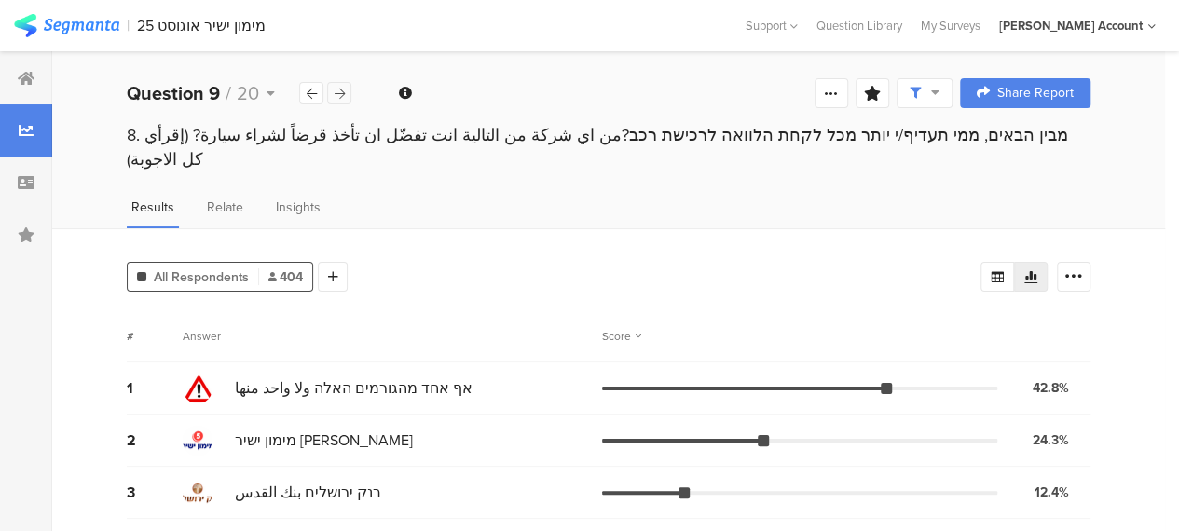
click at [338, 94] on icon at bounding box center [340, 94] width 10 height 12
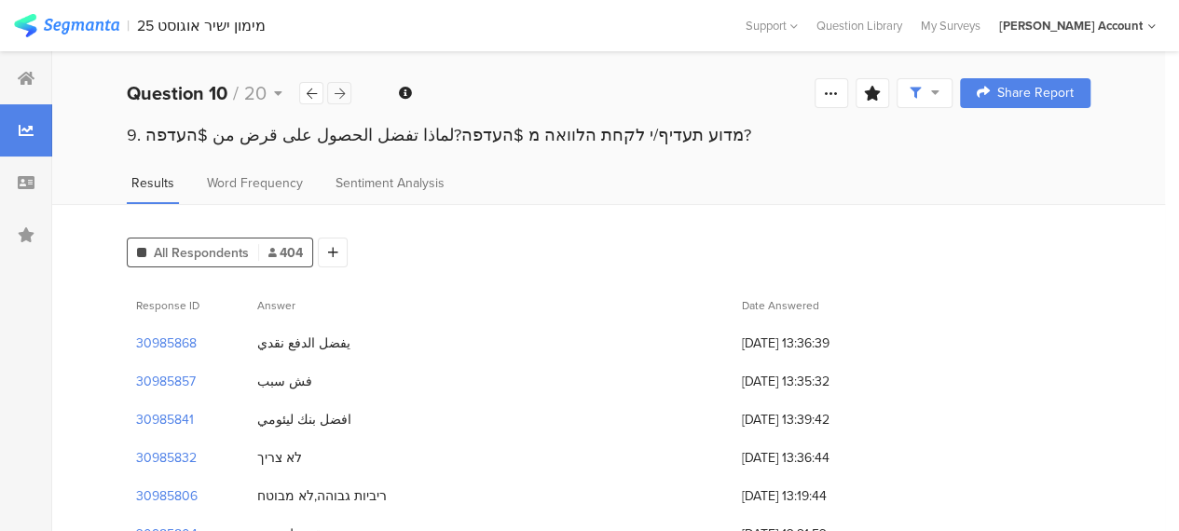
click at [338, 94] on icon at bounding box center [340, 94] width 10 height 12
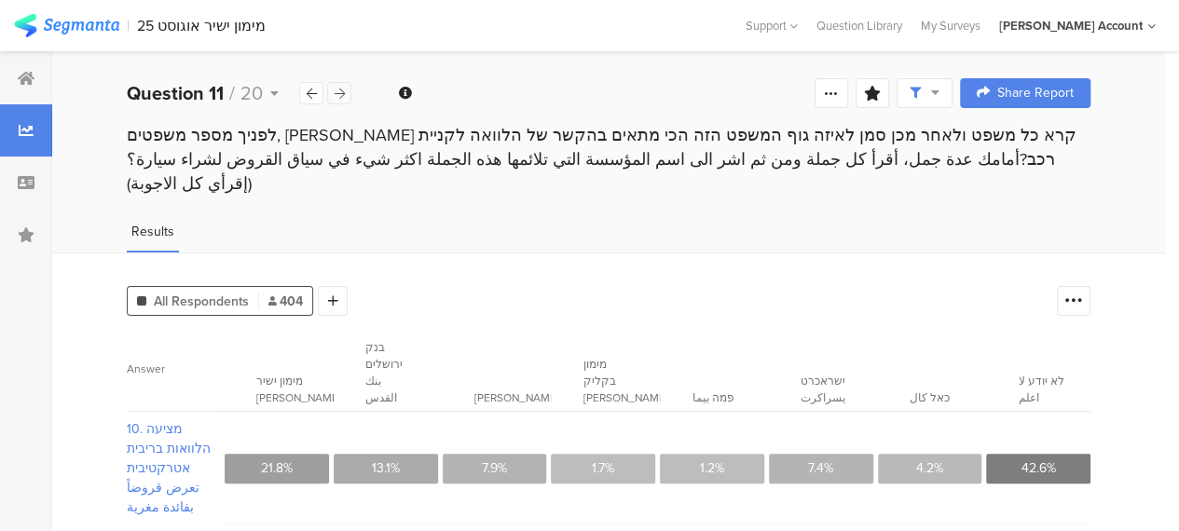
click at [338, 94] on icon at bounding box center [340, 94] width 10 height 12
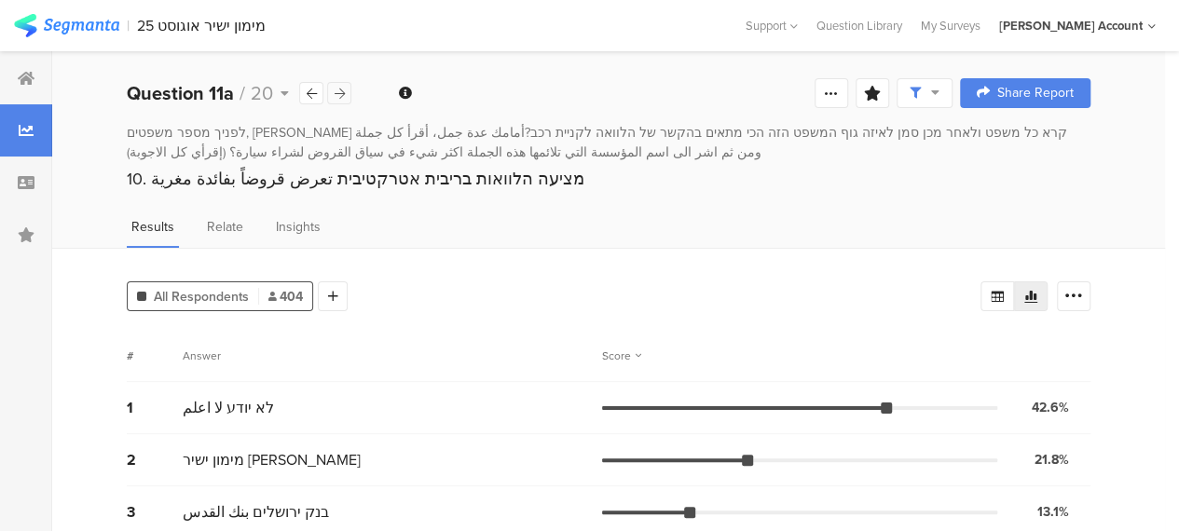
click at [338, 94] on icon at bounding box center [340, 94] width 10 height 12
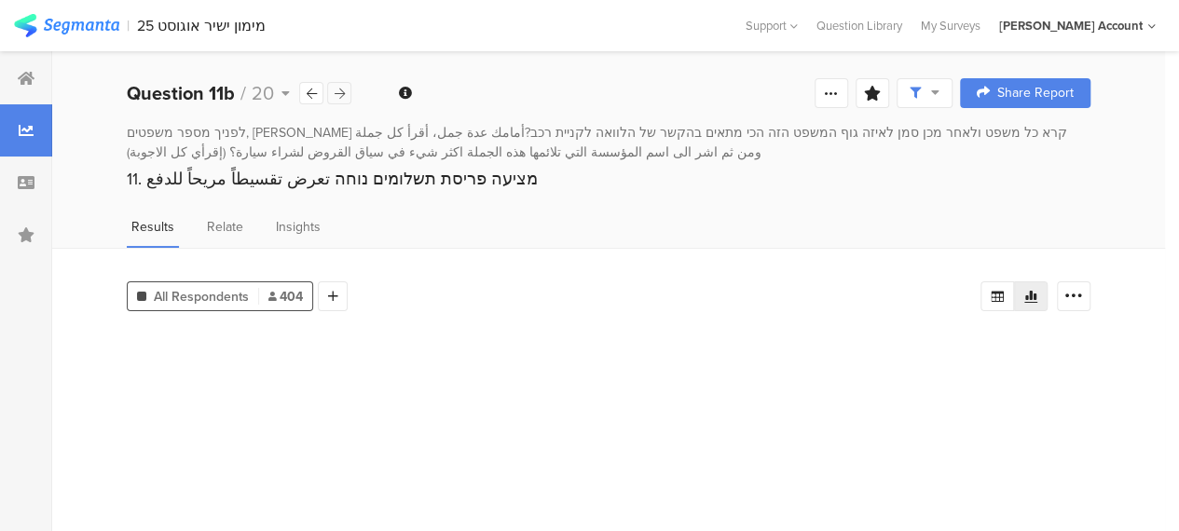
click at [338, 94] on icon at bounding box center [340, 94] width 10 height 12
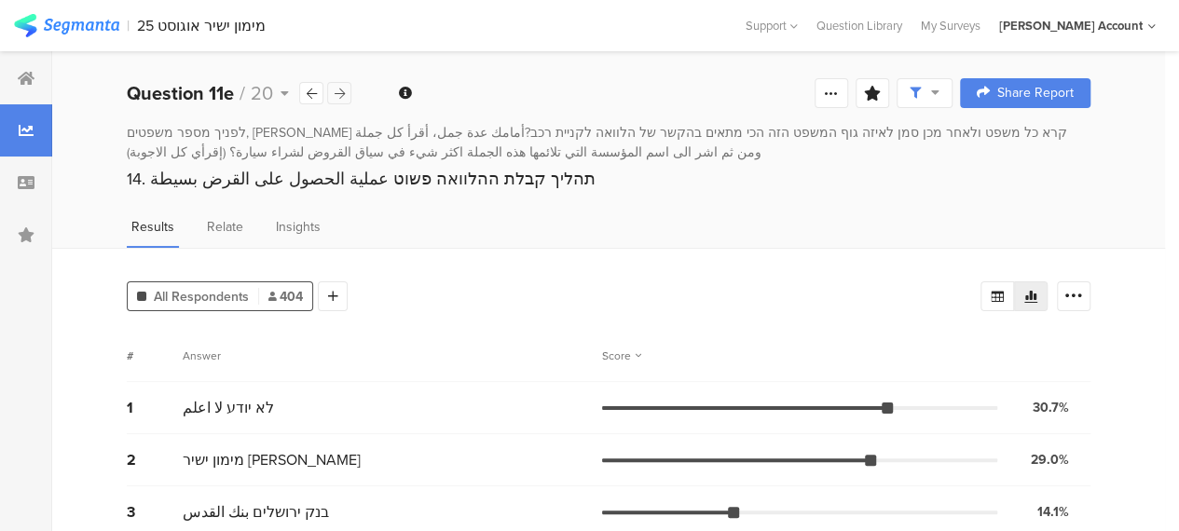
click at [338, 94] on icon at bounding box center [340, 94] width 10 height 12
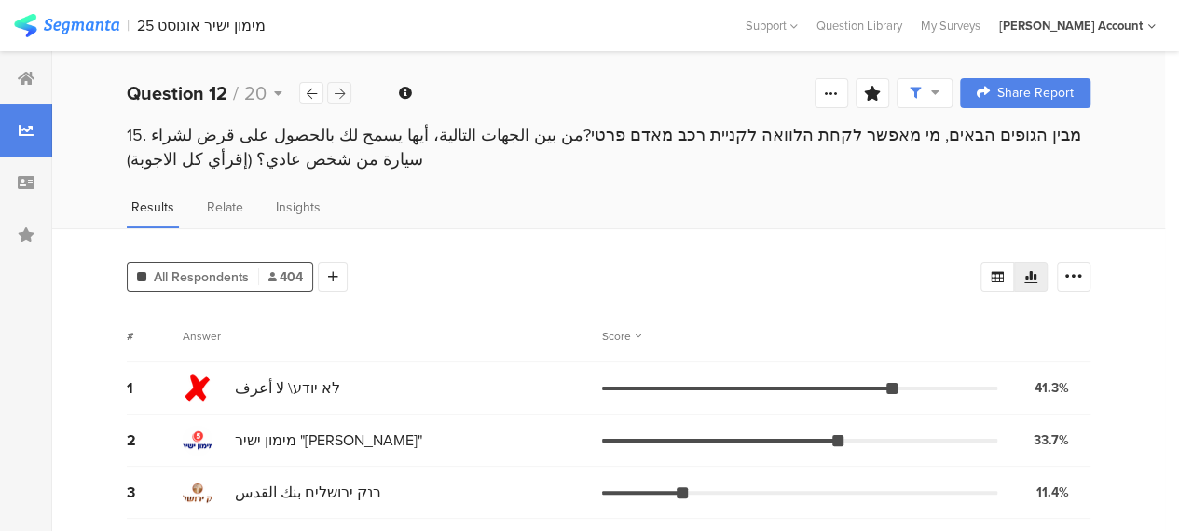
click at [338, 94] on icon at bounding box center [340, 94] width 10 height 12
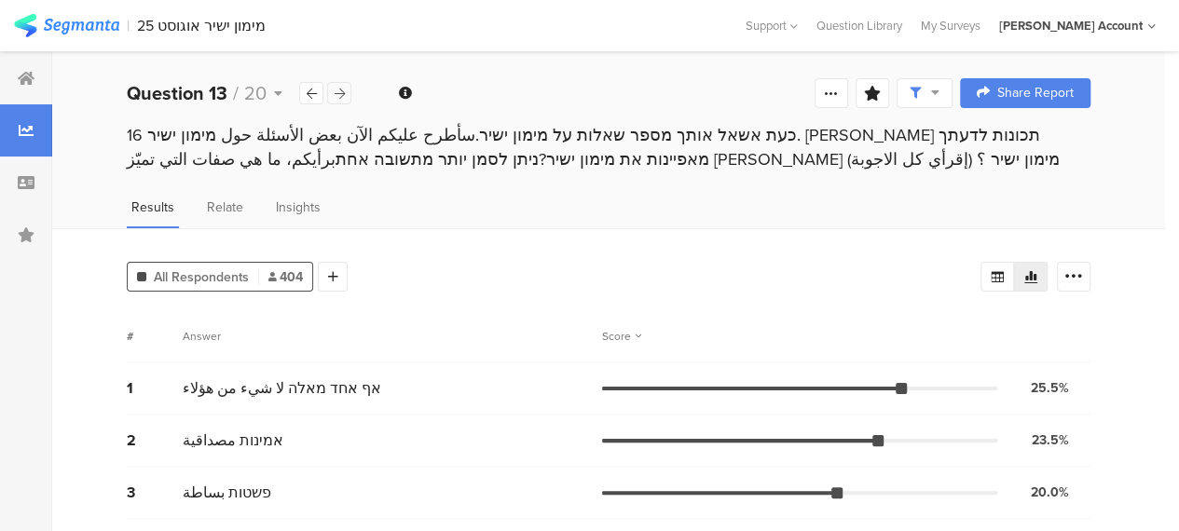
click at [338, 94] on icon at bounding box center [340, 94] width 10 height 12
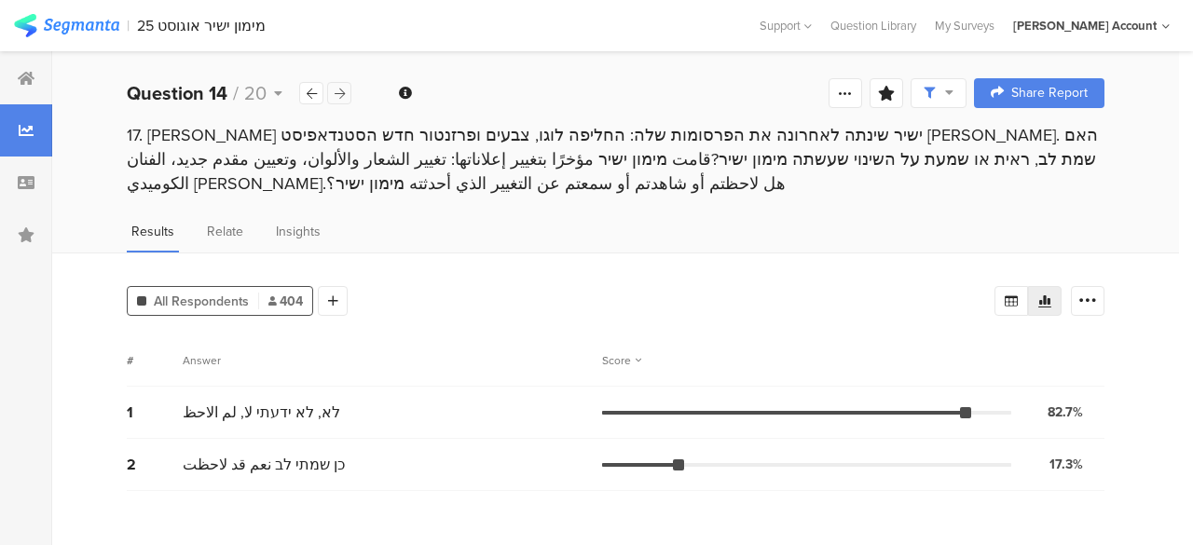
click at [338, 94] on icon at bounding box center [340, 94] width 10 height 12
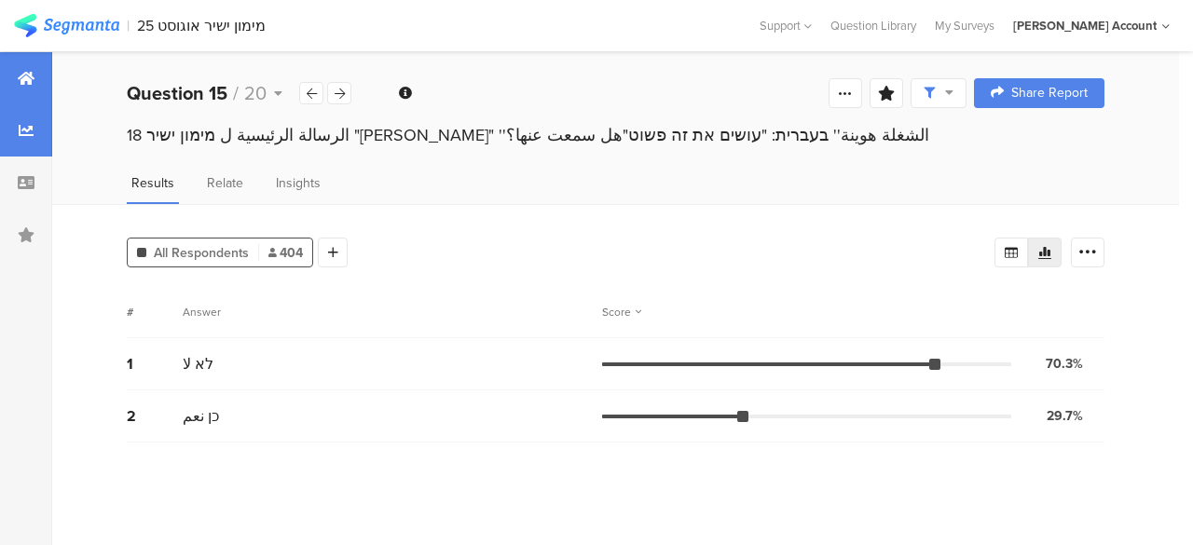
click at [40, 80] on div at bounding box center [26, 78] width 52 height 52
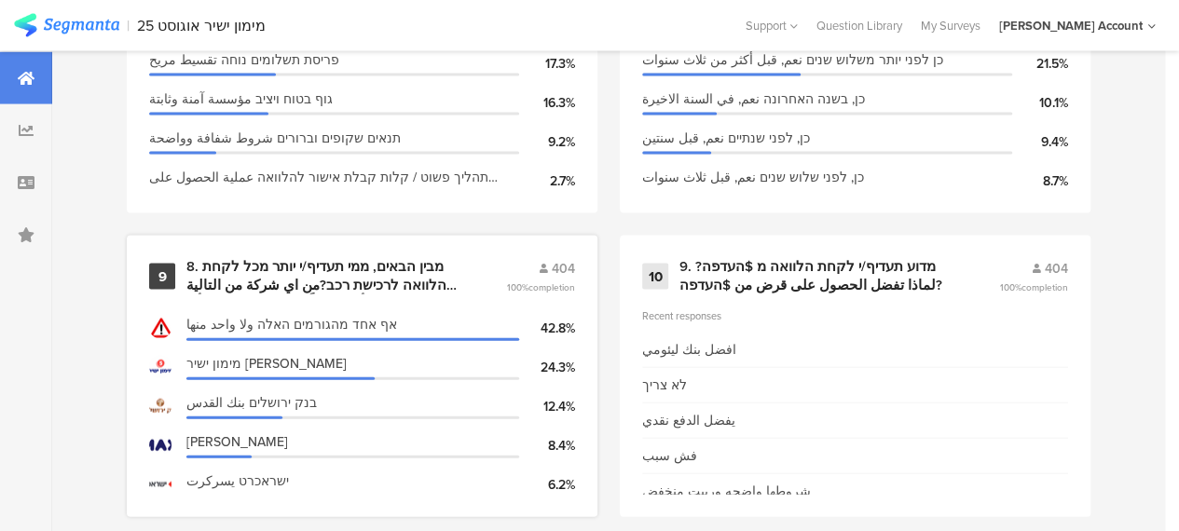
scroll to position [1958, 0]
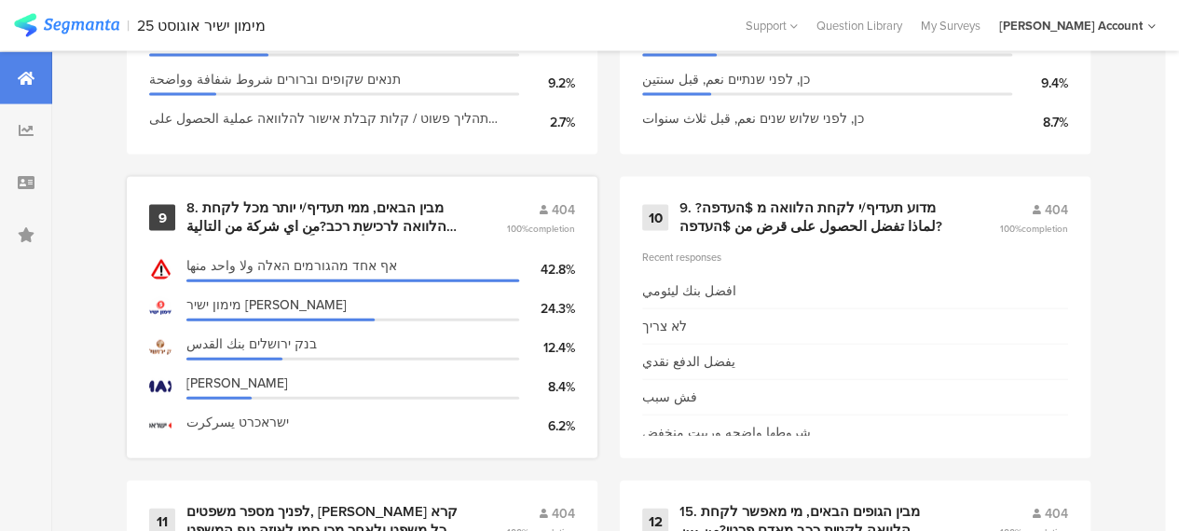
click at [325, 306] on div "מימון ישיר ميمون يشير" at bounding box center [352, 306] width 333 height 20
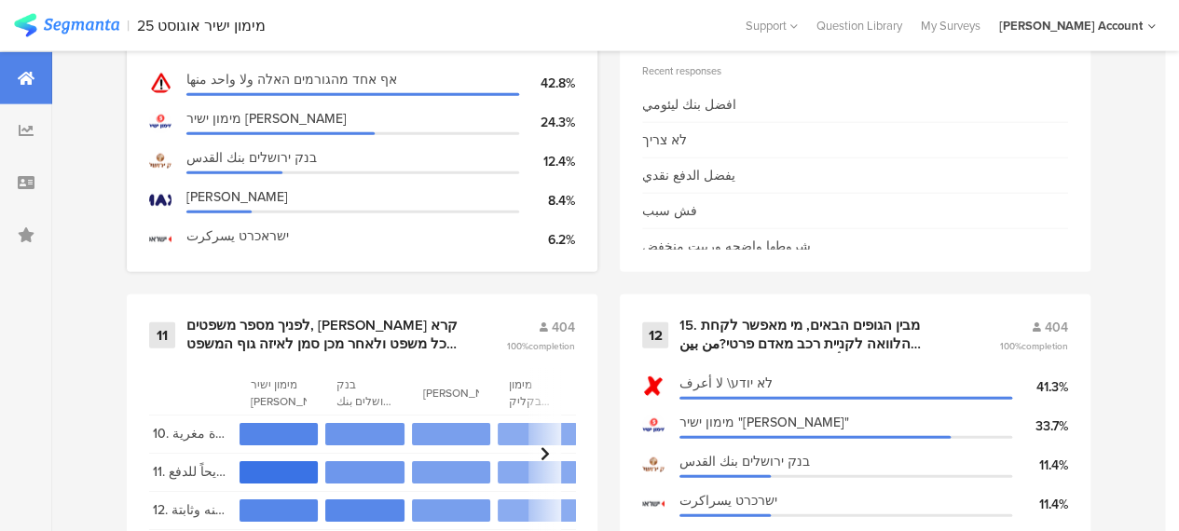
scroll to position [2238, 0]
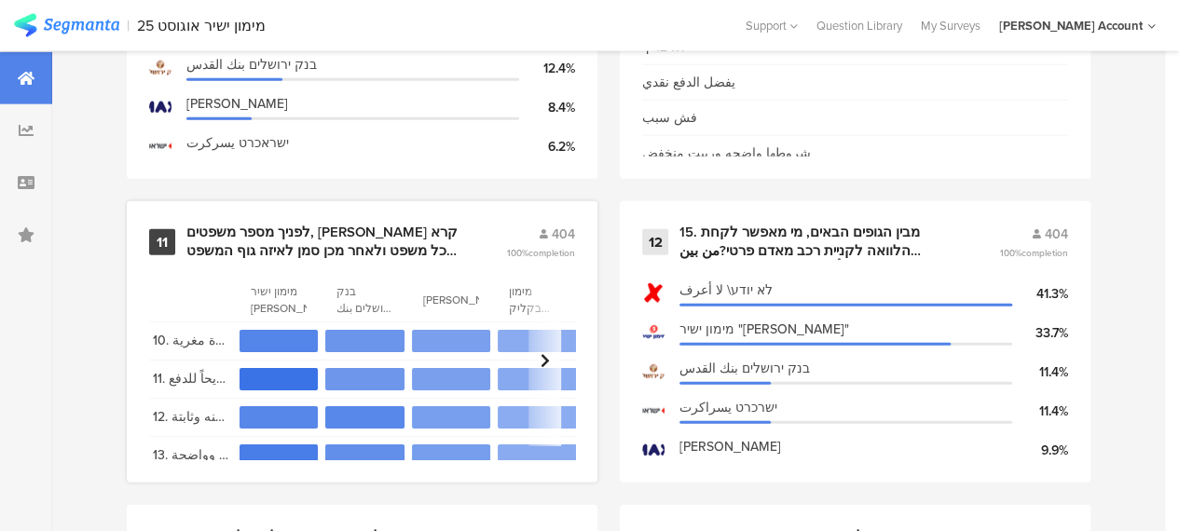
click at [304, 241] on div "לפניך מספר משפטים, אנא קרא כל משפט ולאחר מכן סמן לאיזה גוף המשפט הזה הכי מתאים …" at bounding box center [323, 242] width 275 height 36
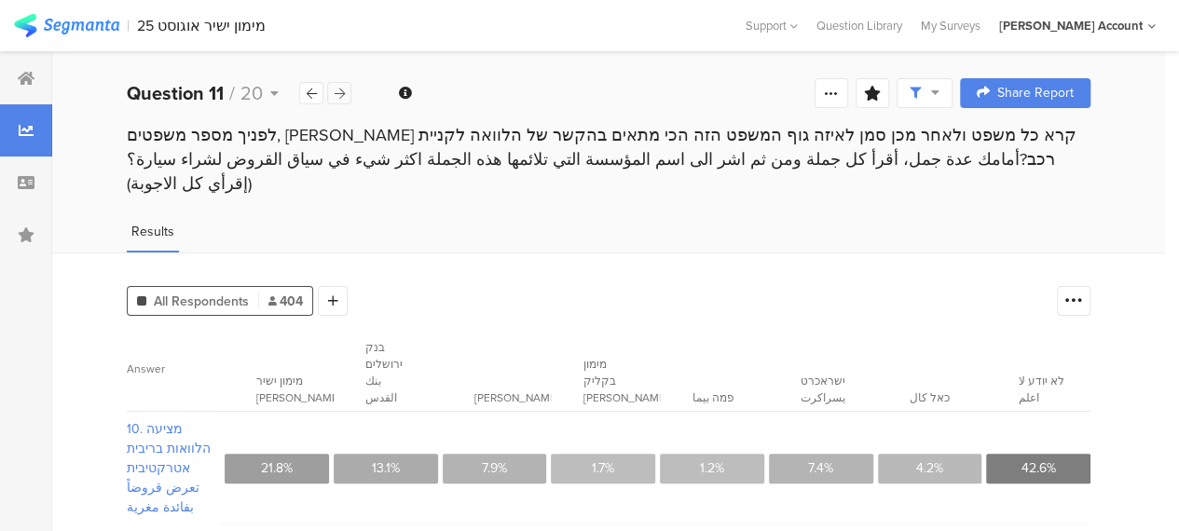
click at [343, 94] on icon at bounding box center [340, 94] width 10 height 12
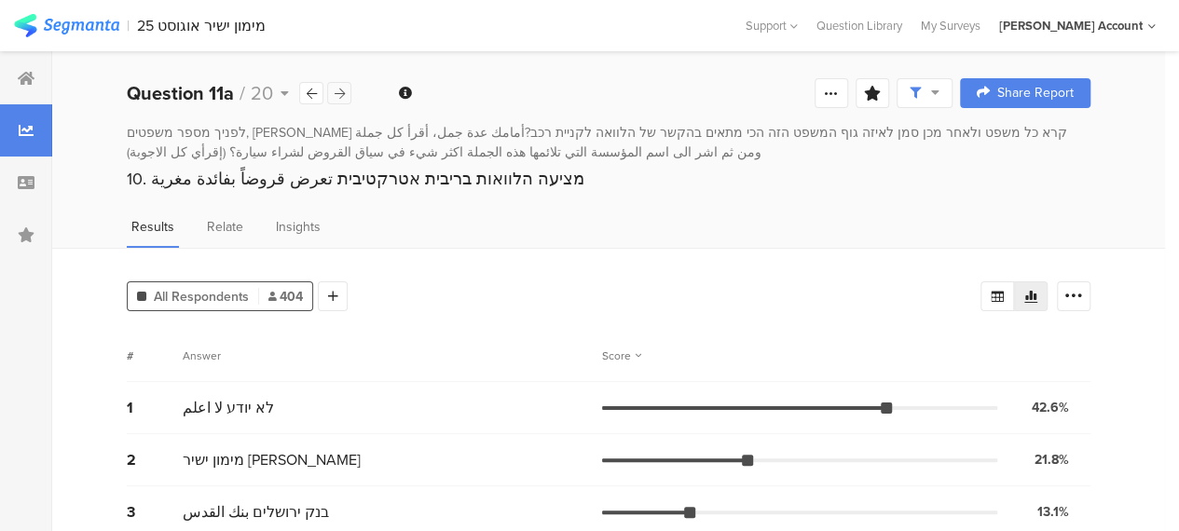
click at [343, 94] on icon at bounding box center [340, 94] width 10 height 12
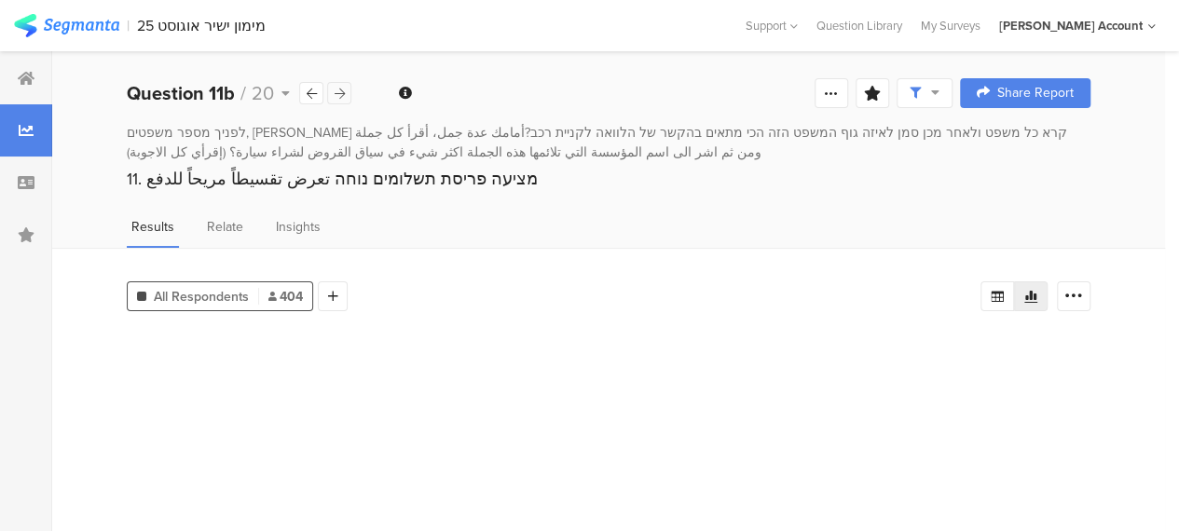
click at [343, 94] on icon at bounding box center [340, 94] width 10 height 12
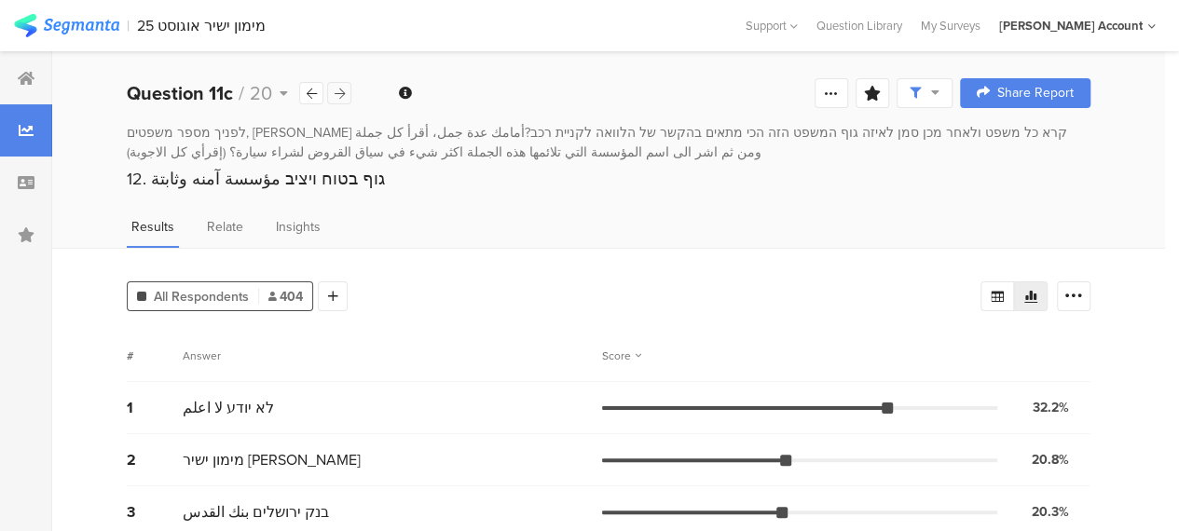
click at [343, 94] on icon at bounding box center [340, 94] width 10 height 12
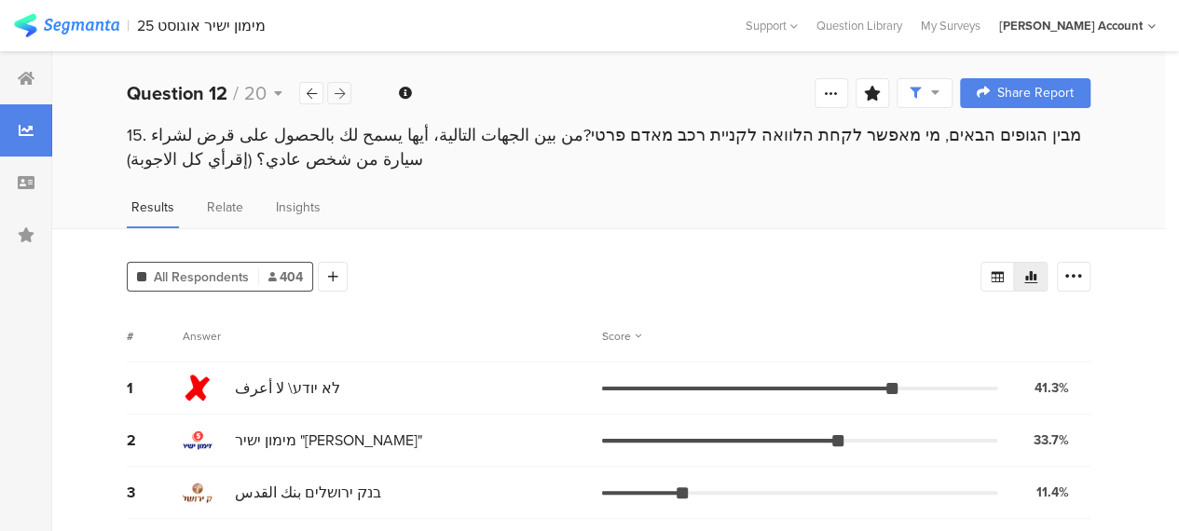
click at [339, 85] on div at bounding box center [339, 93] width 24 height 22
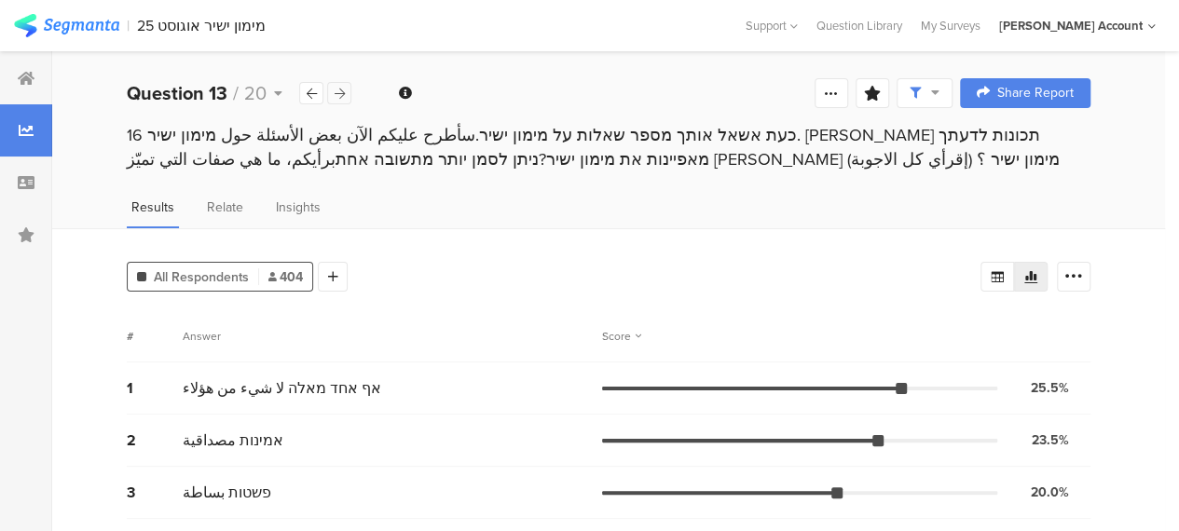
click at [339, 96] on icon at bounding box center [340, 94] width 10 height 12
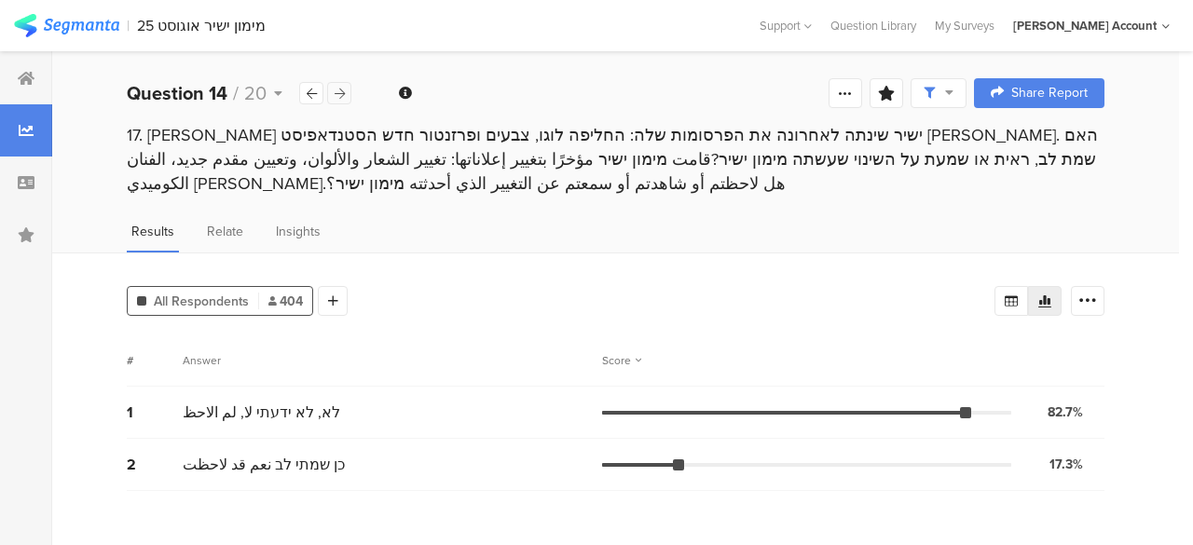
click at [339, 90] on icon at bounding box center [340, 94] width 10 height 12
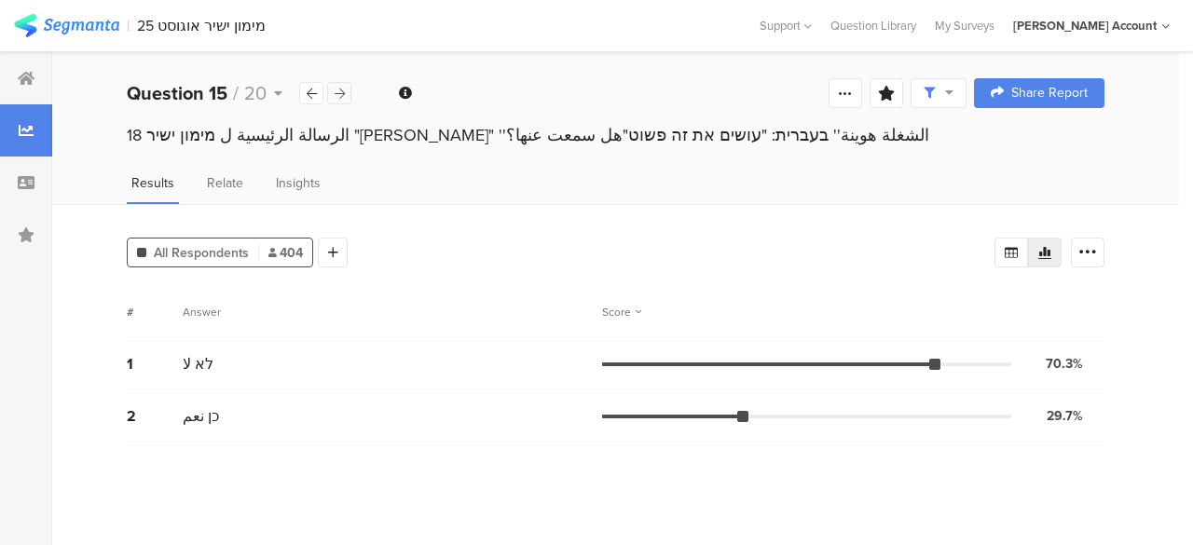
click at [344, 92] on icon at bounding box center [340, 94] width 10 height 12
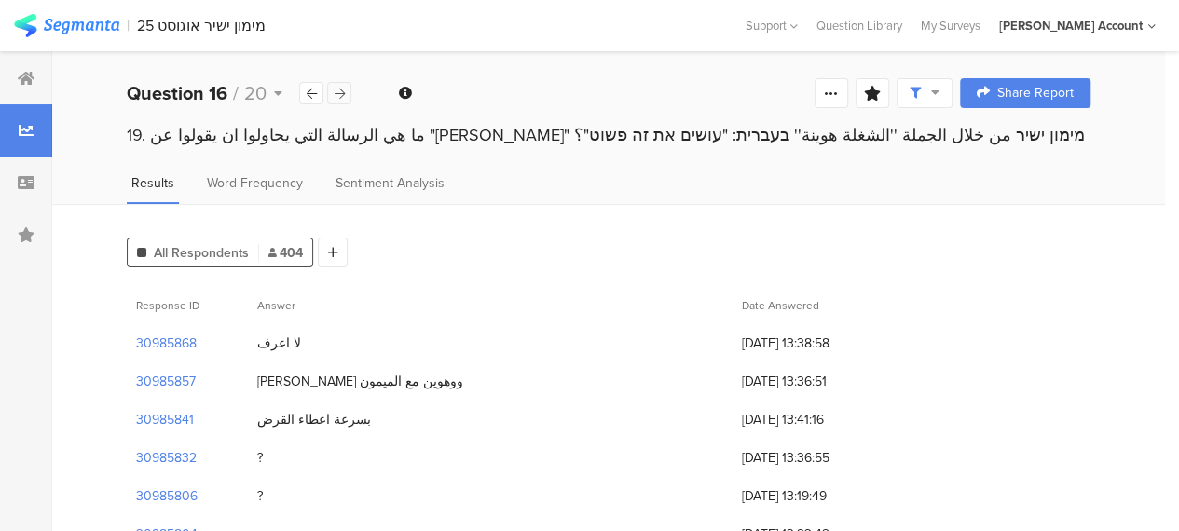
click at [347, 95] on div at bounding box center [339, 93] width 24 height 22
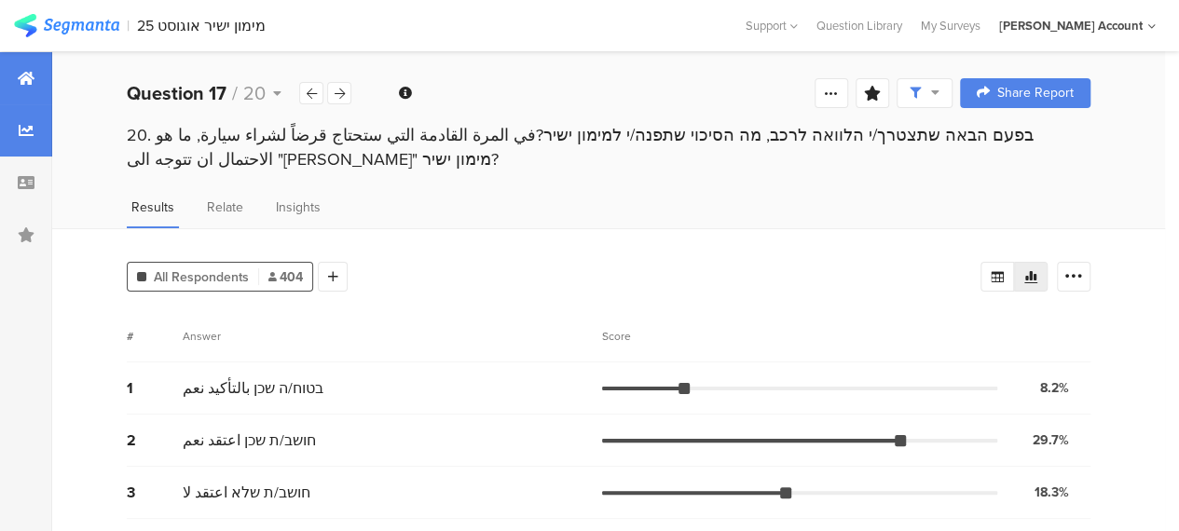
click at [21, 74] on icon at bounding box center [26, 78] width 17 height 15
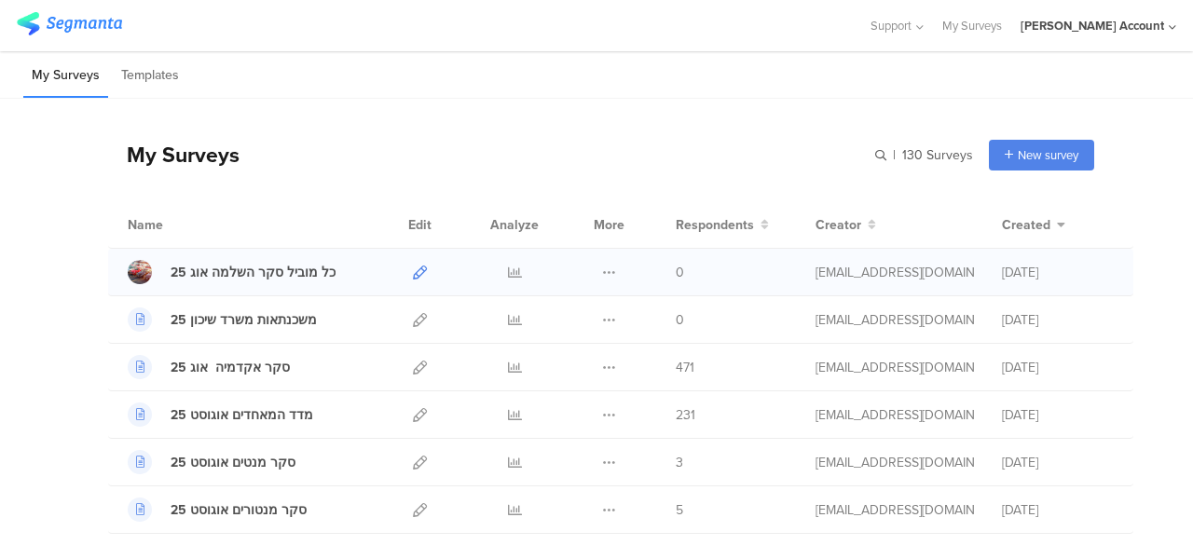
click at [413, 269] on icon at bounding box center [420, 273] width 14 height 14
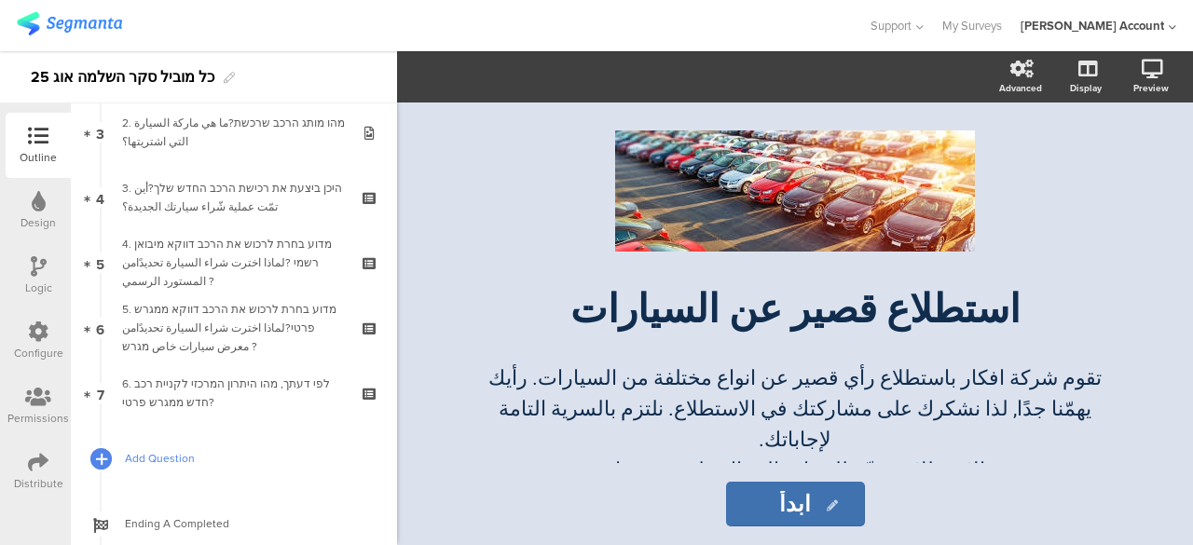
scroll to position [205, 0]
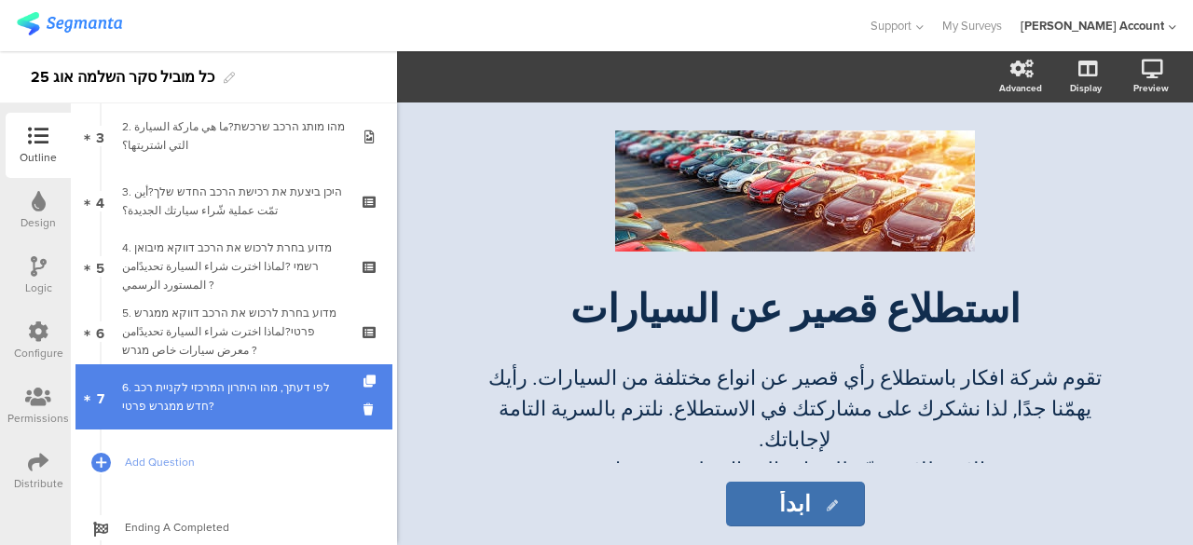
click at [224, 407] on div "6. לפי דעתך, מהו היתרון המרכזי לקניית רכב חדש ממגרש פרטי?" at bounding box center [233, 397] width 223 height 37
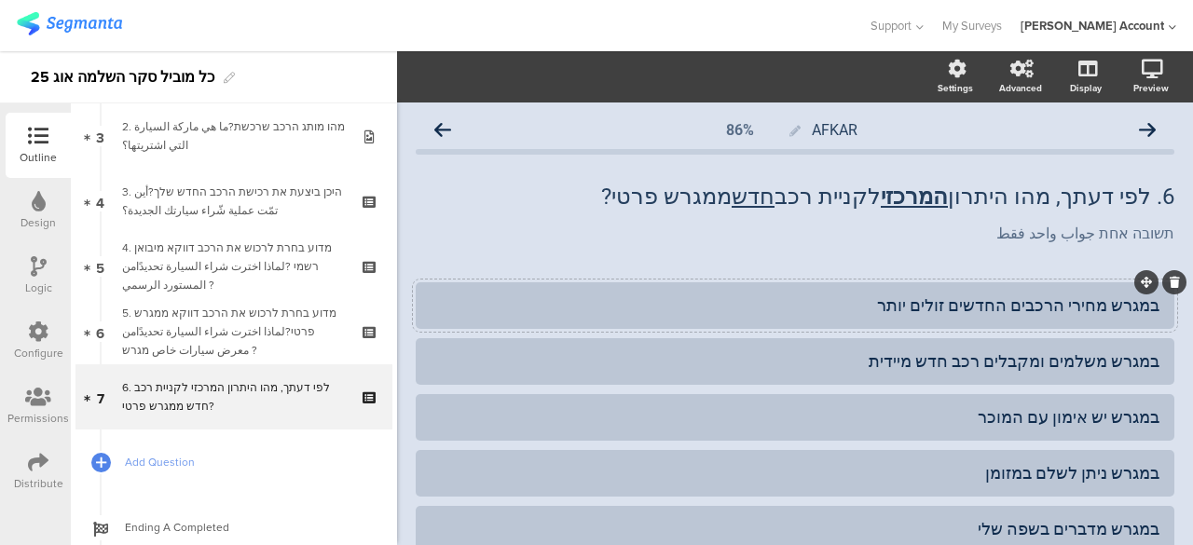
click at [888, 305] on div "במגרש מחירי הרכבים החדשים זולים יותר" at bounding box center [795, 305] width 729 height 21
drag, startPoint x: 1133, startPoint y: 197, endPoint x: 646, endPoint y: 197, distance: 486.7
click at [646, 197] on div "6. לפי דעתך, מהו היתרון המרכזי לקניית רכב חדש ממגרש פרטי? 6. לפי דעתך, מהו היתר…" at bounding box center [795, 196] width 768 height 37
click at [630, 190] on p "6. לפי דעתך, מהו היתרון המרכזי לקניית רכב חדש ממגרש פרטי?" at bounding box center [795, 197] width 759 height 28
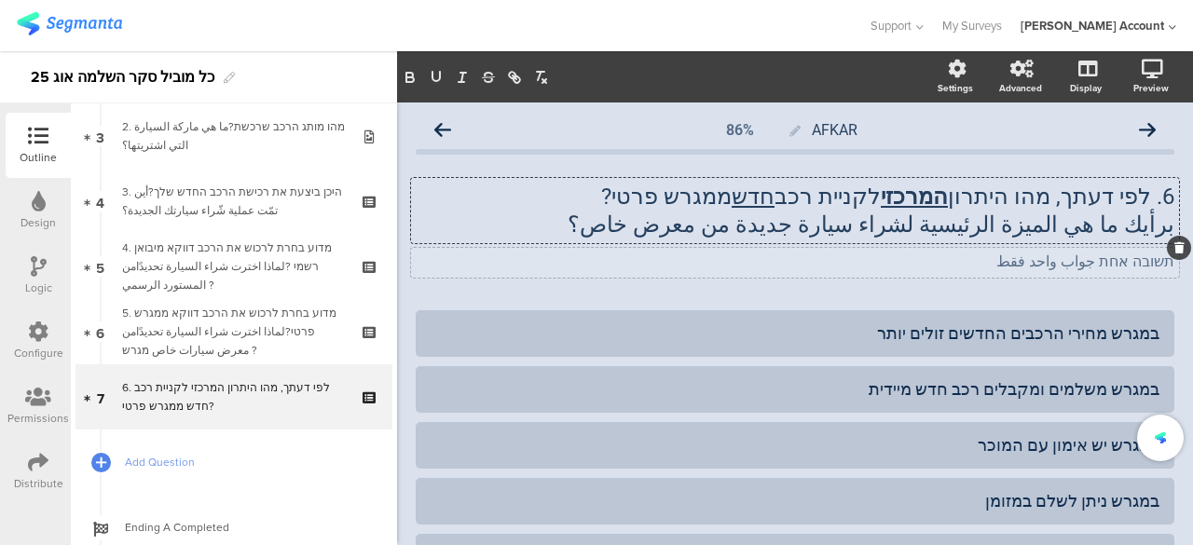
click at [725, 275] on div "תשובה אחת جواب واحد فقط תשובה אחת جواب واحد فقط" at bounding box center [795, 263] width 768 height 30
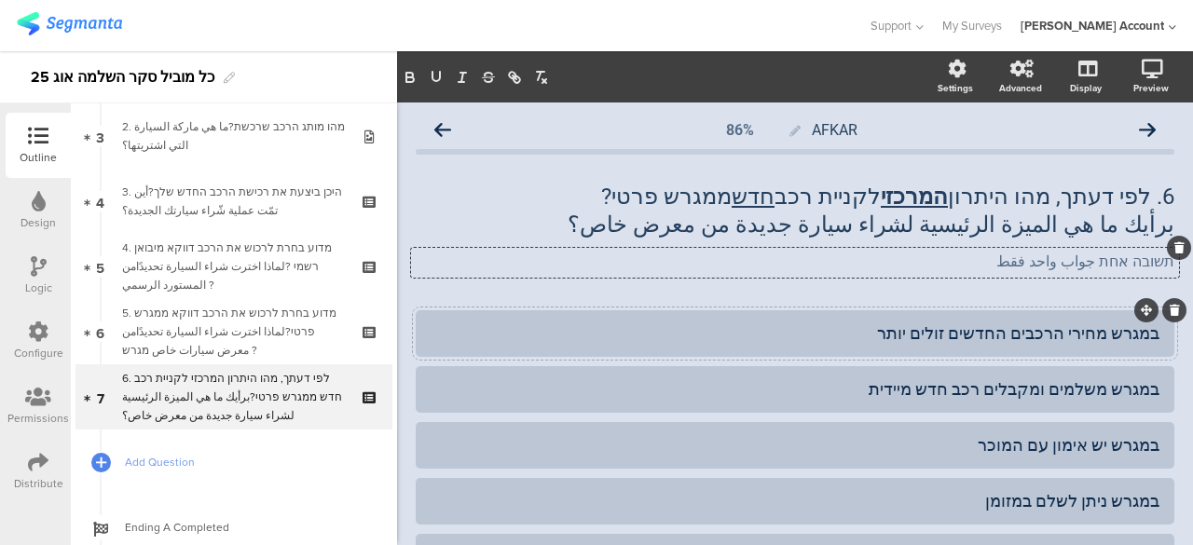
click at [862, 318] on div "במגרש מחירי הרכבים החדשים זולים יותר" at bounding box center [795, 333] width 729 height 31
click at [692, 232] on div "6. לפי דעתך, מהו היתרון המרכזי לקניית רכב חדש ממגרש פרטי? برأيك ما هي الميزة ال…" at bounding box center [795, 210] width 768 height 65
click at [761, 326] on div "במגרש מחירי הרכבים החדשים זולים" at bounding box center [795, 333] width 729 height 21
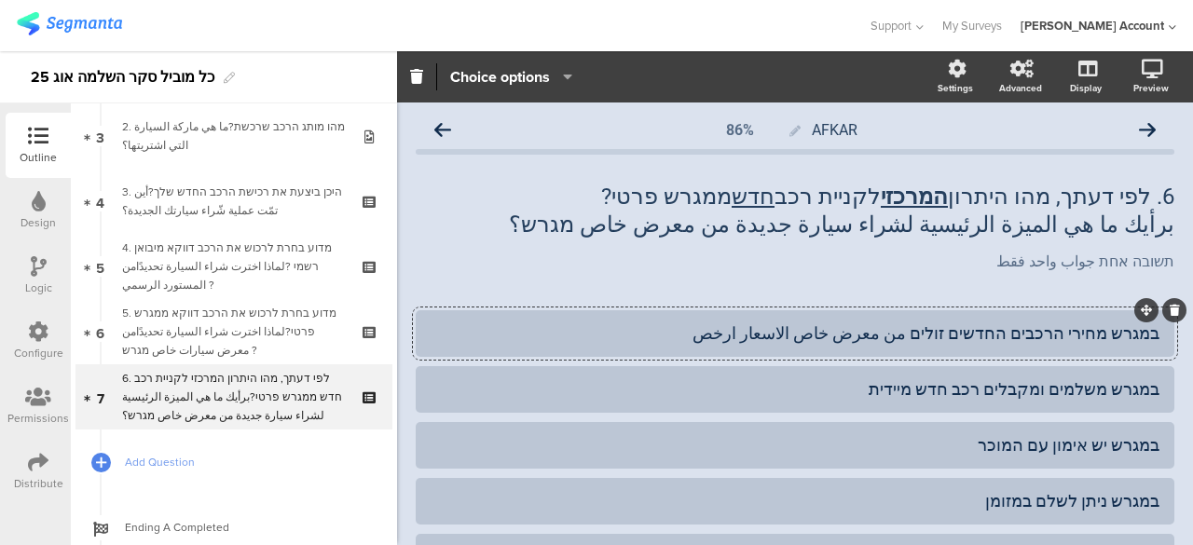
click at [824, 335] on div "במגרש מחירי הרכבים החדשים זולים من معرض خاص الاسعار ارخص" at bounding box center [795, 333] width 729 height 21
click at [806, 335] on div "במגרש מחירי הרכבים החדשים זולים من معرض خاص اسعار ارخص" at bounding box center [795, 333] width 729 height 21
click at [818, 385] on div "במגרש משלמים ומקבלים רכב חדש מיידית" at bounding box center [795, 389] width 729 height 21
click at [927, 337] on div "במגרש מחירי הרכבים החדשים זולים من معرض خاص اسعار السيارات الجديدة ارخص" at bounding box center [795, 333] width 729 height 21
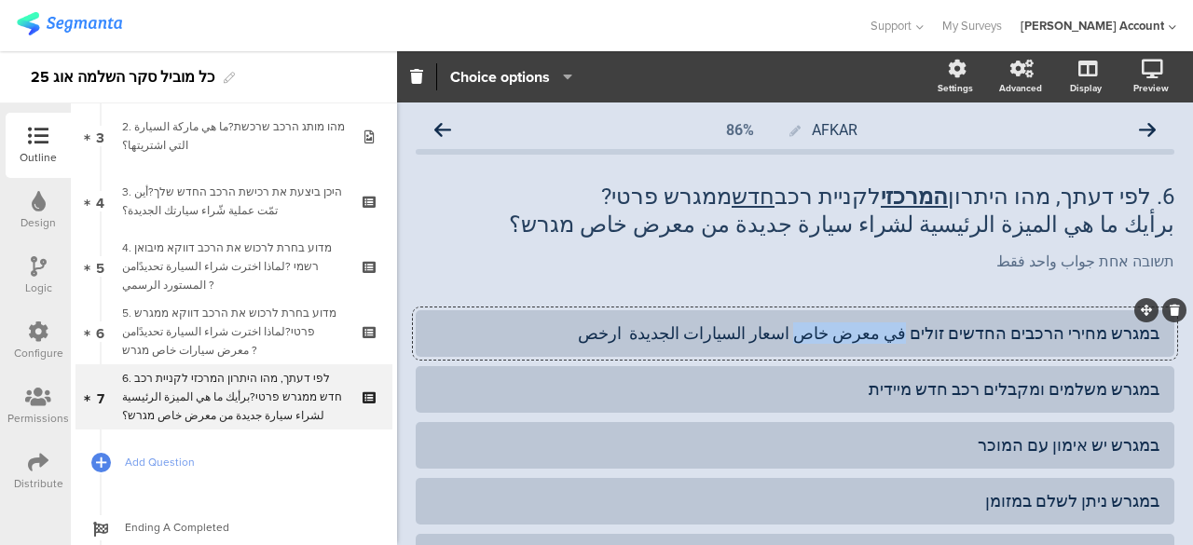
drag, startPoint x: 934, startPoint y: 339, endPoint x: 845, endPoint y: 337, distance: 89.5
click at [845, 337] on div "במגרש מחירי הרכבים החדשים זולים في معرض خاص اسعار السيارات الجديدة ارخص" at bounding box center [795, 333] width 729 height 21
click at [791, 333] on div "במגרש מחירי הרכבים החדשים זולים في معرض خاص (מגרש) اسعار السيارات الجديدة ارخص" at bounding box center [795, 333] width 729 height 21
drag, startPoint x: 932, startPoint y: 335, endPoint x: 793, endPoint y: 337, distance: 138.9
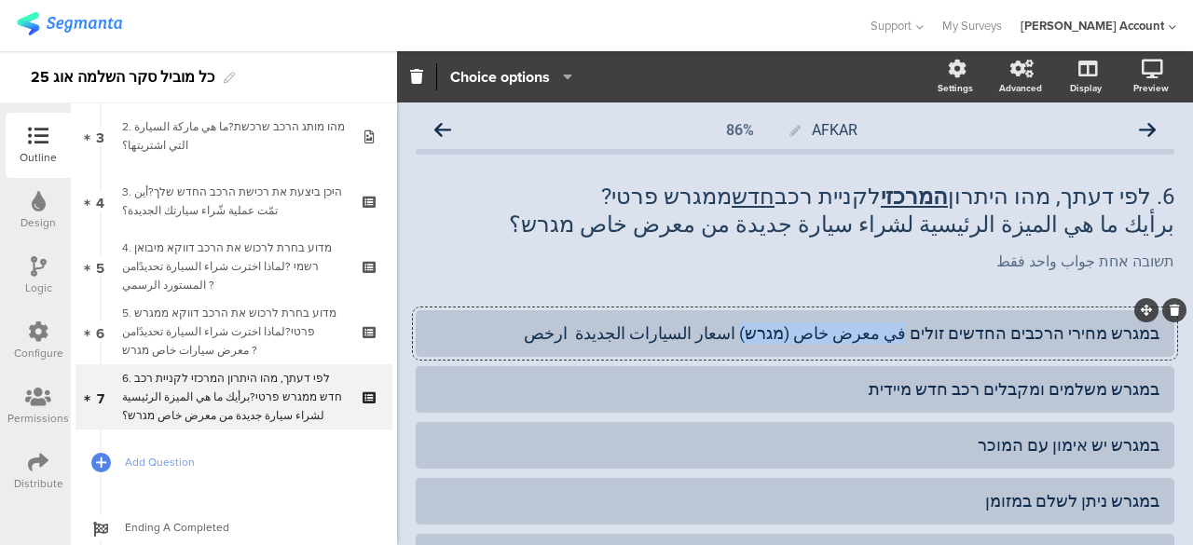
click at [793, 337] on div "במגרש מחירי הרכבים החדשים זולים في معرض خاص (מגרש) اسعار السيارات الجديدة ارخص" at bounding box center [795, 333] width 729 height 21
copy div "في معرض خاص (מגרש)"
click at [888, 389] on div "במגרש משלמים ומקבלים רכב חדש מיידית" at bounding box center [795, 389] width 729 height 21
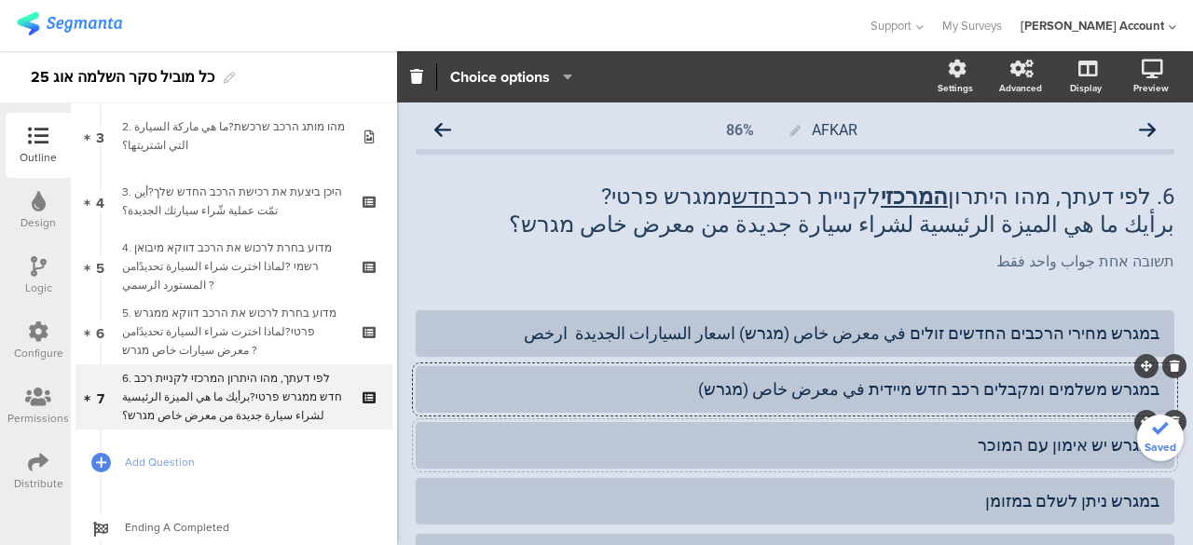
click at [954, 452] on div "במגרש יש אימון עם המוכר" at bounding box center [795, 444] width 729 height 21
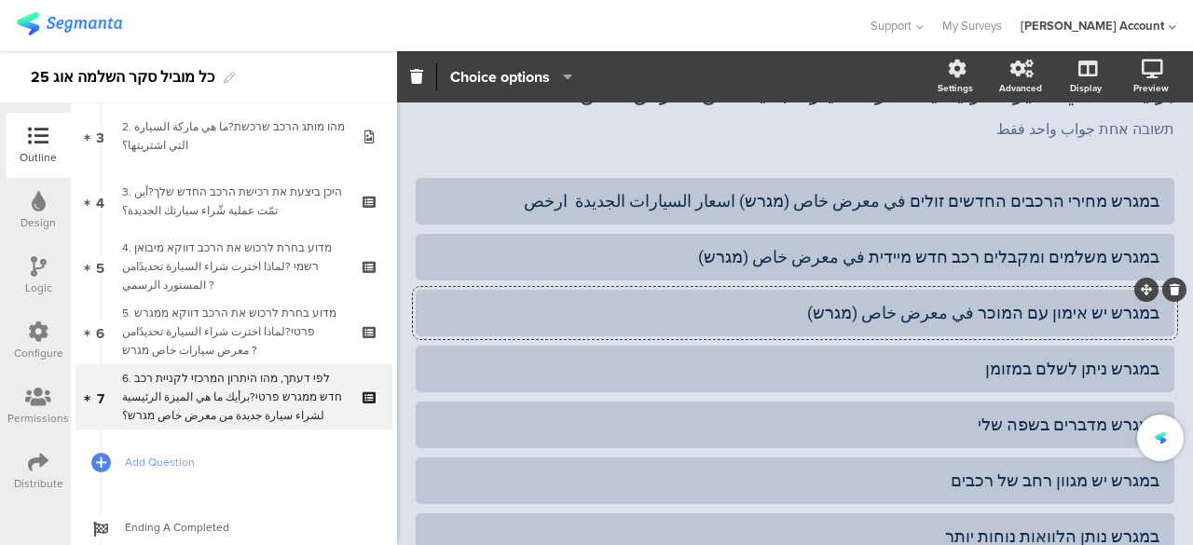
scroll to position [186, 0]
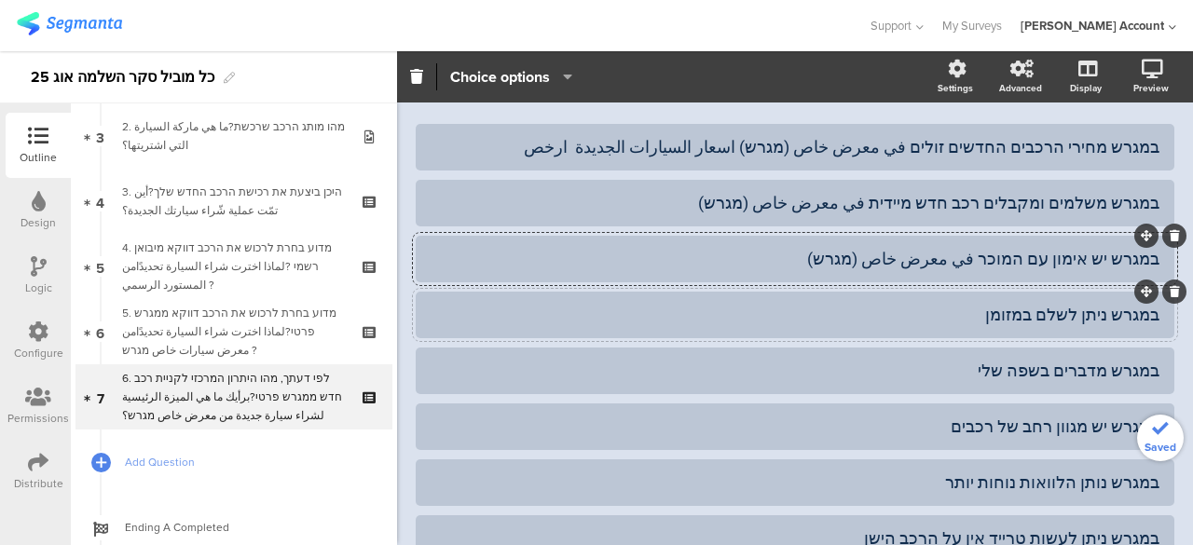
click at [986, 318] on div "במגרש ניתן לשלם במזומן" at bounding box center [795, 314] width 729 height 21
click at [983, 368] on div "במגרש מדברים בשפה שלי" at bounding box center [795, 370] width 729 height 21
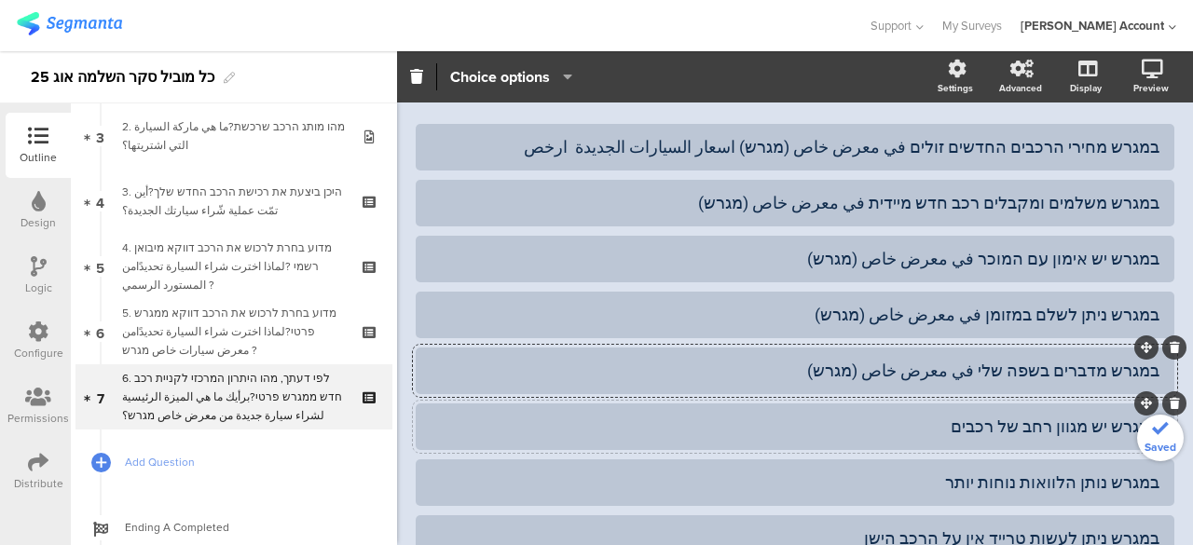
click at [949, 426] on div "במגרש יש מגוון רחב של רכבים" at bounding box center [795, 426] width 729 height 21
click at [940, 480] on div "במגרש נותן הלוואות נוחות יותר" at bounding box center [795, 482] width 729 height 21
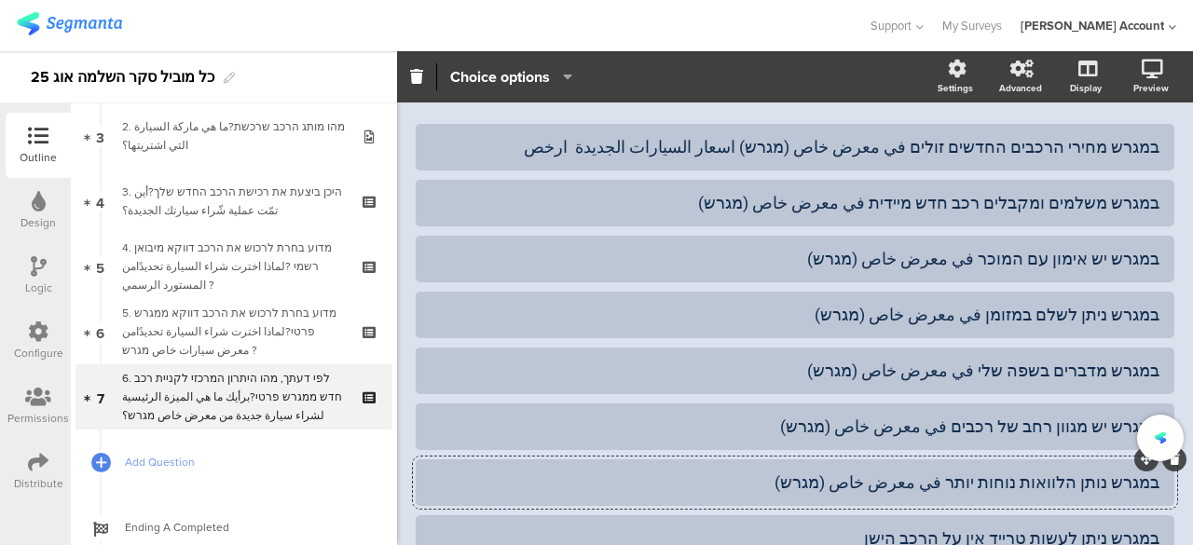
scroll to position [390, 0]
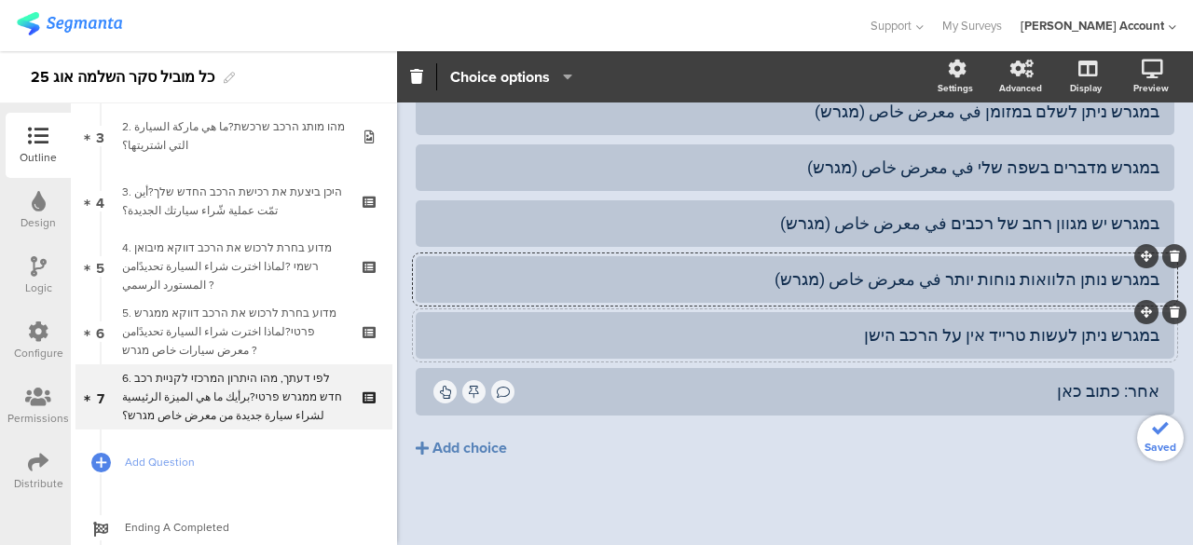
click at [879, 333] on div "במגרש ניתן לעשות טרייד אין על הרכב הישן" at bounding box center [795, 334] width 729 height 21
paste div
click at [943, 388] on div "אחר: כתוב כאן" at bounding box center [838, 390] width 642 height 21
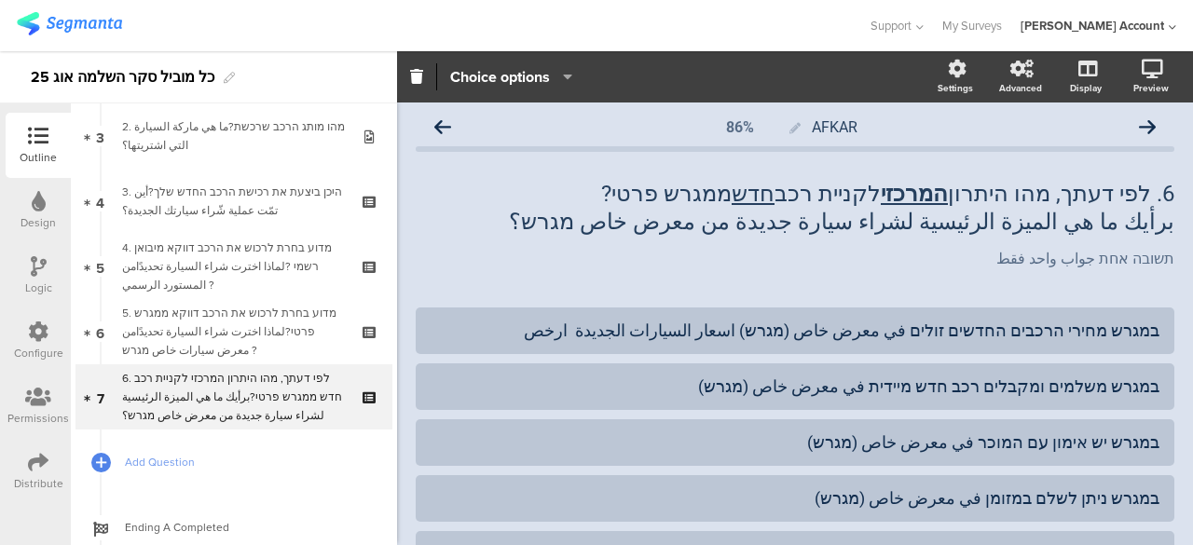
scroll to position [0, 0]
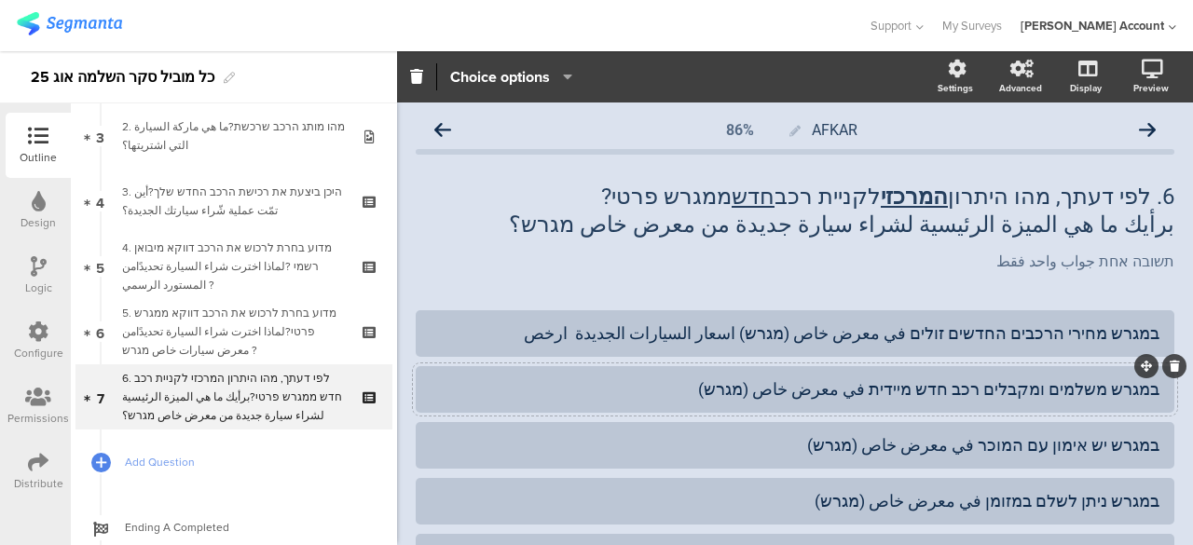
click at [749, 387] on div "במגרש משלמים ומקבלים רכב חדש מיידית في معرض خاص (מגרש)" at bounding box center [795, 389] width 729 height 21
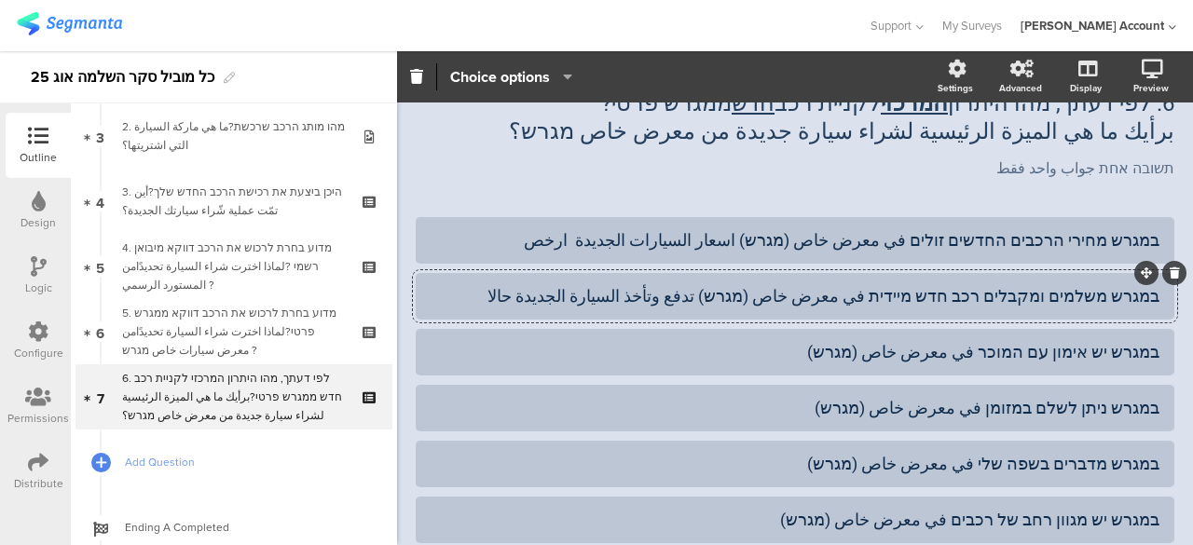
drag, startPoint x: 1145, startPoint y: 296, endPoint x: 1095, endPoint y: 298, distance: 50.4
click at [1095, 298] on div "במגרש משלמים ומקבלים רכב חדש מיידית في معرض خاص (מגרש) تدفع وتأخذ السيارة الجدي…" at bounding box center [795, 296] width 759 height 47
drag, startPoint x: 903, startPoint y: 296, endPoint x: 1150, endPoint y: 305, distance: 246.3
click at [1150, 305] on div "במגרש משלמים ומקבלים רכב חדש מיידית في معرض خاص (מגרש) تدفع وتأخذ السيارة الجدي…" at bounding box center [795, 296] width 759 height 47
copy div "במגרש משלמים ומקבלים רכב חדש מיידית"
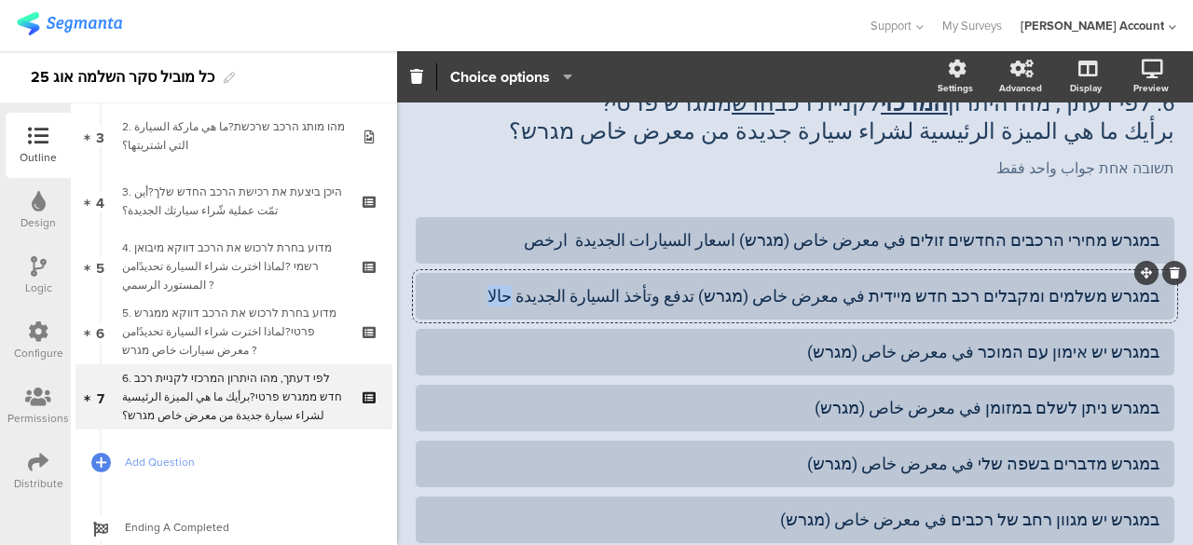
drag, startPoint x: 613, startPoint y: 297, endPoint x: 578, endPoint y: 297, distance: 34.5
click at [578, 297] on div "במגרש משלמים ומקבלים רכב חדש מיידית في معرض خاص (מגרש) تدفع وتأخذ السيارة الجدي…" at bounding box center [795, 295] width 729 height 21
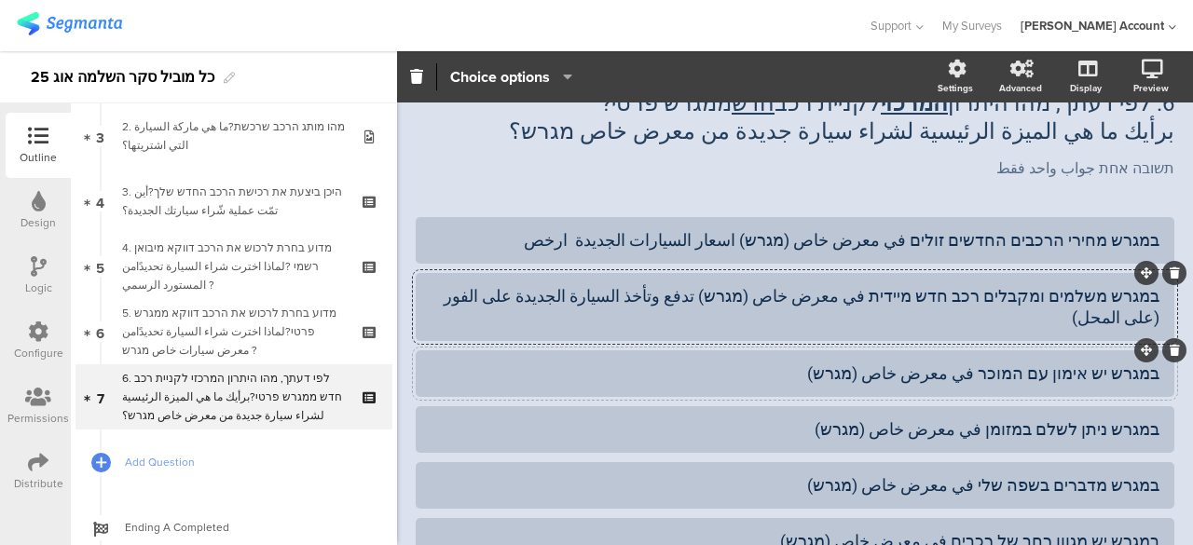
click at [828, 363] on div "במגרש יש אימון עם המוכר في معرض خاص (מגרש)" at bounding box center [795, 373] width 729 height 21
click at [818, 419] on div "במגרש ניתן לשלם במזומן في معرض خاص (מגרש)" at bounding box center [795, 429] width 729 height 21
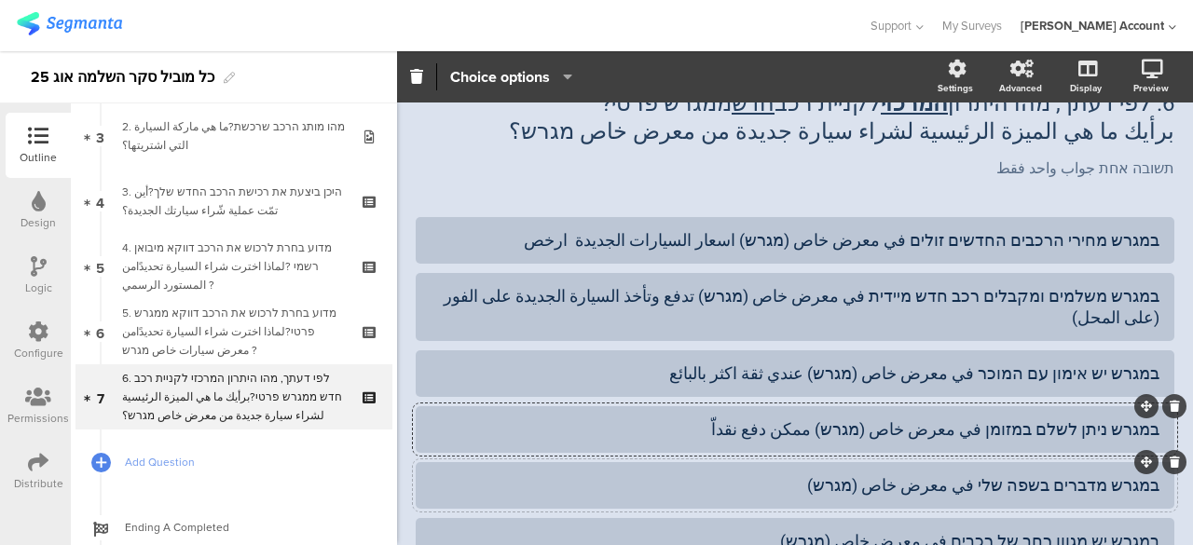
click at [830, 475] on div "במגרש מדברים בשפה שלי في معرض خاص (מגרש)" at bounding box center [795, 485] width 729 height 21
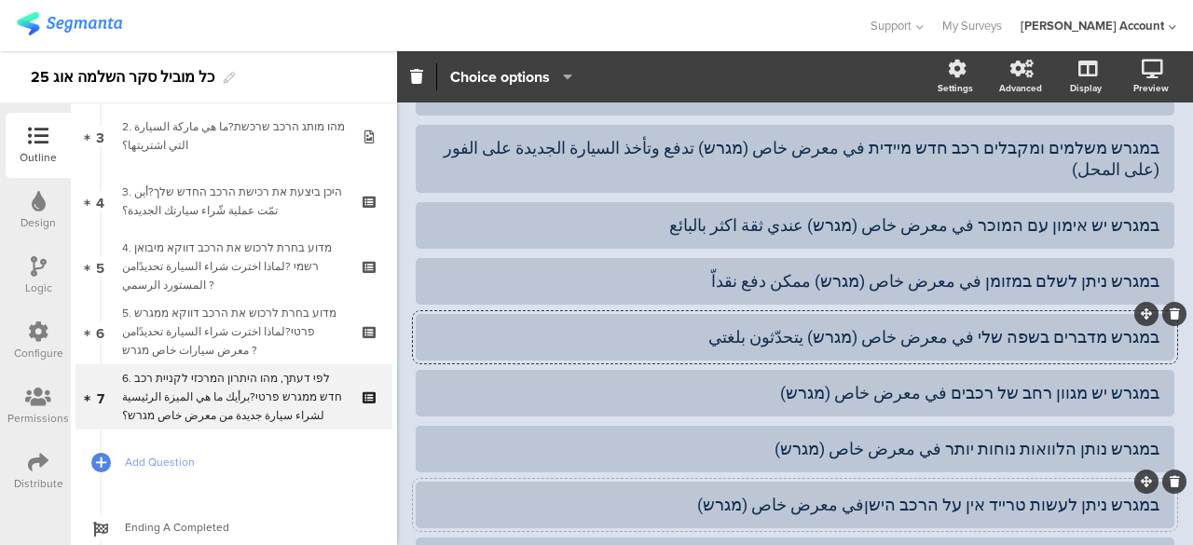
scroll to position [280, 0]
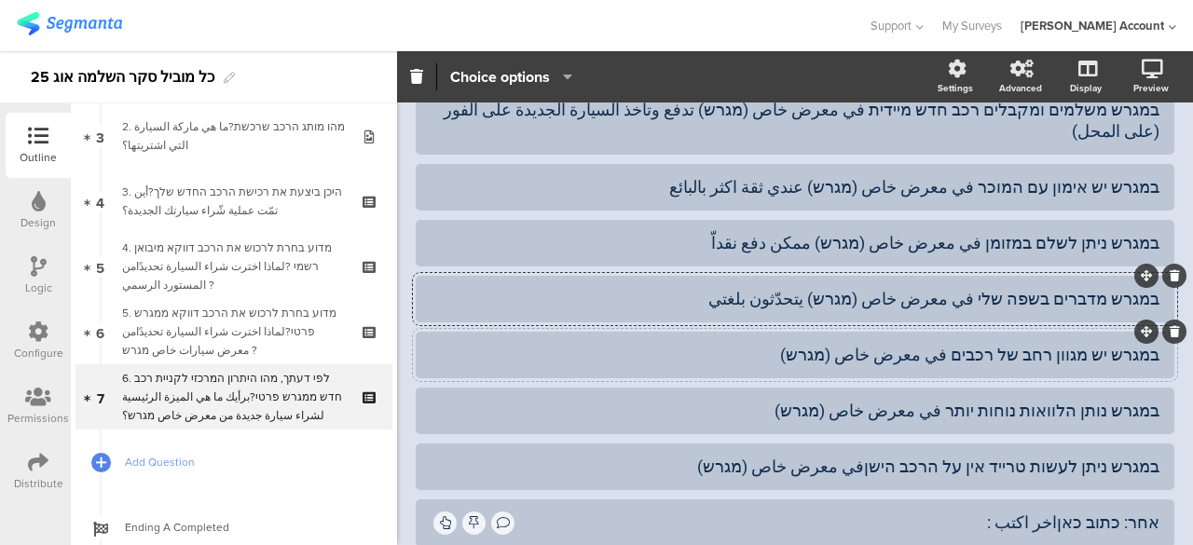
click at [790, 344] on div "במגרש יש מגוון רחב של רכבים في معرض خاص (מגרש)" at bounding box center [795, 354] width 729 height 21
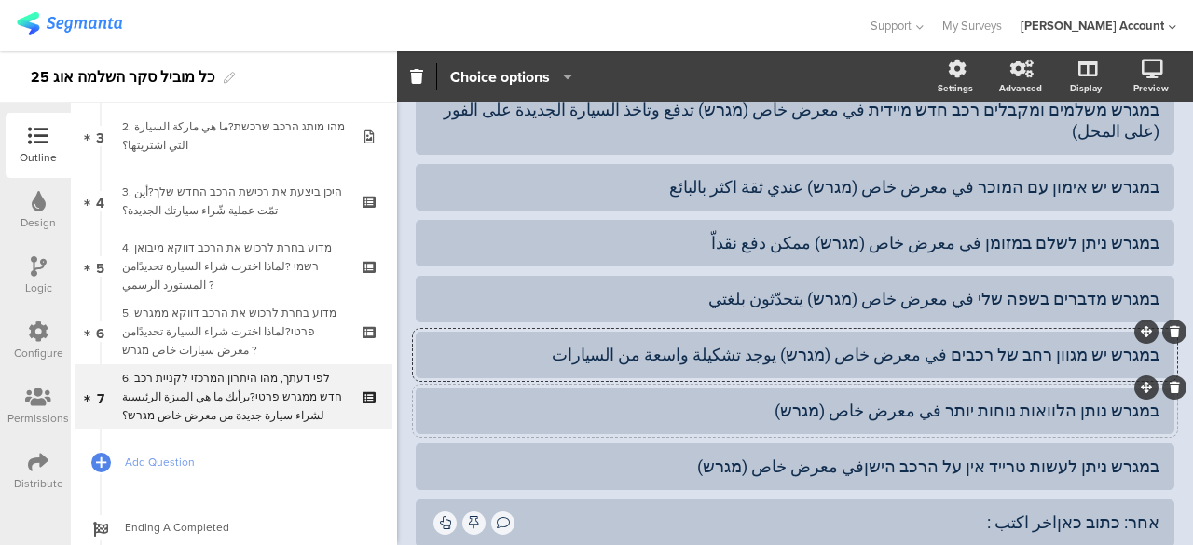
click at [816, 400] on div "במגרש נותן הלוואות נוחות יותר في معرض خاص (מגרש)" at bounding box center [795, 410] width 729 height 21
click at [782, 400] on div "במגרש נותן הלוואות נוחות יותר في معرض خاص (מגרש) يعطوا قروض مريحة" at bounding box center [795, 410] width 729 height 21
click at [741, 456] on div "במגרש ניתן לעשות טרייד אין על הרכב הישןفي معرض خاص (מגרש)" at bounding box center [795, 466] width 729 height 21
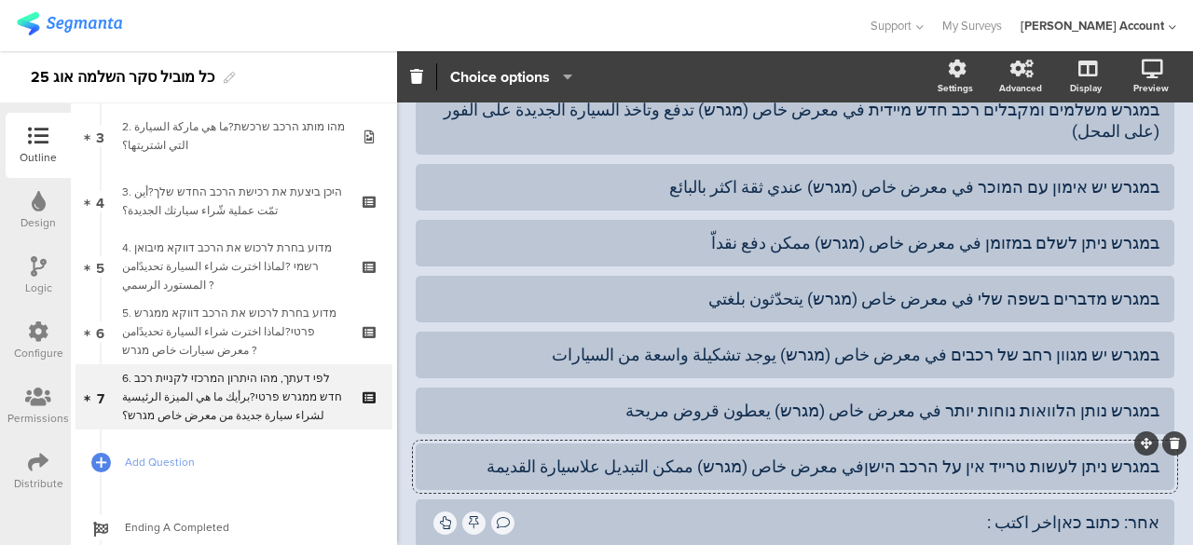
click at [665, 456] on div "במגרש ניתן לעשות טרייד אין על הרכב הישןفي معرض خاص (מגרש) ممكن التبديل علاسيارة…" at bounding box center [795, 466] width 729 height 21
click at [895, 512] on div "אחר: כתוב כאןاخر اكتب :" at bounding box center [838, 522] width 642 height 21
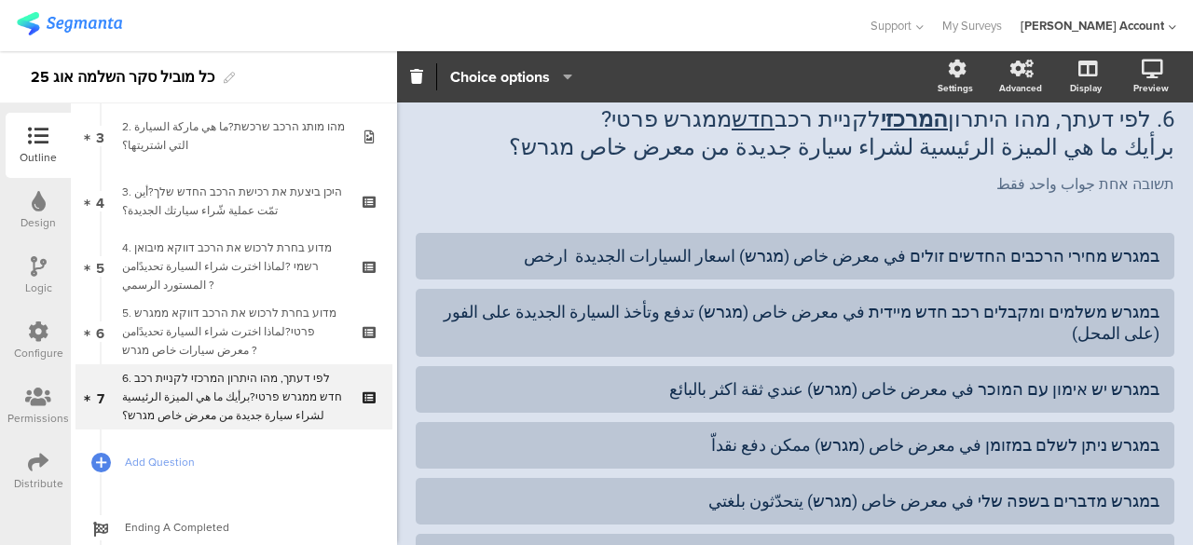
scroll to position [0, 0]
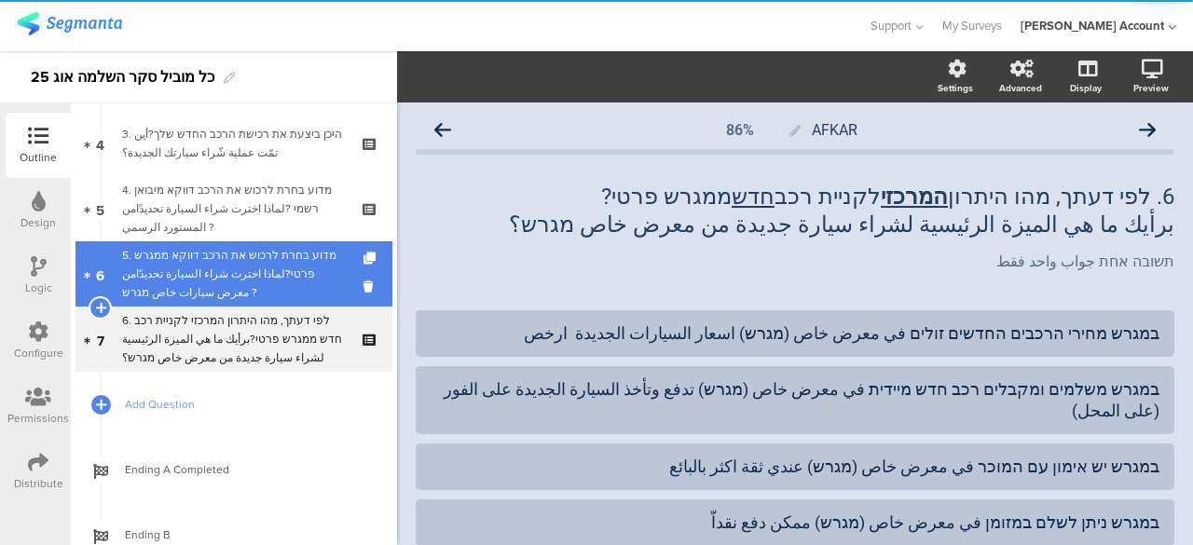
scroll to position [278, 0]
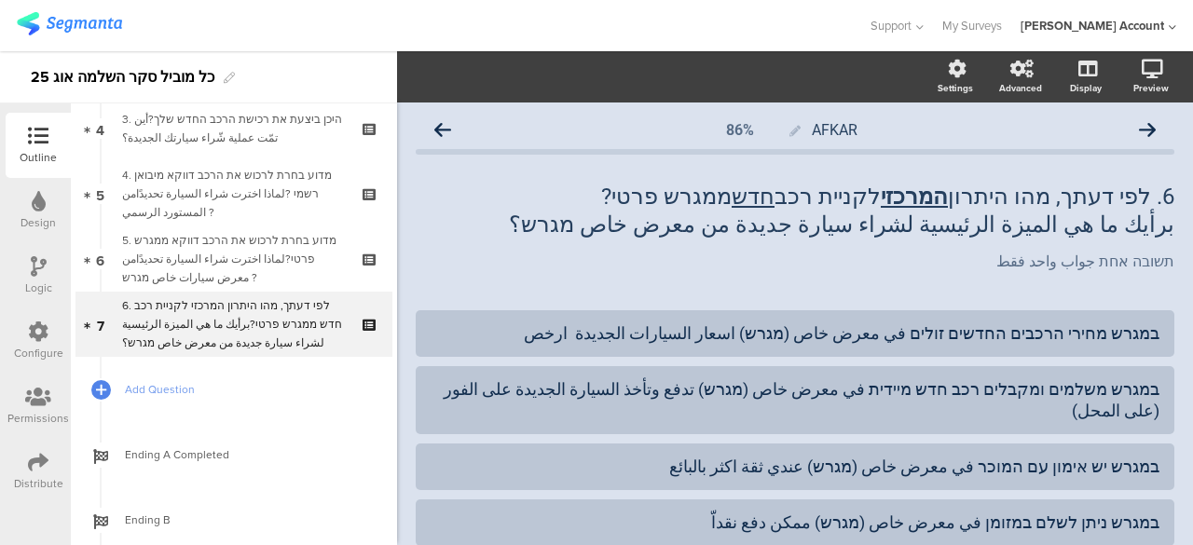
click at [33, 469] on icon at bounding box center [38, 462] width 21 height 21
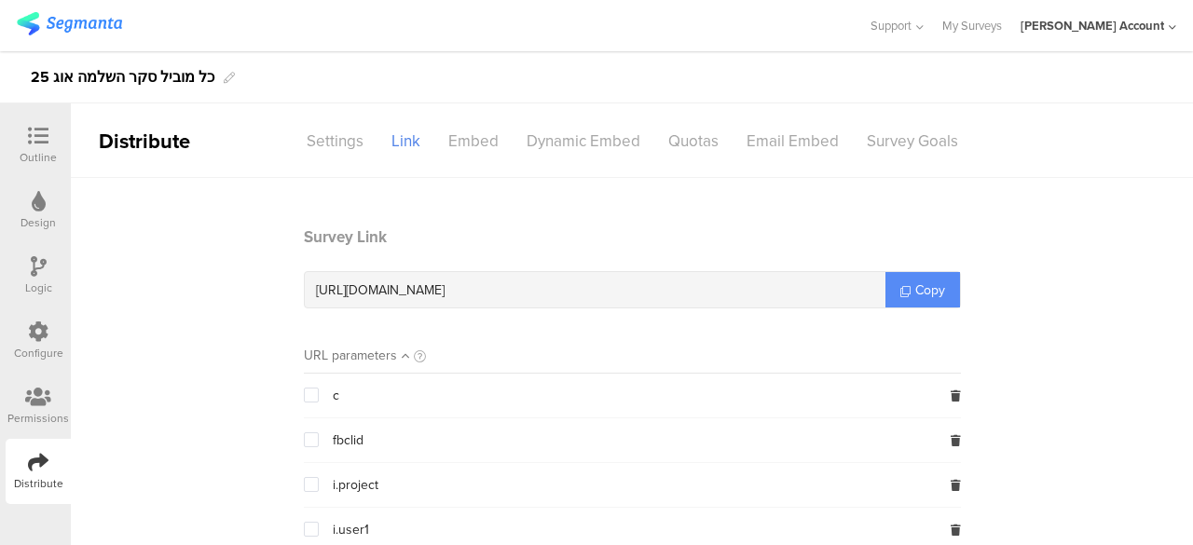
click at [924, 286] on span "Copy" at bounding box center [931, 291] width 30 height 20
click at [34, 134] on icon at bounding box center [38, 136] width 21 height 21
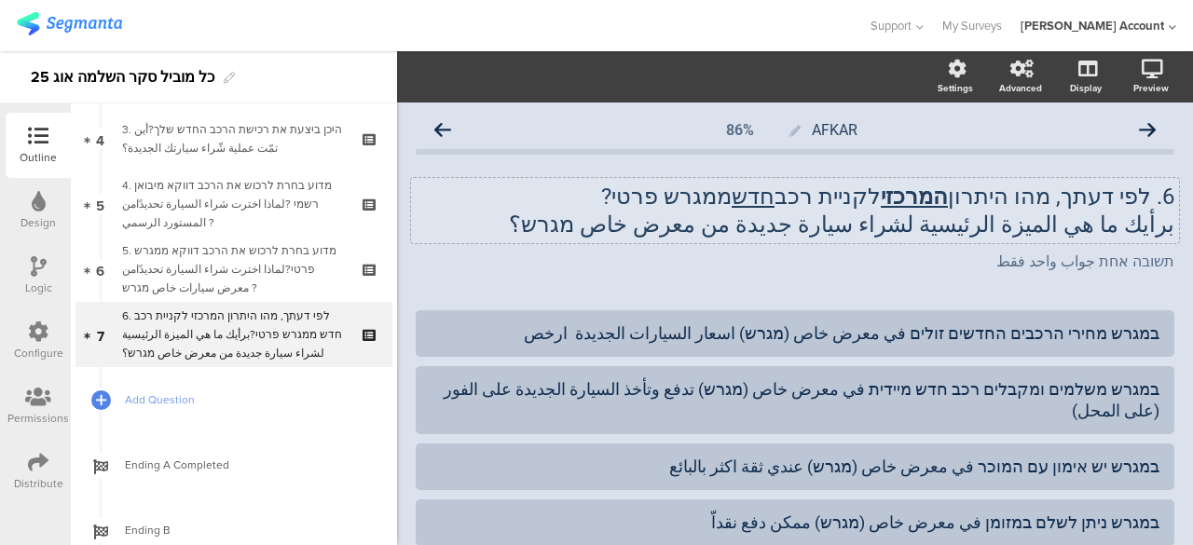
scroll to position [278, 0]
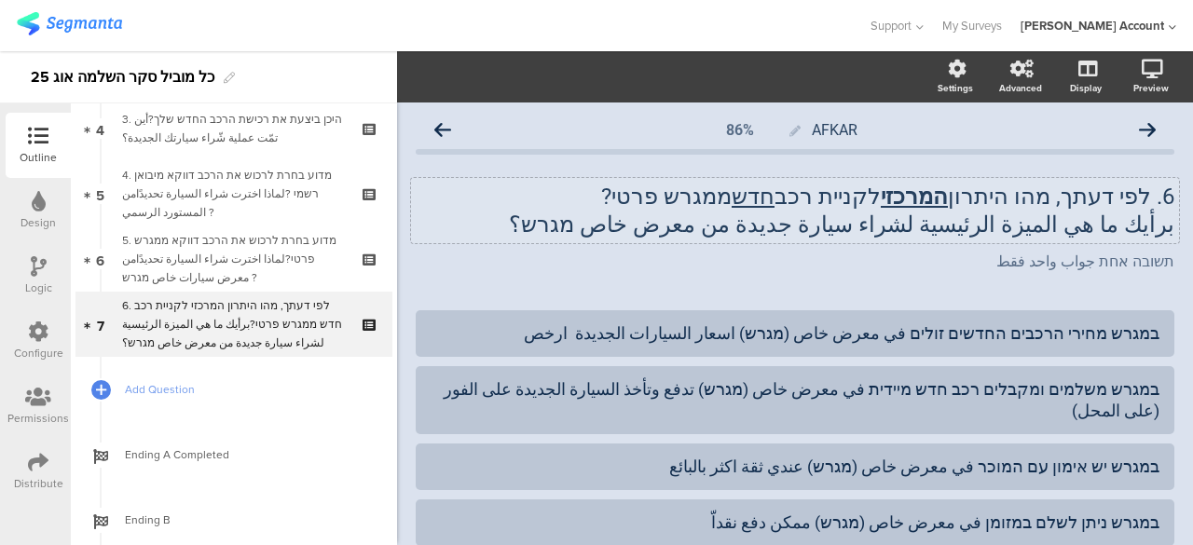
click at [814, 238] on div "6. לפי דעתך, מהו היתרון המרכזי לקניית רכב חדש ממגרש פרטי? برأيك ما هي الميزة ال…" at bounding box center [795, 210] width 768 height 65
drag, startPoint x: 910, startPoint y: 227, endPoint x: 820, endPoint y: 227, distance: 89.5
click at [820, 227] on p "برأيك ما هي الميزة الرئيسية لشراء سيارة جديدة من معرض خاص מגרש؟" at bounding box center [795, 225] width 759 height 28
click at [408, 79] on icon "button" at bounding box center [410, 77] width 17 height 17
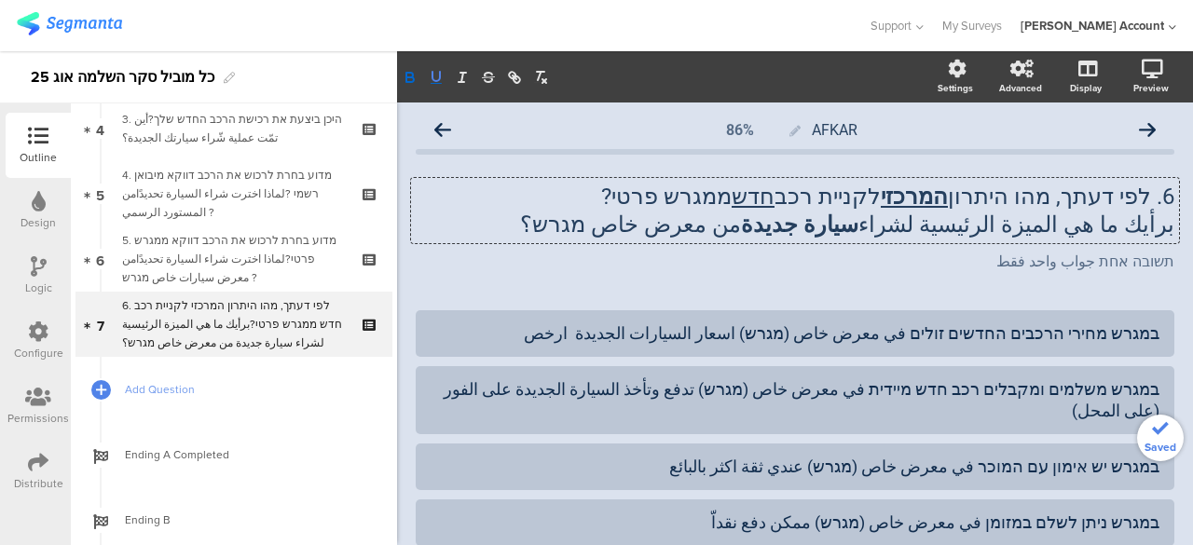
click at [434, 77] on icon "button" at bounding box center [436, 77] width 17 height 17
click at [488, 284] on div "6. לפי דעתך, מהו היתרון המרכזי לקניית רכב חדש ממגרש פרטי? برأيك ما هي الميزة ال…" at bounding box center [795, 228] width 759 height 128
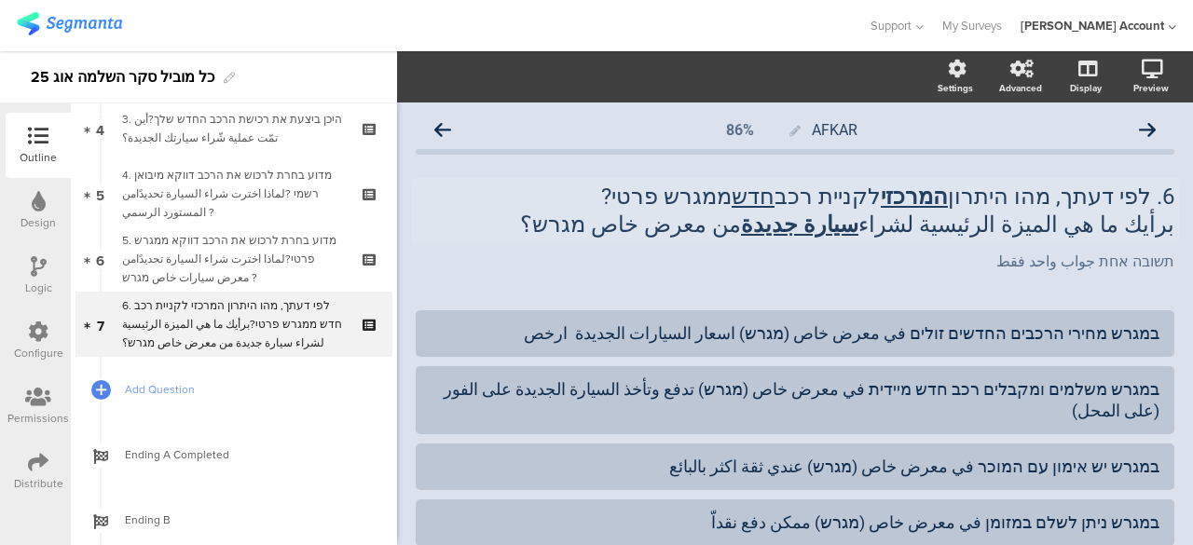
click at [46, 462] on icon at bounding box center [38, 462] width 21 height 21
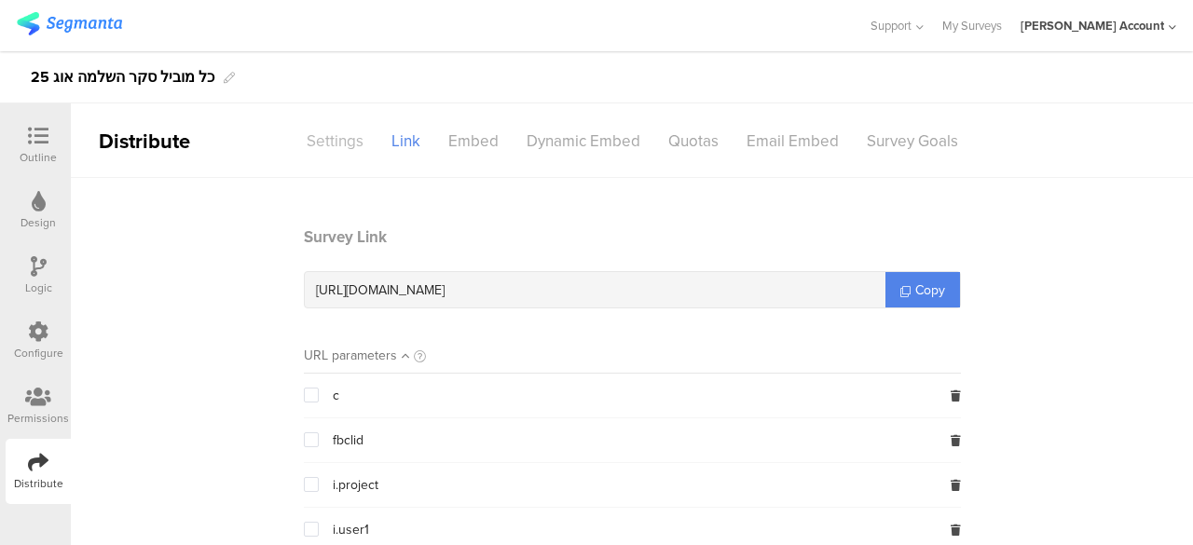
click at [347, 144] on div "Settings" at bounding box center [335, 141] width 85 height 33
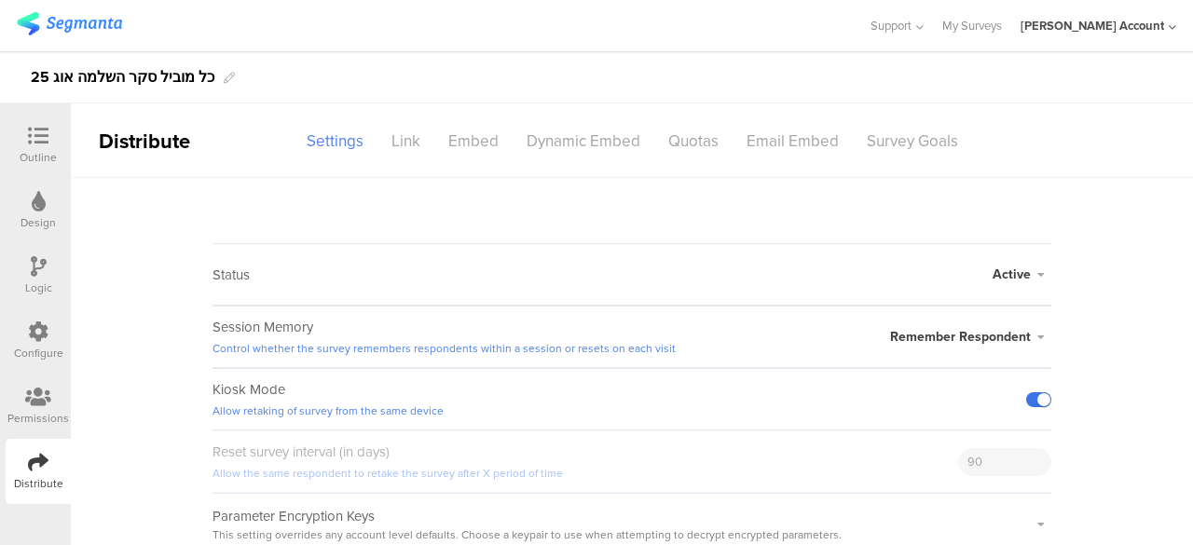
click at [1034, 394] on label at bounding box center [1039, 400] width 25 height 15
click at [0, 0] on input "checkbox" at bounding box center [0, 0] width 0 height 0
click at [370, 228] on sg-survey-status-editor "Status Active Active Closed Schedule Start Date: End Date: Save Cancel Session …" at bounding box center [632, 367] width 1123 height 378
click at [44, 145] on icon at bounding box center [38, 136] width 21 height 21
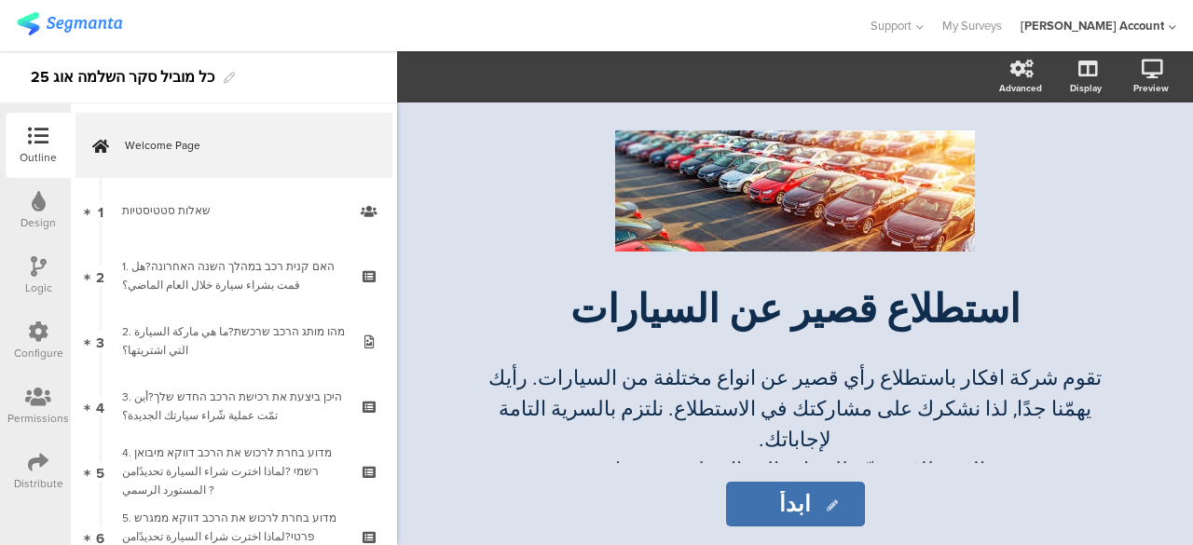
click at [234, 31] on div at bounding box center [434, 25] width 834 height 31
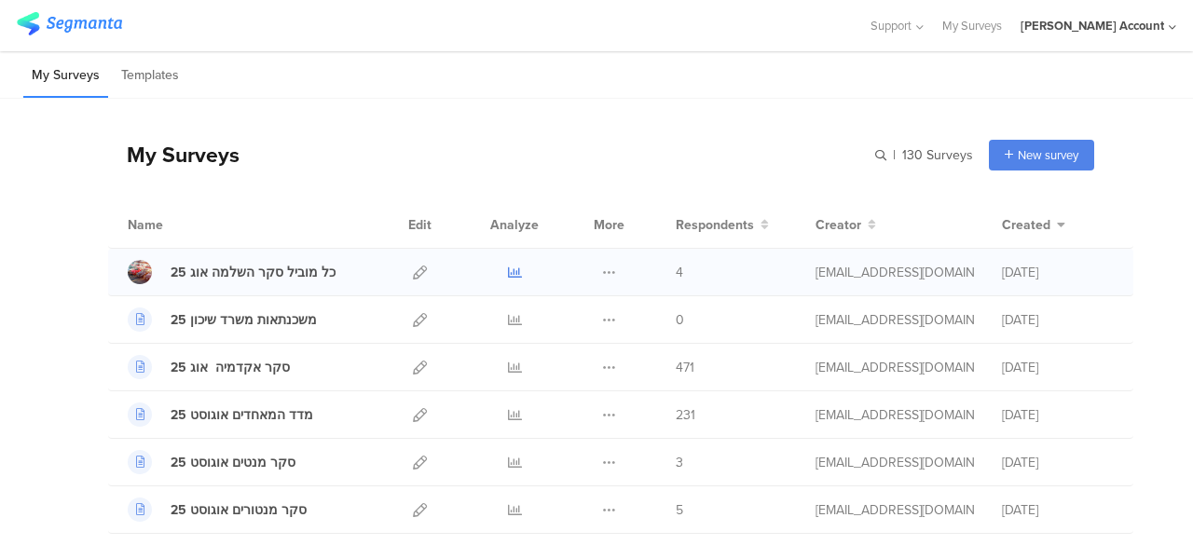
click at [508, 271] on icon at bounding box center [515, 273] width 14 height 14
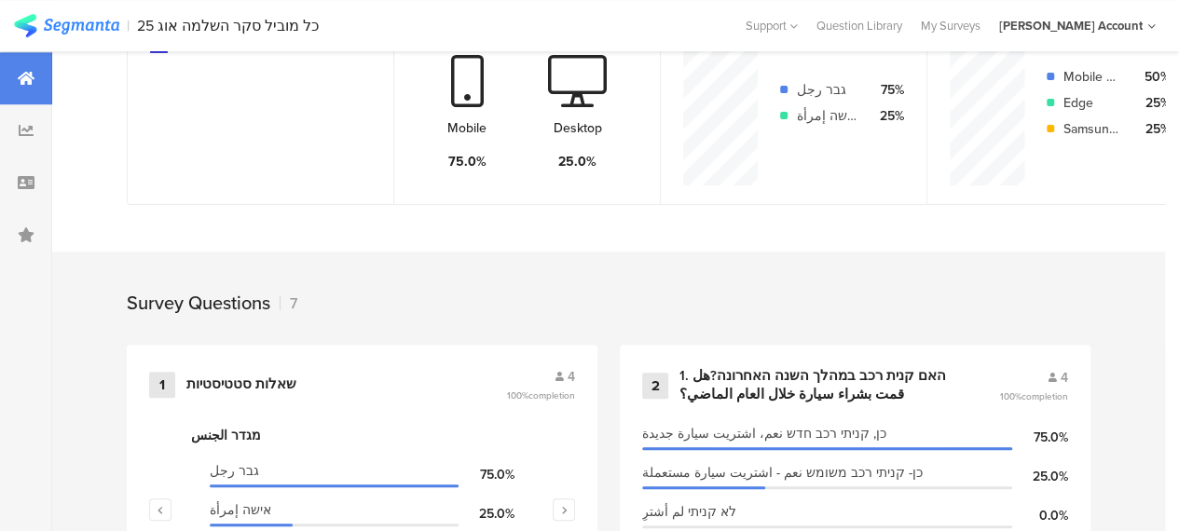
scroll to position [653, 0]
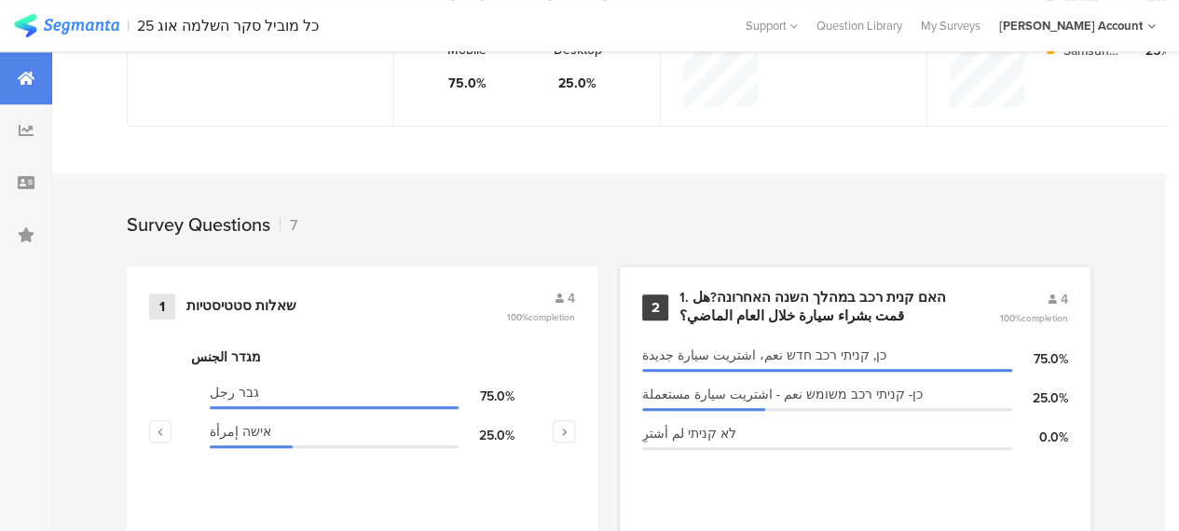
click at [839, 298] on div "1. האם קנית רכב במהלך השנה האחרונה?هل قمت بشراء سيارة خلال العام الماضي؟" at bounding box center [817, 307] width 275 height 36
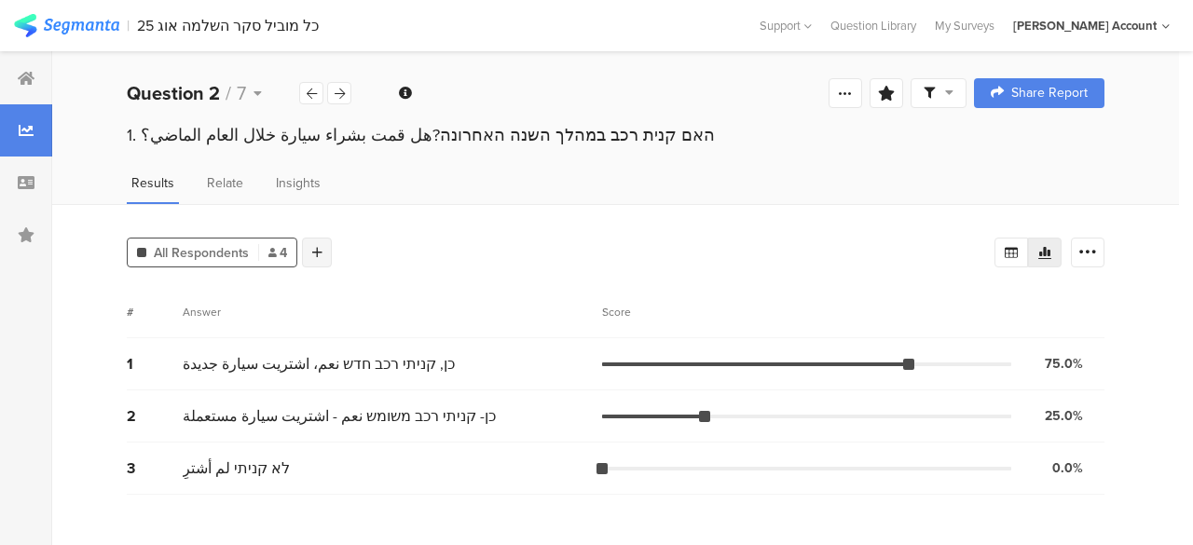
click at [324, 251] on div at bounding box center [317, 253] width 30 height 30
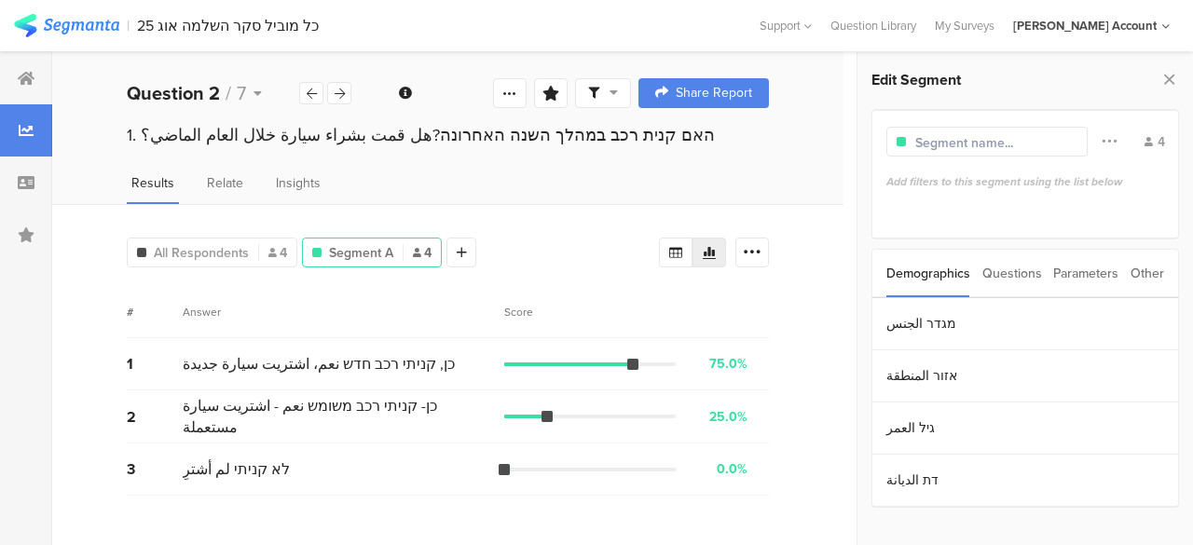
click at [1076, 273] on div "Parameters" at bounding box center [1086, 274] width 65 height 48
click at [901, 321] on section "c" at bounding box center [1026, 324] width 306 height 52
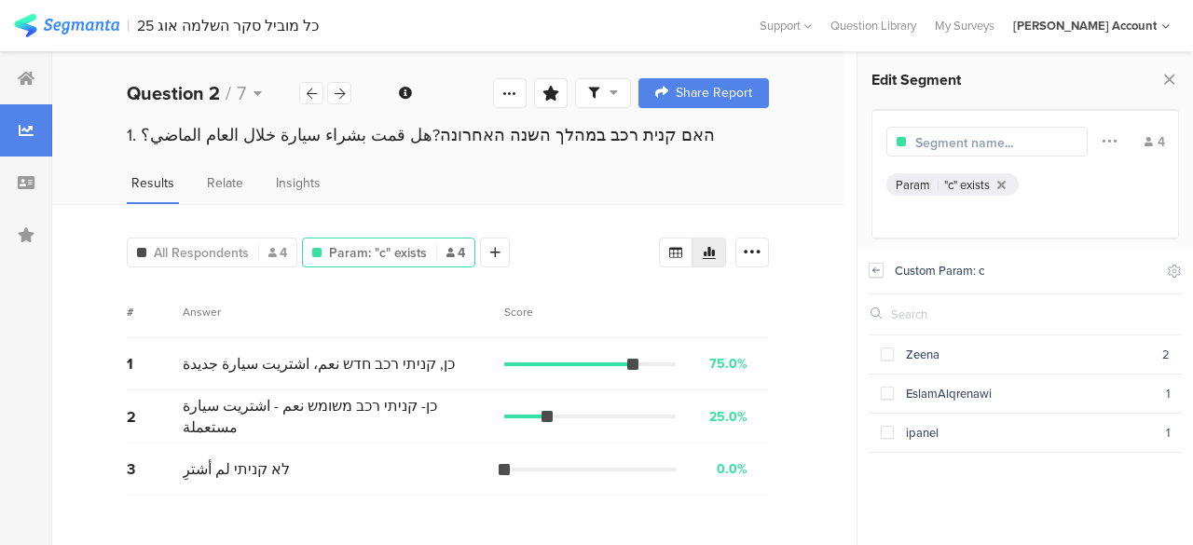
click at [879, 268] on icon at bounding box center [876, 270] width 13 height 15
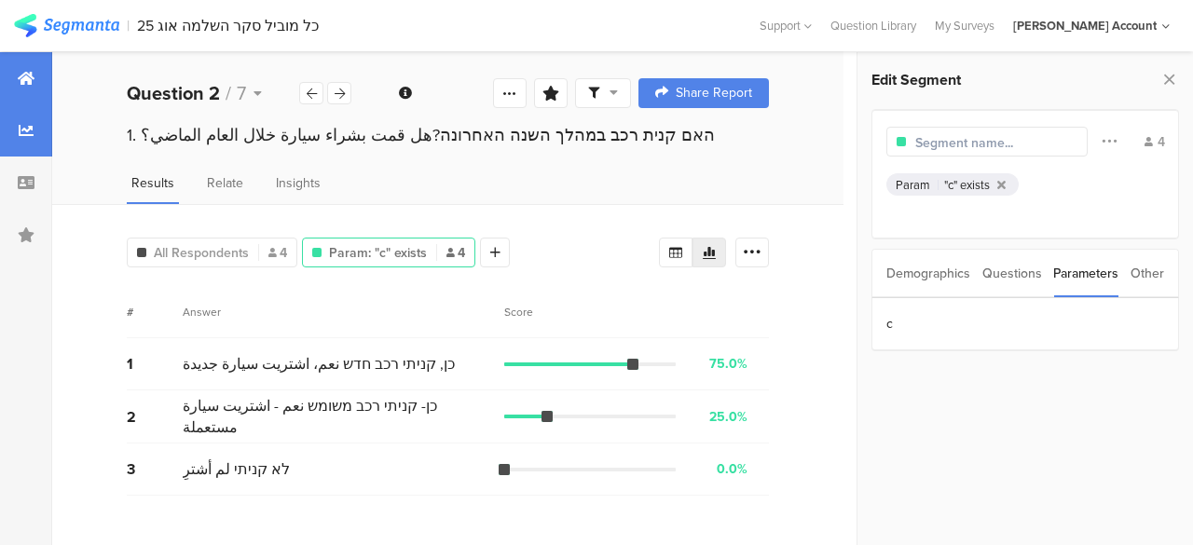
click at [30, 73] on icon at bounding box center [26, 78] width 17 height 15
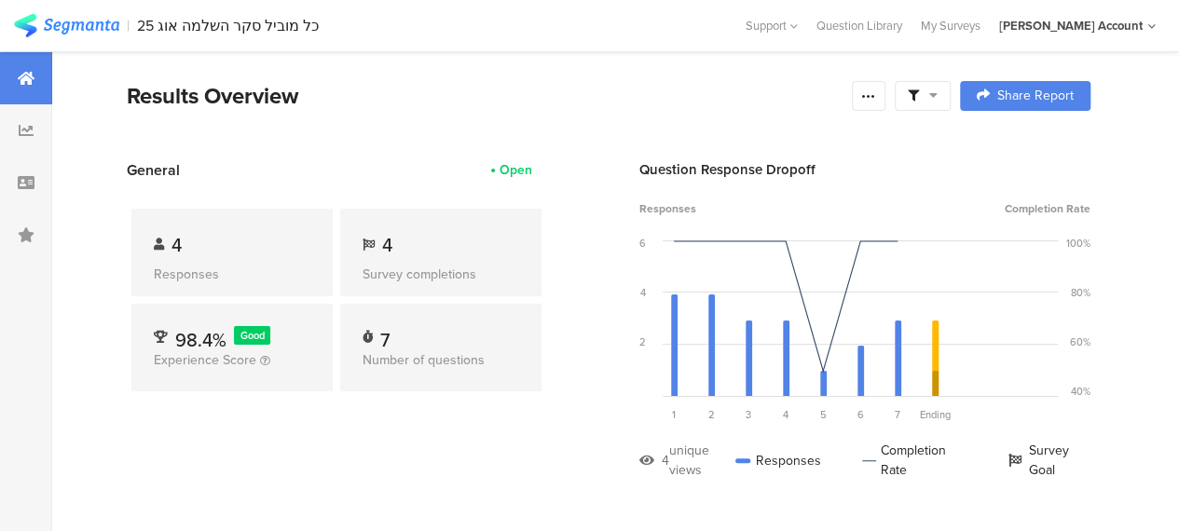
click at [517, 102] on div "Results Overview" at bounding box center [485, 96] width 716 height 34
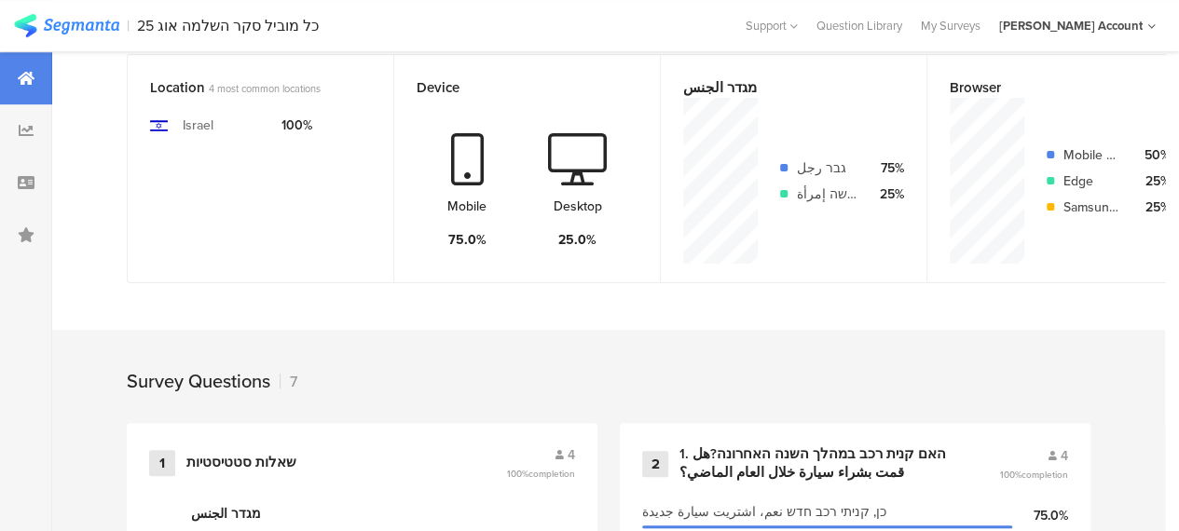
scroll to position [653, 0]
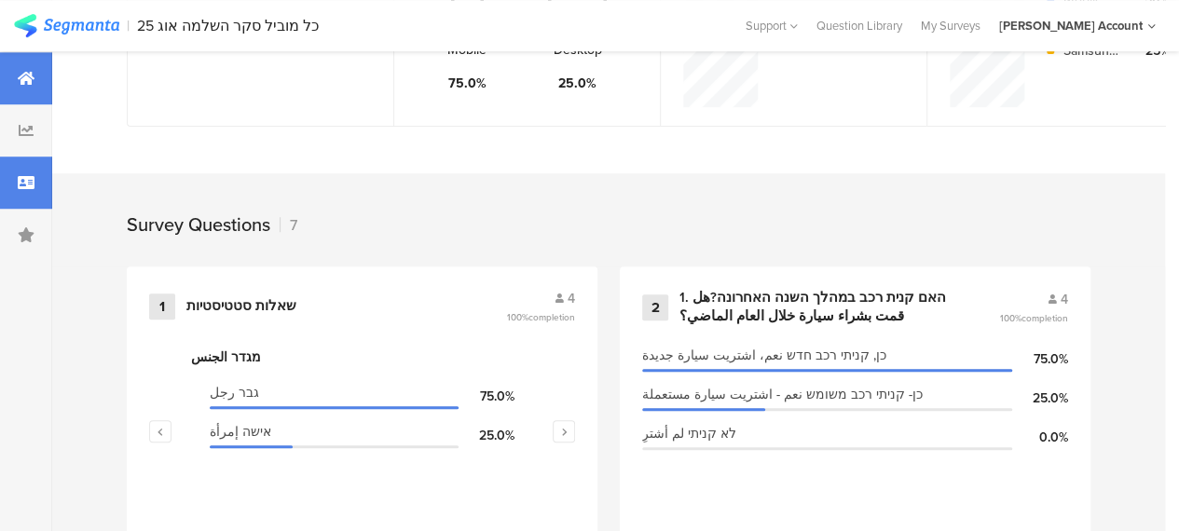
click at [21, 177] on icon at bounding box center [26, 182] width 17 height 15
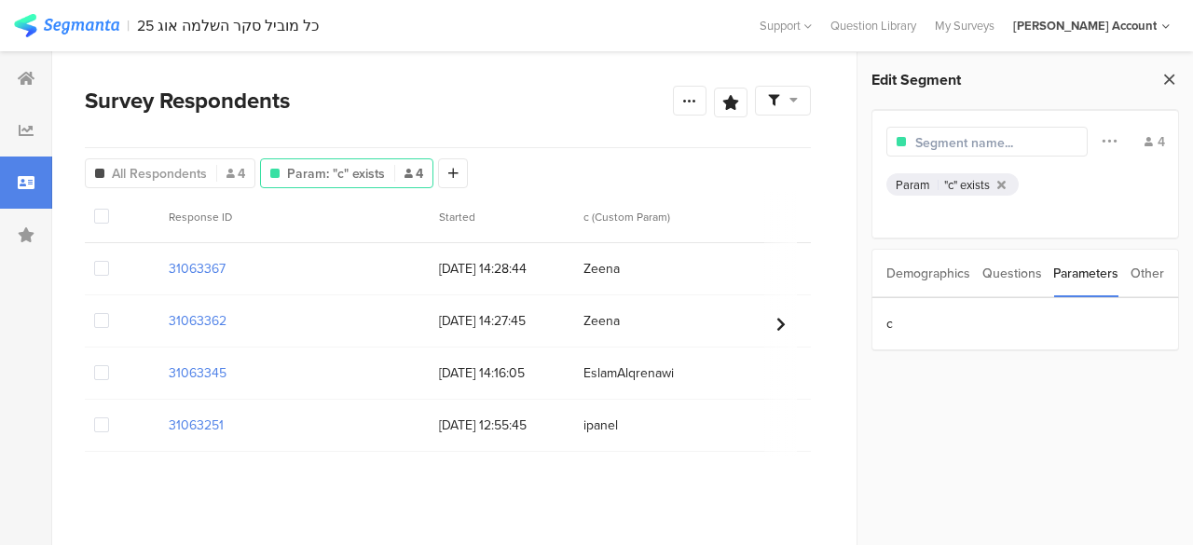
click at [1170, 76] on icon at bounding box center [1170, 79] width 20 height 26
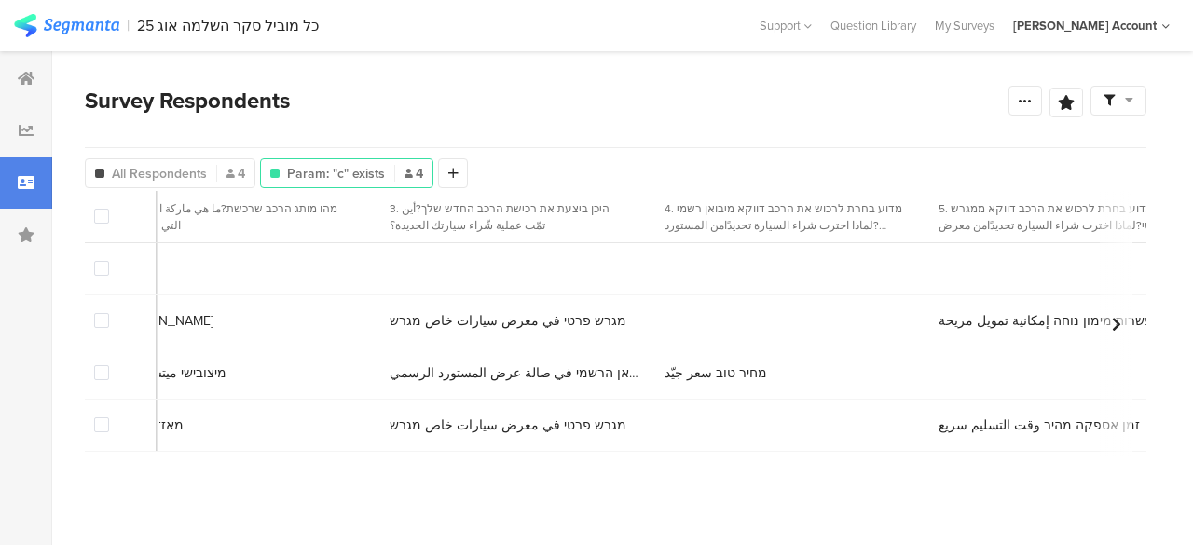
scroll to position [0, 2097]
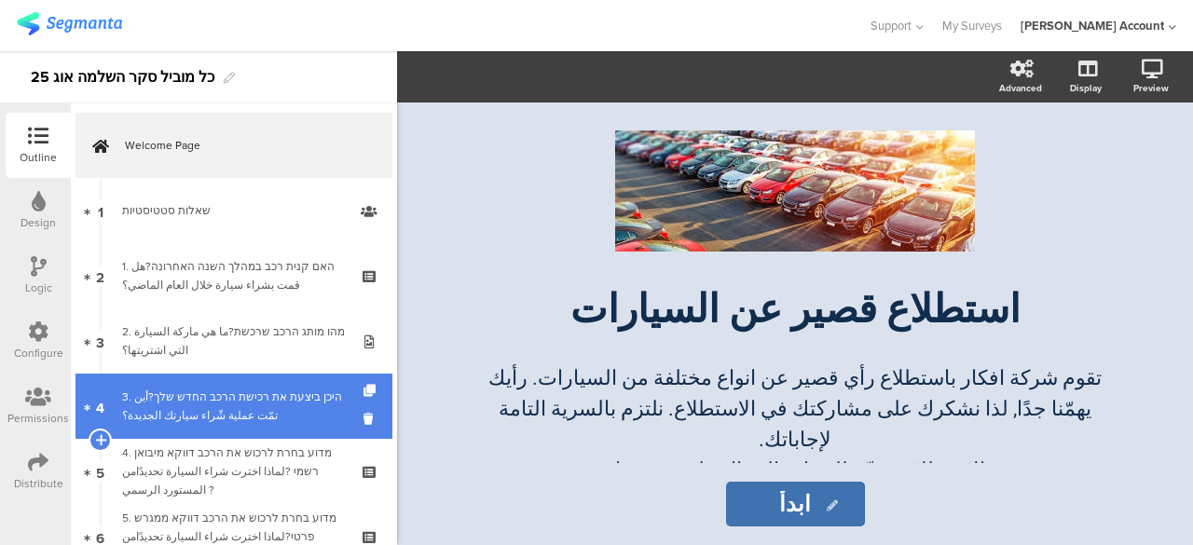
click at [280, 402] on div "3. היכן ביצעת את רכישת הרכב החדש שלך?أين تمّت عملية شّراء سيارتك الجديدة؟" at bounding box center [233, 406] width 223 height 37
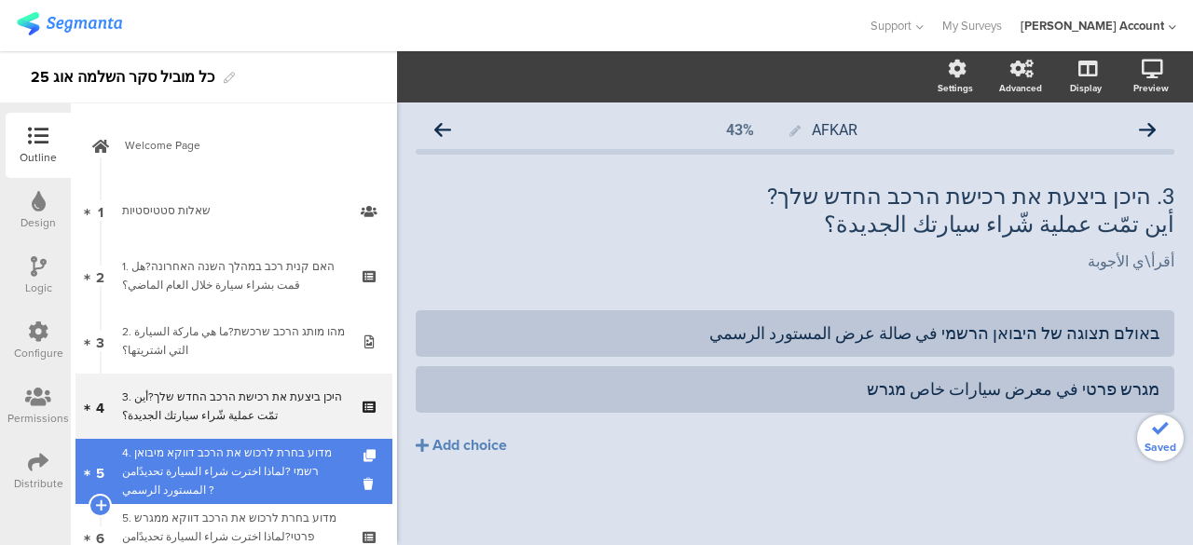
click at [274, 461] on div "4. מדוע בחרת לרכוש את הרכב דווקא מיבואן רשמי ?لماذا اخترت شراء السيارة تحديدًام…" at bounding box center [233, 472] width 223 height 56
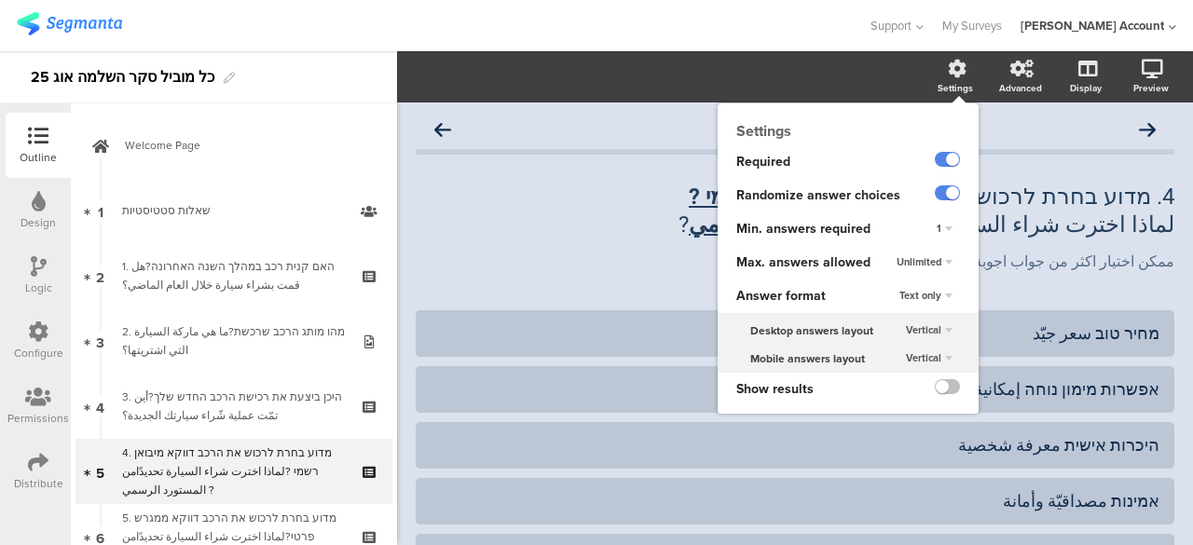
click at [935, 228] on div "1" at bounding box center [945, 229] width 31 height 22
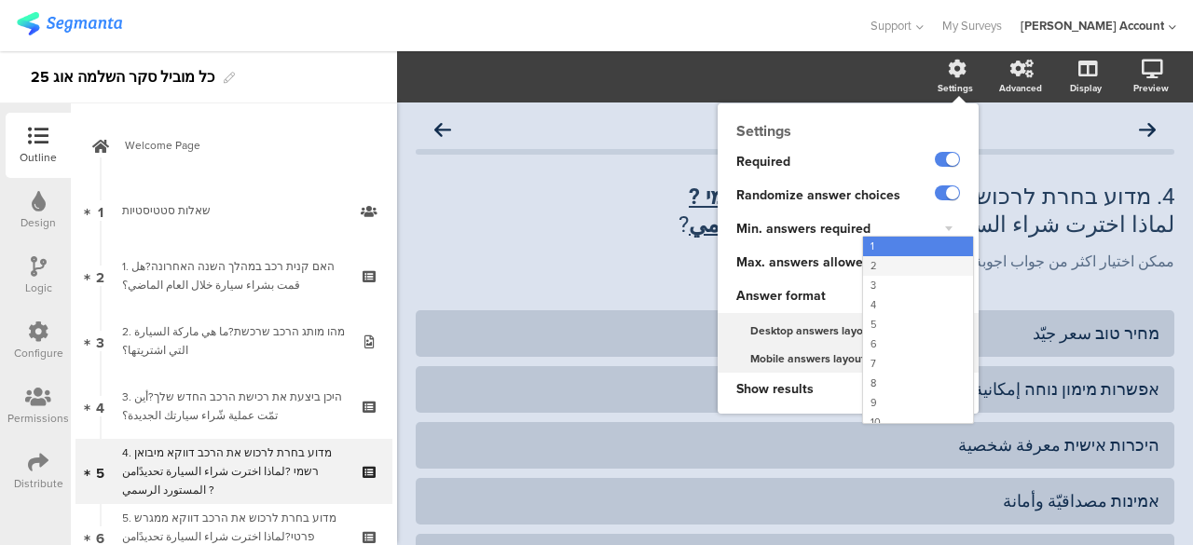
click at [869, 267] on div "2" at bounding box center [918, 266] width 110 height 20
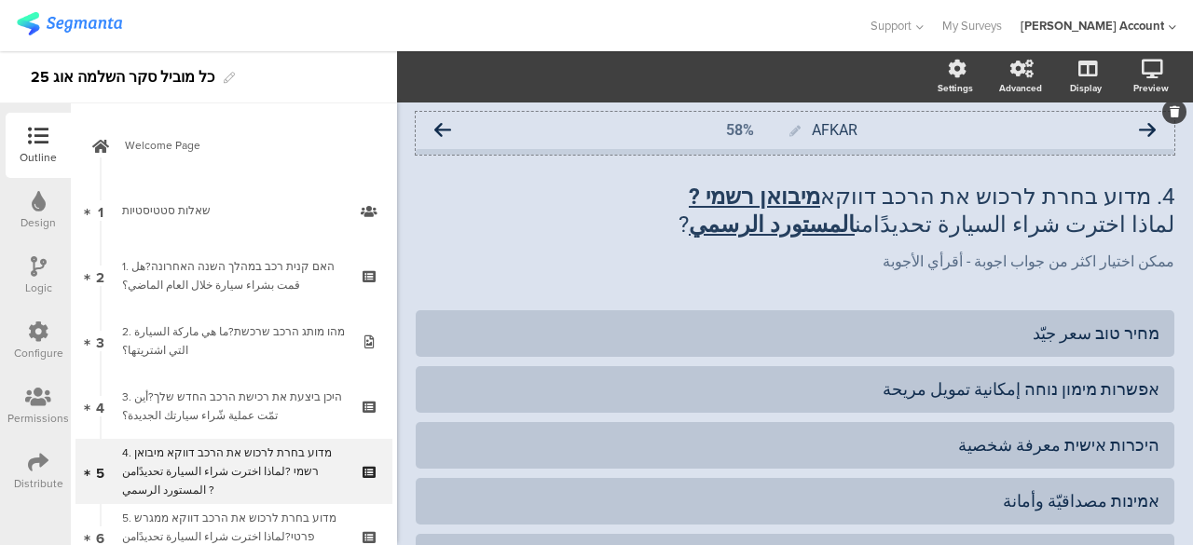
click at [445, 128] on icon at bounding box center [442, 130] width 17 height 17
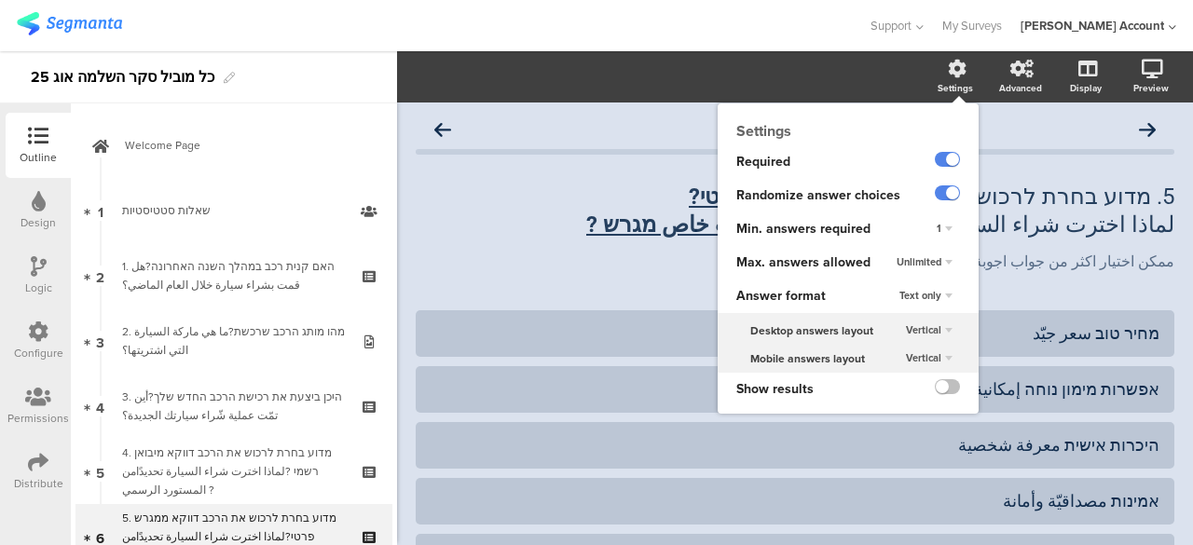
click at [934, 227] on div "1" at bounding box center [945, 229] width 31 height 22
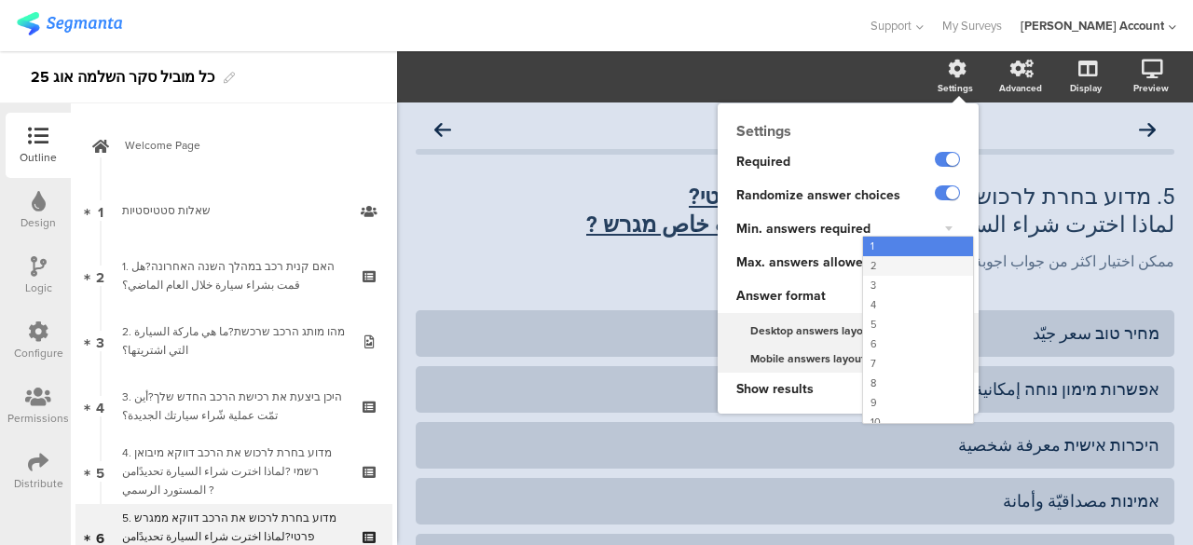
click at [876, 267] on div "2" at bounding box center [918, 266] width 110 height 20
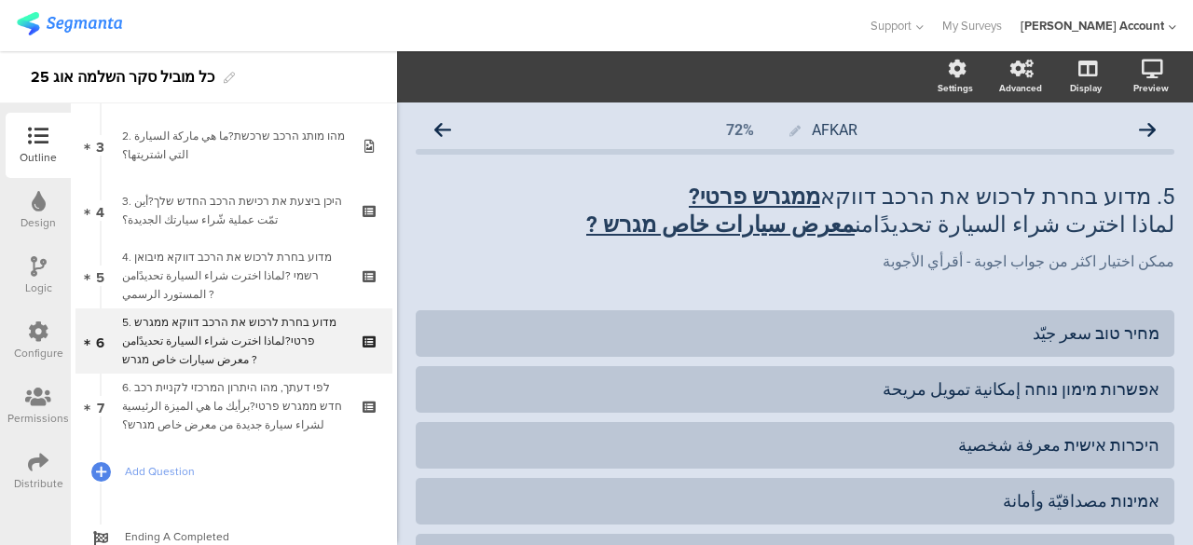
scroll to position [213, 0]
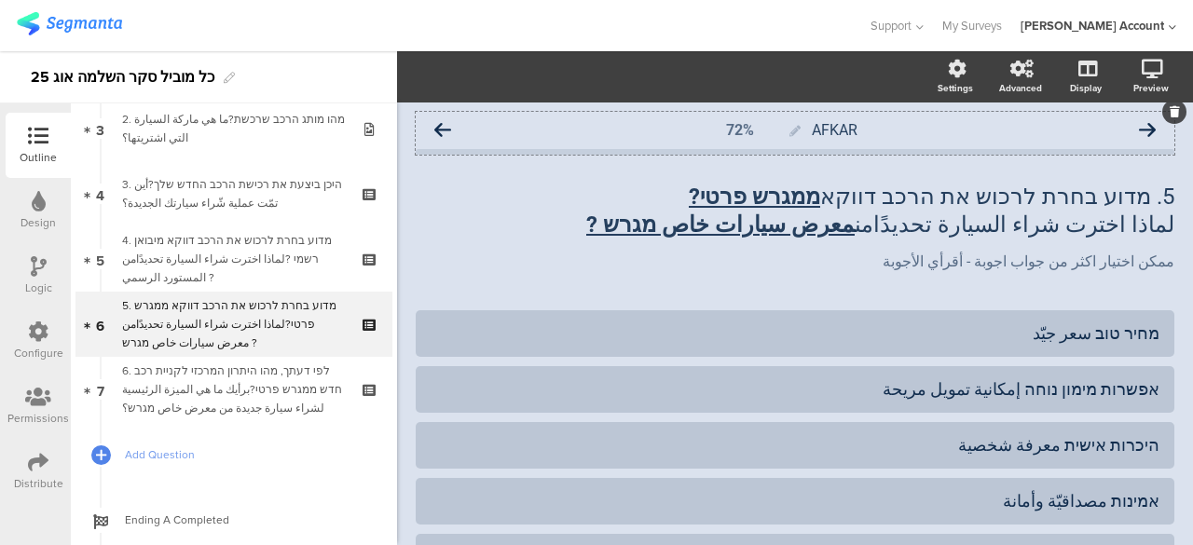
click at [1139, 124] on icon at bounding box center [1147, 130] width 17 height 17
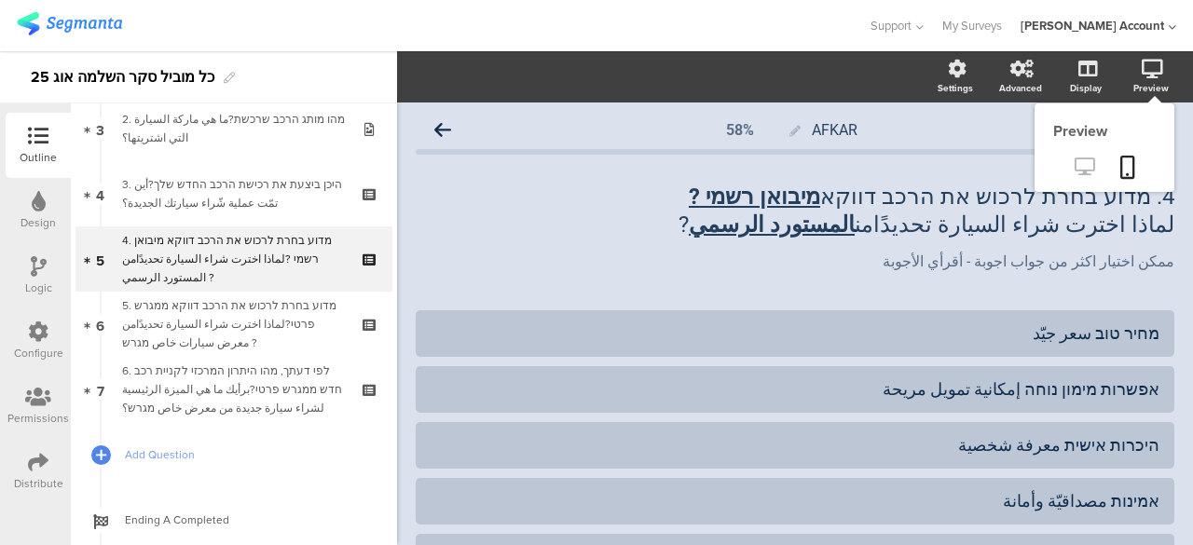
click at [1075, 160] on icon at bounding box center [1085, 167] width 20 height 18
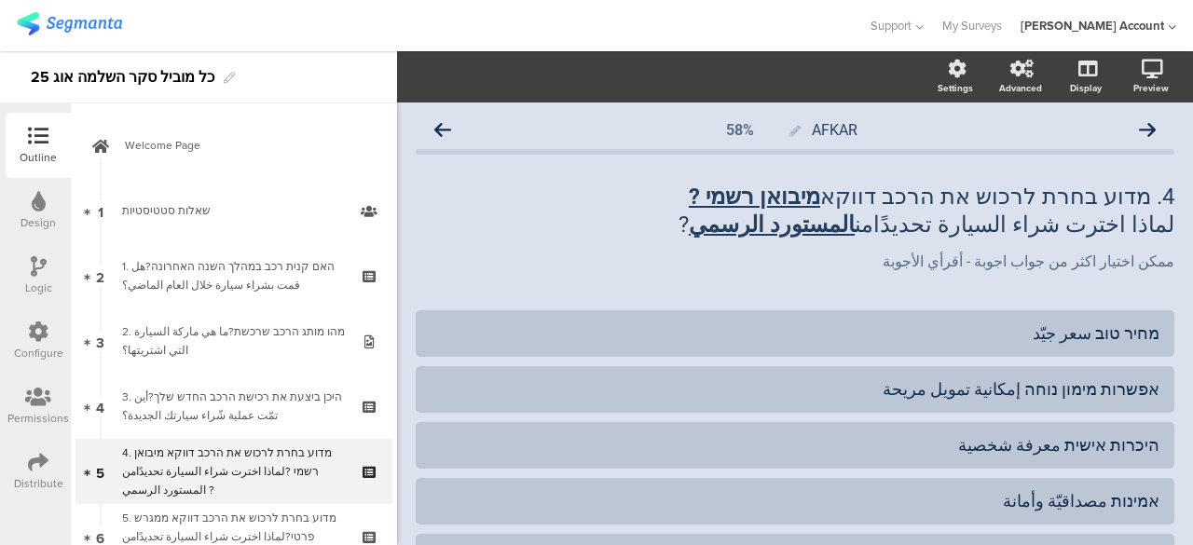
click at [39, 331] on icon at bounding box center [38, 332] width 21 height 21
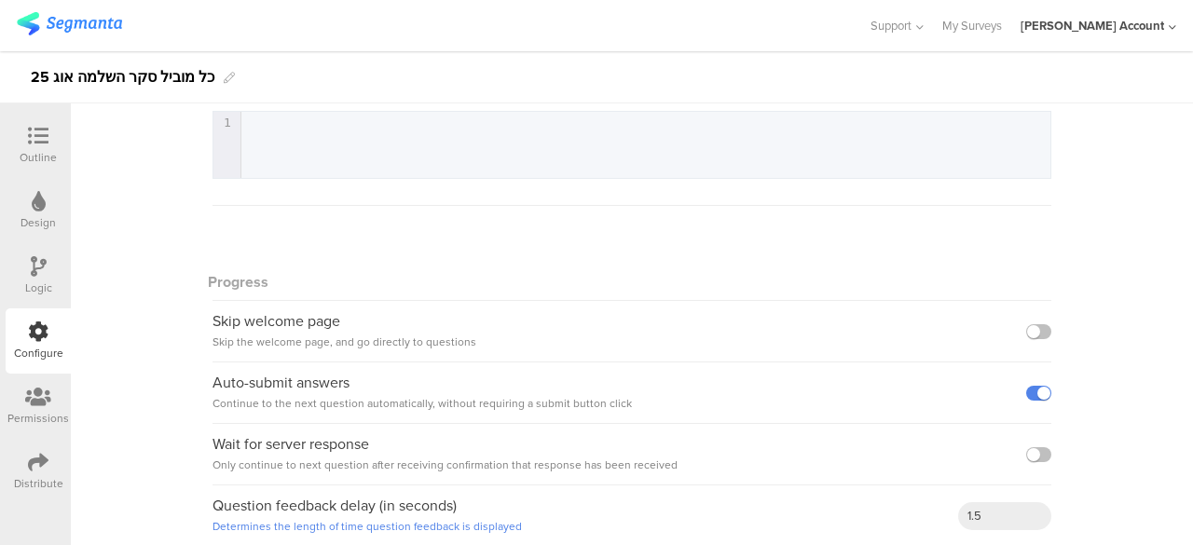
scroll to position [505, 0]
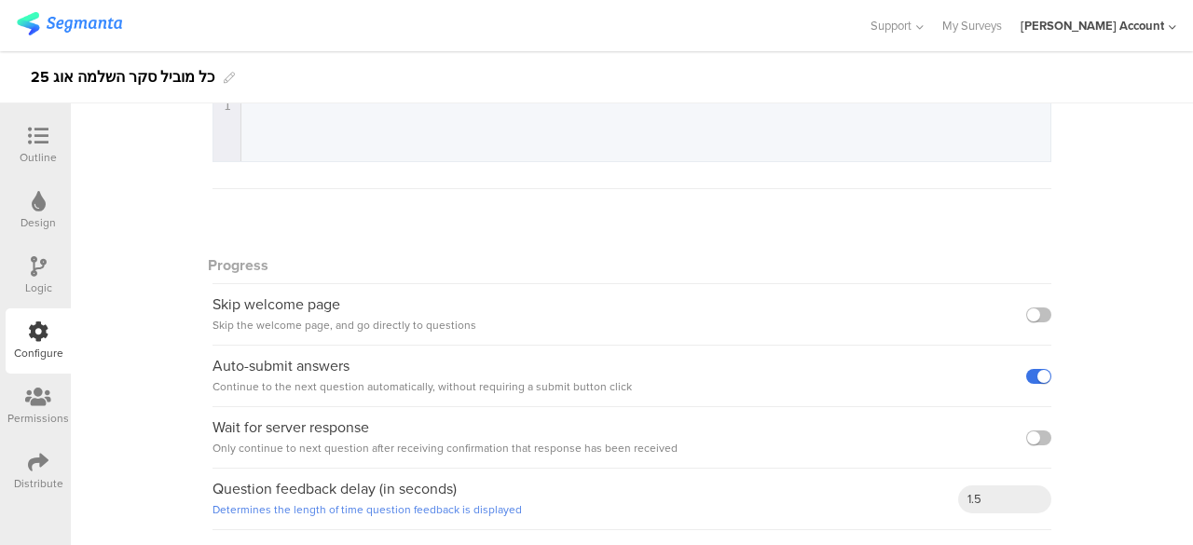
click at [1029, 373] on label at bounding box center [1039, 376] width 25 height 15
click at [0, 0] on input "checkbox" at bounding box center [0, 0] width 0 height 0
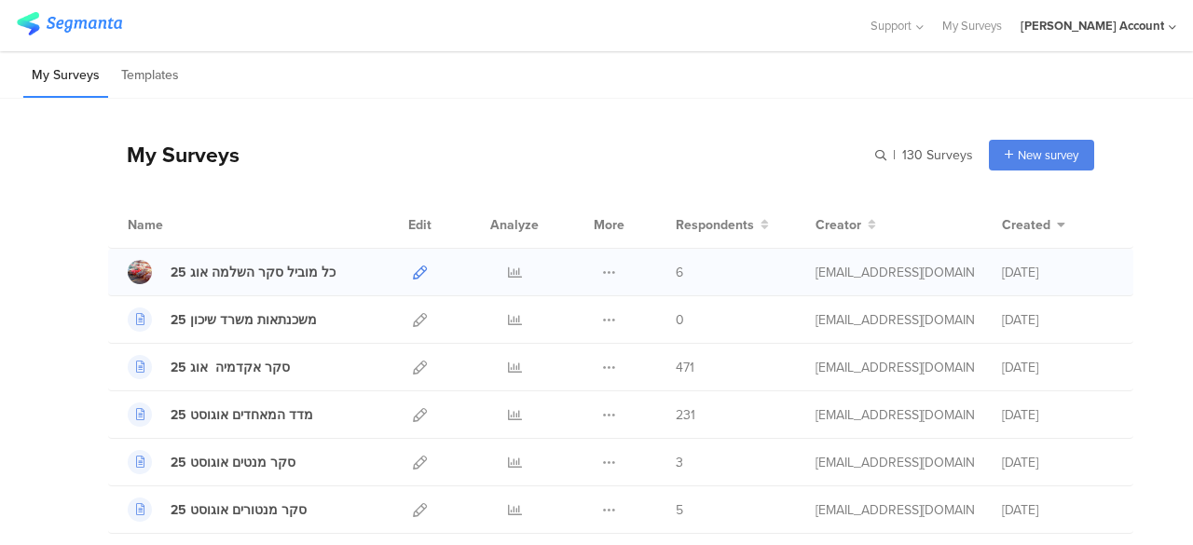
click at [413, 267] on icon at bounding box center [420, 273] width 14 height 14
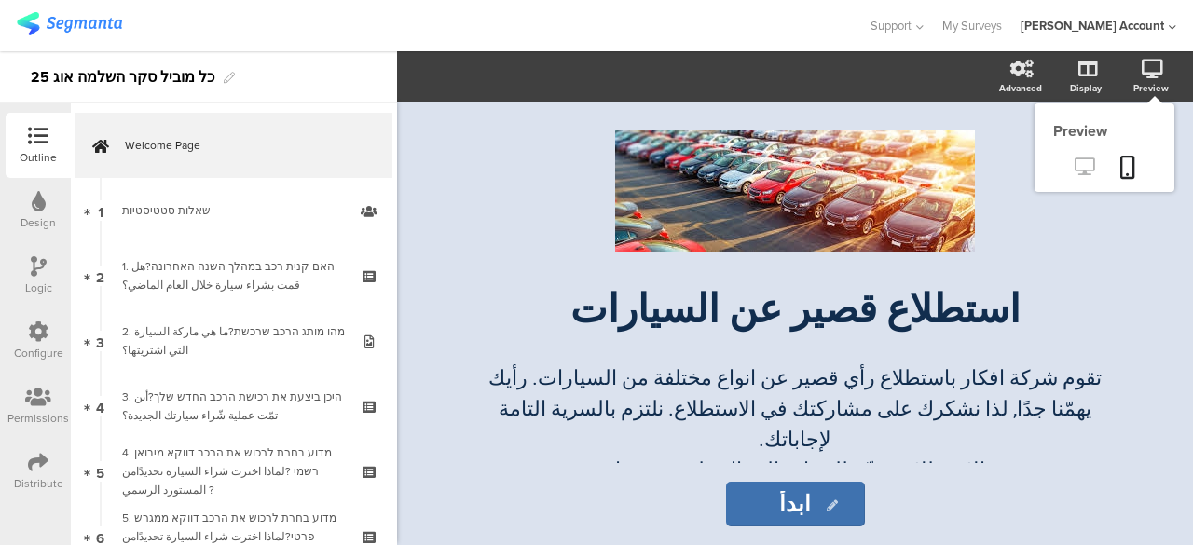
click at [1078, 167] on icon at bounding box center [1085, 167] width 20 height 18
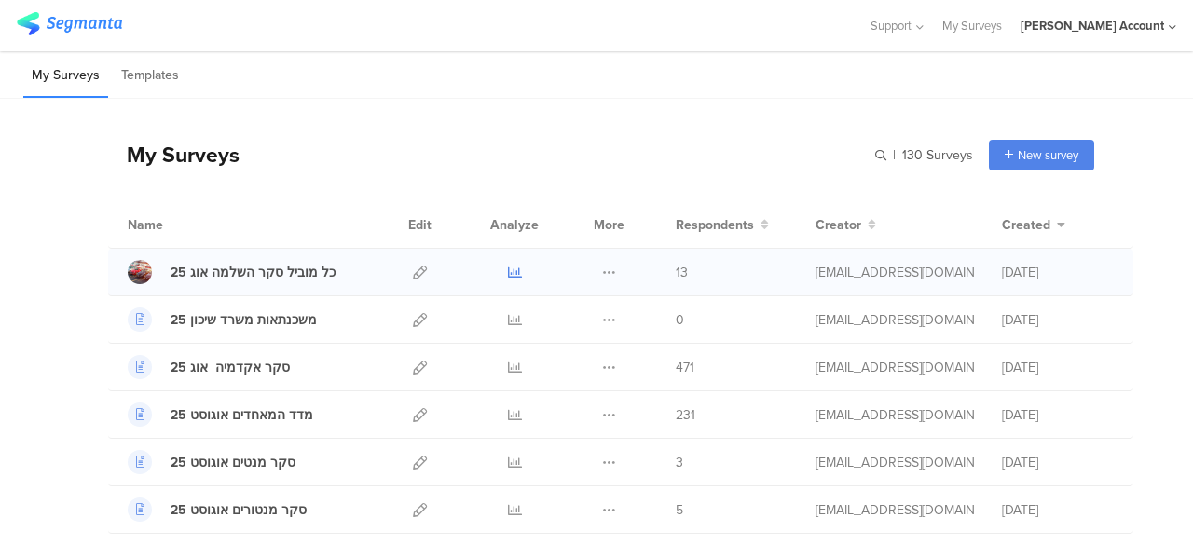
click at [508, 271] on icon at bounding box center [515, 273] width 14 height 14
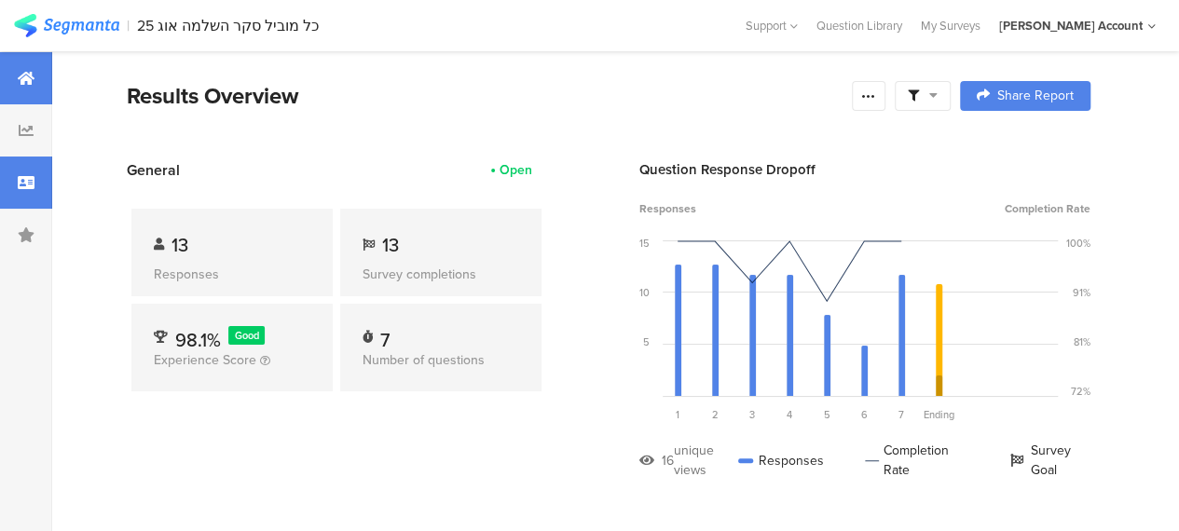
click at [21, 183] on icon at bounding box center [26, 182] width 17 height 15
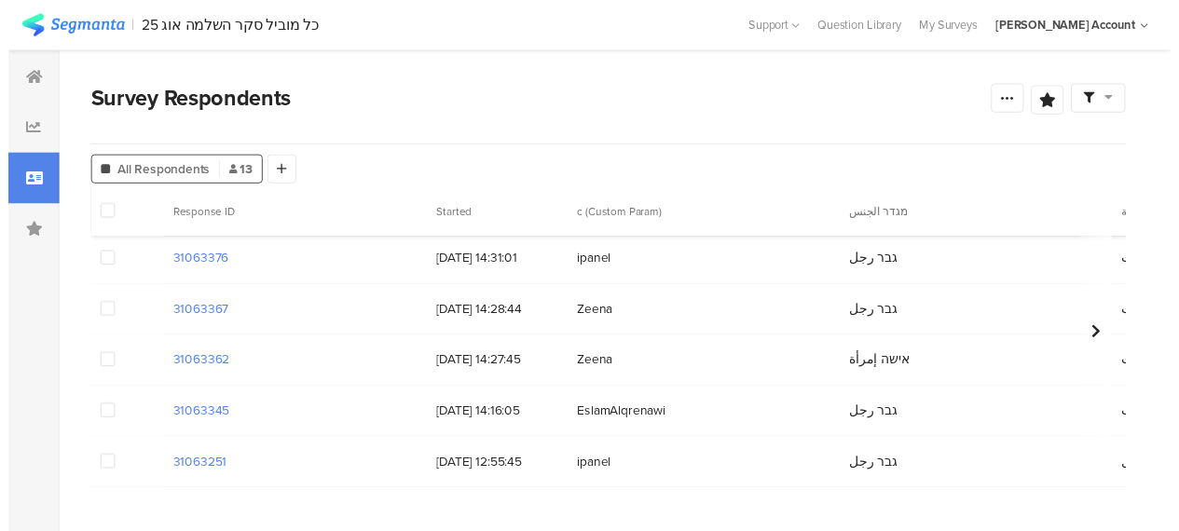
scroll to position [451, 0]
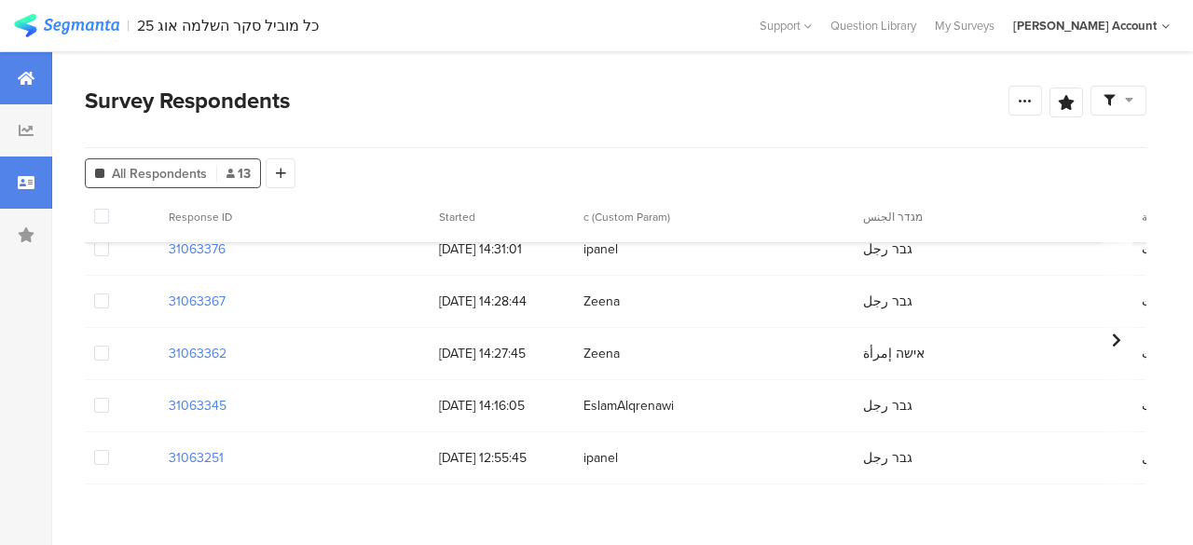
click at [23, 84] on icon at bounding box center [26, 78] width 17 height 15
